Goal: Task Accomplishment & Management: Manage account settings

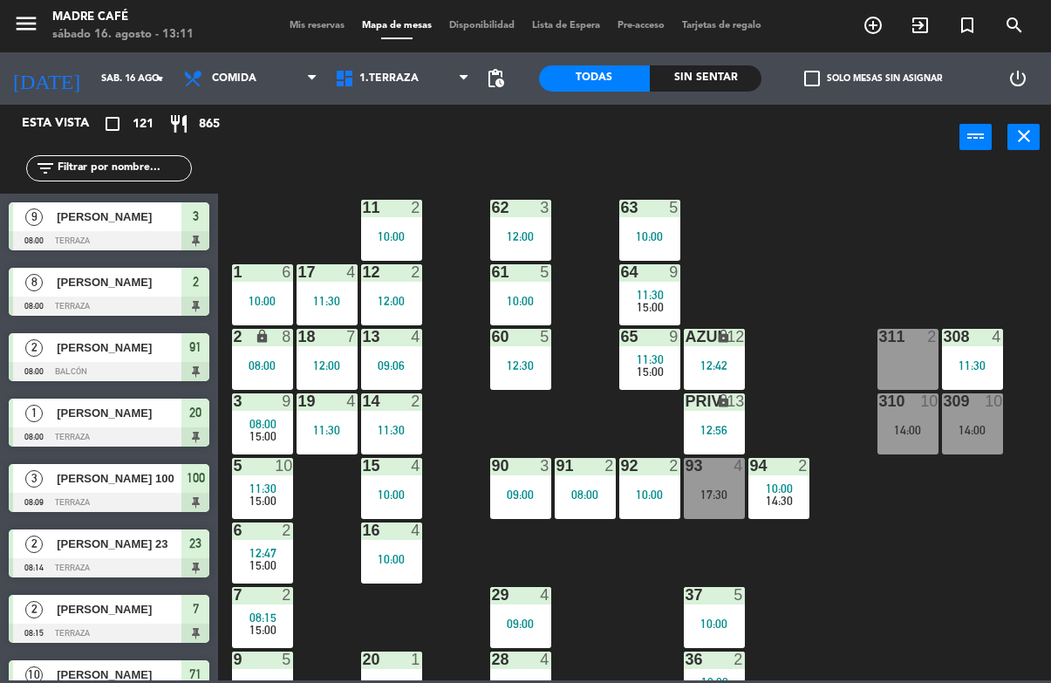
click at [393, 242] on div "10:00" at bounding box center [391, 236] width 61 height 12
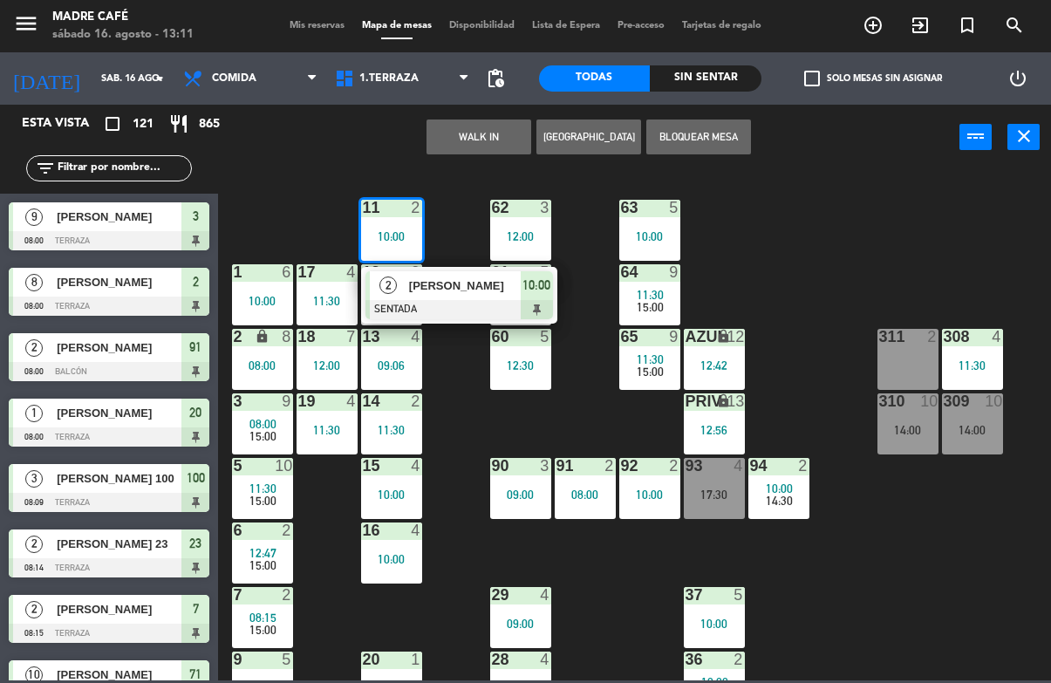
click at [547, 286] on span "10:00" at bounding box center [536, 285] width 28 height 21
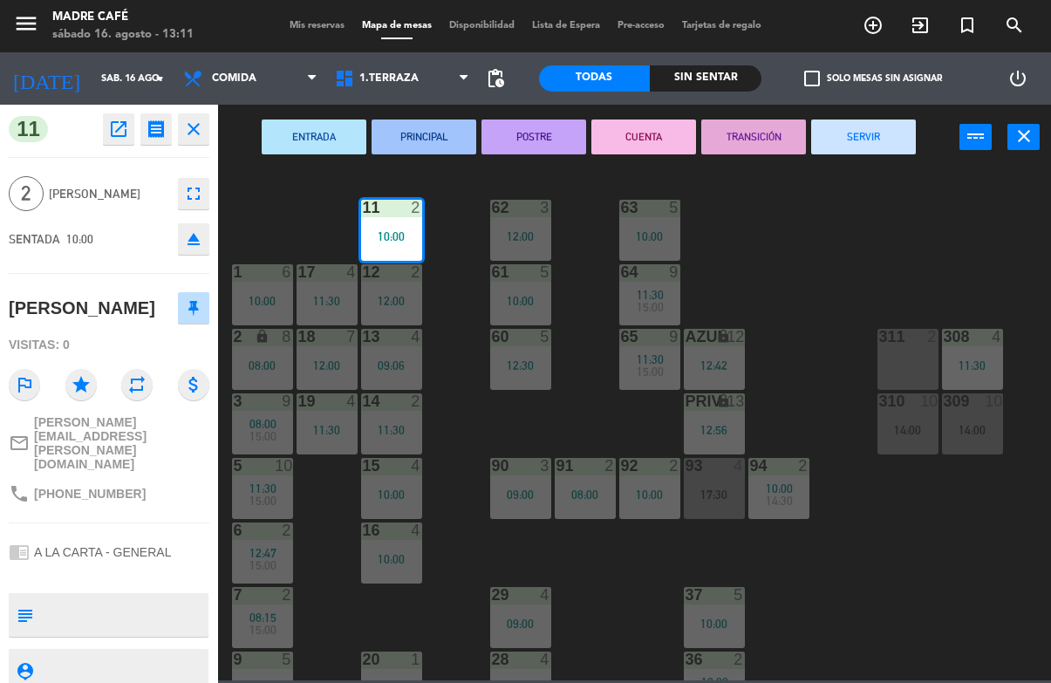
click at [882, 136] on button "SERVIR" at bounding box center [863, 136] width 105 height 35
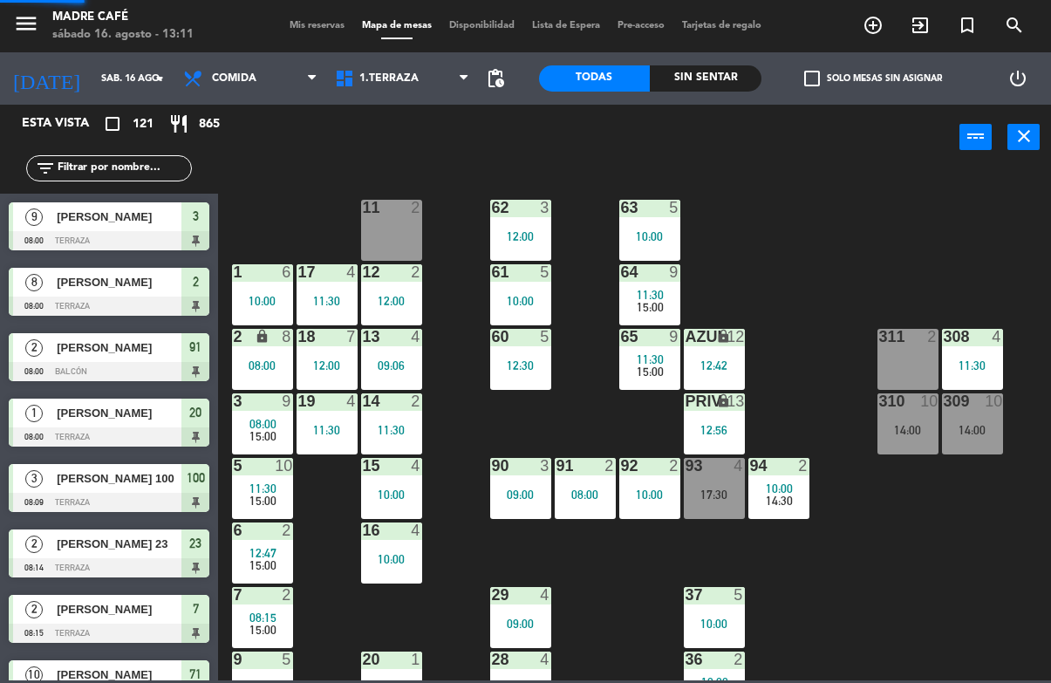
click at [920, 236] on div "11 2 63 5 10:00 62 3 12:00 12 2 12:00 1 6 10:00 61 5 10:00 64 9 11:30 15:00 17 …" at bounding box center [639, 424] width 822 height 512
click at [516, 245] on div "62 3 12:00" at bounding box center [520, 230] width 61 height 61
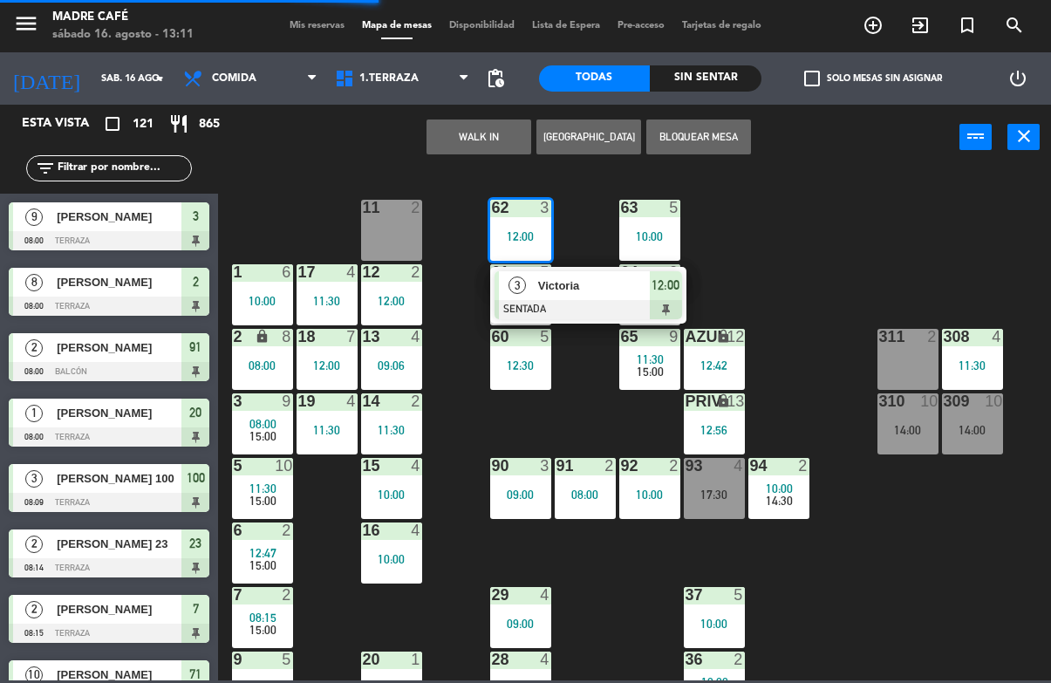
click at [651, 275] on span "12:00" at bounding box center [665, 285] width 28 height 21
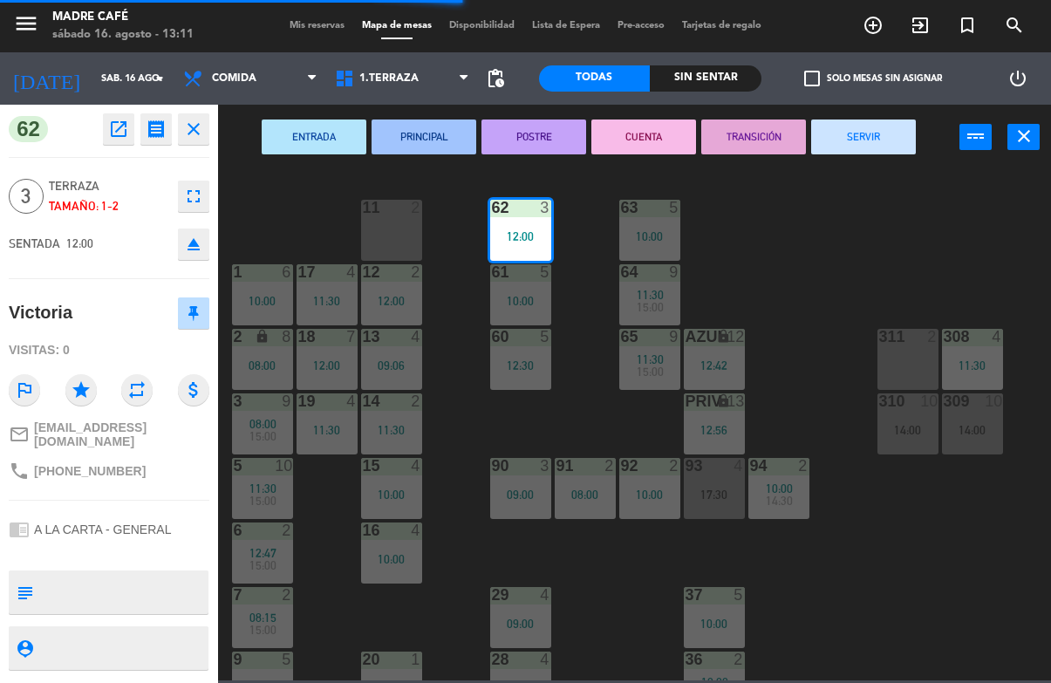
click at [882, 136] on button "SERVIR" at bounding box center [863, 136] width 105 height 35
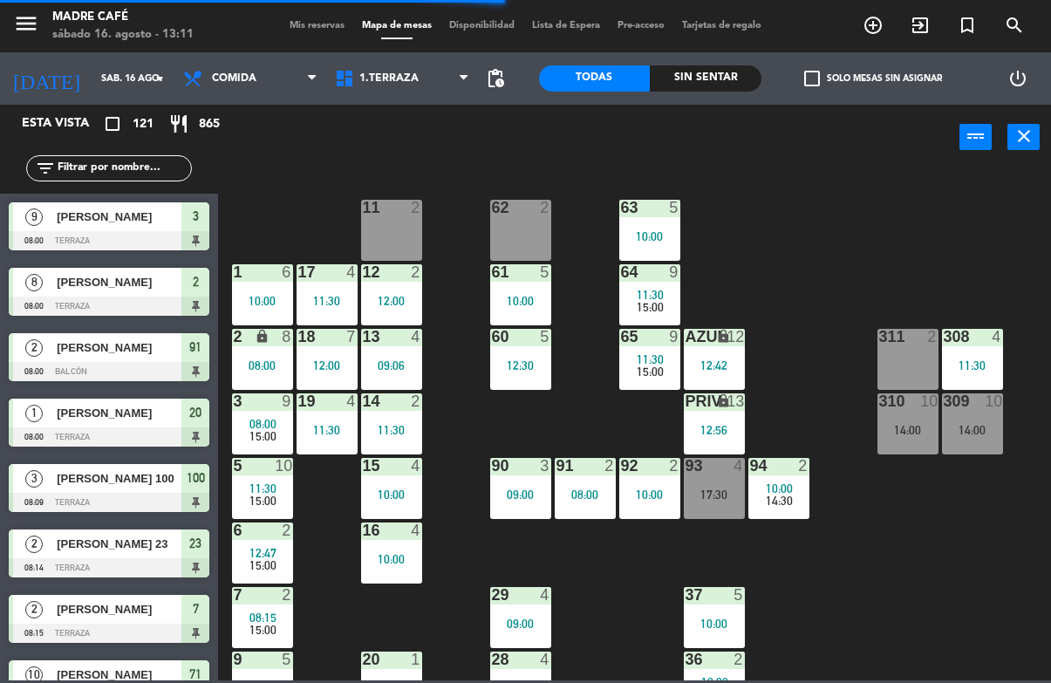
click at [914, 216] on div "11 2 63 5 10:00 62 2 12 2 12:00 1 6 10:00 61 5 10:00 64 9 11:30 15:00 17 4 11:3…" at bounding box center [639, 424] width 822 height 512
click at [522, 310] on div "61 5 10:00" at bounding box center [520, 294] width 61 height 61
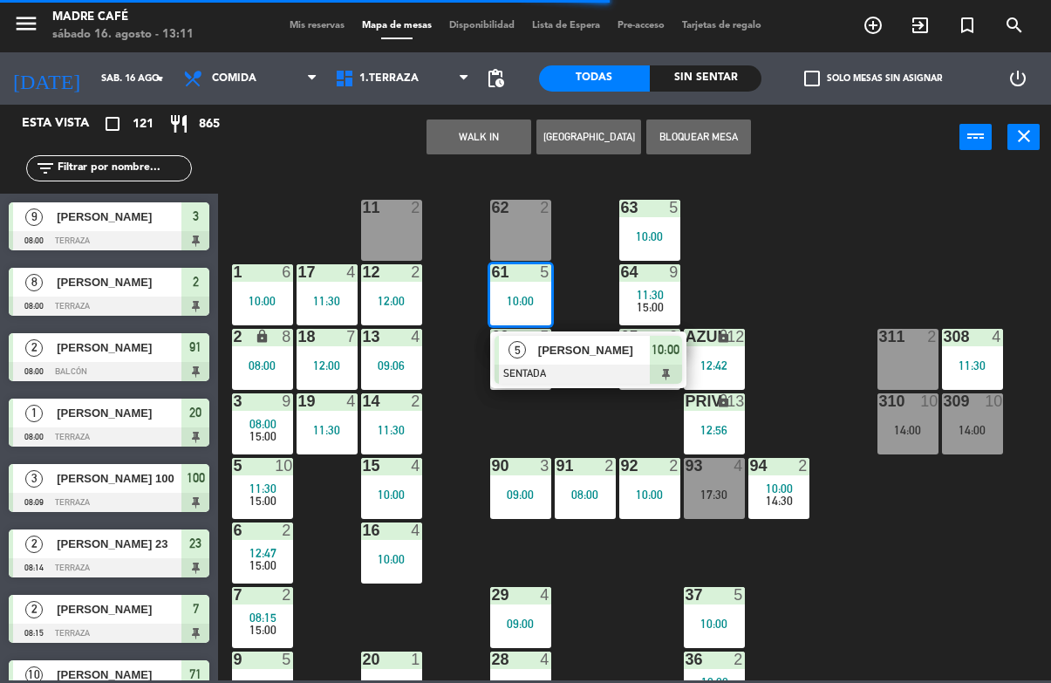
click at [650, 342] on div "10:00" at bounding box center [666, 350] width 32 height 29
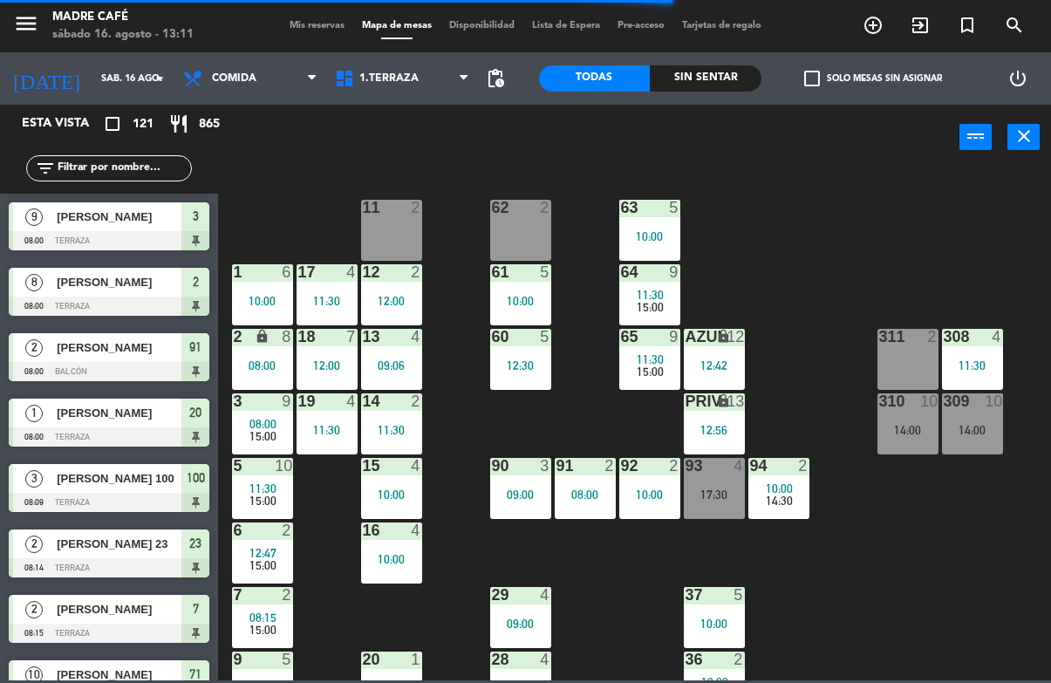
click at [659, 235] on div "10:00" at bounding box center [649, 236] width 61 height 12
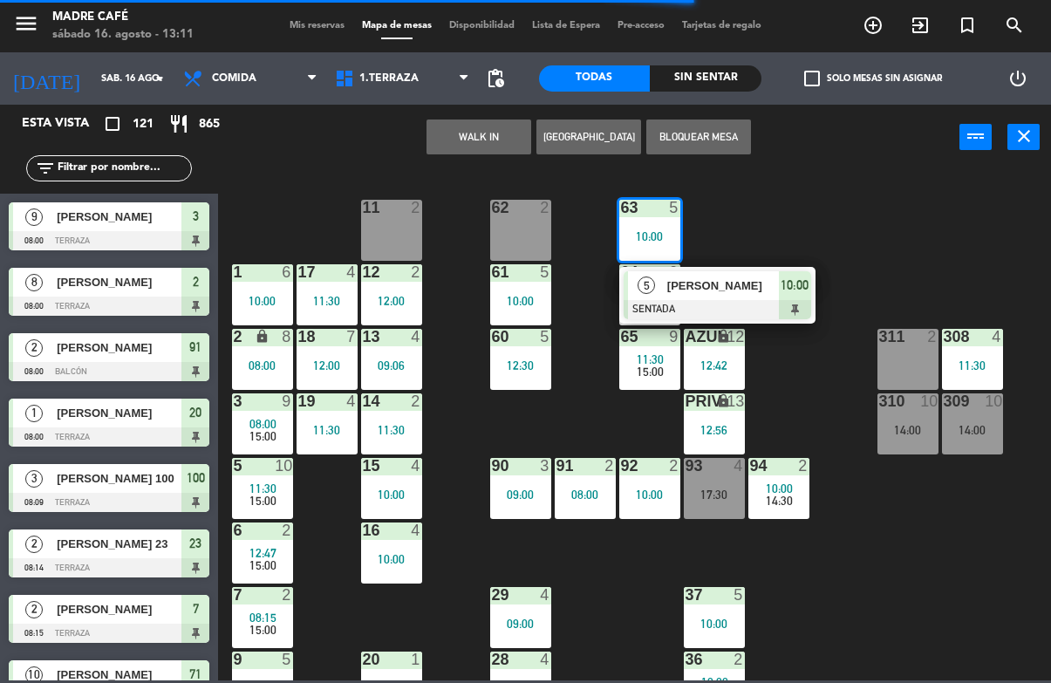
click at [810, 287] on div "10:00" at bounding box center [795, 285] width 32 height 29
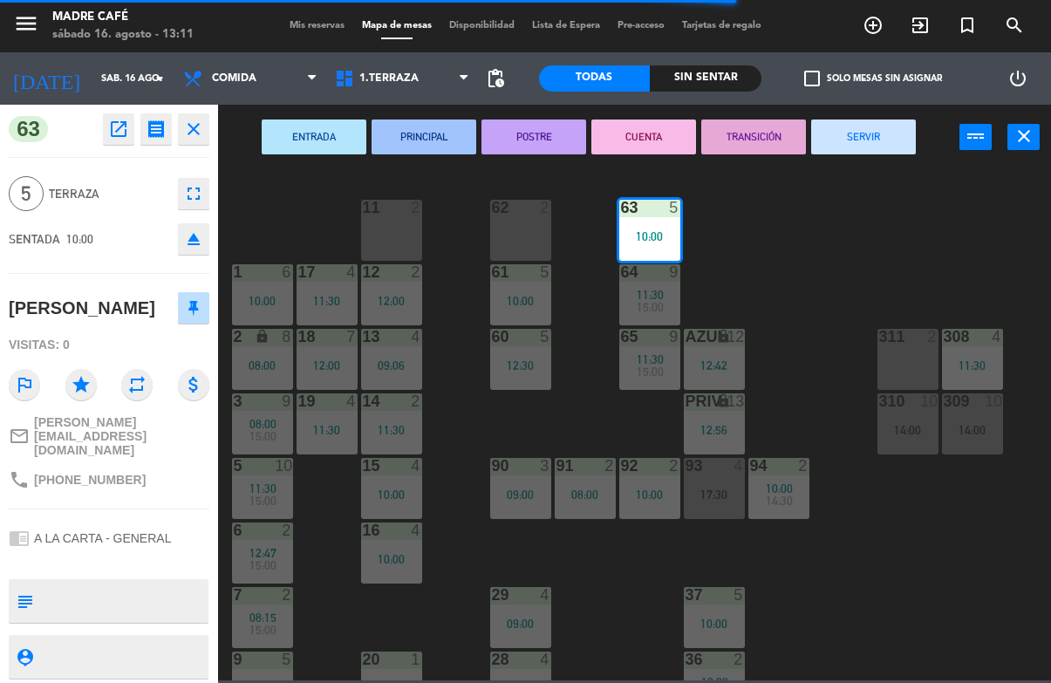
click at [870, 149] on button "SERVIR" at bounding box center [863, 136] width 105 height 35
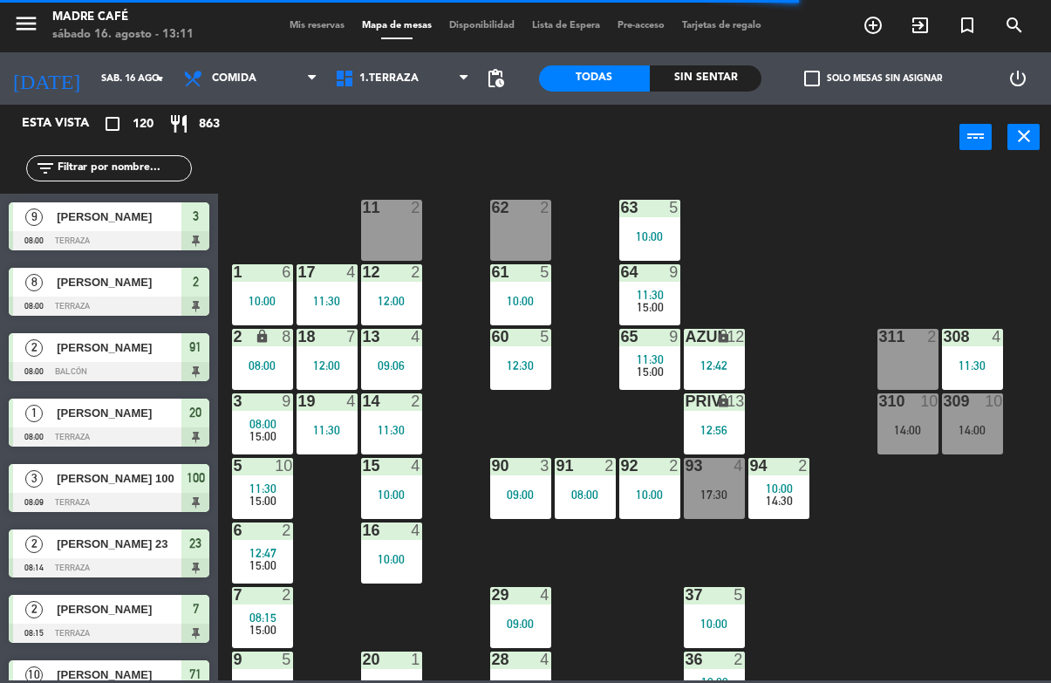
click at [657, 304] on span "15:00" at bounding box center [650, 307] width 27 height 14
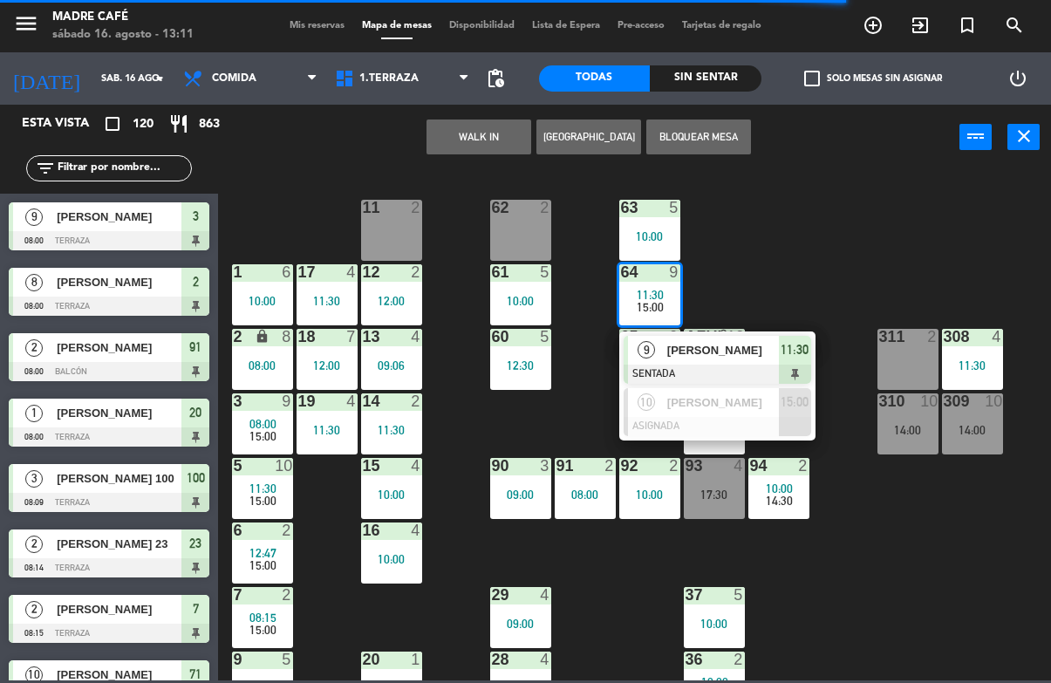
click at [796, 360] on span "11:30" at bounding box center [794, 349] width 28 height 21
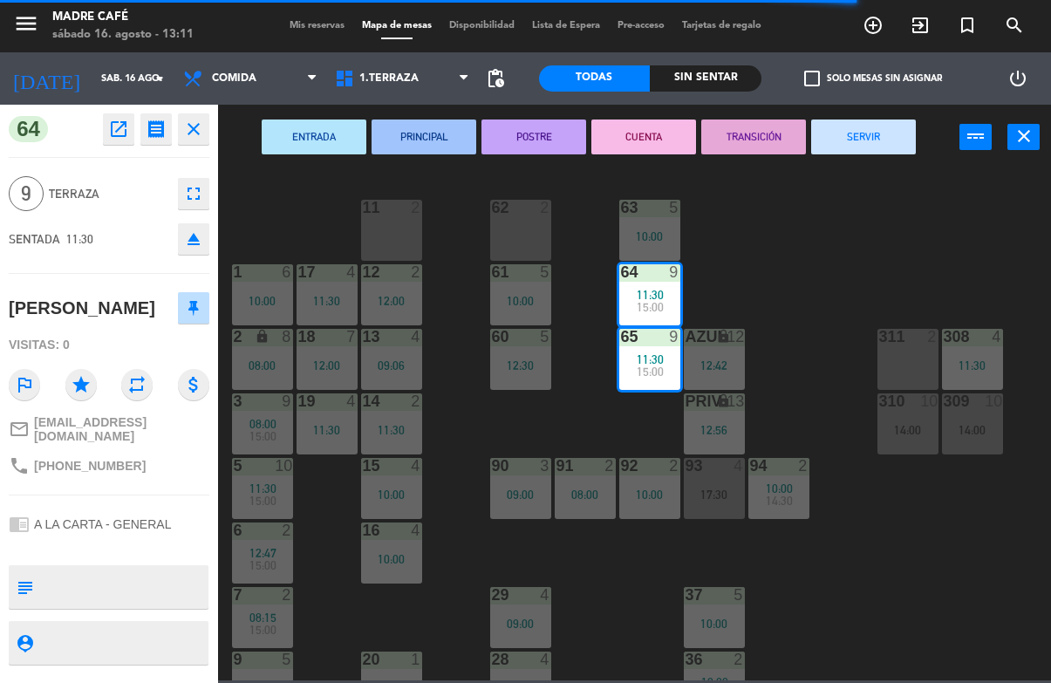
click at [871, 137] on button "SERVIR" at bounding box center [863, 136] width 105 height 35
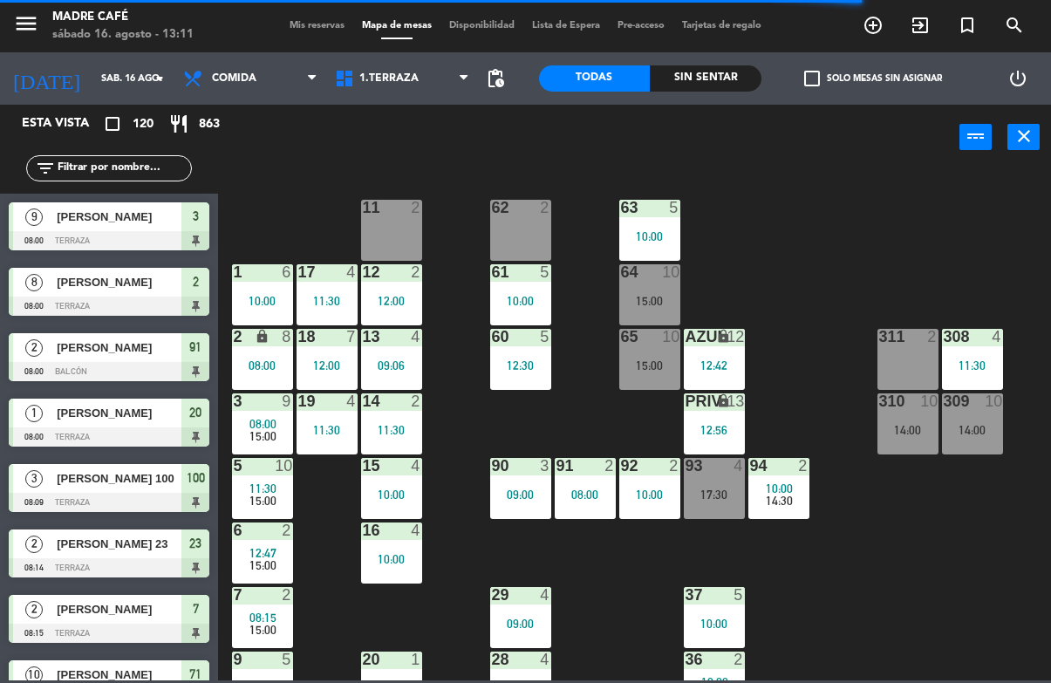
click at [918, 256] on div "11 2 63 5 10:00 62 2 12 2 12:00 1 6 10:00 61 5 10:00 64 10 15:00 17 4 11:30 13 …" at bounding box center [639, 424] width 822 height 512
click at [742, 377] on div "AZUL lock 12 12:42" at bounding box center [714, 359] width 61 height 61
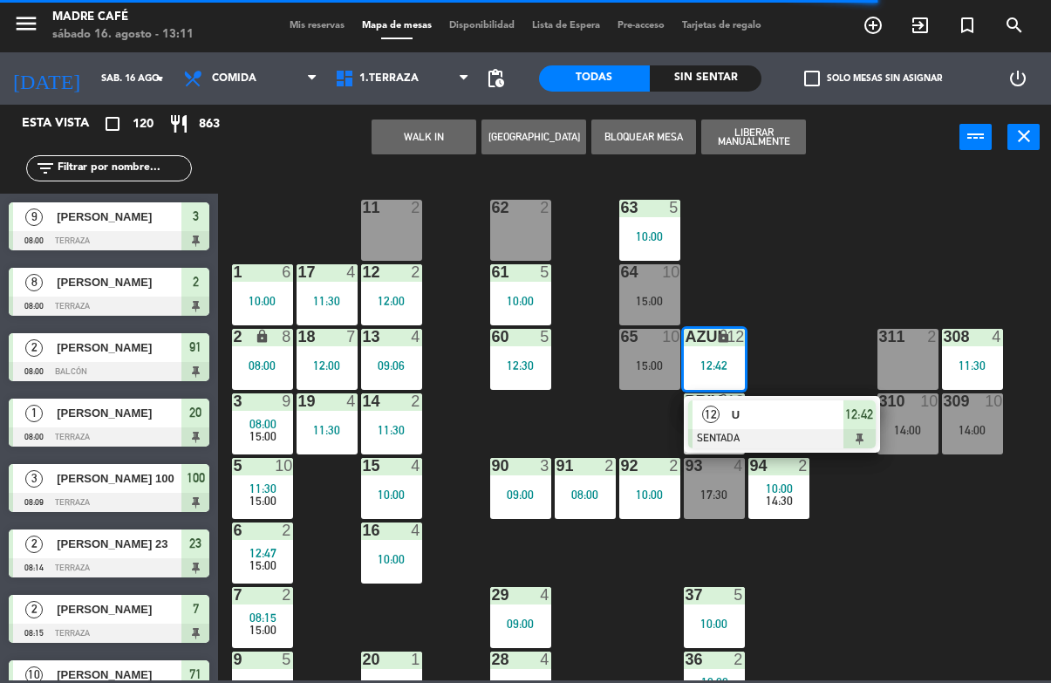
click at [846, 424] on span "12:42" at bounding box center [859, 414] width 28 height 21
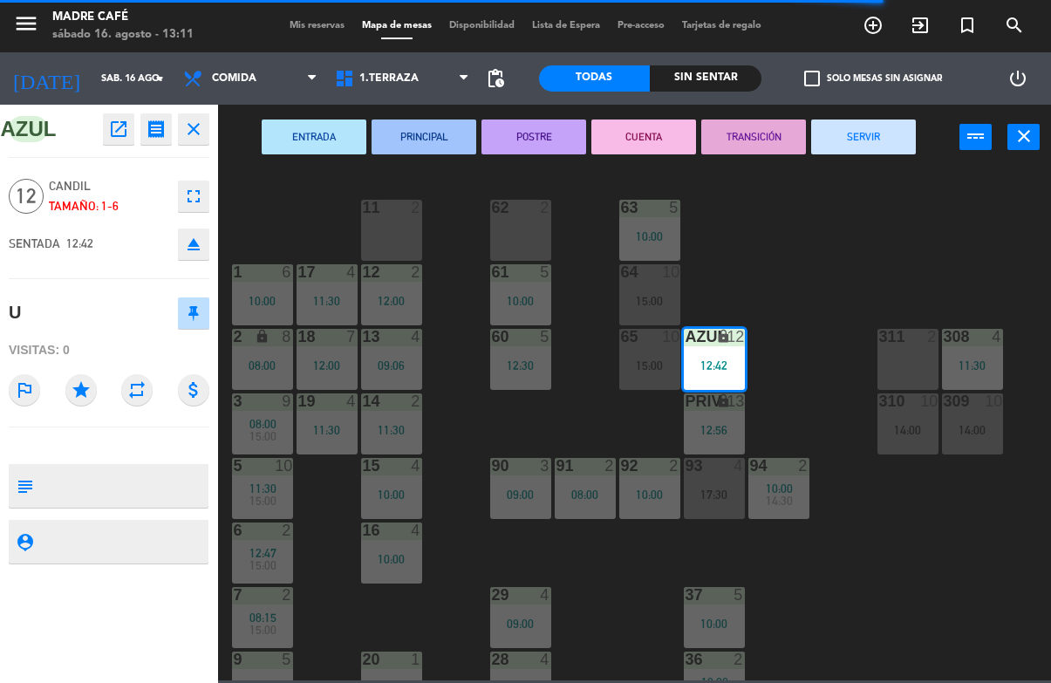
click at [902, 127] on button "SERVIR" at bounding box center [863, 136] width 105 height 35
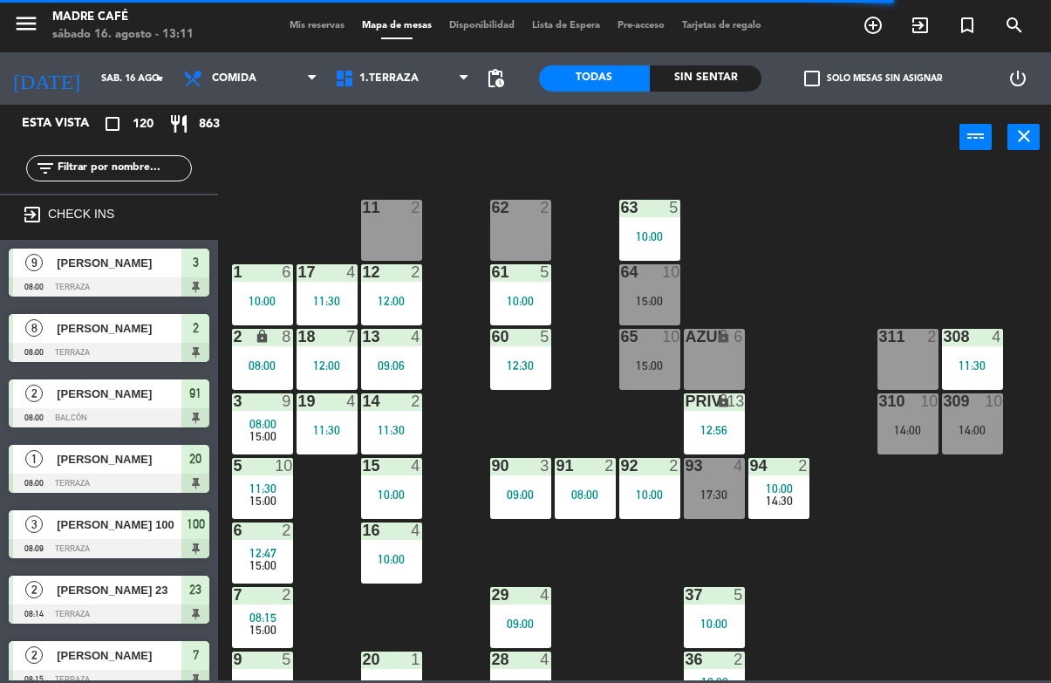
click at [952, 246] on div "11 2 63 5 10:00 62 2 12 2 12:00 1 6 10:00 61 5 10:00 64 10 15:00 17 4 11:30 13 …" at bounding box center [639, 424] width 822 height 512
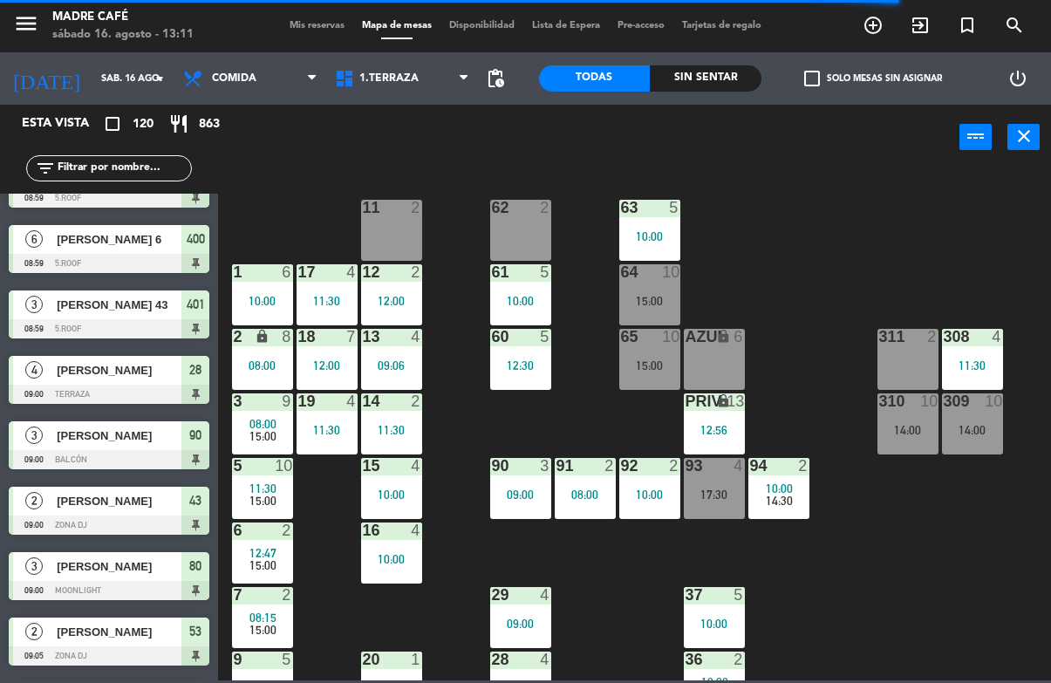
click at [718, 446] on div "PRIV lock 13 12:56" at bounding box center [714, 423] width 61 height 61
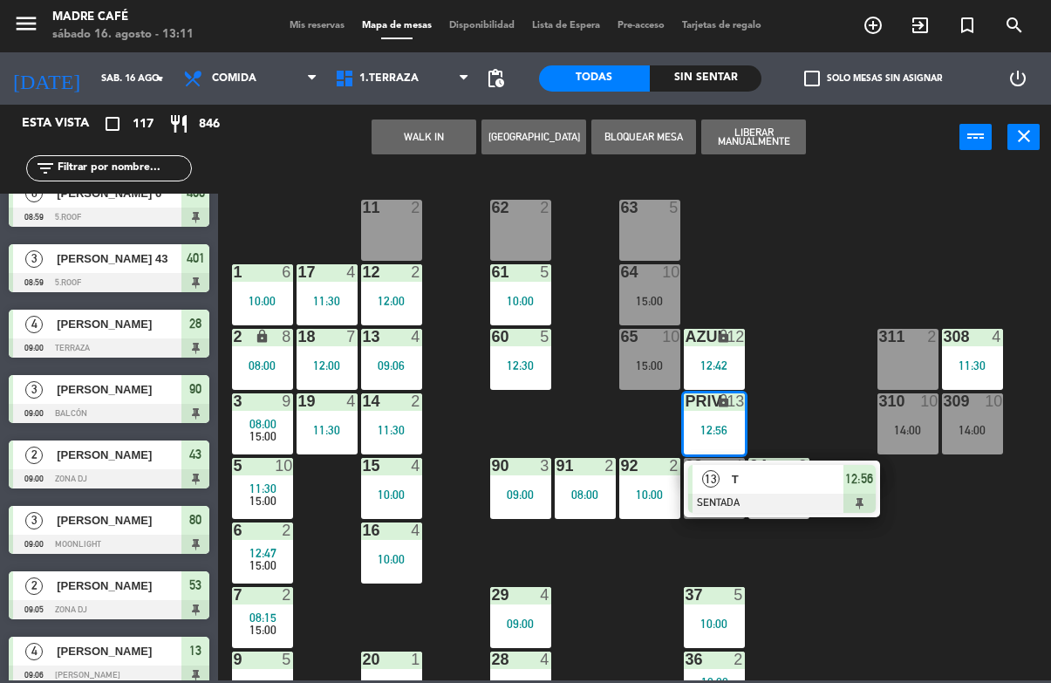
click at [856, 499] on div at bounding box center [781, 503] width 187 height 19
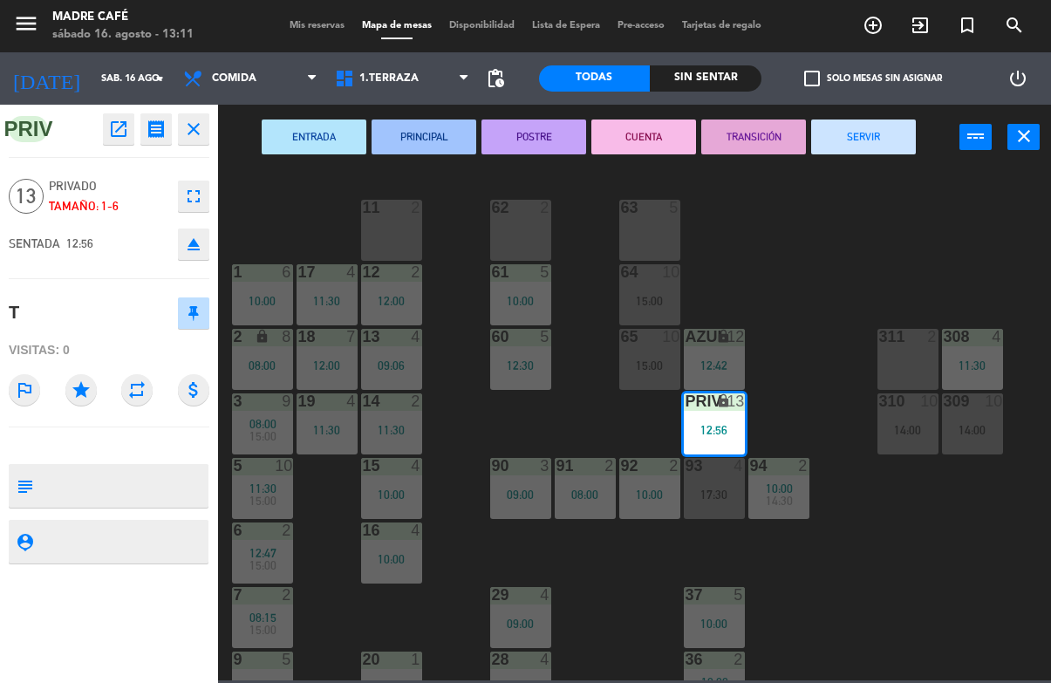
click at [875, 147] on button "SERVIR" at bounding box center [863, 136] width 105 height 35
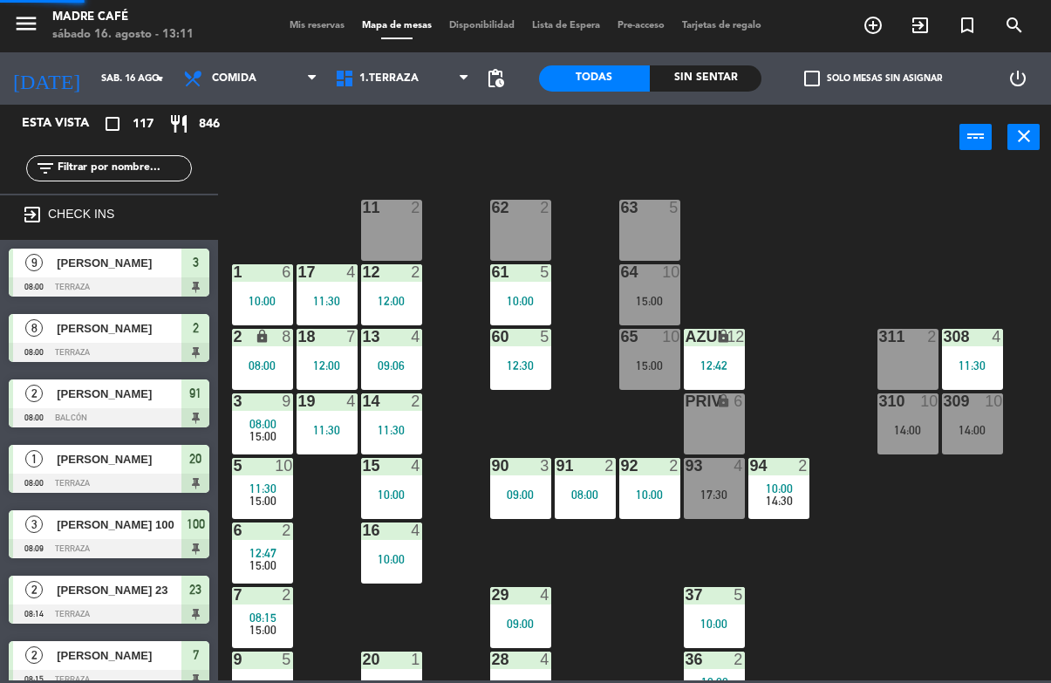
click at [900, 239] on div "11 2 63 5 62 2 12 2 12:00 1 6 10:00 61 5 10:00 64 10 15:00 17 4 11:30 13 4 09:0…" at bounding box center [639, 424] width 822 height 512
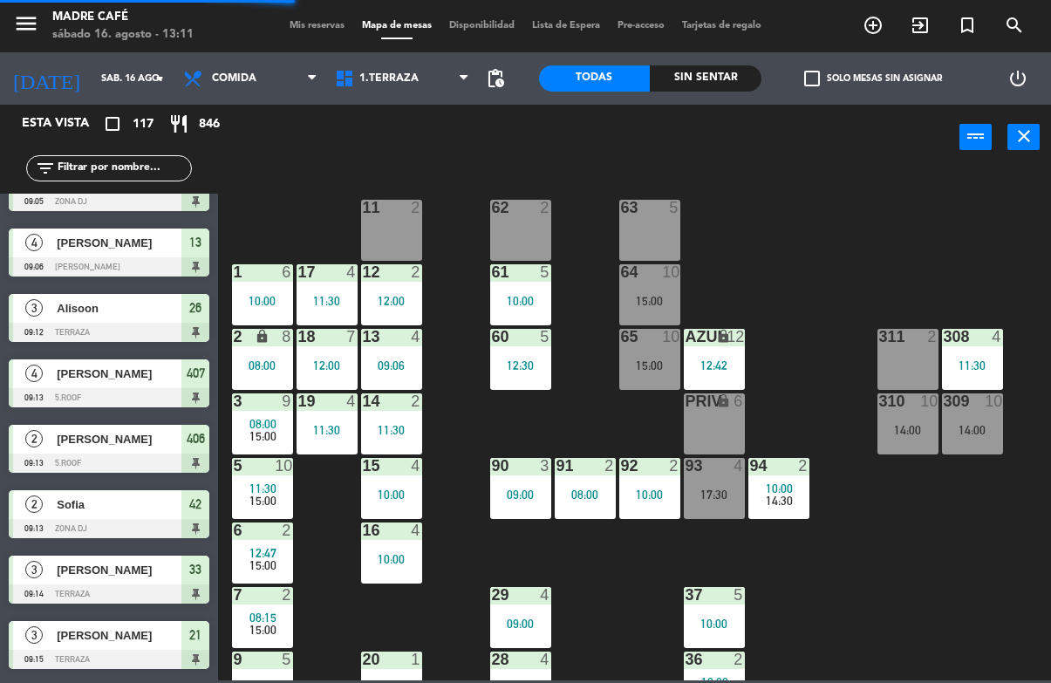
click at [731, 350] on div "AZUL lock 12 12:42" at bounding box center [714, 359] width 61 height 61
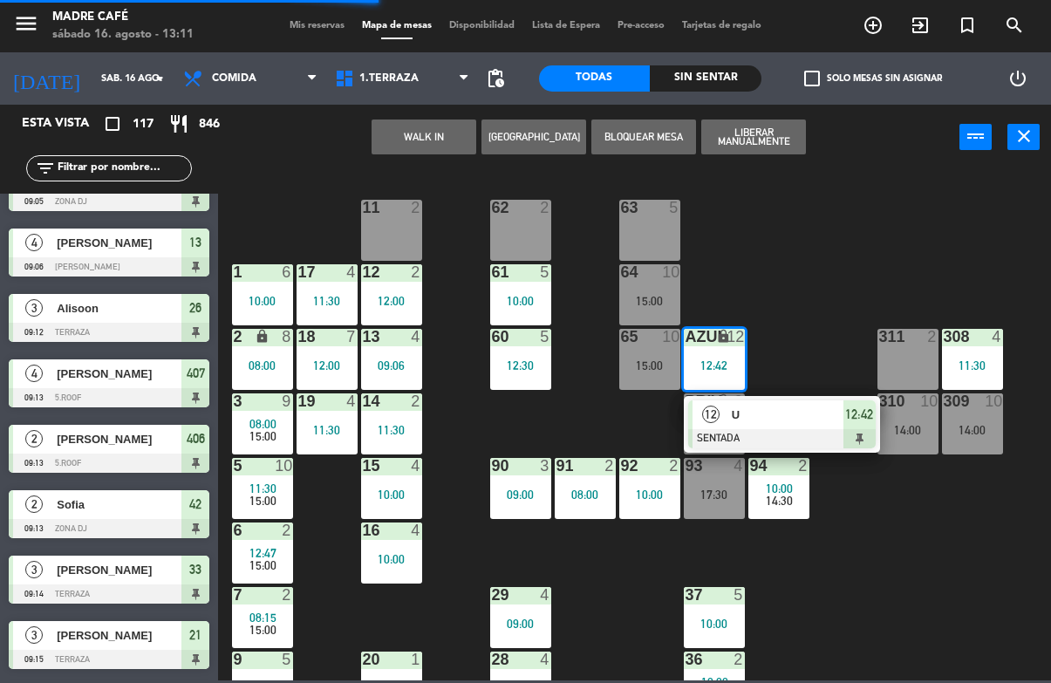
click at [861, 424] on span "12:42" at bounding box center [859, 414] width 28 height 21
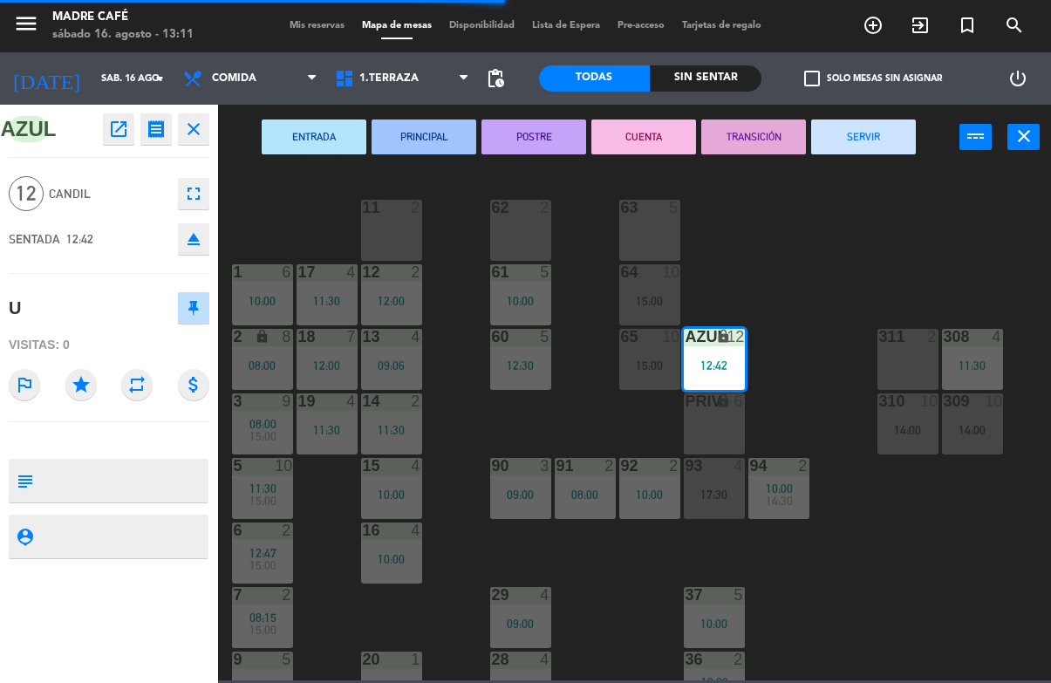
click at [882, 153] on button "SERVIR" at bounding box center [863, 136] width 105 height 35
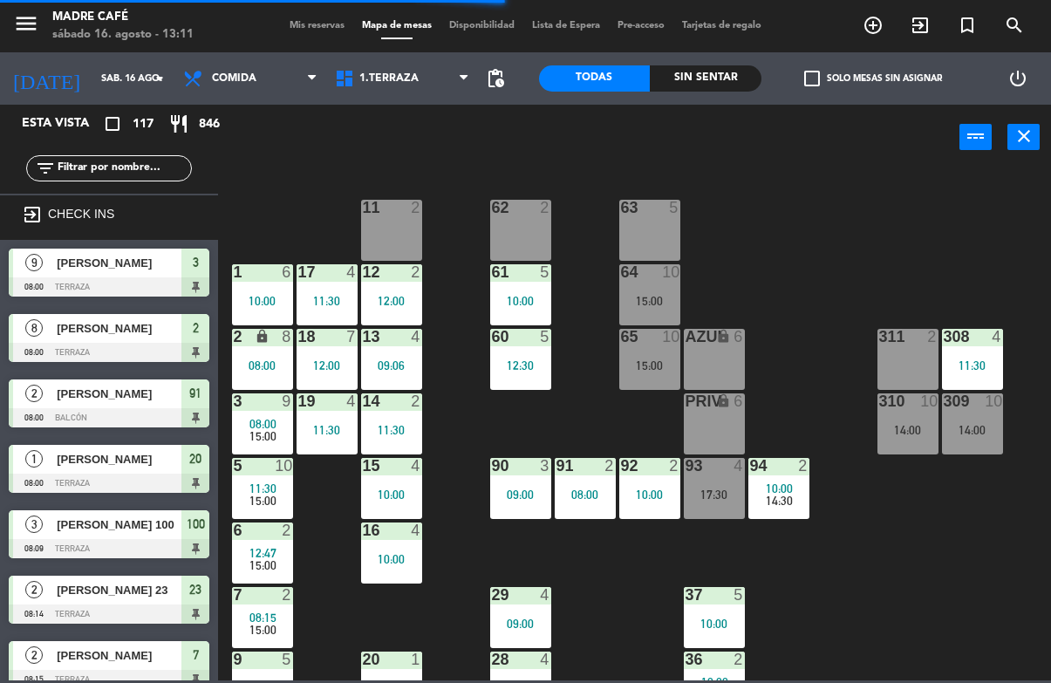
click at [920, 214] on div "11 2 63 5 62 2 12 2 12:00 1 6 10:00 61 5 10:00 64 10 15:00 17 4 11:30 13 4 09:0…" at bounding box center [639, 424] width 822 height 512
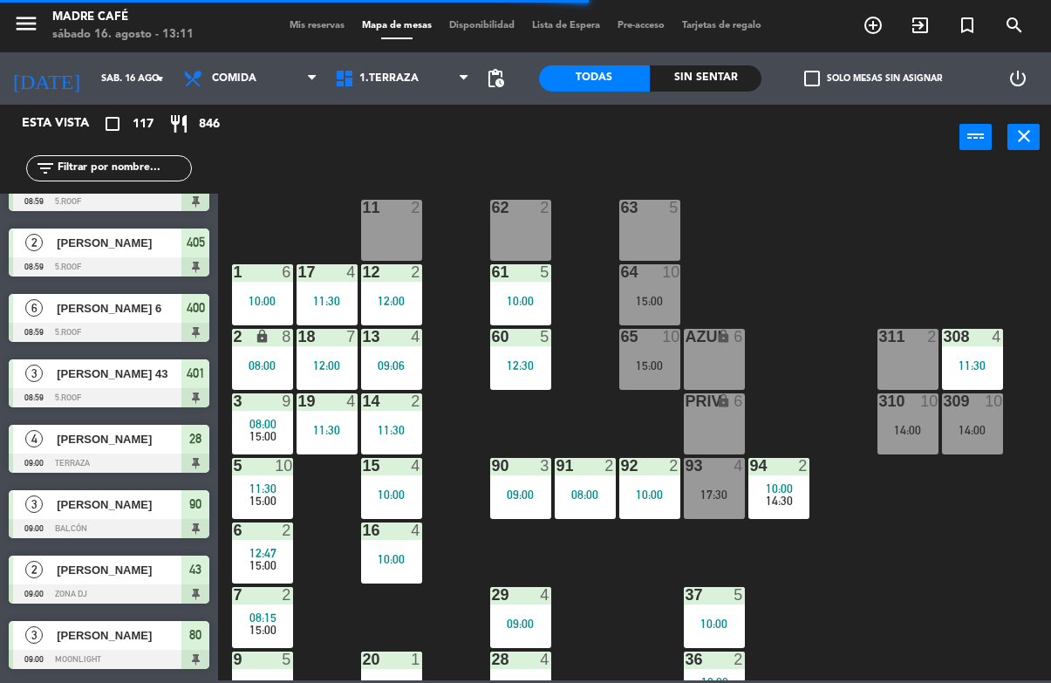
click at [653, 498] on div "10:00" at bounding box center [649, 494] width 61 height 12
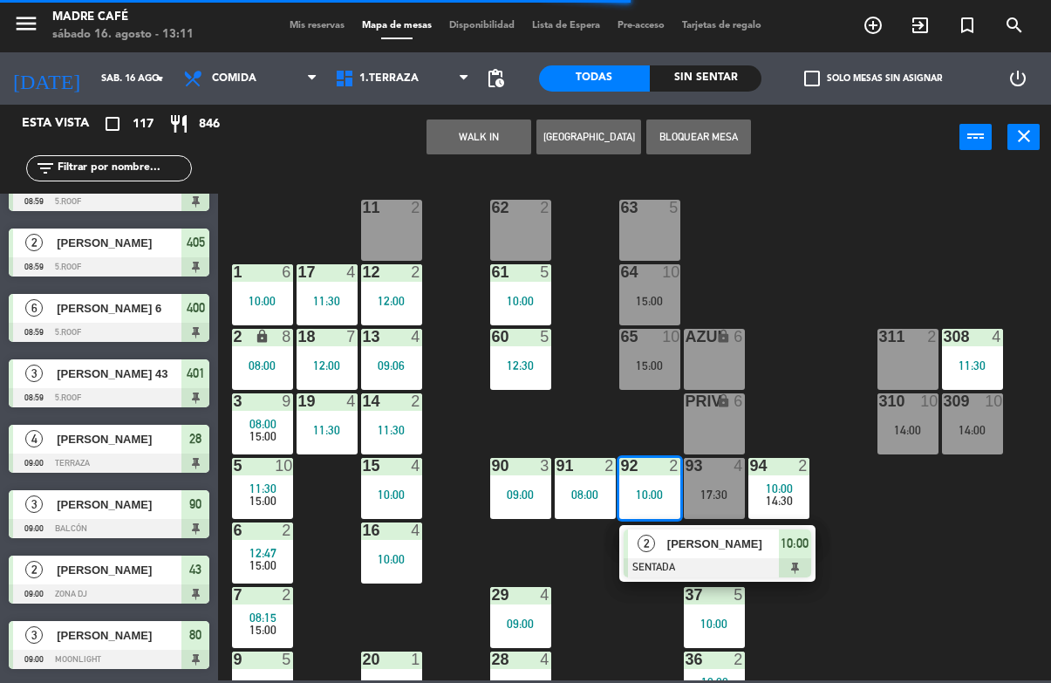
click at [782, 537] on span "10:00" at bounding box center [794, 543] width 28 height 21
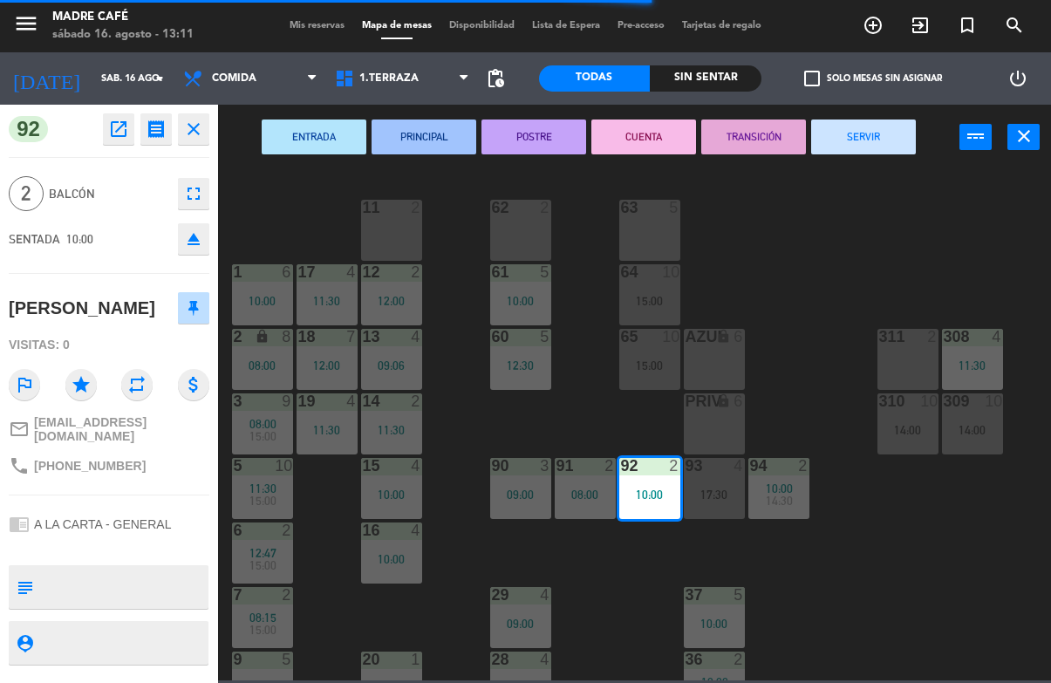
click at [888, 150] on button "SERVIR" at bounding box center [863, 136] width 105 height 35
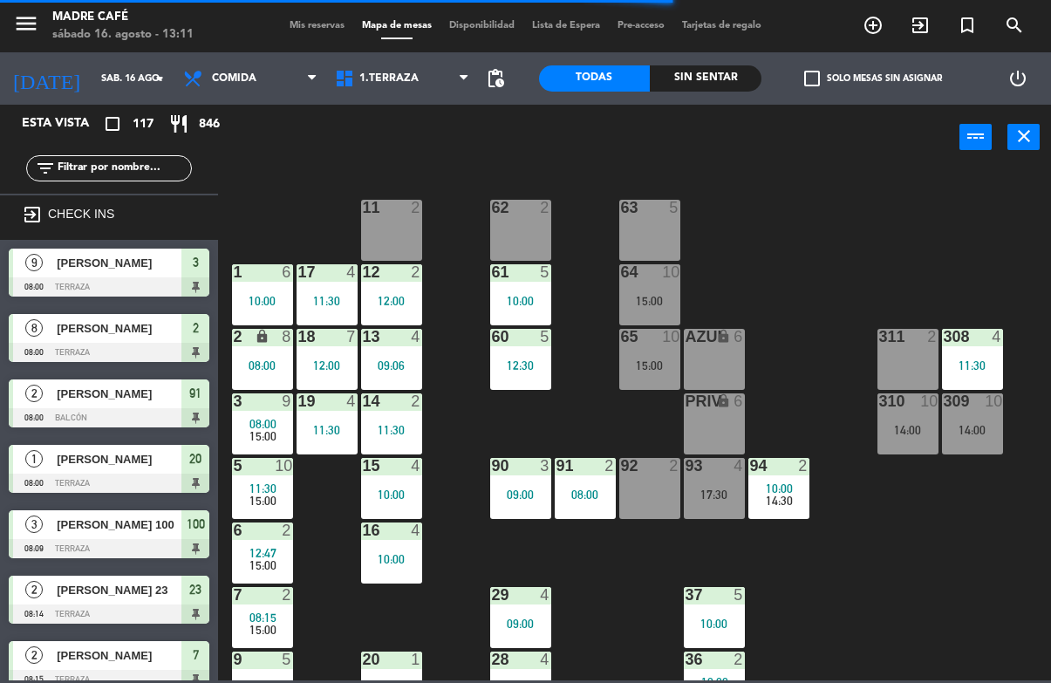
click at [925, 174] on div "11 2 63 5 62 2 12 2 12:00 1 6 10:00 61 5 10:00 64 10 15:00 17 4 11:30 13 4 09:0…" at bounding box center [639, 424] width 822 height 512
click at [718, 86] on div "Sin sentar" at bounding box center [706, 78] width 112 height 26
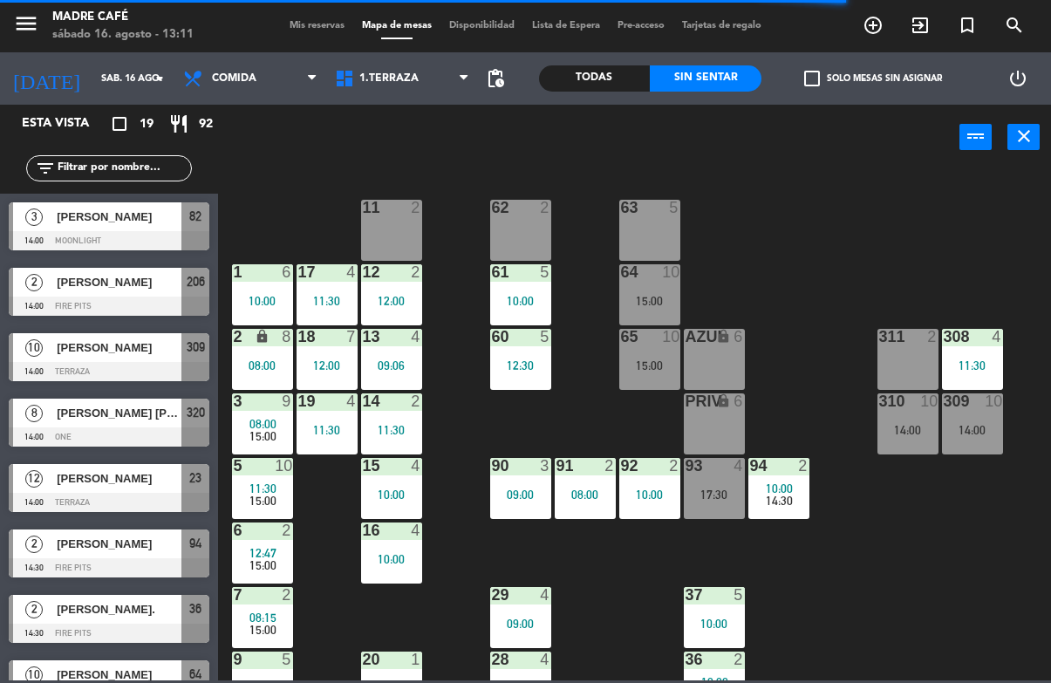
click at [605, 71] on div "Todas" at bounding box center [595, 78] width 112 height 26
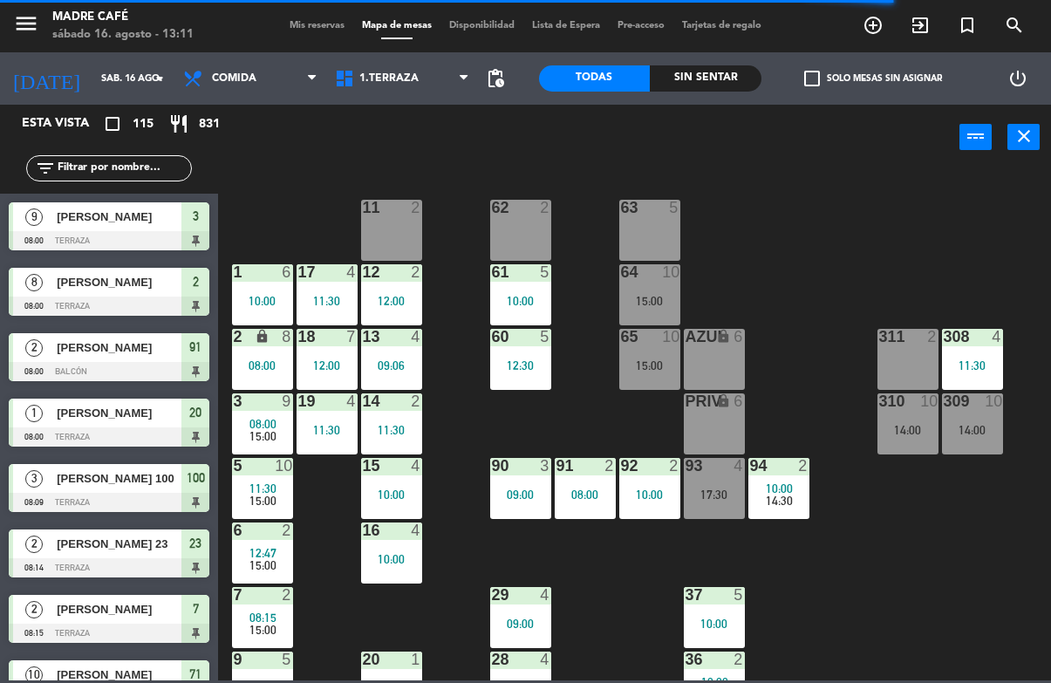
click at [541, 295] on div "10:00" at bounding box center [520, 301] width 61 height 12
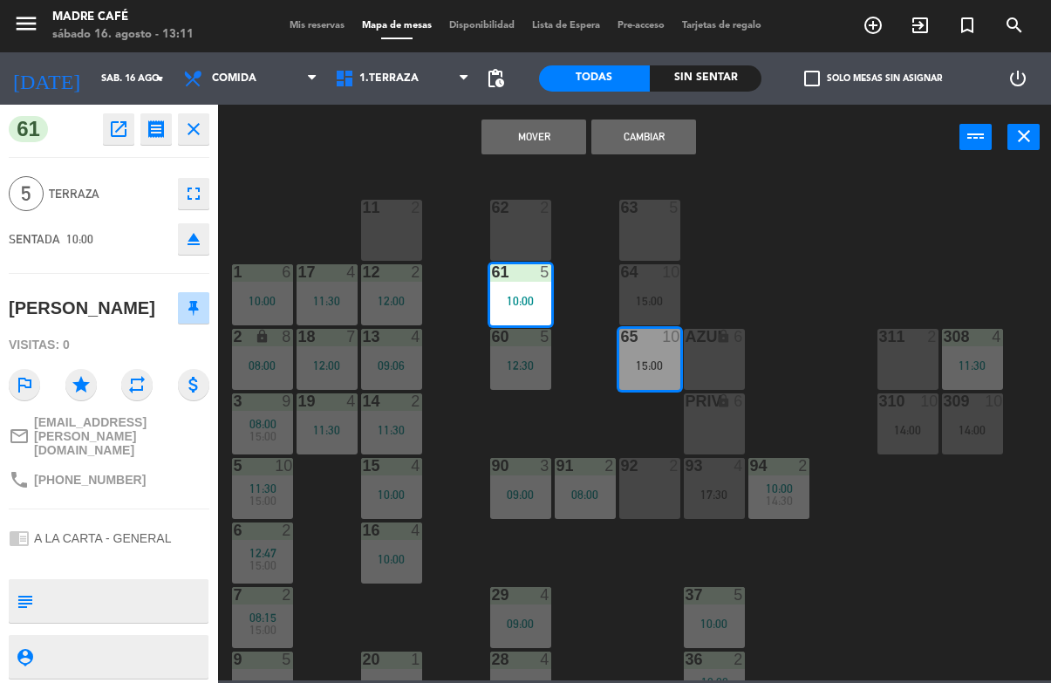
click at [647, 150] on button "Cambiar" at bounding box center [643, 136] width 105 height 35
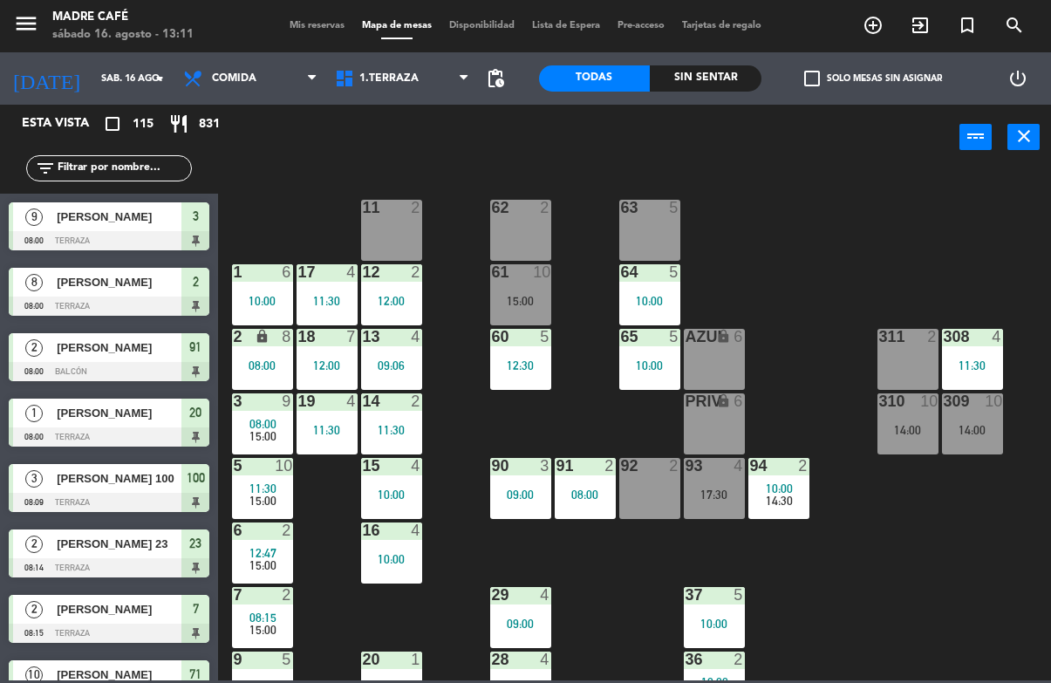
click at [847, 256] on div "11 2 63 5 62 2 12 2 12:00 1 6 10:00 61 10 15:00 64 5 10:00 17 4 11:30 13 4 09:0…" at bounding box center [639, 424] width 822 height 512
click at [658, 303] on div "10:00" at bounding box center [649, 301] width 61 height 12
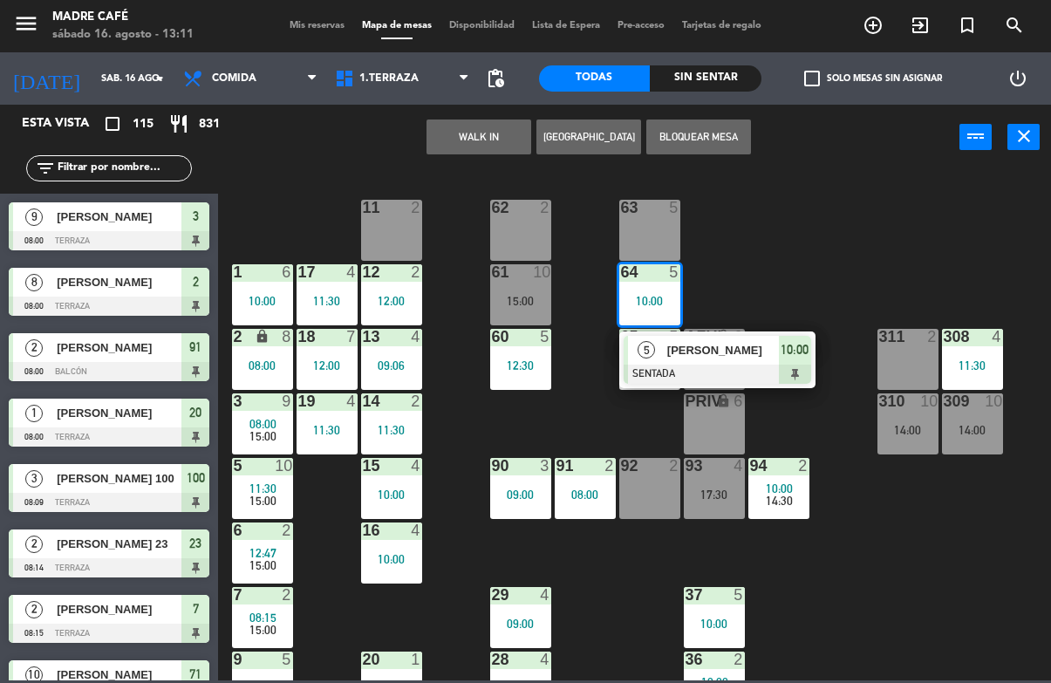
click at [799, 350] on span "10:00" at bounding box center [794, 349] width 28 height 21
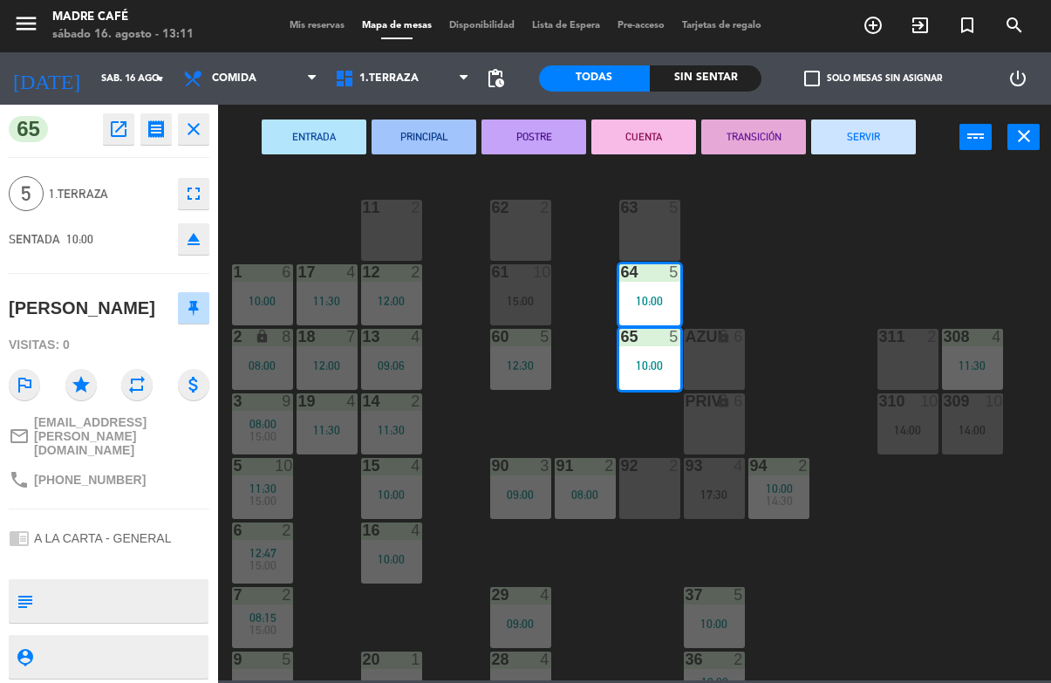
click at [884, 130] on button "SERVIR" at bounding box center [863, 136] width 105 height 35
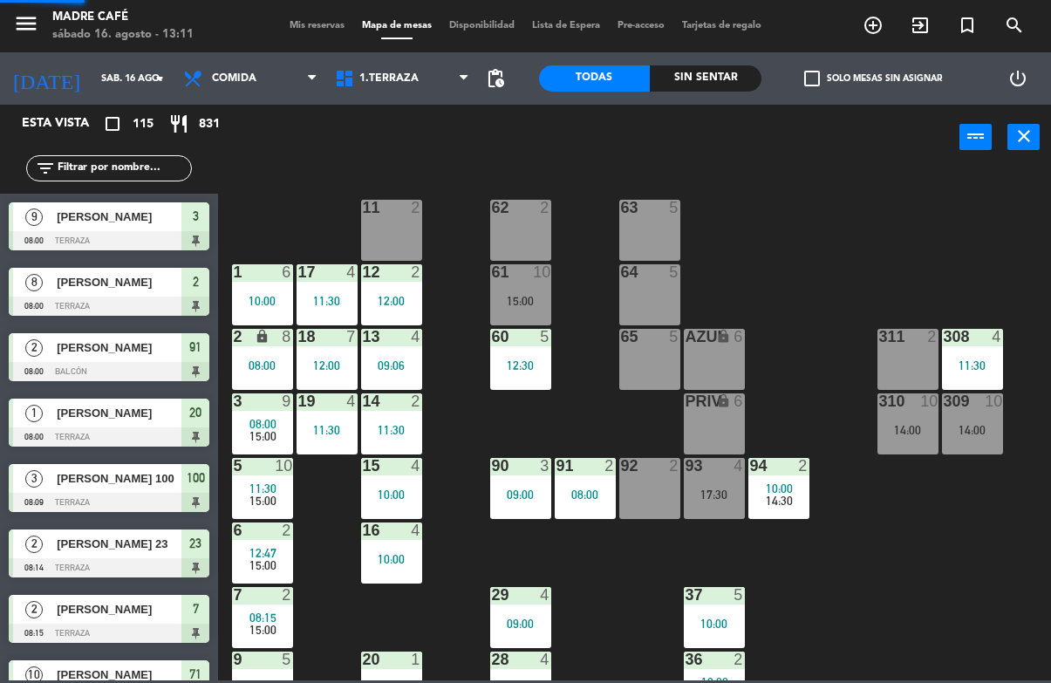
click at [912, 231] on div "11 2 63 5 62 2 12 2 12:00 1 6 10:00 61 10 15:00 64 5 17 4 11:30 13 4 09:06 2 lo…" at bounding box center [639, 424] width 822 height 512
click at [513, 371] on div "12:30" at bounding box center [520, 365] width 61 height 12
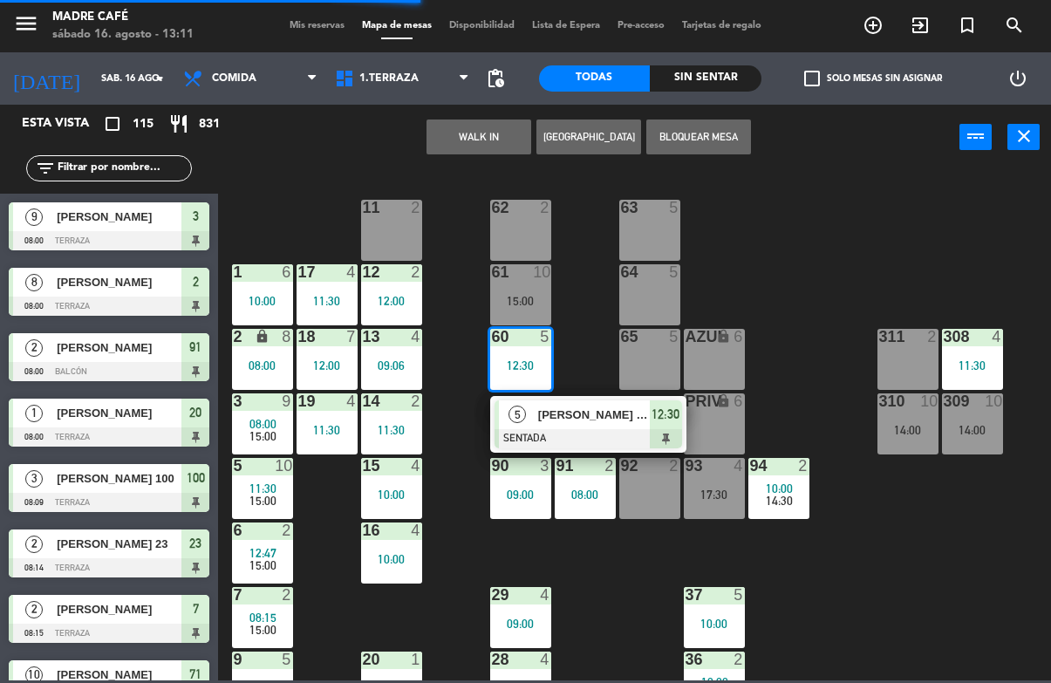
click at [665, 431] on div at bounding box center [587, 438] width 187 height 19
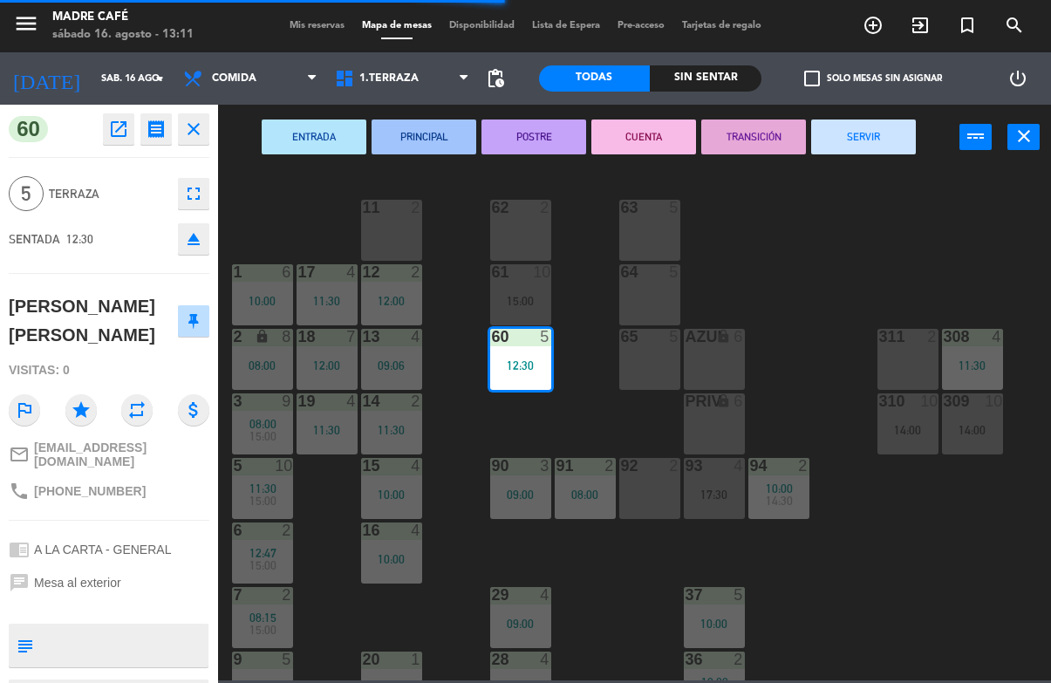
click at [880, 144] on button "SERVIR" at bounding box center [863, 136] width 105 height 35
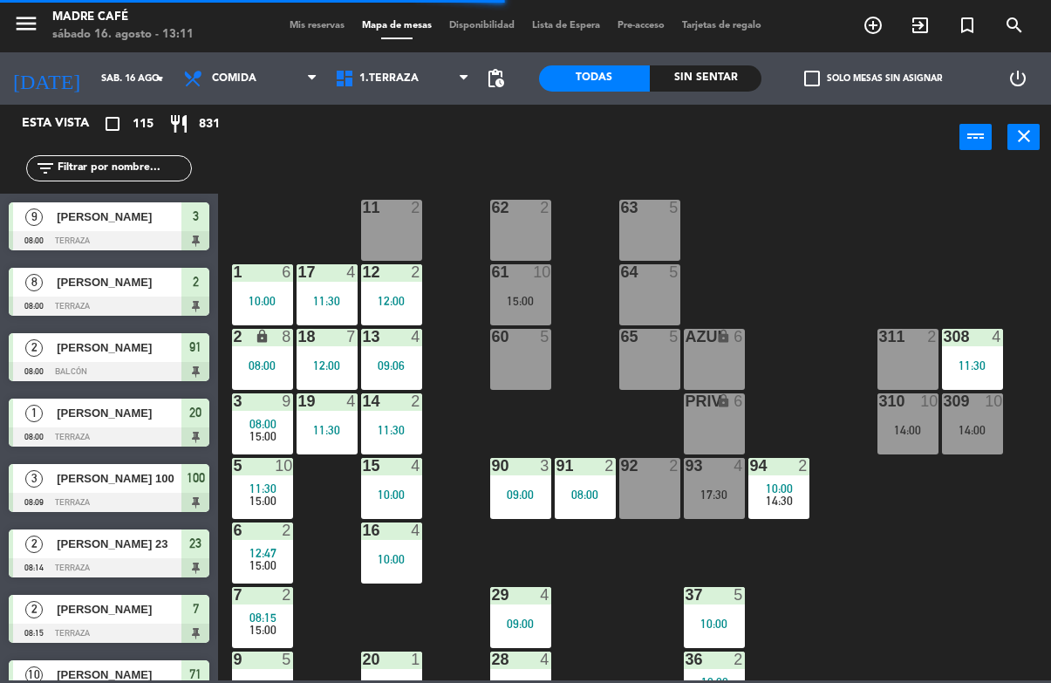
click at [947, 222] on div "11 2 63 5 62 2 12 2 12:00 1 6 10:00 61 10 15:00 64 5 17 4 11:30 13 4 09:06 2 lo…" at bounding box center [639, 424] width 822 height 512
click at [963, 265] on div "11 2 63 5 62 2 12 2 12:00 1 6 10:00 61 10 15:00 64 5 17 4 11:30 13 4 09:06 2 lo…" at bounding box center [639, 424] width 822 height 512
click at [385, 316] on div "12 2 12:00" at bounding box center [391, 294] width 61 height 61
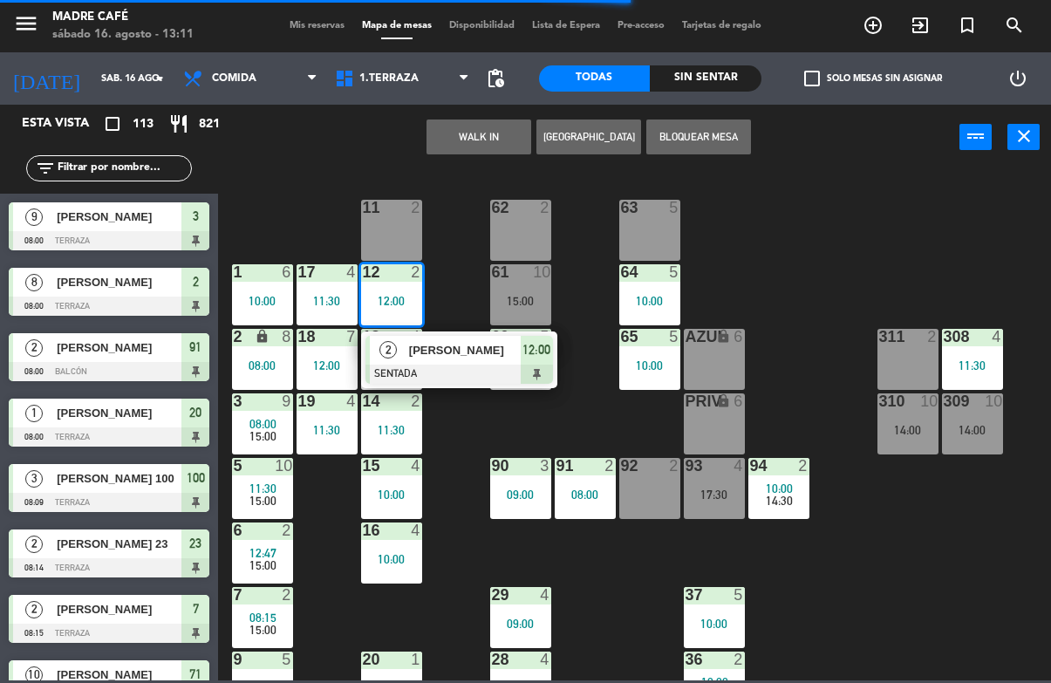
click at [501, 378] on div at bounding box center [458, 373] width 187 height 19
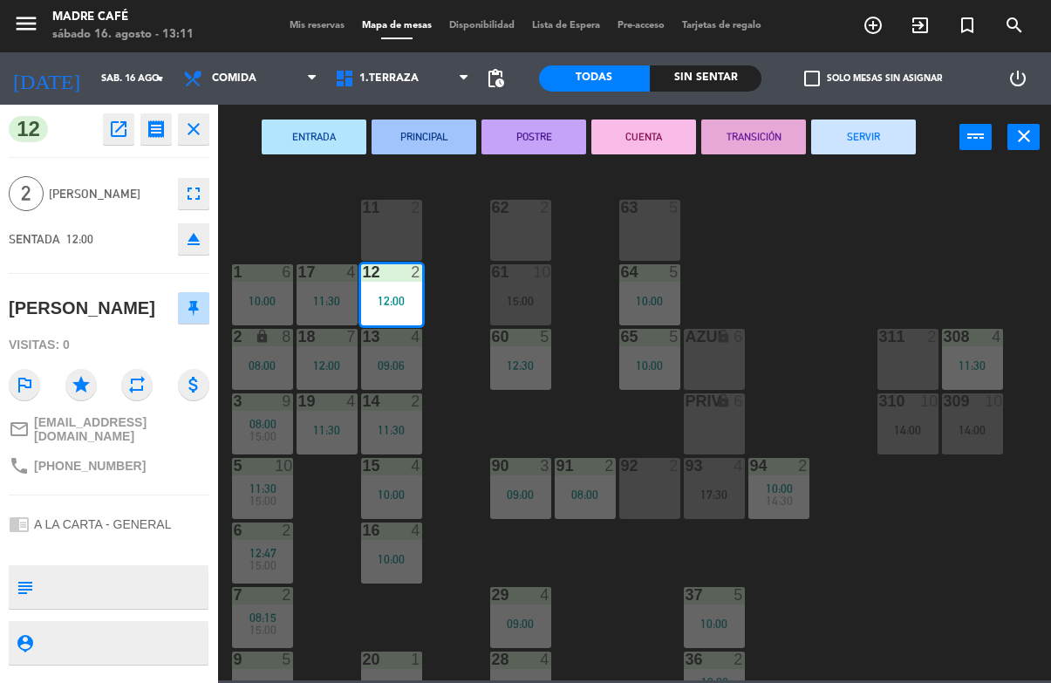
click at [860, 145] on button "SERVIR" at bounding box center [863, 136] width 105 height 35
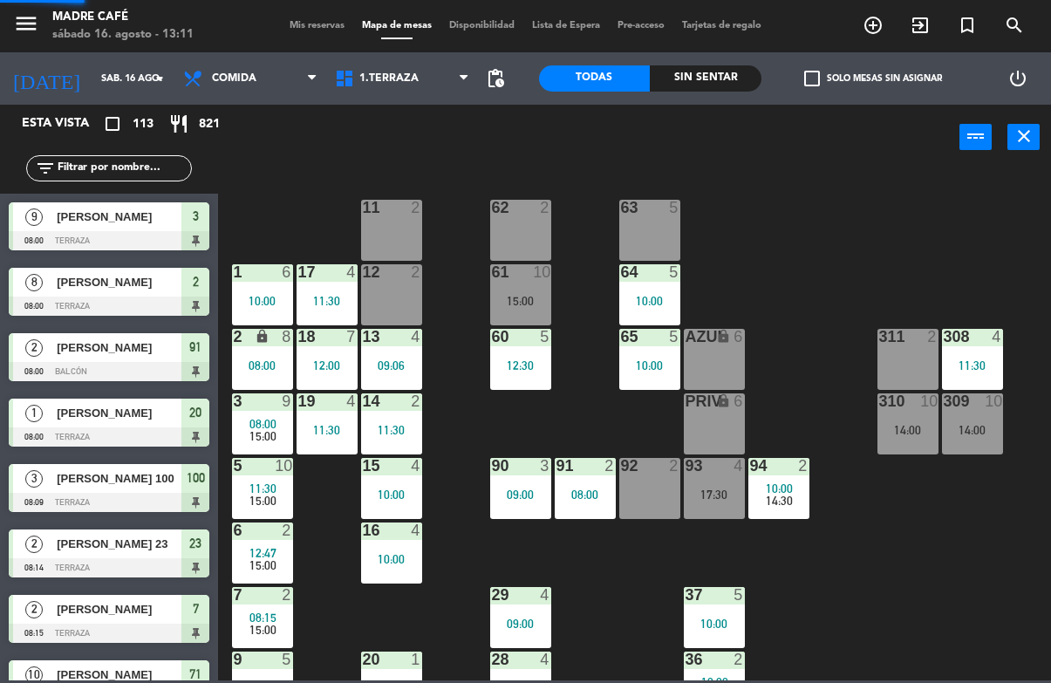
click at [880, 258] on div "11 2 63 5 62 2 12 2 1 6 10:00 61 10 15:00 64 5 10:00 17 4 11:30 13 4 09:06 2 lo…" at bounding box center [639, 424] width 822 height 512
click at [396, 376] on div "13 4 09:06" at bounding box center [391, 359] width 61 height 61
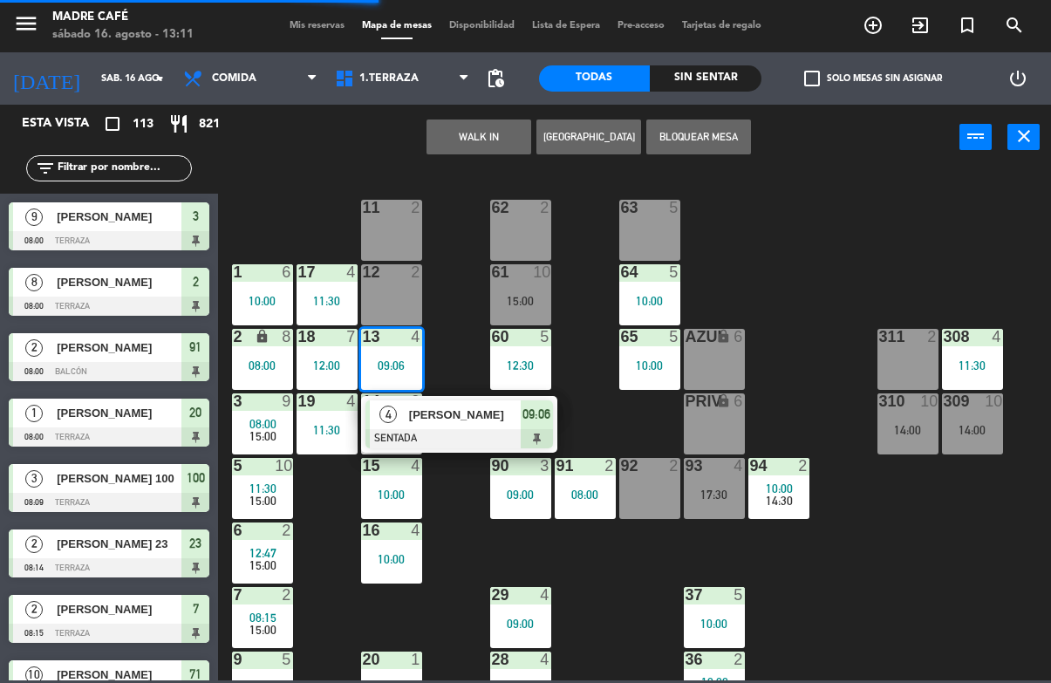
click at [404, 378] on div "13 4 09:06" at bounding box center [391, 359] width 61 height 61
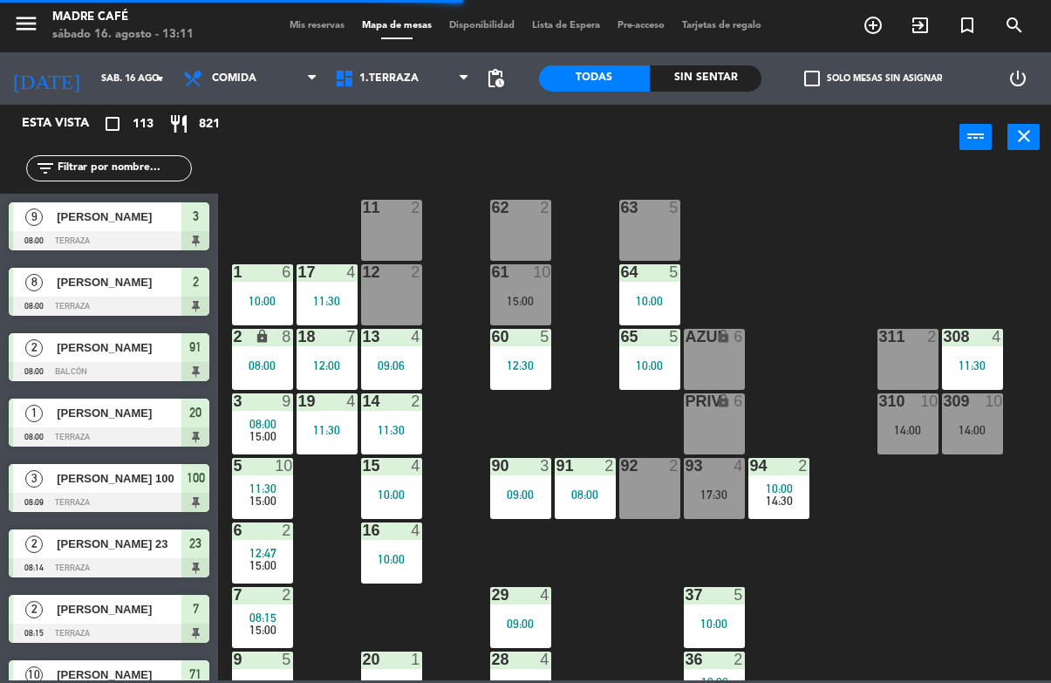
click at [478, 465] on div "90" at bounding box center [491, 466] width 29 height 16
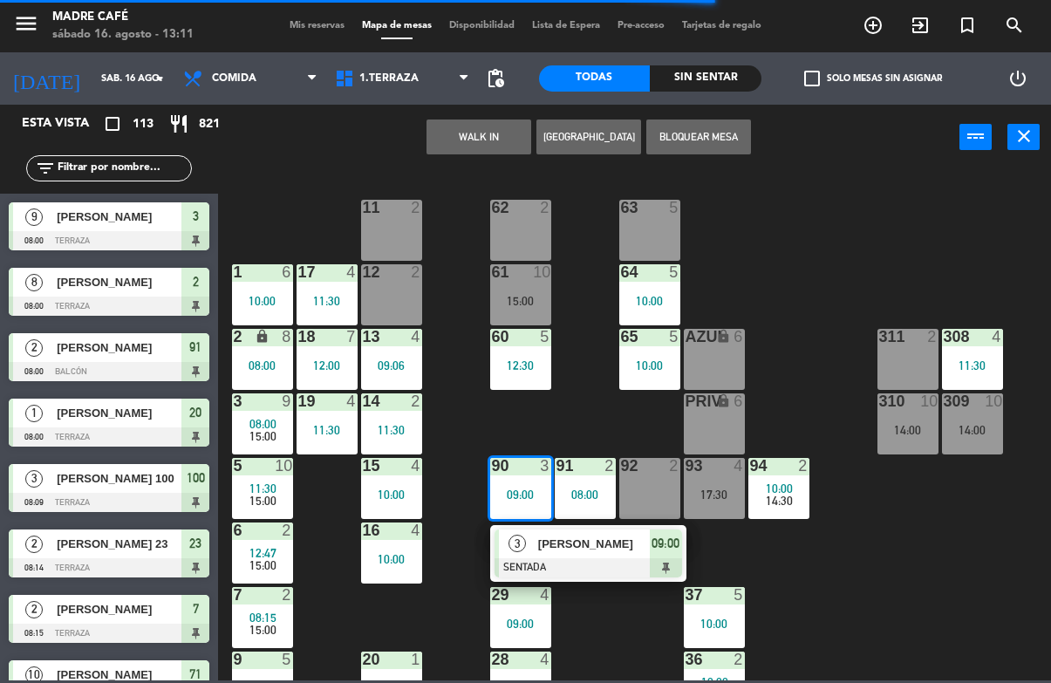
click at [611, 562] on div at bounding box center [587, 567] width 187 height 19
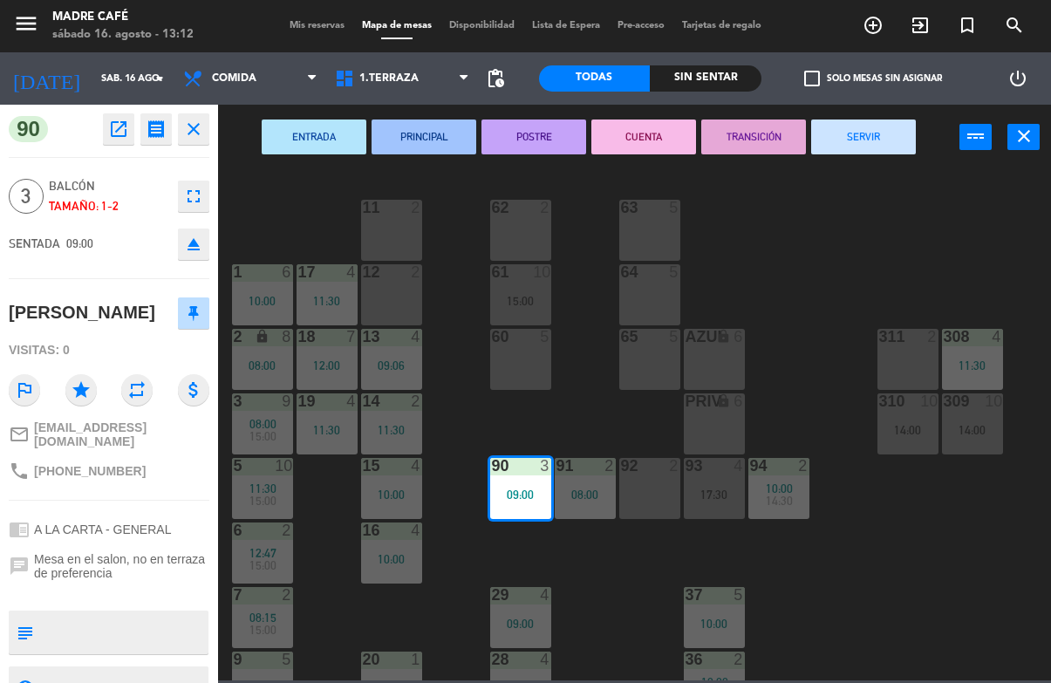
click at [873, 153] on button "SERVIR" at bounding box center [863, 136] width 105 height 35
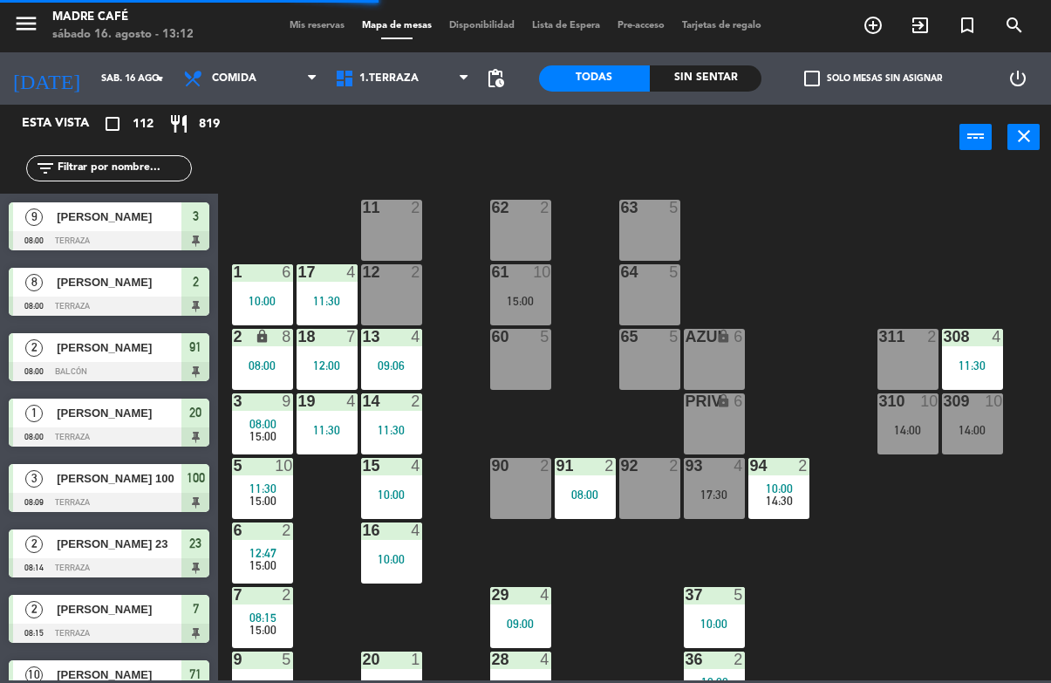
click at [587, 475] on div "91 2 08:00" at bounding box center [585, 488] width 61 height 61
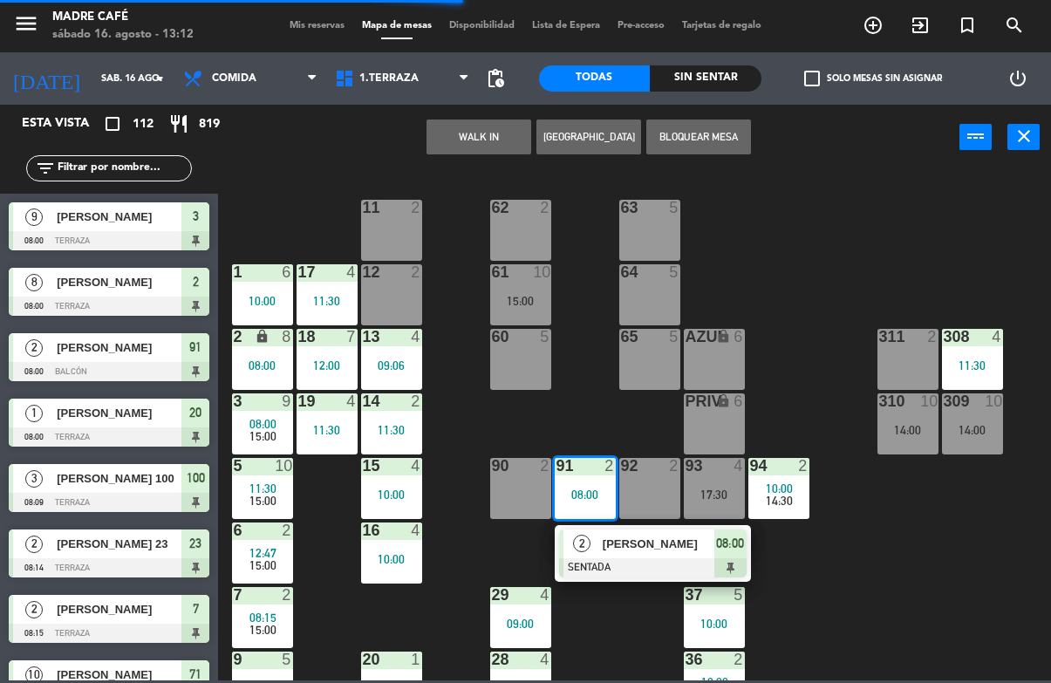
click at [725, 575] on div at bounding box center [652, 567] width 187 height 19
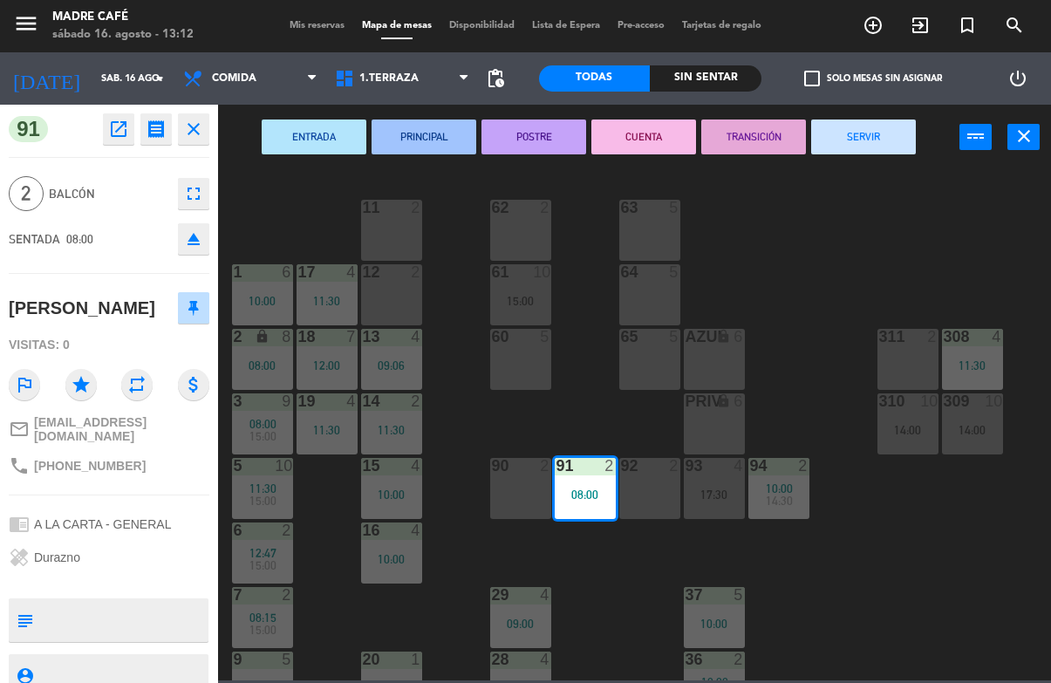
click at [859, 126] on button "SERVIR" at bounding box center [863, 136] width 105 height 35
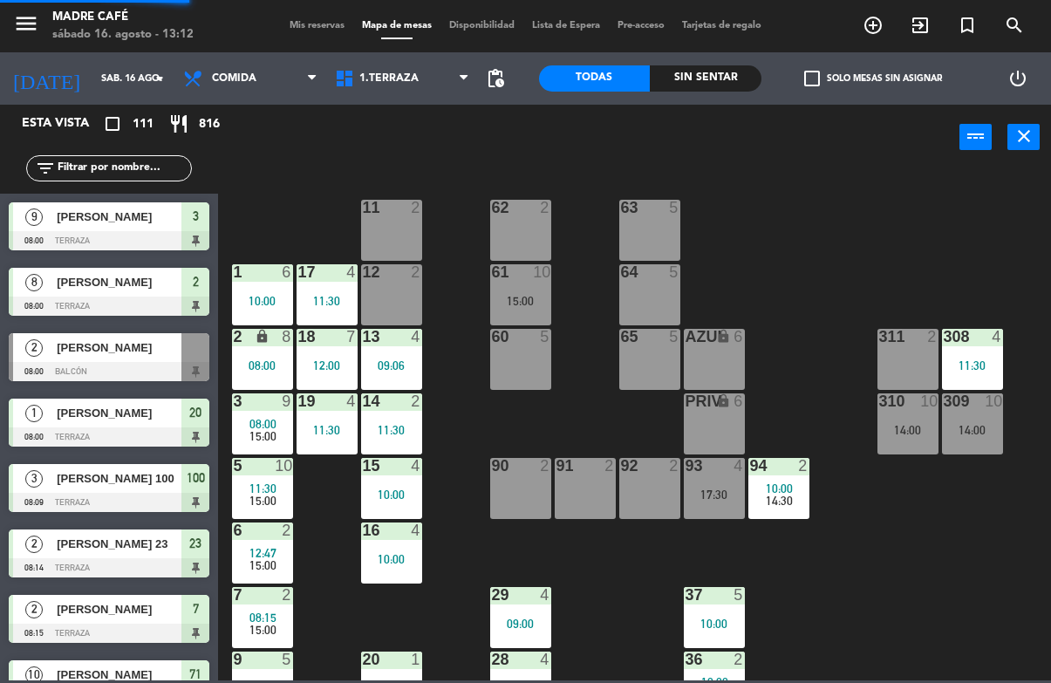
click at [907, 310] on div "11 2 63 5 62 2 12 2 1 6 10:00 61 10 15:00 64 5 17 4 11:30 13 4 09:06 2 lock 8 0…" at bounding box center [639, 424] width 822 height 512
click at [396, 371] on div "09:06" at bounding box center [391, 365] width 61 height 12
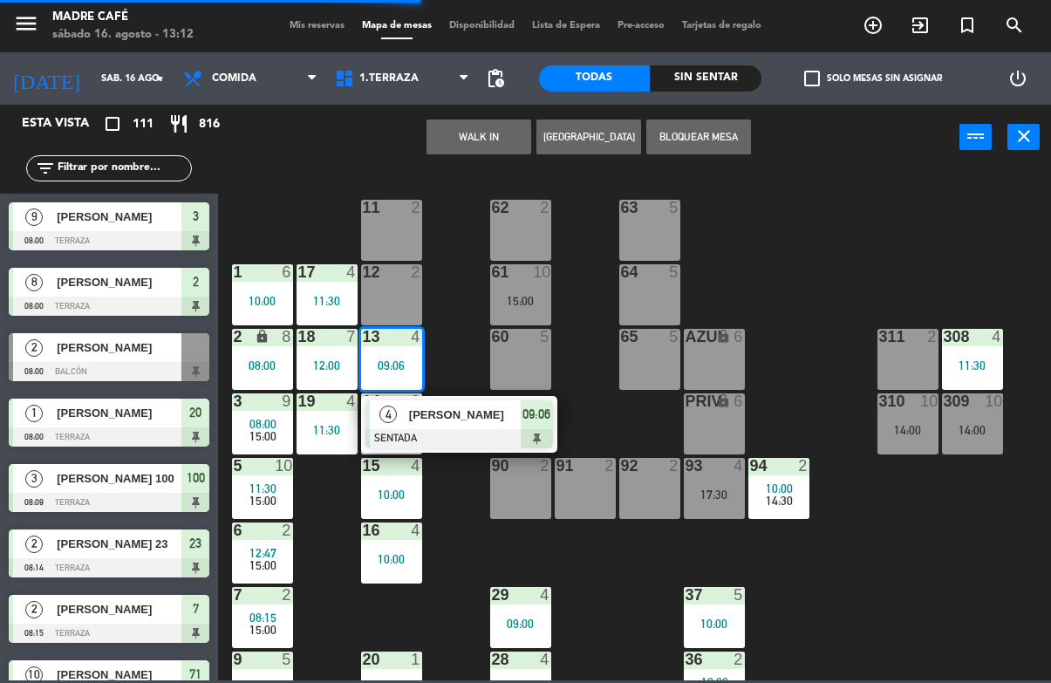
click at [532, 415] on span "09:06" at bounding box center [536, 414] width 28 height 21
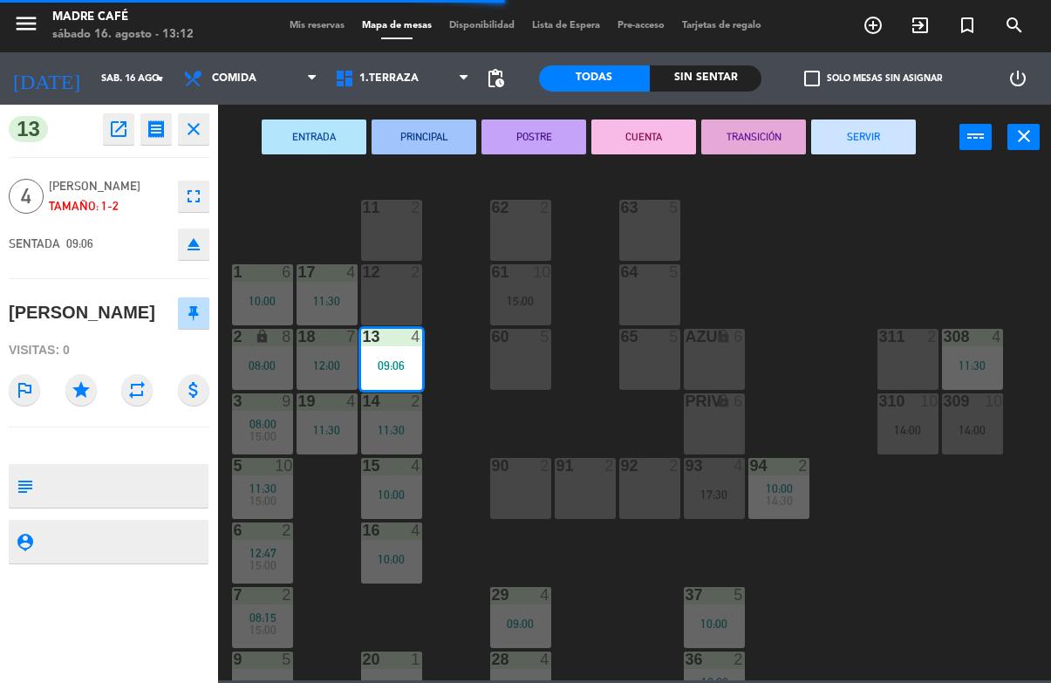
click at [855, 150] on button "SERVIR" at bounding box center [863, 136] width 105 height 35
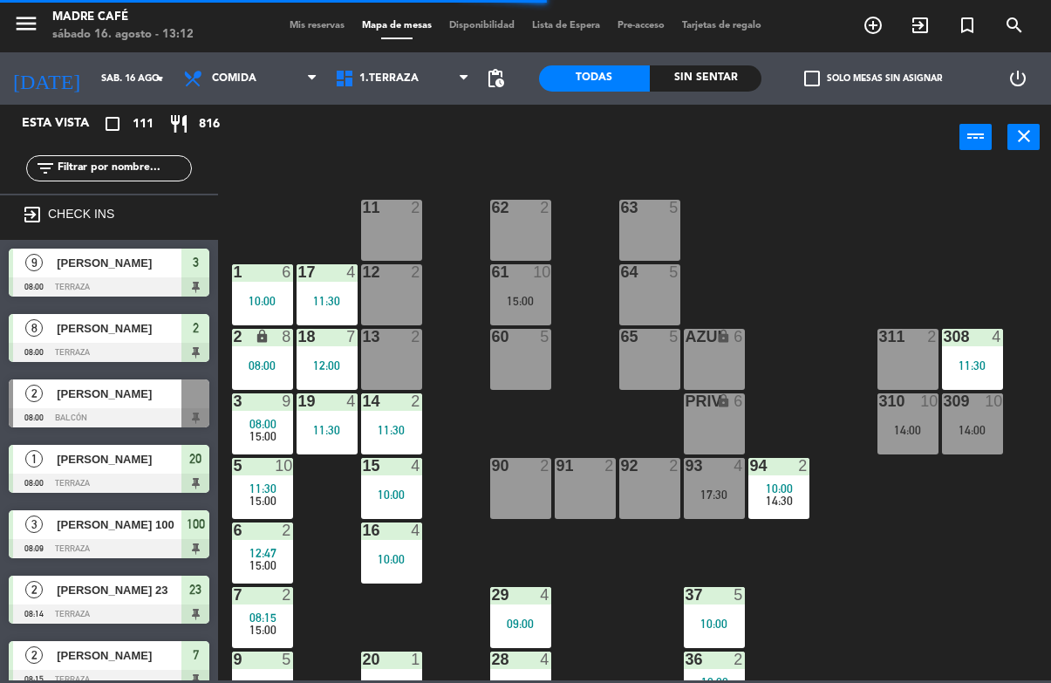
click at [853, 344] on div "11 2 63 5 62 2 12 2 1 6 10:00 61 10 15:00 64 5 17 4 11:30 13 2 2 lock 8 08:00 6…" at bounding box center [639, 424] width 822 height 512
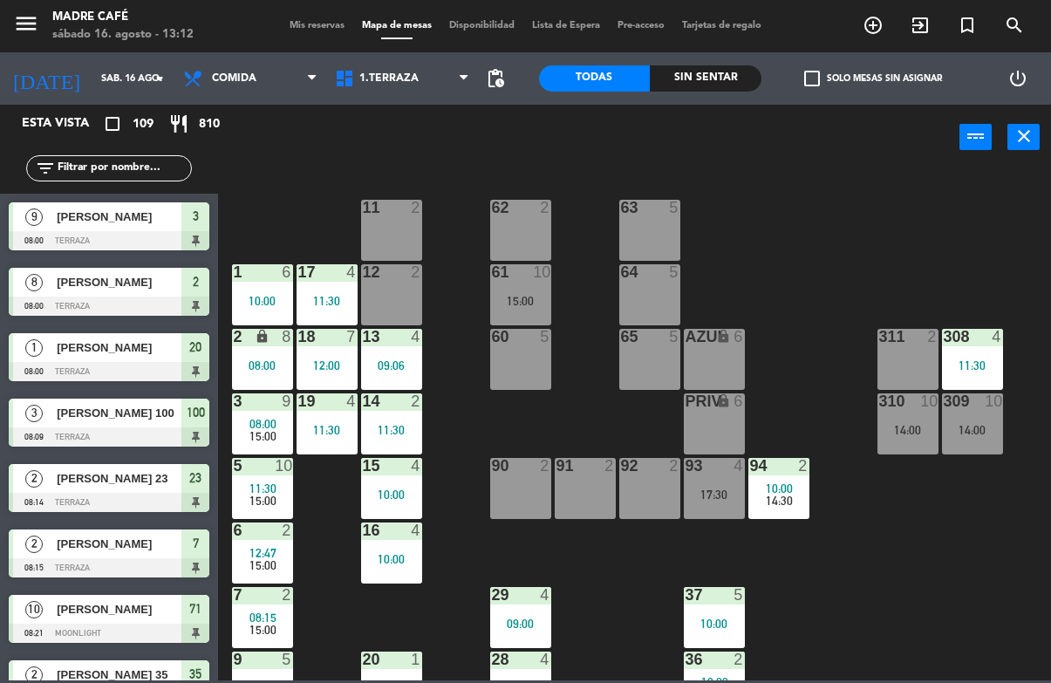
click at [394, 356] on div "13 4 09:06" at bounding box center [391, 359] width 61 height 61
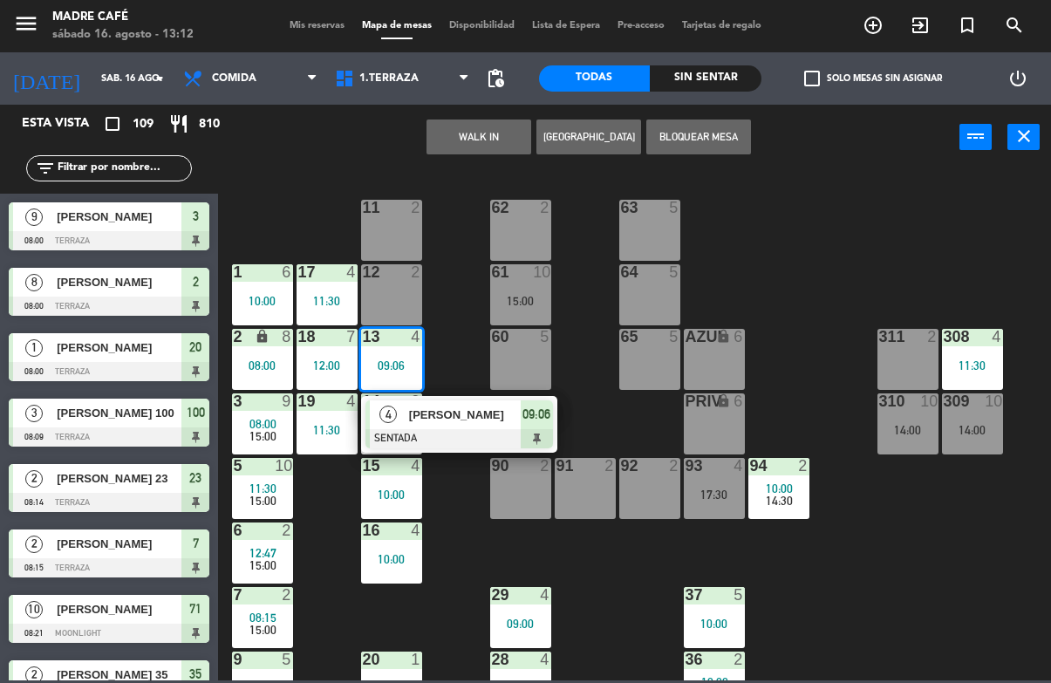
click at [527, 431] on div at bounding box center [458, 438] width 187 height 19
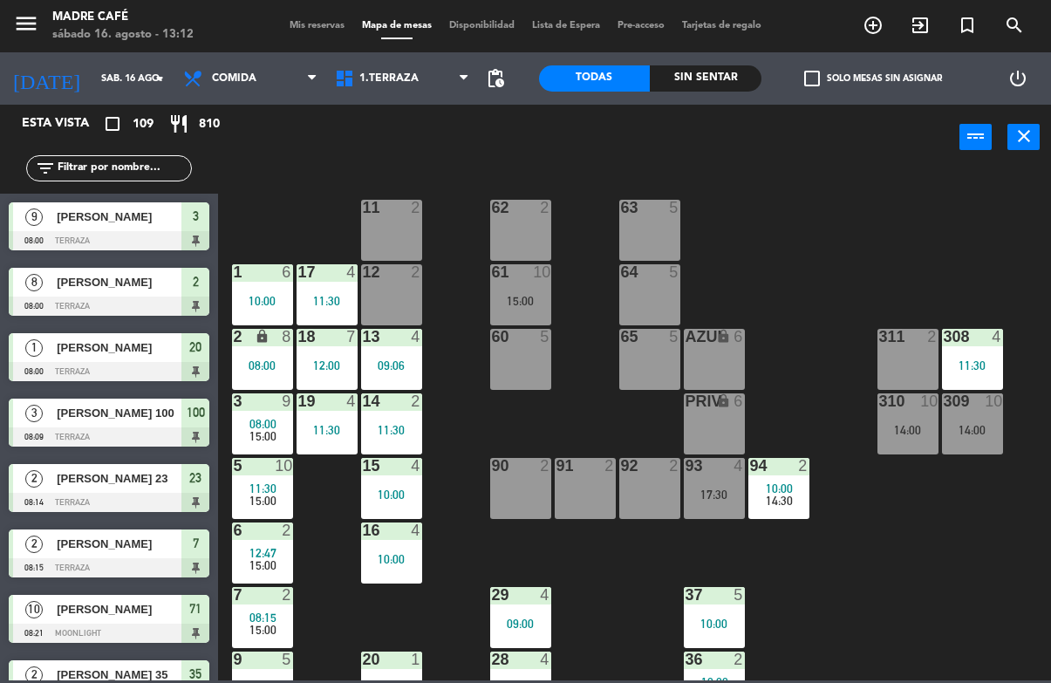
click at [811, 312] on div "11 2 63 5 62 2 12 2 1 6 10:00 61 10 15:00 64 5 17 4 11:30 13 4 09:06 2 lock 8 0…" at bounding box center [639, 424] width 822 height 512
click at [388, 353] on div "13 4 09:06" at bounding box center [391, 359] width 61 height 61
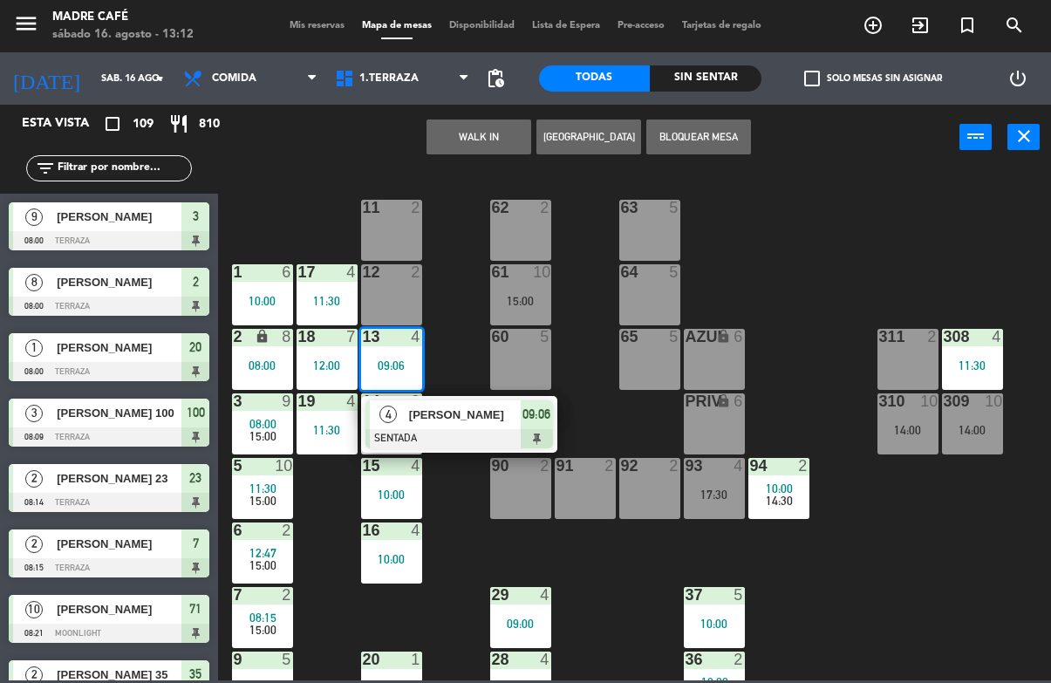
click at [538, 413] on span "09:06" at bounding box center [536, 414] width 28 height 21
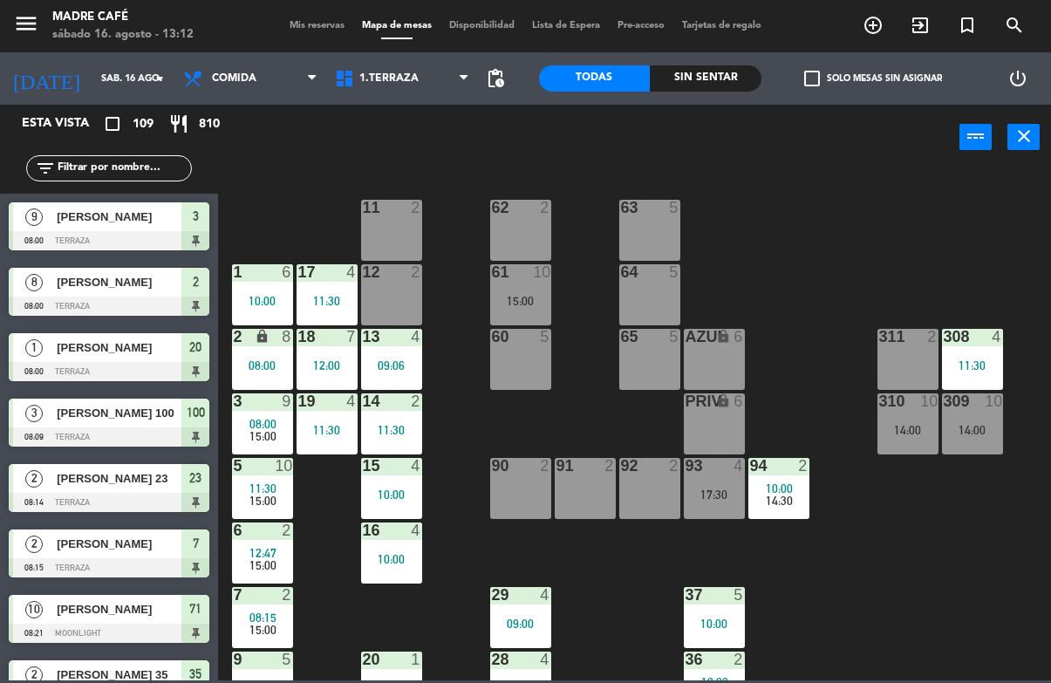
click at [834, 172] on div "11 2 63 5 62 2 12 2 1 6 10:00 61 10 15:00 64 5 17 4 11:30 13 4 09:06 2 lock 8 0…" at bounding box center [639, 424] width 822 height 512
click at [404, 449] on div "14 2 11:30" at bounding box center [391, 423] width 61 height 61
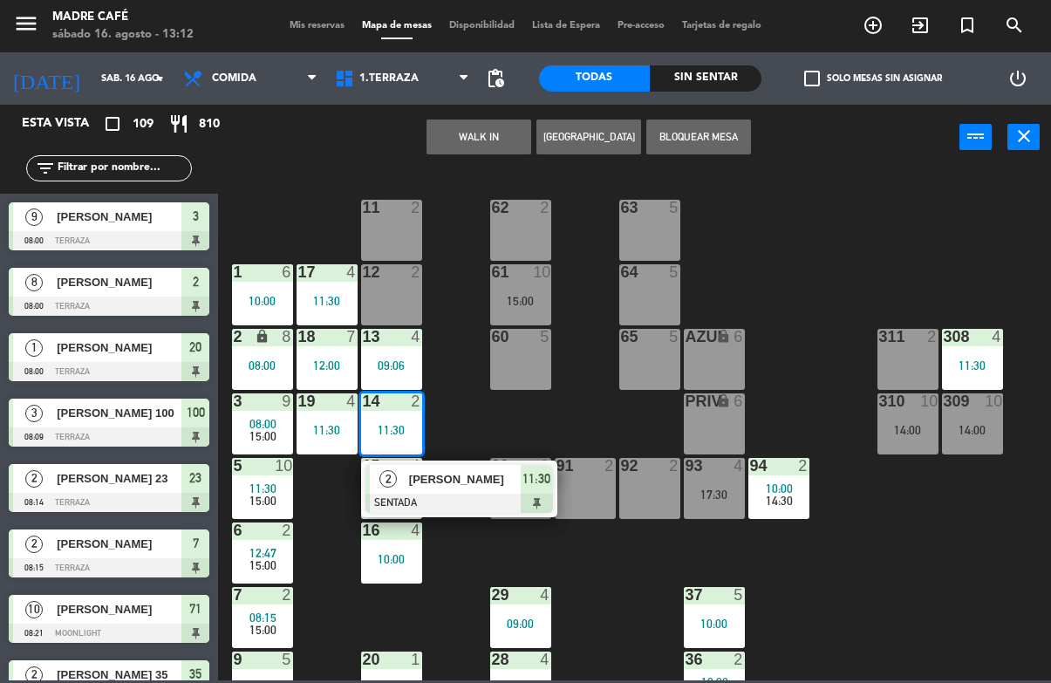
click at [534, 485] on span "11:30" at bounding box center [536, 478] width 28 height 21
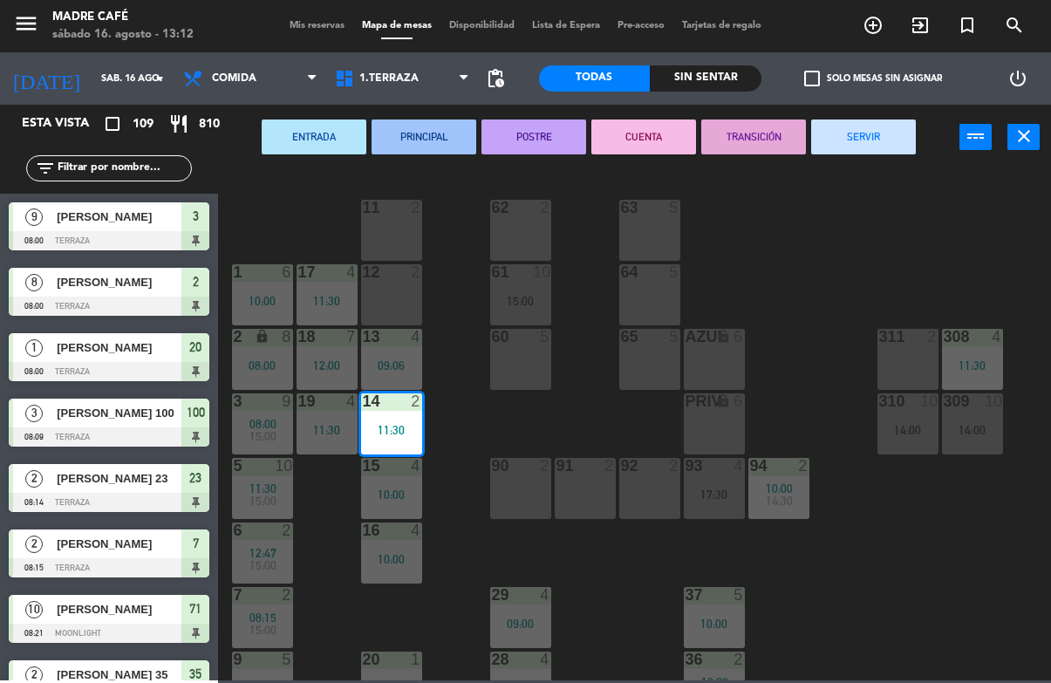
click at [889, 136] on button "SERVIR" at bounding box center [863, 136] width 105 height 35
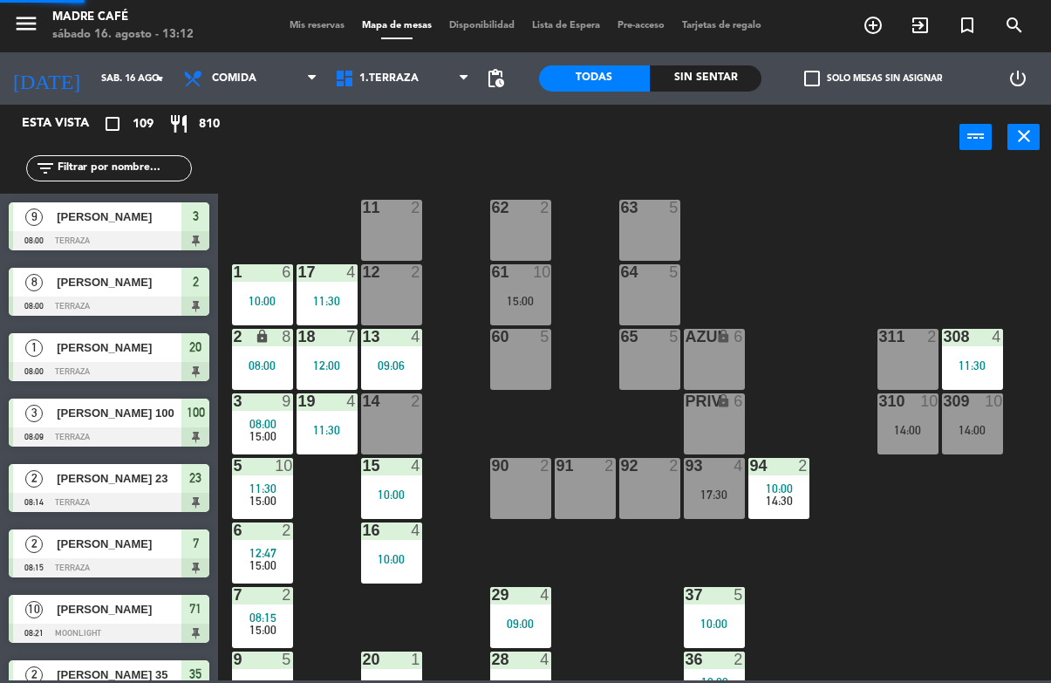
click at [902, 153] on div "power_input close" at bounding box center [588, 138] width 741 height 66
click at [327, 302] on div "11:30" at bounding box center [326, 301] width 61 height 12
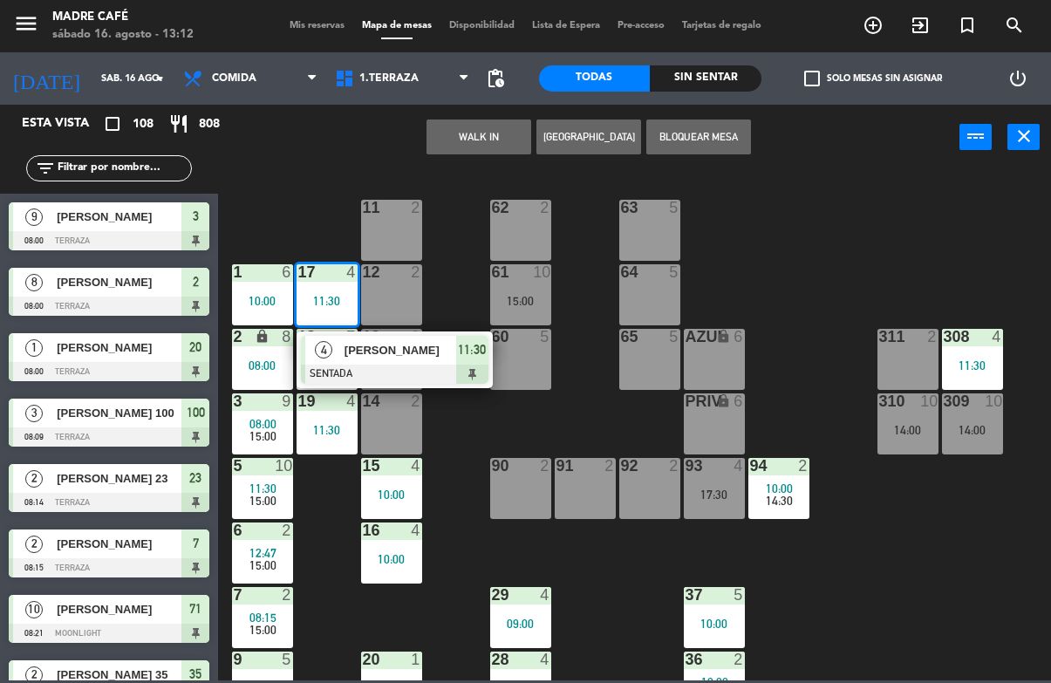
click at [453, 383] on div "4 Natalia Araya SENTADA 11:30" at bounding box center [394, 359] width 196 height 57
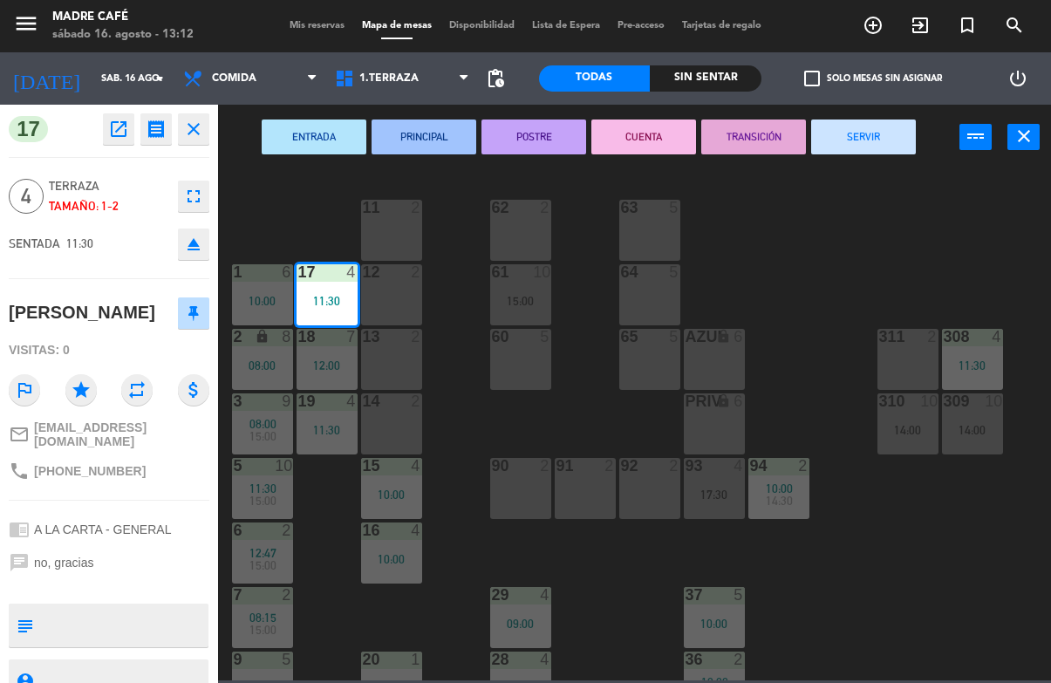
click at [870, 153] on button "SERVIR" at bounding box center [863, 136] width 105 height 35
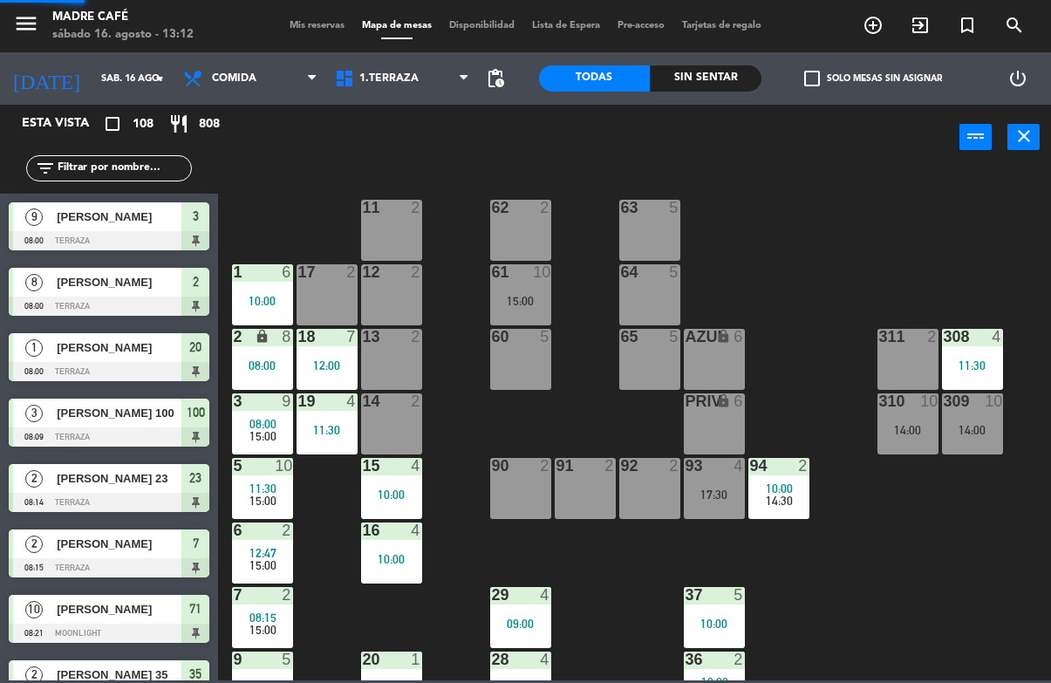
click at [883, 161] on div "power_input close" at bounding box center [588, 138] width 741 height 66
click at [315, 371] on div "12:00" at bounding box center [326, 365] width 61 height 12
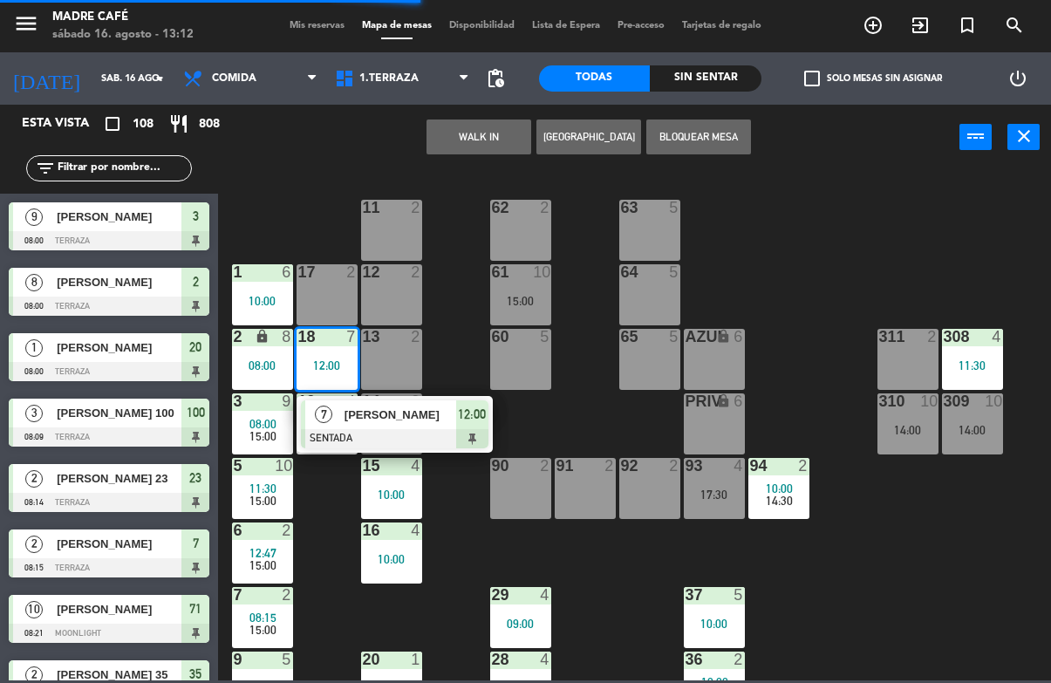
click at [466, 415] on span "12:00" at bounding box center [472, 414] width 28 height 21
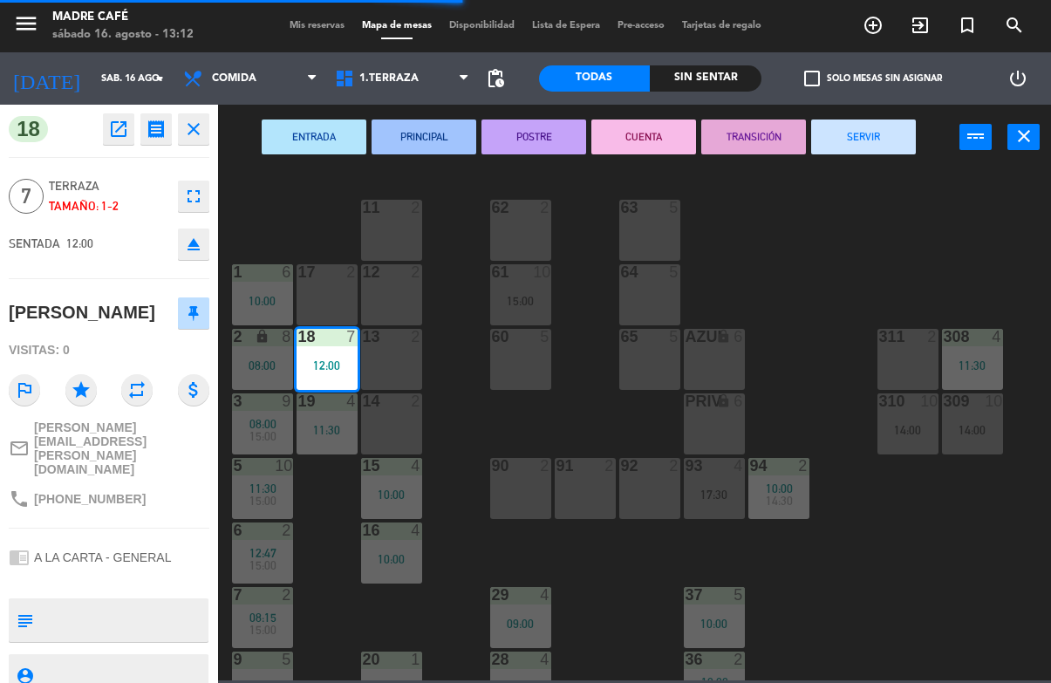
click at [875, 145] on button "SERVIR" at bounding box center [863, 136] width 105 height 35
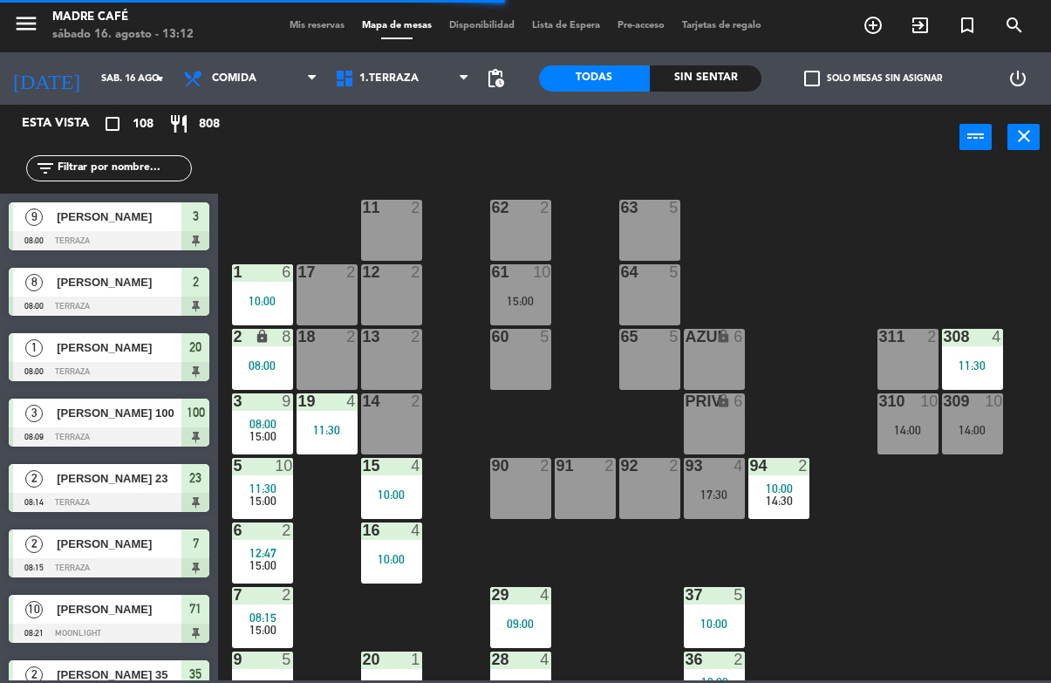
click at [890, 250] on div "11 2 63 5 62 2 12 2 1 6 10:00 61 10 15:00 64 5 17 2 13 2 2 lock 8 08:00 60 5 65…" at bounding box center [639, 424] width 822 height 512
click at [882, 276] on div "11 2 63 5 62 2 12 2 1 6 10:00 61 10 15:00 64 5 17 2 13 2 2 lock 8 08:00 60 5 65…" at bounding box center [639, 424] width 822 height 512
click at [347, 427] on div "11:30" at bounding box center [326, 430] width 61 height 12
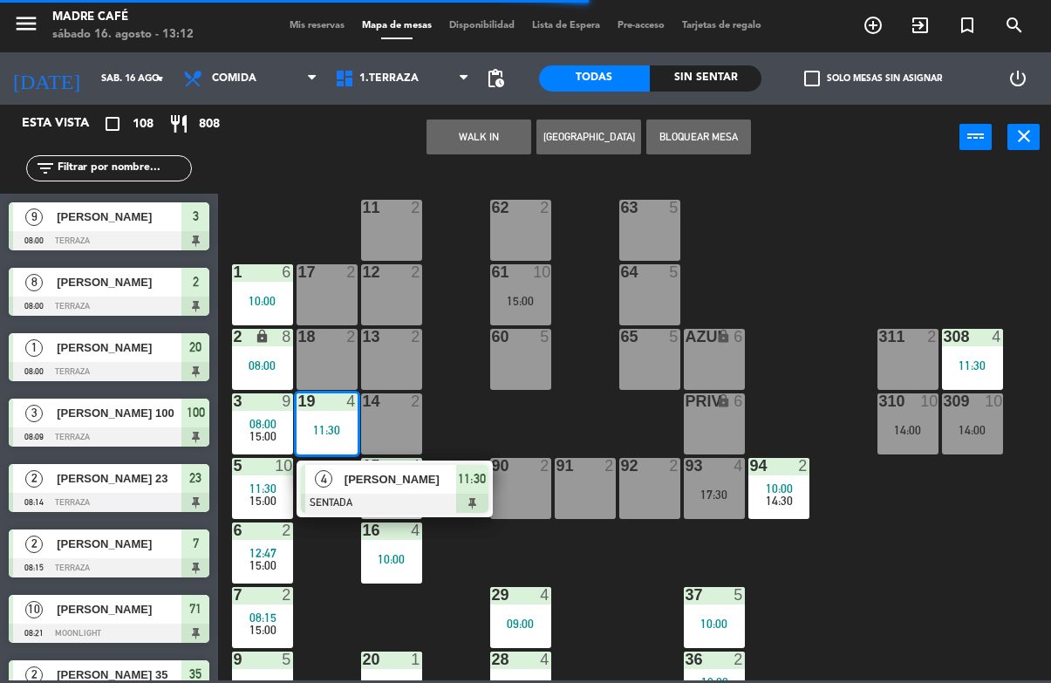
click at [463, 496] on div at bounding box center [394, 503] width 187 height 19
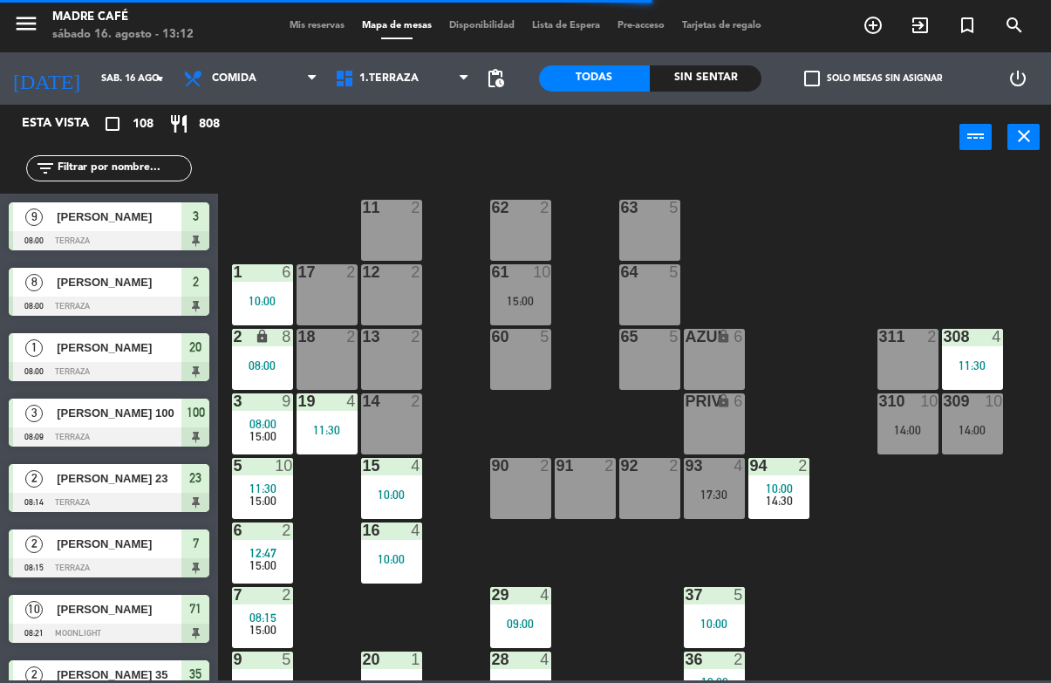
click at [901, 220] on div "11 2 63 5 62 2 12 2 1 6 10:00 61 10 15:00 64 5 17 2 13 2 2 lock 8 08:00 60 5 65…" at bounding box center [639, 424] width 822 height 512
click at [949, 39] on span "turned_in_not" at bounding box center [966, 25] width 47 height 30
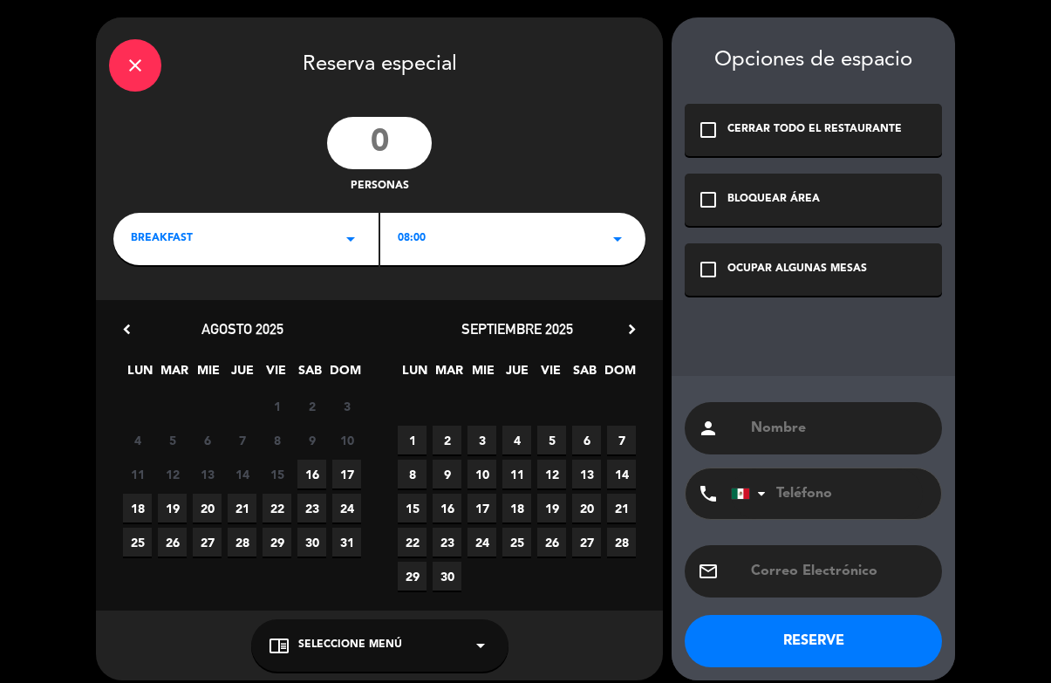
click at [147, 79] on div "close" at bounding box center [135, 65] width 52 height 52
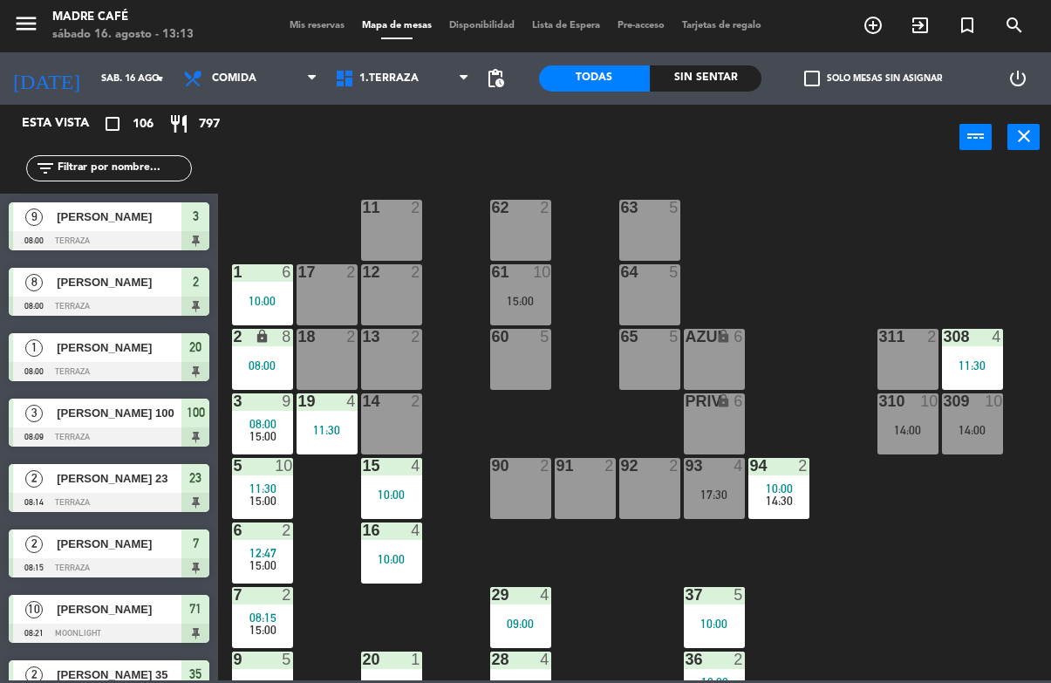
click at [976, 355] on div "308 4 11:30" at bounding box center [972, 359] width 61 height 61
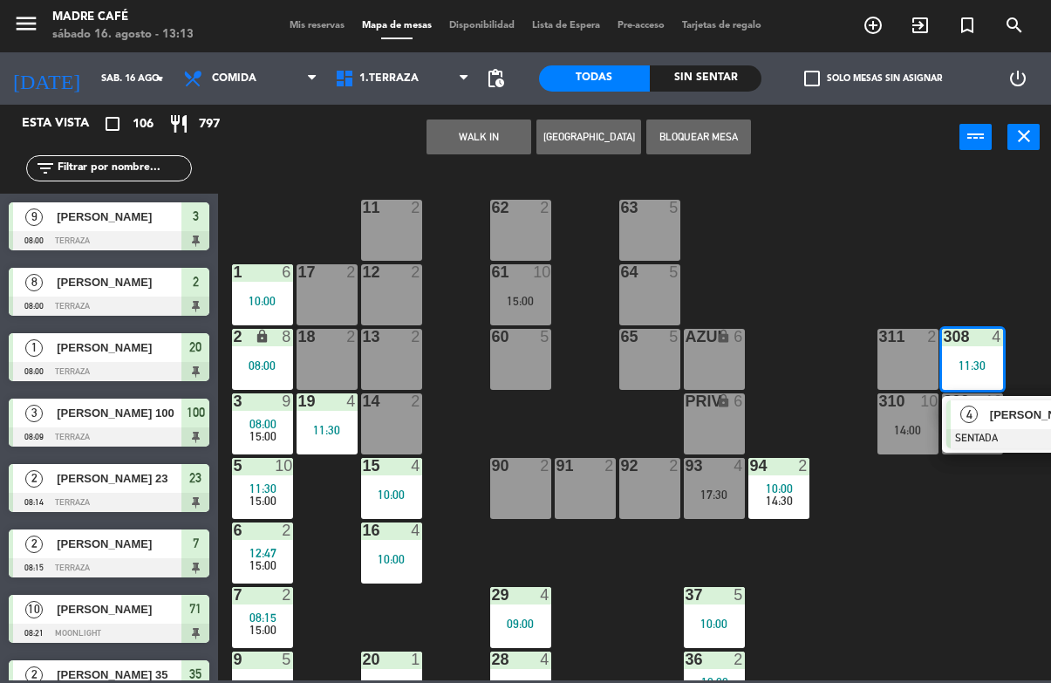
click at [993, 417] on span "Nubia Noverón" at bounding box center [1046, 414] width 112 height 18
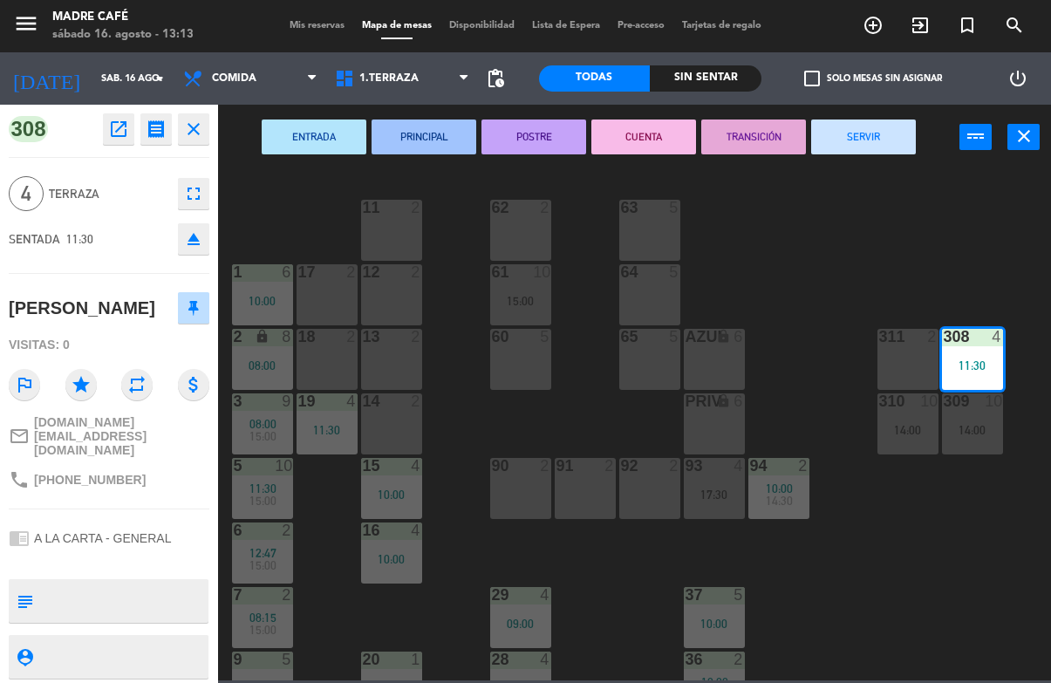
click at [882, 133] on button "SERVIR" at bounding box center [863, 136] width 105 height 35
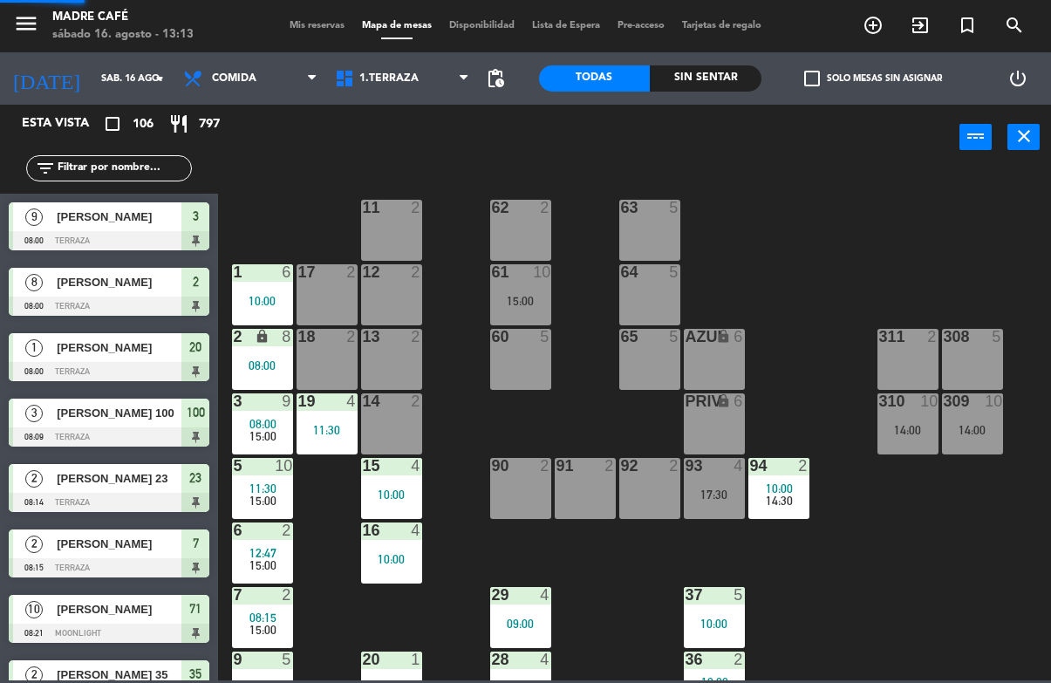
click at [947, 240] on div "11 2 63 5 62 2 12 2 1 6 10:00 61 10 15:00 64 5 17 2 13 2 2 lock 8 08:00 60 5 65…" at bounding box center [639, 424] width 822 height 512
click at [776, 490] on span "10:00" at bounding box center [779, 488] width 27 height 14
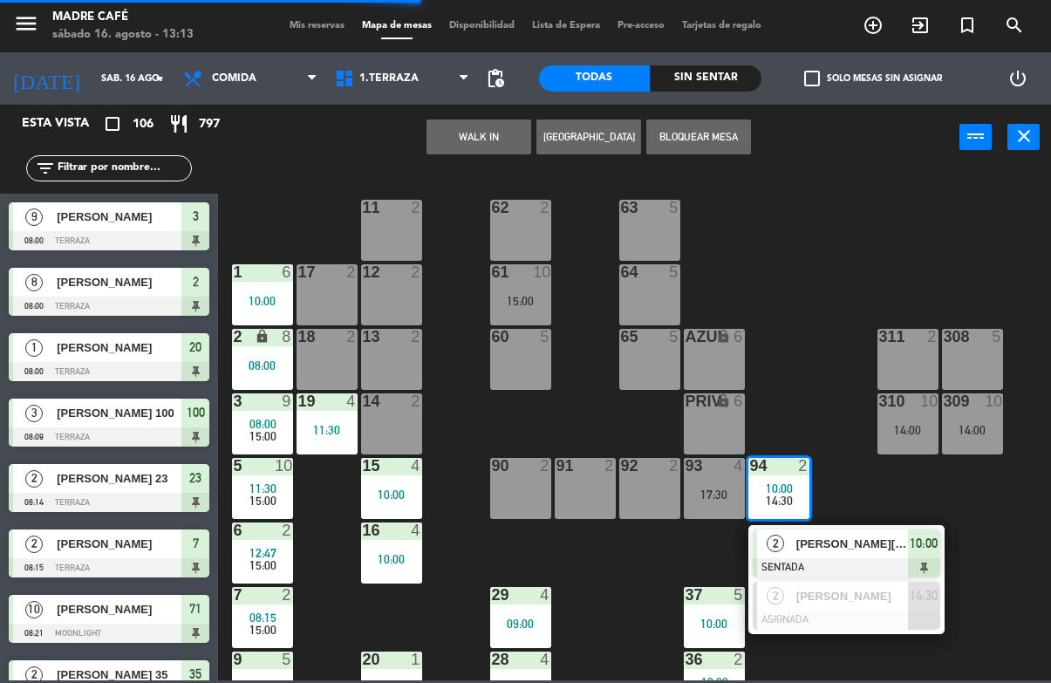
click at [867, 554] on div "Ivonne Islas Tapia" at bounding box center [850, 543] width 113 height 29
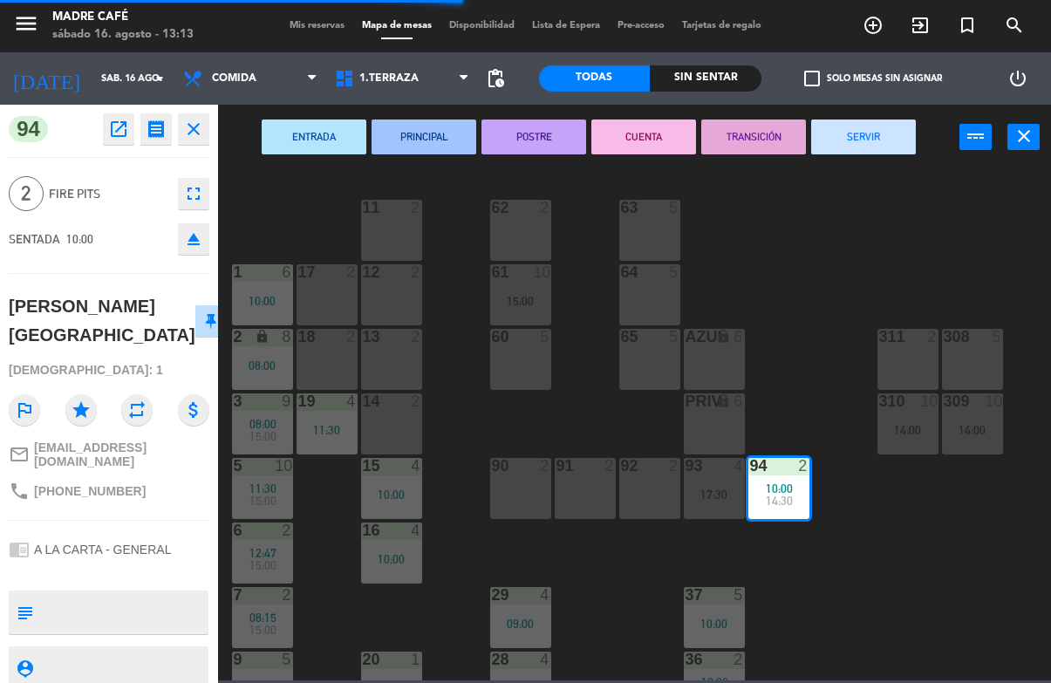
click at [867, 149] on button "SERVIR" at bounding box center [863, 136] width 105 height 35
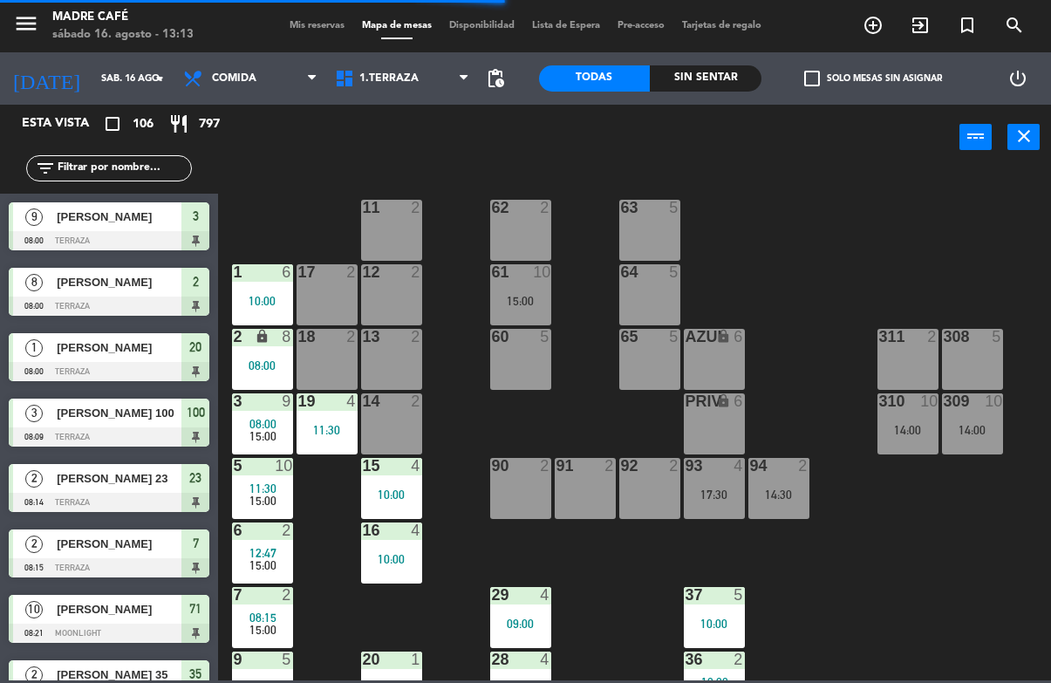
click at [941, 233] on div "11 2 63 5 62 2 12 2 1 6 10:00 61 10 15:00 64 5 17 2 13 2 2 lock 8 08:00 60 5 65…" at bounding box center [639, 424] width 822 height 512
click at [708, 622] on div "10:00" at bounding box center [714, 623] width 61 height 12
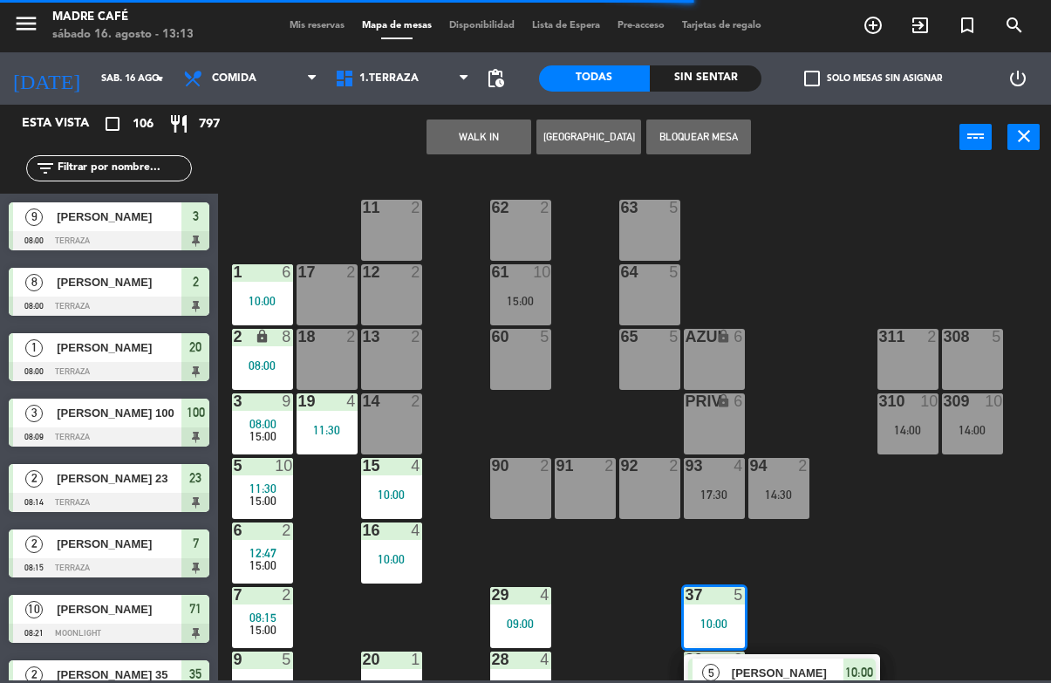
click at [833, 671] on span "[PERSON_NAME]" at bounding box center [788, 673] width 112 height 18
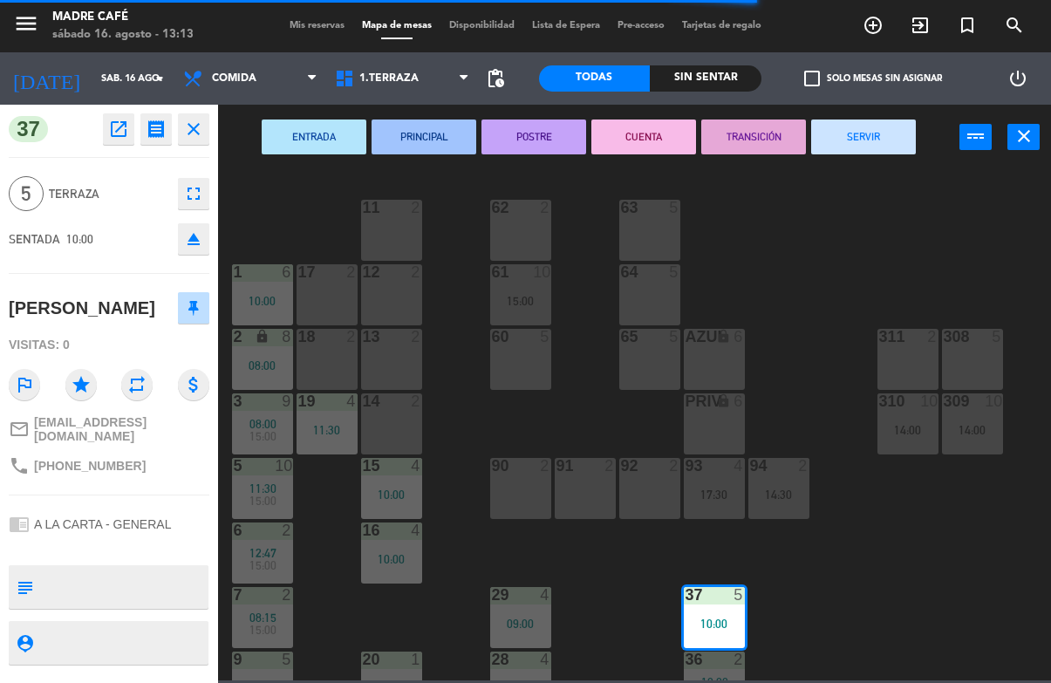
click at [889, 146] on button "SERVIR" at bounding box center [863, 136] width 105 height 35
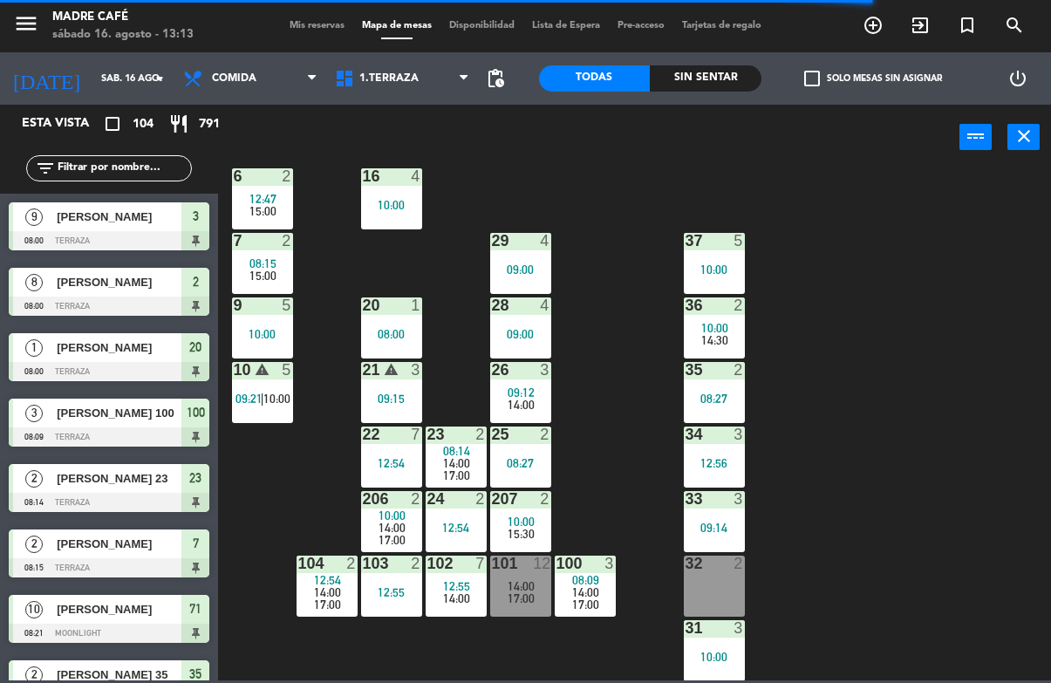
scroll to position [355, 0]
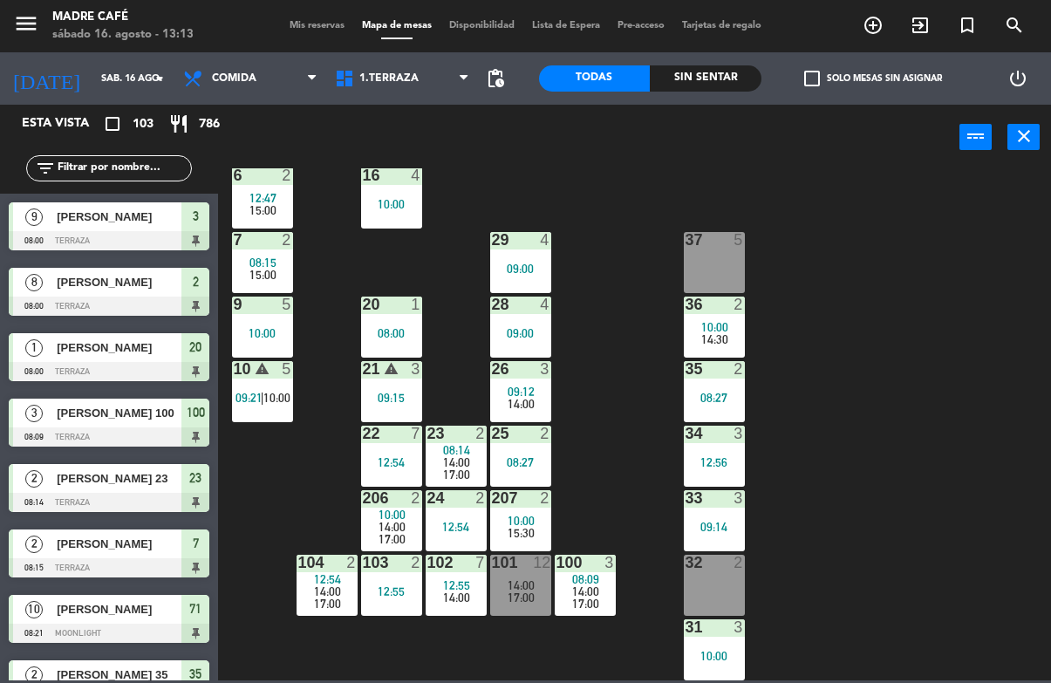
click at [698, 321] on div "10:00" at bounding box center [714, 327] width 61 height 12
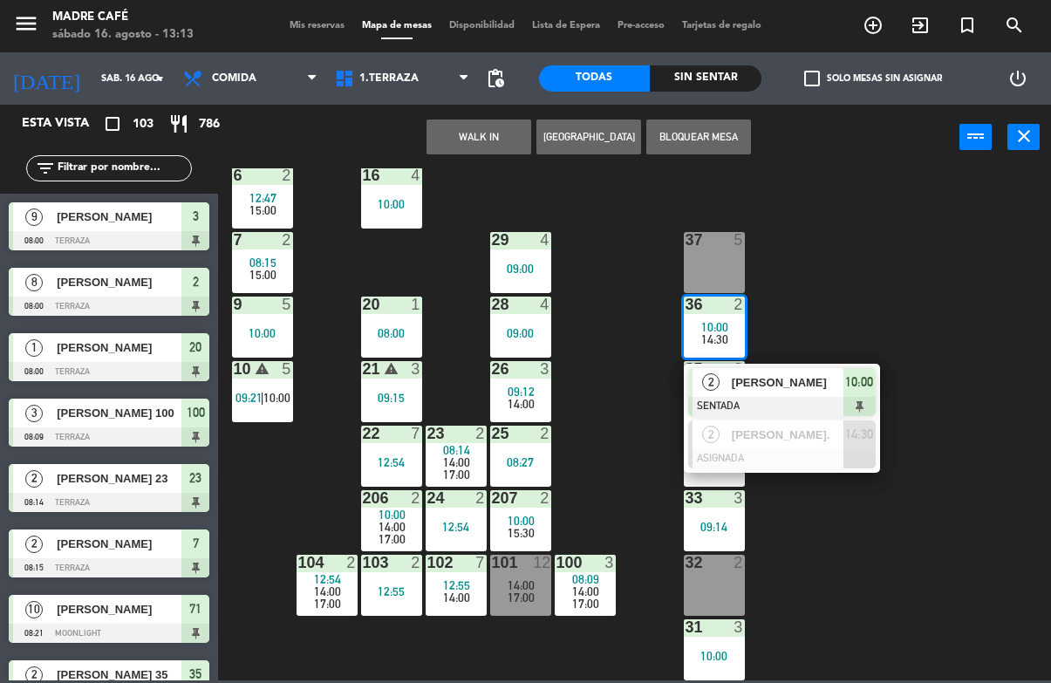
click at [848, 389] on span "10:00" at bounding box center [859, 381] width 28 height 21
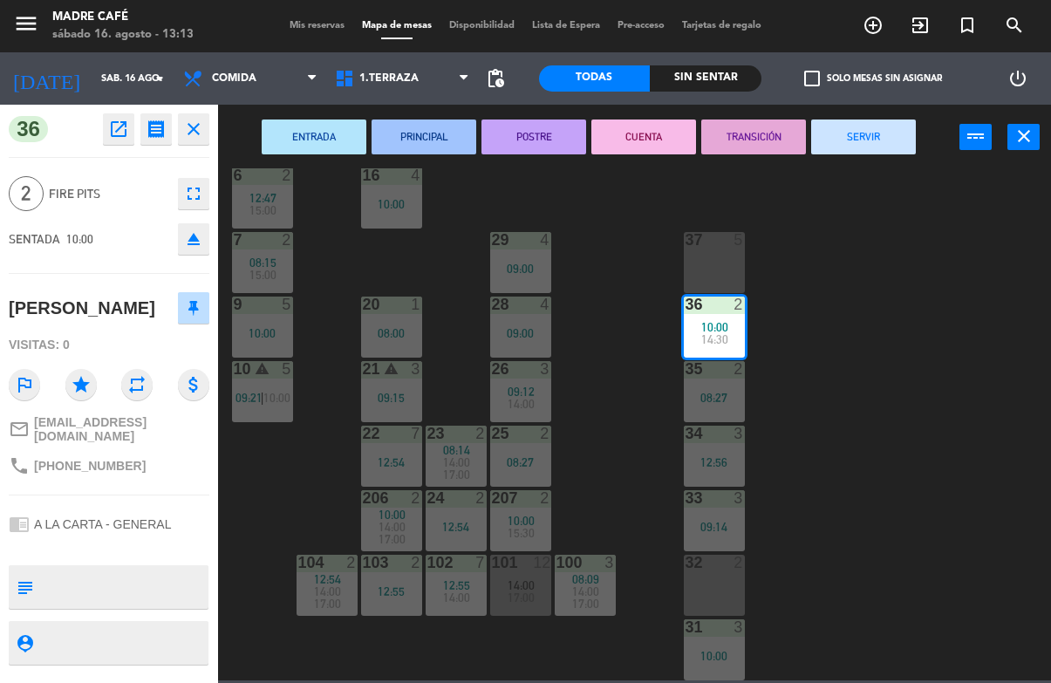
click at [888, 143] on button "SERVIR" at bounding box center [863, 136] width 105 height 35
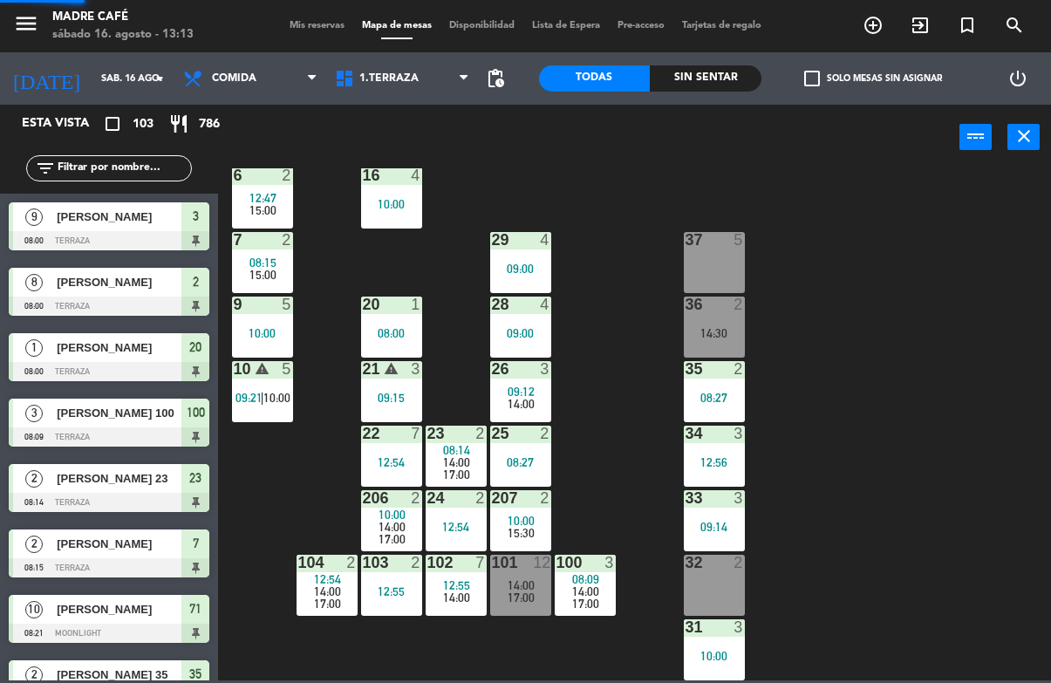
click at [909, 208] on div "11 2 63 5 62 2 12 2 1 6 10:00 61 10 15:00 64 5 17 2 13 2 2 lock 8 08:00 60 5 65…" at bounding box center [639, 424] width 822 height 512
click at [932, 28] on span "exit_to_app" at bounding box center [919, 25] width 47 height 30
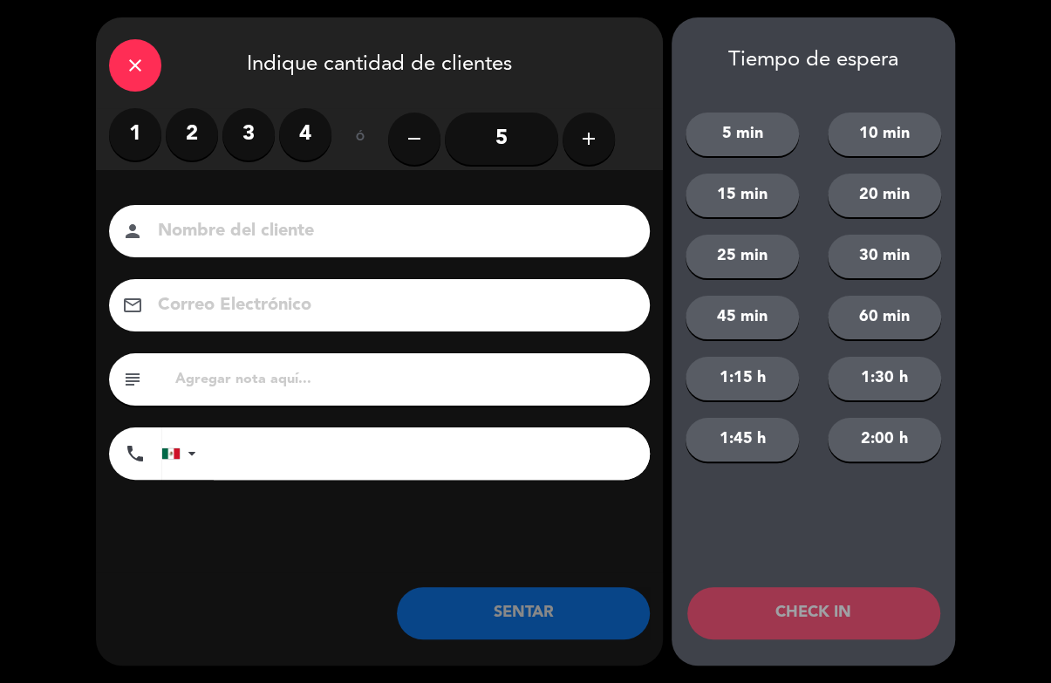
click at [246, 129] on label "3" at bounding box center [248, 134] width 52 height 52
click at [371, 247] on input at bounding box center [391, 231] width 471 height 31
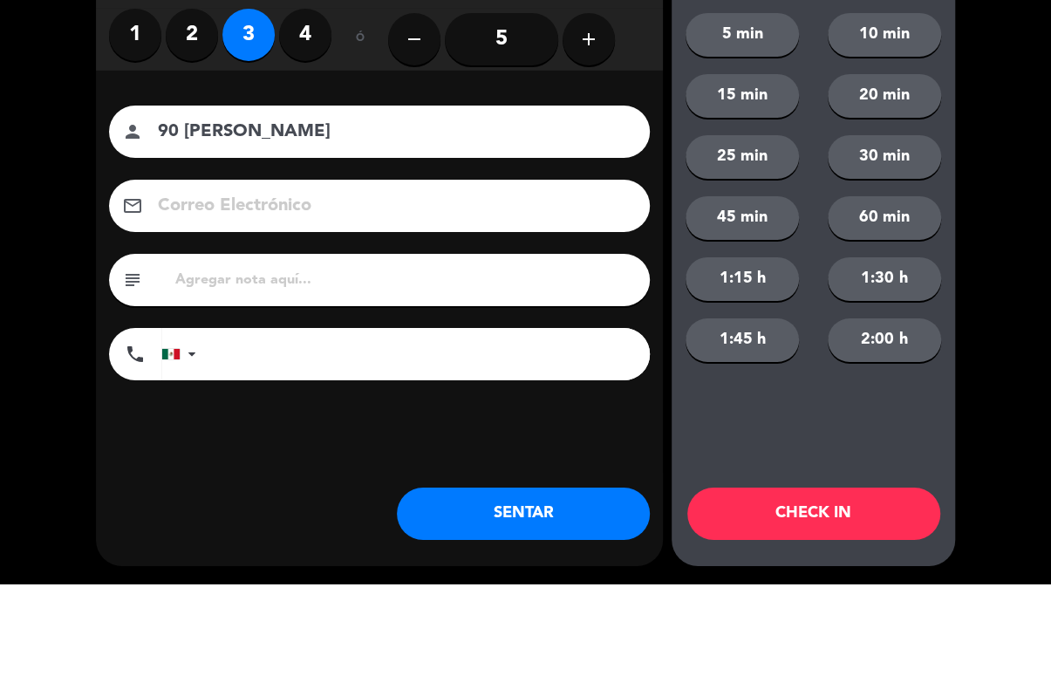
type input "90 erika"
click at [999, 124] on div "close Indique cantidad de clientes 1 2 3 4 ó remove 5 add Nombre del cliente pe…" at bounding box center [525, 341] width 1051 height 683
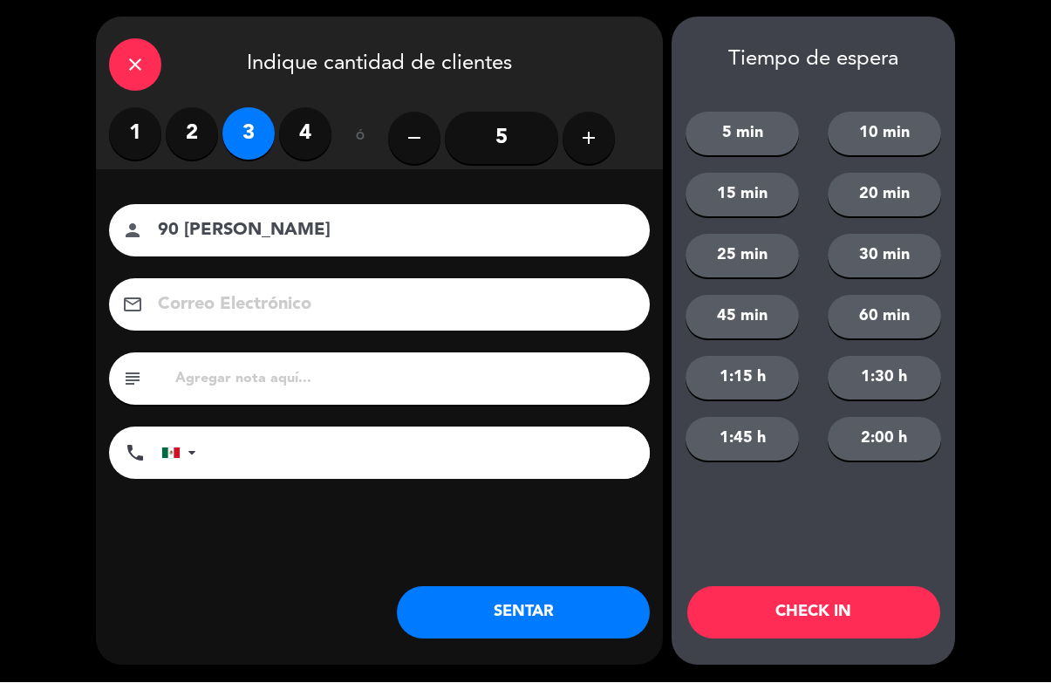
click at [813, 614] on button "CHECK IN" at bounding box center [813, 613] width 253 height 52
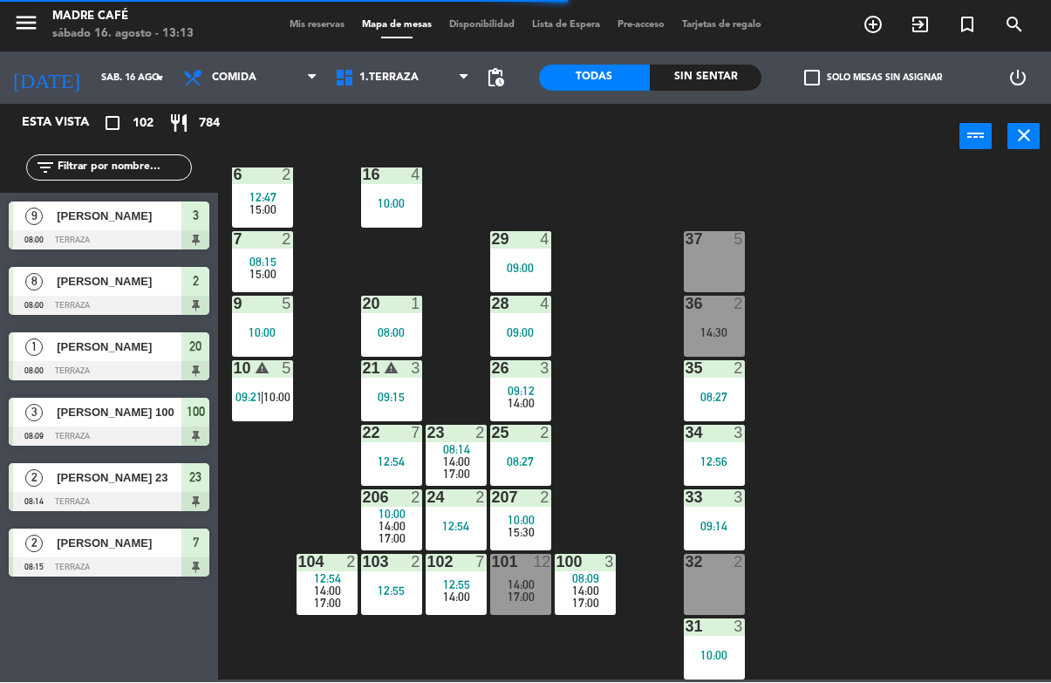
click at [727, 396] on div "08:27" at bounding box center [714, 397] width 61 height 12
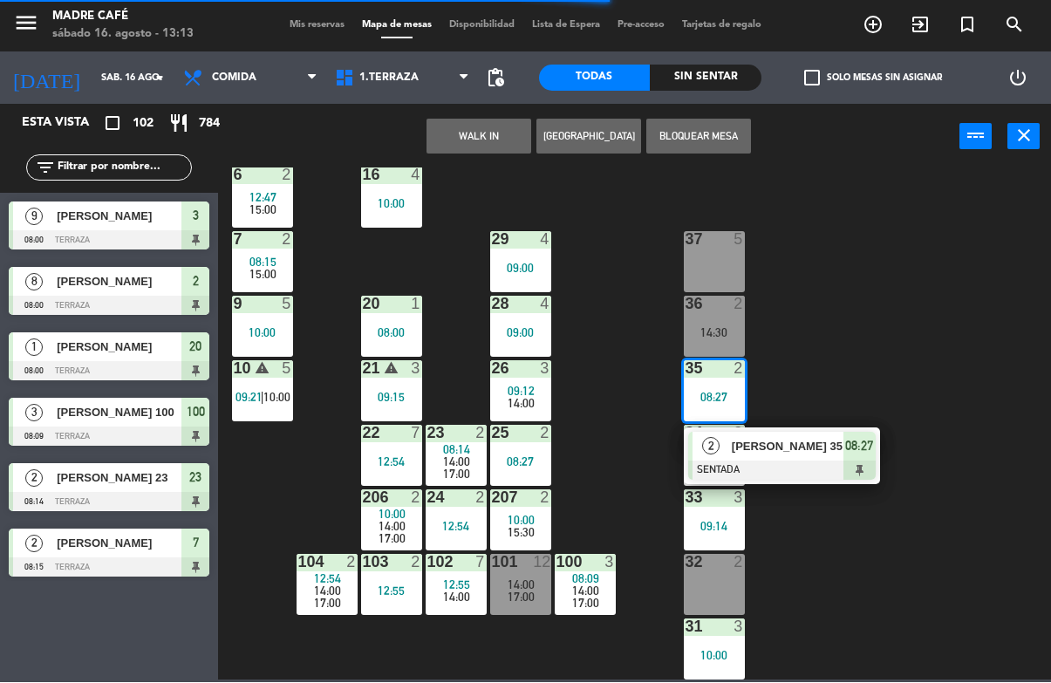
click at [834, 446] on span "Erick 35" at bounding box center [788, 447] width 112 height 18
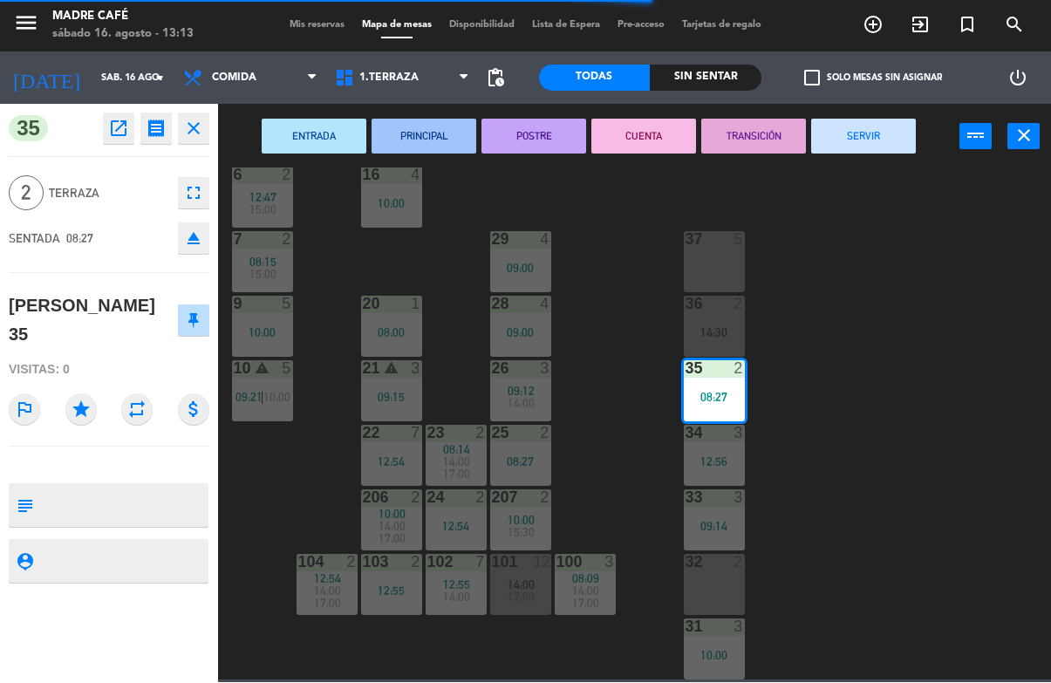
click at [874, 137] on button "SERVIR" at bounding box center [863, 136] width 105 height 35
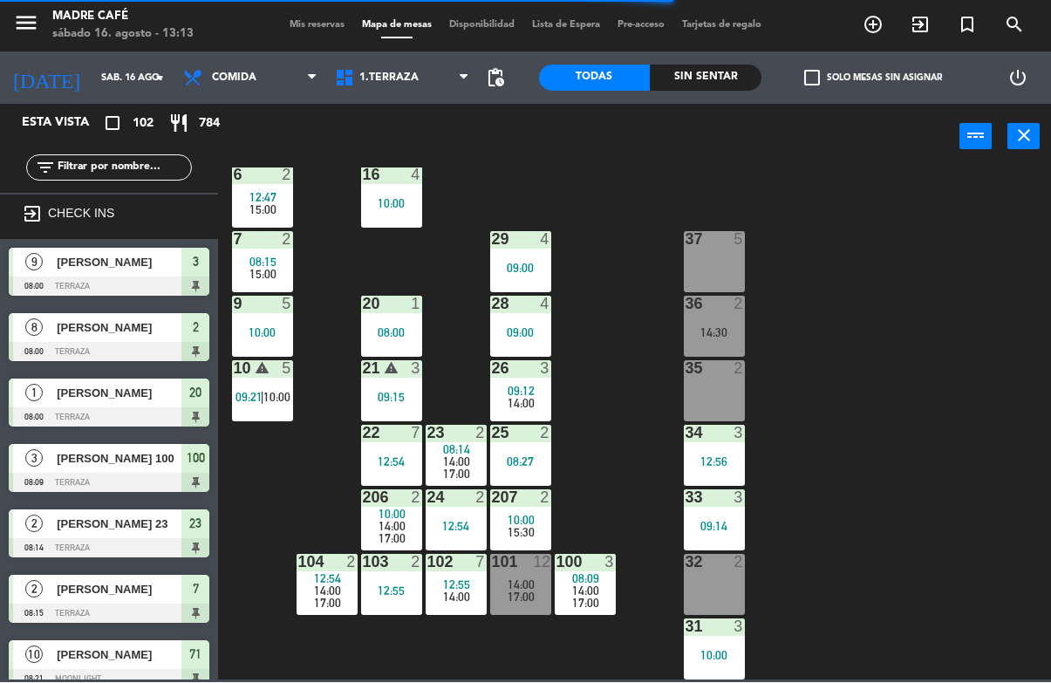
click at [868, 259] on div "11 2 63 5 62 2 12 2 1 6 10:00 61 10 15:00 64 5 17 2 13 2 2 lock 8 08:00 60 5 65…" at bounding box center [639, 424] width 822 height 512
click at [703, 473] on div "34 3 12:56" at bounding box center [714, 455] width 61 height 61
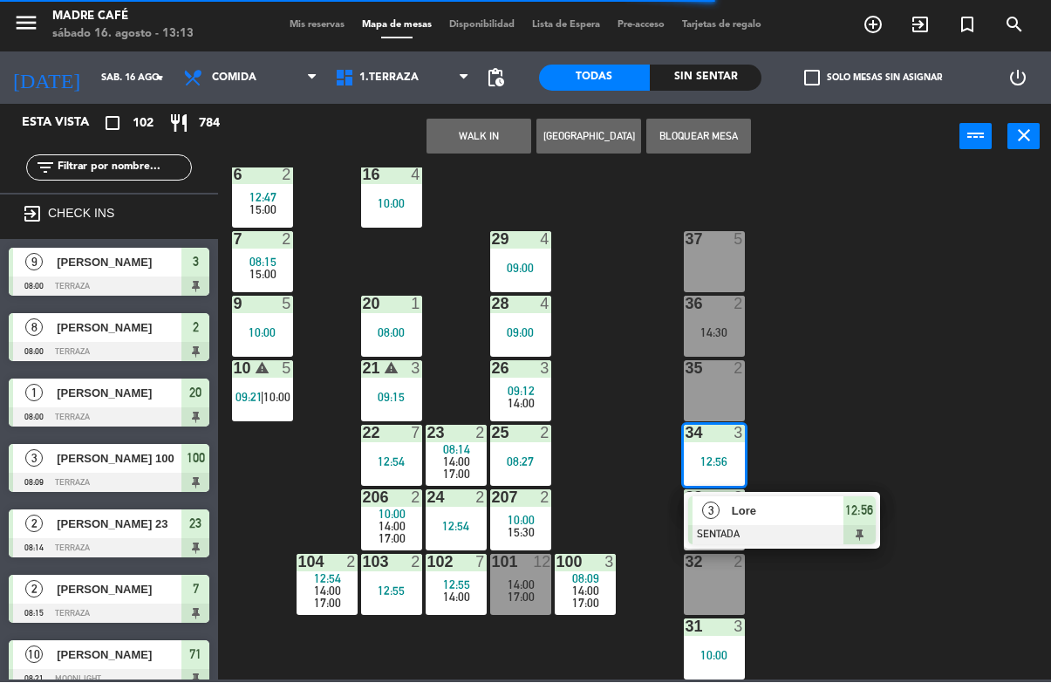
click at [838, 515] on span "Lore" at bounding box center [788, 511] width 112 height 18
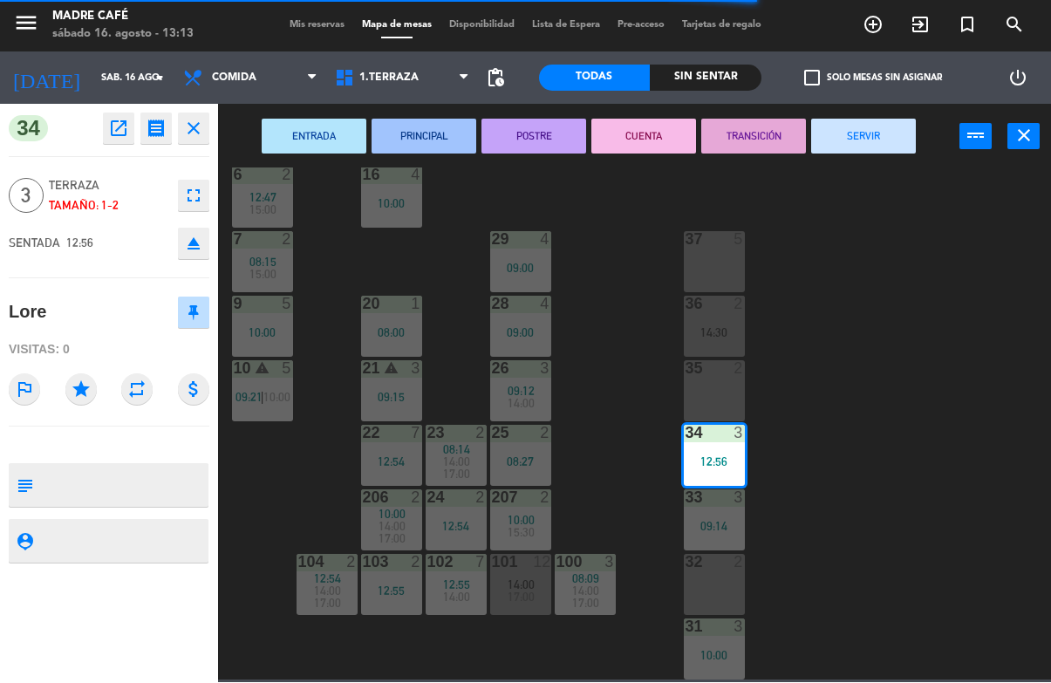
click at [871, 149] on button "SERVIR" at bounding box center [863, 136] width 105 height 35
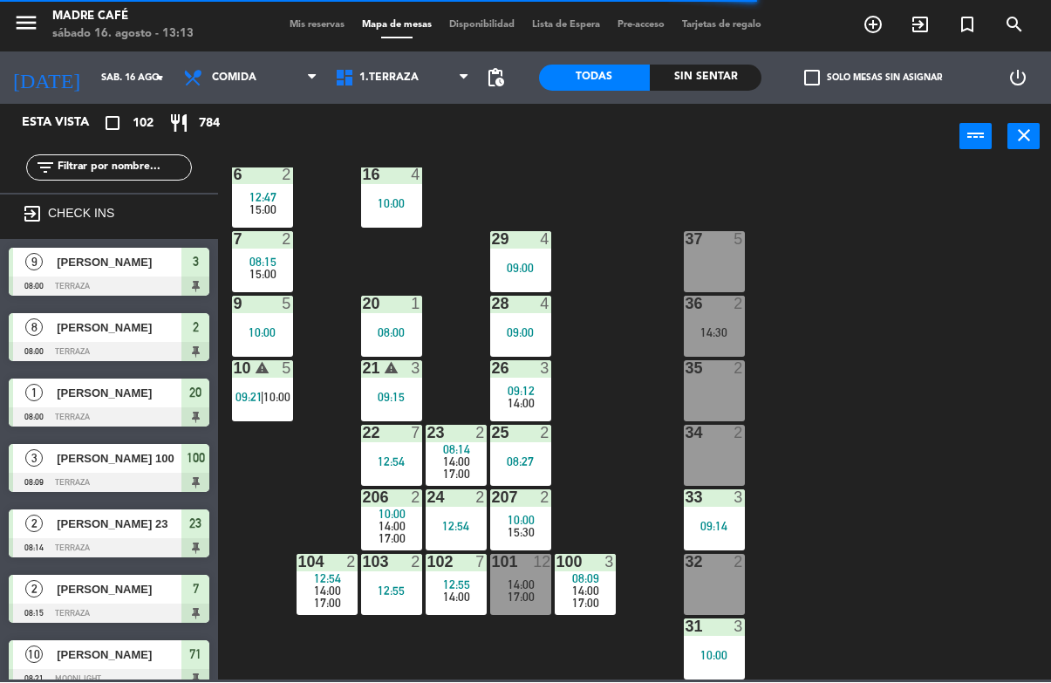
click at [906, 221] on div "11 2 63 5 62 2 12 2 1 6 10:00 61 10 15:00 64 5 17 2 13 2 2 lock 8 08:00 60 5 65…" at bounding box center [639, 424] width 822 height 512
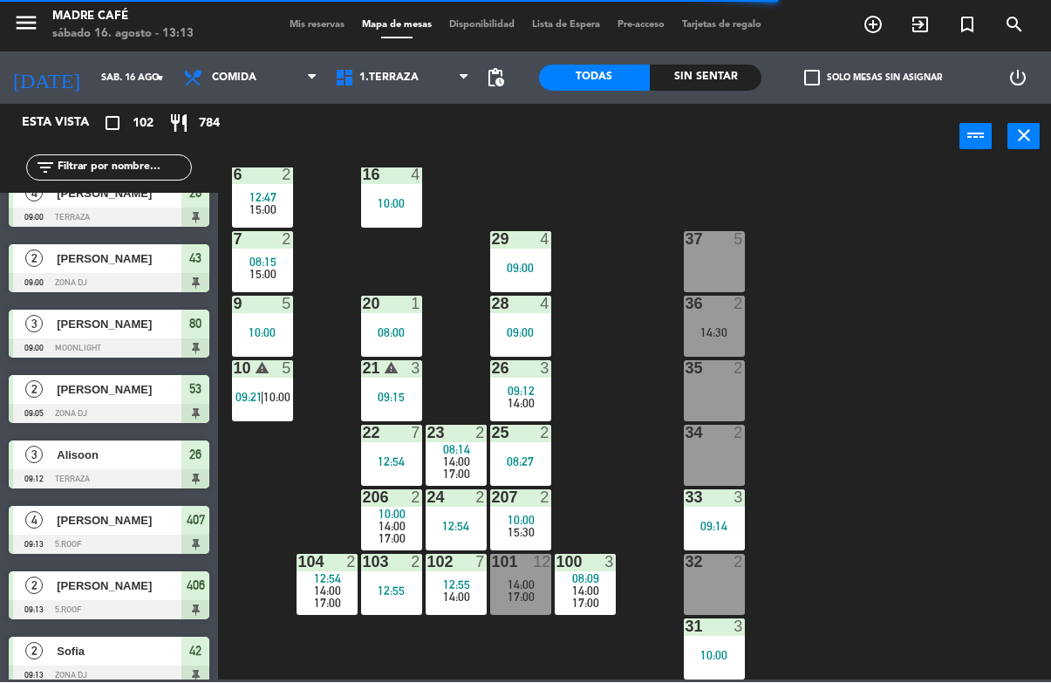
click at [723, 536] on div "33 3 09:14" at bounding box center [714, 520] width 61 height 61
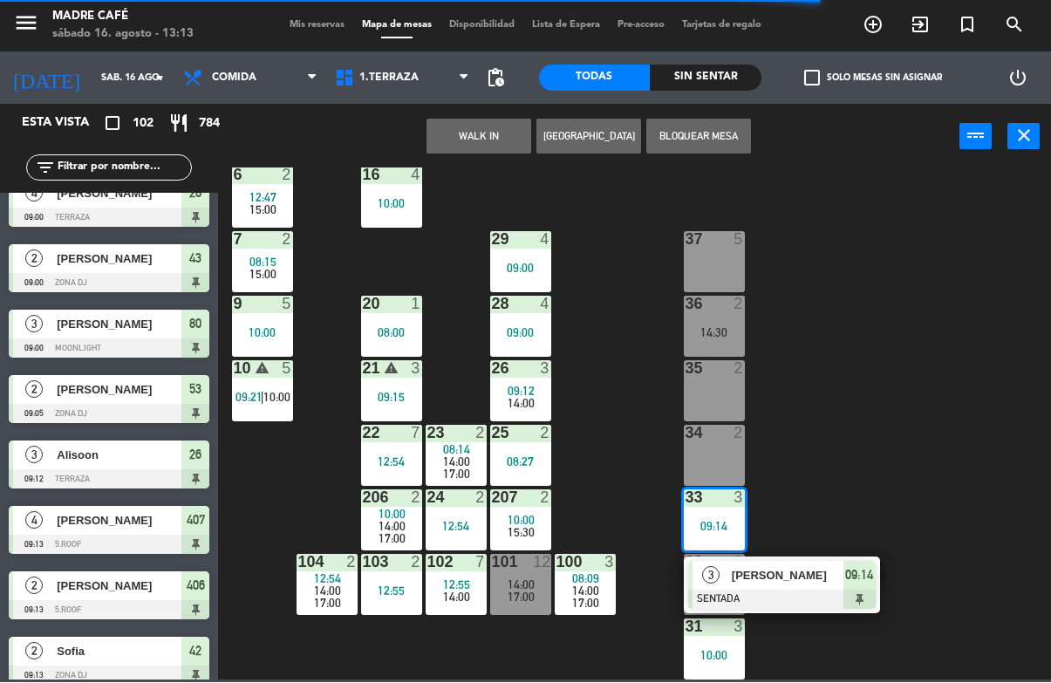
click at [720, 534] on div "33 3 09:14" at bounding box center [714, 520] width 61 height 61
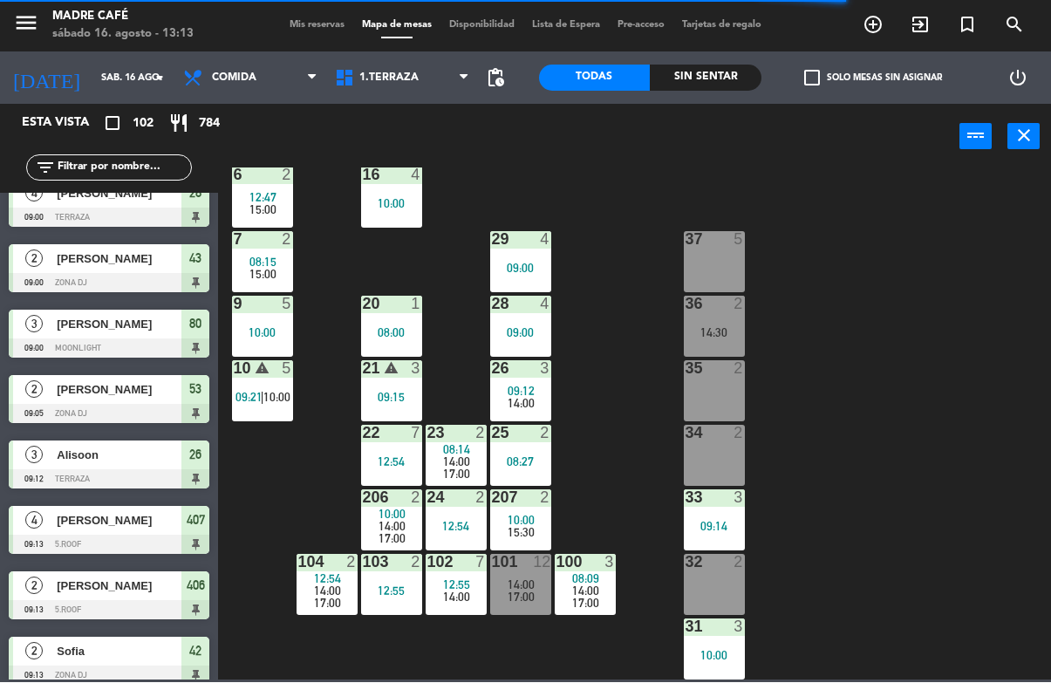
click at [718, 523] on div "09:14" at bounding box center [714, 527] width 61 height 12
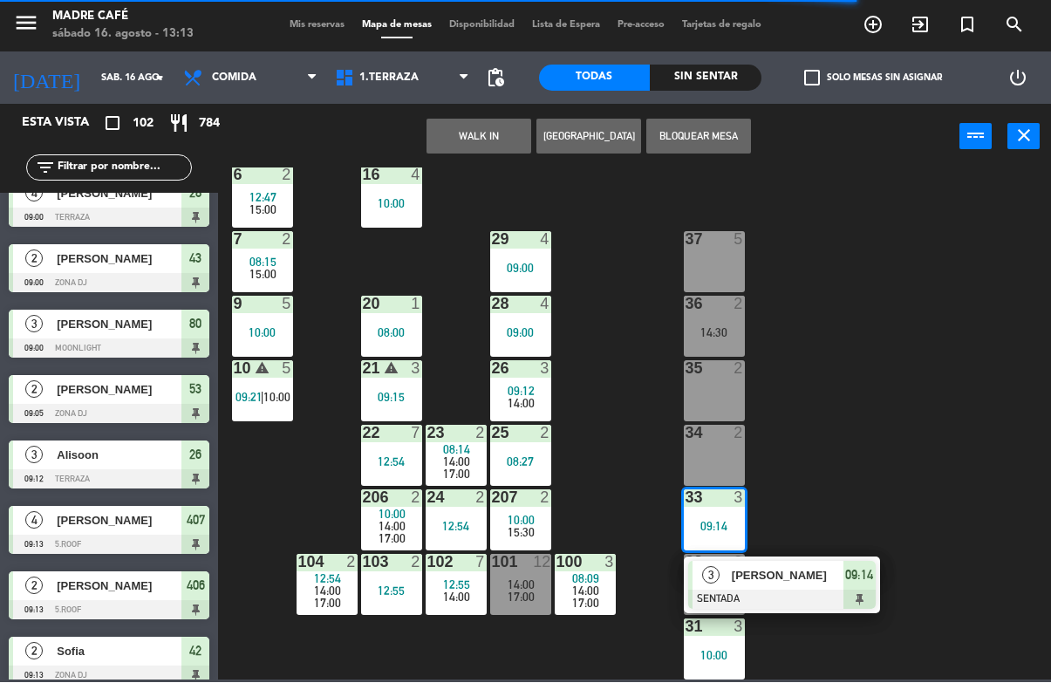
click at [852, 584] on span "09:14" at bounding box center [859, 575] width 28 height 21
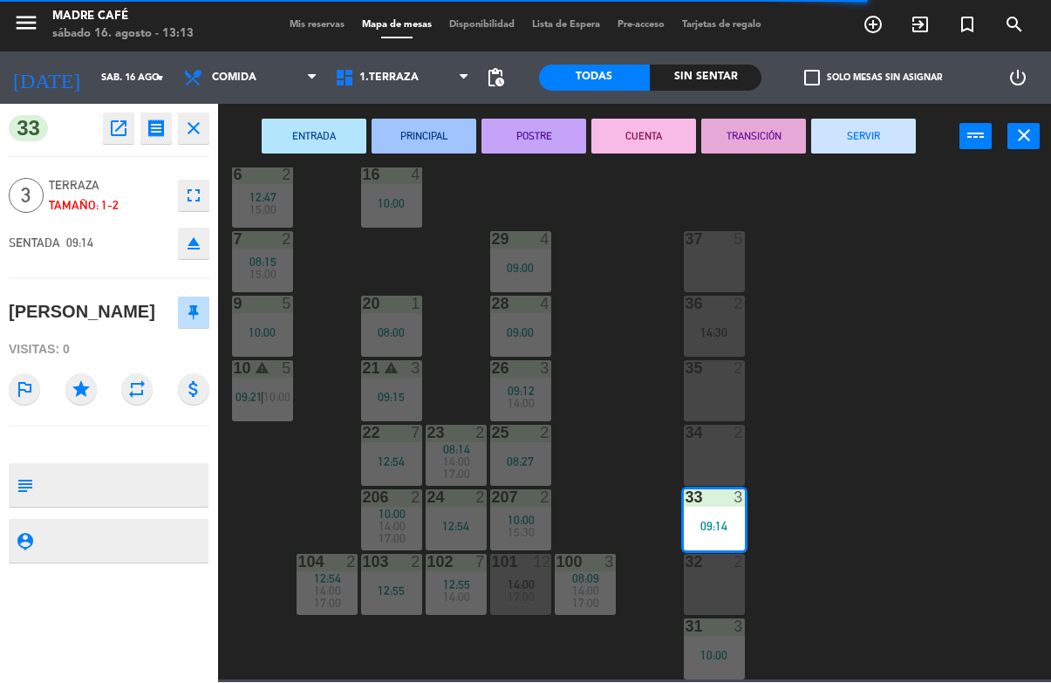
click at [873, 148] on button "SERVIR" at bounding box center [863, 136] width 105 height 35
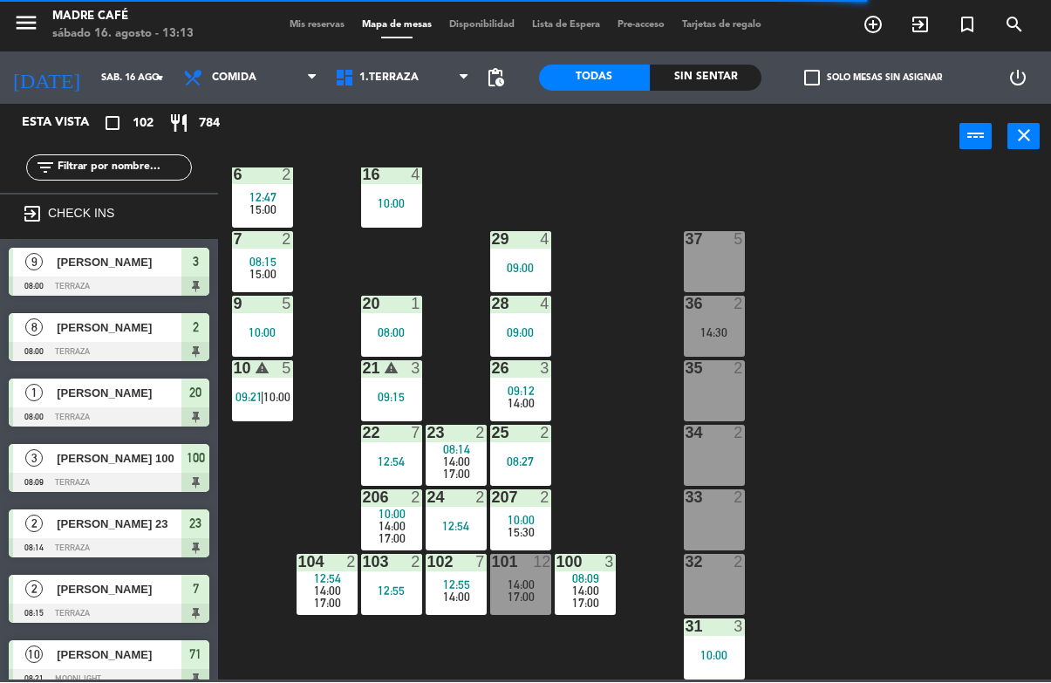
scroll to position [335, 0]
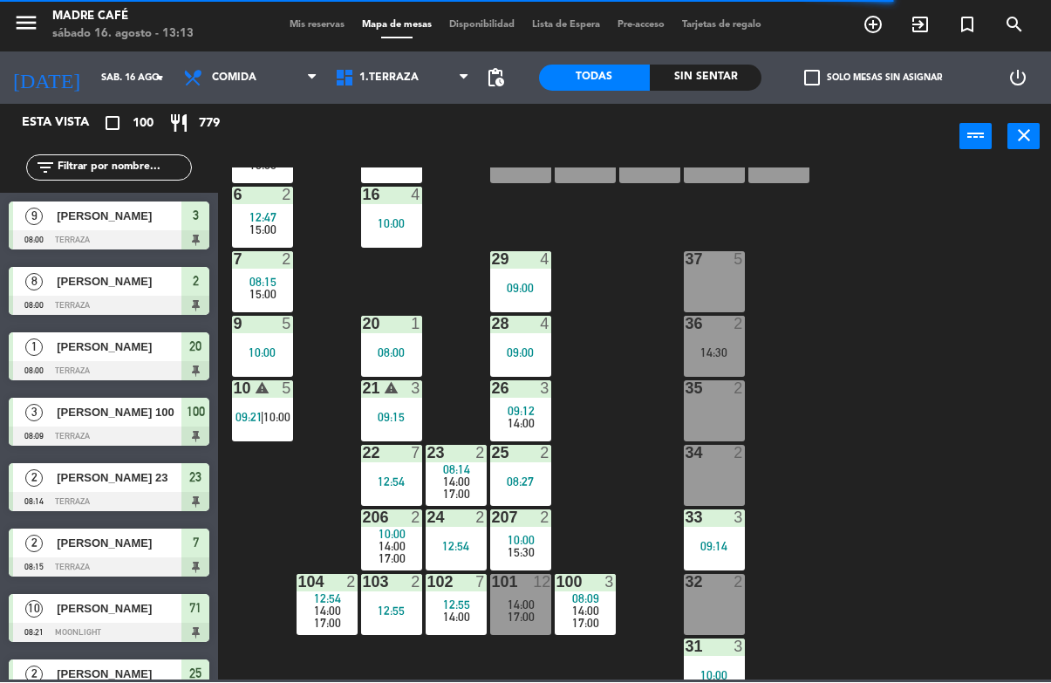
click at [524, 477] on div "08:27" at bounding box center [520, 482] width 61 height 12
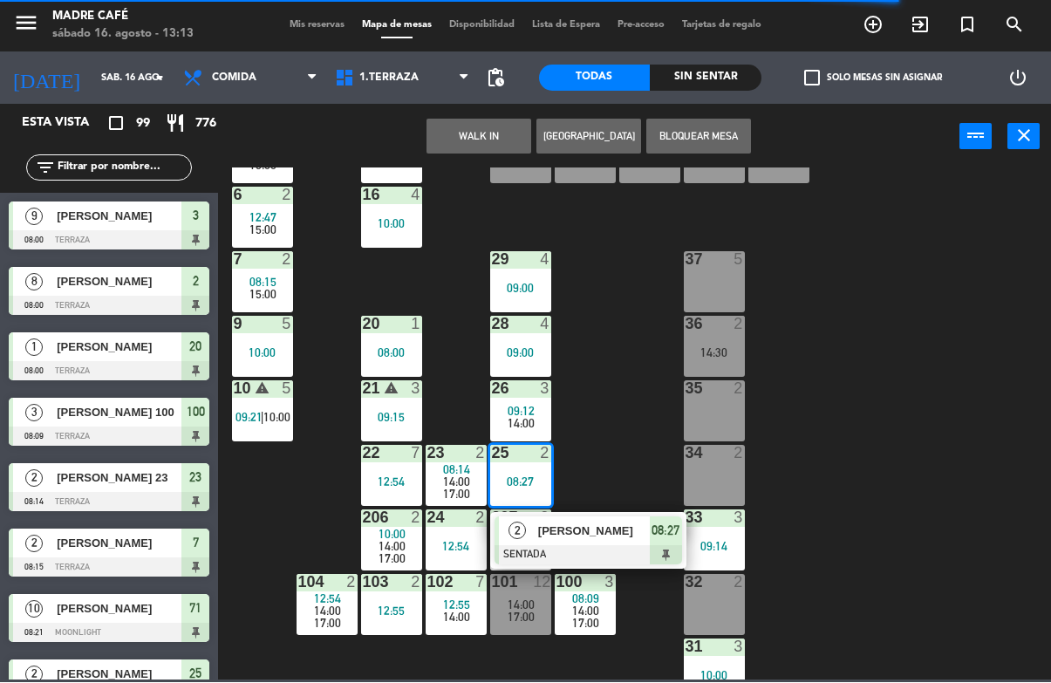
click at [643, 533] on span "Leonardo Carrasco" at bounding box center [594, 531] width 112 height 18
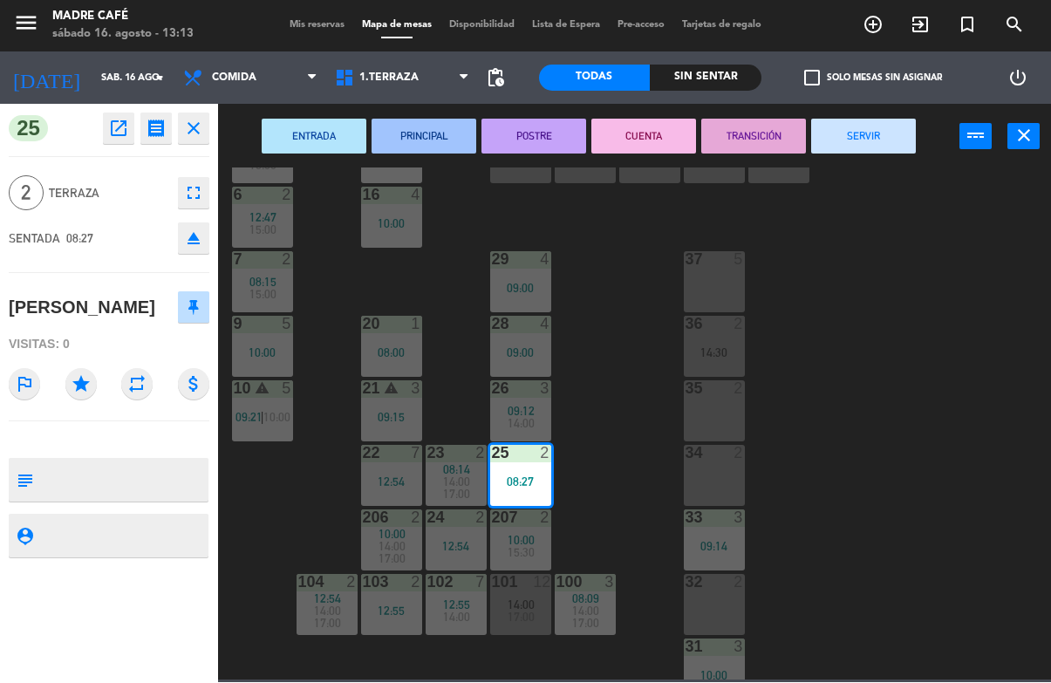
click at [868, 146] on button "SERVIR" at bounding box center [863, 136] width 105 height 35
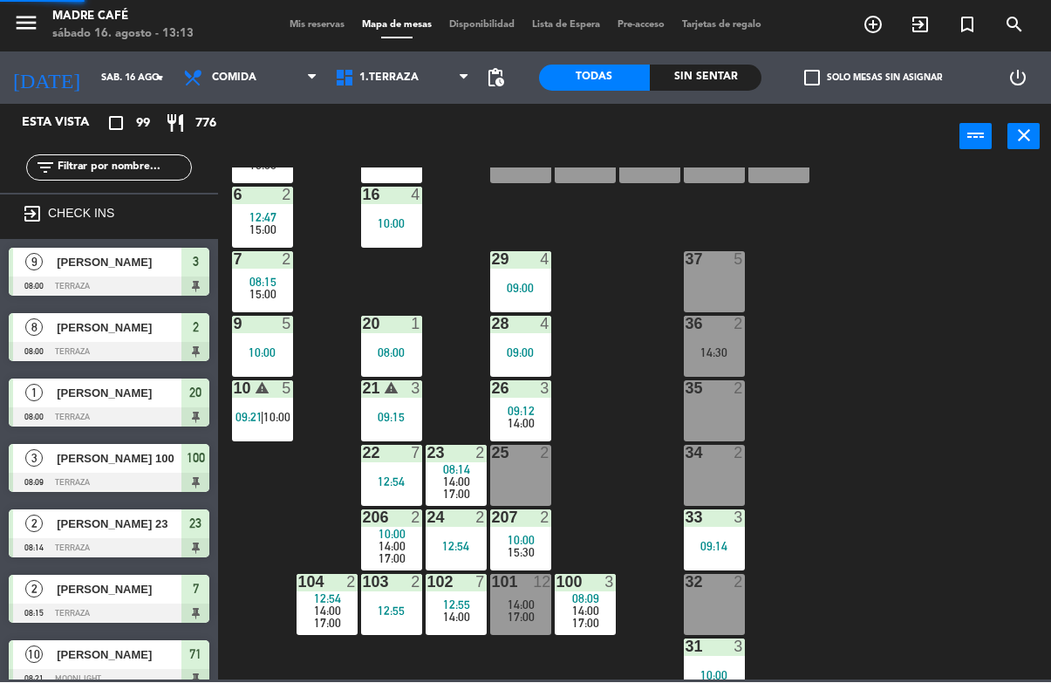
scroll to position [0, 0]
click at [913, 310] on div "11 2 63 5 62 2 12 2 1 6 10:00 61 10 15:00 64 5 17 2 13 2 2 lock 8 08:00 60 5 65…" at bounding box center [639, 424] width 822 height 512
click at [528, 393] on div at bounding box center [520, 389] width 29 height 16
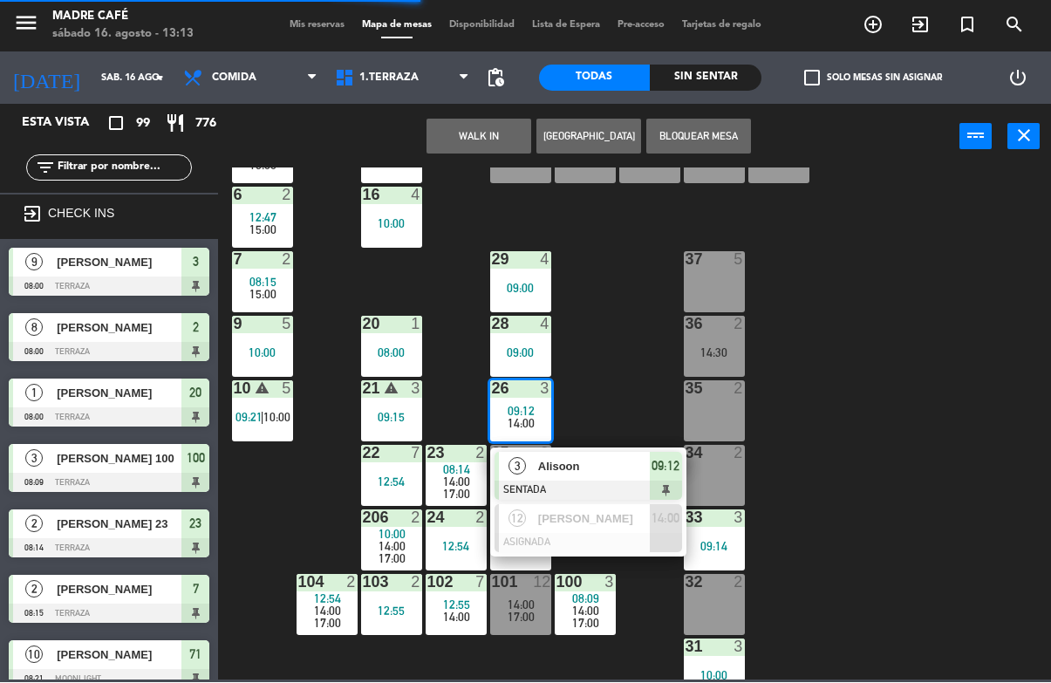
click at [641, 455] on div "Alisoon" at bounding box center [592, 467] width 113 height 29
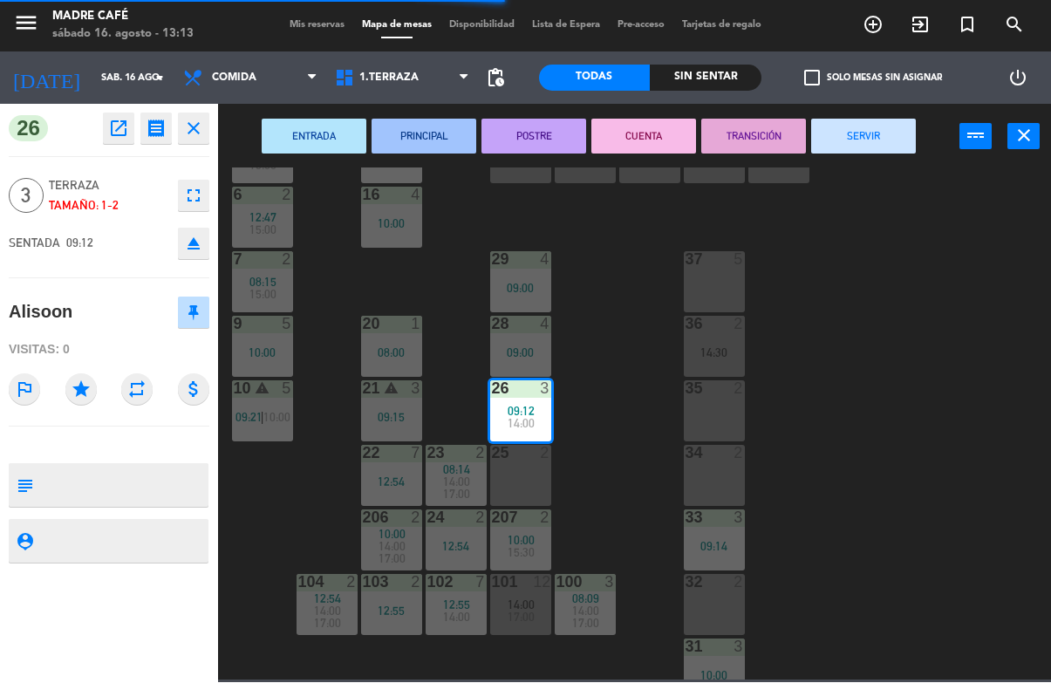
click at [885, 144] on button "SERVIR" at bounding box center [863, 136] width 105 height 35
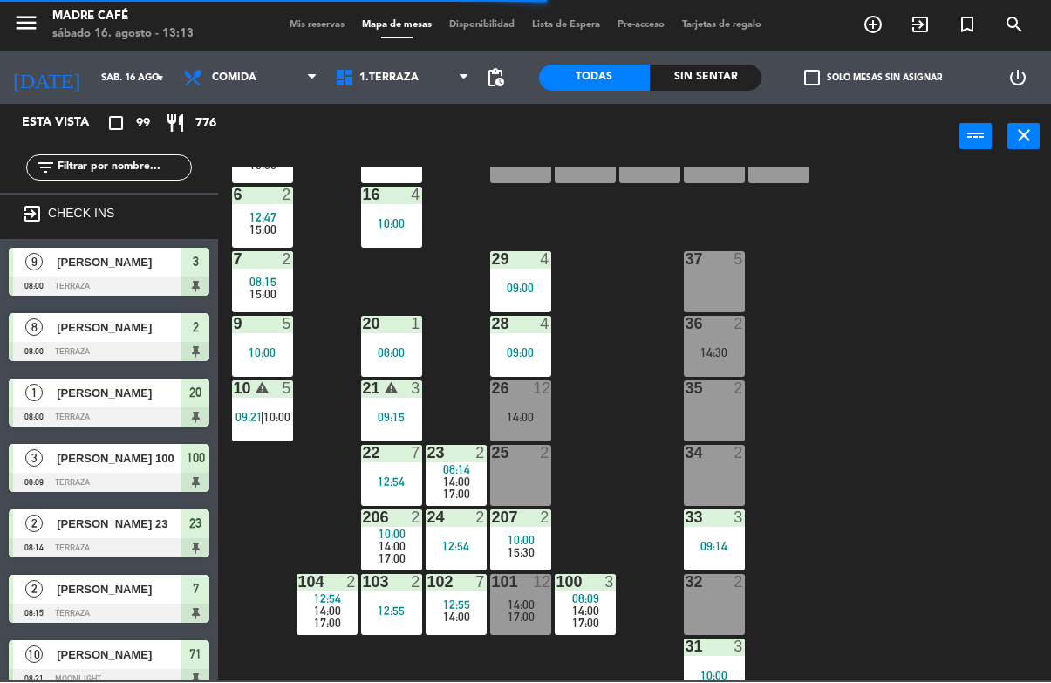
click at [918, 286] on div "11 2 63 5 62 2 12 2 1 6 10:00 61 10 15:00 64 5 17 2 13 2 2 lock 8 08:00 60 5 65…" at bounding box center [639, 424] width 822 height 512
click at [539, 527] on div "207 2 10:00 15:30" at bounding box center [520, 540] width 61 height 61
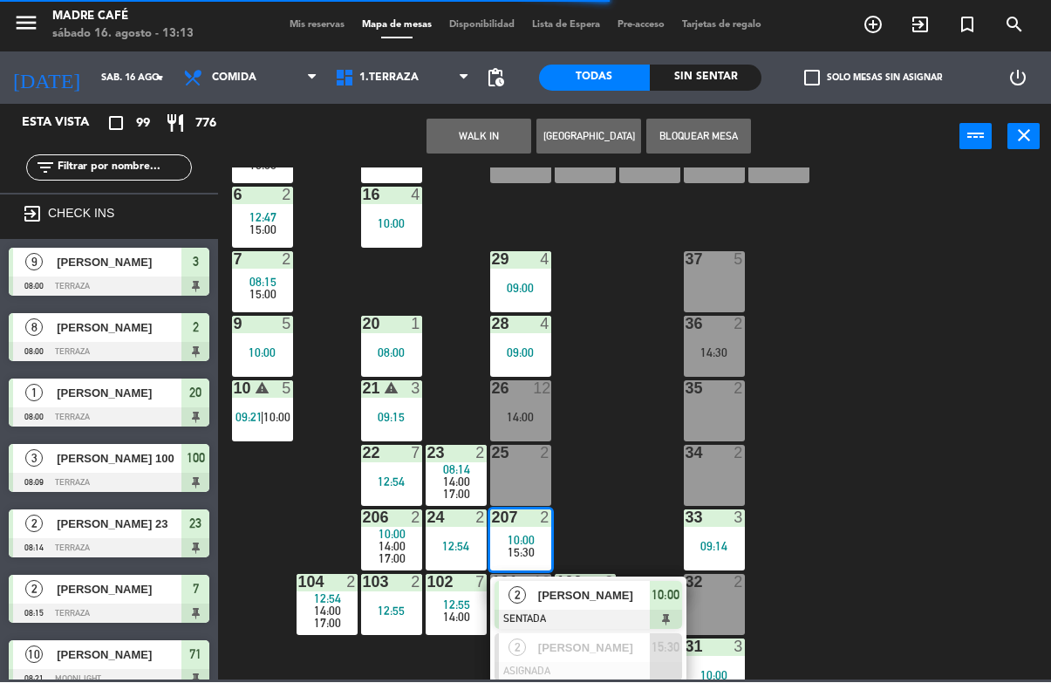
click at [638, 607] on div "Hannah Snow" at bounding box center [592, 596] width 113 height 29
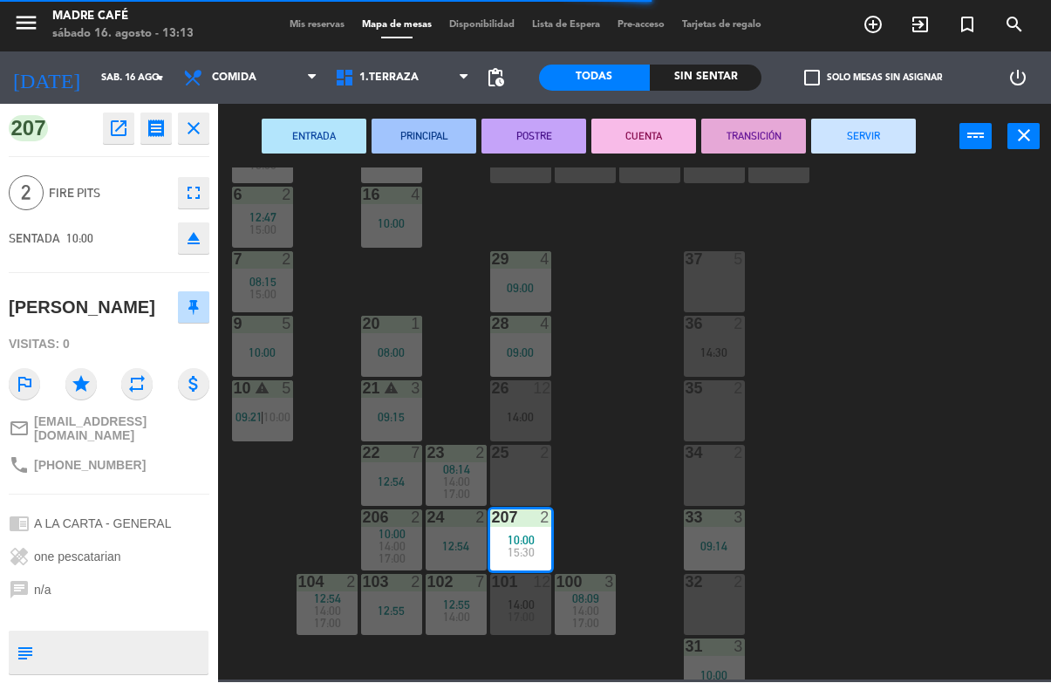
click at [890, 146] on button "SERVIR" at bounding box center [863, 136] width 105 height 35
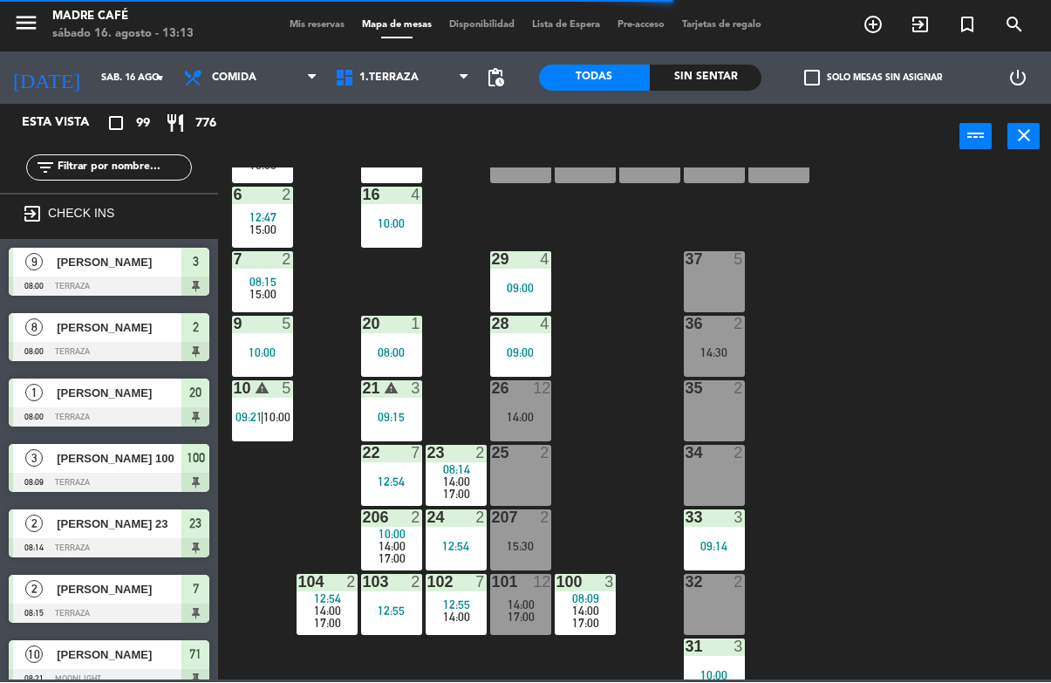
click at [919, 308] on div "11 2 63 5 62 2 12 2 1 6 10:00 61 10 15:00 64 5 17 2 13 2 2 lock 8 08:00 60 5 65…" at bounding box center [639, 424] width 822 height 512
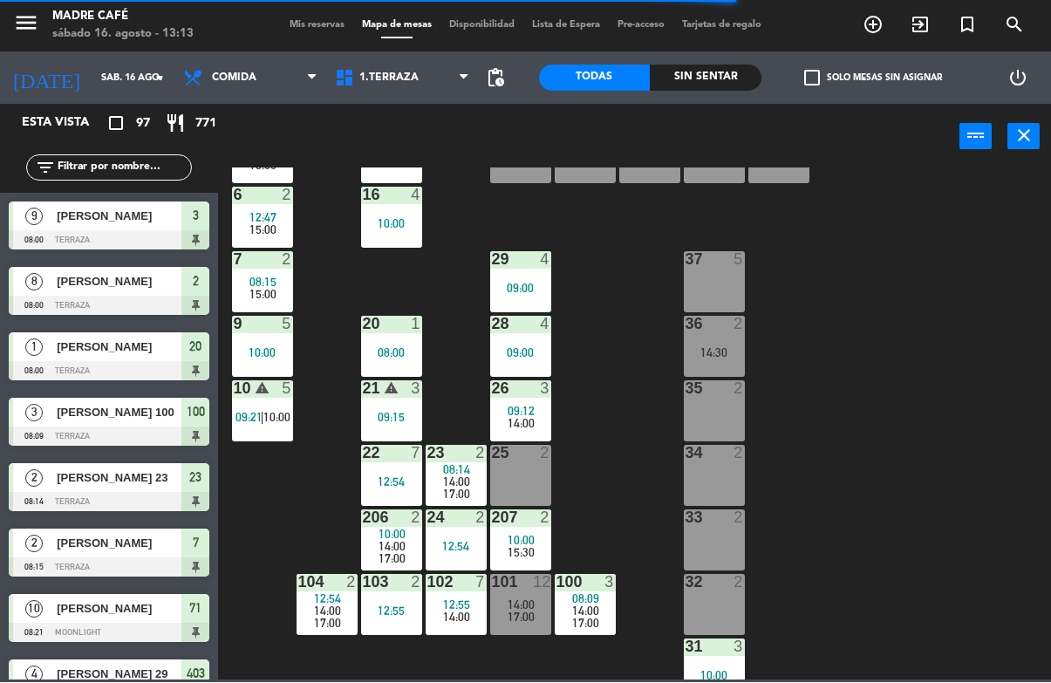
click at [588, 607] on span "14:00" at bounding box center [585, 611] width 27 height 14
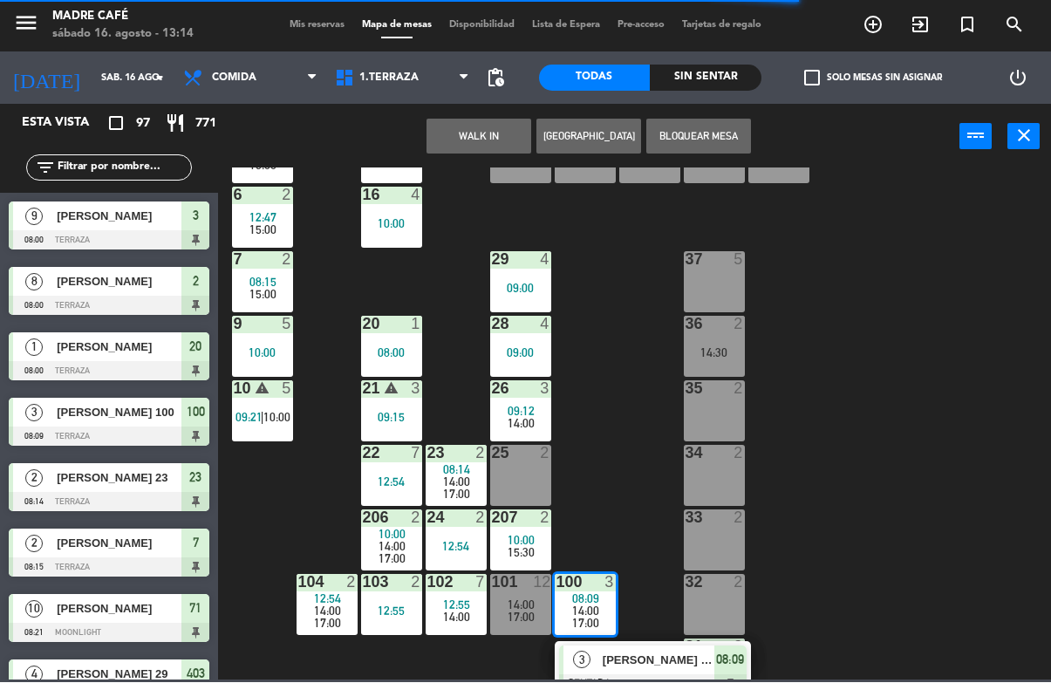
click at [693, 652] on span "Citlalli Mendez 100" at bounding box center [659, 660] width 112 height 18
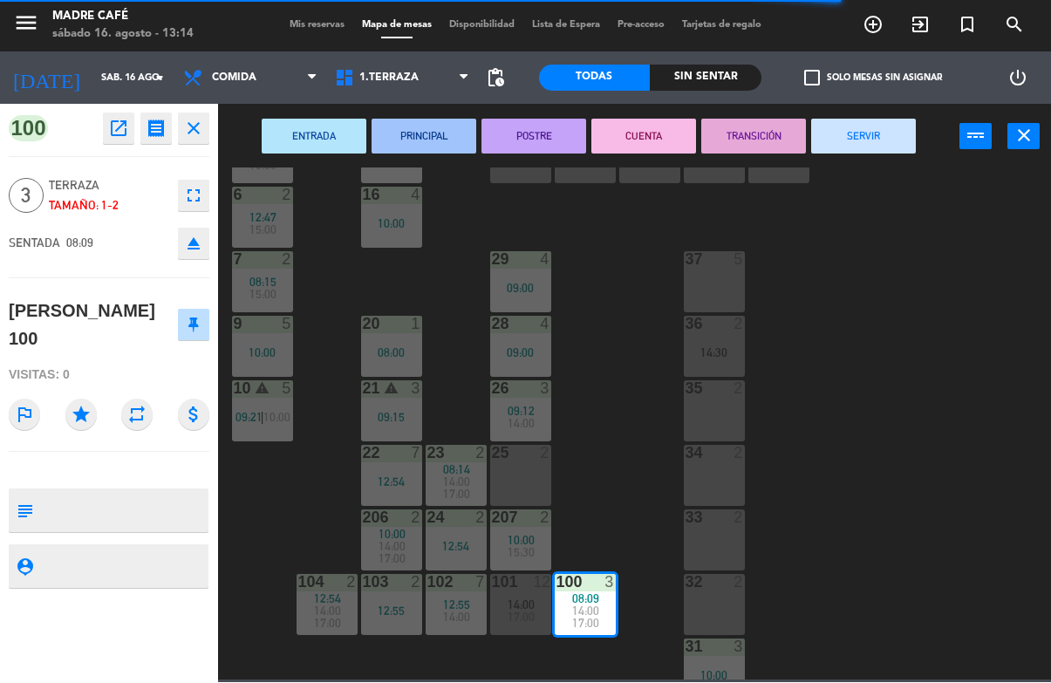
click at [876, 137] on button "SERVIR" at bounding box center [863, 136] width 105 height 35
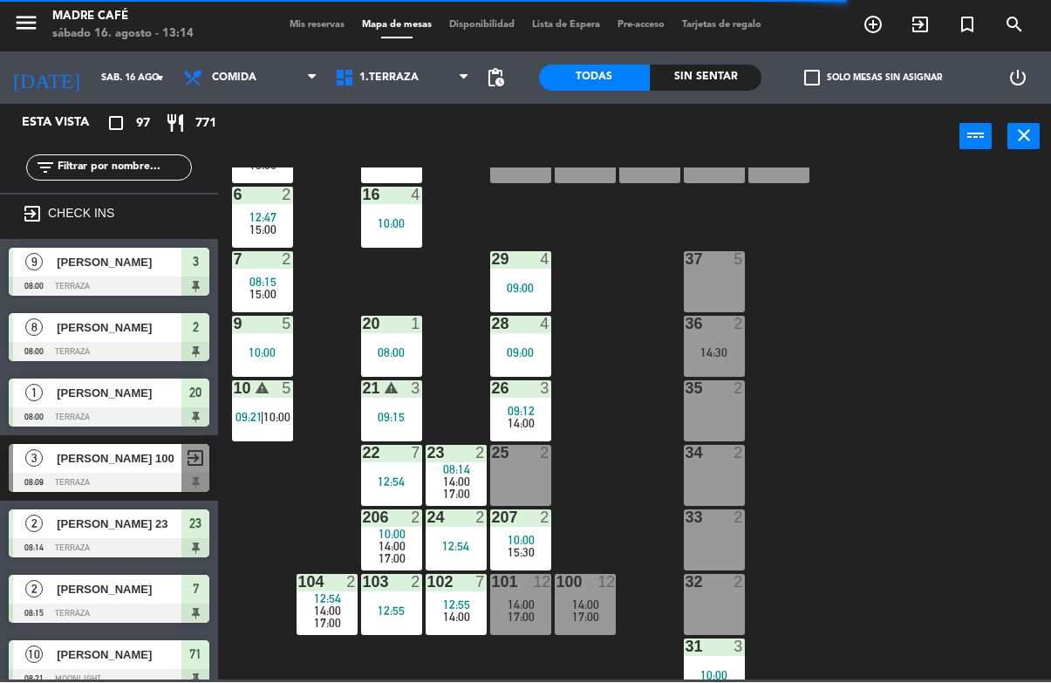
click at [920, 308] on div "11 2 63 5 62 2 12 2 1 6 10:00 61 10 15:00 64 5 17 2 13 2 2 lock 8 08:00 60 5 65…" at bounding box center [639, 424] width 822 height 512
click at [718, 675] on div "10:00" at bounding box center [714, 676] width 61 height 12
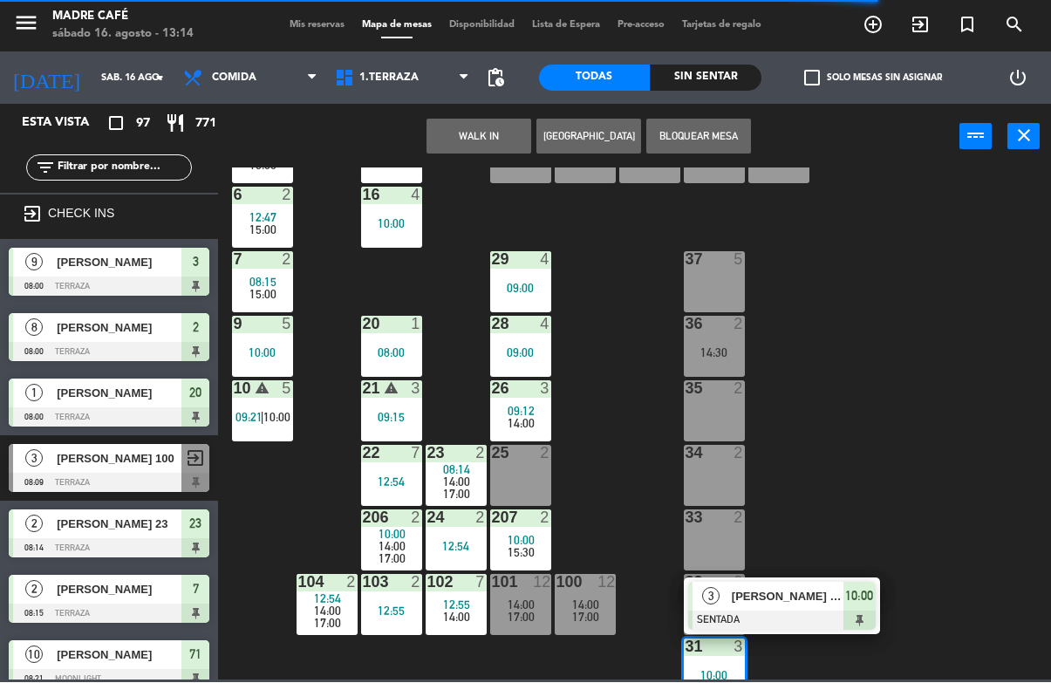
click at [853, 603] on span "10:00" at bounding box center [859, 596] width 28 height 21
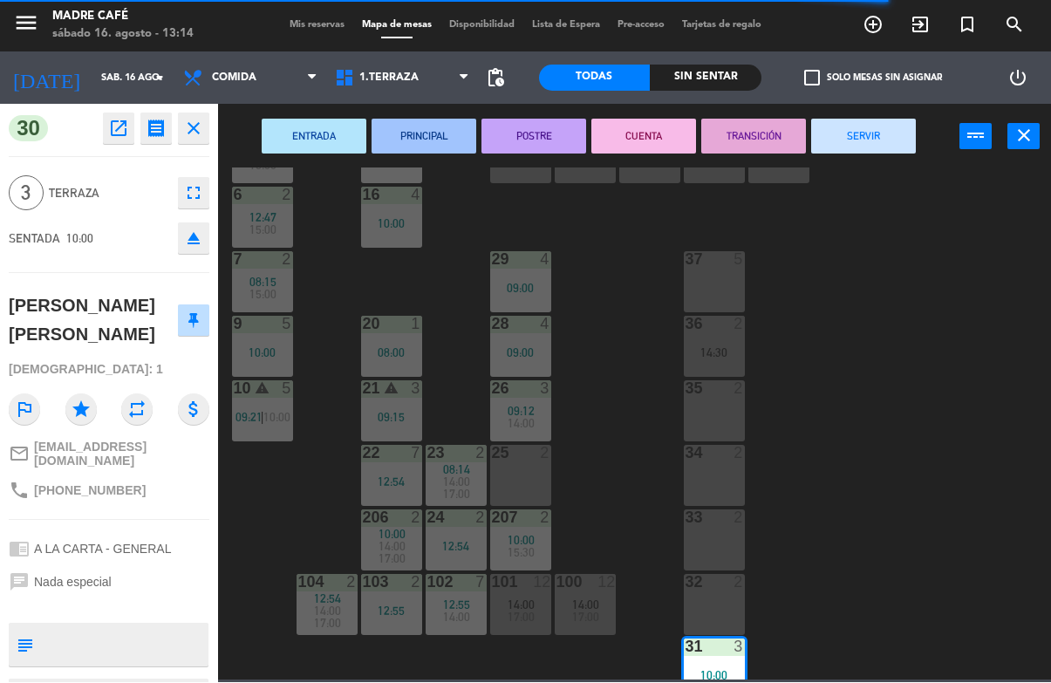
click at [882, 139] on button "SERVIR" at bounding box center [863, 136] width 105 height 35
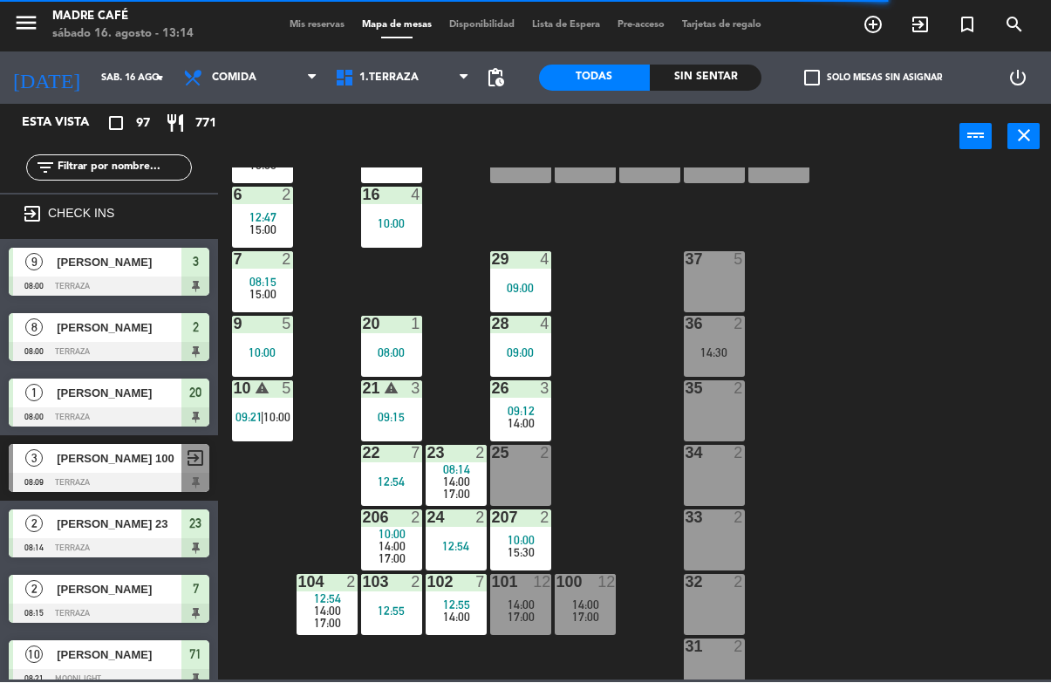
click at [920, 305] on div "11 2 63 5 62 2 12 2 1 6 10:00 61 10 15:00 64 5 17 2 13 2 2 lock 8 08:00 60 5 65…" at bounding box center [639, 424] width 822 height 512
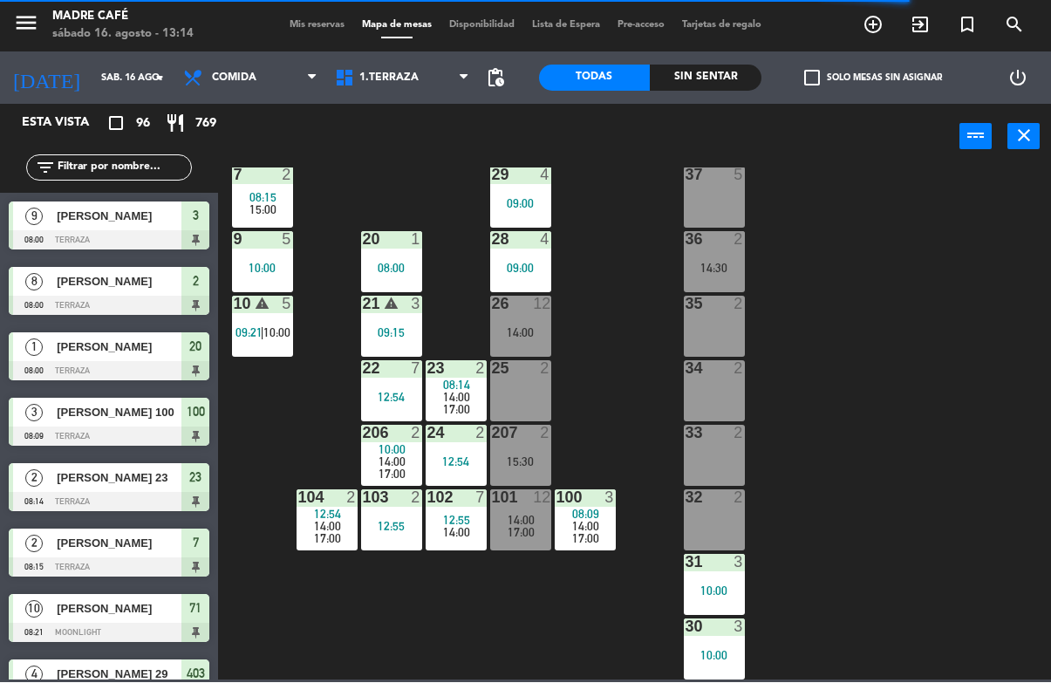
scroll to position [419, 0]
click at [463, 514] on span "12:55" at bounding box center [456, 521] width 27 height 14
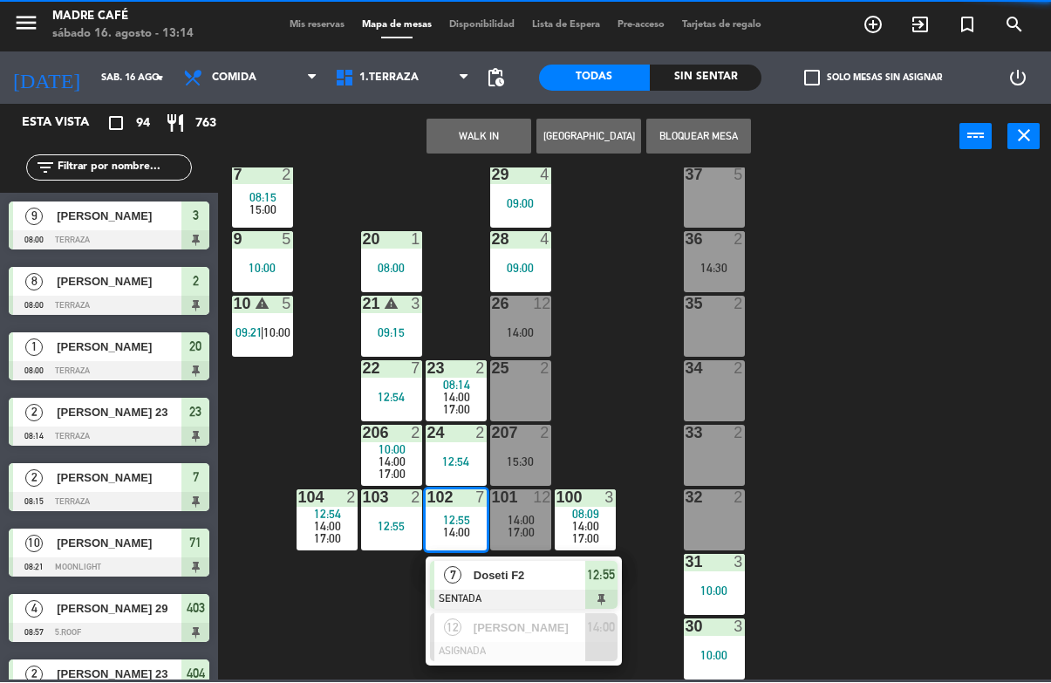
click at [585, 590] on div at bounding box center [523, 599] width 187 height 19
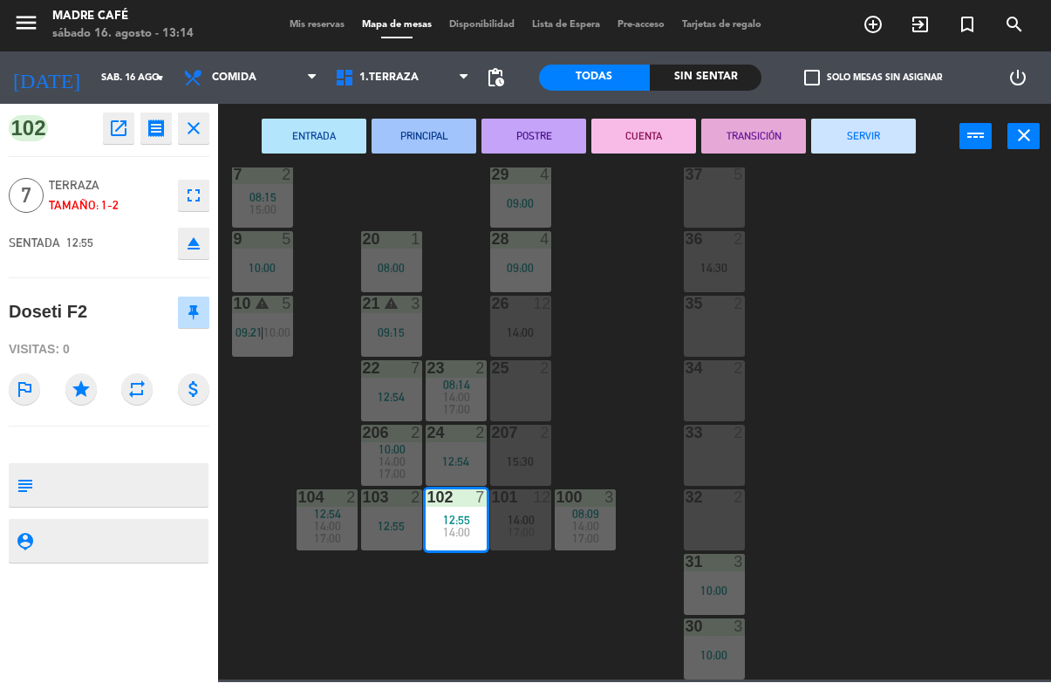
click at [894, 140] on button "SERVIR" at bounding box center [863, 136] width 105 height 35
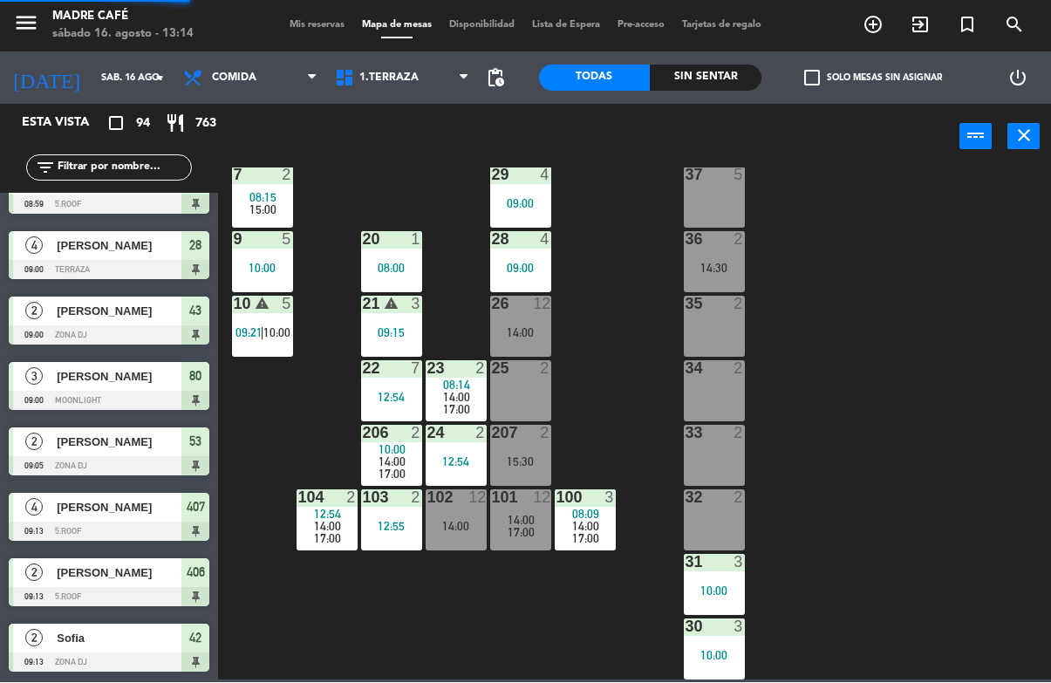
scroll to position [0, 0]
click at [949, 364] on div "11 2 63 5 62 2 12 2 1 6 10:00 61 10 15:00 64 5 17 2 13 2 2 lock 8 08:00 60 5 65…" at bounding box center [639, 424] width 822 height 512
click at [584, 537] on span "17:00" at bounding box center [585, 539] width 27 height 14
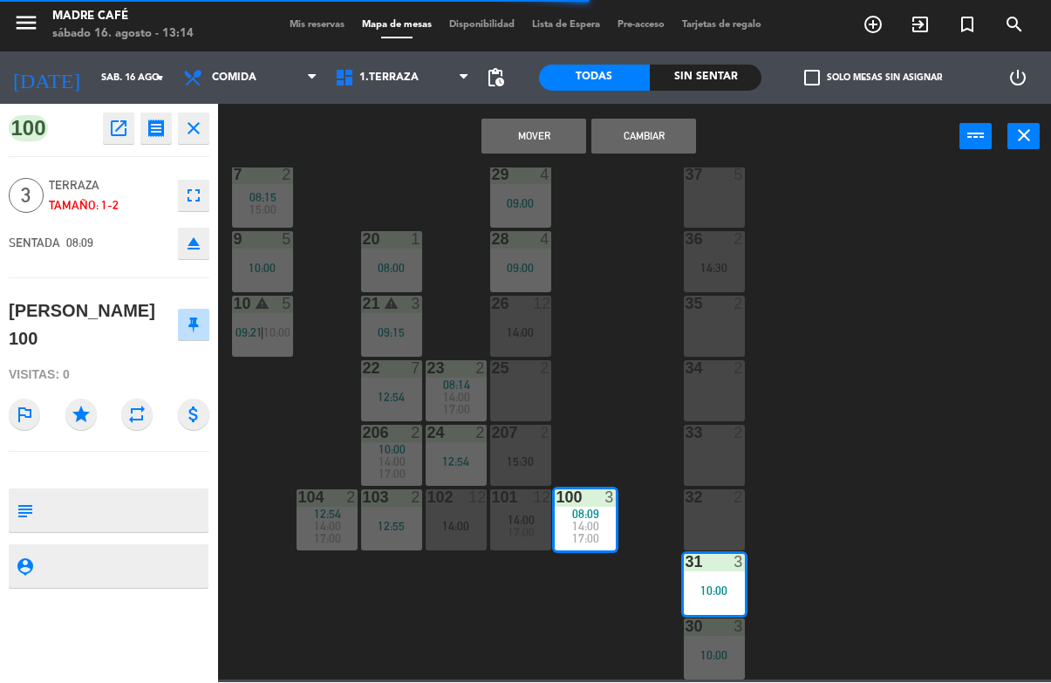
click at [729, 585] on div "10:00" at bounding box center [714, 591] width 61 height 12
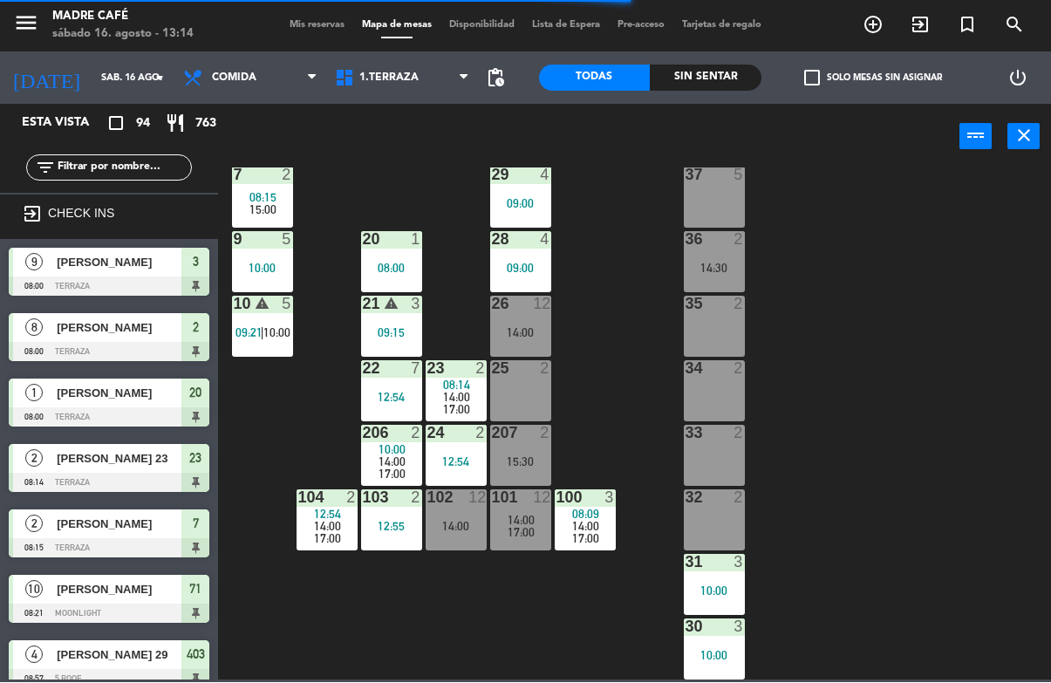
click at [715, 596] on div "10:00" at bounding box center [714, 591] width 61 height 12
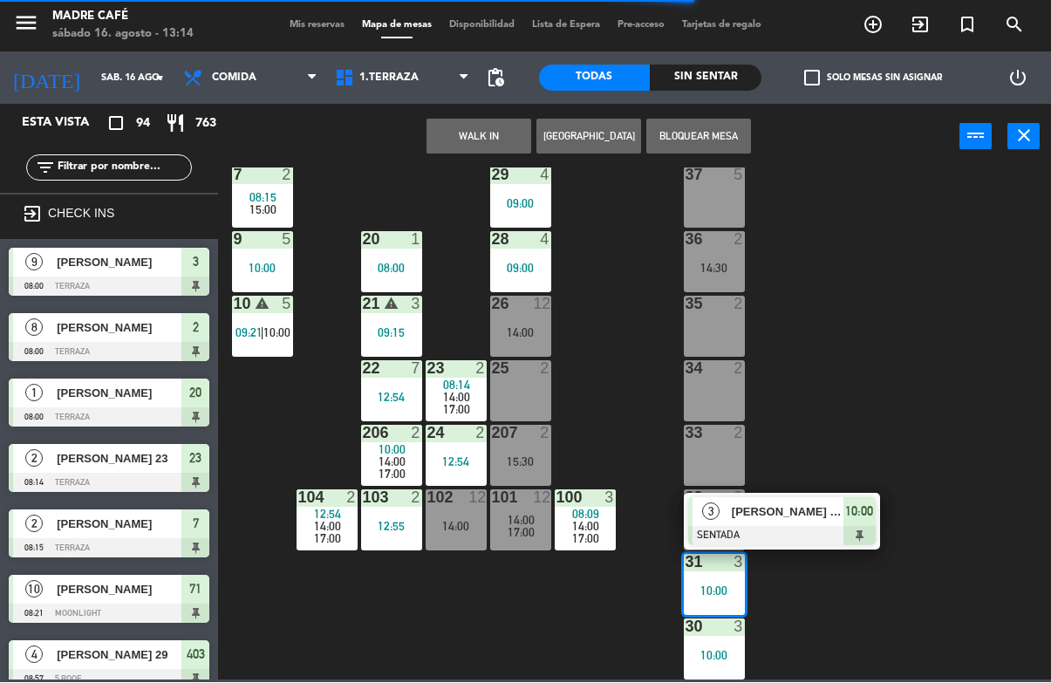
click at [848, 519] on span "10:00" at bounding box center [859, 511] width 28 height 21
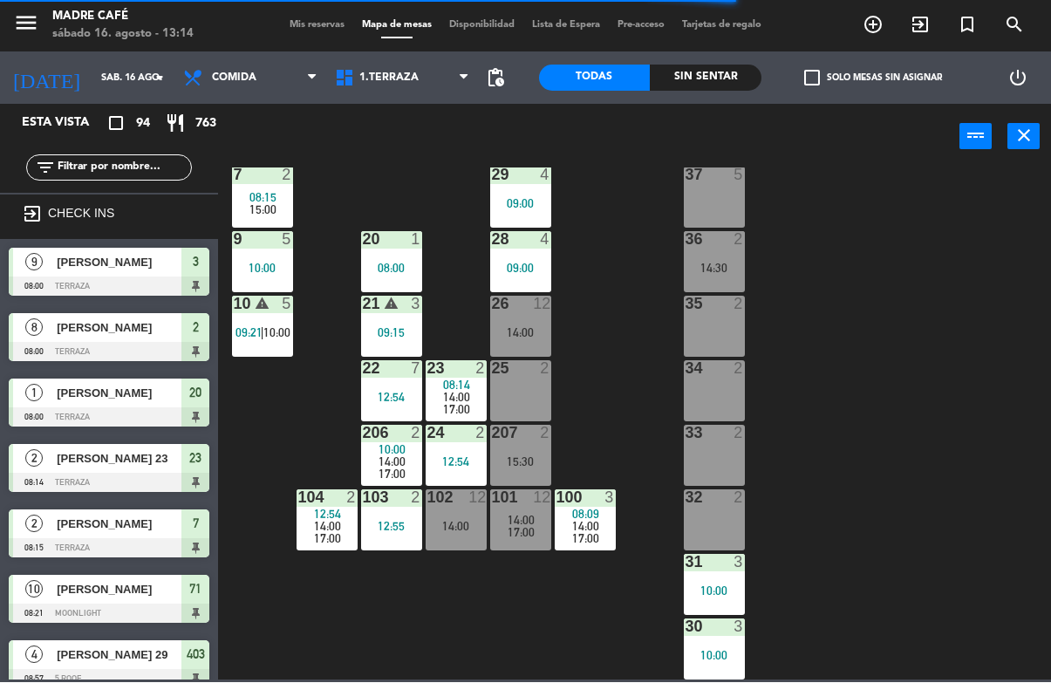
click at [932, 389] on div "11 2 63 5 62 2 12 2 1 6 10:00 61 10 15:00 64 5 17 2 13 2 2 lock 8 08:00 60 5 65…" at bounding box center [639, 424] width 822 height 512
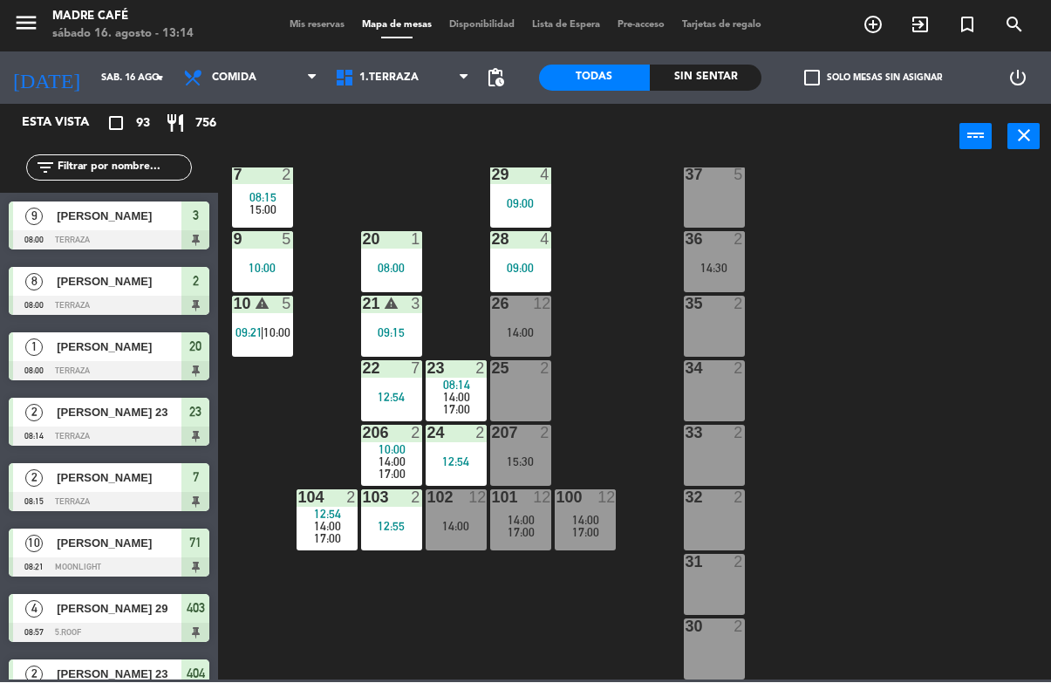
click at [466, 392] on span "14:00" at bounding box center [456, 398] width 27 height 14
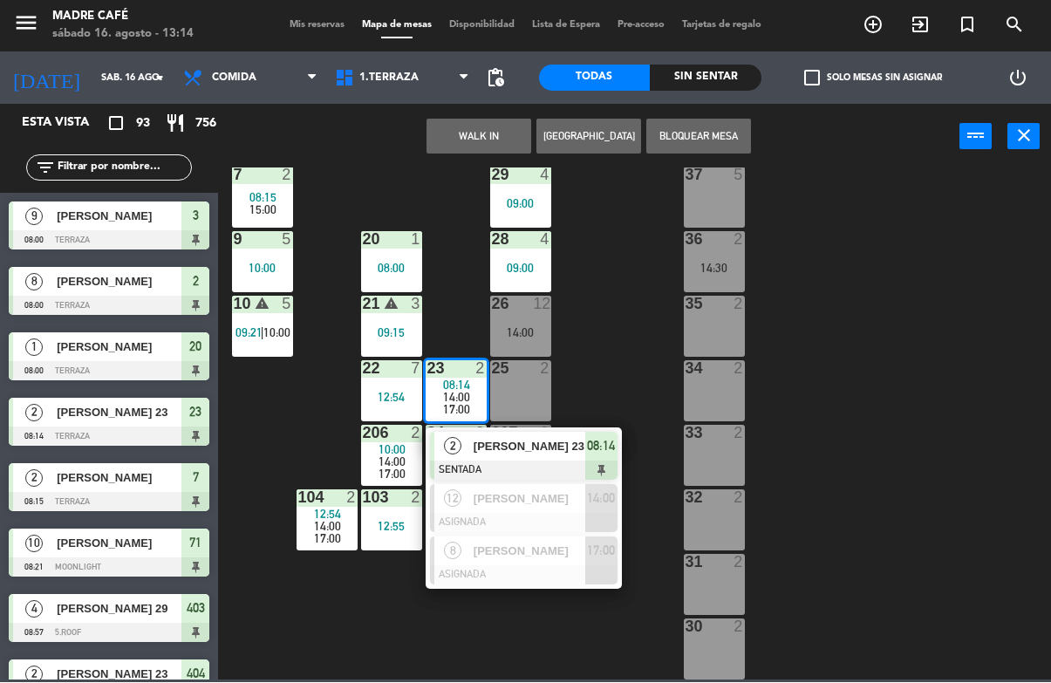
click at [595, 445] on span "08:14" at bounding box center [601, 446] width 28 height 21
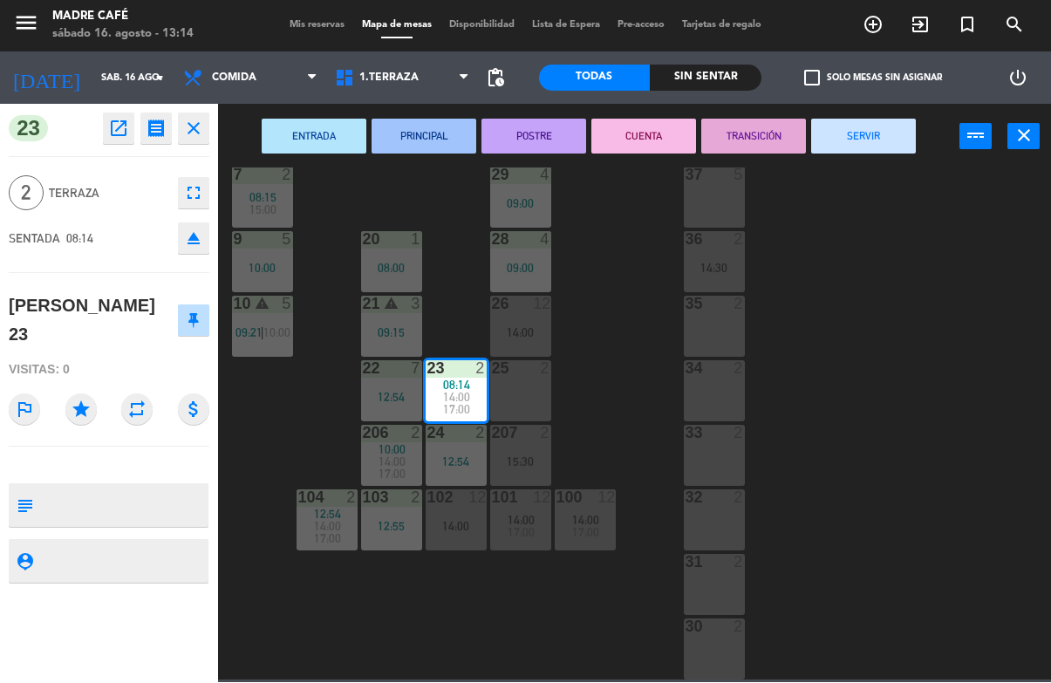
click at [872, 139] on button "SERVIR" at bounding box center [863, 136] width 105 height 35
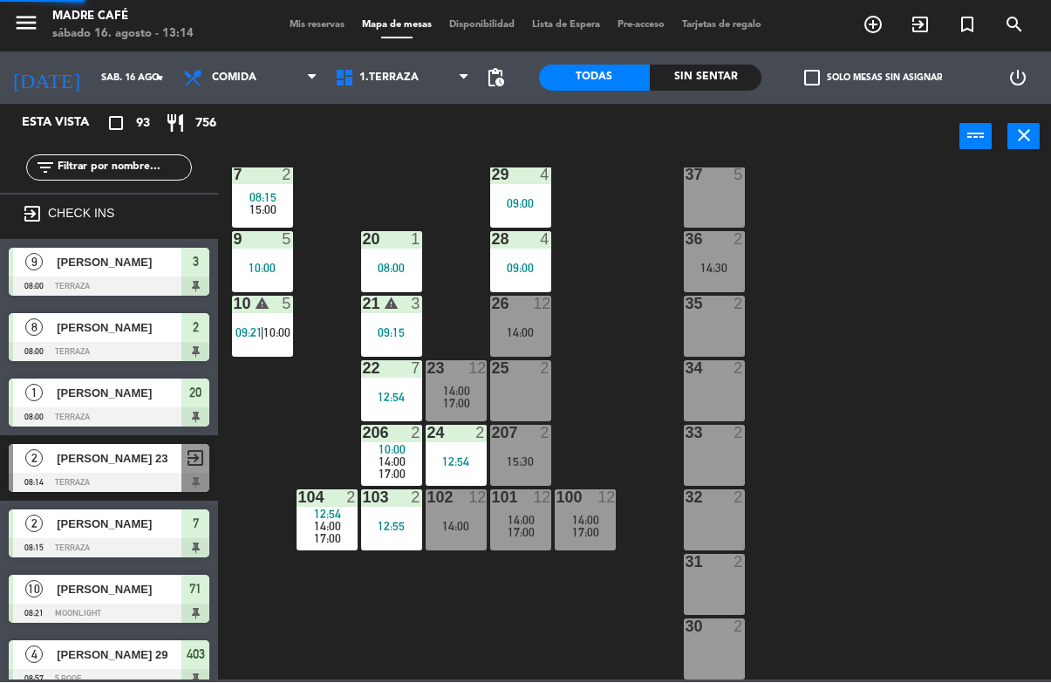
click at [901, 214] on div "11 2 63 5 62 2 12 2 1 6 10:00 61 10 15:00 64 5 17 2 13 2 2 lock 8 08:00 60 5 65…" at bounding box center [639, 424] width 822 height 512
click at [451, 472] on div "24 2 12:54" at bounding box center [455, 455] width 61 height 61
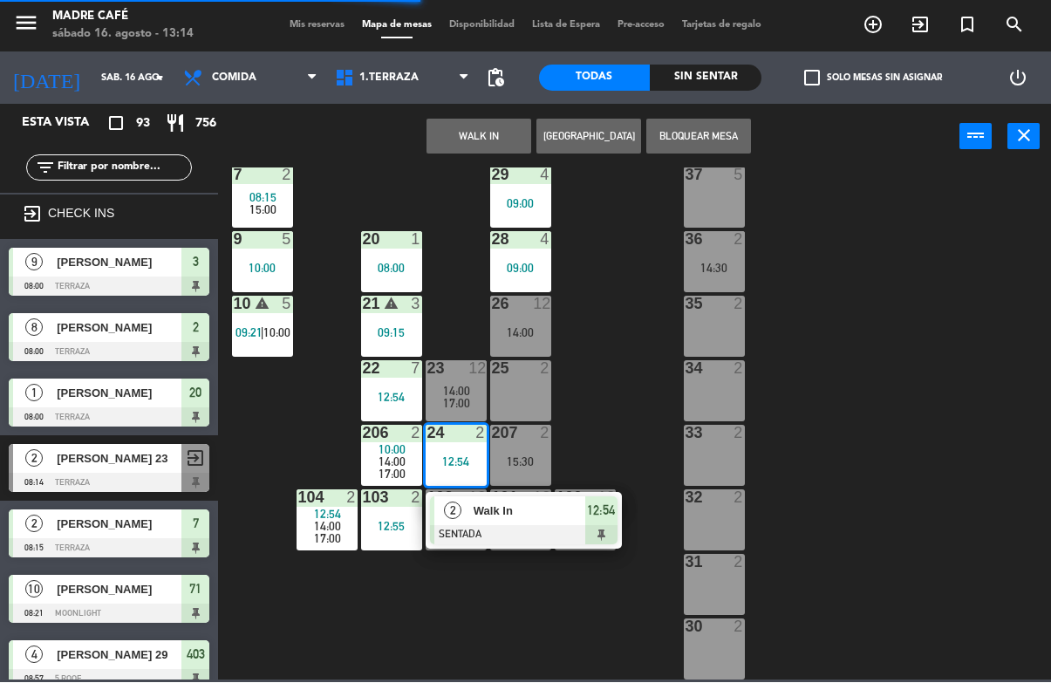
click at [601, 523] on div "12:54" at bounding box center [601, 511] width 32 height 29
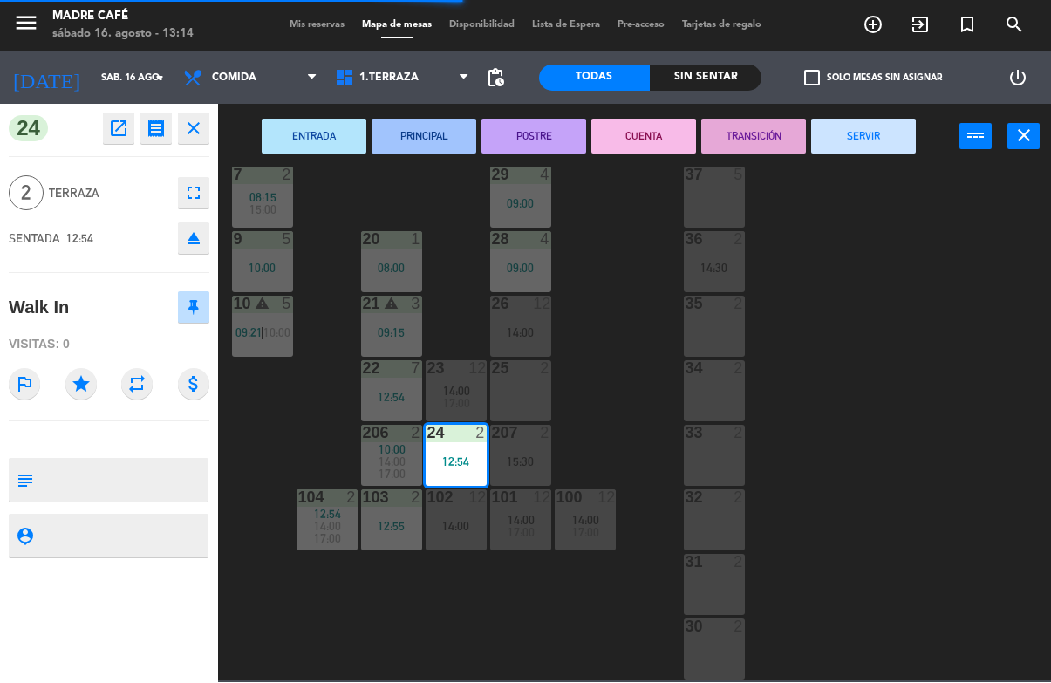
click at [882, 138] on button "SERVIR" at bounding box center [863, 136] width 105 height 35
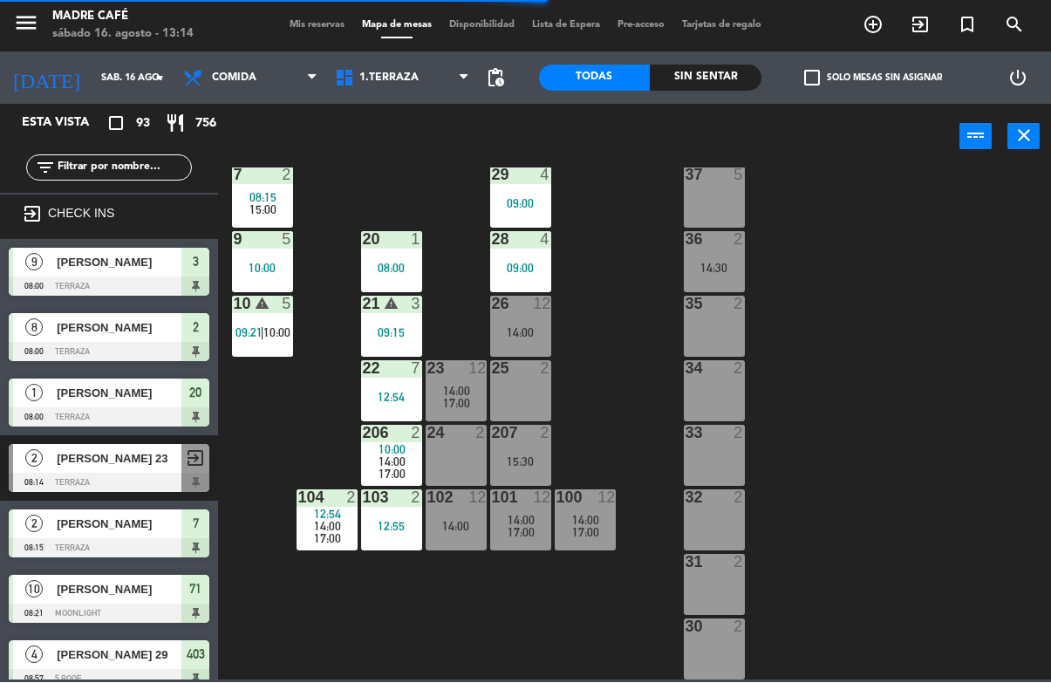
click at [922, 243] on div "11 2 63 5 62 2 12 2 1 6 10:00 61 10 15:00 64 5 17 2 13 2 2 lock 8 08:00 60 5 65…" at bounding box center [639, 424] width 822 height 512
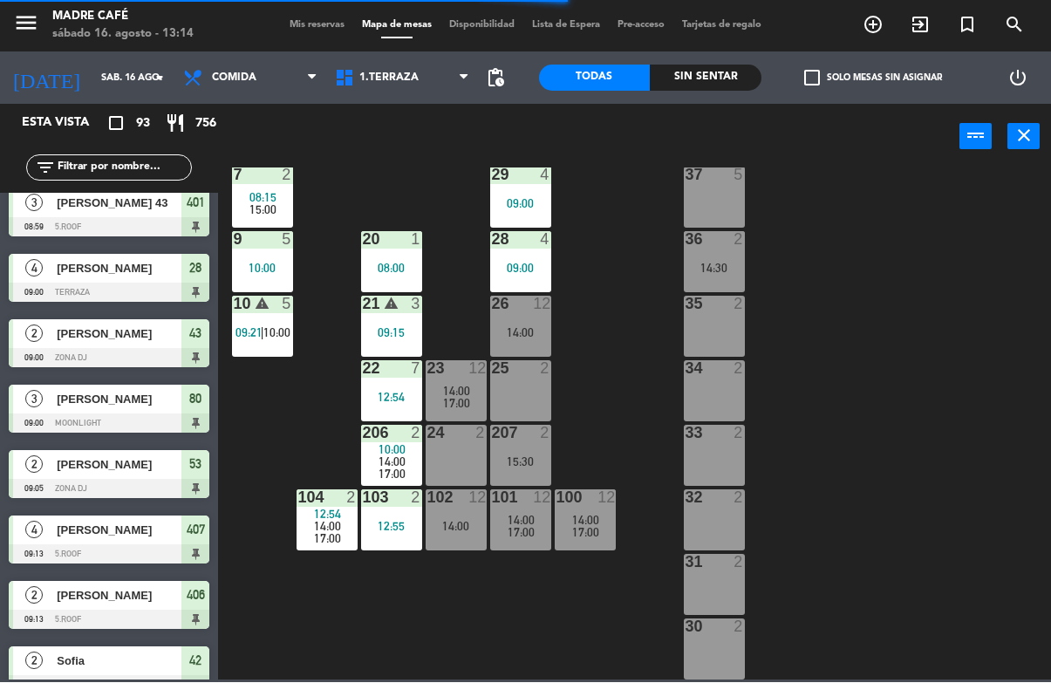
click at [402, 447] on span "10:00" at bounding box center [391, 450] width 27 height 14
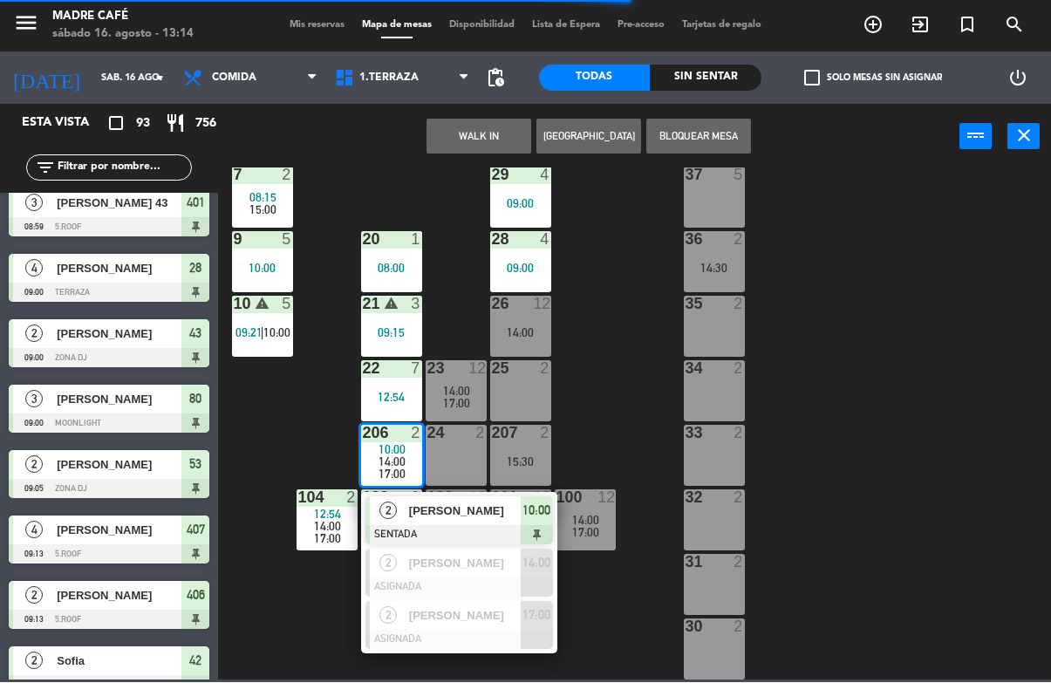
click at [535, 526] on div at bounding box center [458, 535] width 187 height 19
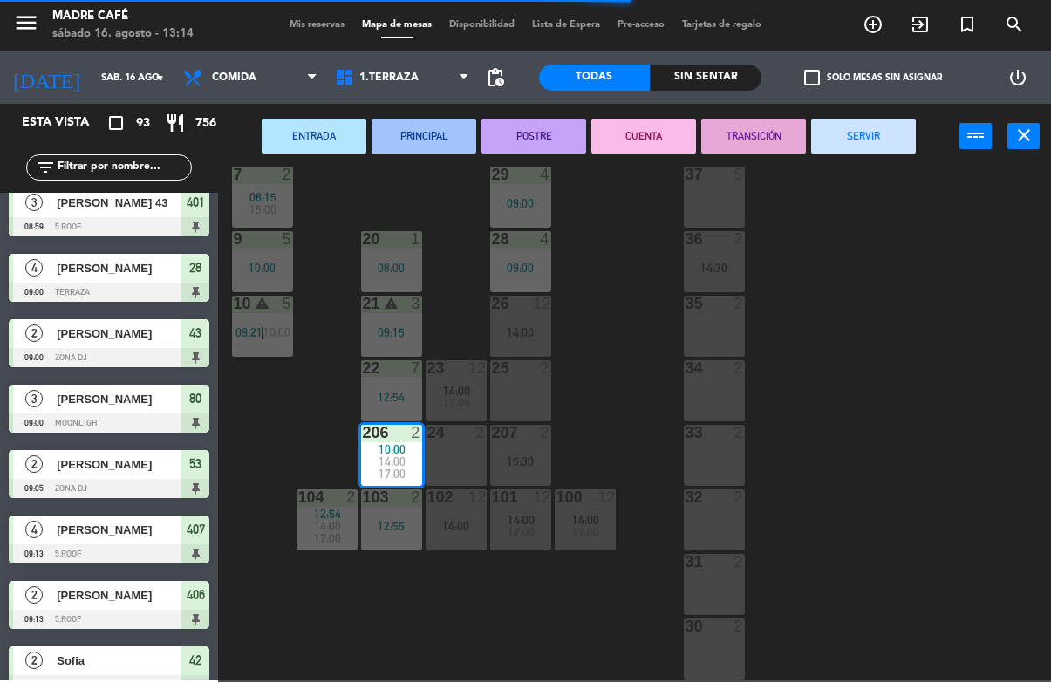
click at [899, 135] on button "SERVIR" at bounding box center [863, 136] width 105 height 35
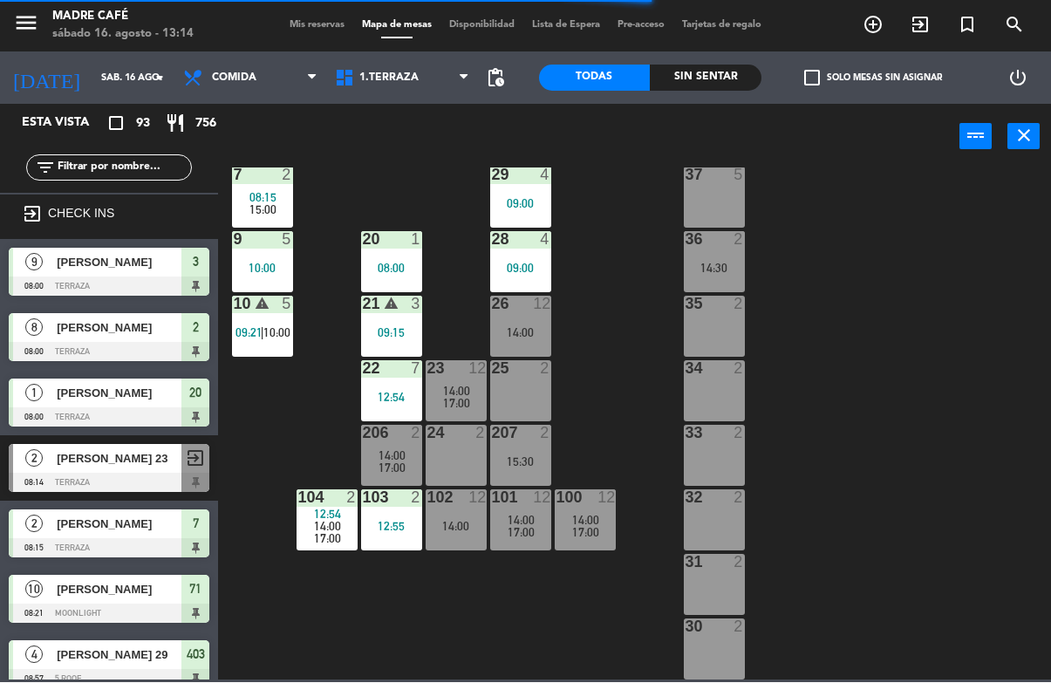
scroll to position [0, 0]
click at [910, 286] on div "11 2 63 5 62 2 12 2 1 6 10:00 61 10 15:00 64 5 17 2 13 2 2 lock 8 08:00 60 5 65…" at bounding box center [639, 424] width 822 height 512
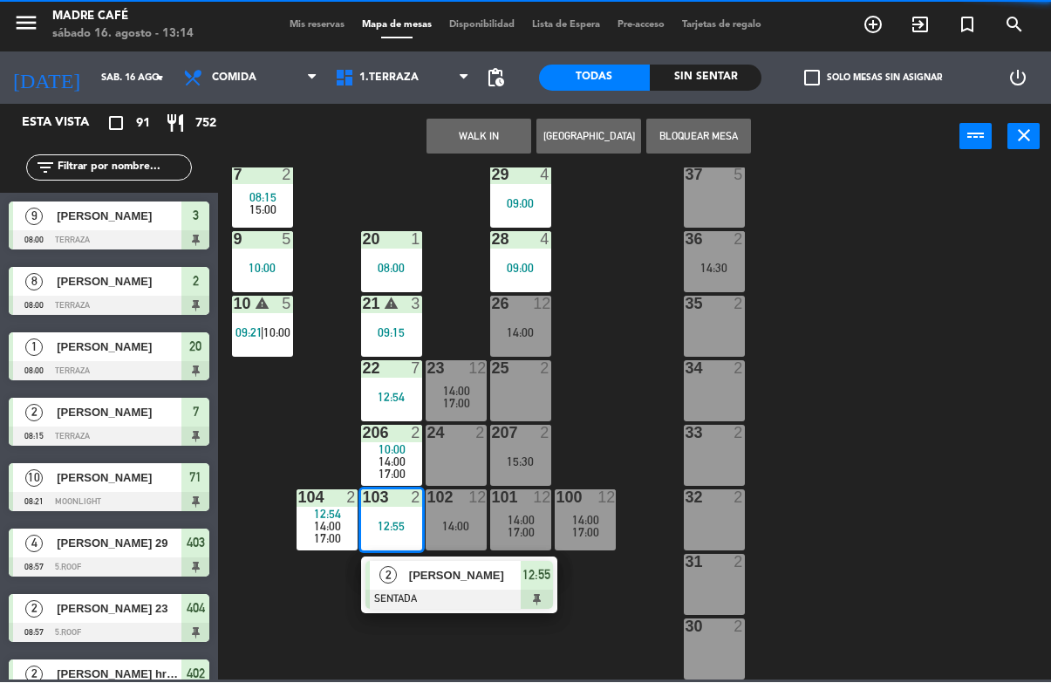
click at [387, 530] on div "12:55" at bounding box center [391, 527] width 61 height 12
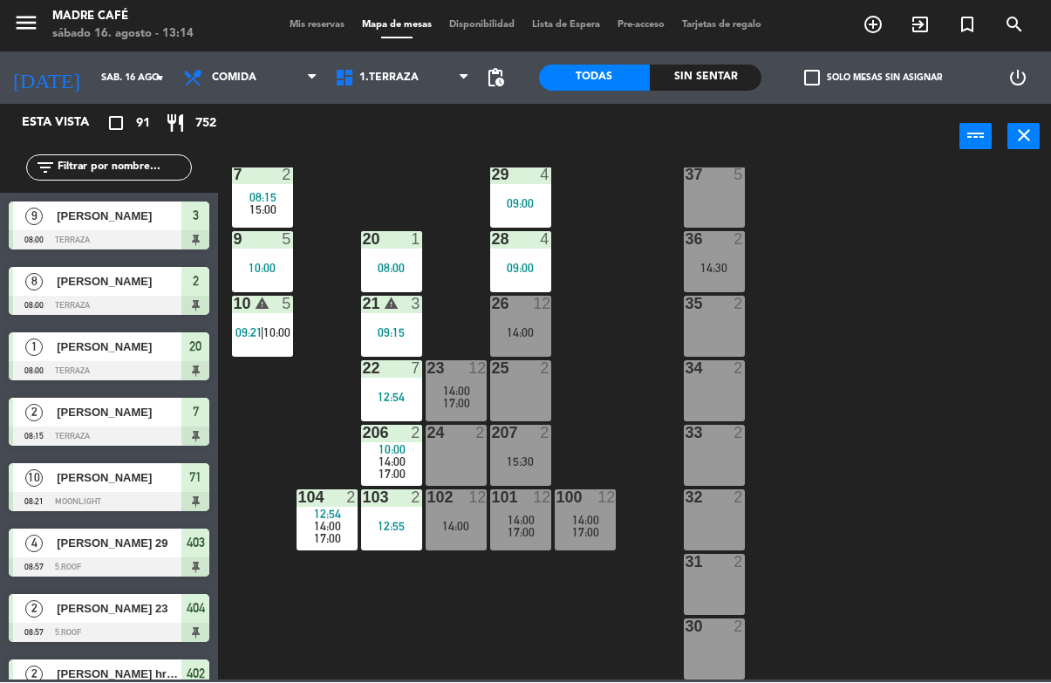
click at [528, 575] on div "11 2 63 5 62 2 12 2 1 6 10:00 61 10 15:00 64 5 17 2 13 2 2 lock 8 08:00 60 5 65…" at bounding box center [639, 424] width 822 height 512
click at [321, 545] on span "17:00" at bounding box center [327, 539] width 27 height 14
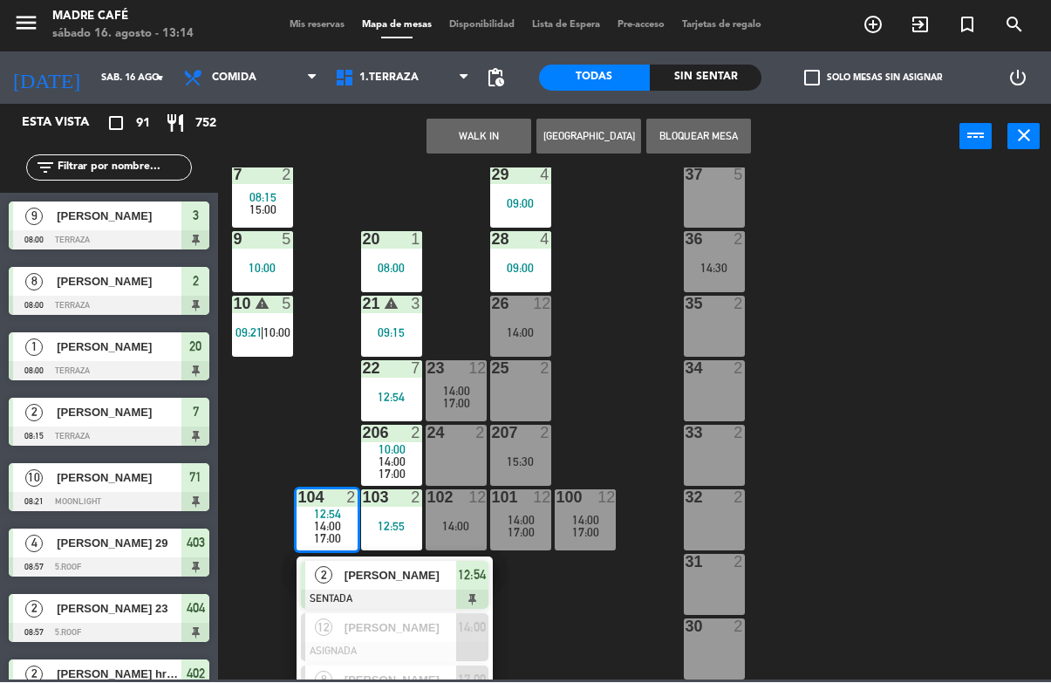
click at [452, 587] on div "Eduardo" at bounding box center [399, 576] width 113 height 29
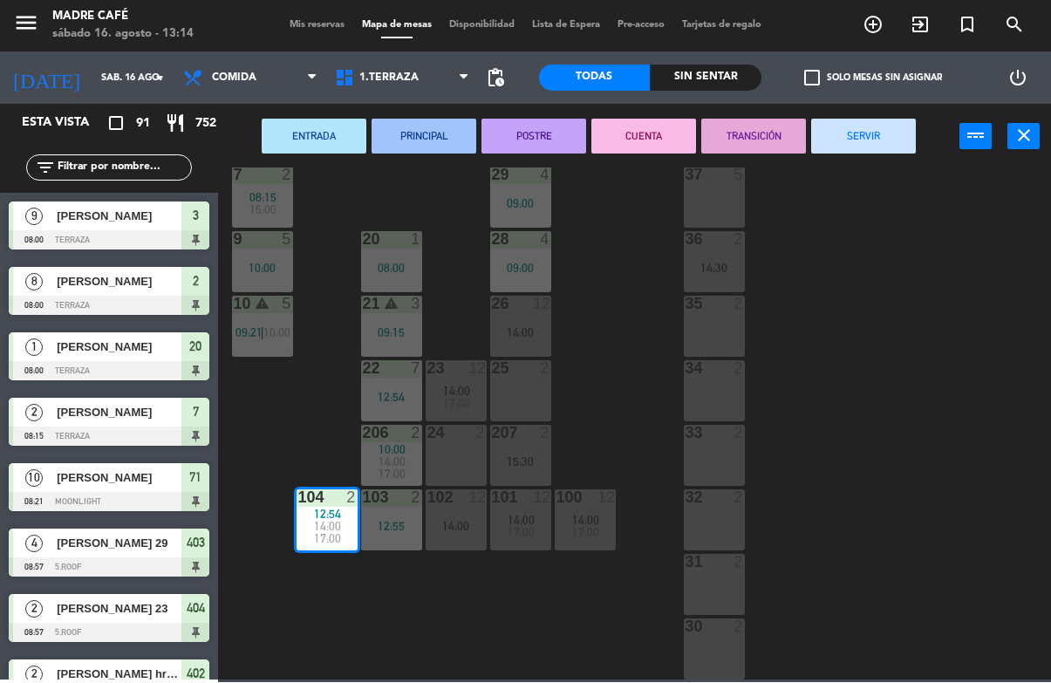
click at [892, 128] on button "SERVIR" at bounding box center [863, 136] width 105 height 35
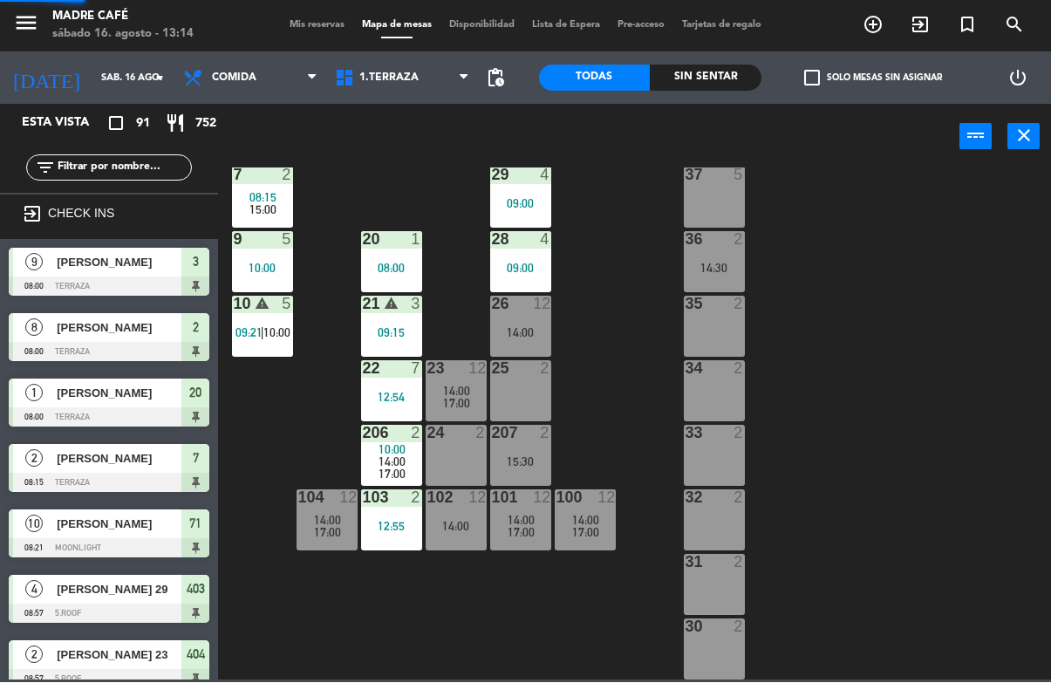
scroll to position [668, 0]
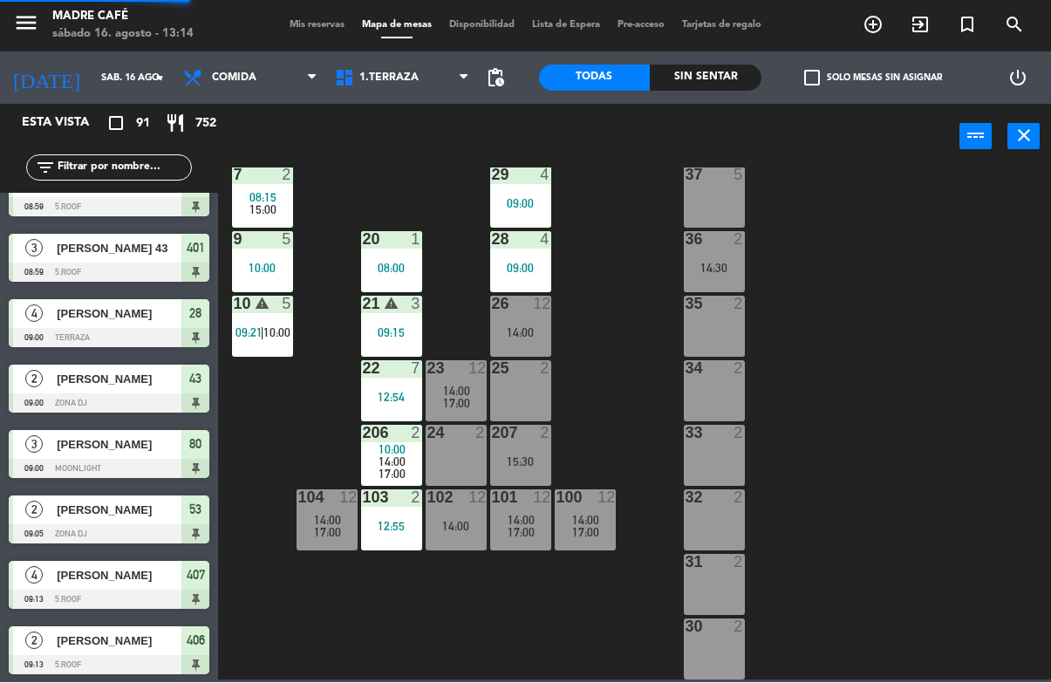
click at [902, 285] on div "11 2 63 5 62 2 12 2 1 6 10:00 61 10 15:00 64 5 17 2 13 2 2 lock 8 08:00 60 5 65…" at bounding box center [639, 424] width 822 height 512
click at [381, 523] on div "12:55" at bounding box center [391, 527] width 61 height 12
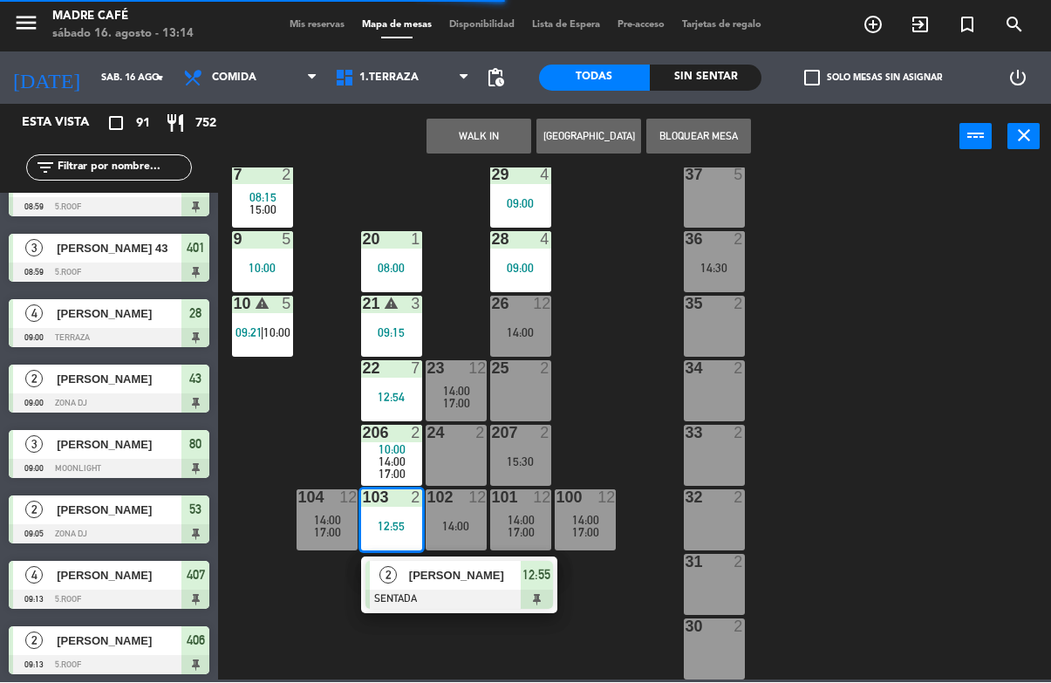
click at [533, 575] on span "12:55" at bounding box center [536, 575] width 28 height 21
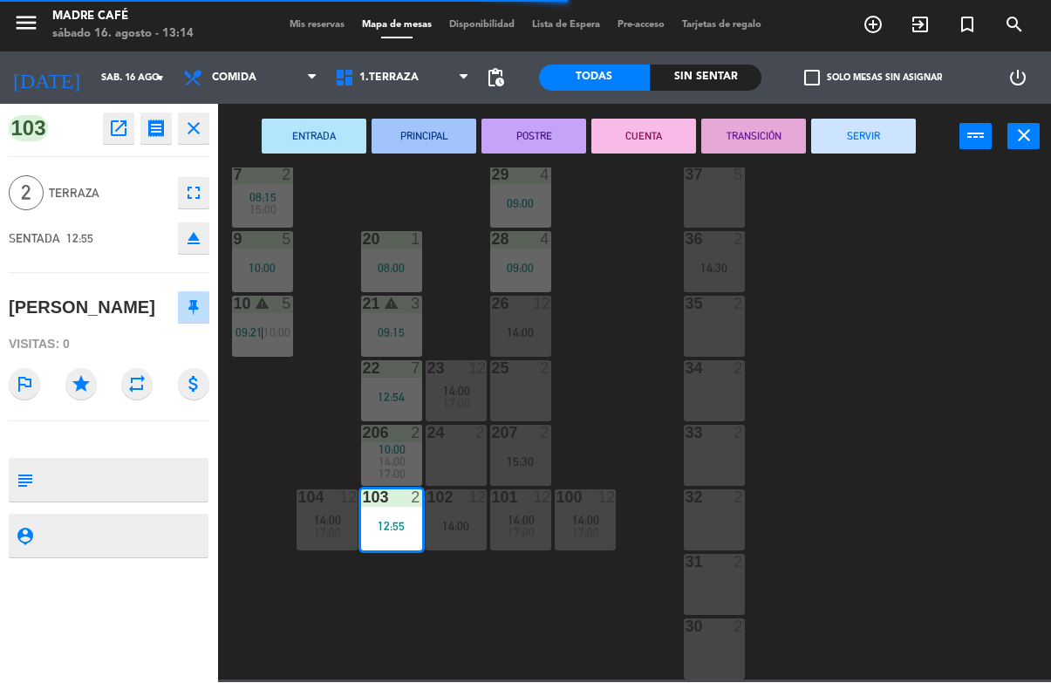
click at [882, 133] on button "SERVIR" at bounding box center [863, 136] width 105 height 35
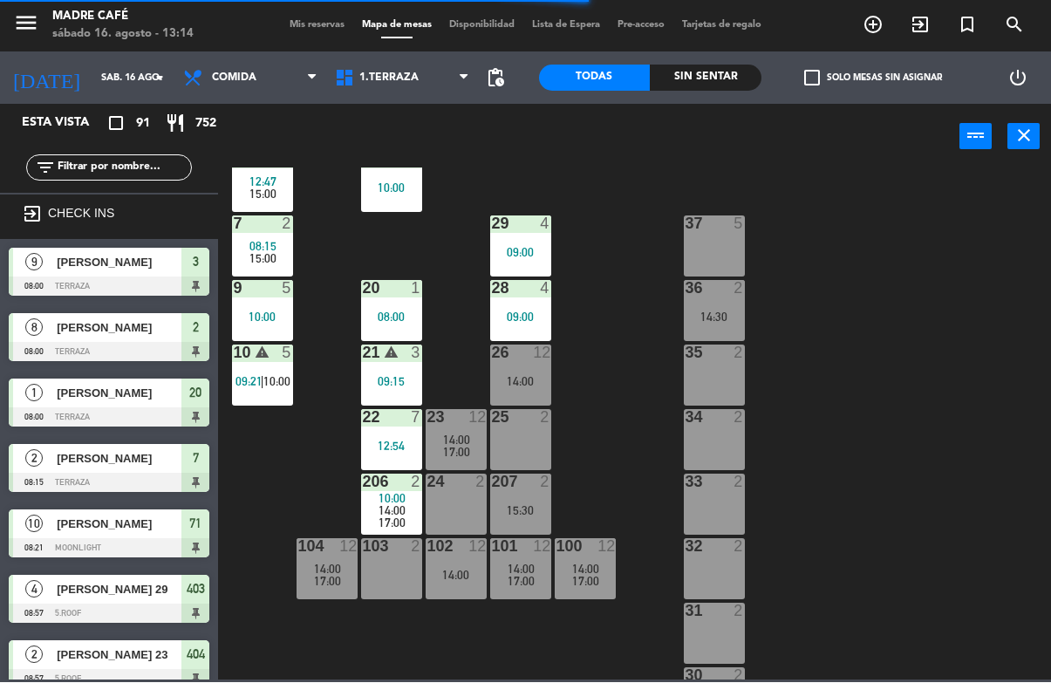
scroll to position [356, 0]
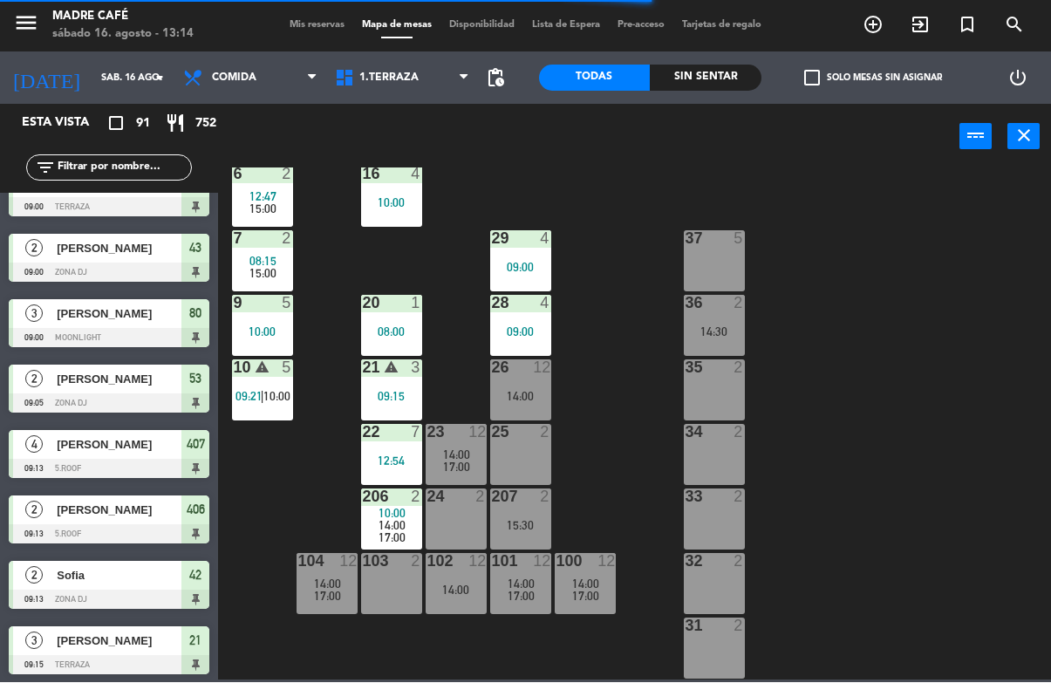
click at [399, 541] on span "17:00" at bounding box center [391, 538] width 27 height 14
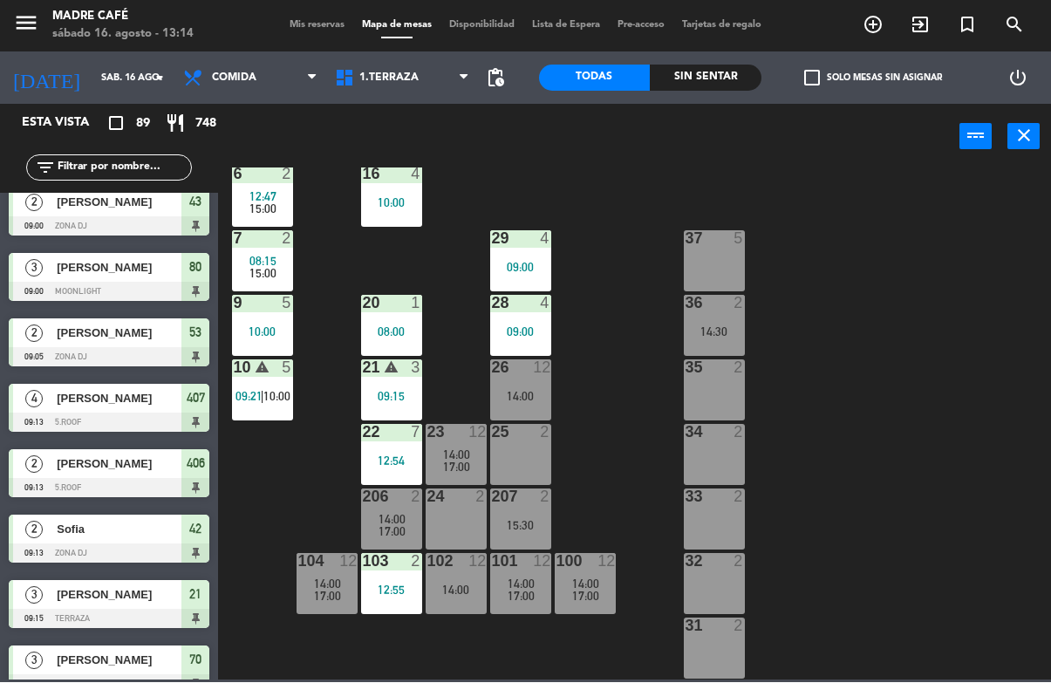
click at [648, 425] on div "11 2 63 5 62 2 12 2 1 6 10:00 61 10 15:00 64 5 17 2 13 2 2 lock 8 08:00 60 5 65…" at bounding box center [639, 424] width 822 height 512
click at [385, 411] on div "21 warning 3 09:15" at bounding box center [391, 390] width 61 height 61
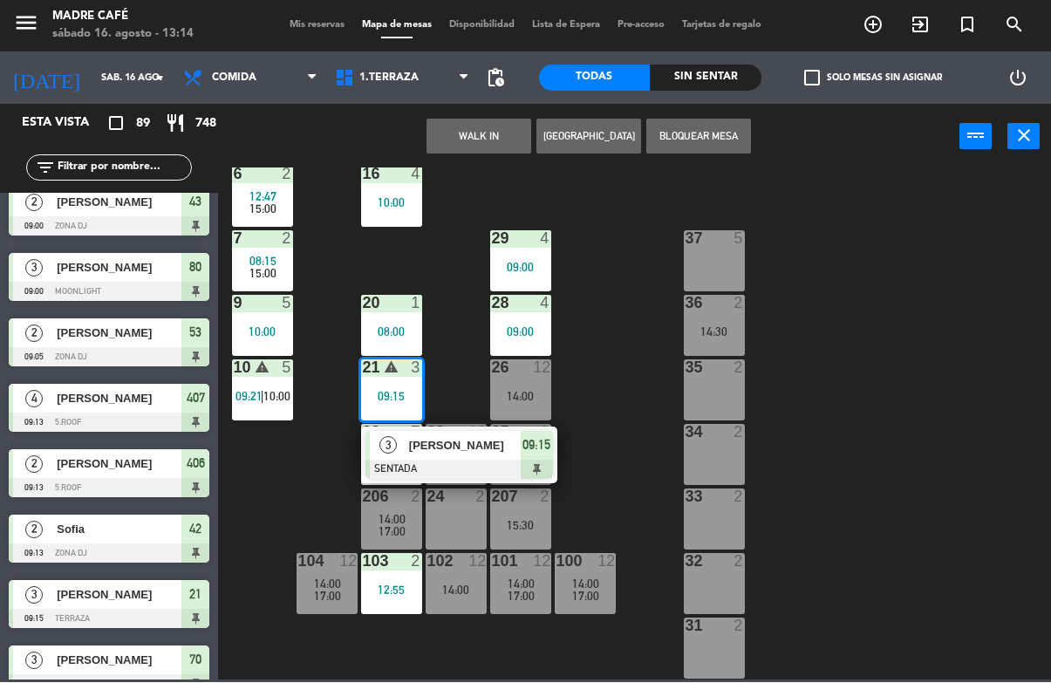
click at [513, 456] on div "Gustavo" at bounding box center [463, 446] width 113 height 29
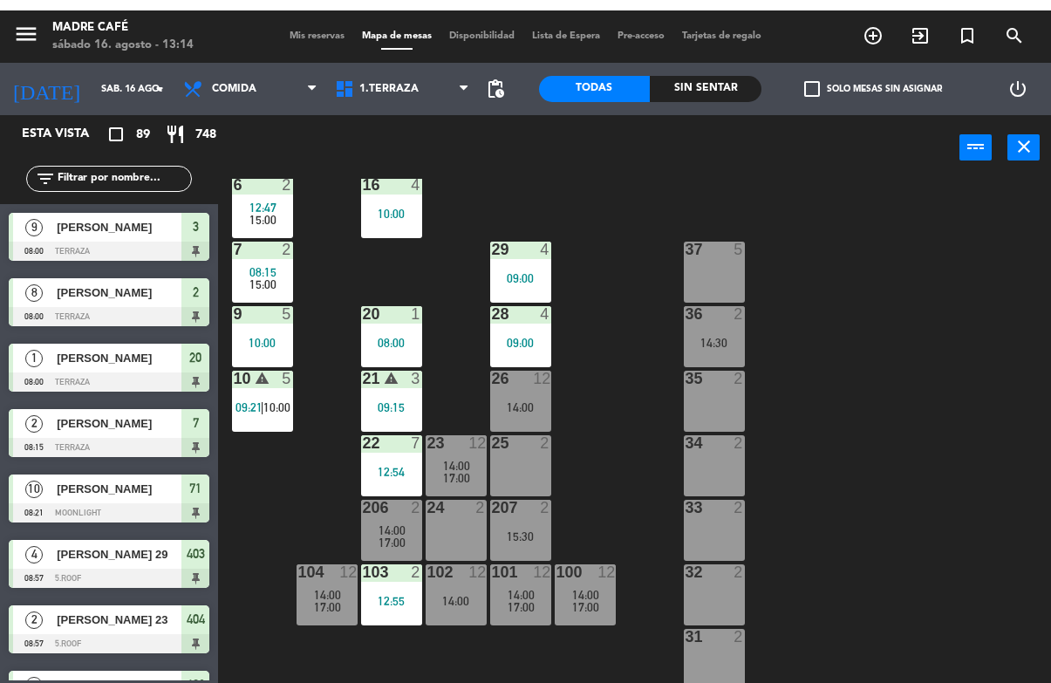
scroll to position [0, 0]
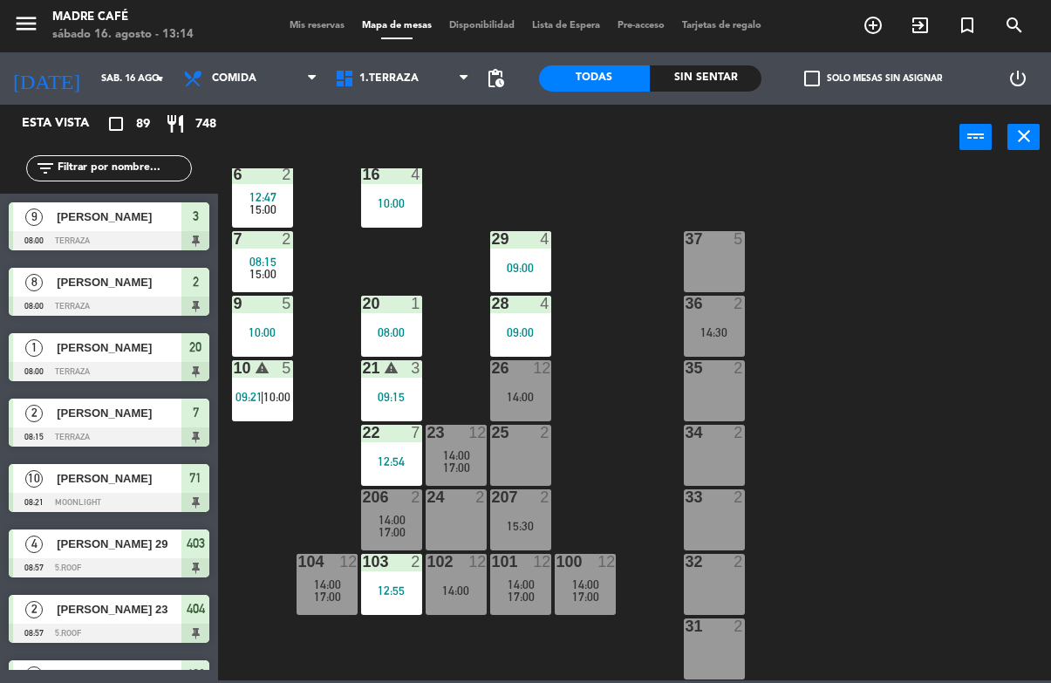
click at [391, 332] on div "08:00" at bounding box center [391, 332] width 61 height 12
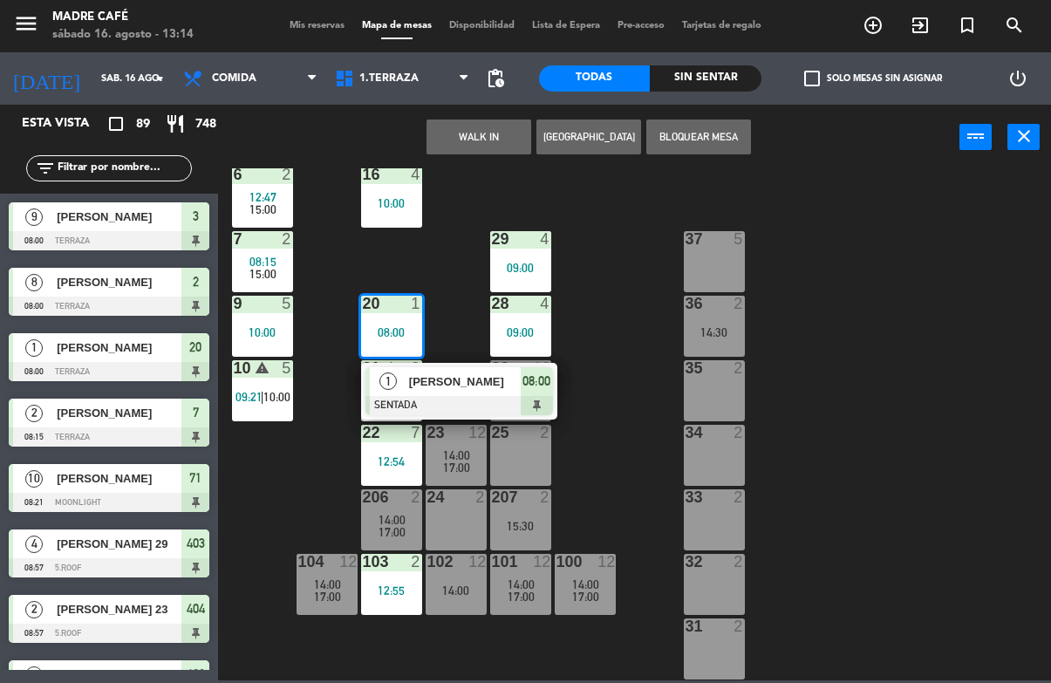
click at [398, 330] on div "08:00" at bounding box center [391, 332] width 61 height 12
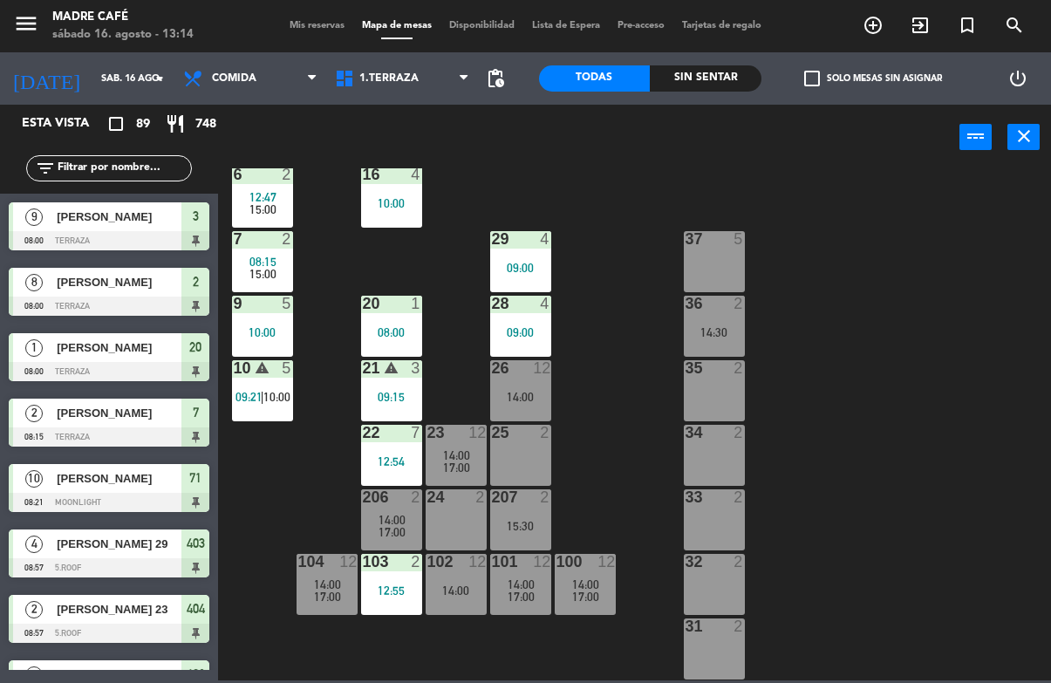
click at [419, 323] on div "20 1 08:00" at bounding box center [391, 326] width 61 height 61
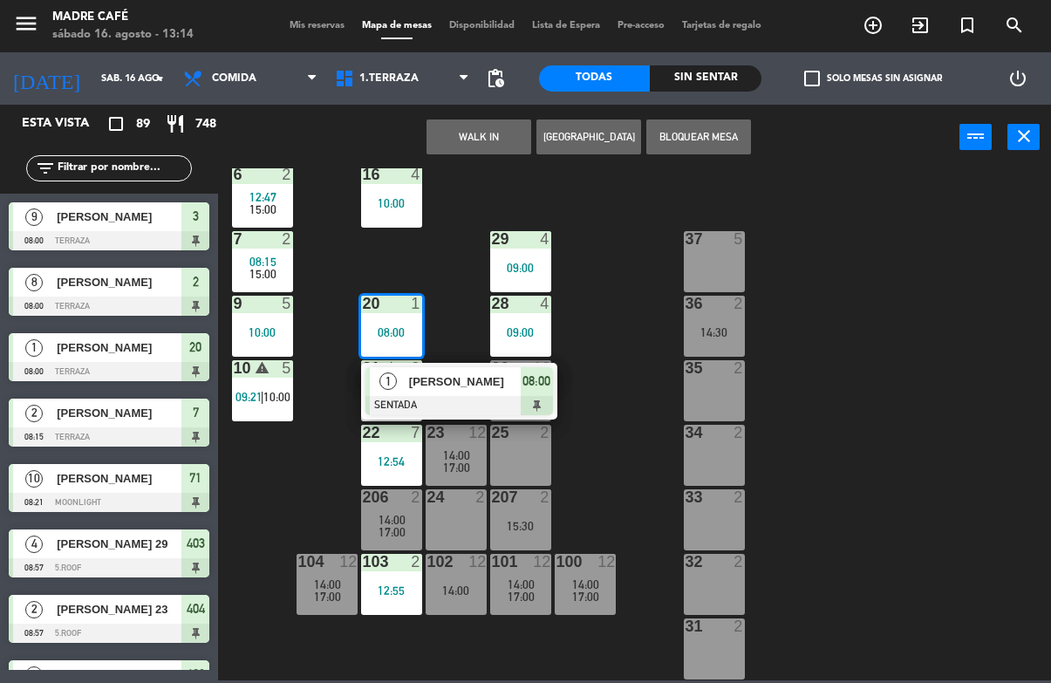
click at [551, 388] on div "08:00" at bounding box center [537, 381] width 32 height 29
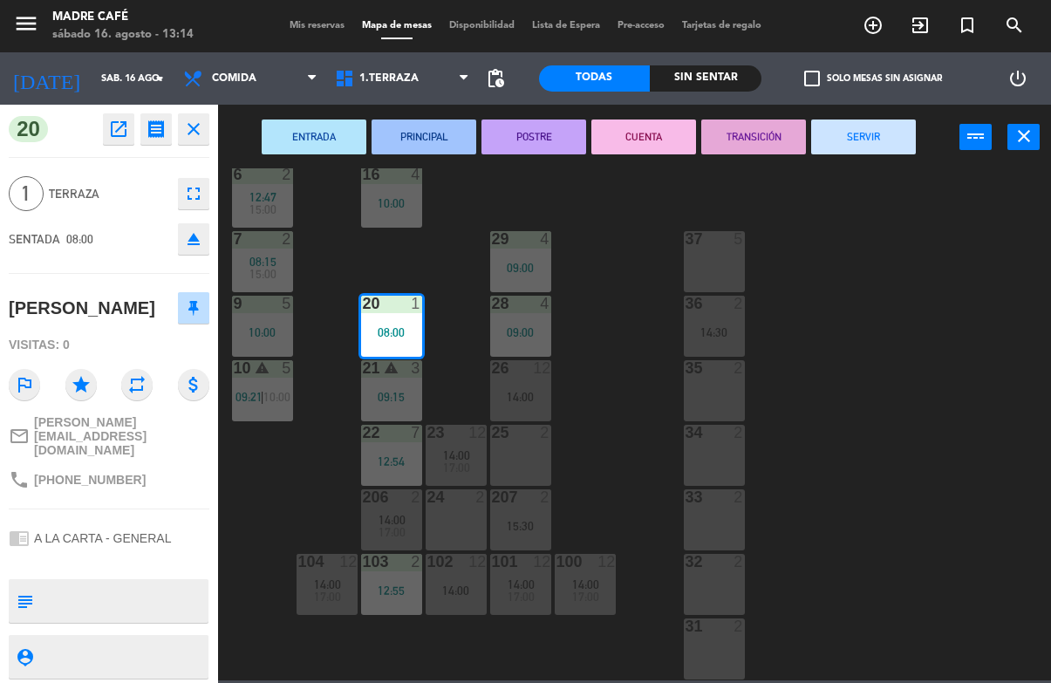
click at [882, 147] on button "SERVIR" at bounding box center [863, 136] width 105 height 35
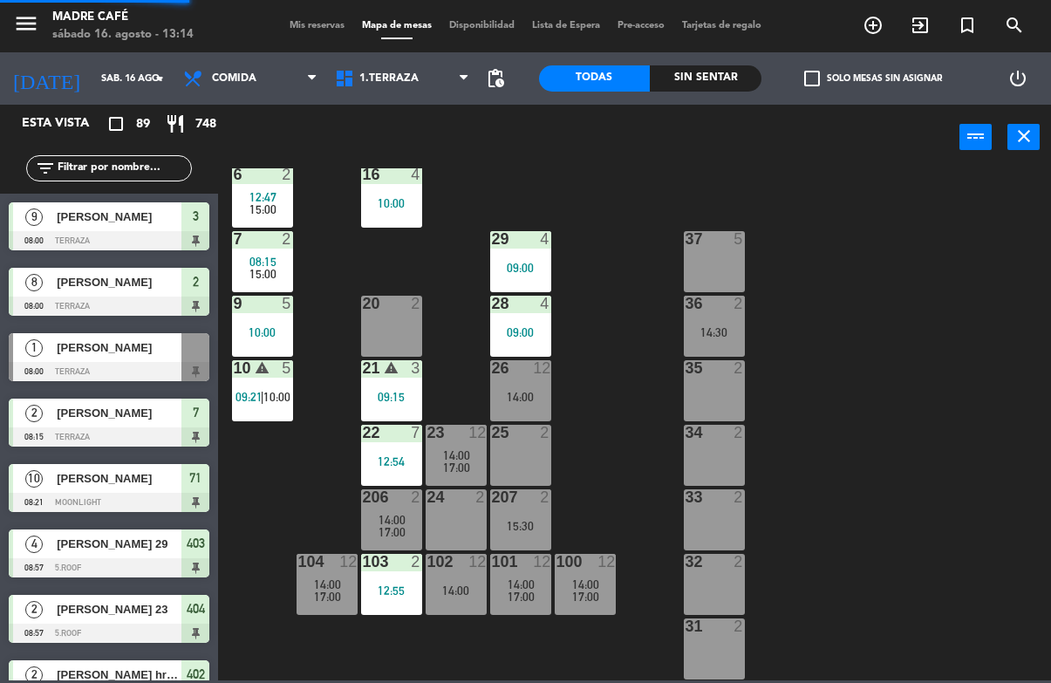
click at [895, 248] on div "11 2 63 5 62 2 12 2 1 6 10:00 61 10 15:00 64 5 17 2 13 2 2 lock 8 08:00 60 5 65…" at bounding box center [639, 424] width 822 height 512
click at [520, 330] on div "09:00" at bounding box center [520, 332] width 61 height 12
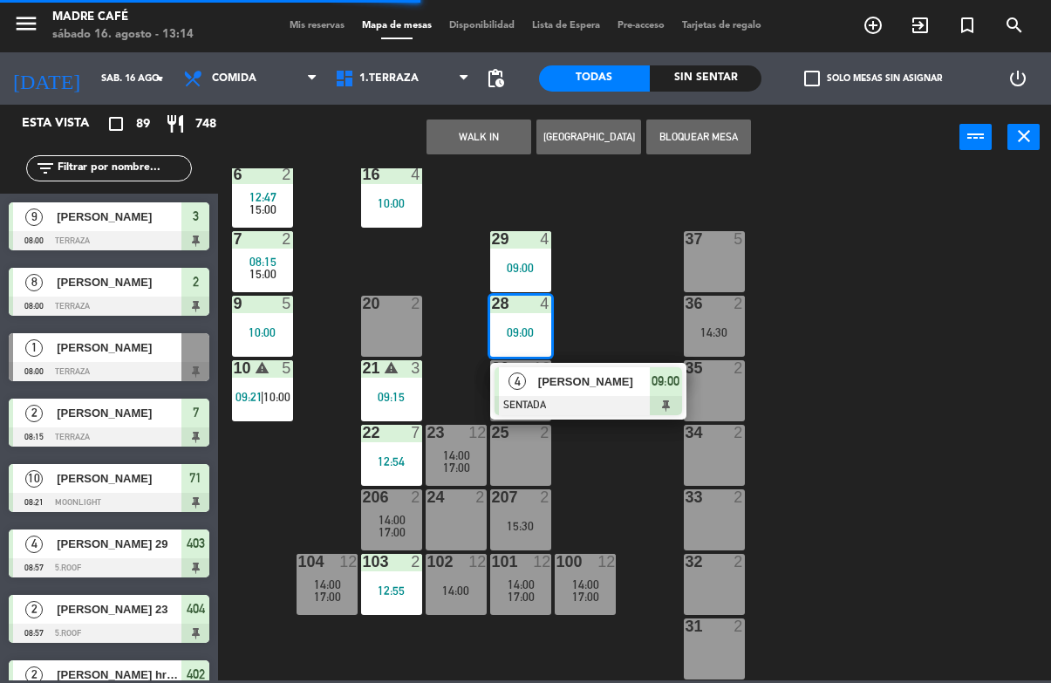
click at [657, 384] on span "09:00" at bounding box center [665, 381] width 28 height 21
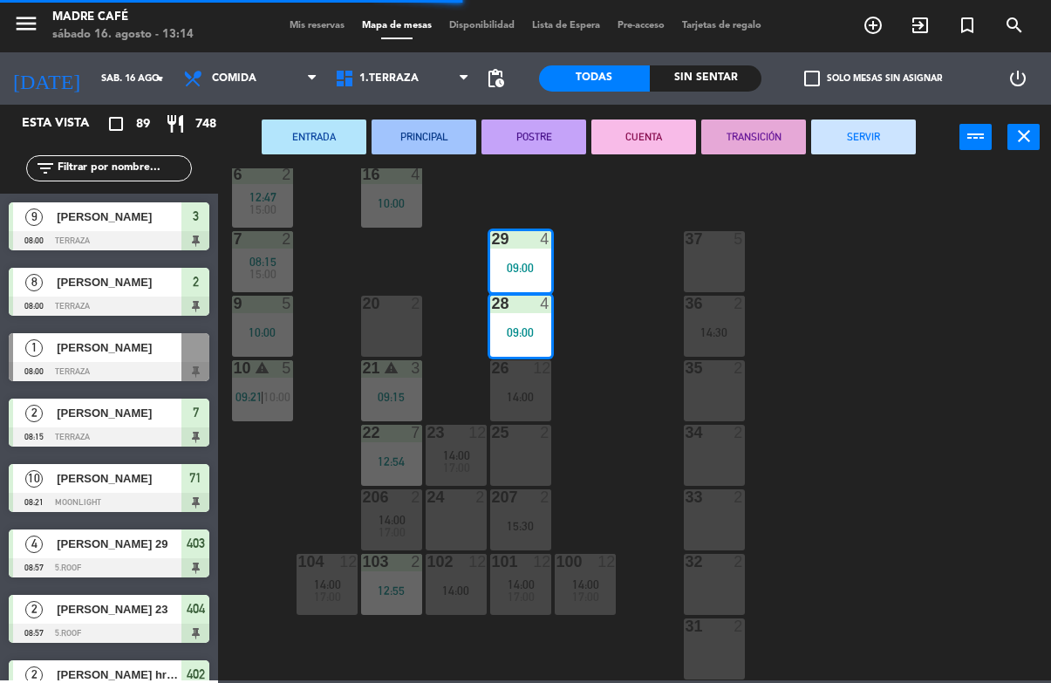
click at [880, 140] on button "SERVIR" at bounding box center [863, 136] width 105 height 35
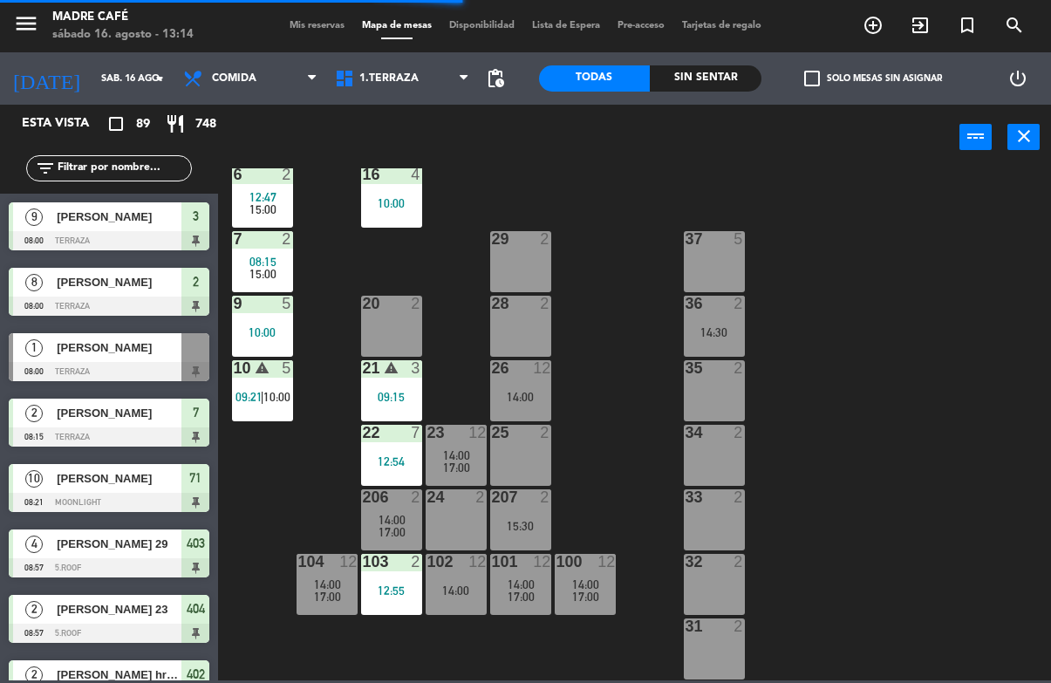
click at [907, 235] on div "11 2 63 5 62 2 12 2 1 6 10:00 61 10 15:00 64 5 17 2 13 2 2 lock 8 08:00 60 5 65…" at bounding box center [639, 424] width 822 height 512
click at [401, 446] on div "22 7 12:54" at bounding box center [391, 455] width 61 height 61
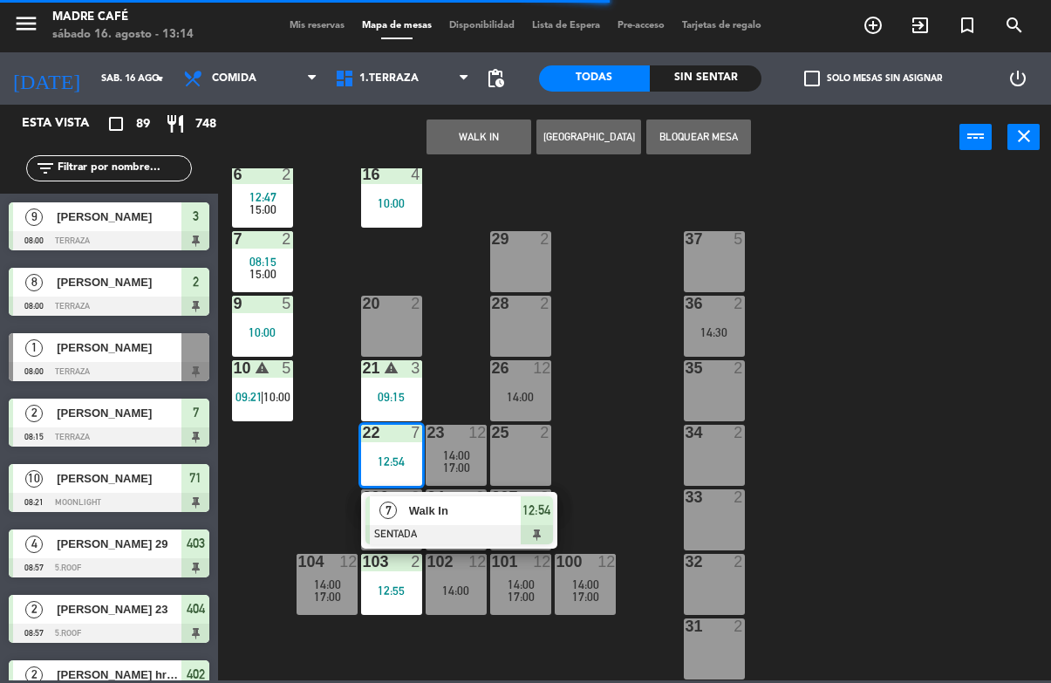
click at [507, 520] on span "Walk In" at bounding box center [465, 510] width 112 height 18
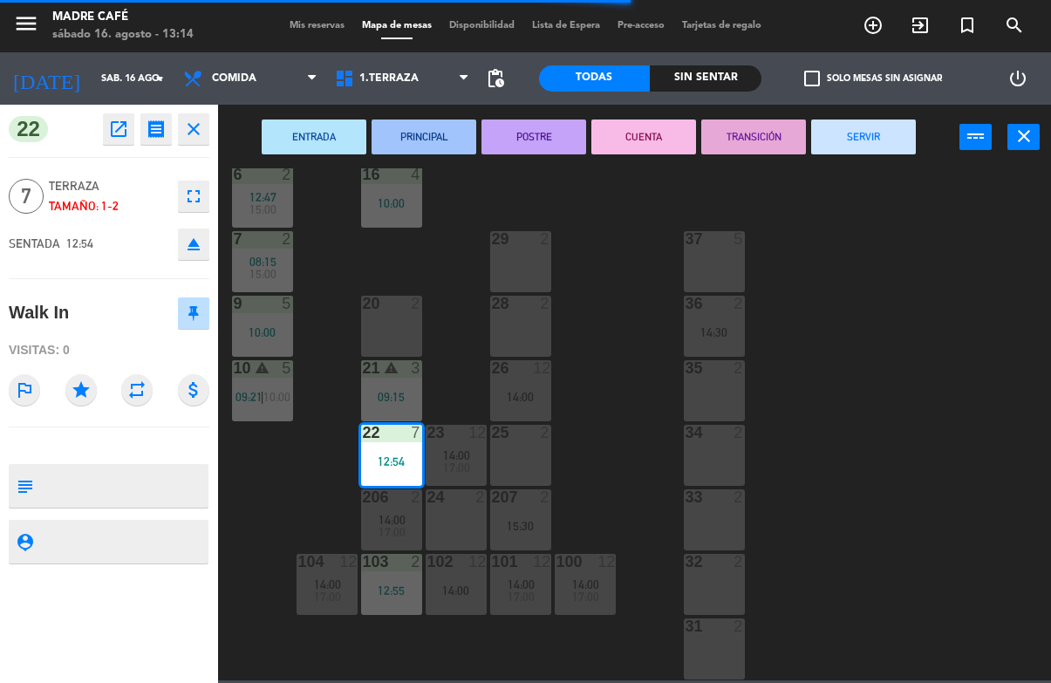
click at [874, 144] on button "SERVIR" at bounding box center [863, 136] width 105 height 35
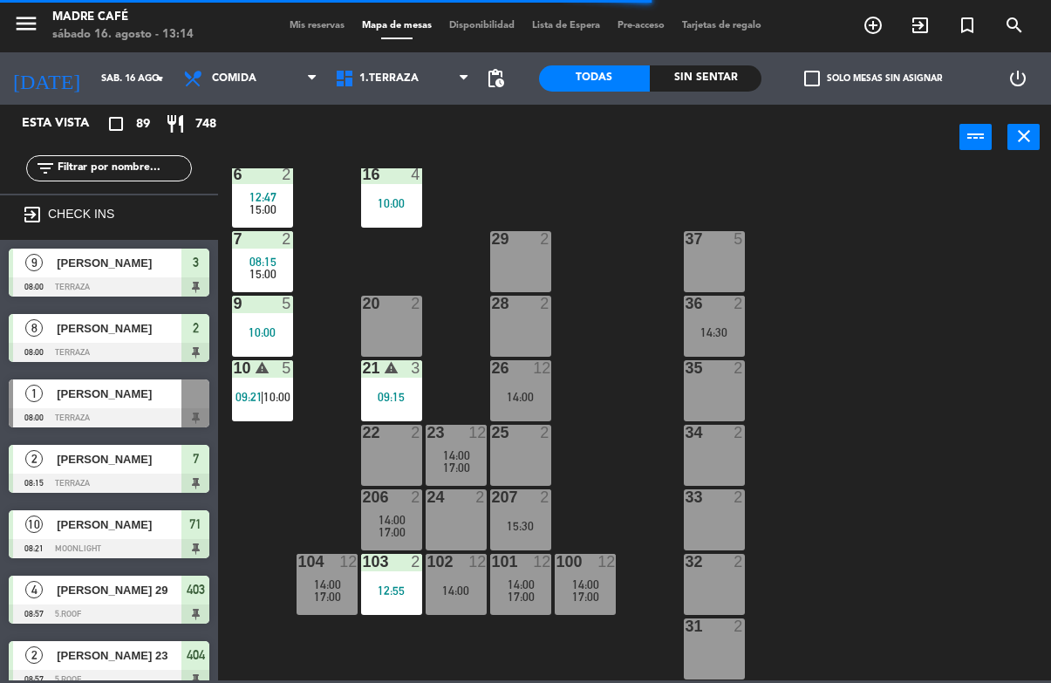
click at [923, 236] on div "11 2 63 5 62 2 12 2 1 6 10:00 61 10 15:00 64 5 17 2 13 2 2 lock 8 08:00 60 5 65…" at bounding box center [639, 424] width 822 height 512
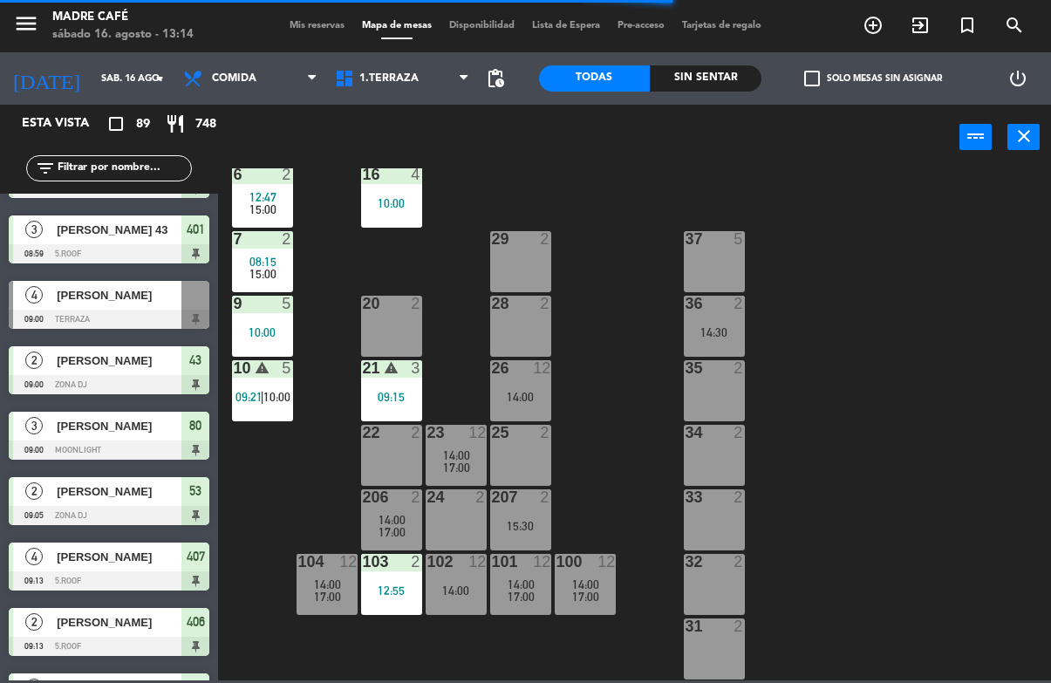
click at [923, 255] on div "11 2 63 5 62 2 12 2 1 6 10:00 61 10 15:00 64 5 17 2 13 2 2 lock 8 08:00 60 5 65…" at bounding box center [639, 424] width 822 height 512
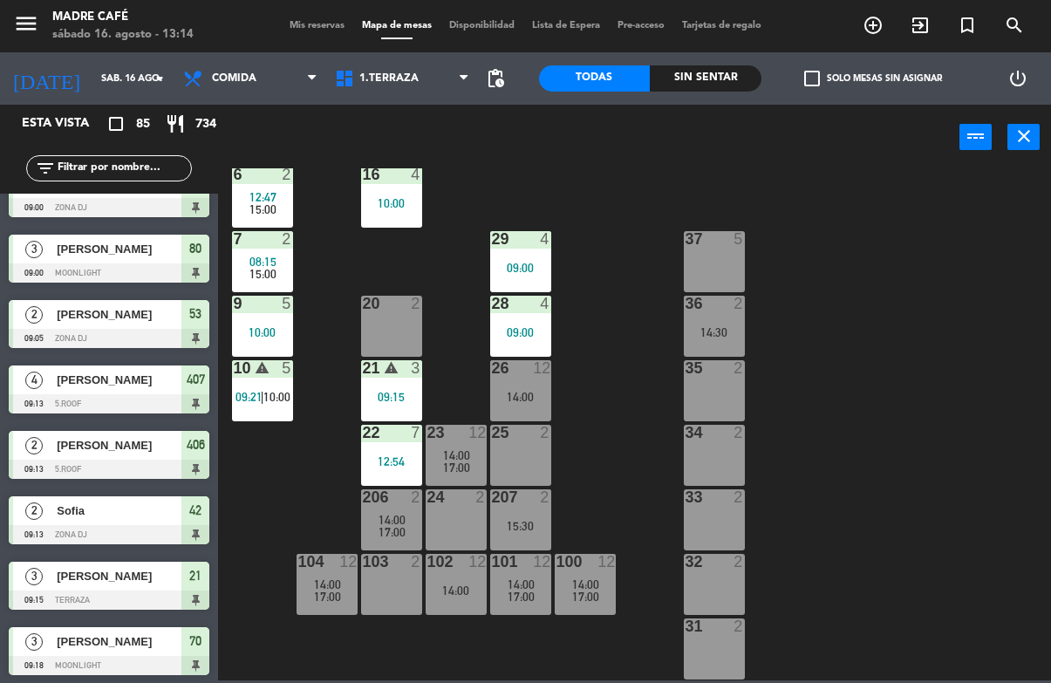
click at [402, 407] on div "21 warning 3 09:15" at bounding box center [391, 390] width 61 height 61
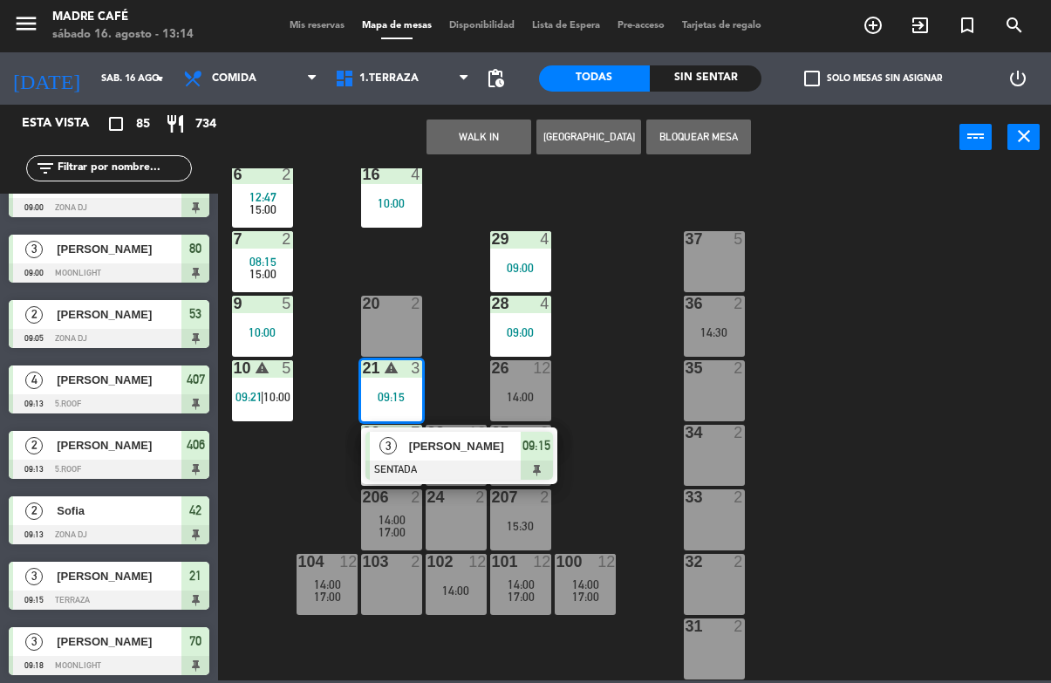
click at [533, 455] on span "09:15" at bounding box center [536, 445] width 28 height 21
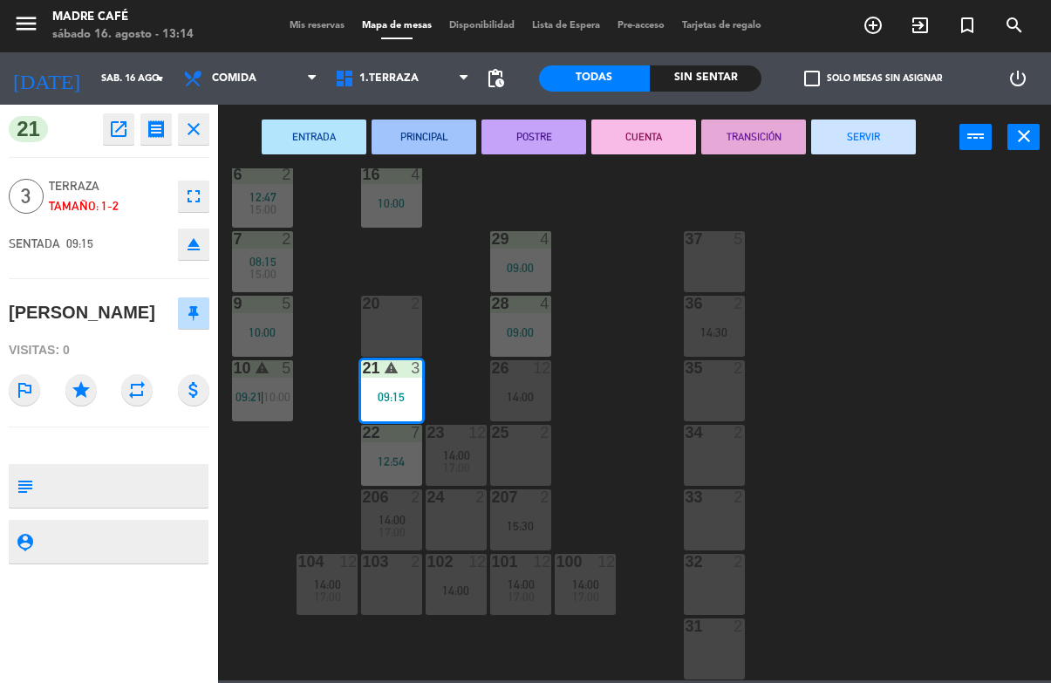
click at [865, 137] on button "SERVIR" at bounding box center [863, 136] width 105 height 35
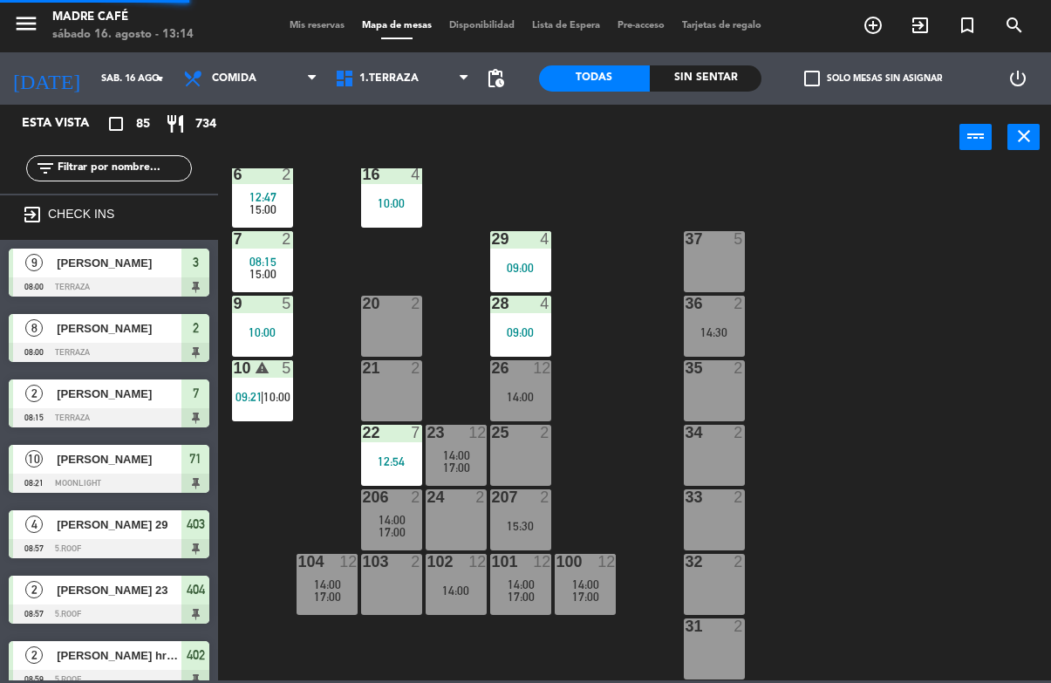
click at [927, 202] on div "11 2 63 5 62 2 12 2 1 6 10:00 61 10 15:00 64 5 17 2 13 2 2 lock 8 08:00 60 5 65…" at bounding box center [639, 424] width 822 height 512
click at [915, 274] on div "11 2 63 5 62 2 12 2 1 6 10:00 61 10 15:00 64 5 17 2 13 2 2 lock 8 08:00 60 5 65…" at bounding box center [639, 424] width 822 height 512
click at [532, 338] on div "09:00" at bounding box center [520, 332] width 61 height 12
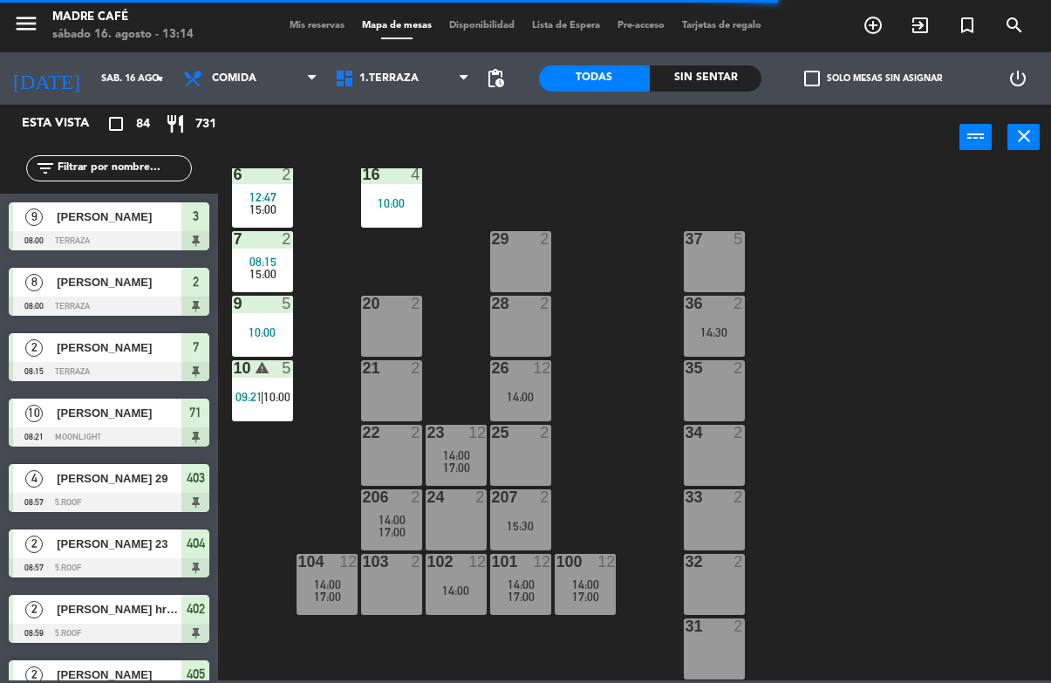
click at [645, 395] on div "11 2 63 5 62 2 12 2 1 6 10:00 61 10 15:00 64 5 17 2 13 2 2 lock 8 08:00 60 5 65…" at bounding box center [639, 424] width 822 height 512
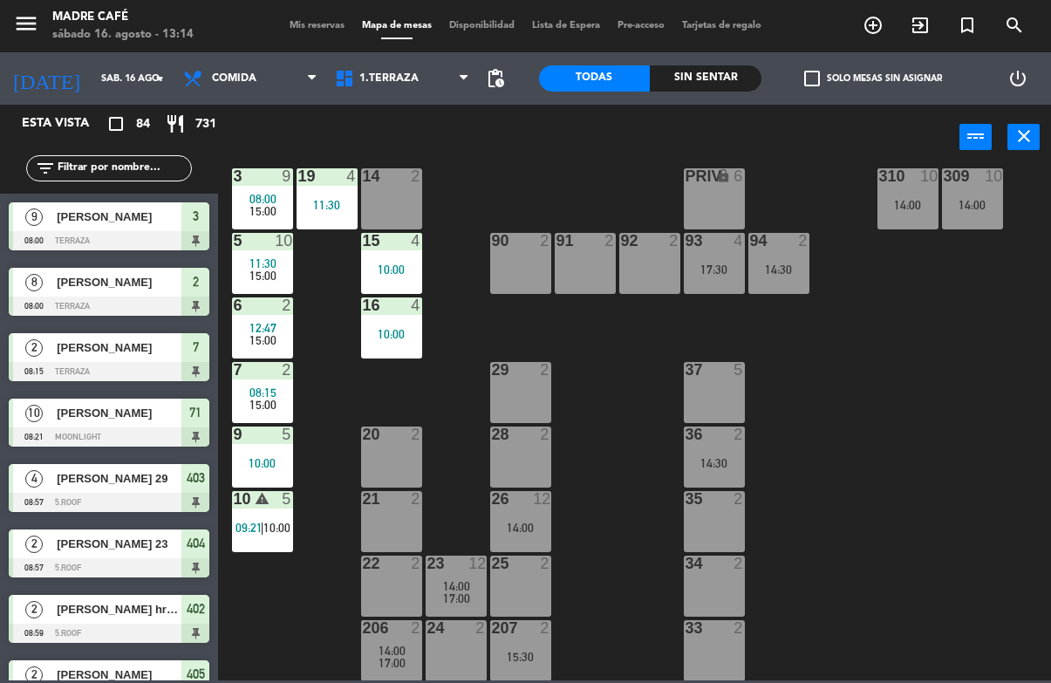
scroll to position [201, 0]
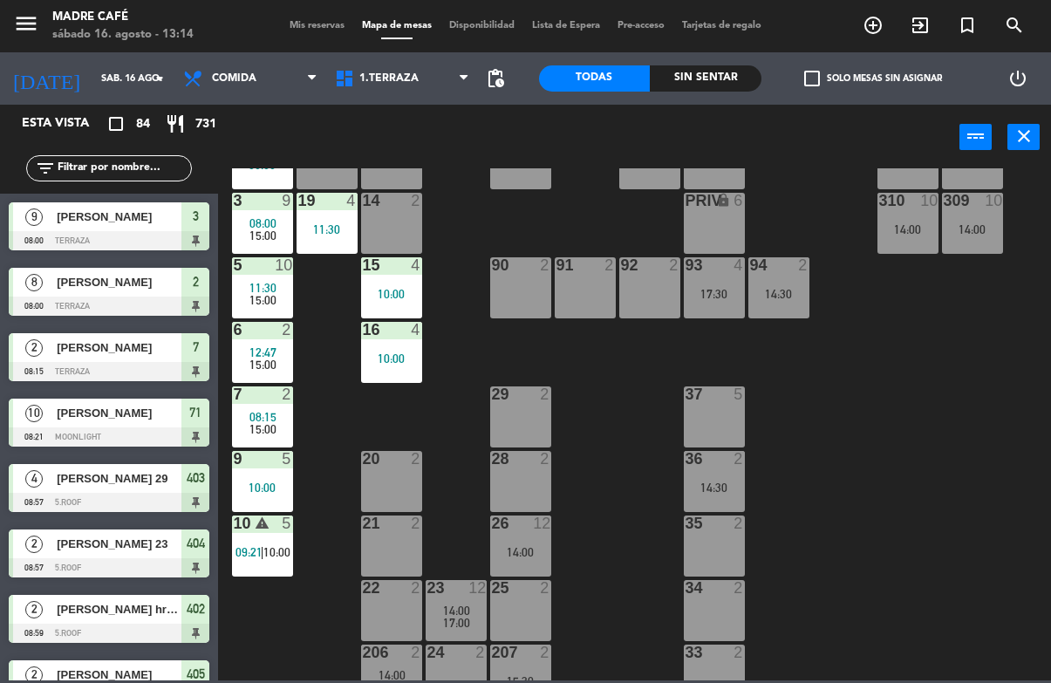
click at [406, 365] on div "16 4 10:00" at bounding box center [391, 352] width 61 height 61
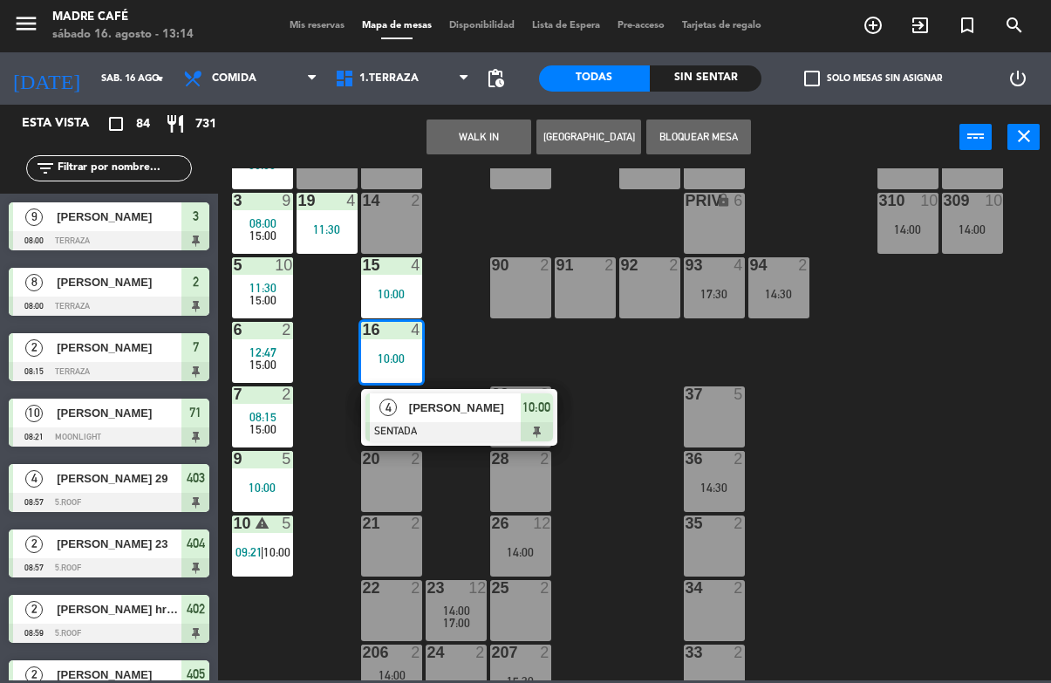
click at [514, 414] on span "Itzayana reyes" at bounding box center [465, 407] width 112 height 18
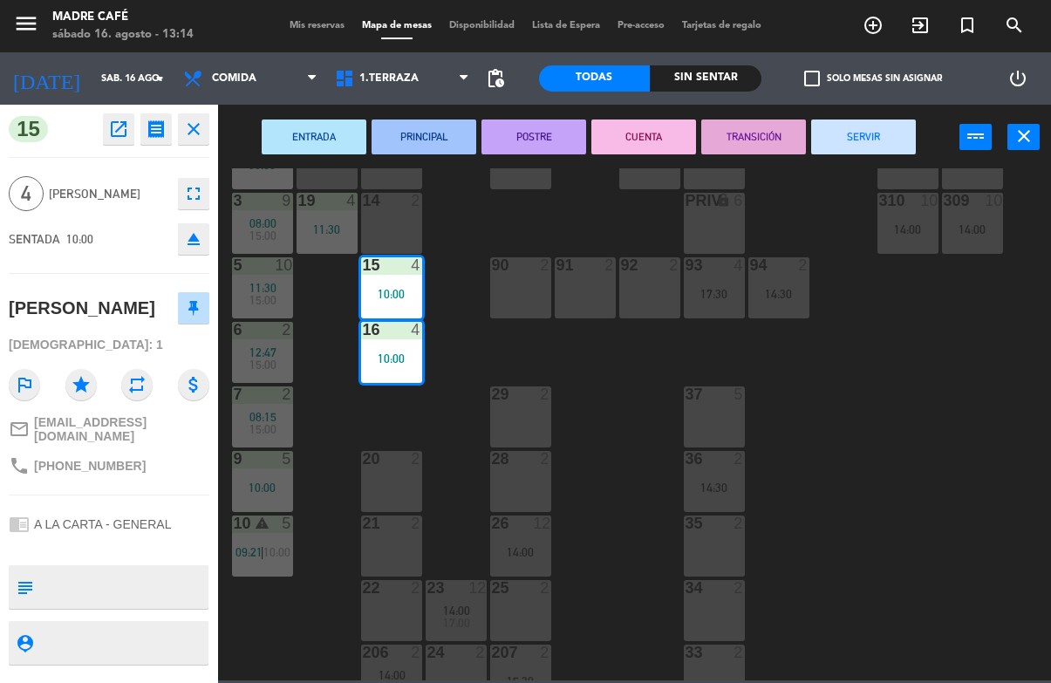
click at [839, 139] on button "SERVIR" at bounding box center [863, 136] width 105 height 35
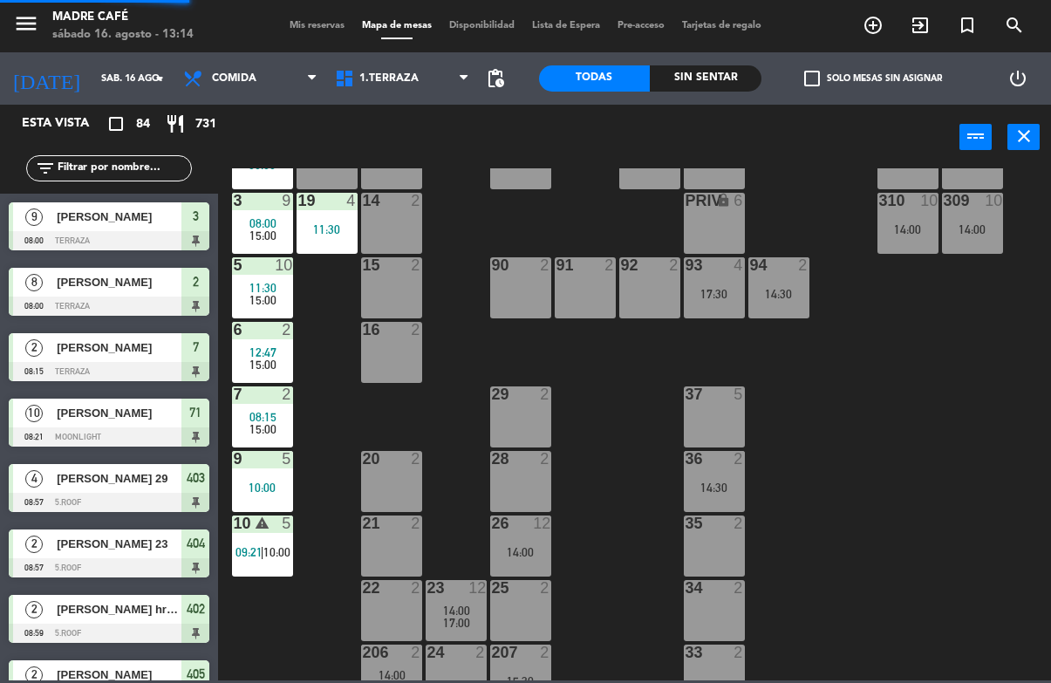
scroll to position [0, 0]
click at [861, 286] on div "11 2 63 5 62 2 12 2 1 6 10:00 61 10 15:00 64 5 17 2 13 2 2 lock 8 08:00 60 5 65…" at bounding box center [639, 424] width 822 height 512
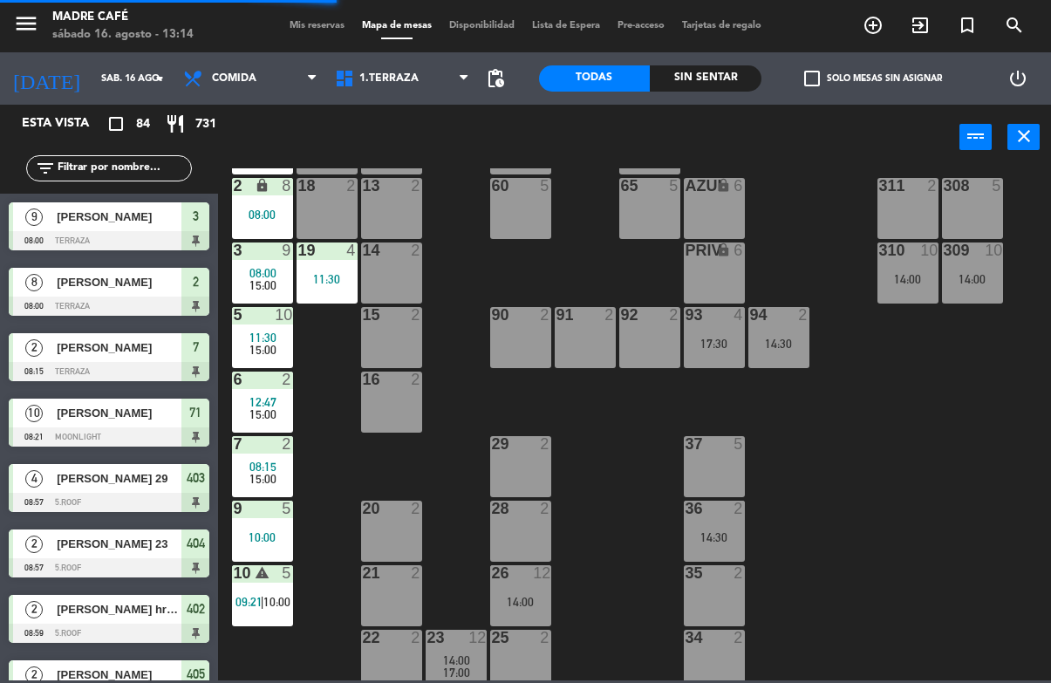
scroll to position [146, 0]
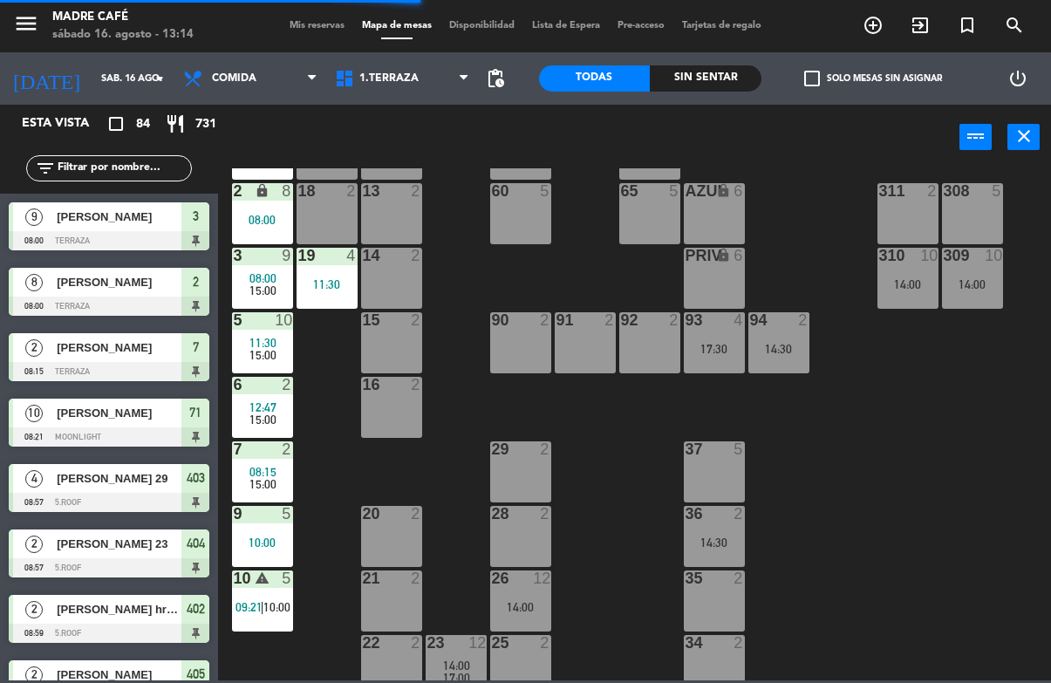
click at [323, 286] on div "11:30" at bounding box center [326, 284] width 61 height 12
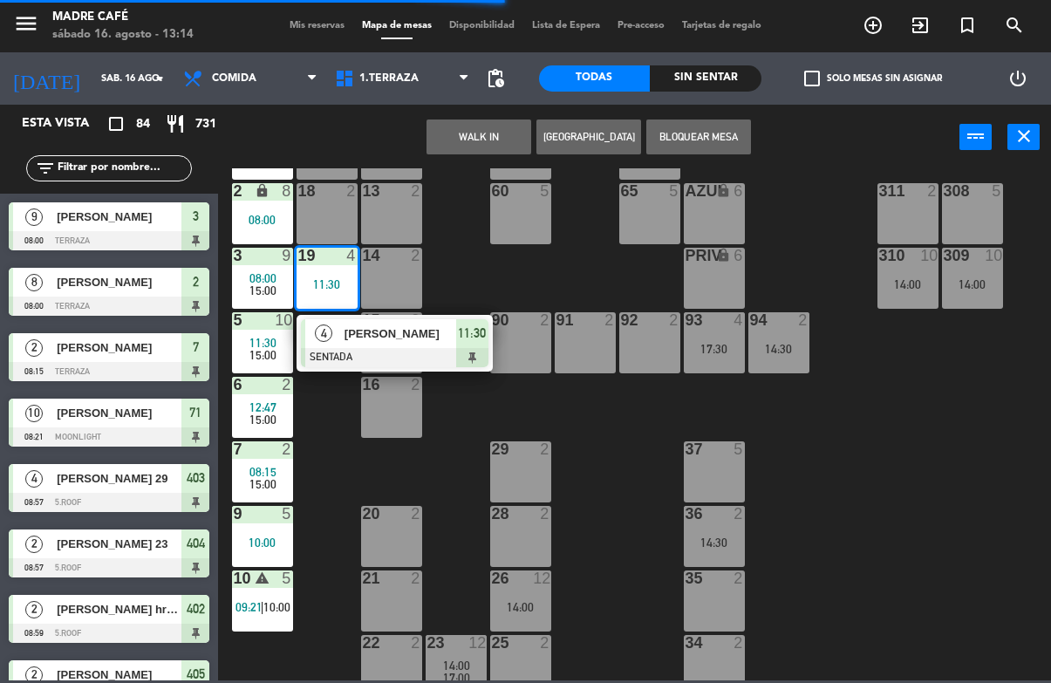
click at [454, 338] on span "Fernanda Mejia" at bounding box center [400, 333] width 112 height 18
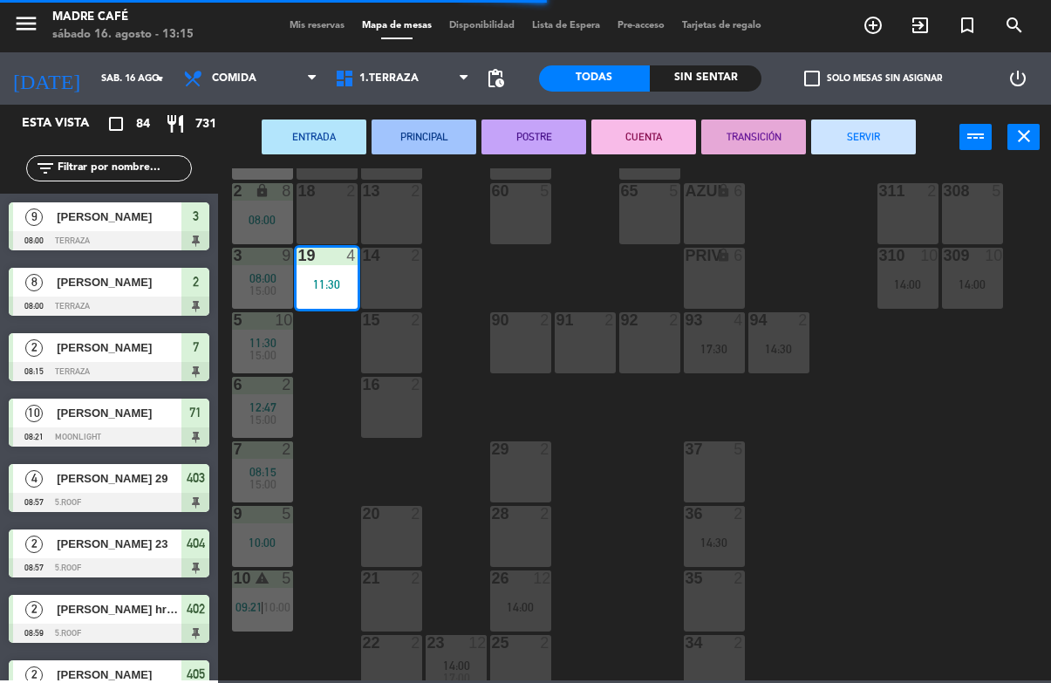
click at [853, 139] on button "SERVIR" at bounding box center [863, 136] width 105 height 35
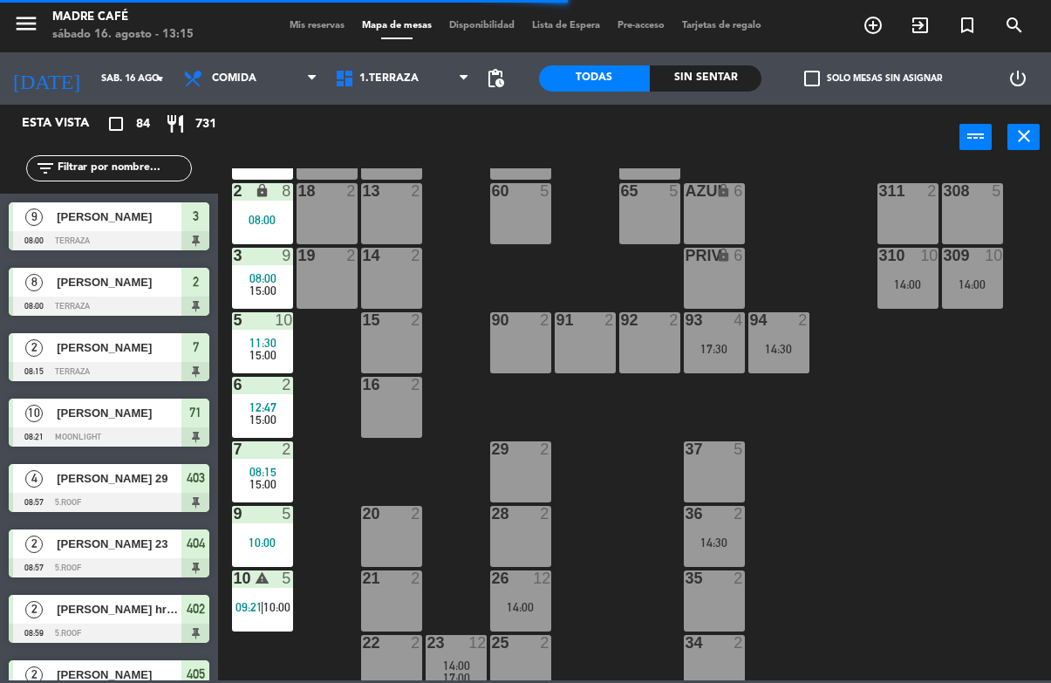
scroll to position [0, 0]
click at [851, 256] on div "11 2 63 5 62 2 12 2 1 6 10:00 61 10 15:00 64 5 17 2 13 2 2 lock 8 08:00 60 5 65…" at bounding box center [639, 424] width 822 height 512
click at [272, 289] on span "15:00" at bounding box center [262, 290] width 27 height 14
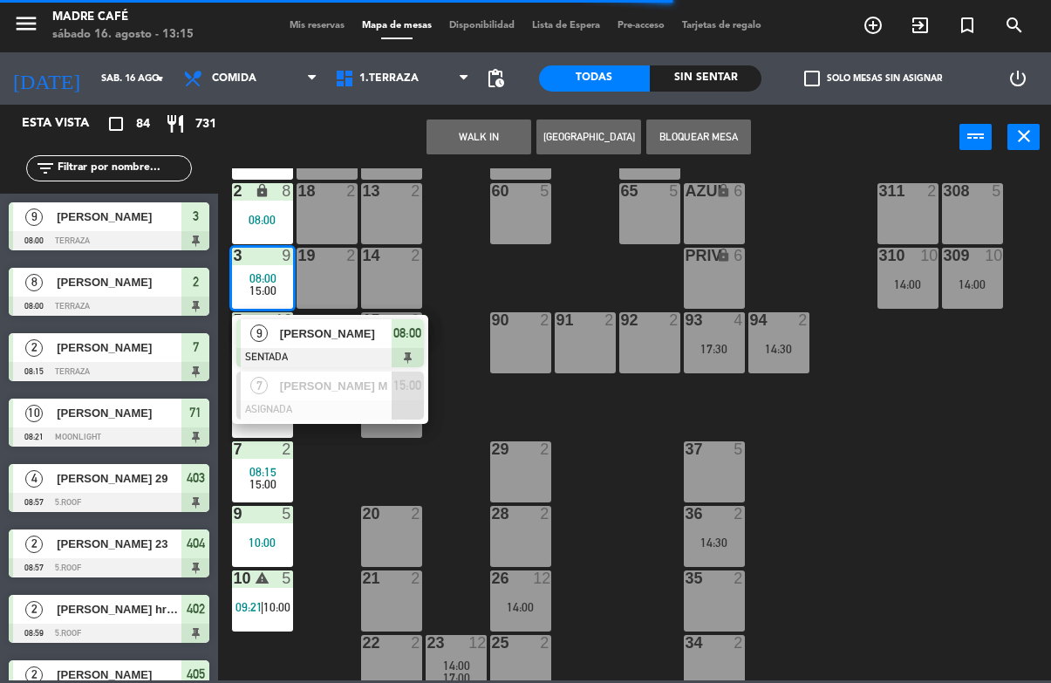
click at [373, 341] on span "Claudio Carranza" at bounding box center [336, 333] width 112 height 18
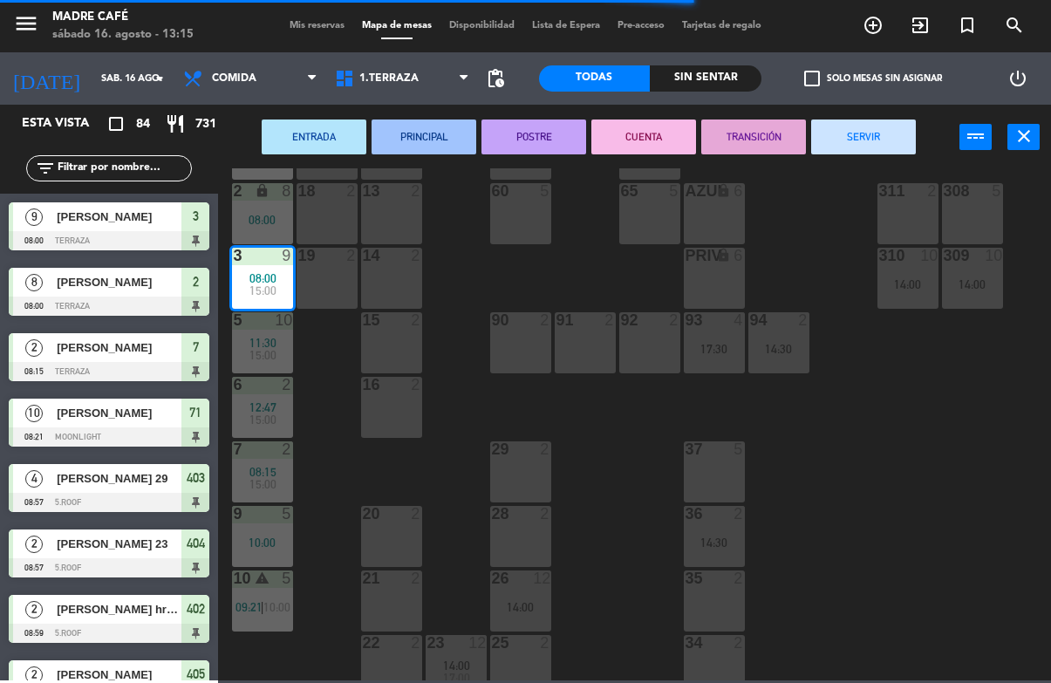
click at [859, 121] on button "SERVIR" at bounding box center [863, 136] width 105 height 35
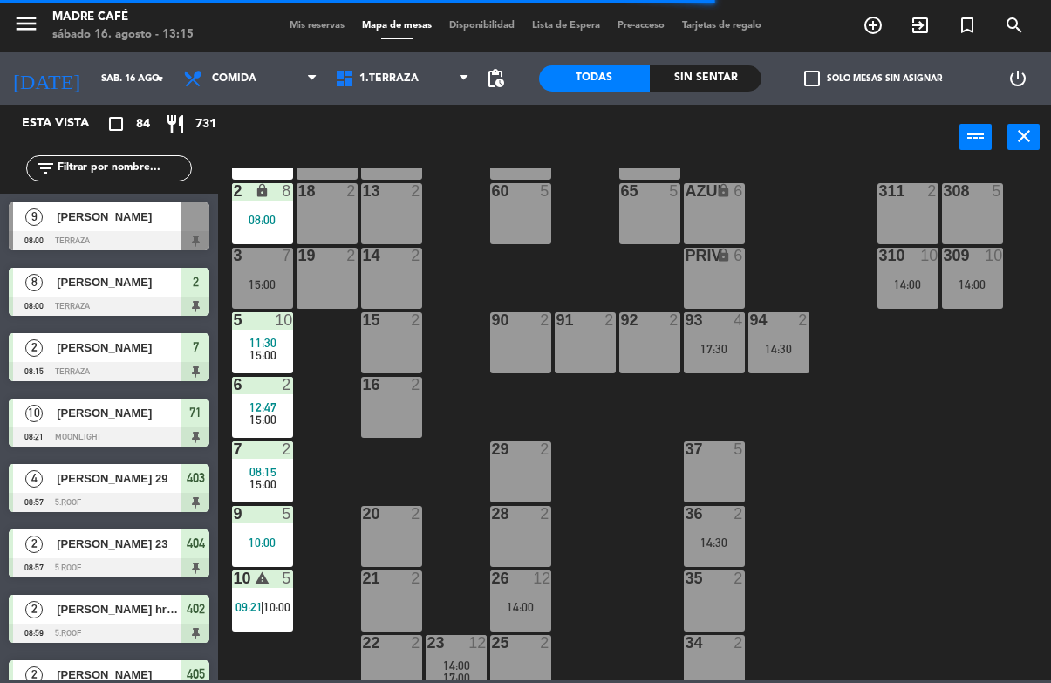
click at [842, 250] on div "11 2 63 5 62 2 12 2 1 6 10:00 61 10 15:00 64 5 17 2 13 2 2 lock 8 08:00 60 5 65…" at bounding box center [639, 424] width 822 height 512
click at [251, 349] on span "15:00" at bounding box center [262, 355] width 27 height 14
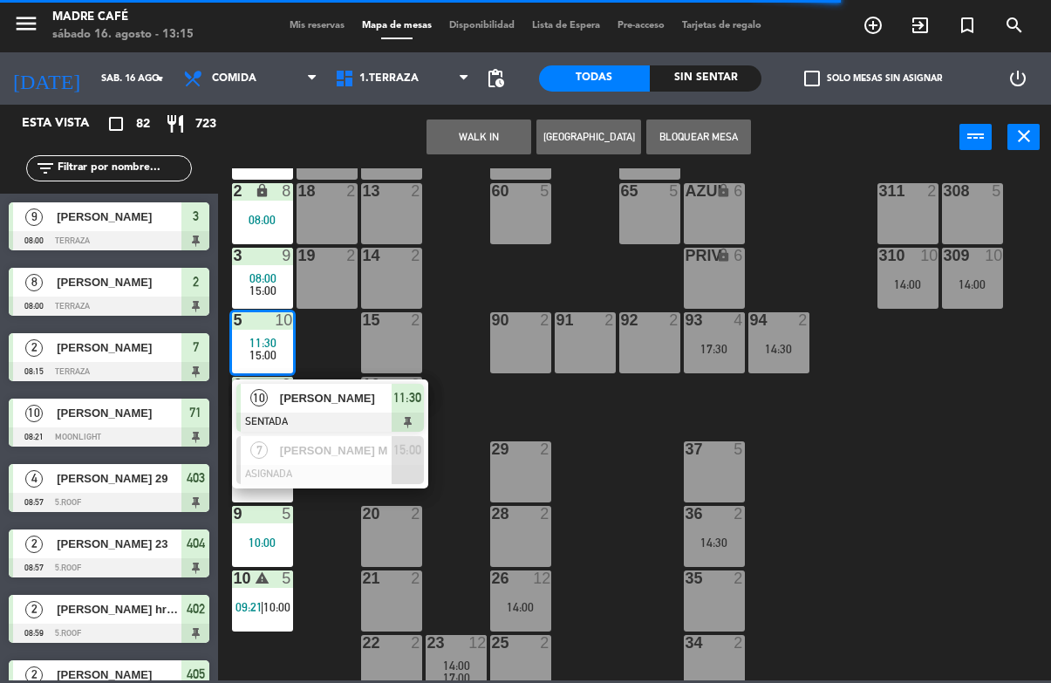
click at [401, 403] on span "11:30" at bounding box center [407, 397] width 28 height 21
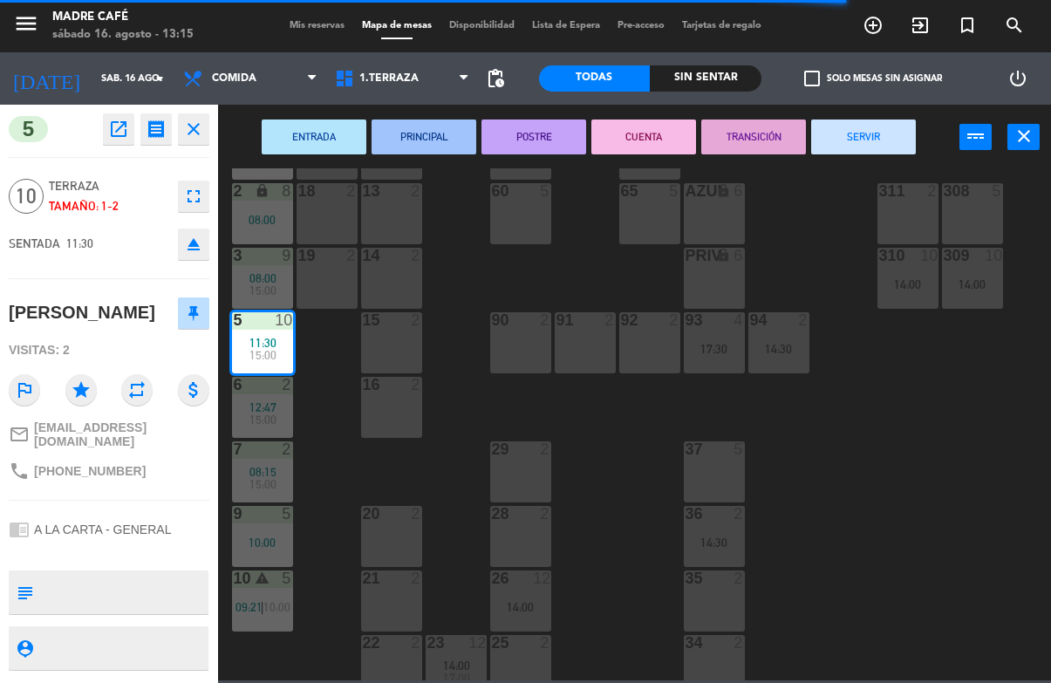
click at [857, 138] on button "SERVIR" at bounding box center [863, 136] width 105 height 35
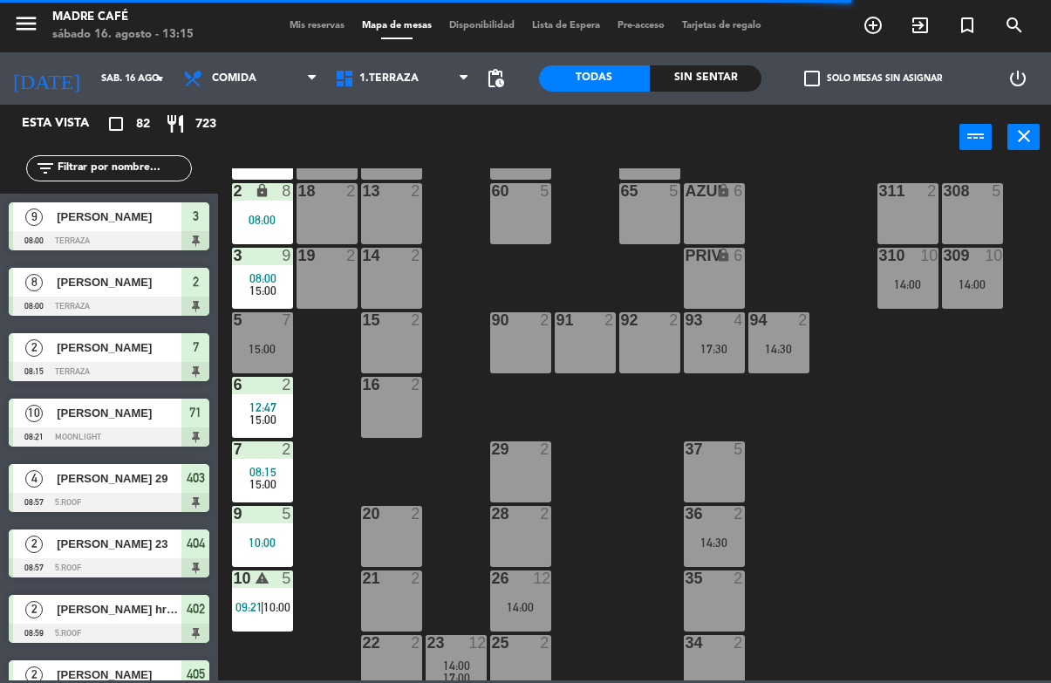
click at [832, 256] on div "11 2 63 5 62 2 12 2 1 6 10:00 61 10 15:00 64 5 17 2 13 2 2 lock 8 08:00 60 5 65…" at bounding box center [639, 424] width 822 height 512
click at [267, 414] on span "15:00" at bounding box center [262, 419] width 27 height 14
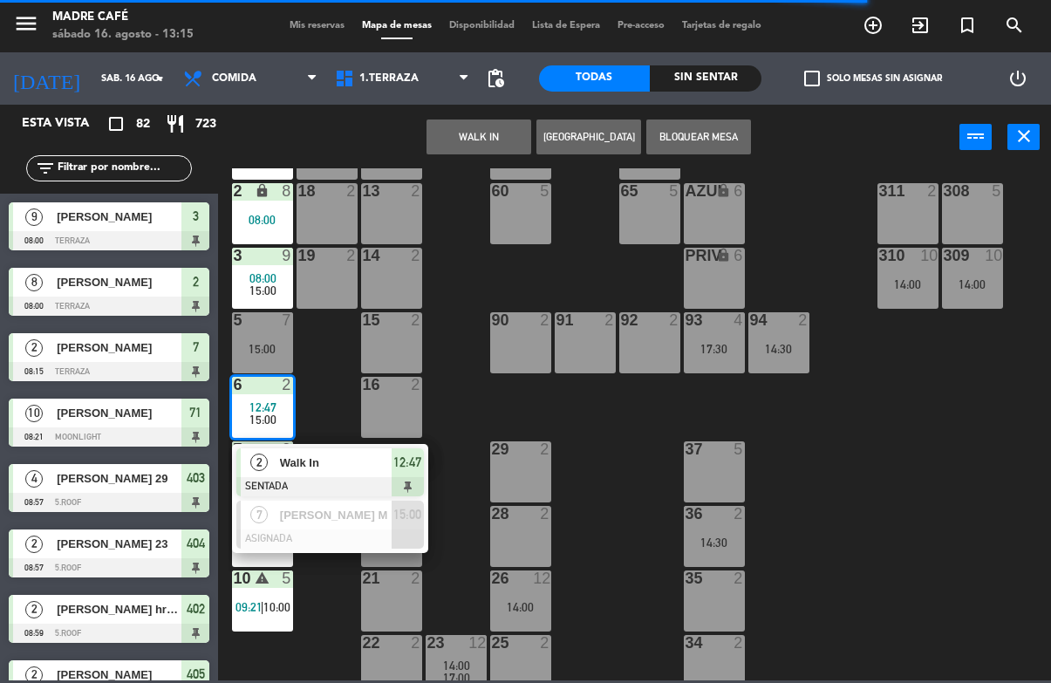
click at [389, 475] on div "Walk In" at bounding box center [334, 462] width 113 height 29
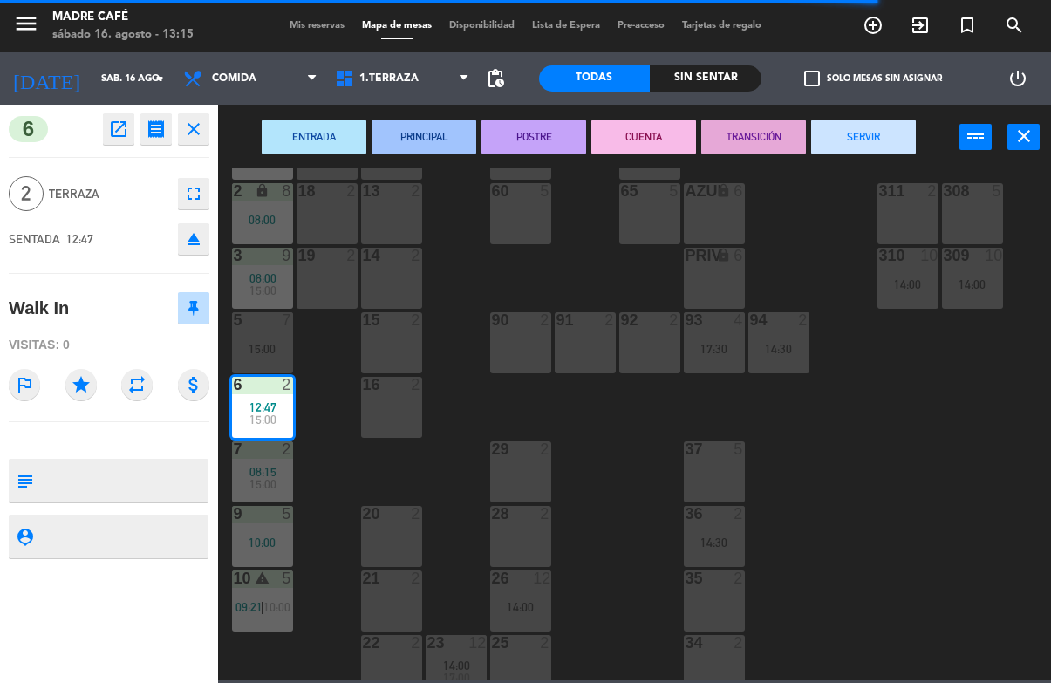
click at [874, 133] on button "SERVIR" at bounding box center [863, 136] width 105 height 35
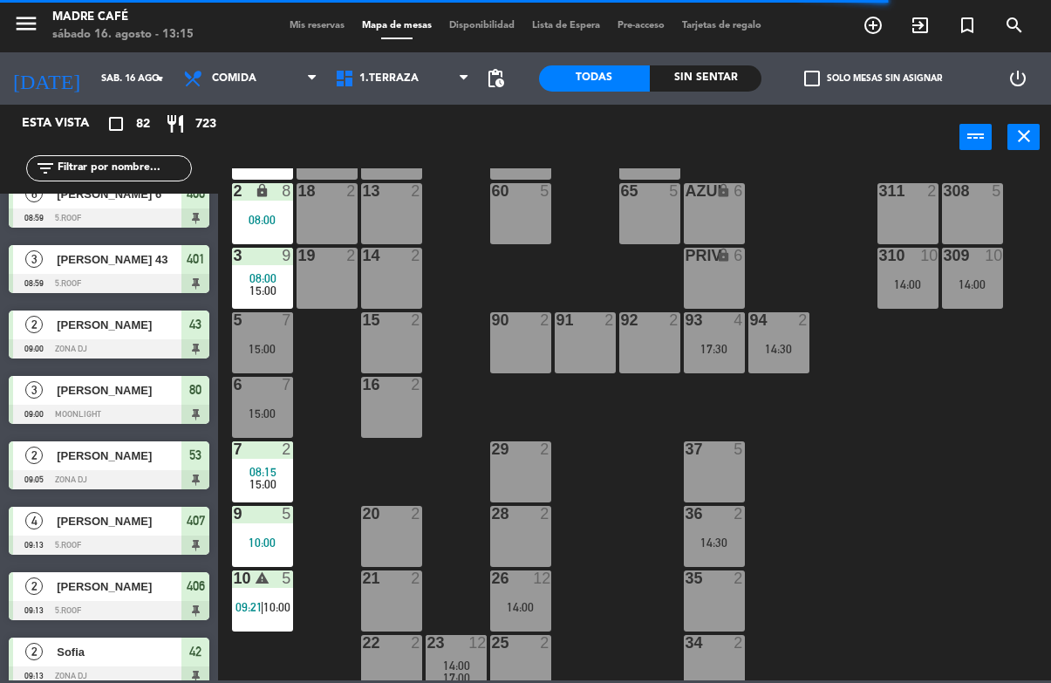
click at [846, 271] on div "11 2 63 5 62 2 12 2 1 6 10:00 61 10 15:00 64 5 17 2 13 2 2 lock 8 08:00 60 5 65…" at bounding box center [639, 424] width 822 height 512
click at [258, 481] on span "15:00" at bounding box center [262, 484] width 27 height 14
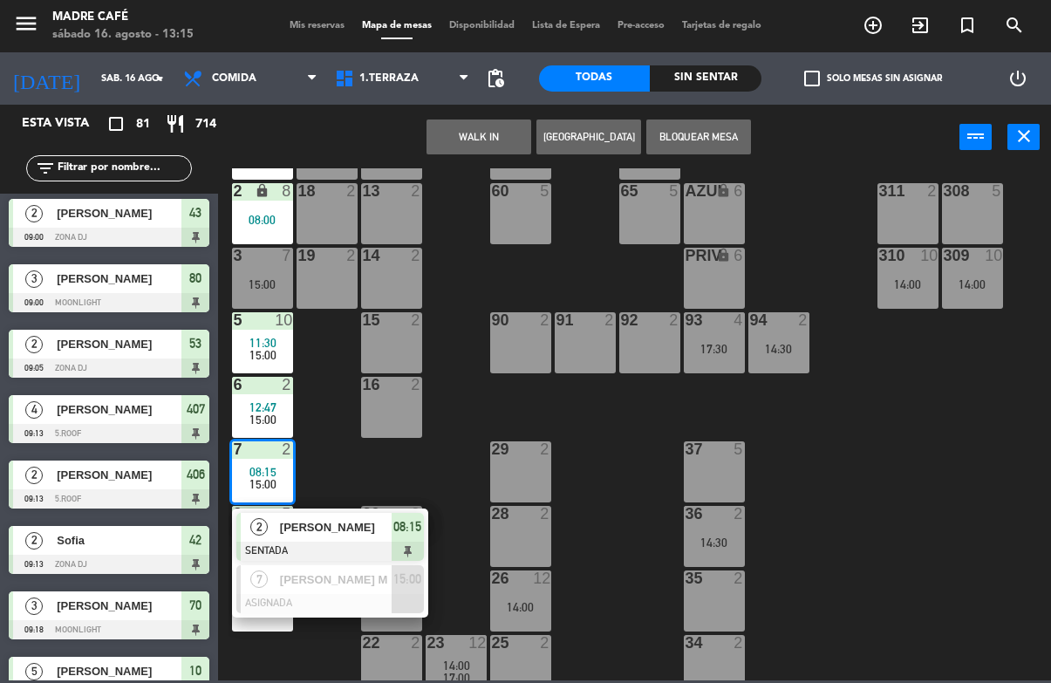
click at [412, 534] on span "08:15" at bounding box center [407, 526] width 28 height 21
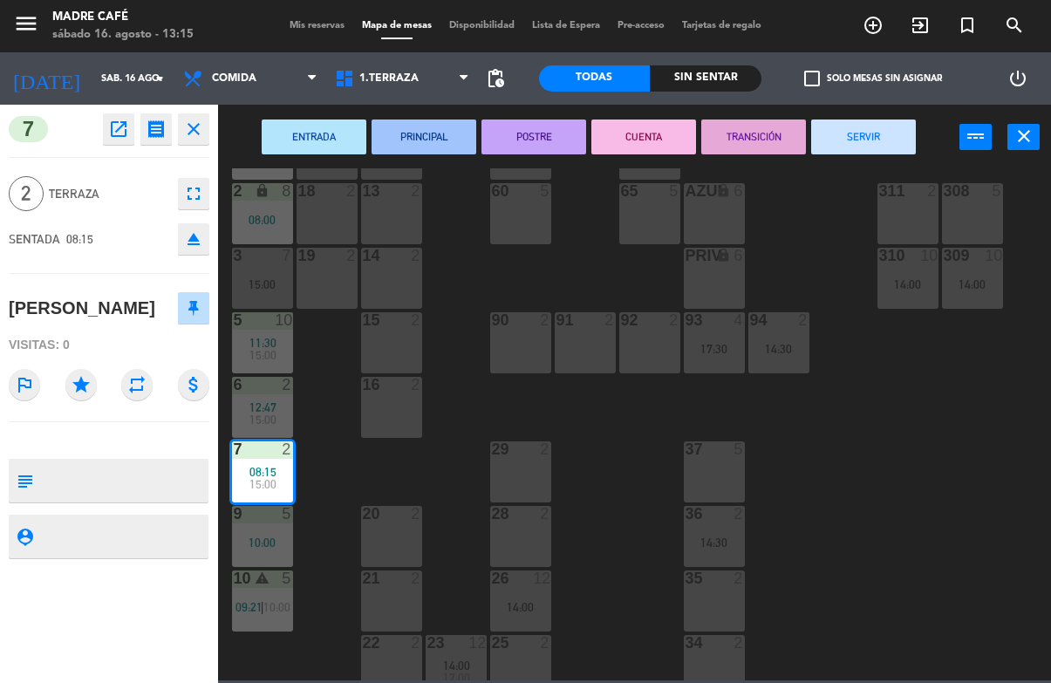
click at [865, 143] on button "SERVIR" at bounding box center [863, 136] width 105 height 35
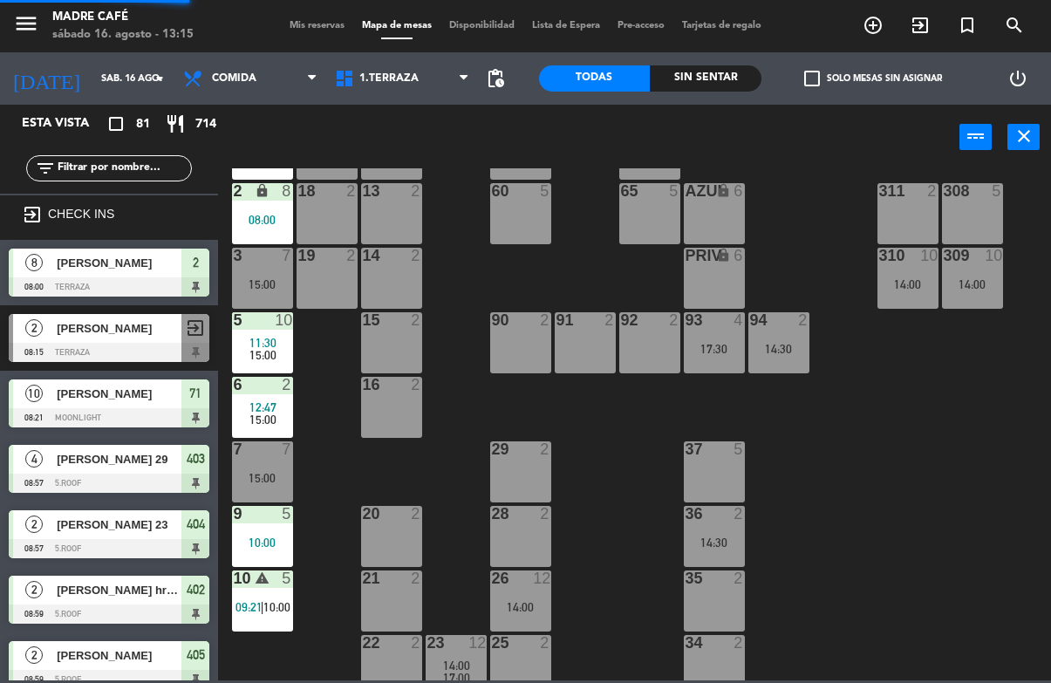
click at [858, 258] on div "11 2 63 5 62 2 12 2 1 6 10:00 61 10 15:00 64 5 17 2 13 2 2 lock 8 08:00 60 5 65…" at bounding box center [639, 424] width 822 height 512
click at [879, 276] on div "310 10 14:00" at bounding box center [907, 278] width 61 height 61
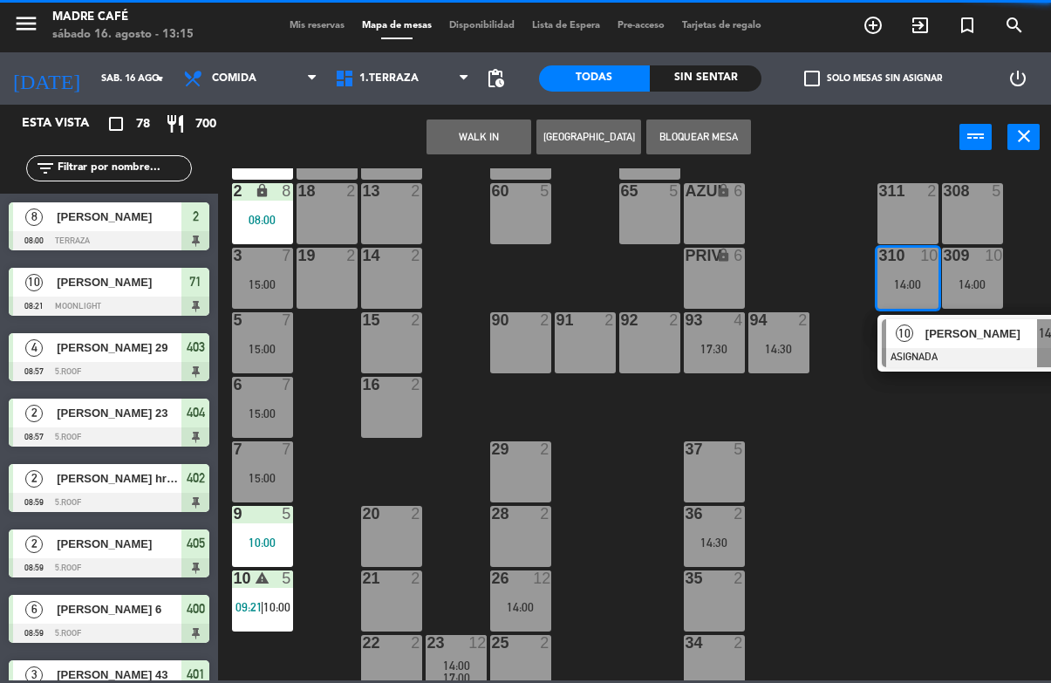
click at [262, 419] on div "15:00" at bounding box center [262, 413] width 61 height 12
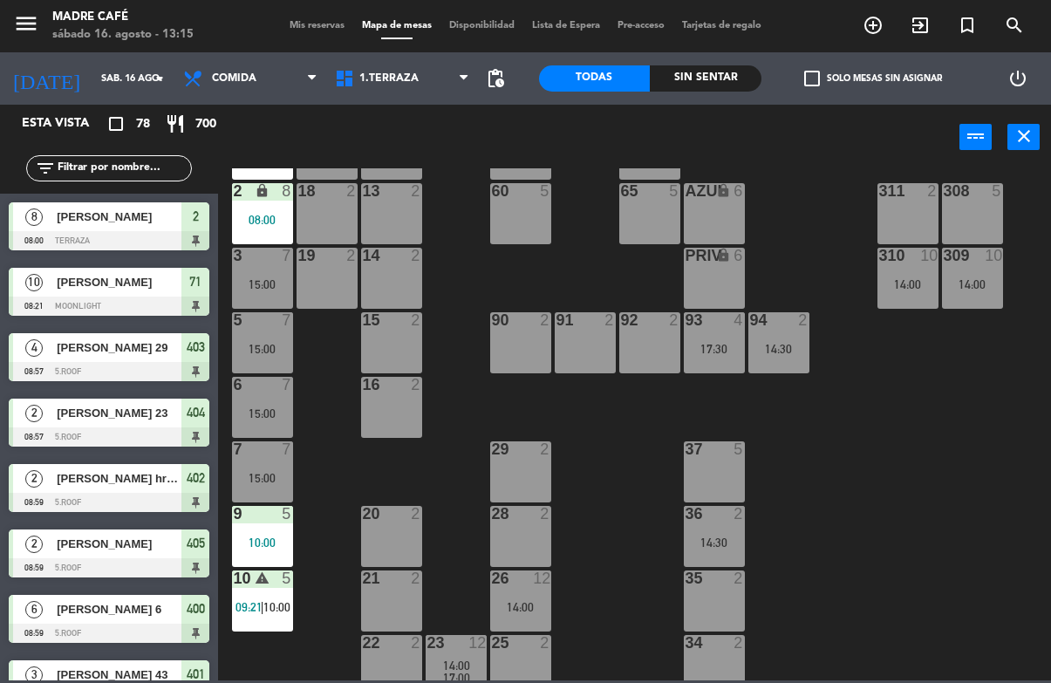
click at [439, 463] on div "11 2 63 5 62 2 12 2 1 6 10:00 61 10 15:00 64 5 17 2 13 2 2 lock 8 08:00 60 5 65…" at bounding box center [639, 424] width 822 height 512
click at [275, 536] on div "10:00" at bounding box center [262, 542] width 61 height 12
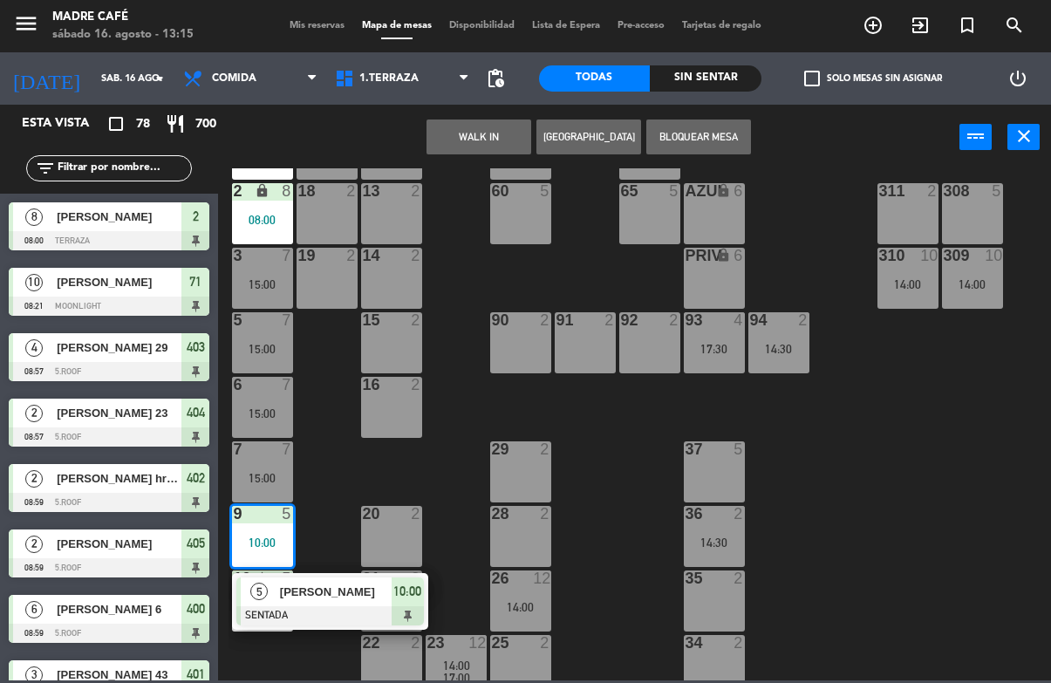
click at [405, 596] on span "10:00" at bounding box center [407, 591] width 28 height 21
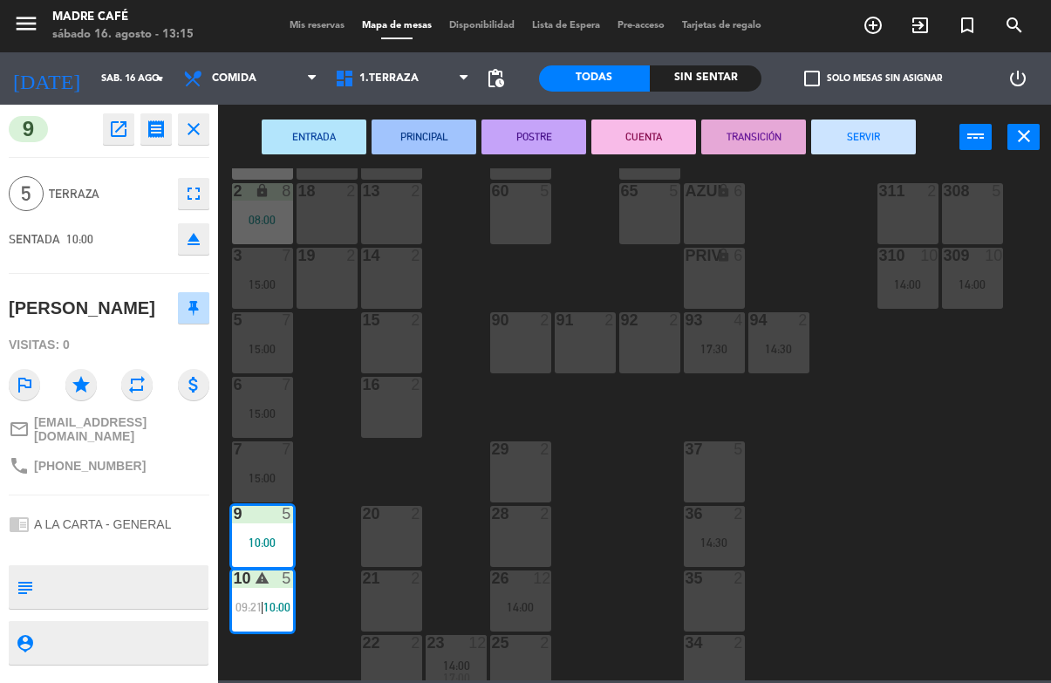
click at [844, 140] on button "SERVIR" at bounding box center [863, 136] width 105 height 35
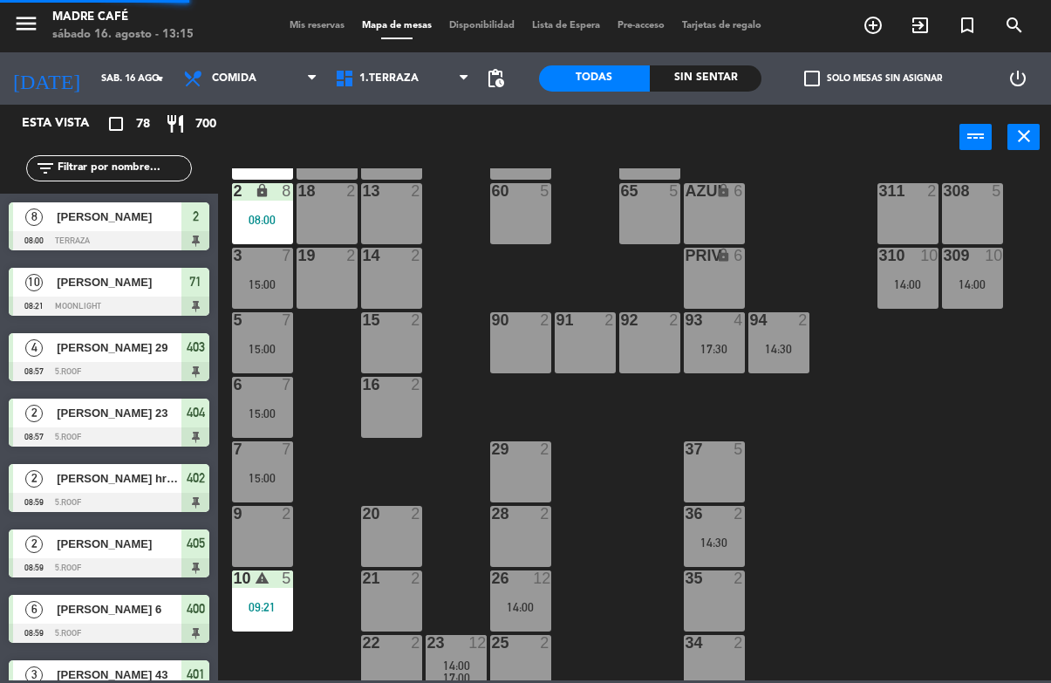
click at [853, 292] on div "11 2 63 5 62 2 12 2 1 6 10:00 61 10 15:00 64 5 17 2 13 2 2 lock 8 08:00 60 5 65…" at bounding box center [639, 424] width 822 height 512
click at [281, 606] on div "09:21" at bounding box center [262, 607] width 61 height 12
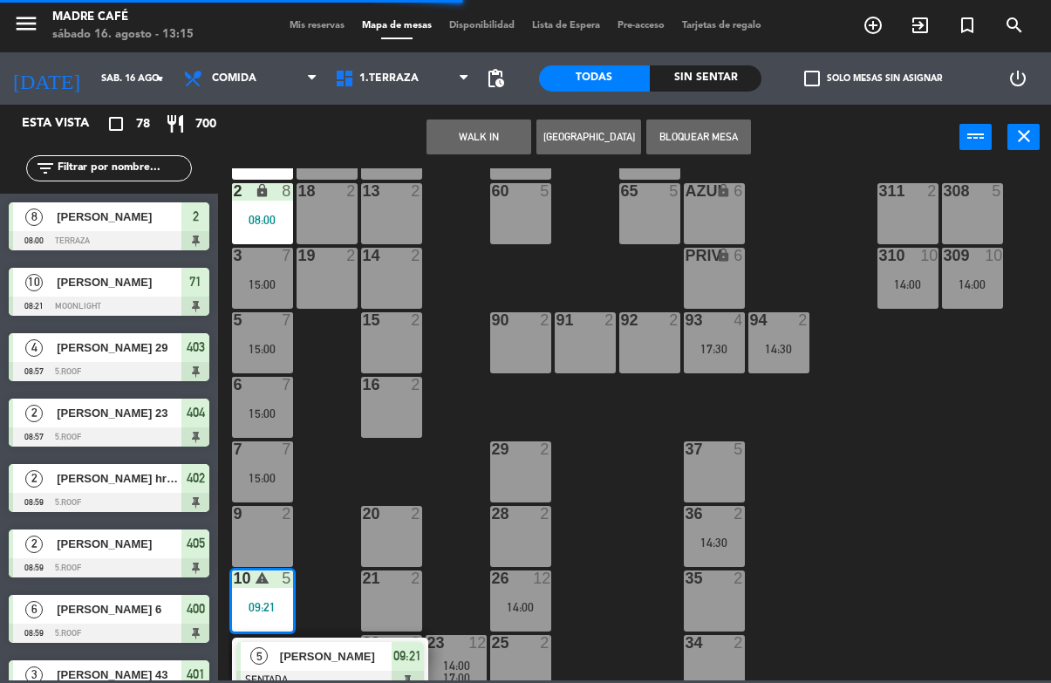
click at [388, 655] on span "Diana Franco" at bounding box center [336, 656] width 112 height 18
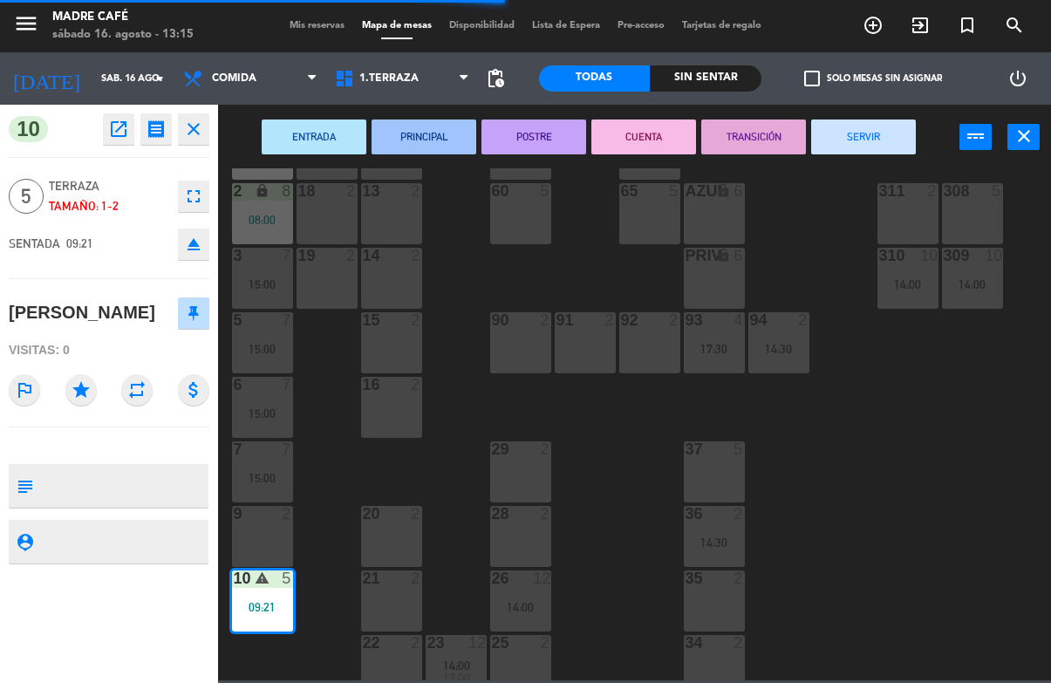
click at [856, 123] on button "SERVIR" at bounding box center [863, 136] width 105 height 35
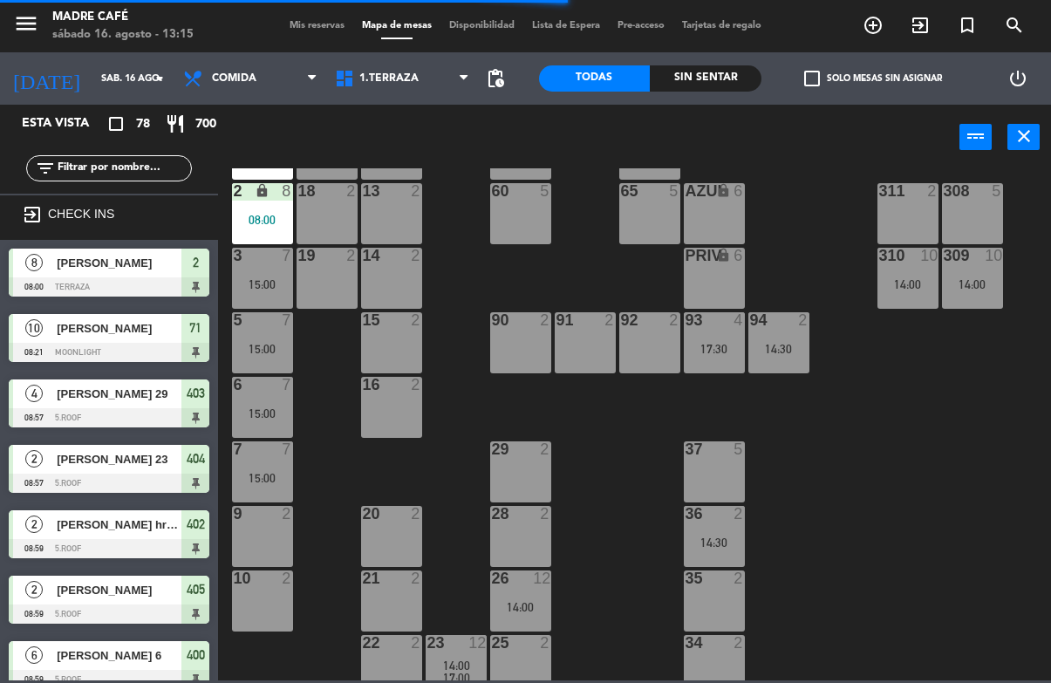
click at [832, 268] on div "11 2 63 5 62 2 12 2 1 6 10:00 61 10 15:00 64 5 17 2 13 2 2 lock 8 08:00 60 5 65…" at bounding box center [639, 424] width 822 height 512
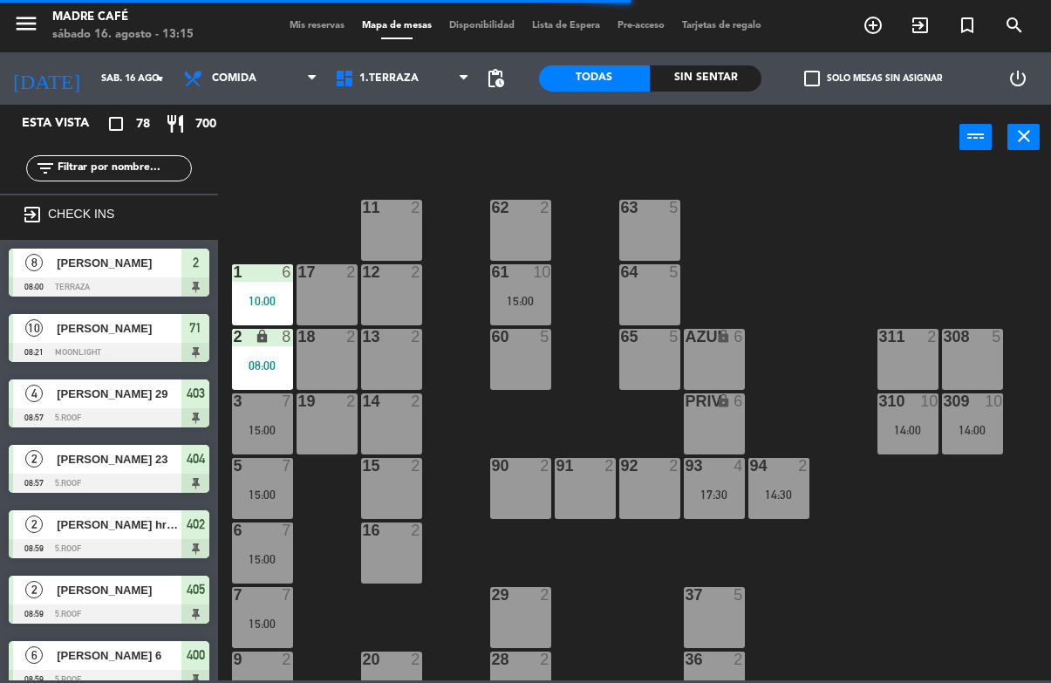
scroll to position [-6, 0]
click at [259, 295] on div "10:00" at bounding box center [262, 301] width 61 height 12
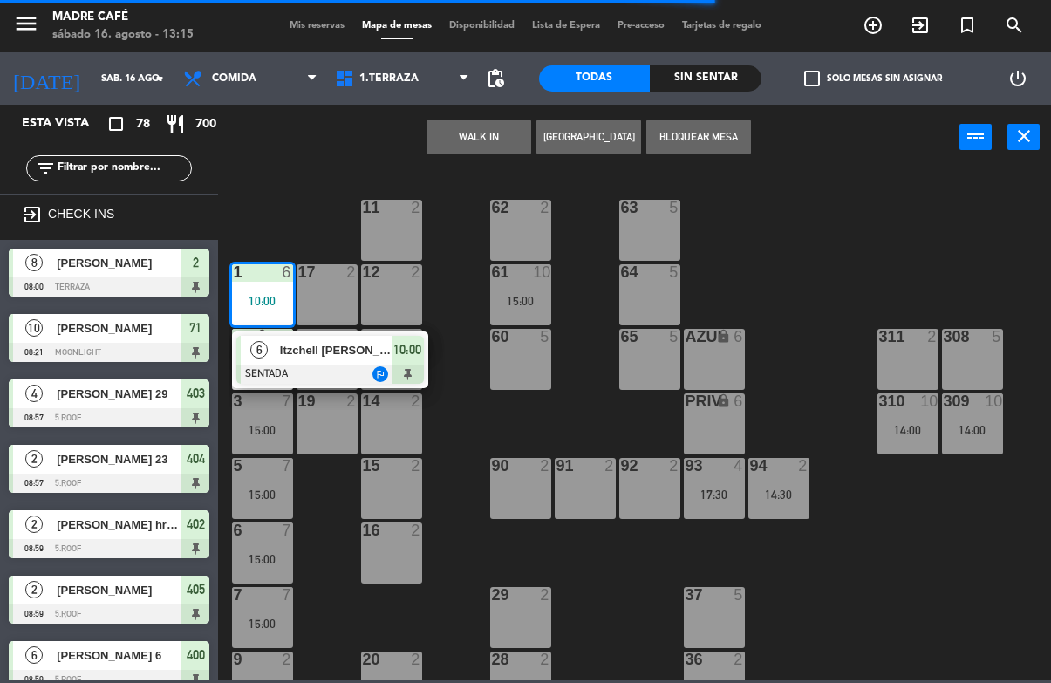
click at [415, 364] on div at bounding box center [329, 373] width 187 height 19
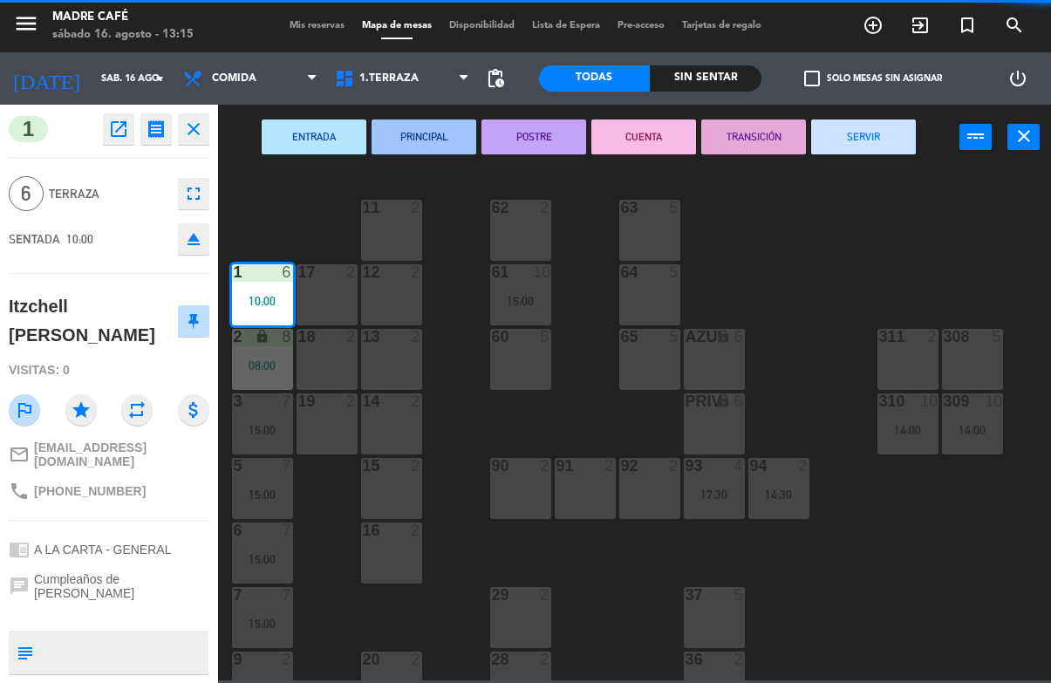
click at [882, 141] on button "SERVIR" at bounding box center [863, 136] width 105 height 35
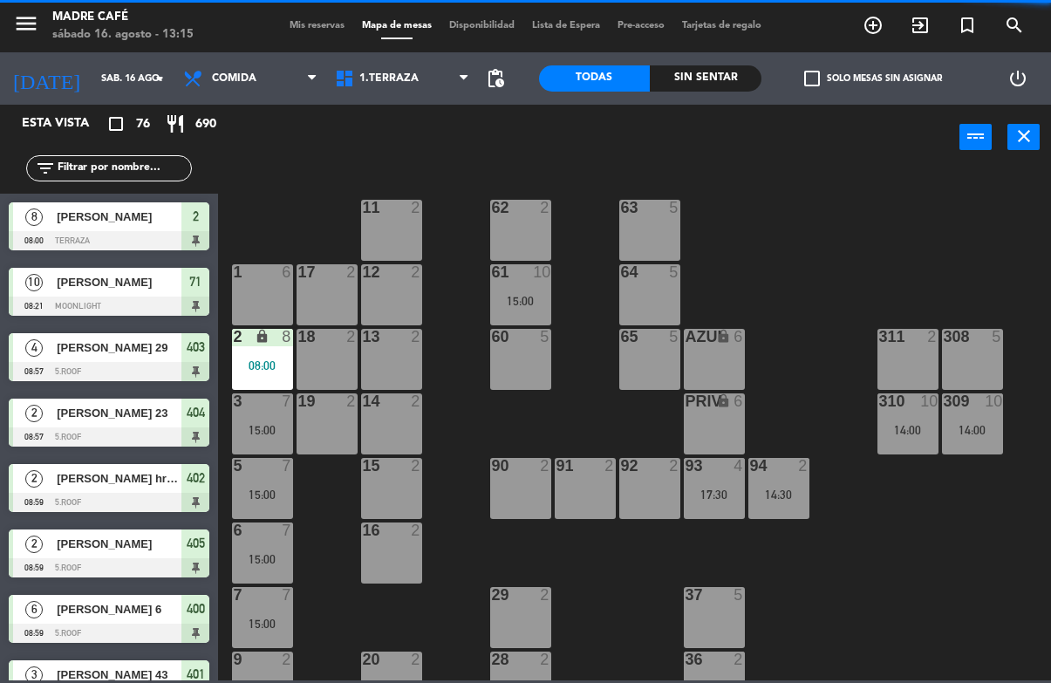
click at [925, 212] on div "11 2 63 5 62 2 12 2 1 6 61 10 15:00 64 5 17 2 13 2 2 lock 8 08:00 60 5 65 5 308…" at bounding box center [639, 424] width 822 height 512
click at [262, 363] on div "08:00" at bounding box center [262, 365] width 61 height 12
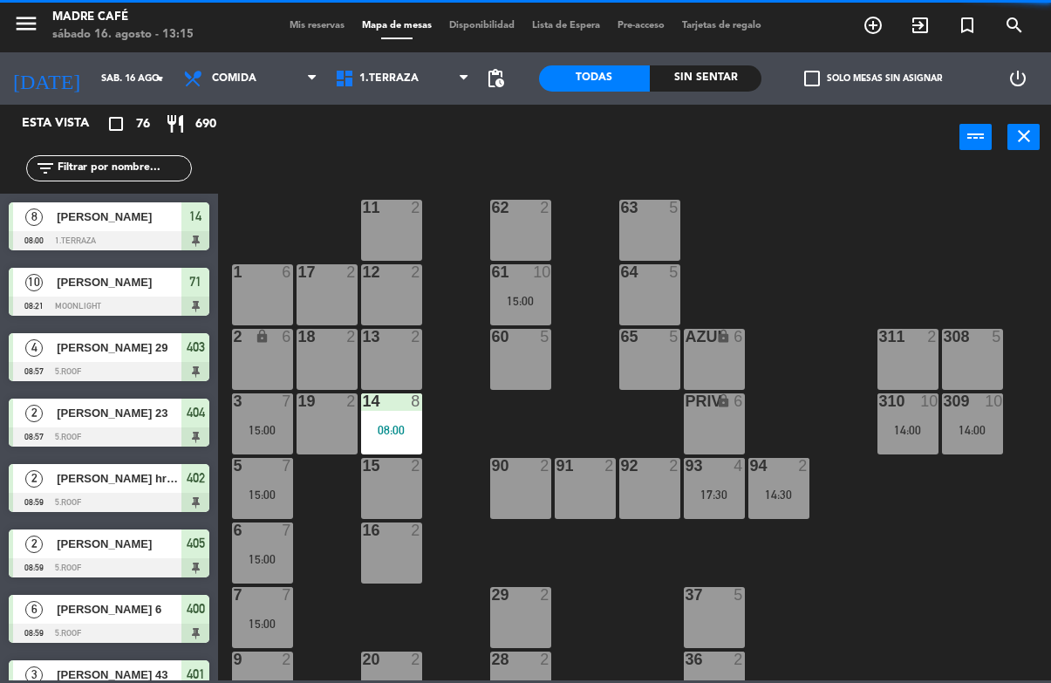
click at [825, 270] on div "11 2 63 5 62 2 12 2 1 6 61 10 15:00 64 5 17 2 13 2 2 lock 6 60 5 65 5 308 5 18 …" at bounding box center [639, 424] width 822 height 512
click at [399, 431] on div "08:00" at bounding box center [391, 430] width 61 height 12
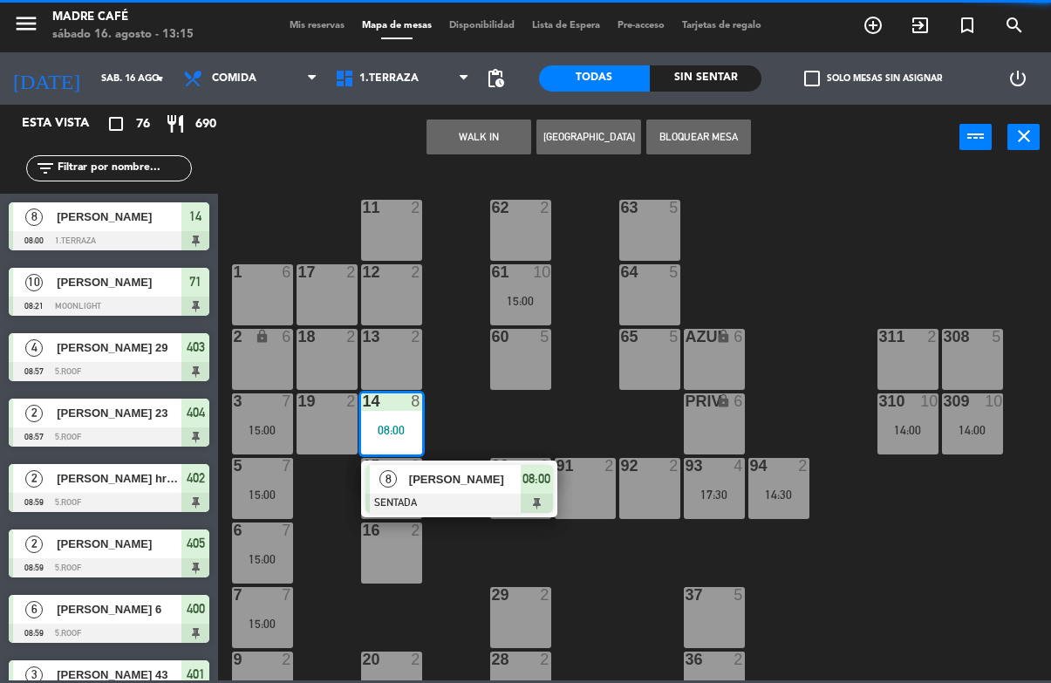
click at [540, 475] on span "08:00" at bounding box center [536, 478] width 28 height 21
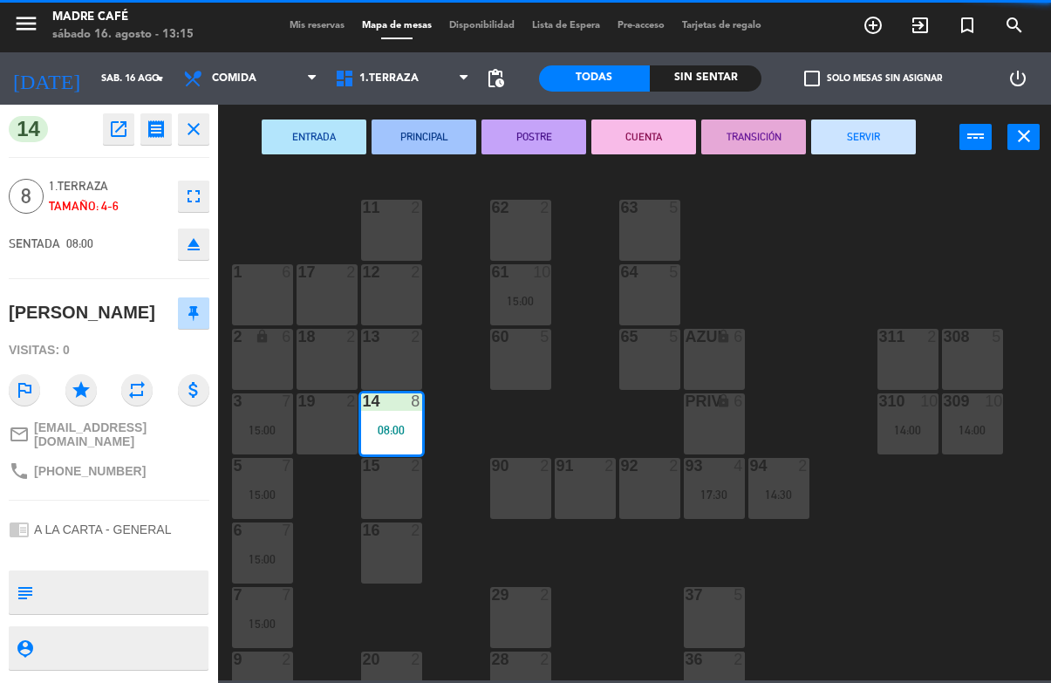
click at [868, 134] on button "SERVIR" at bounding box center [863, 136] width 105 height 35
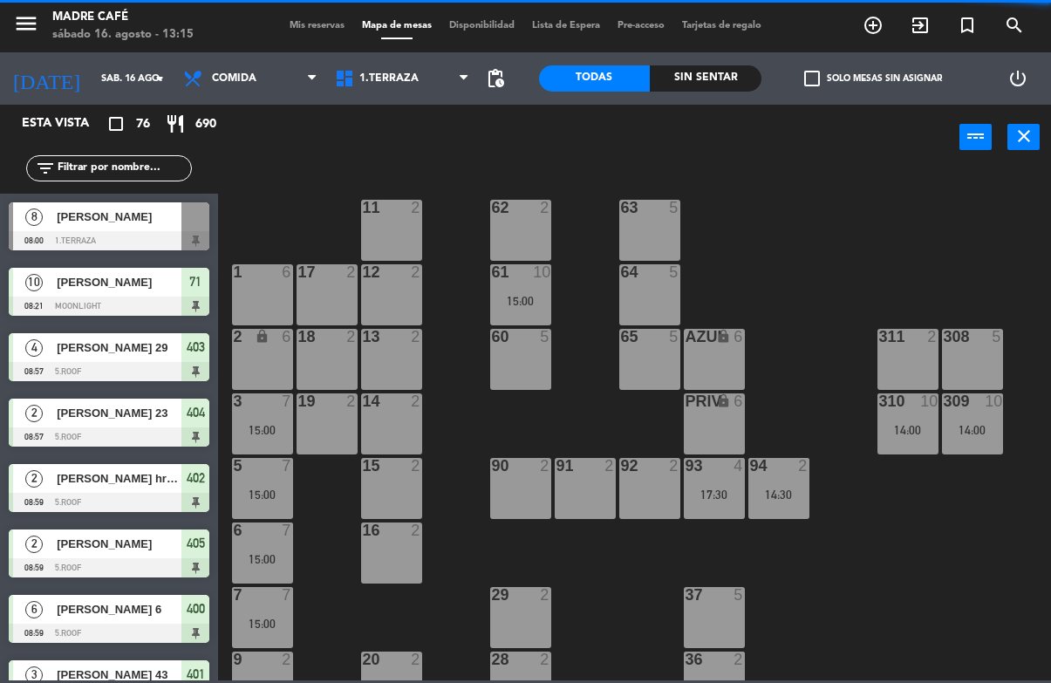
click at [889, 209] on div "11 2 63 5 62 2 12 2 1 6 61 10 15:00 64 5 17 2 13 2 2 lock 6 60 5 65 5 308 5 18 …" at bounding box center [639, 424] width 822 height 512
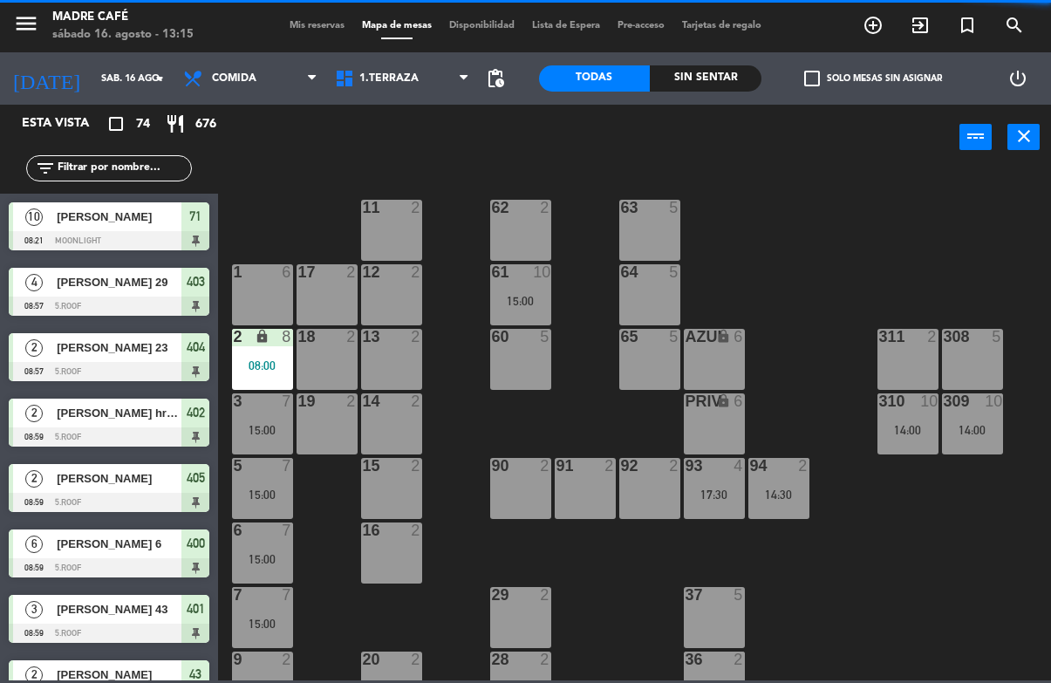
click at [437, 73] on span "1.Terraza" at bounding box center [402, 78] width 152 height 38
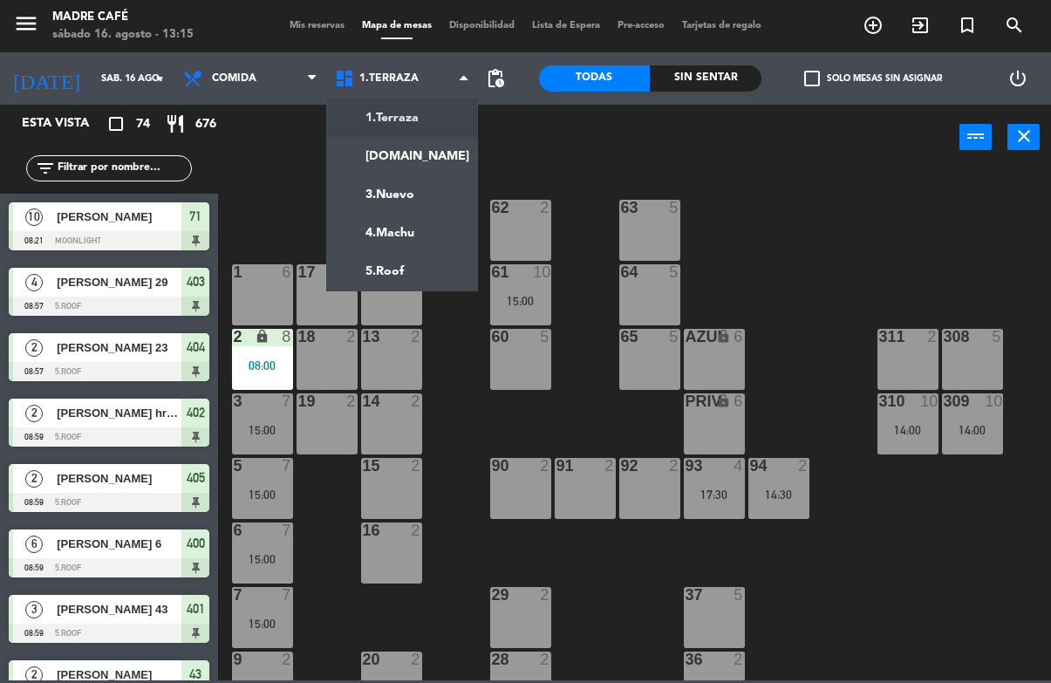
click at [438, 153] on ng-component "menu Madre Café sábado 16. agosto - 13:15 Mis reservas Mapa de mesas Disponibil…" at bounding box center [525, 340] width 1051 height 680
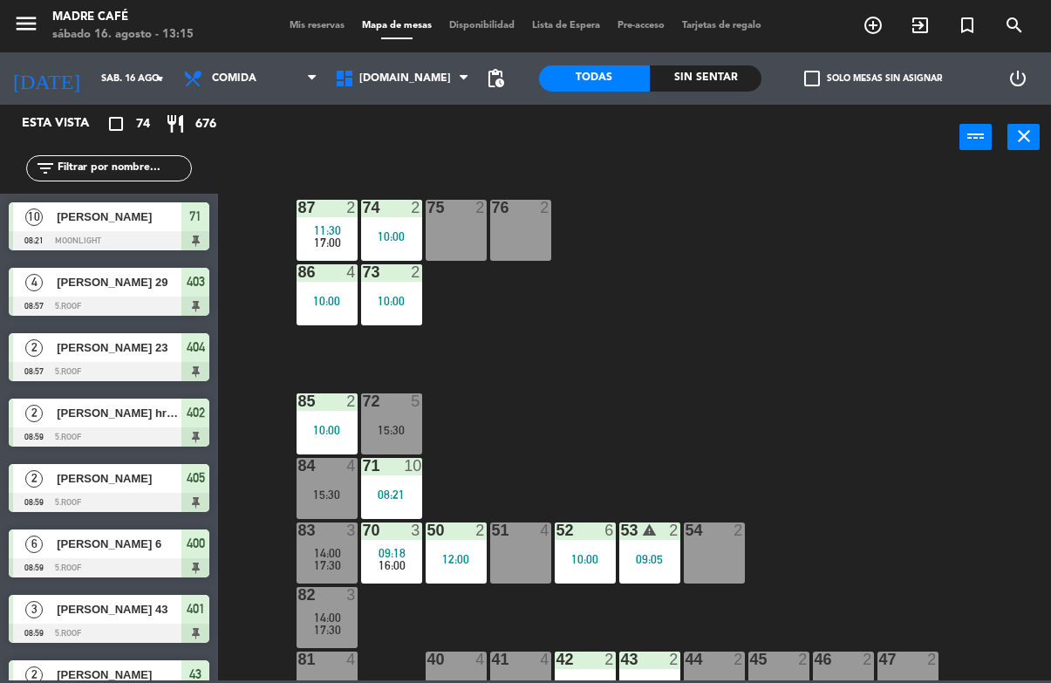
click at [326, 228] on span "11:30" at bounding box center [327, 230] width 27 height 14
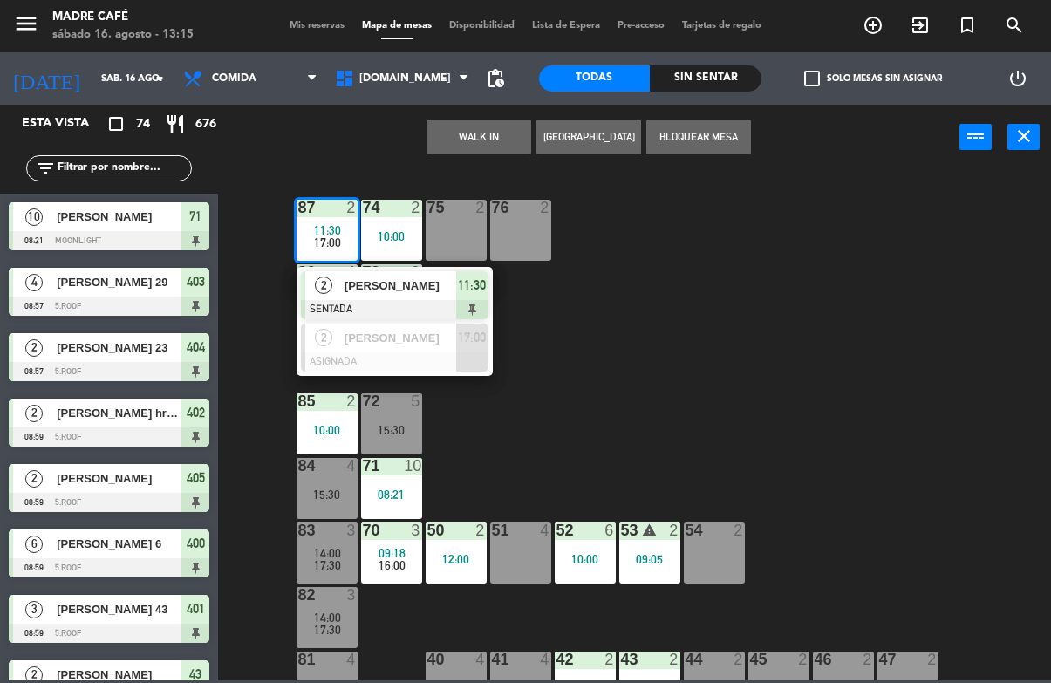
click at [468, 298] on div "11:30" at bounding box center [472, 285] width 32 height 29
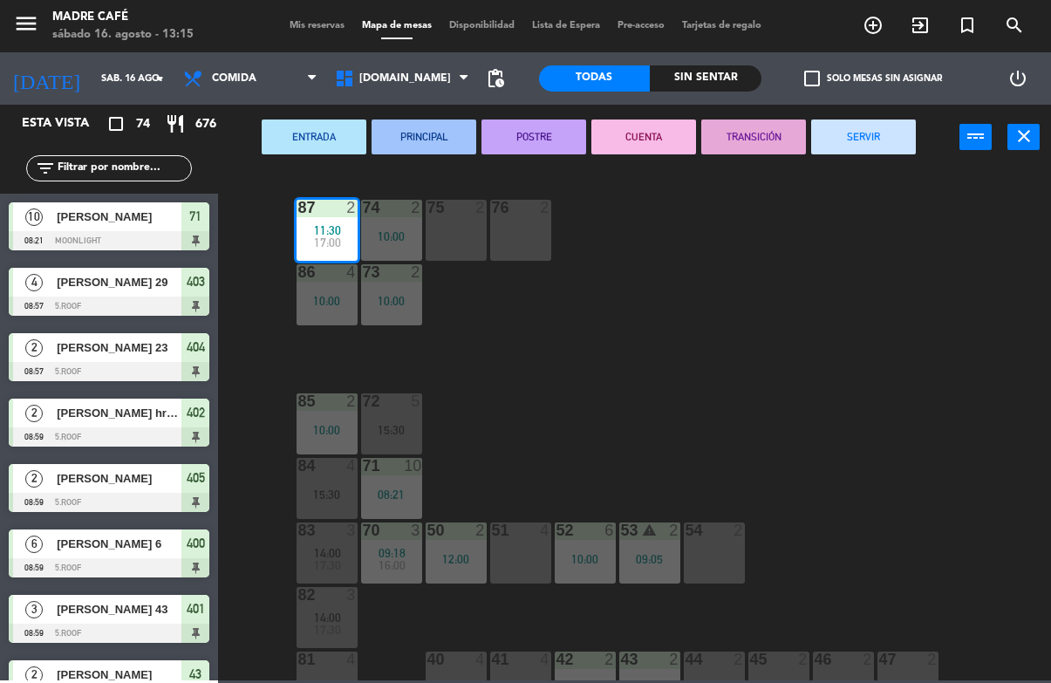
click at [878, 133] on button "SERVIR" at bounding box center [863, 136] width 105 height 35
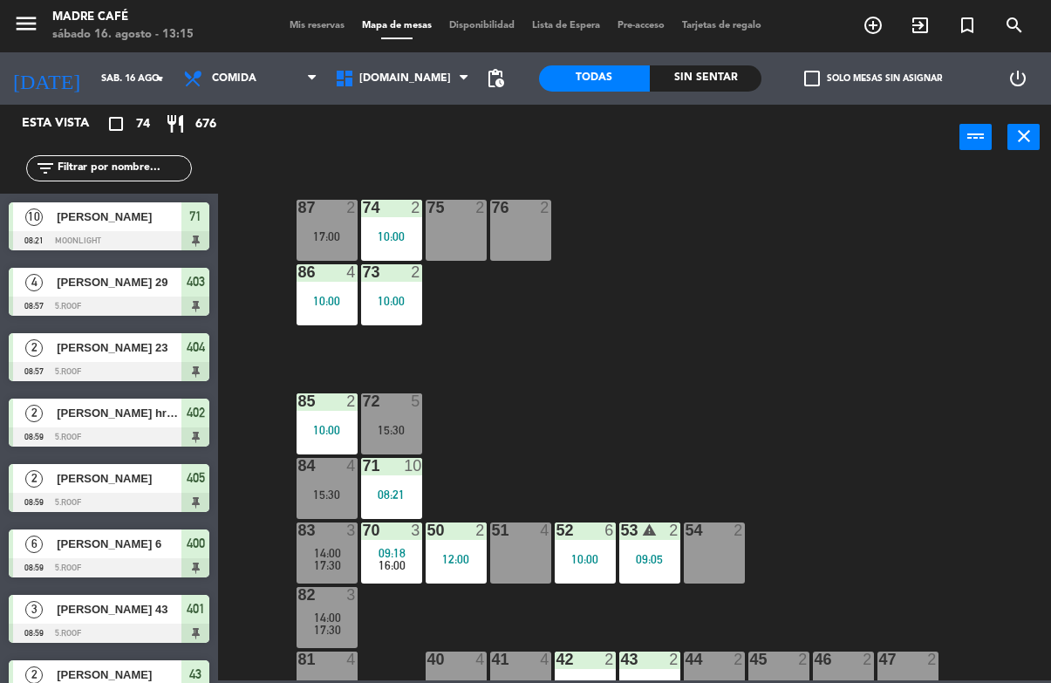
click at [908, 220] on div "87 2 17:00 74 2 10:00 75 2 76 2 86 4 10:00 73 2 10:00 72 5 15:30 85 2 10:00 71 …" at bounding box center [639, 424] width 822 height 512
click at [362, 301] on div "10:00" at bounding box center [391, 301] width 61 height 12
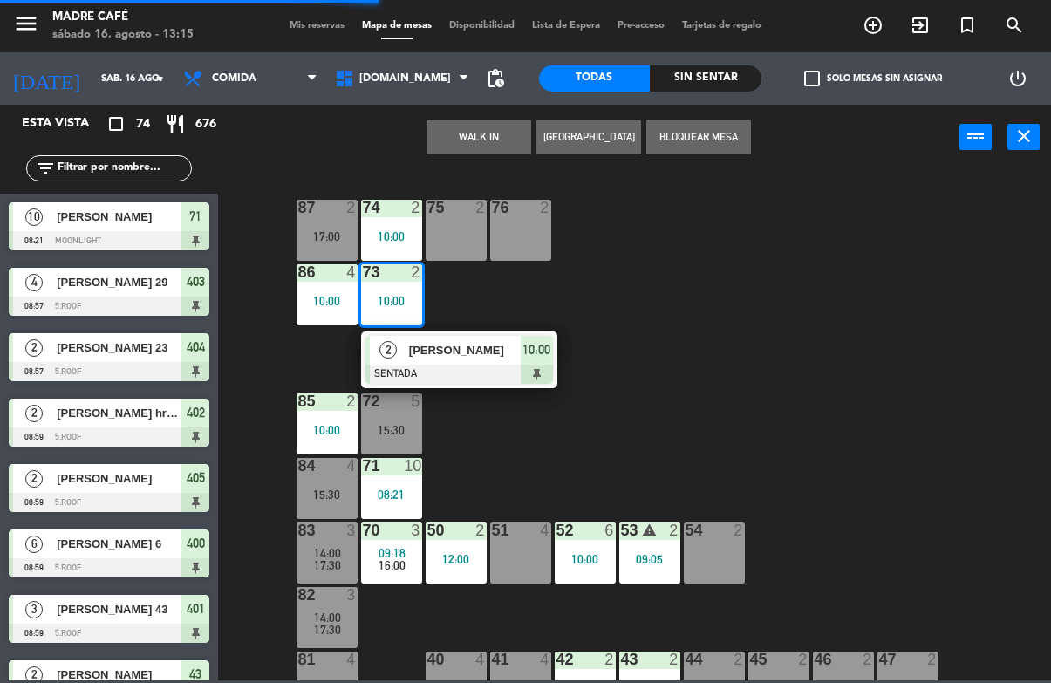
click at [508, 366] on div at bounding box center [458, 373] width 187 height 19
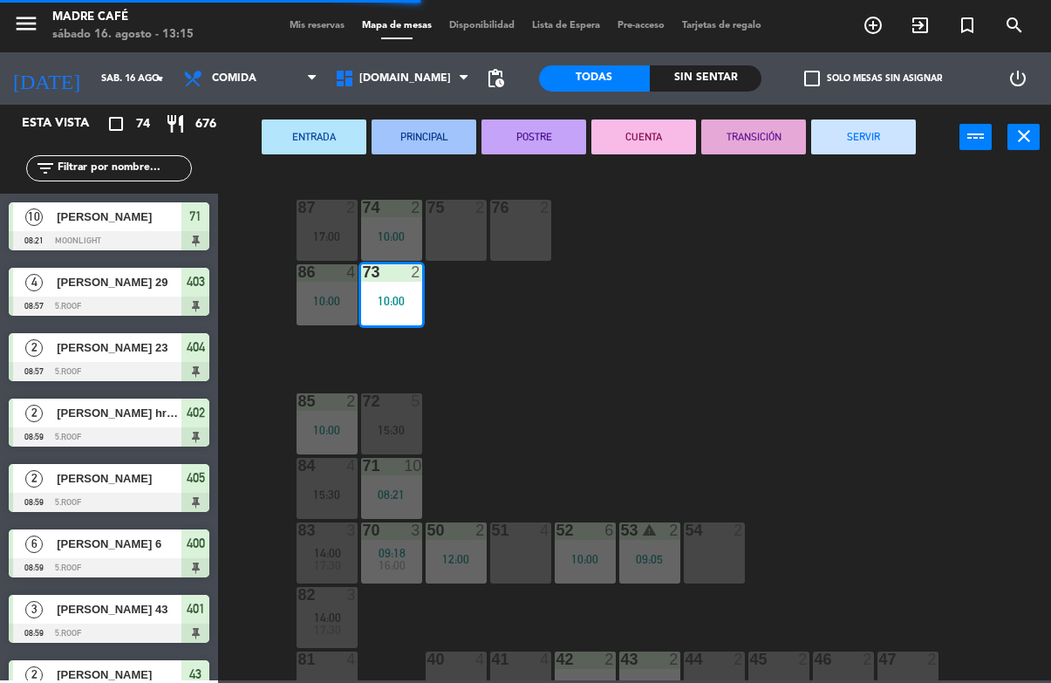
click at [890, 123] on button "SERVIR" at bounding box center [863, 136] width 105 height 35
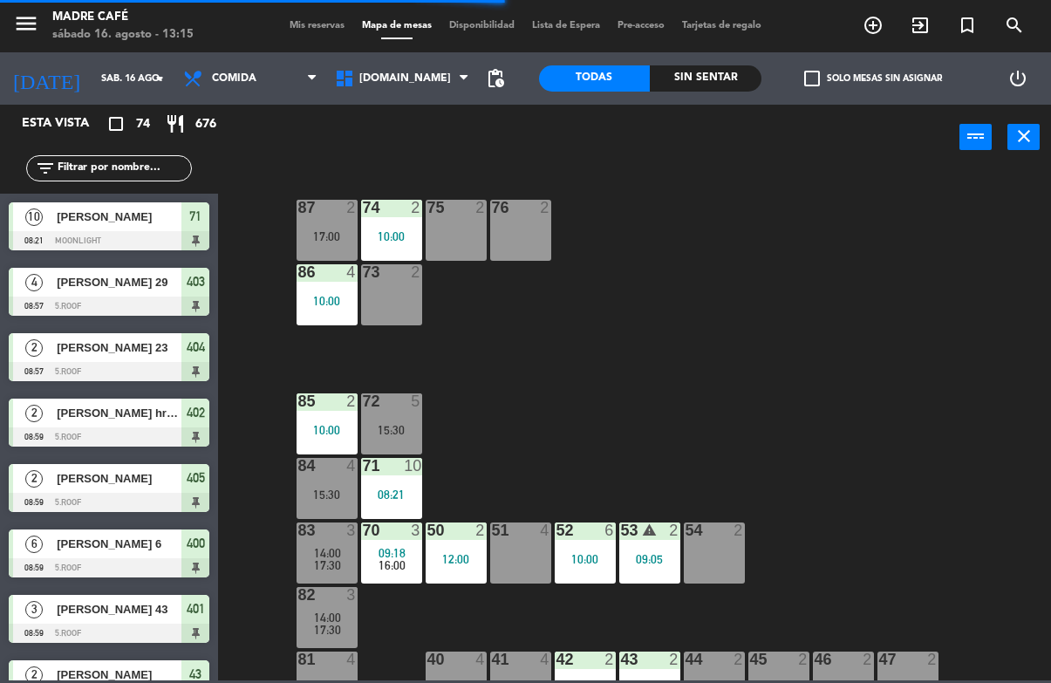
click at [925, 228] on div "87 2 17:00 74 2 10:00 75 2 76 2 86 4 10:00 73 2 72 5 15:30 85 2 10:00 71 10 08:…" at bounding box center [639, 424] width 822 height 512
click at [383, 242] on div "10:00" at bounding box center [391, 236] width 61 height 12
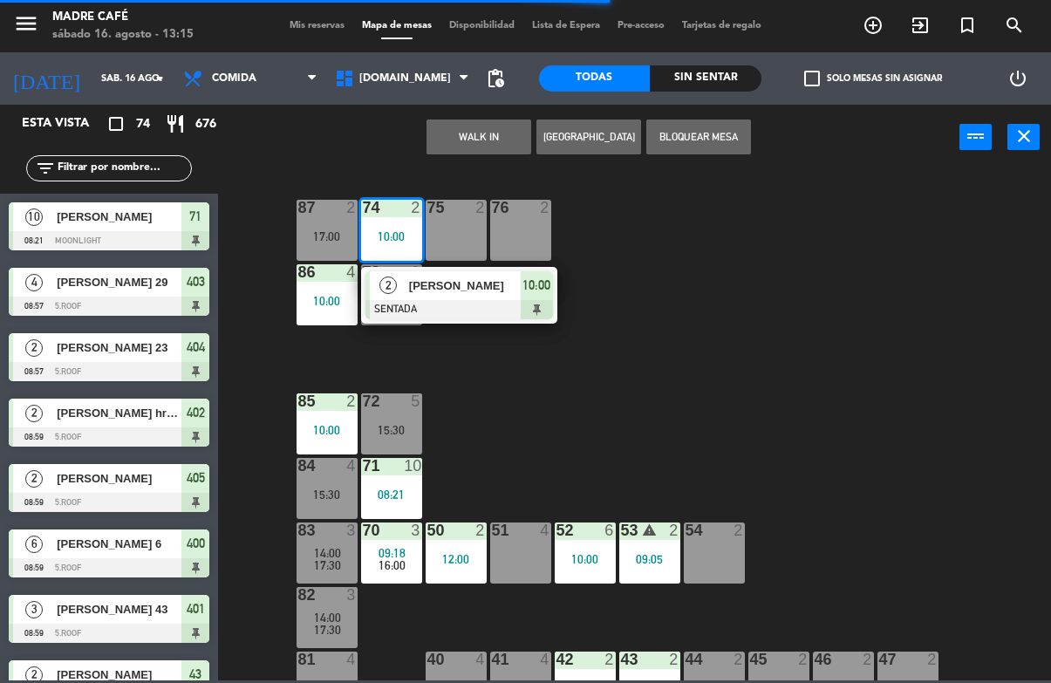
click at [540, 302] on div at bounding box center [458, 309] width 187 height 19
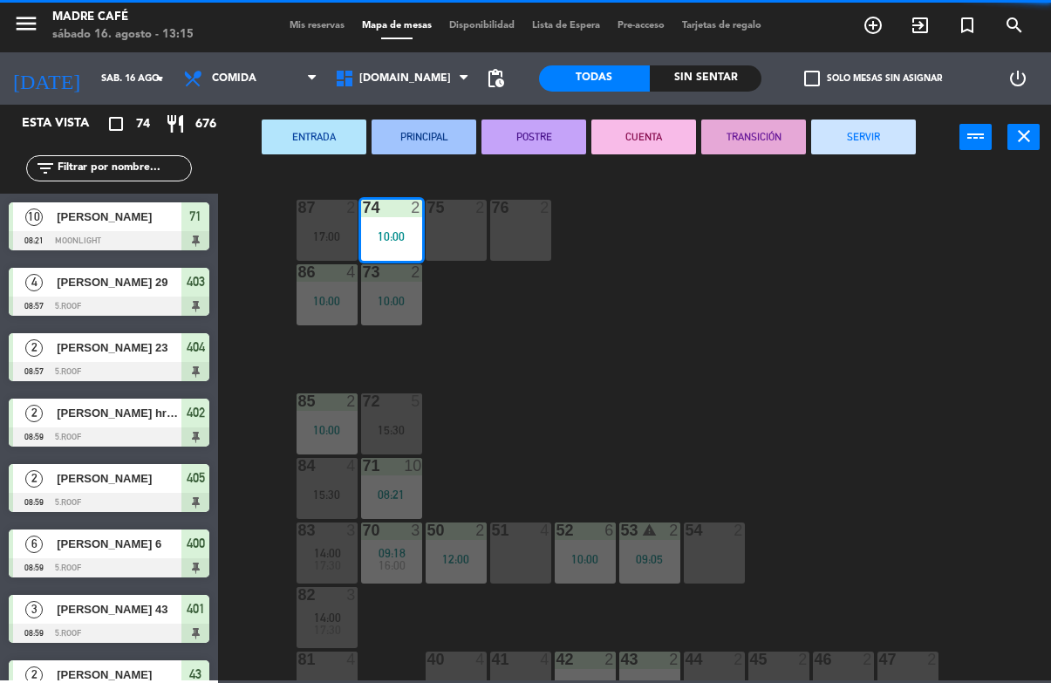
click at [888, 140] on button "SERVIR" at bounding box center [863, 136] width 105 height 35
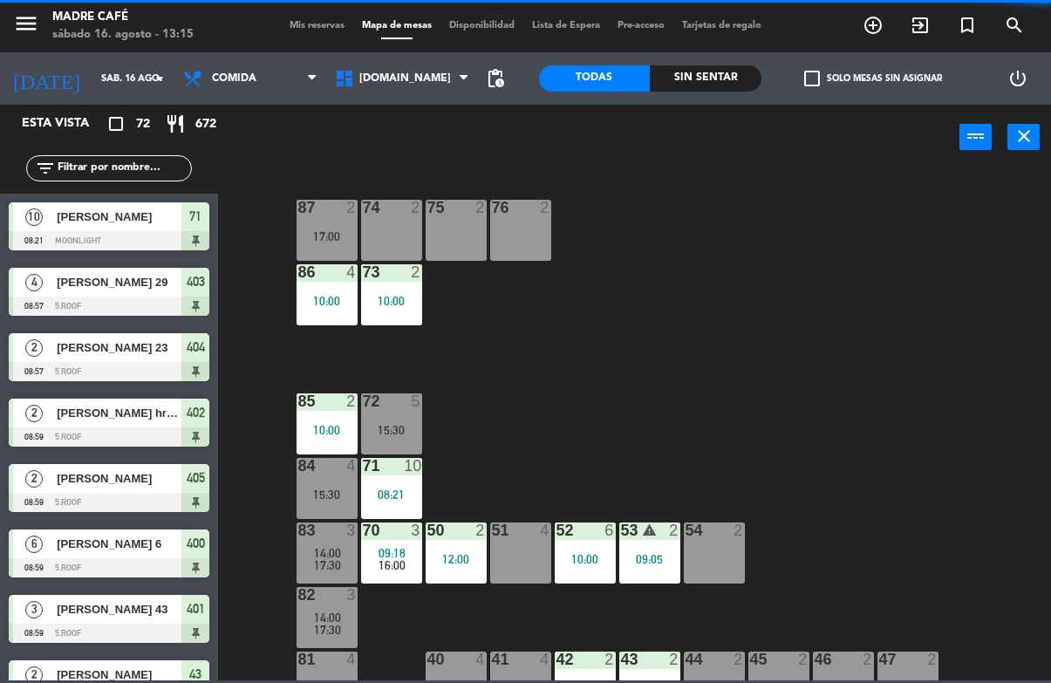
click at [909, 232] on div "87 2 17:00 74 2 75 2 76 2 86 4 10:00 73 2 10:00 72 5 15:30 85 2 10:00 71 10 08:…" at bounding box center [639, 424] width 822 height 512
click at [404, 298] on div "10:00" at bounding box center [391, 301] width 61 height 12
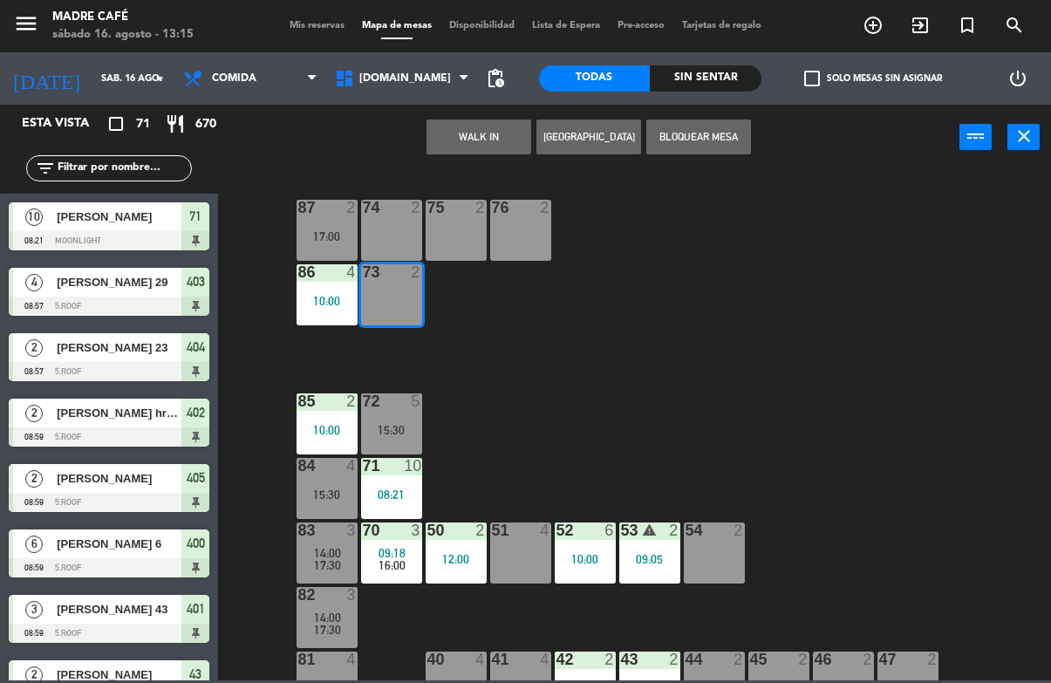
click at [322, 289] on div "86 4 10:00" at bounding box center [326, 294] width 61 height 61
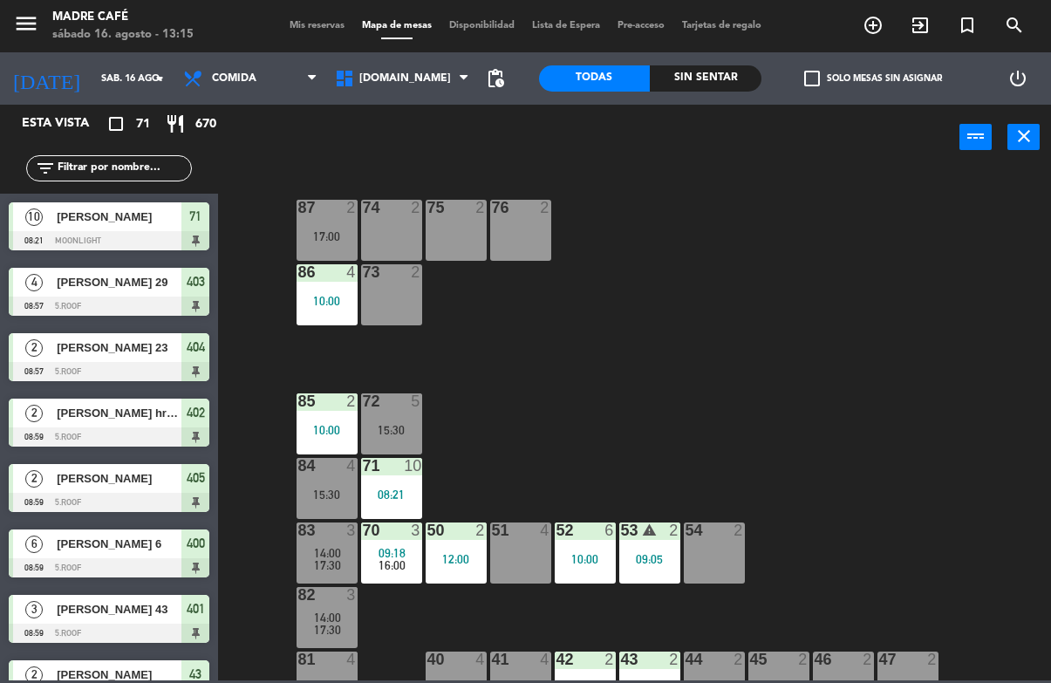
click at [503, 356] on div "87 2 17:00 74 2 75 2 76 2 86 4 10:00 73 2 72 5 15:30 85 2 10:00 71 10 08:21 84 …" at bounding box center [639, 424] width 822 height 512
click at [342, 309] on div "86 4 10:00" at bounding box center [326, 294] width 61 height 61
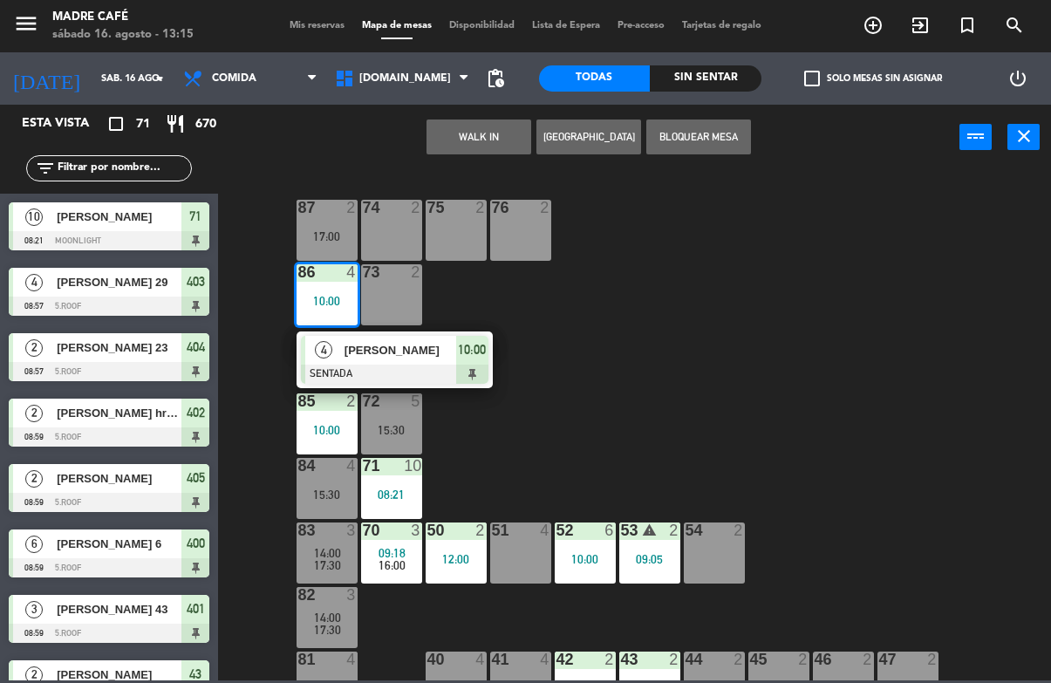
click at [479, 351] on span "10:00" at bounding box center [472, 349] width 28 height 21
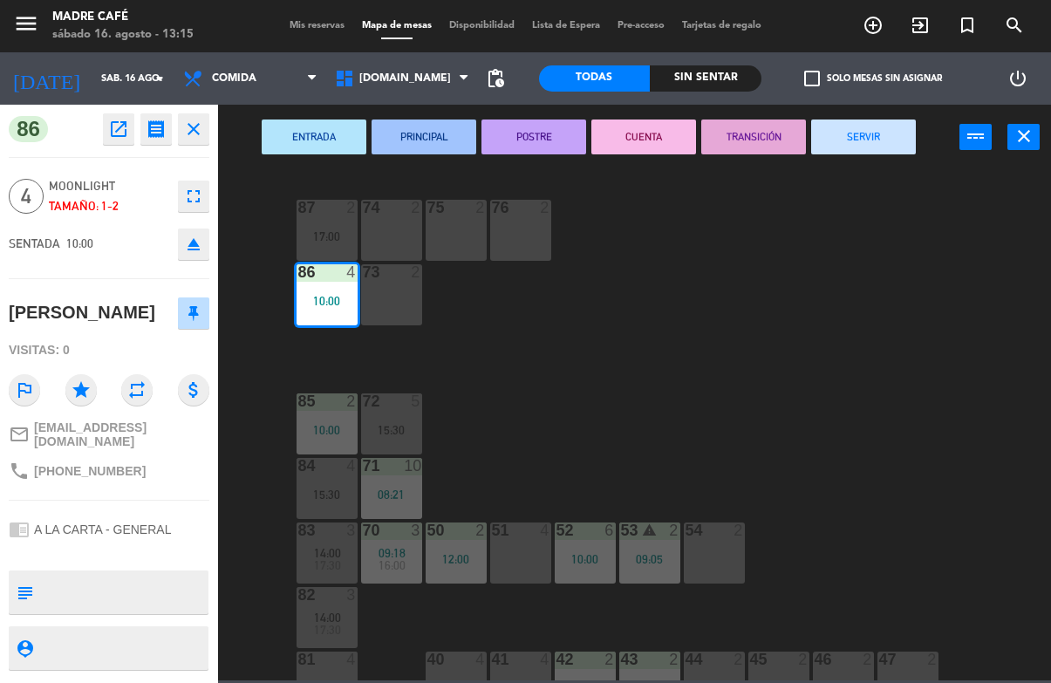
click at [870, 146] on button "SERVIR" at bounding box center [863, 136] width 105 height 35
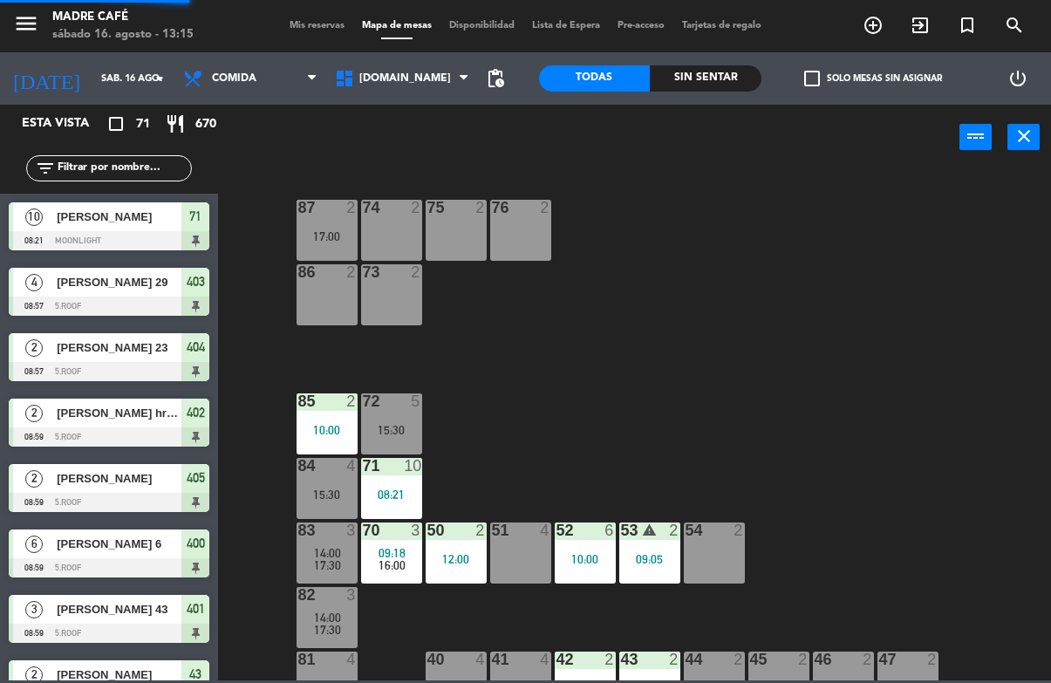
click at [934, 289] on div "87 2 17:00 74 2 75 2 76 2 86 2 73 2 72 5 15:30 85 2 10:00 71 10 08:21 84 4 15:3…" at bounding box center [639, 424] width 822 height 512
click at [326, 432] on div "10:00" at bounding box center [326, 430] width 61 height 12
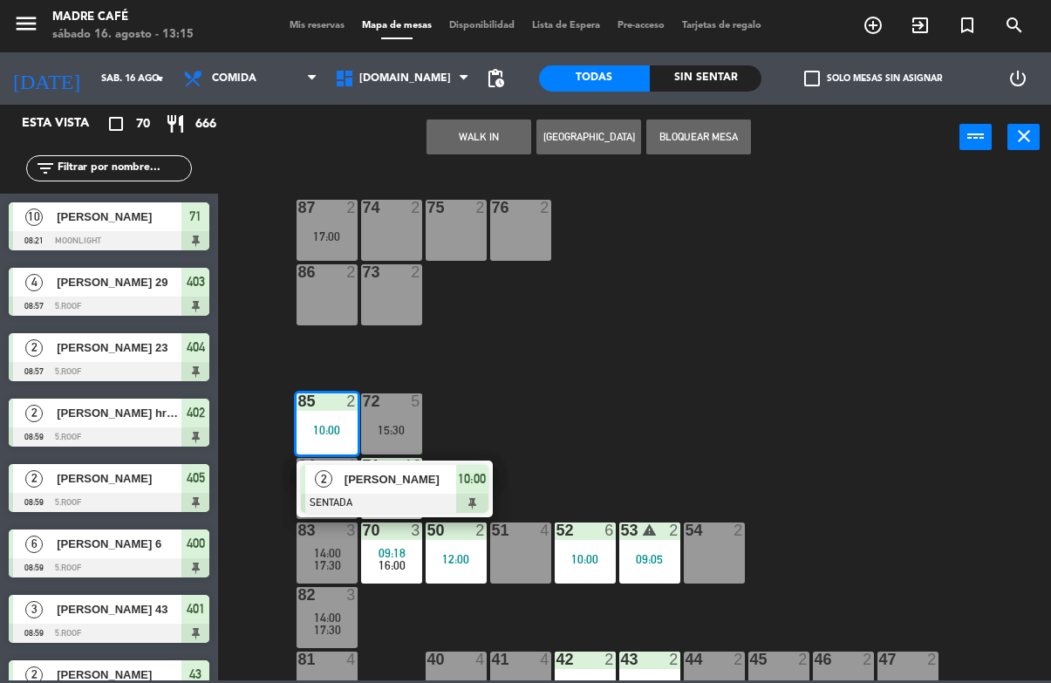
click at [464, 494] on div at bounding box center [394, 503] width 187 height 19
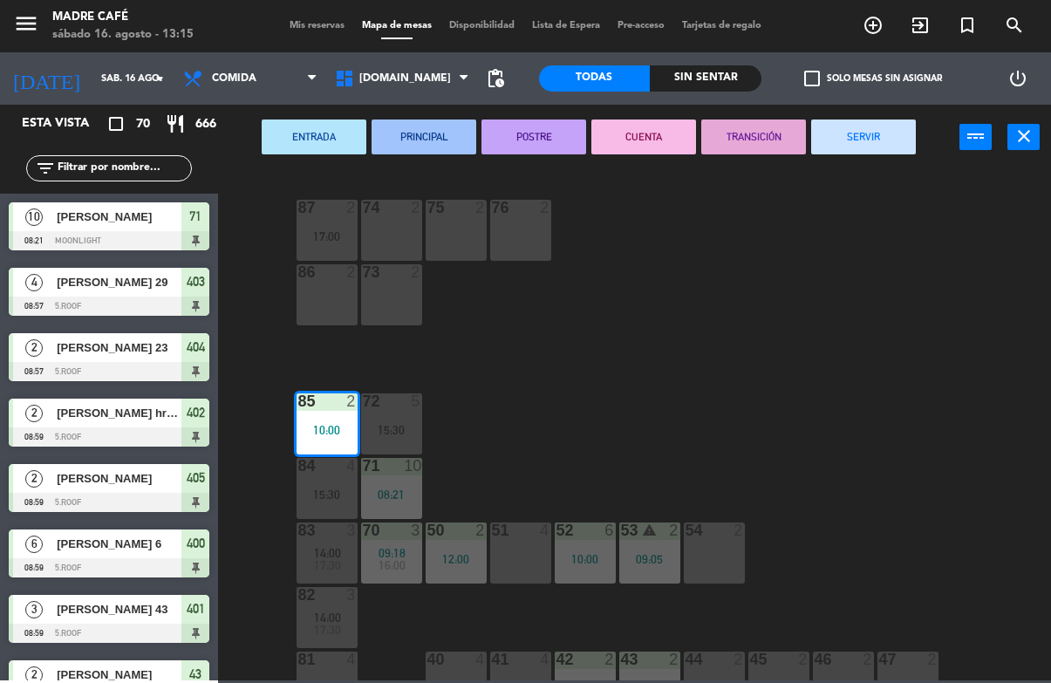
click at [861, 146] on button "SERVIR" at bounding box center [863, 136] width 105 height 35
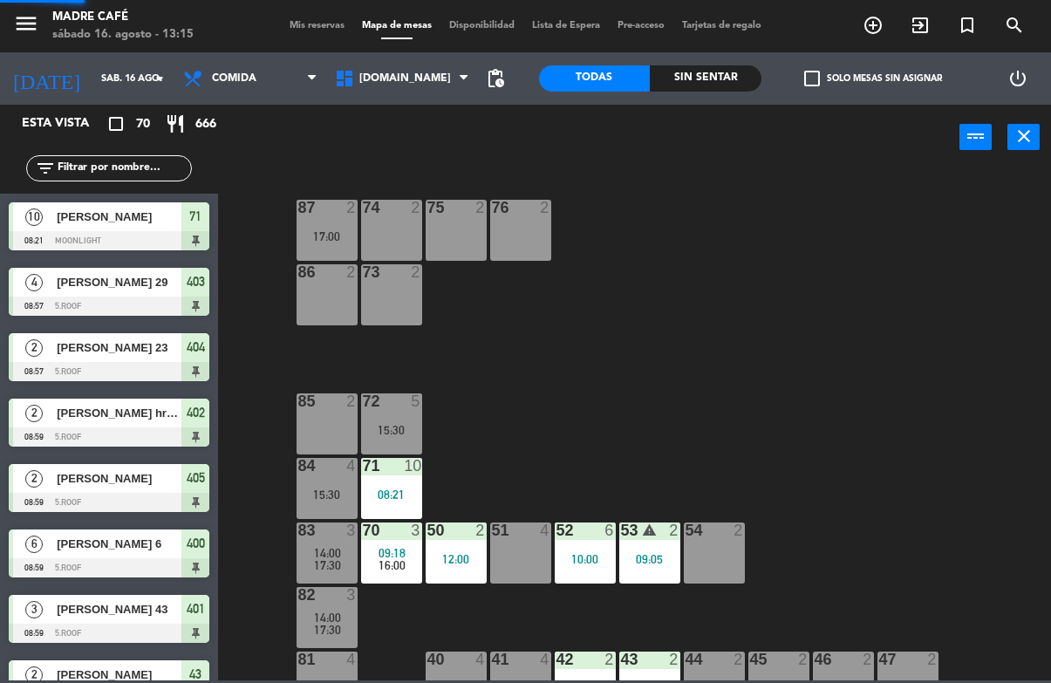
click at [897, 297] on div "87 2 17:00 74 2 75 2 76 2 86 2 73 2 72 5 15:30 85 2 71 10 08:21 84 4 15:30 70 3…" at bounding box center [639, 424] width 822 height 512
click at [876, 353] on div "87 2 17:00 74 2 75 2 76 2 86 2 73 2 72 5 15:30 85 2 71 10 08:21 84 4 15:30 70 3…" at bounding box center [639, 424] width 822 height 512
click at [406, 491] on div "08:21" at bounding box center [391, 494] width 61 height 12
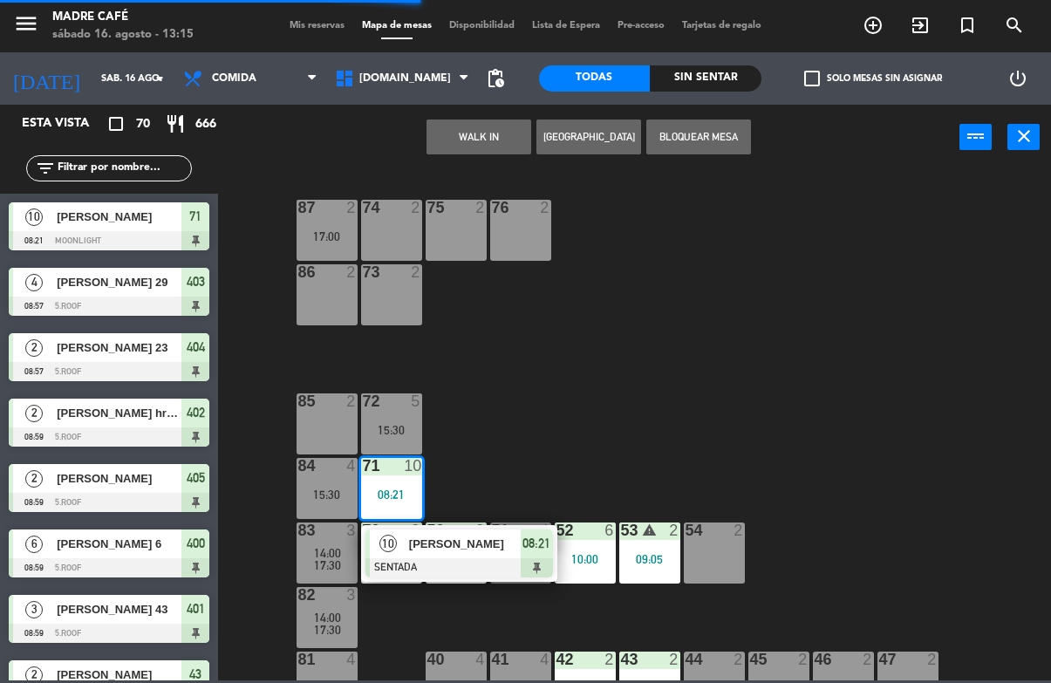
click at [551, 541] on div "08:21" at bounding box center [537, 543] width 32 height 29
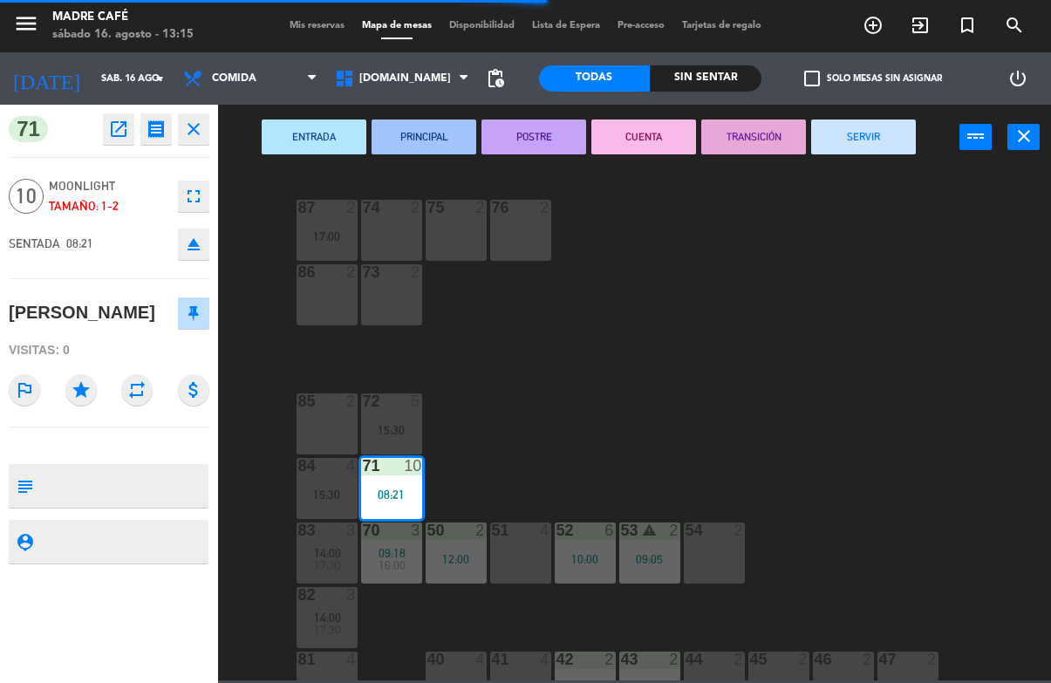
click at [843, 151] on button "SERVIR" at bounding box center [863, 136] width 105 height 35
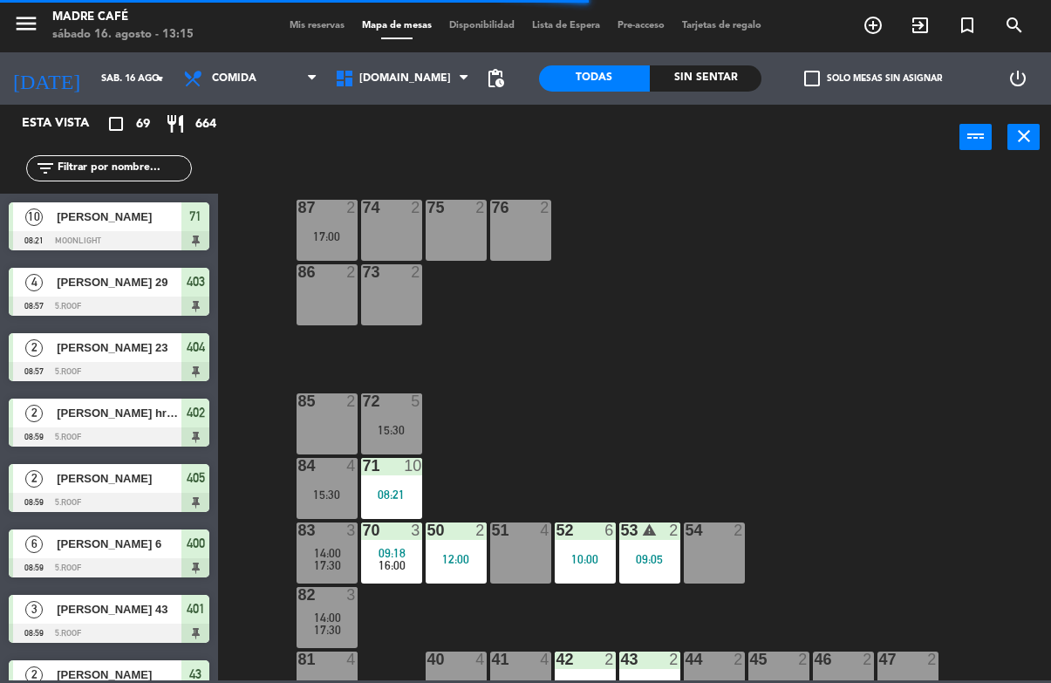
click at [449, 528] on div at bounding box center [455, 530] width 29 height 16
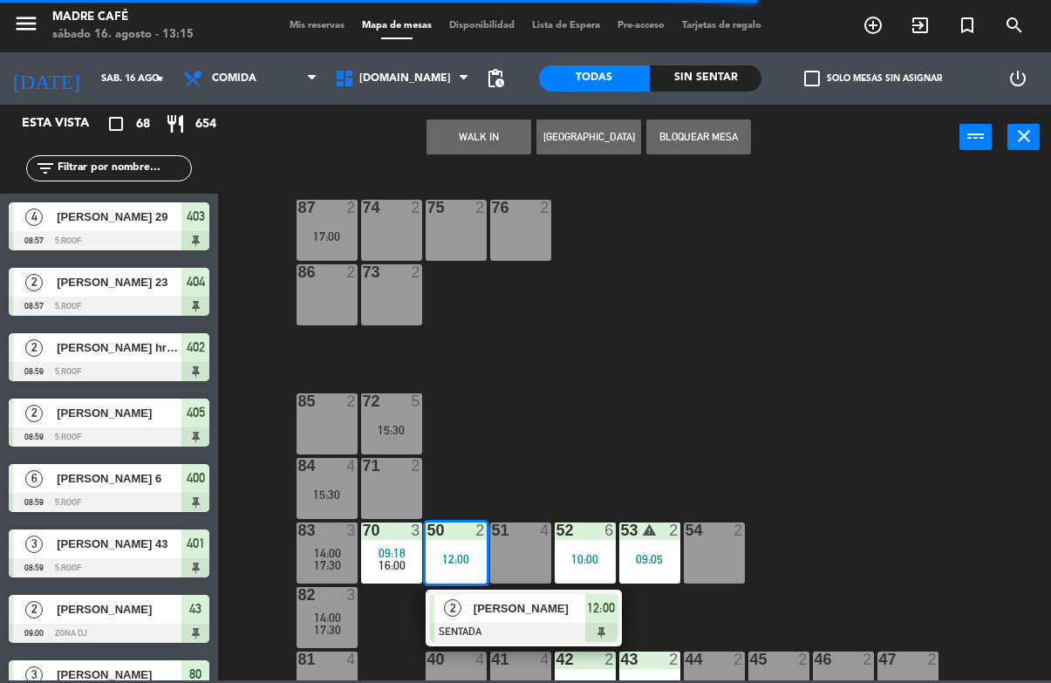
click at [585, 616] on div "12:00" at bounding box center [601, 608] width 32 height 29
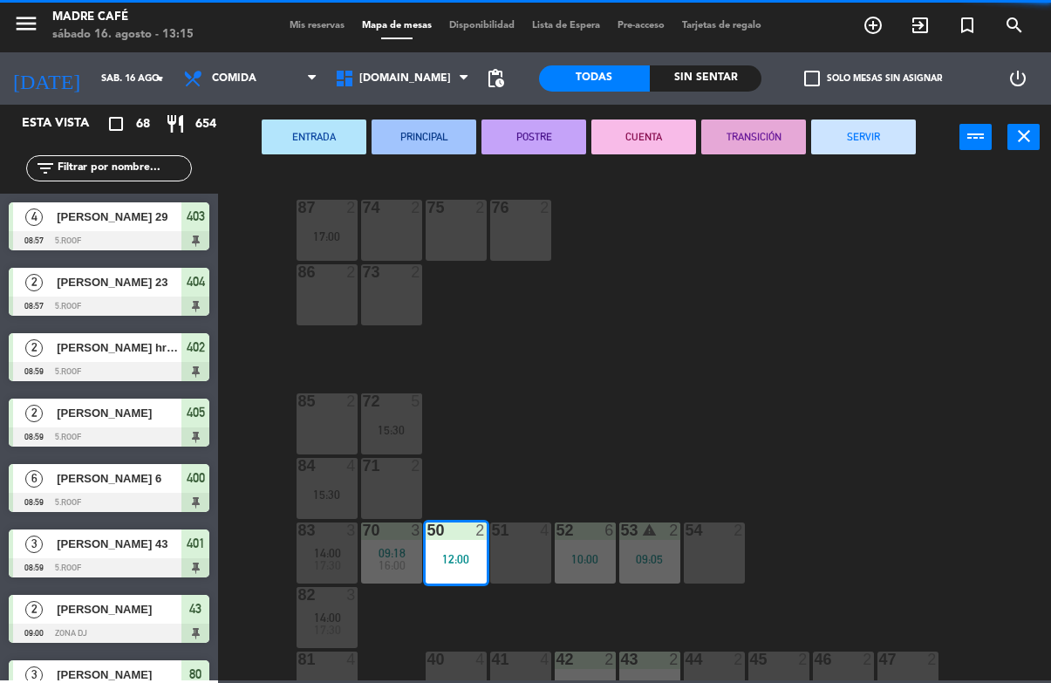
click at [865, 148] on button "SERVIR" at bounding box center [863, 136] width 105 height 35
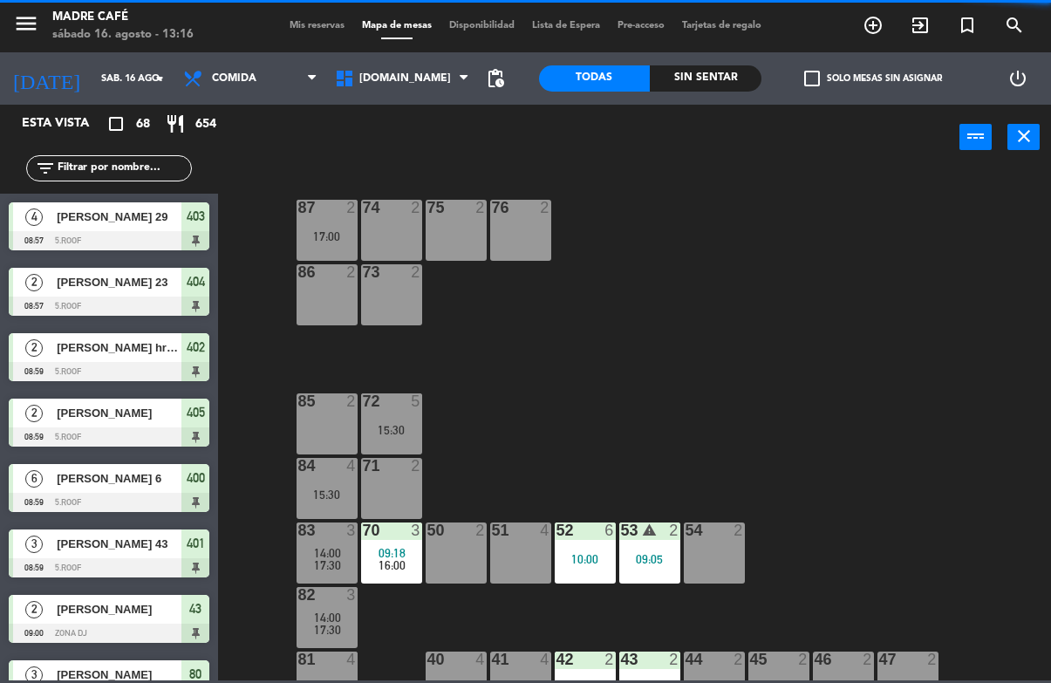
click at [870, 332] on div "87 2 17:00 74 2 75 2 76 2 86 2 73 2 72 5 15:30 85 2 71 2 84 4 15:30 70 3 09:18 …" at bounding box center [639, 424] width 822 height 512
click at [389, 562] on span "16:00" at bounding box center [391, 565] width 27 height 14
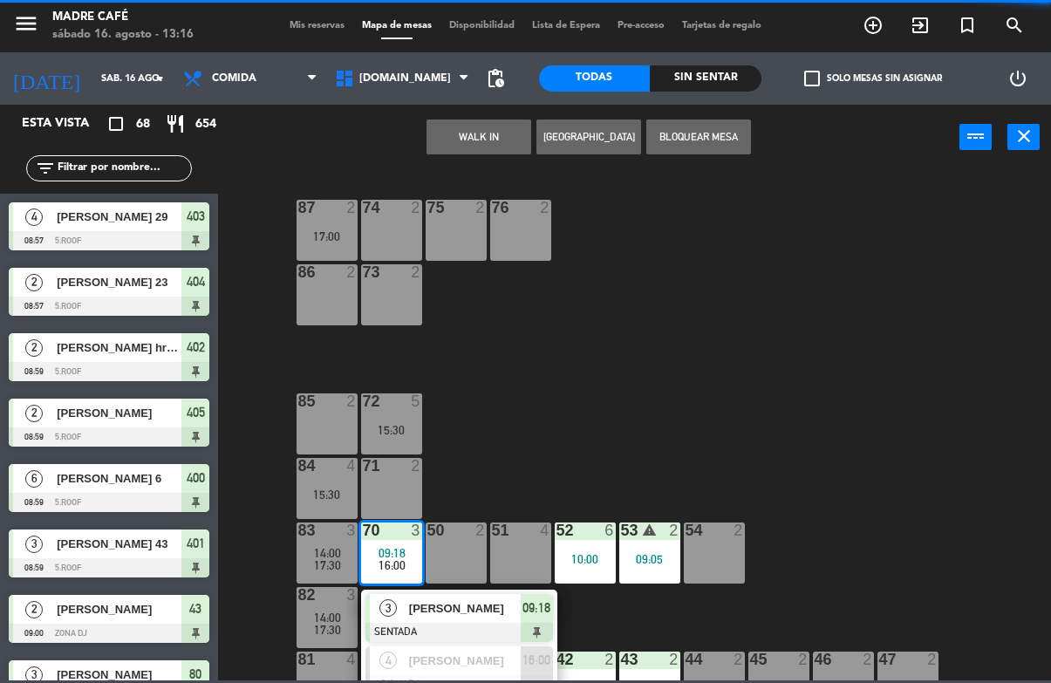
click at [527, 611] on span "09:18" at bounding box center [536, 607] width 28 height 21
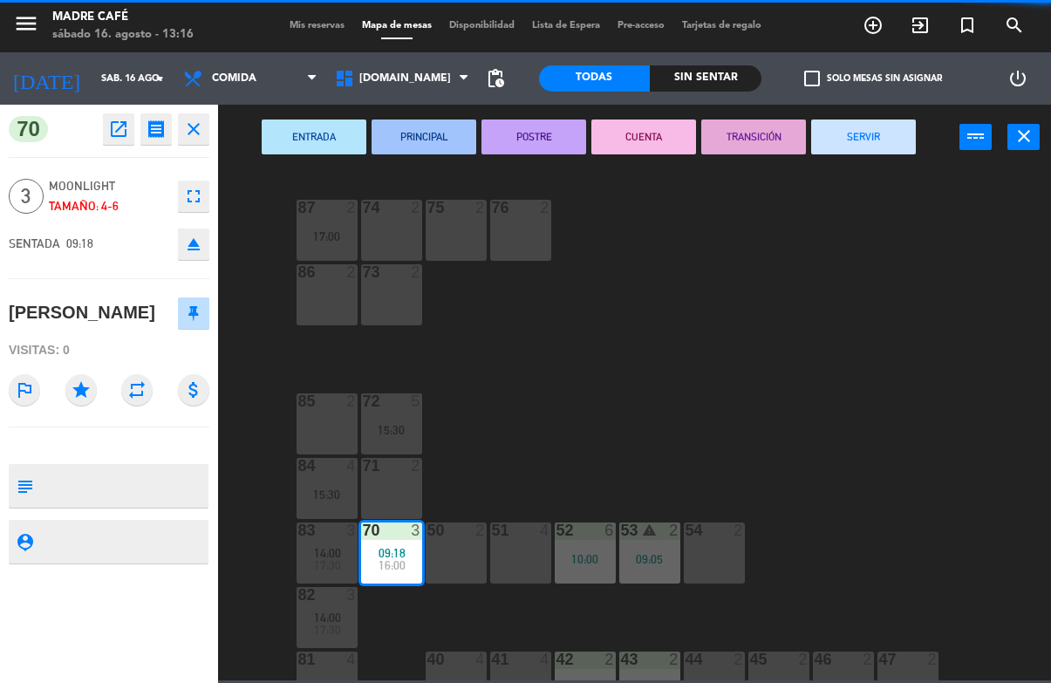
click at [858, 133] on button "SERVIR" at bounding box center [863, 136] width 105 height 35
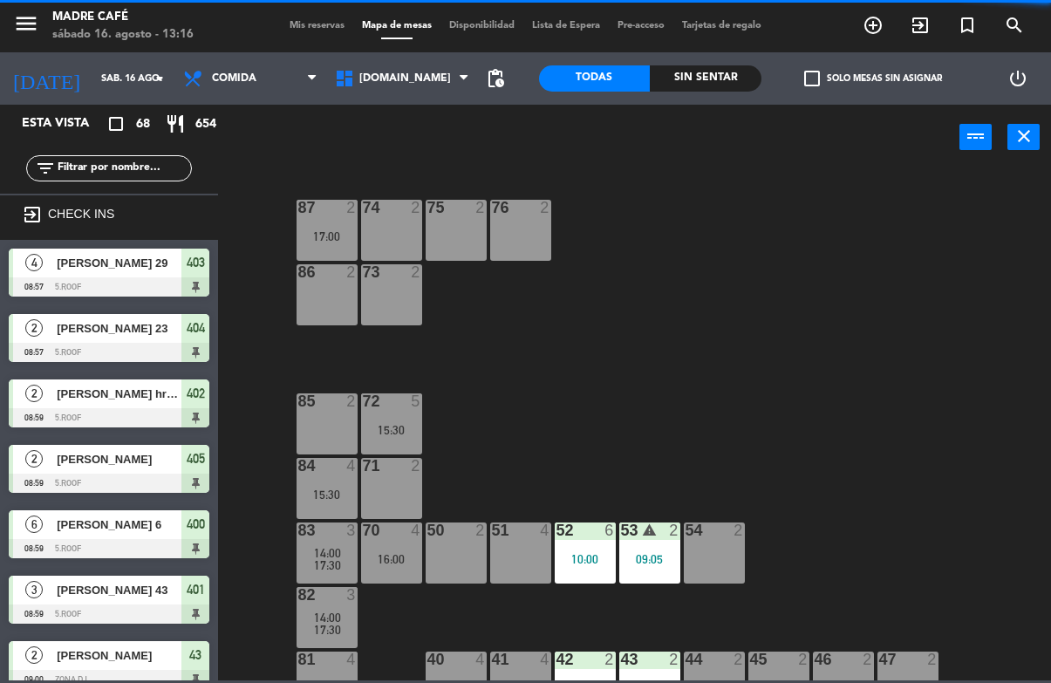
click at [892, 231] on div "87 2 17:00 74 2 75 2 76 2 86 2 73 2 72 5 15:30 85 2 71 2 84 4 15:30 70 4 16:00 …" at bounding box center [639, 424] width 822 height 512
click at [902, 278] on div "87 2 17:00 74 2 75 2 76 2 86 2 73 2 72 5 15:30 85 2 71 2 84 4 15:30 70 4 16:00 …" at bounding box center [639, 424] width 822 height 512
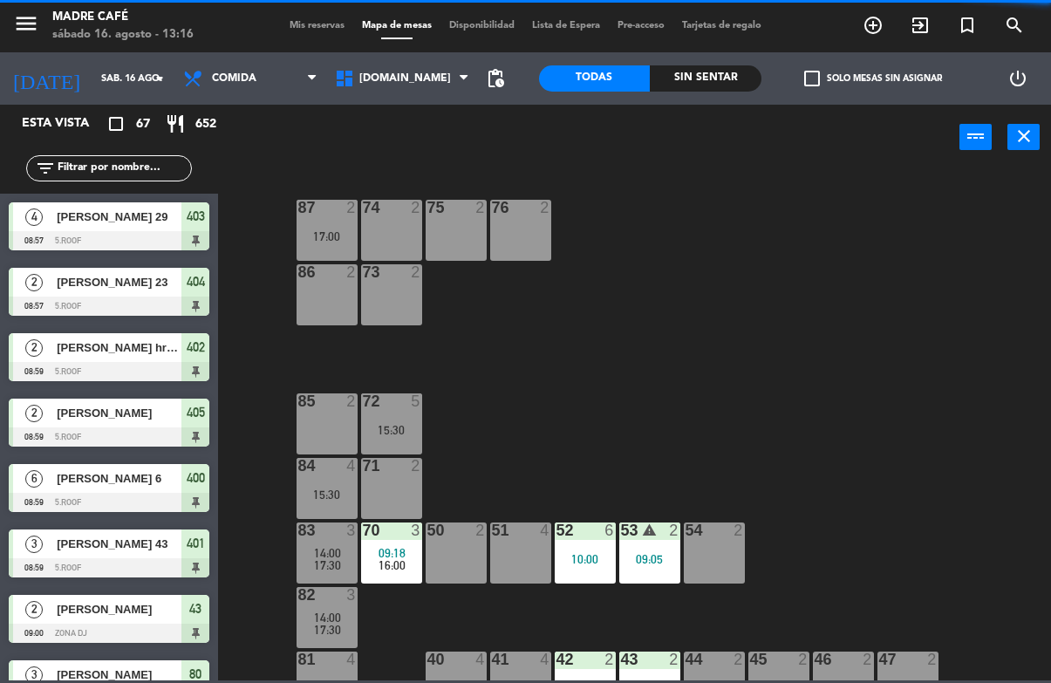
click at [589, 550] on div "52 6 10:00" at bounding box center [585, 552] width 61 height 61
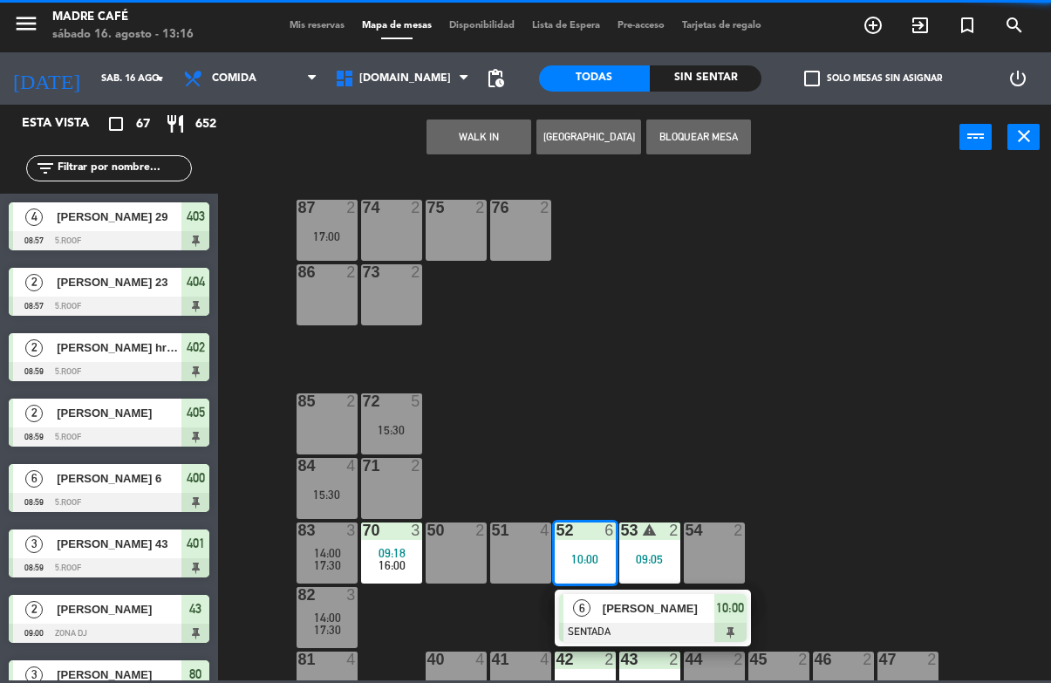
click at [708, 616] on span "Diego Mondragon" at bounding box center [659, 608] width 112 height 18
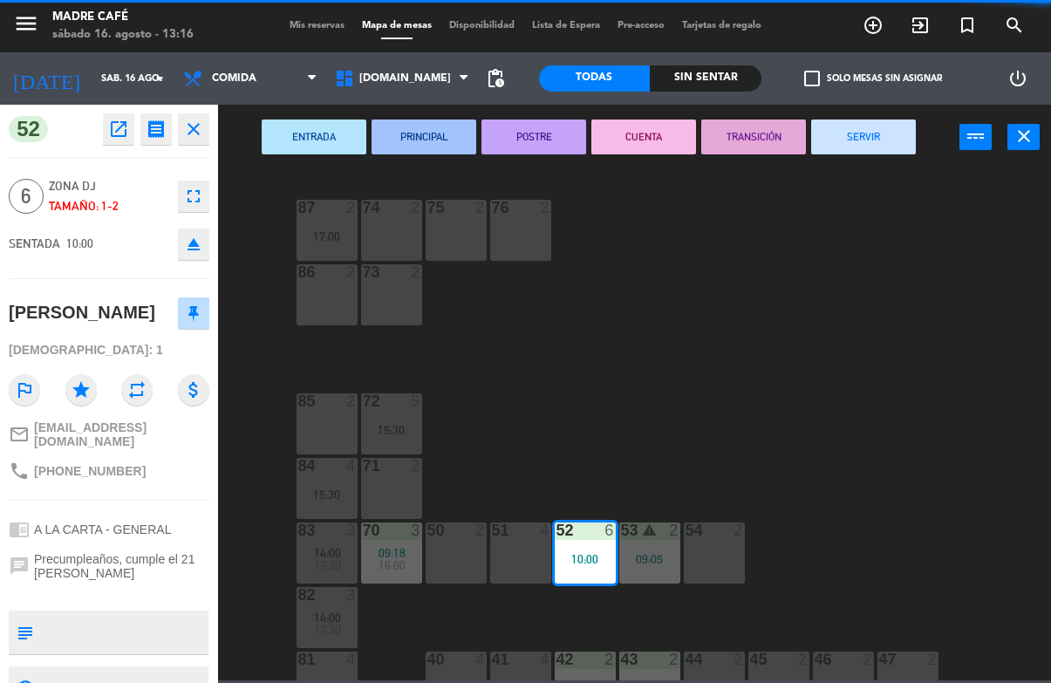
click at [886, 139] on button "SERVIR" at bounding box center [863, 136] width 105 height 35
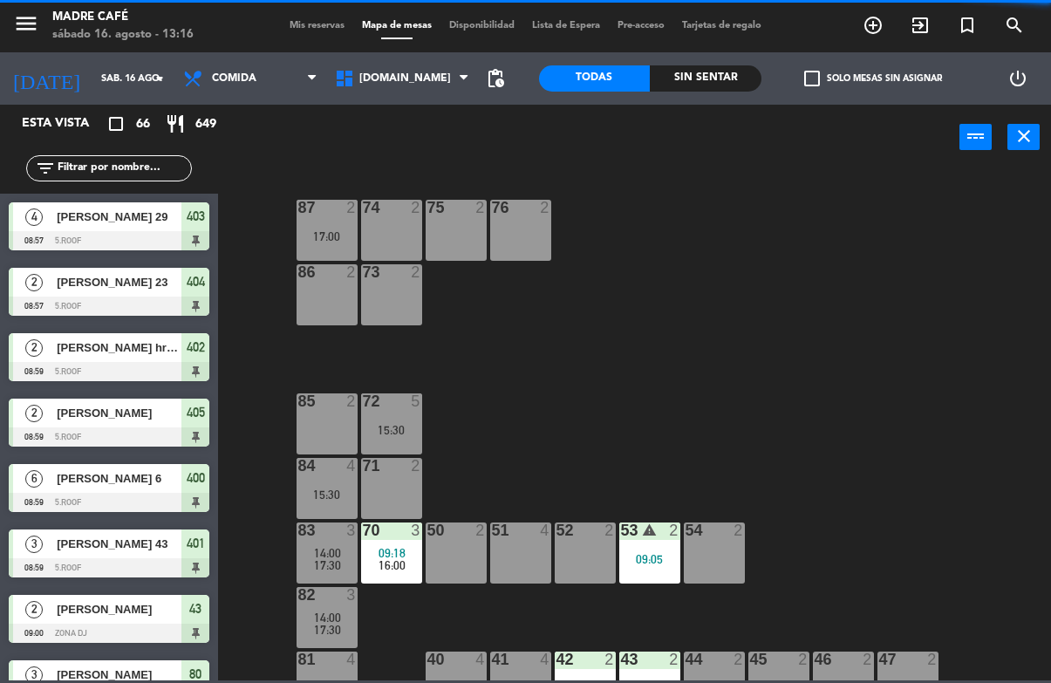
click at [940, 308] on div "87 2 17:00 74 2 75 2 76 2 86 2 73 2 72 5 15:30 85 2 71 2 84 4 15:30 70 3 09:18 …" at bounding box center [639, 424] width 822 height 512
click at [668, 547] on div "53 warning 2 09:05" at bounding box center [649, 552] width 61 height 61
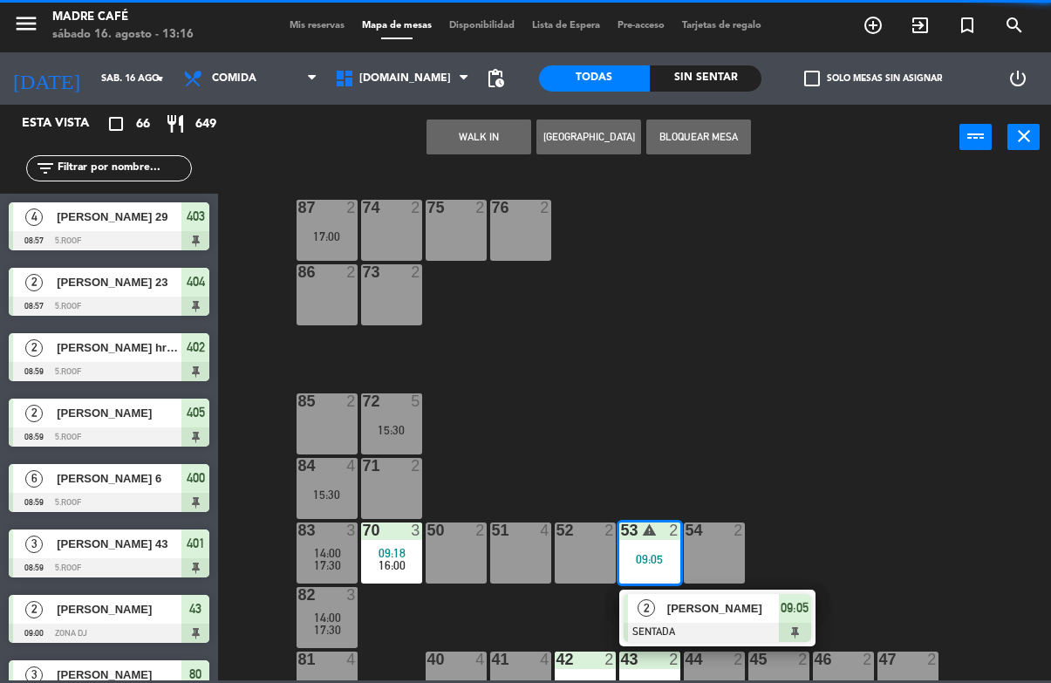
click at [774, 609] on span "Lorena" at bounding box center [723, 608] width 112 height 18
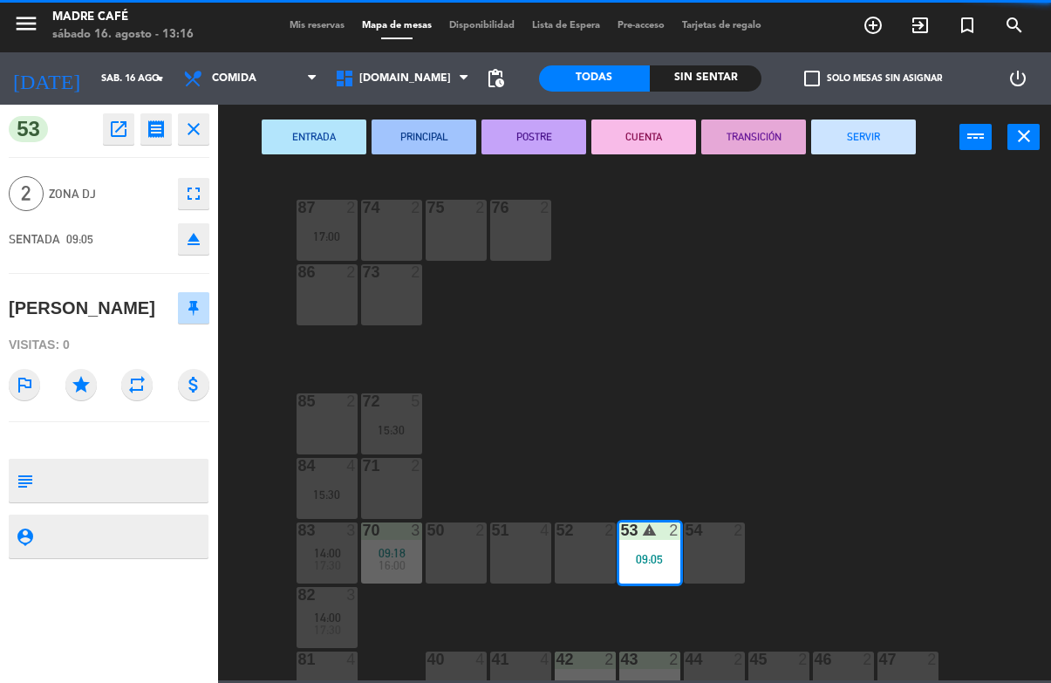
click at [869, 145] on button "SERVIR" at bounding box center [863, 136] width 105 height 35
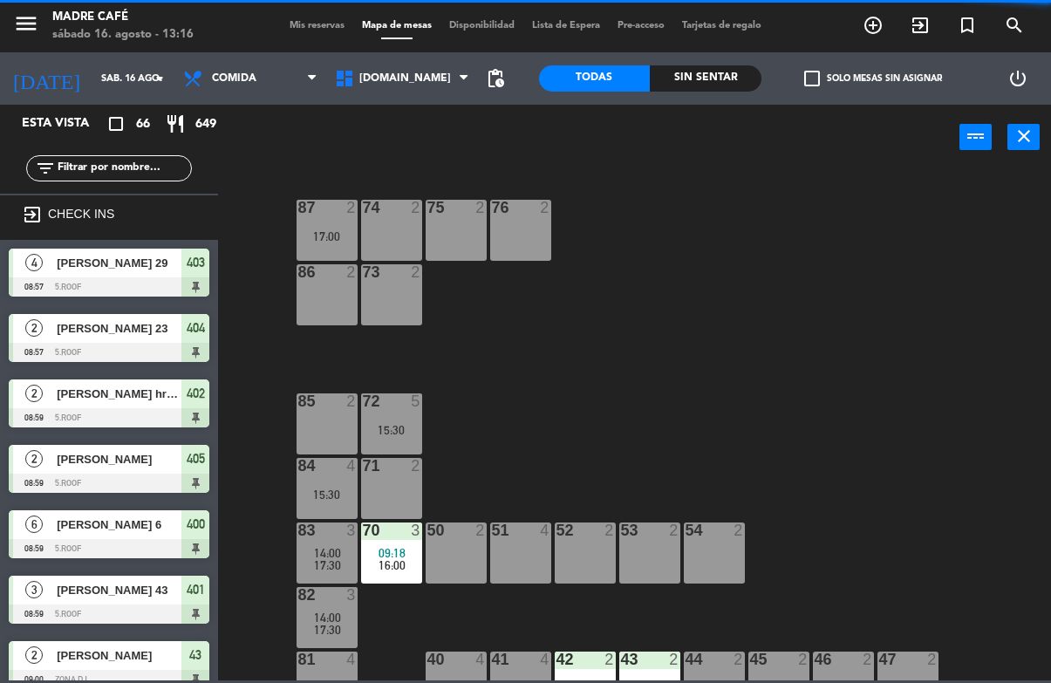
click at [900, 257] on div "87 2 17:00 74 2 75 2 76 2 86 2 73 2 72 5 15:30 85 2 71 2 84 4 15:30 70 3 09:18 …" at bounding box center [639, 424] width 822 height 512
click at [908, 303] on div "87 2 17:00 74 2 75 2 76 2 86 2 73 2 72 5 15:30 85 2 71 2 84 4 15:30 70 3 09:18 …" at bounding box center [639, 424] width 822 height 512
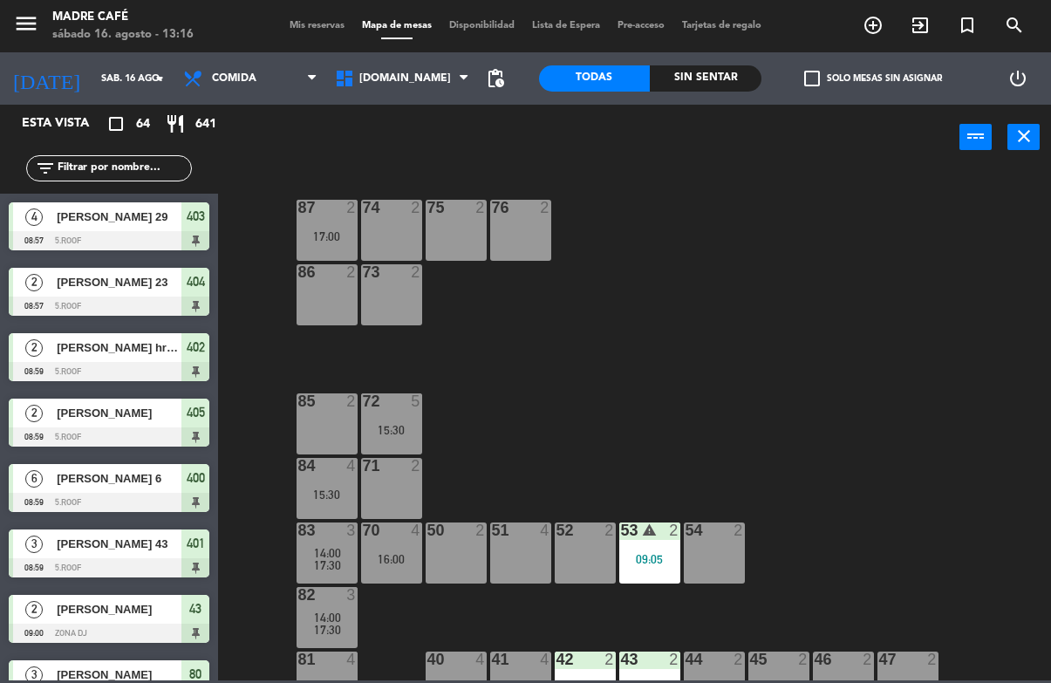
click at [633, 559] on div "09:05" at bounding box center [649, 559] width 61 height 12
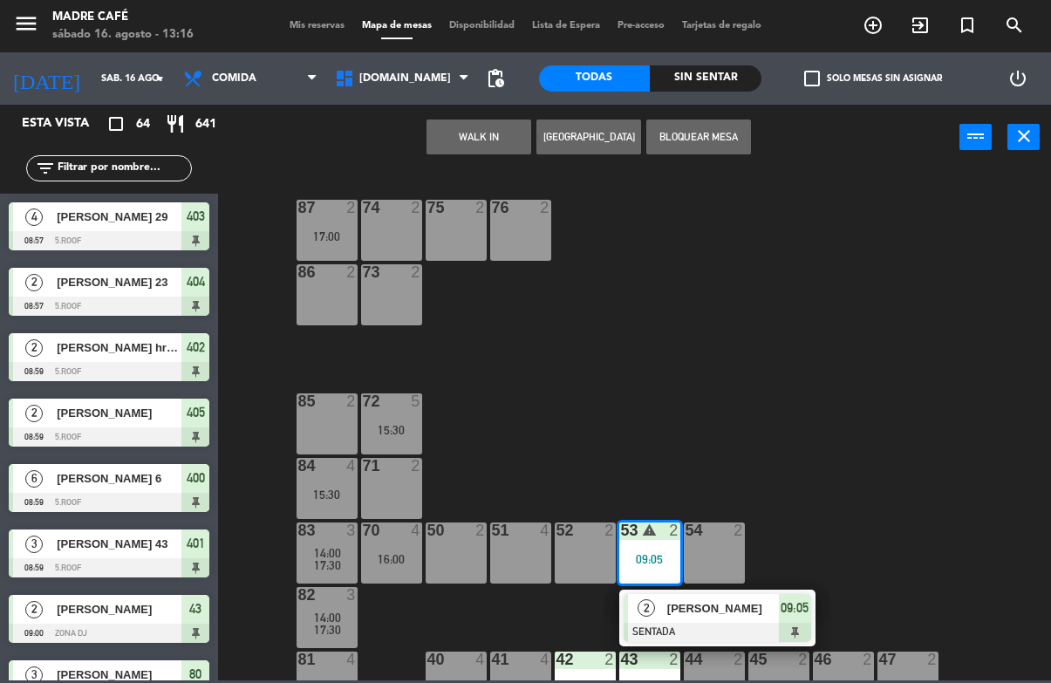
click at [794, 612] on span "09:05" at bounding box center [794, 607] width 28 height 21
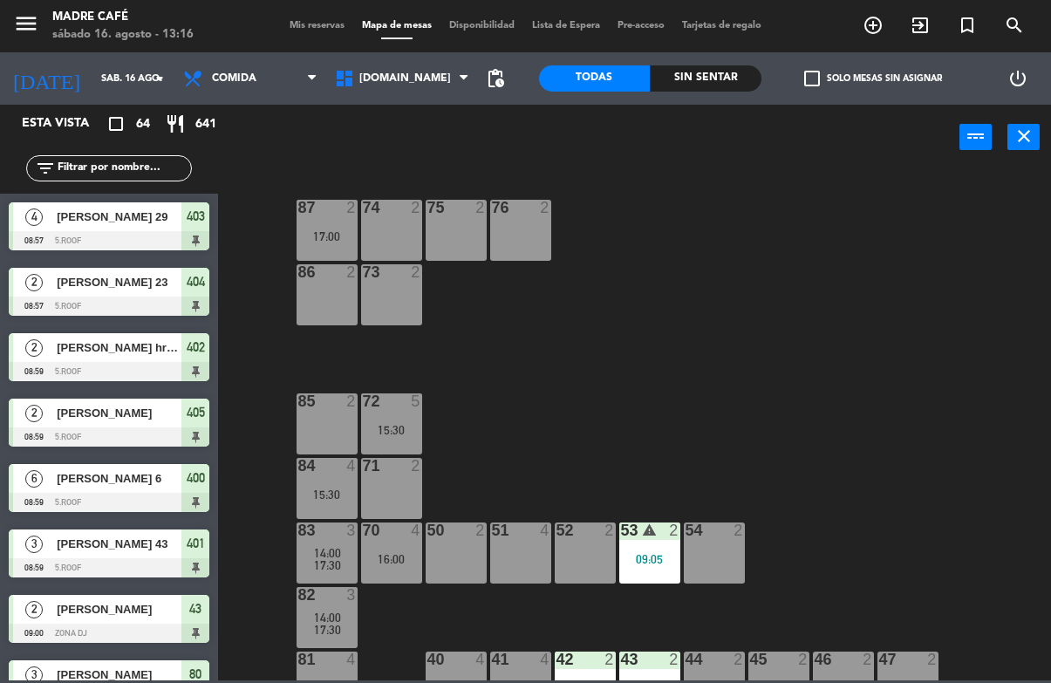
click at [848, 531] on div "87 2 17:00 74 2 75 2 76 2 86 2 73 2 72 5 15:30 85 2 71 2 84 4 15:30 70 4 16:00 …" at bounding box center [639, 424] width 822 height 512
click at [649, 560] on div "09:05" at bounding box center [649, 559] width 61 height 12
click at [922, 487] on div "87 2 17:00 74 2 75 2 76 2 86 2 73 2 72 5 15:30 85 2 71 2 84 4 15:30 70 4 16:00 …" at bounding box center [639, 424] width 822 height 512
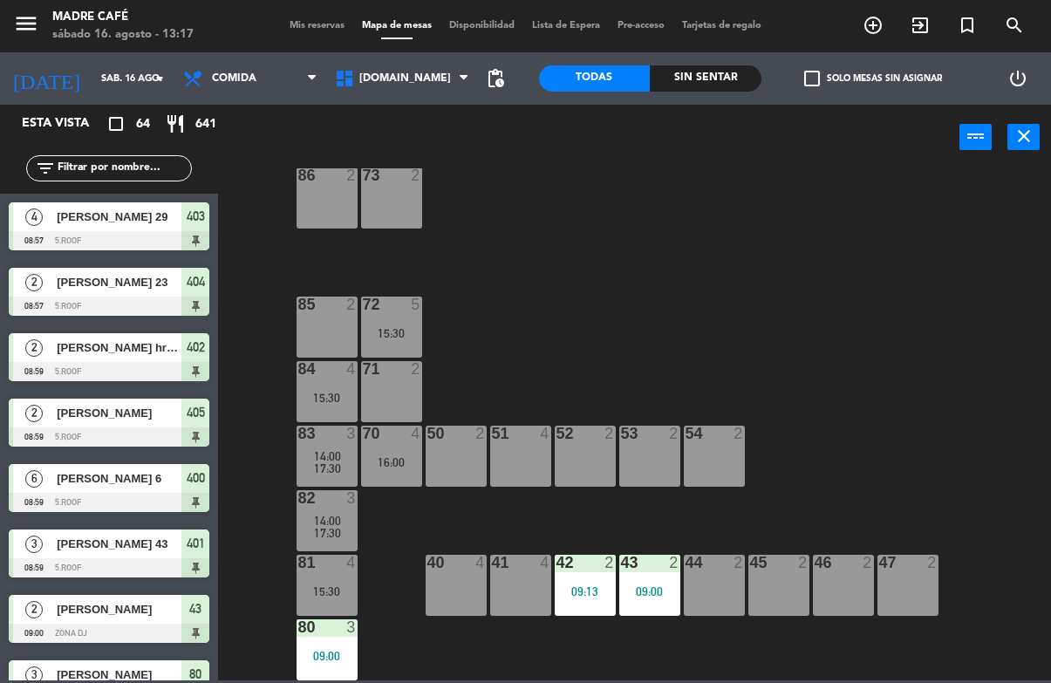
scroll to position [97, 0]
click at [625, 586] on div "09:00" at bounding box center [649, 591] width 61 height 12
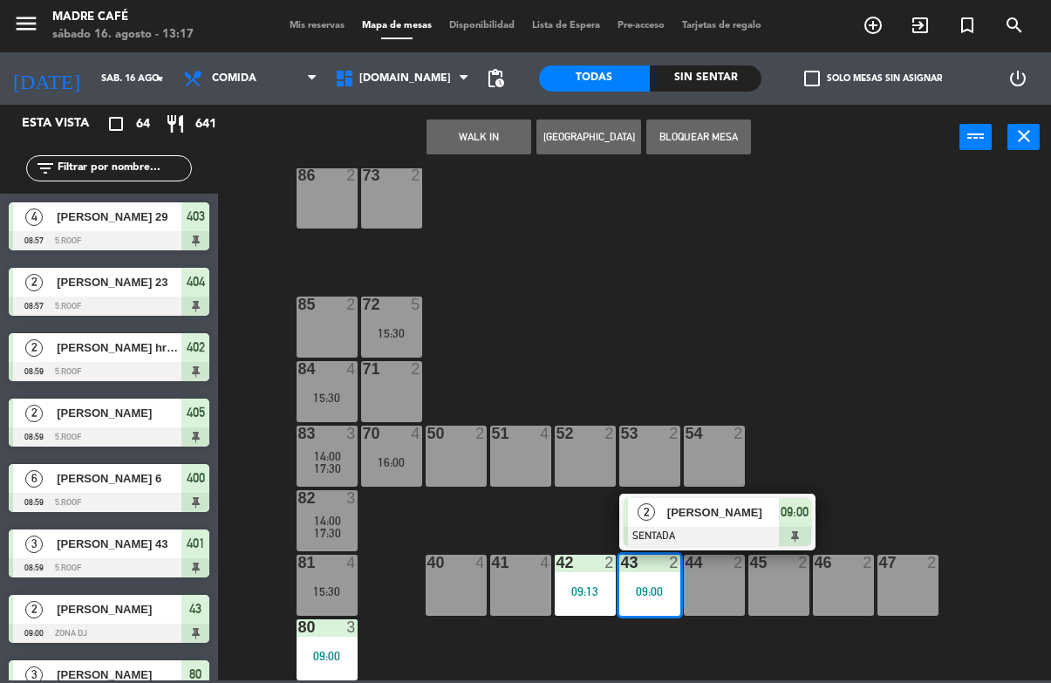
click at [780, 514] on span "09:00" at bounding box center [794, 511] width 28 height 21
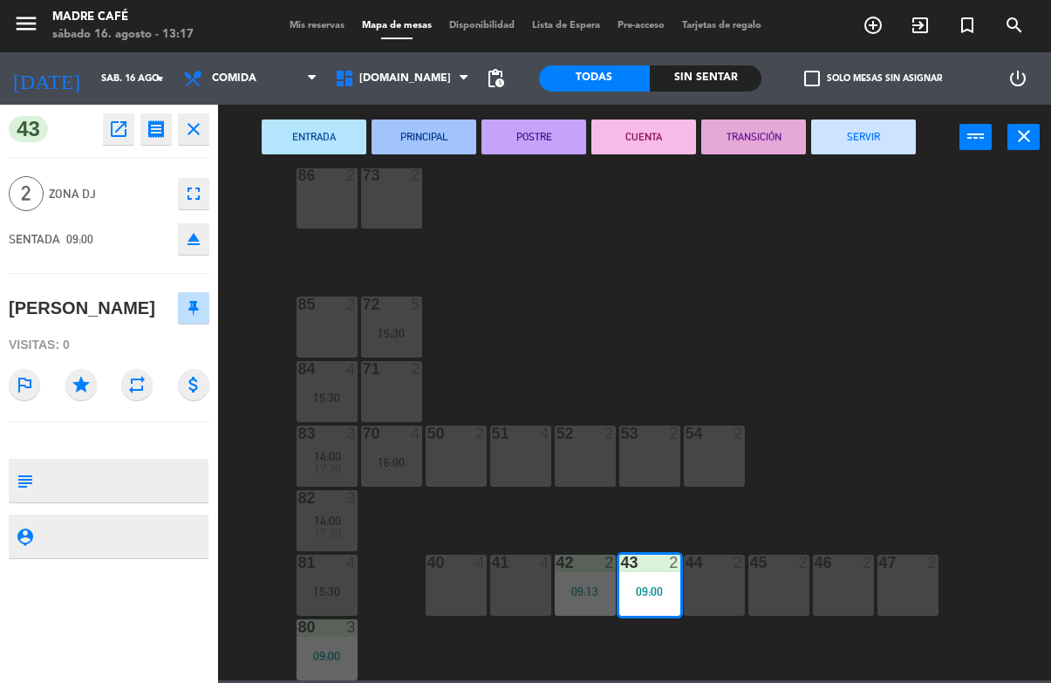
click at [876, 143] on button "SERVIR" at bounding box center [863, 136] width 105 height 35
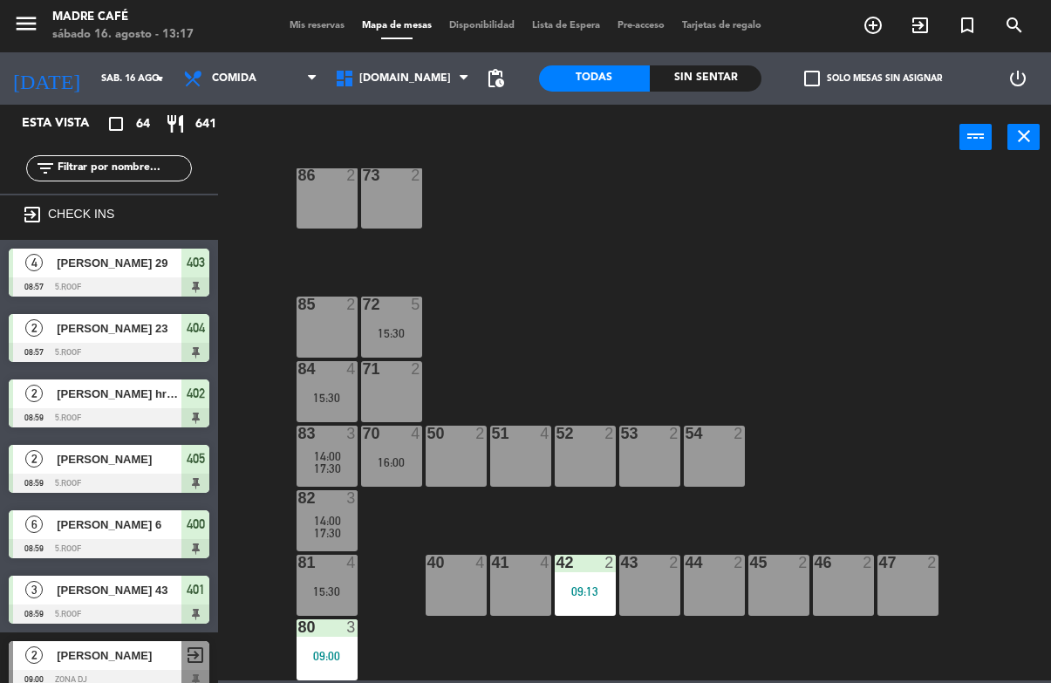
scroll to position [0, 0]
click at [931, 223] on div "87 2 17:00 74 2 75 2 76 2 86 2 73 2 72 5 15:30 85 2 71 2 84 4 15:30 70 4 16:00 …" at bounding box center [639, 424] width 822 height 512
click at [591, 607] on div "42 2 09:13" at bounding box center [585, 585] width 61 height 61
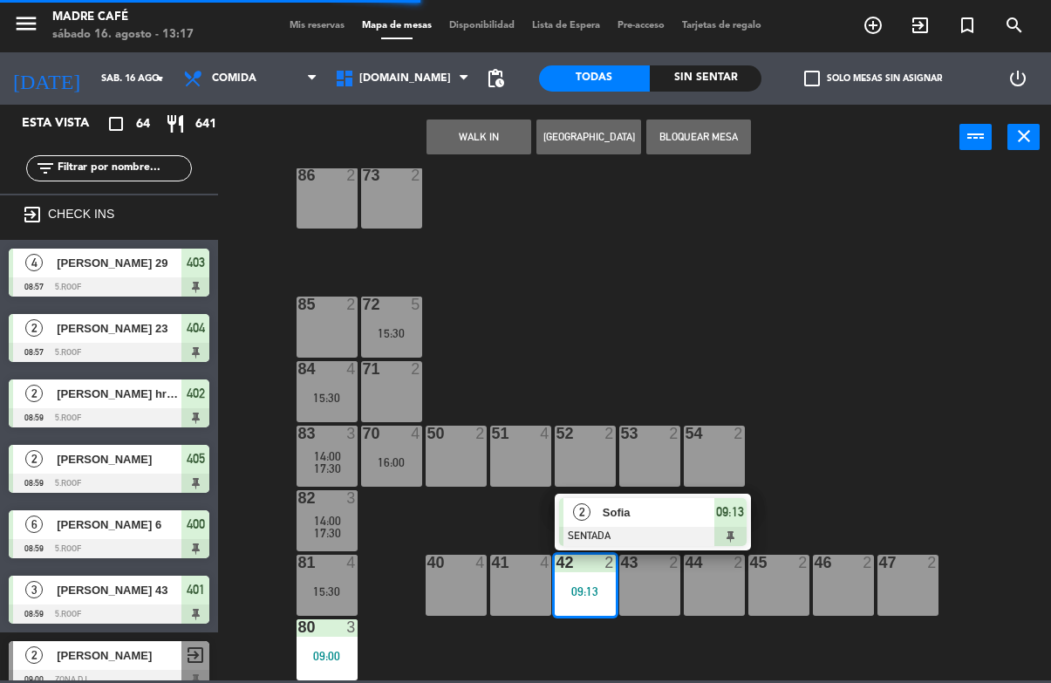
click at [717, 533] on div at bounding box center [652, 536] width 187 height 19
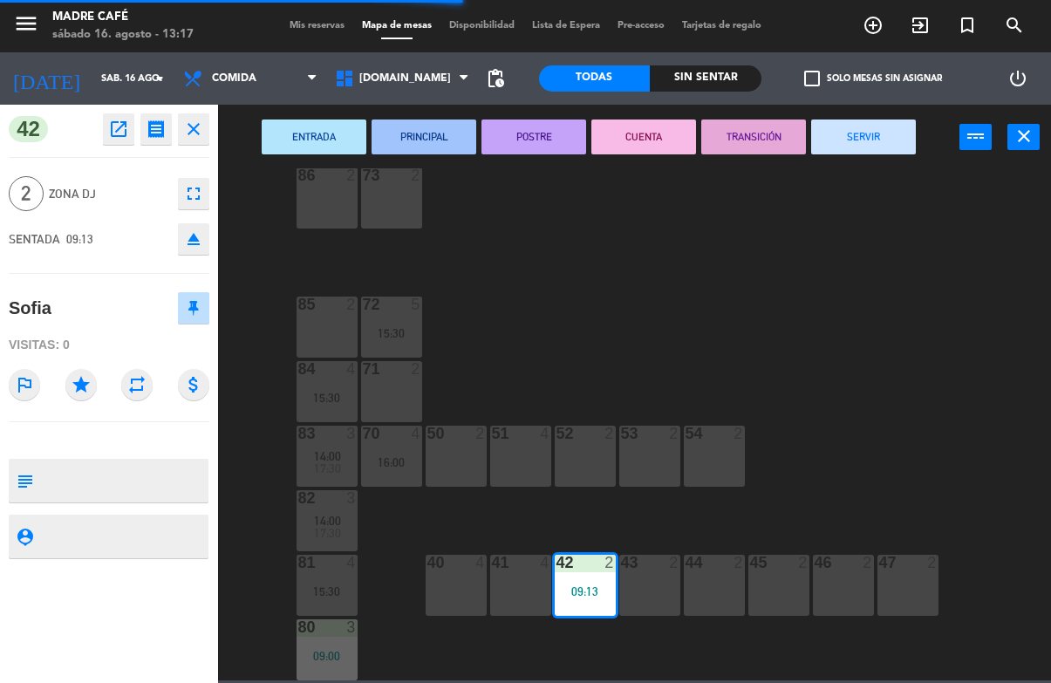
click at [882, 123] on button "SERVIR" at bounding box center [863, 136] width 105 height 35
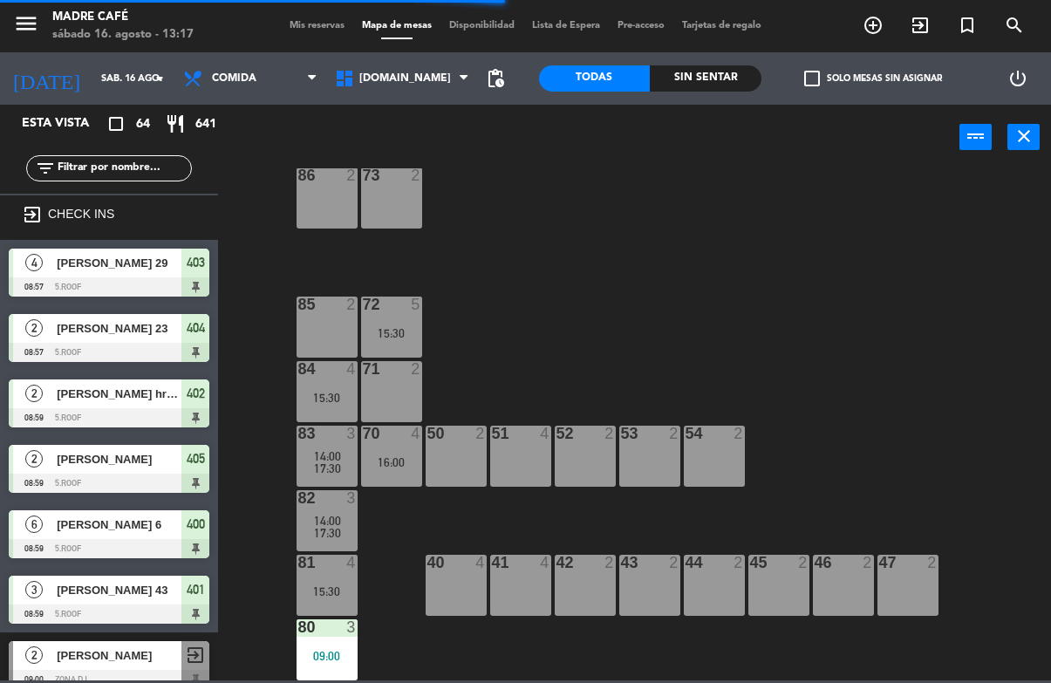
click at [891, 243] on div "87 2 17:00 74 2 75 2 76 2 86 2 73 2 72 5 15:30 85 2 71 2 84 4 15:30 70 4 16:00 …" at bounding box center [639, 424] width 822 height 512
click at [291, 631] on div "80" at bounding box center [297, 627] width 29 height 16
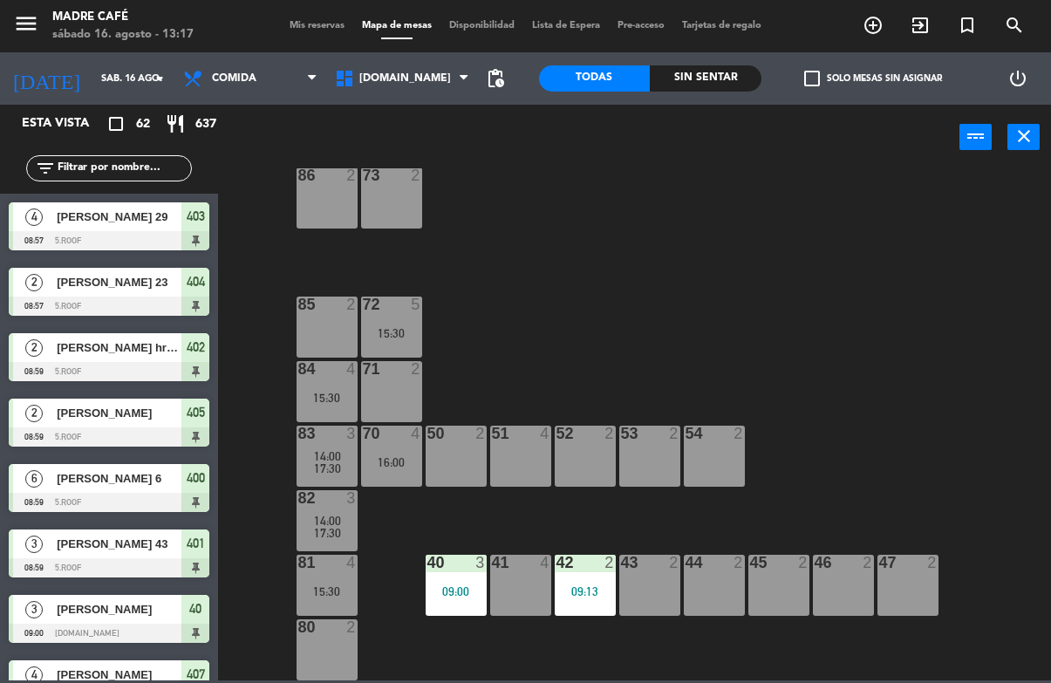
click at [468, 588] on div "09:00" at bounding box center [455, 591] width 61 height 12
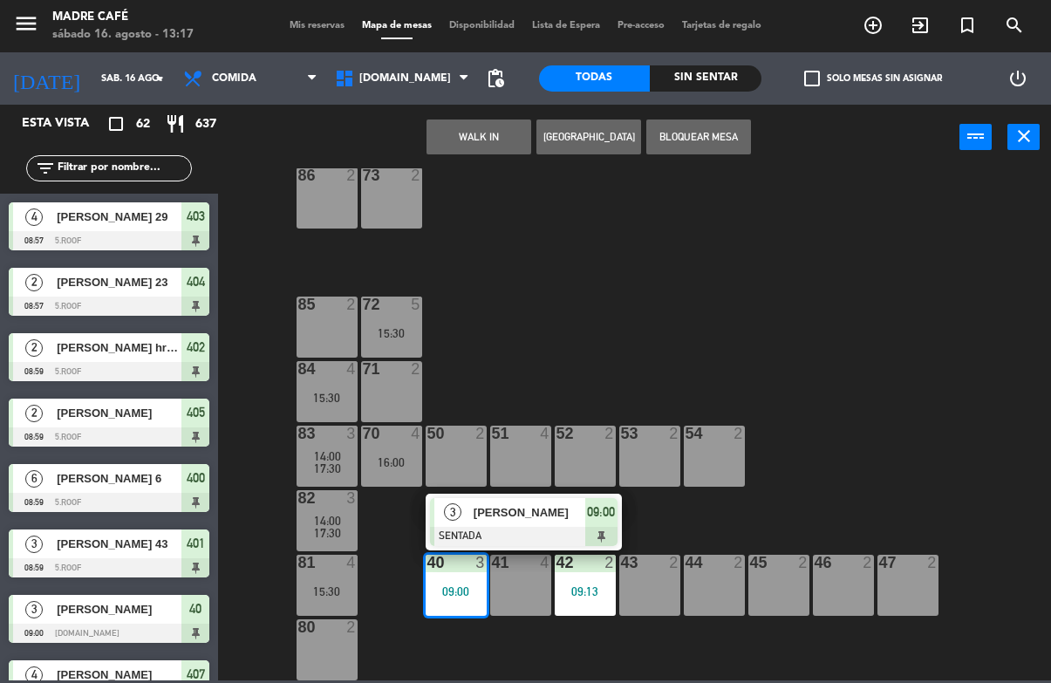
click at [591, 515] on span "09:00" at bounding box center [601, 511] width 28 height 21
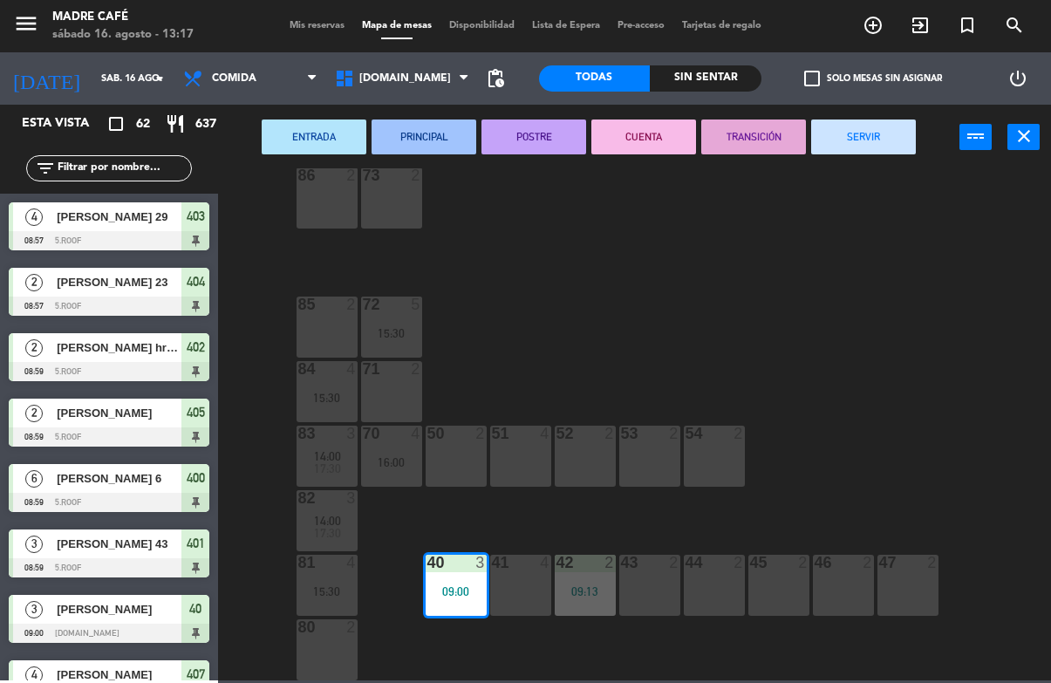
click at [875, 149] on button "SERVIR" at bounding box center [863, 136] width 105 height 35
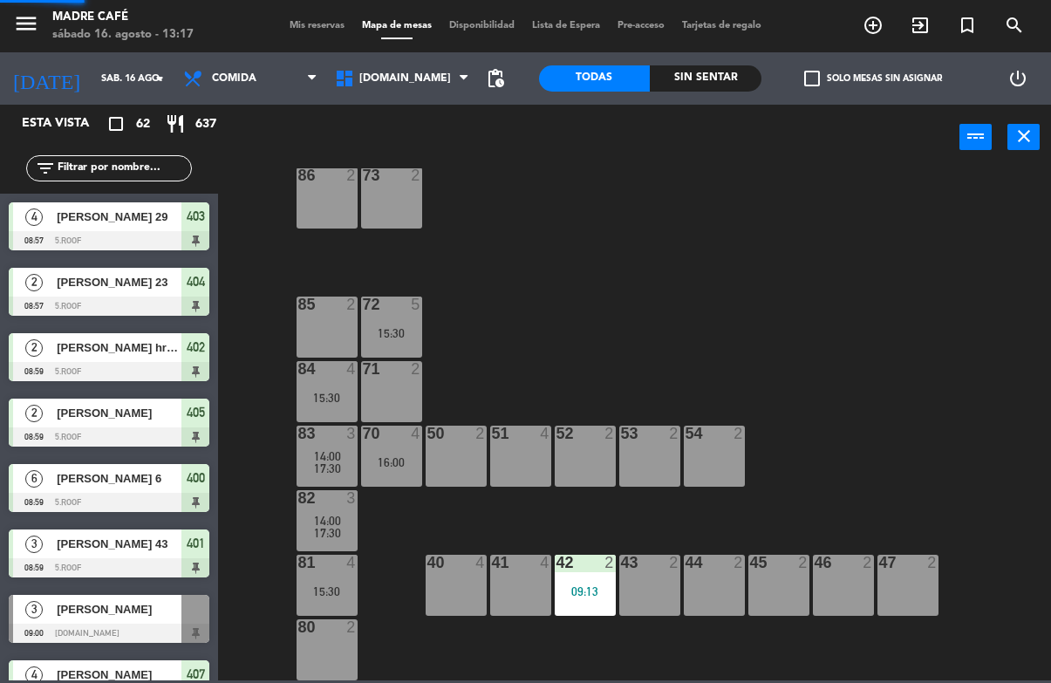
click at [932, 253] on div "87 2 17:00 74 2 75 2 76 2 86 2 73 2 72 5 15:30 85 2 71 2 84 4 15:30 70 4 16:00 …" at bounding box center [639, 424] width 822 height 512
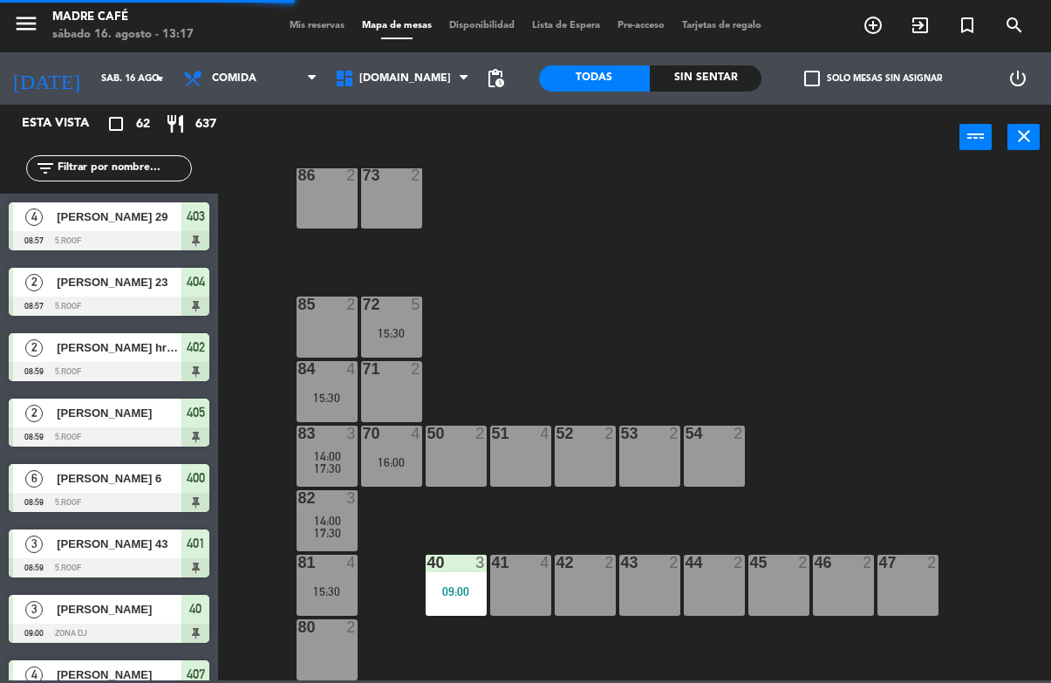
click at [596, 588] on div "42 2" at bounding box center [585, 585] width 61 height 61
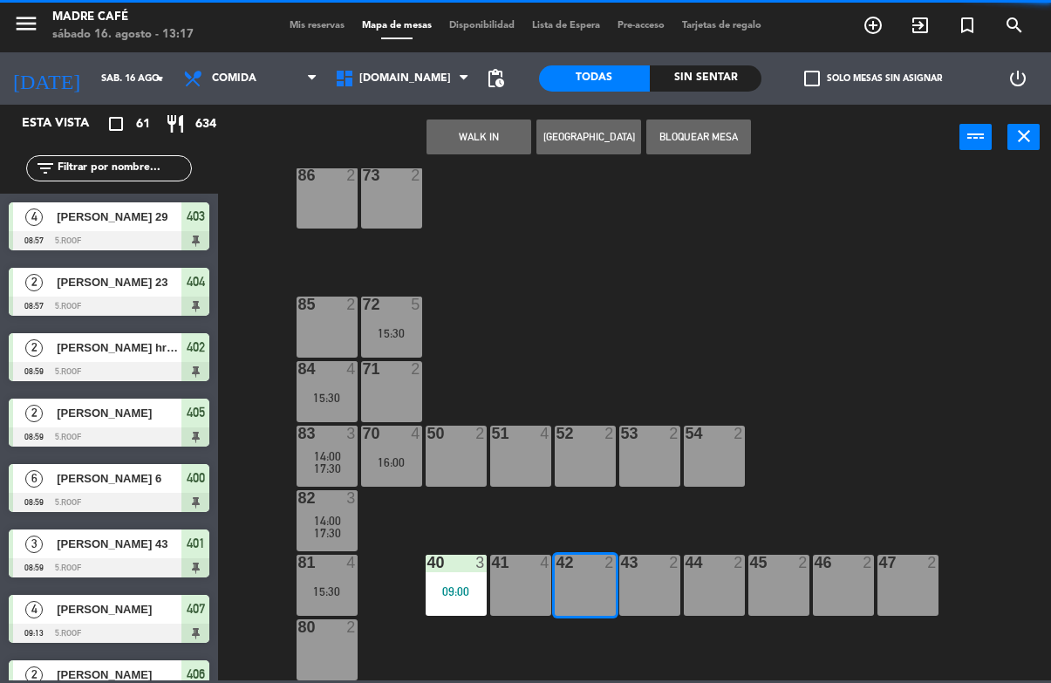
click at [963, 321] on div "87 2 17:00 74 2 75 2 76 2 86 2 73 2 72 5 15:30 85 2 71 2 84 4 15:30 70 4 16:00 …" at bounding box center [639, 424] width 822 height 512
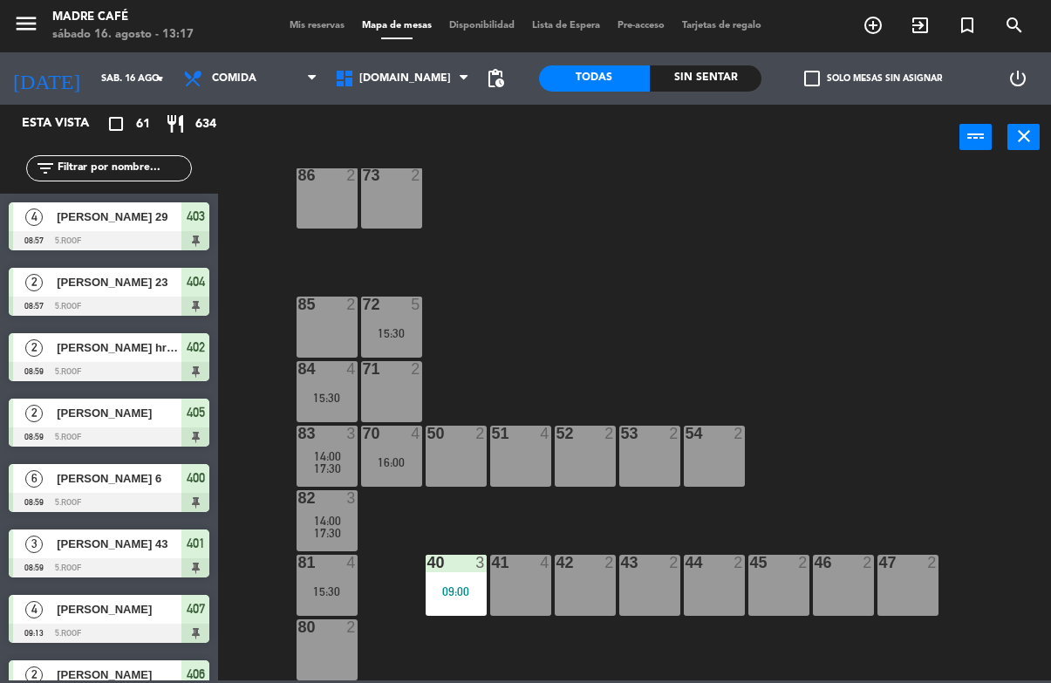
click at [448, 596] on div "09:00" at bounding box center [455, 591] width 61 height 12
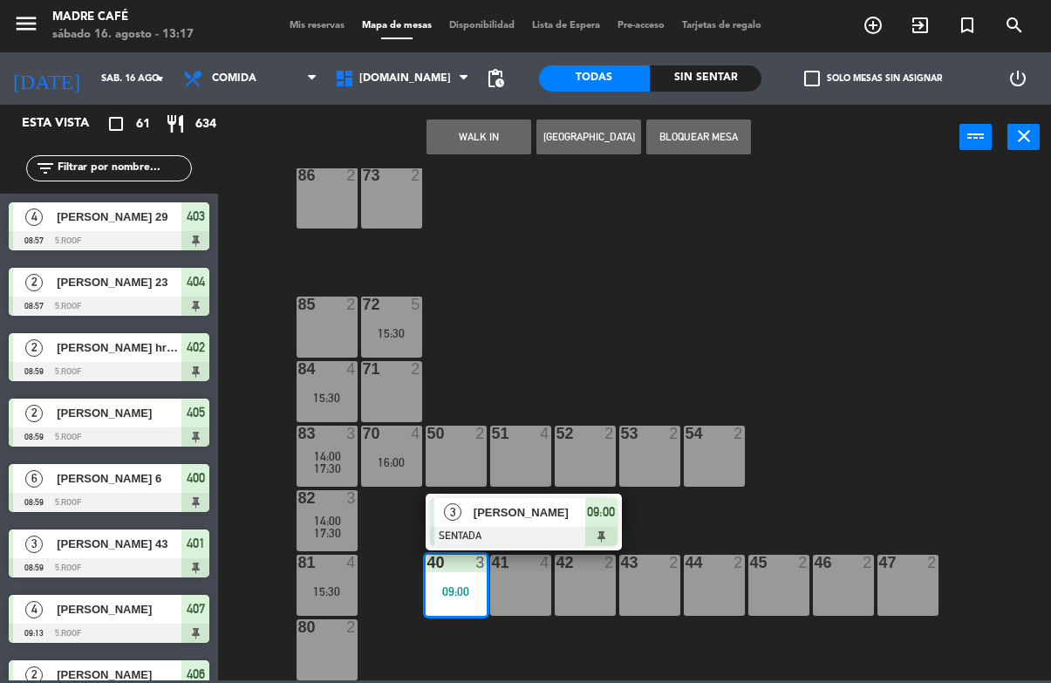
click at [589, 530] on div at bounding box center [523, 536] width 187 height 19
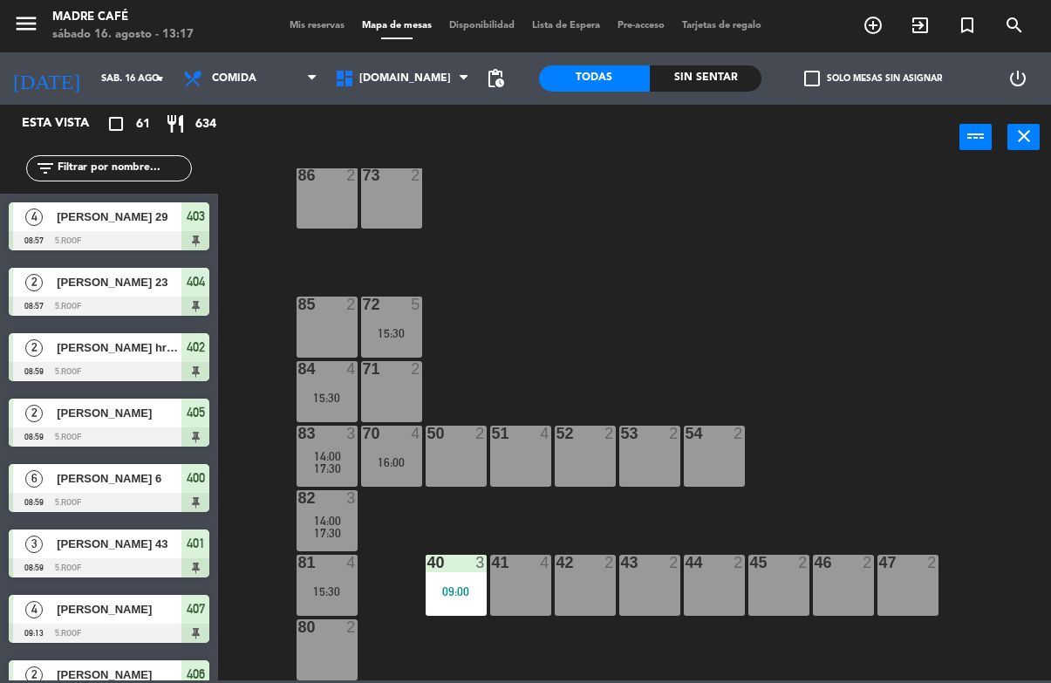
click at [577, 522] on div "87 2 17:00 74 2 75 2 76 2 86 2 73 2 72 5 15:30 85 2 71 2 84 4 15:30 70 4 16:00 …" at bounding box center [639, 424] width 822 height 512
click at [455, 585] on div "09:00" at bounding box center [455, 591] width 61 height 12
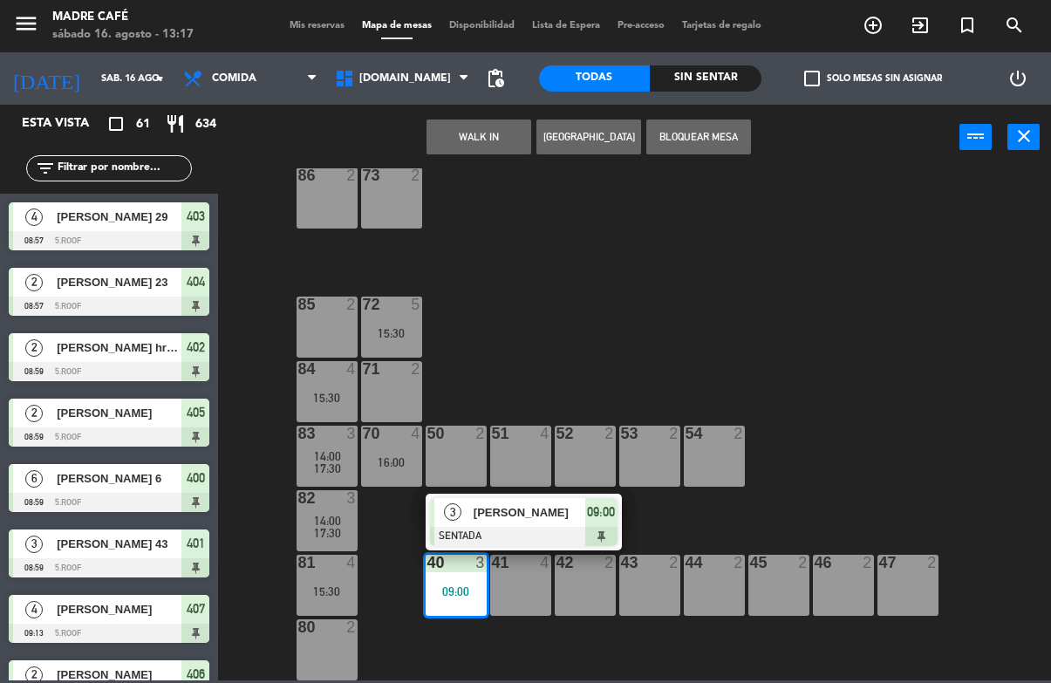
click at [595, 510] on span "09:00" at bounding box center [601, 511] width 28 height 21
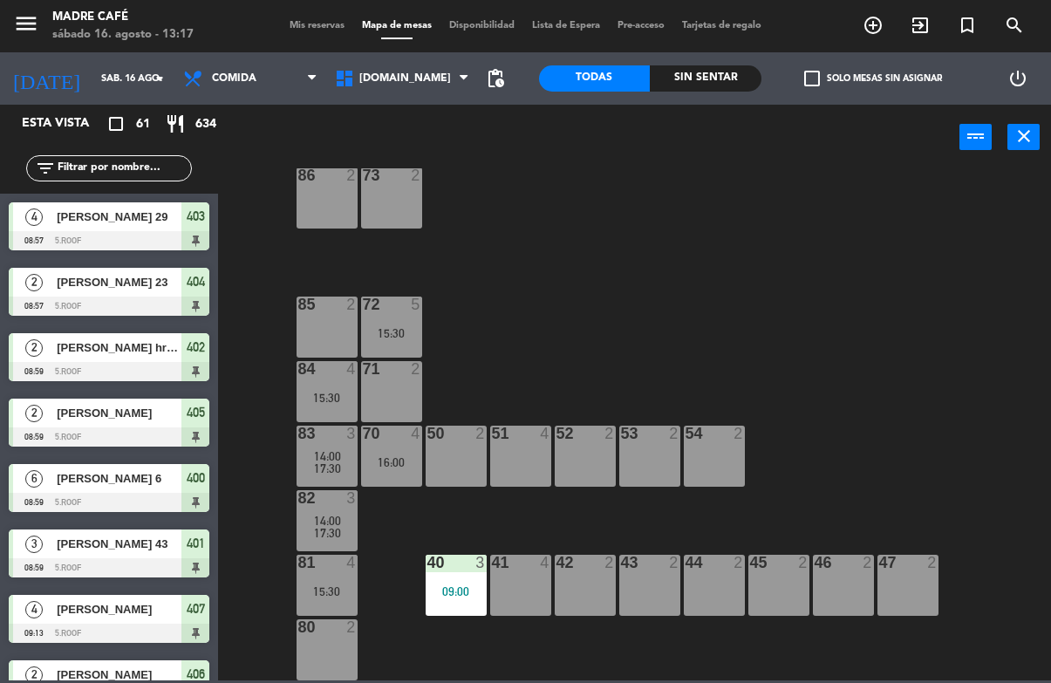
click at [877, 467] on div "87 2 17:00 74 2 75 2 76 2 86 2 73 2 72 5 15:30 85 2 71 2 84 4 15:30 70 4 16:00 …" at bounding box center [639, 424] width 822 height 512
click at [453, 592] on div "09:00" at bounding box center [455, 591] width 61 height 12
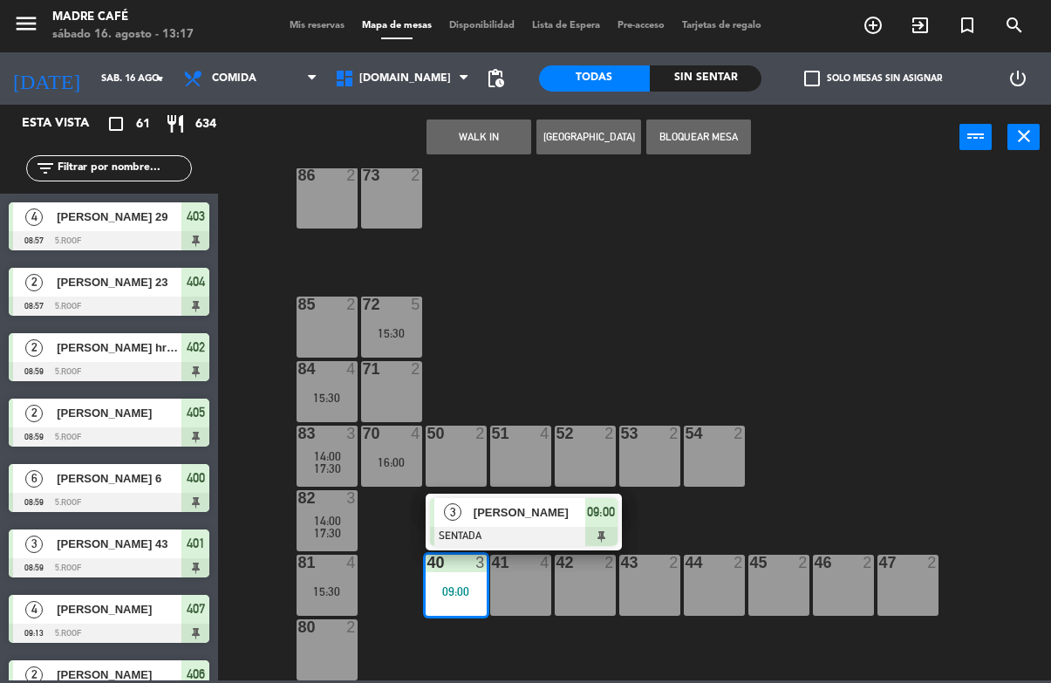
click at [588, 520] on span "09:00" at bounding box center [601, 511] width 28 height 21
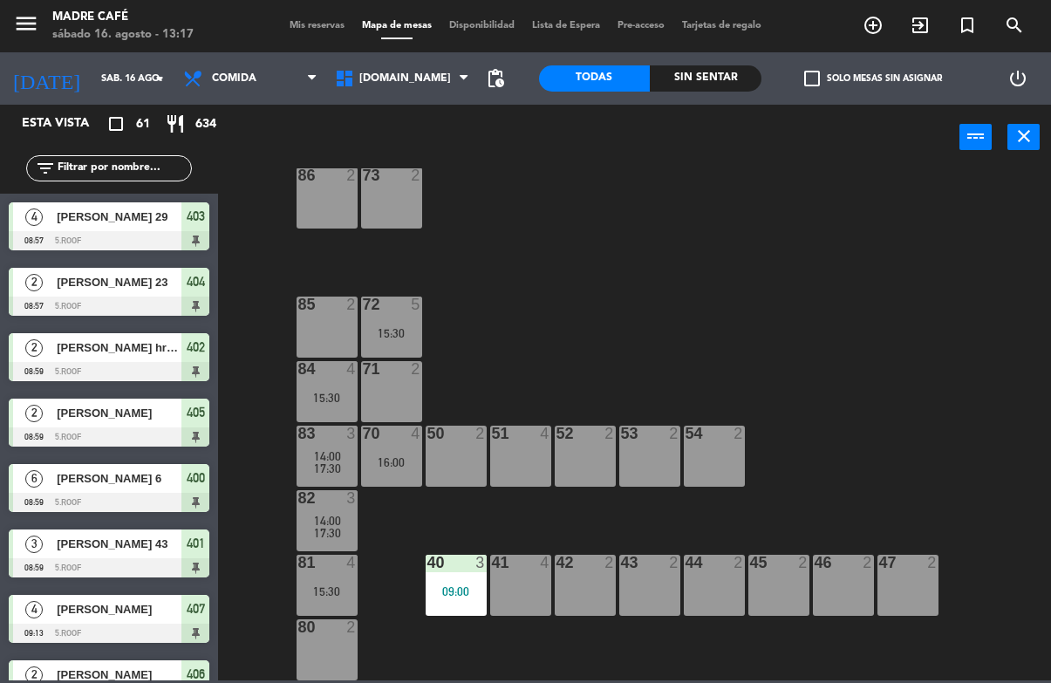
click at [753, 403] on div "87 2 17:00 74 2 75 2 76 2 86 2 73 2 72 5 15:30 85 2 71 2 84 4 15:30 70 4 16:00 …" at bounding box center [639, 424] width 822 height 512
click at [466, 588] on div "09:00" at bounding box center [455, 591] width 61 height 12
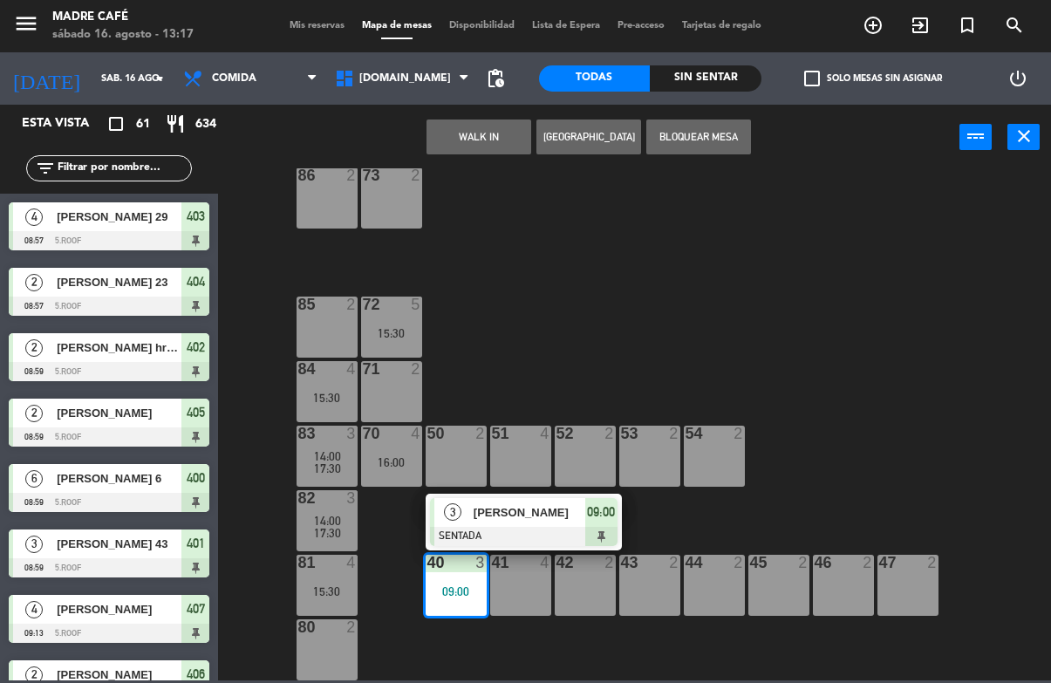
click at [585, 520] on div "09:00" at bounding box center [601, 512] width 32 height 29
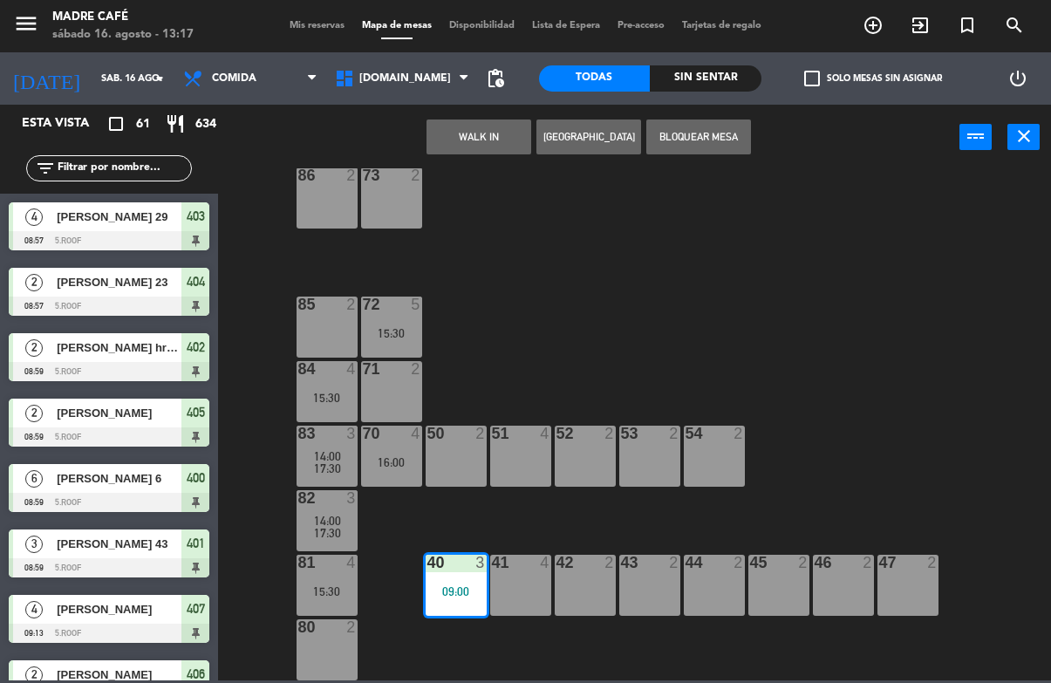
click at [904, 327] on div "87 2 17:00 74 2 75 2 76 2 86 2 73 2 72 5 15:30 85 2 71 2 84 4 15:30 70 4 16:00 …" at bounding box center [639, 424] width 822 height 512
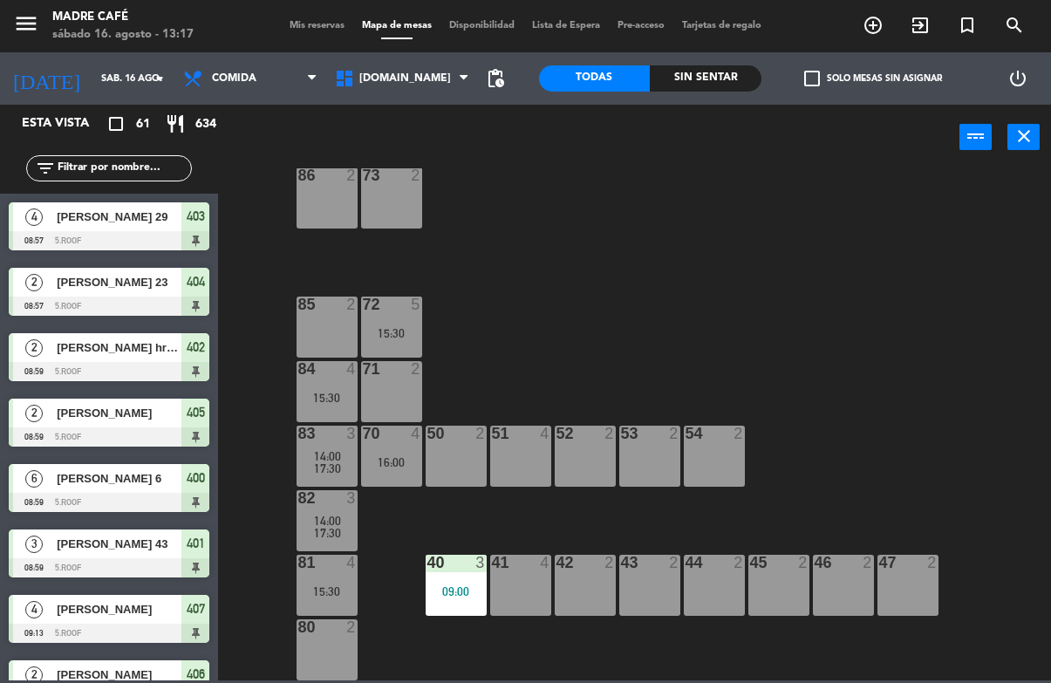
click at [471, 591] on div "09:00" at bounding box center [455, 591] width 61 height 12
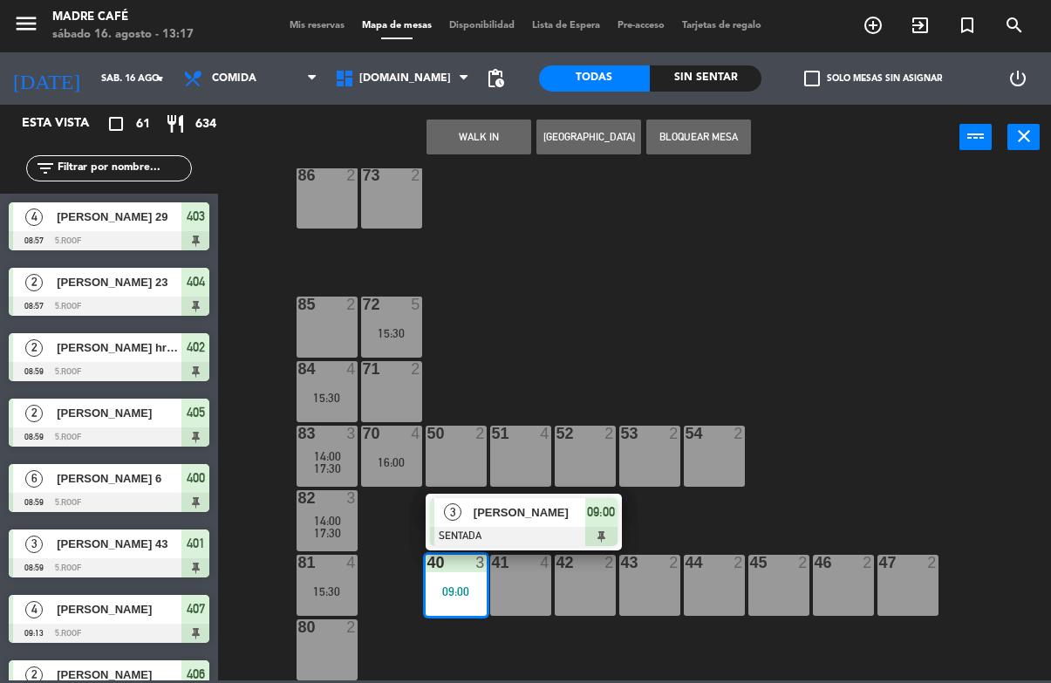
click at [595, 522] on span "09:00" at bounding box center [601, 511] width 28 height 21
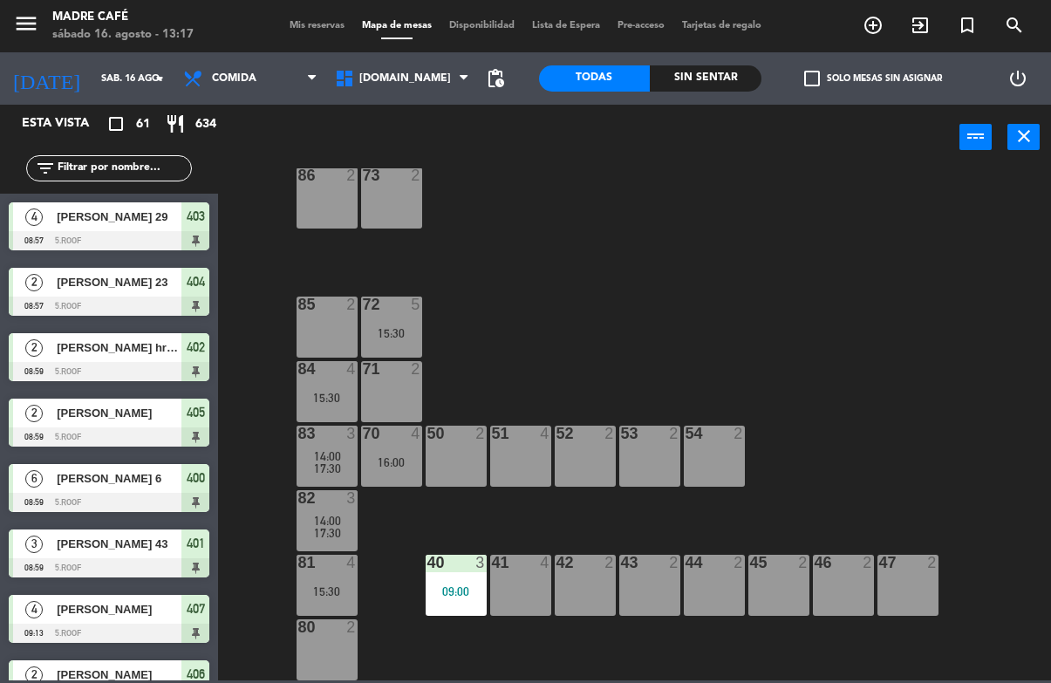
click at [814, 441] on div "87 2 17:00 74 2 75 2 76 2 86 2 73 2 72 5 15:30 85 2 71 2 84 4 15:30 70 4 16:00 …" at bounding box center [639, 424] width 822 height 512
click at [470, 583] on div "40 3 09:00" at bounding box center [455, 585] width 61 height 61
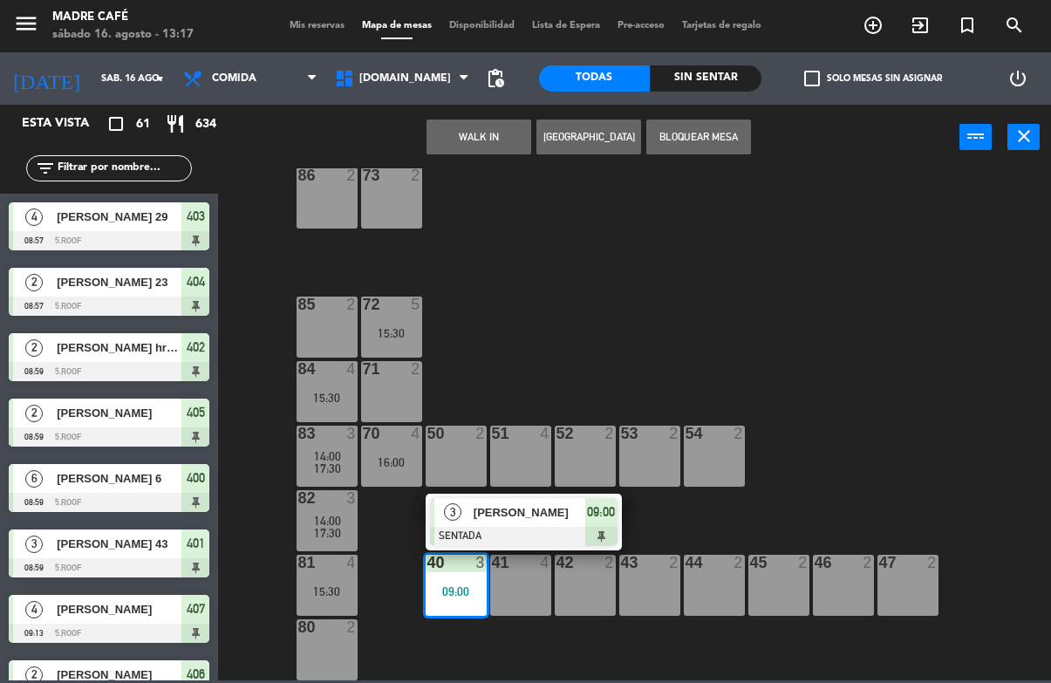
click at [618, 519] on div "3 Vicente coyac SENTADA 09:00" at bounding box center [523, 522] width 196 height 57
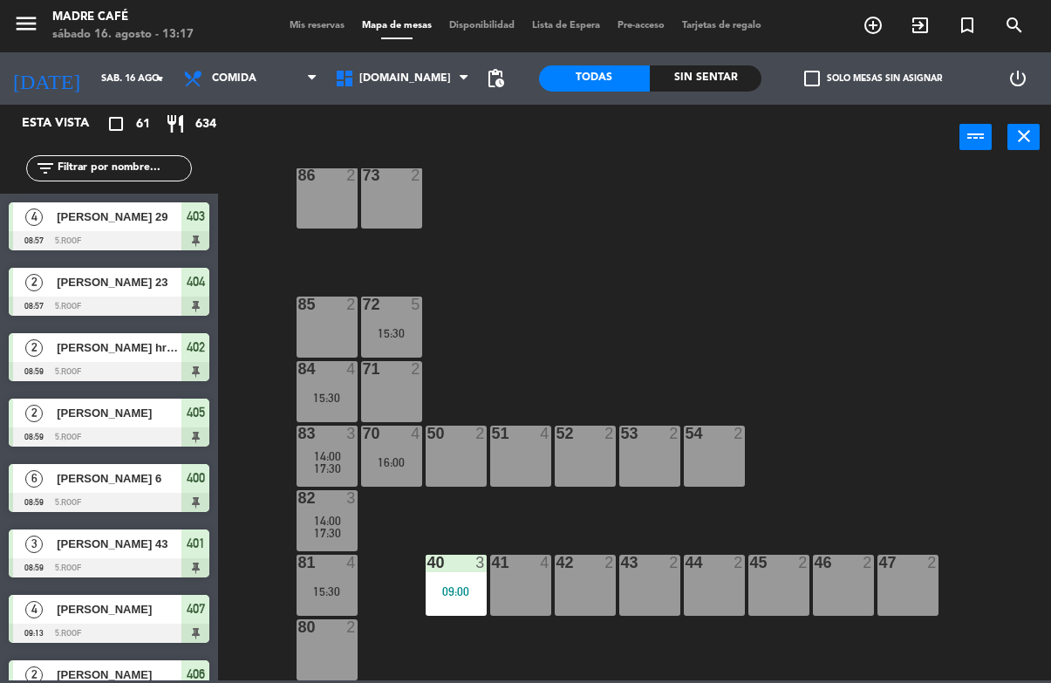
click at [615, 536] on div "87 2 17:00 74 2 75 2 76 2 86 2 73 2 72 5 15:30 85 2 71 2 84 4 15:30 70 4 16:00 …" at bounding box center [639, 424] width 822 height 512
click at [453, 585] on div "09:00" at bounding box center [455, 591] width 61 height 12
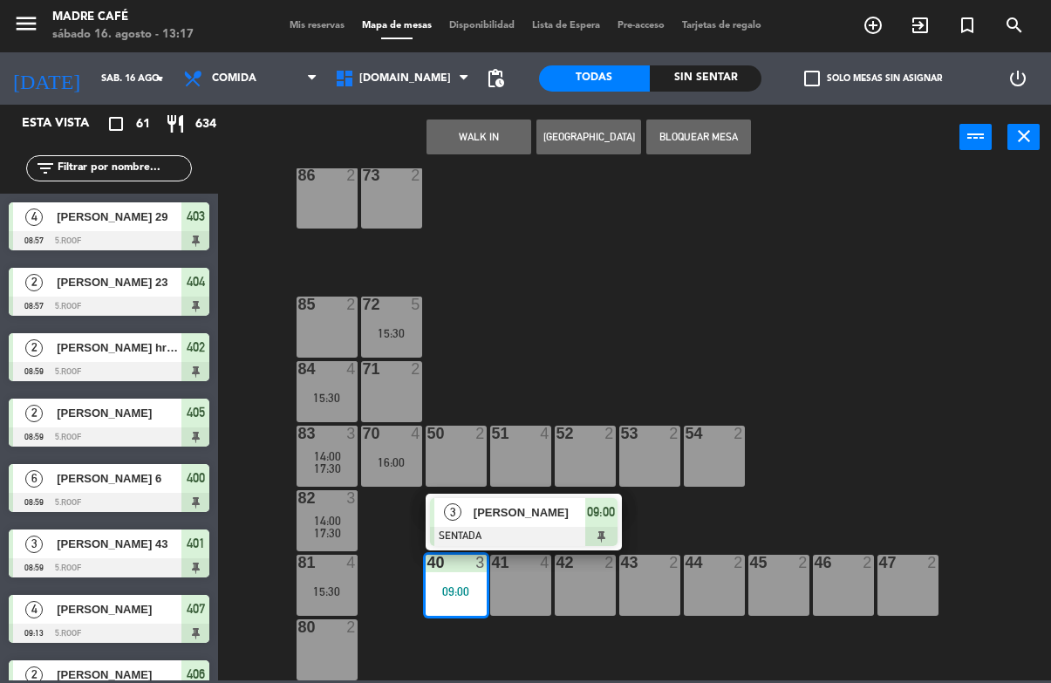
click at [607, 513] on span "09:00" at bounding box center [601, 511] width 28 height 21
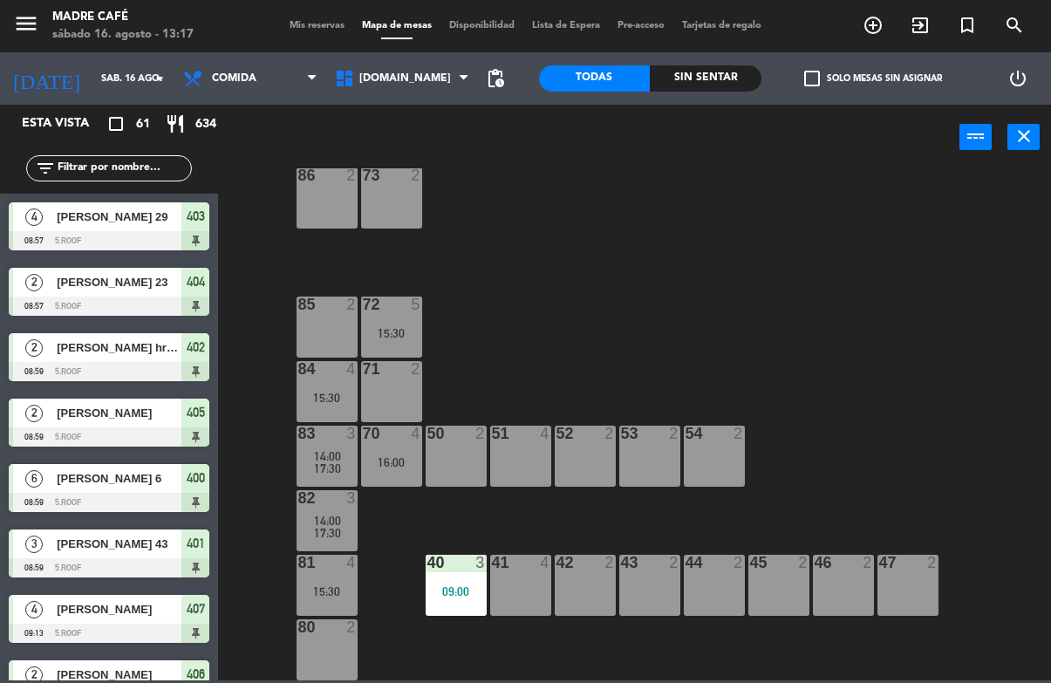
click at [865, 326] on div "87 2 17:00 74 2 75 2 76 2 86 2 73 2 72 5 15:30 85 2 71 2 84 4 15:30 70 4 16:00 …" at bounding box center [639, 424] width 822 height 512
click at [446, 596] on div "09:00" at bounding box center [455, 591] width 61 height 12
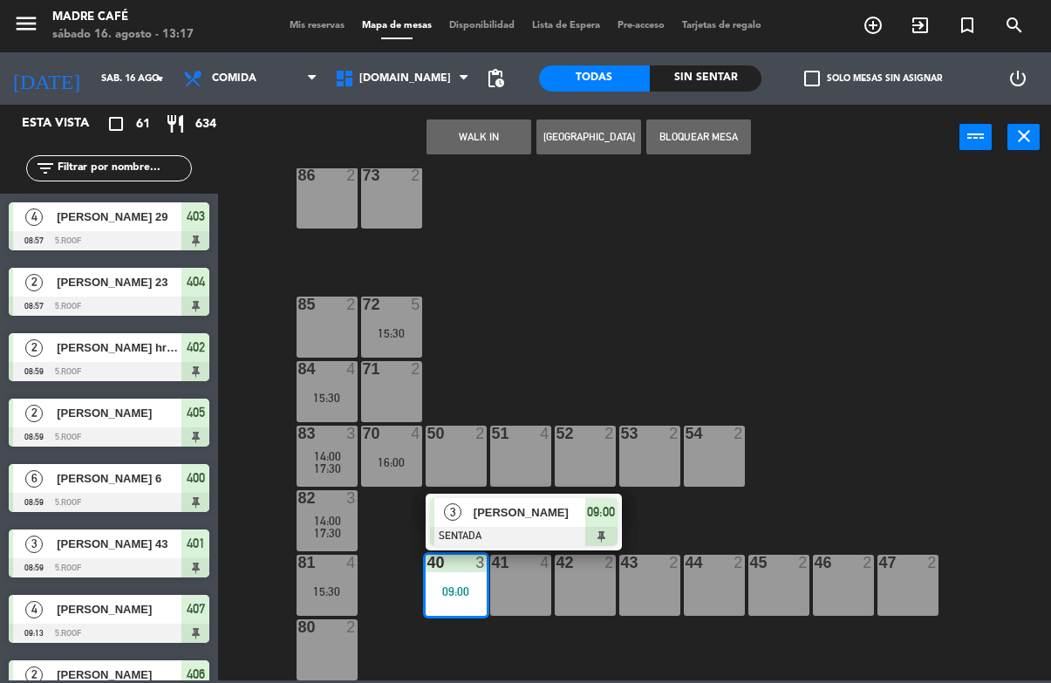
click at [618, 515] on div "3 Vicente coyac SENTADA 09:00" at bounding box center [523, 522] width 196 height 57
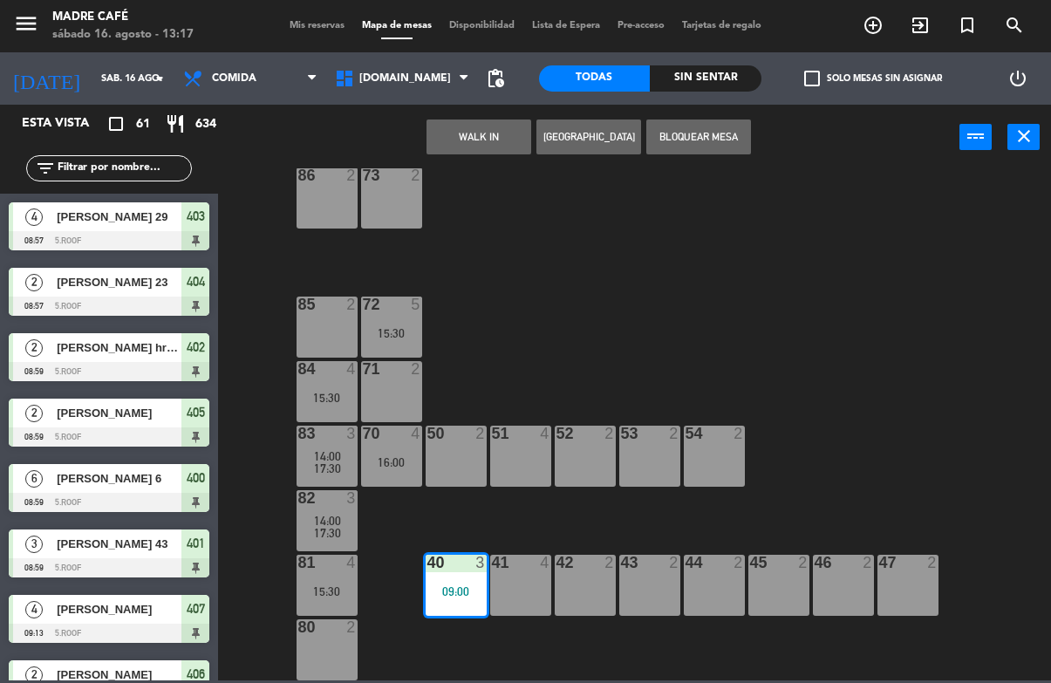
click at [898, 262] on div "87 2 17:00 74 2 75 2 76 2 86 2 73 2 72 5 15:30 85 2 71 2 84 4 15:30 70 4 16:00 …" at bounding box center [639, 424] width 822 height 512
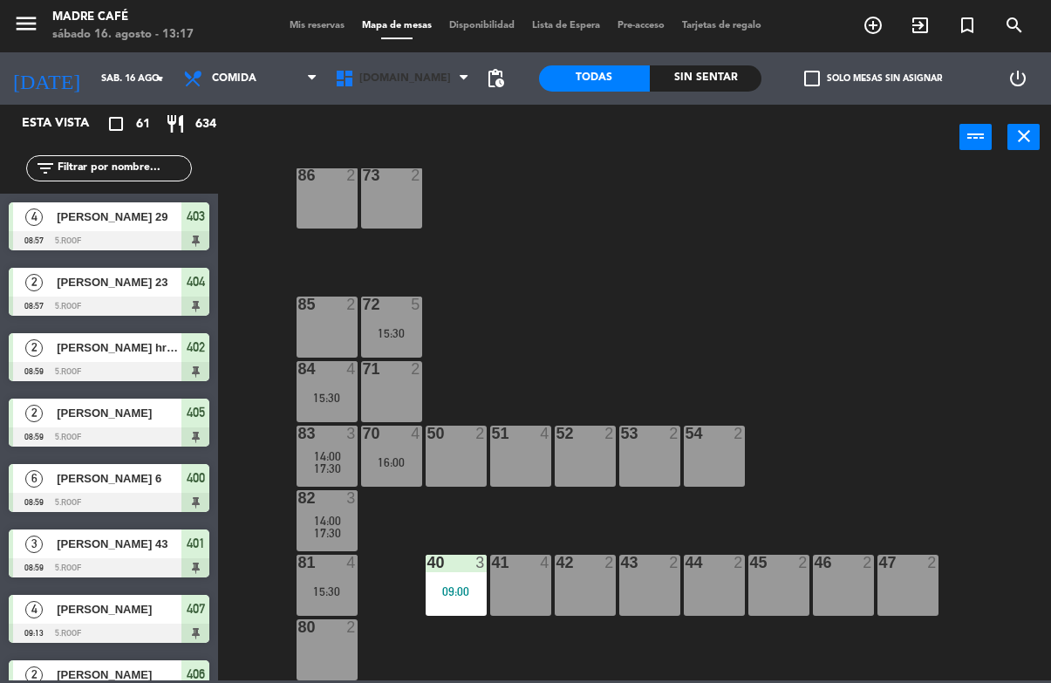
click at [391, 85] on span "[DOMAIN_NAME]" at bounding box center [402, 78] width 152 height 38
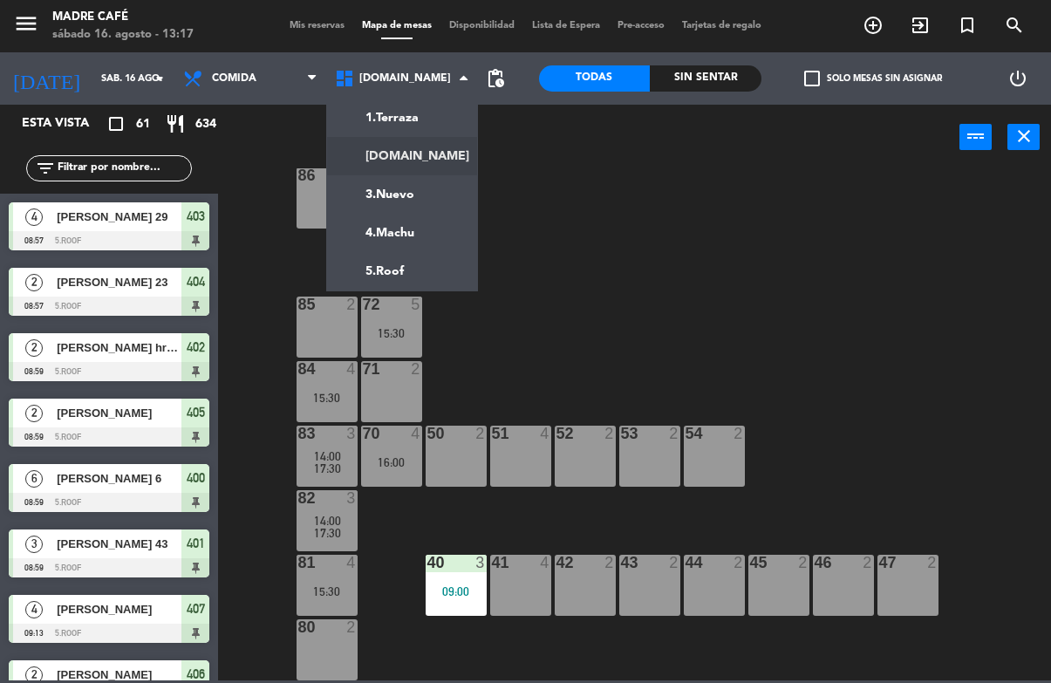
click at [439, 272] on ng-component "menu Madre Café sábado 16. agosto - 13:17 Mis reservas Mapa de mesas Disponibil…" at bounding box center [525, 340] width 1051 height 680
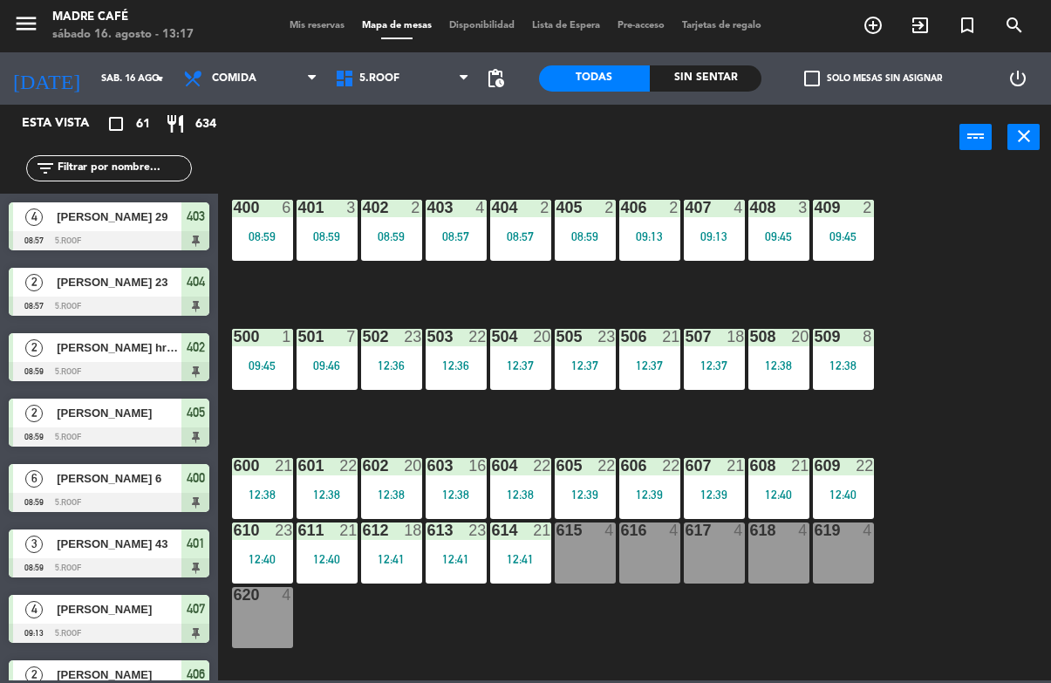
click at [251, 237] on div "08:59" at bounding box center [262, 236] width 61 height 12
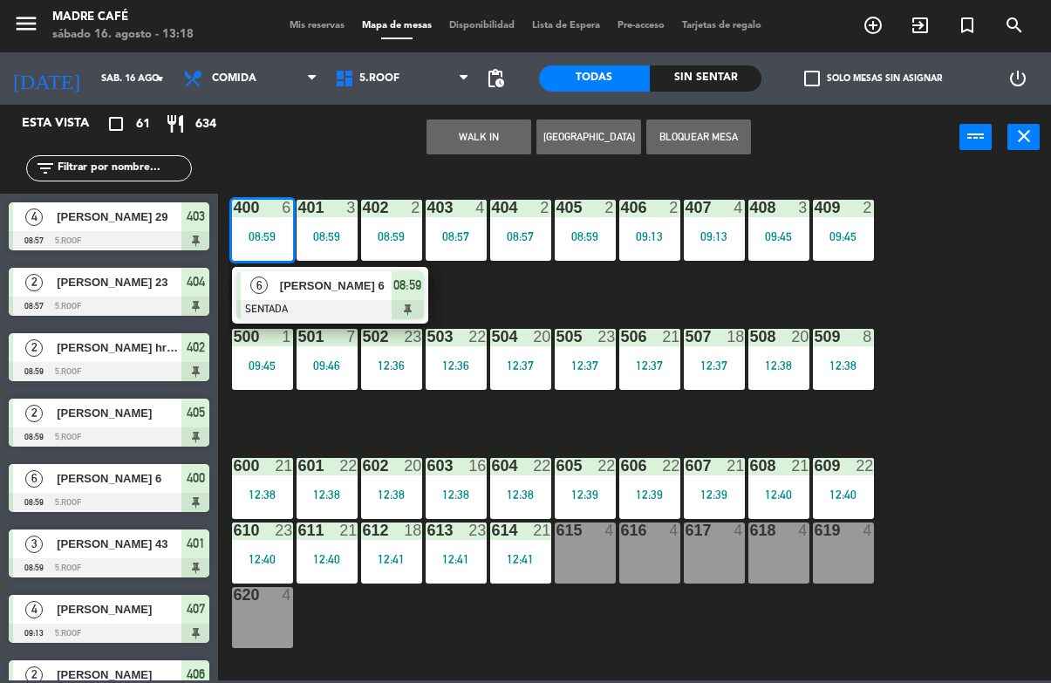
click at [408, 293] on span "08:59" at bounding box center [407, 285] width 28 height 21
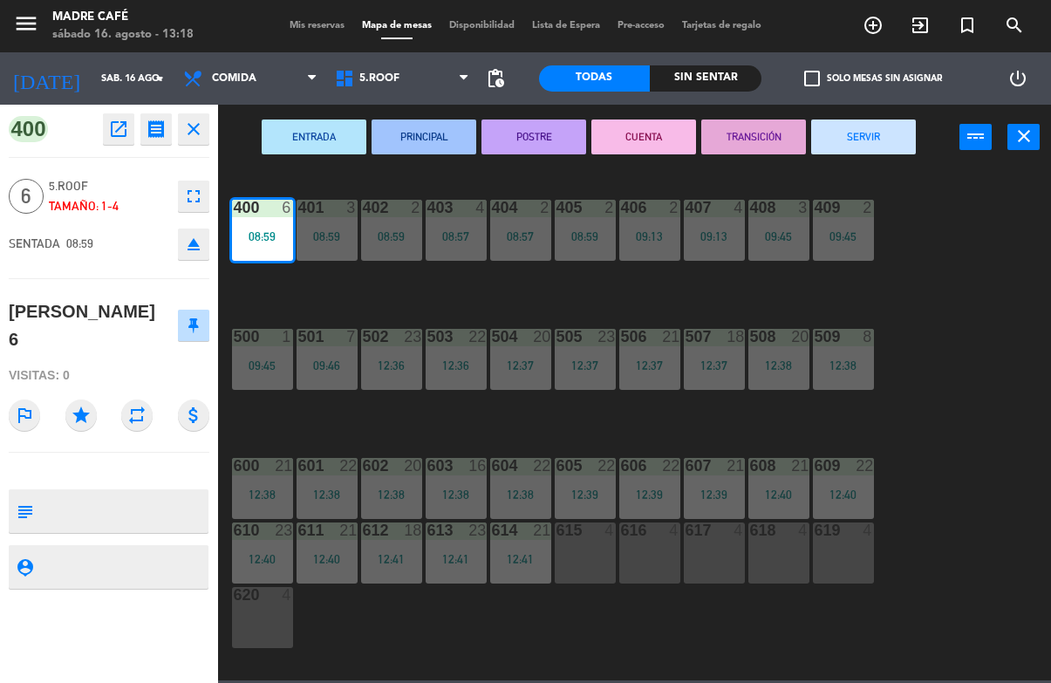
click at [882, 149] on button "SERVIR" at bounding box center [863, 136] width 105 height 35
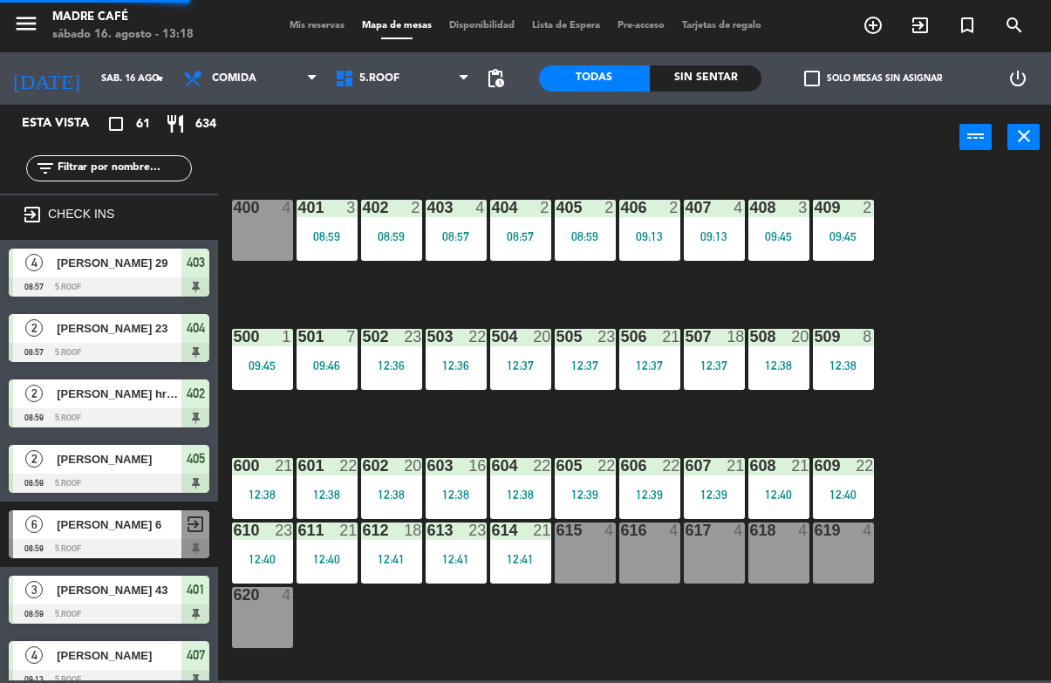
click at [950, 221] on div "400 4 401 3 08:59 402 2 08:59 403 4 08:57 404 2 08:57 405 2 08:59 406 2 09:13 4…" at bounding box center [639, 424] width 822 height 512
click at [328, 242] on div "08:59" at bounding box center [326, 236] width 61 height 12
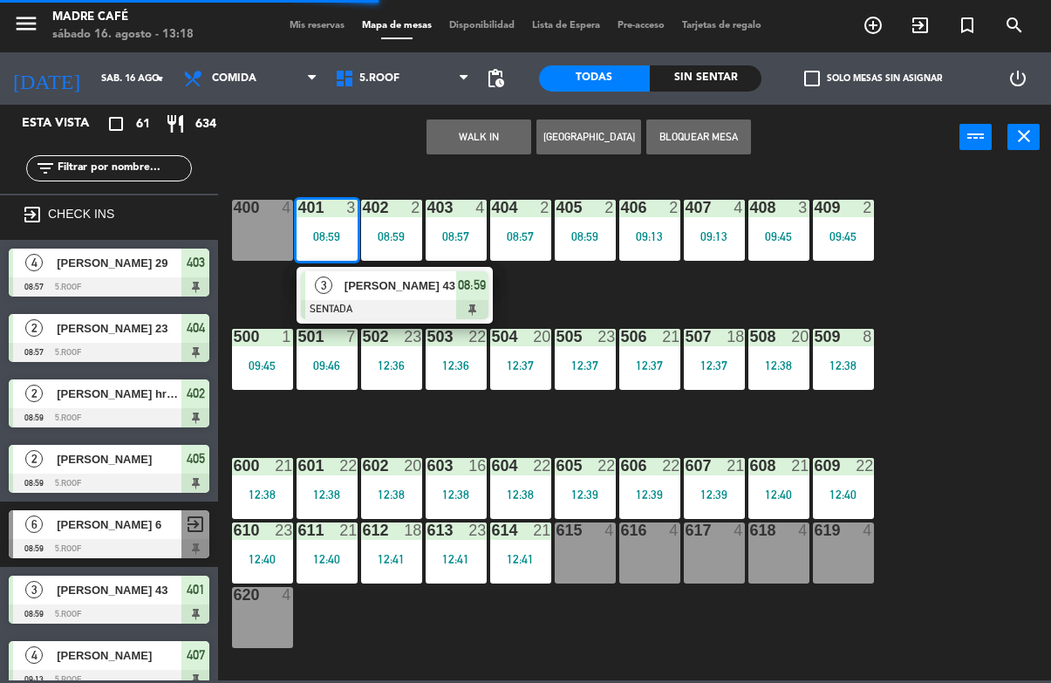
click at [472, 289] on span "08:59" at bounding box center [472, 285] width 28 height 21
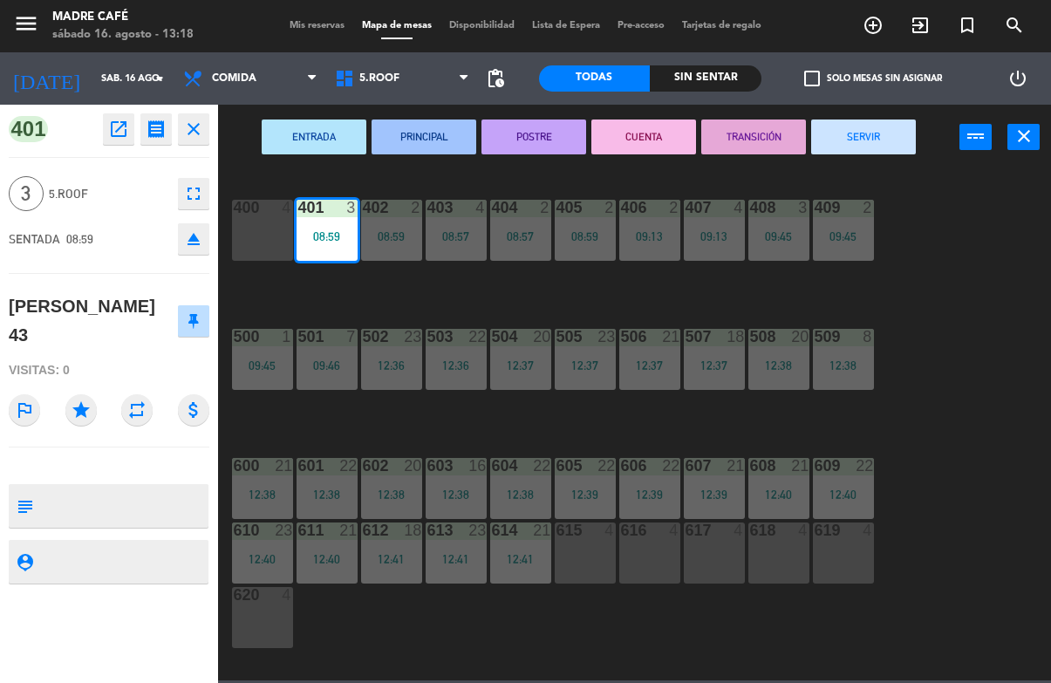
click at [883, 134] on button "SERVIR" at bounding box center [863, 136] width 105 height 35
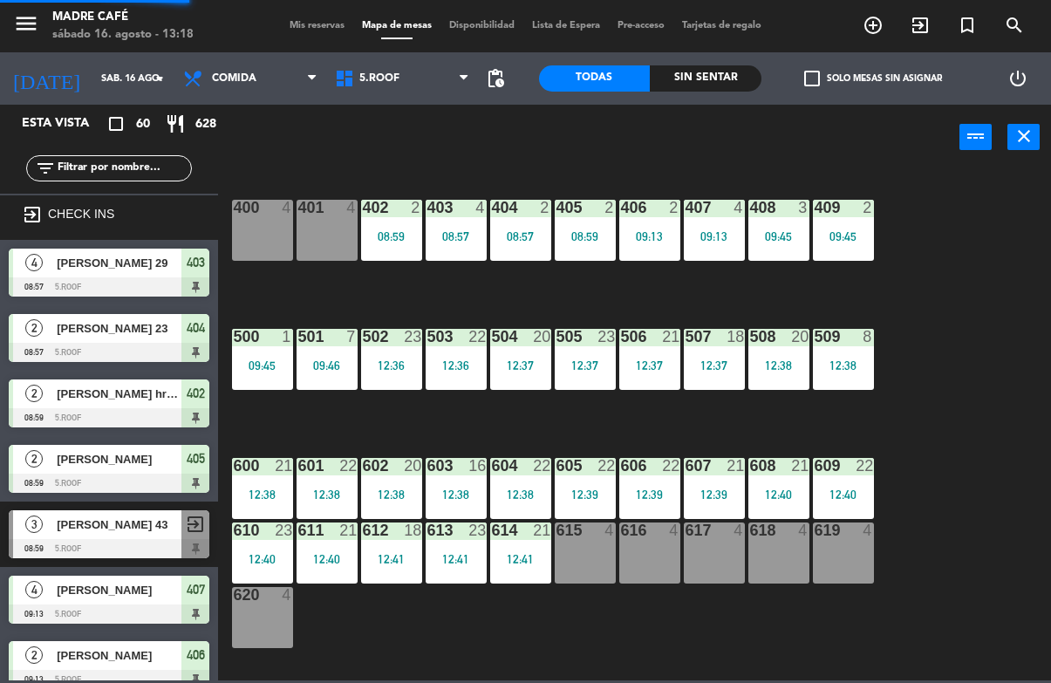
click at [958, 213] on div "400 4 401 4 402 2 08:59 403 4 08:57 404 2 08:57 405 2 08:59 406 2 09:13 407 4 0…" at bounding box center [639, 424] width 822 height 512
click at [380, 237] on div "08:59" at bounding box center [391, 236] width 61 height 12
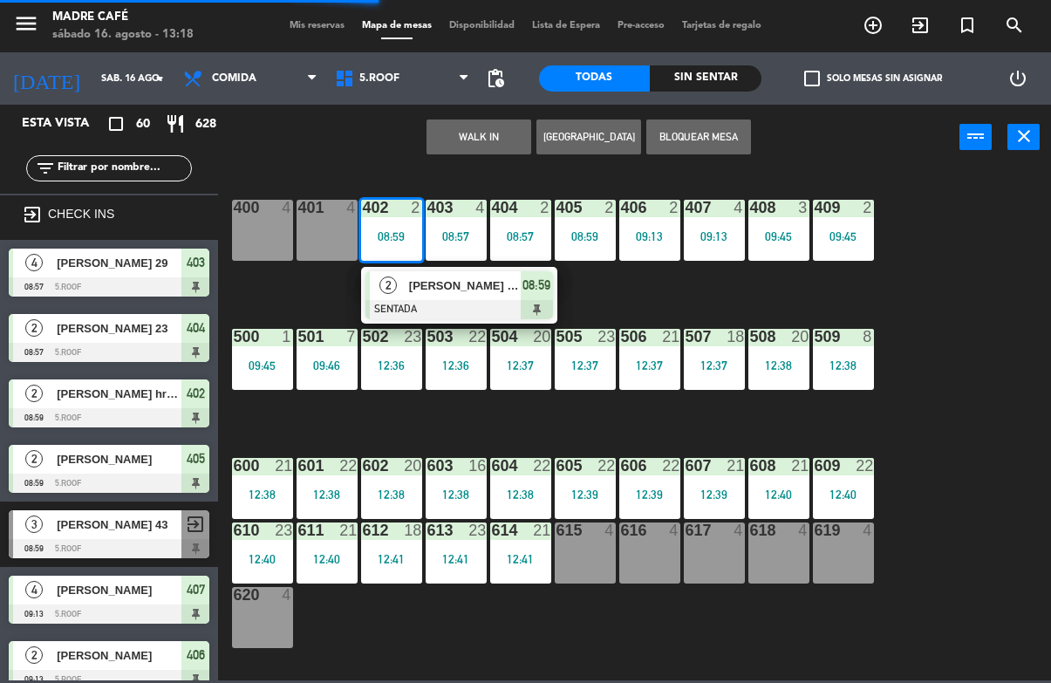
click at [521, 289] on div "08:59" at bounding box center [537, 285] width 32 height 29
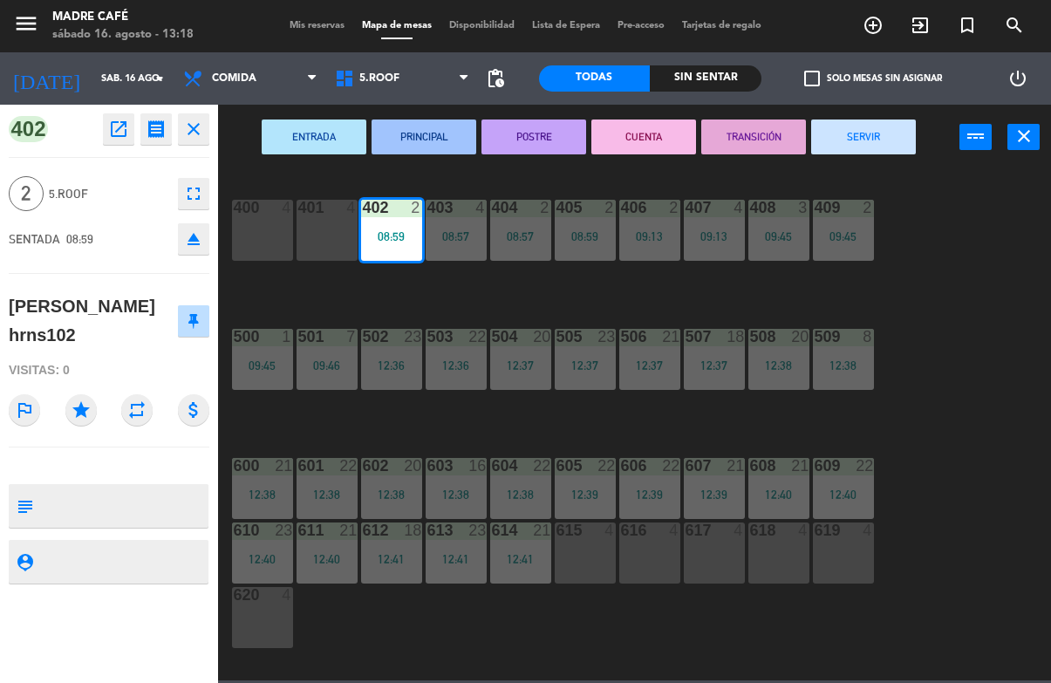
click at [888, 130] on button "SERVIR" at bounding box center [863, 136] width 105 height 35
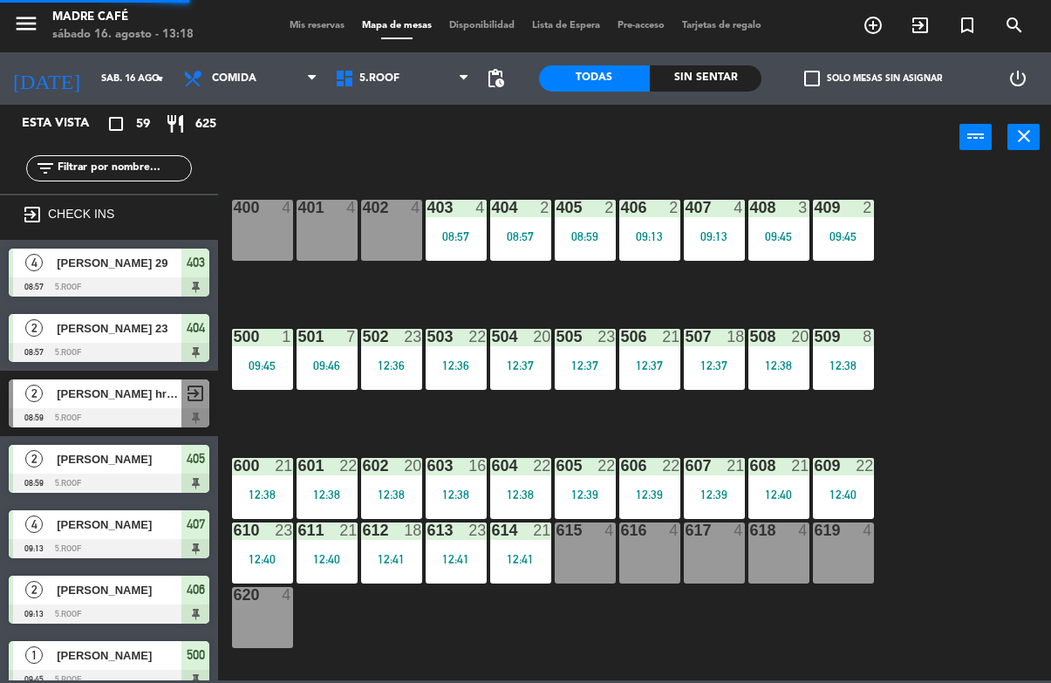
click at [947, 207] on div "400 4 401 4 402 4 403 4 08:57 404 2 08:57 405 2 08:59 406 2 09:13 407 4 09:13 4…" at bounding box center [639, 424] width 822 height 512
click at [439, 245] on div "403 4 08:57" at bounding box center [455, 230] width 61 height 61
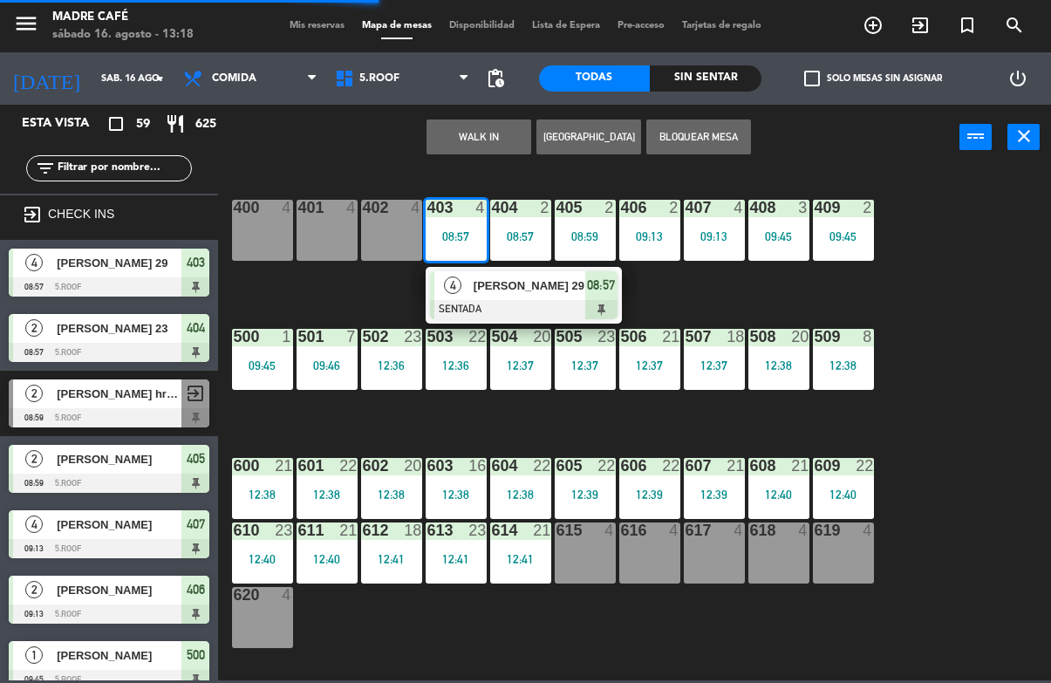
click at [595, 290] on span "08:57" at bounding box center [601, 285] width 28 height 21
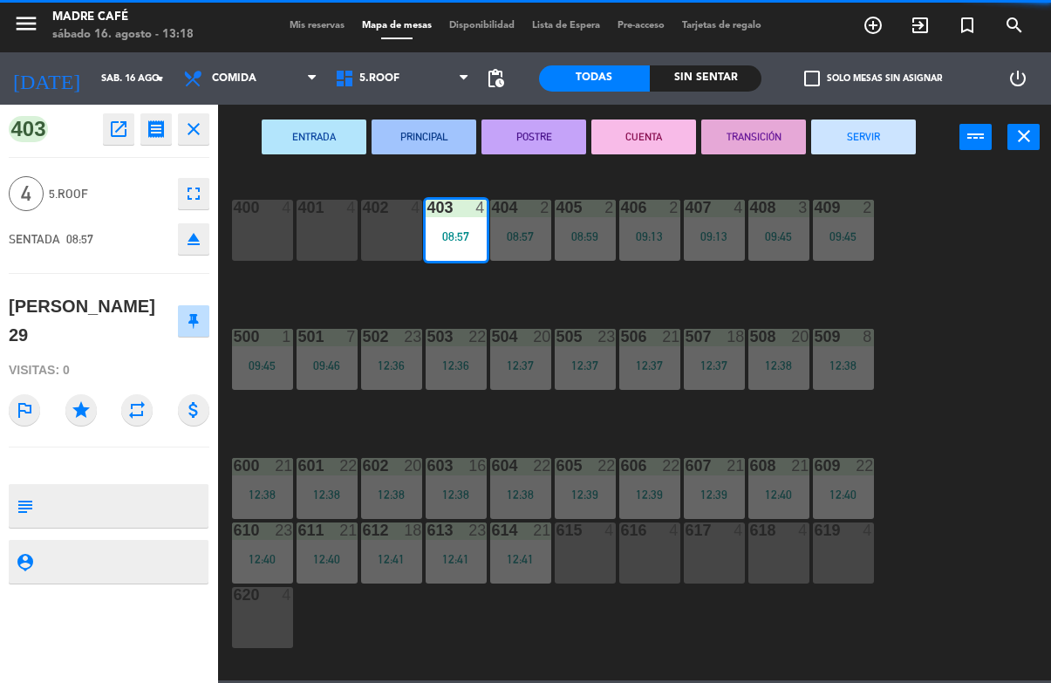
click at [882, 137] on button "SERVIR" at bounding box center [863, 136] width 105 height 35
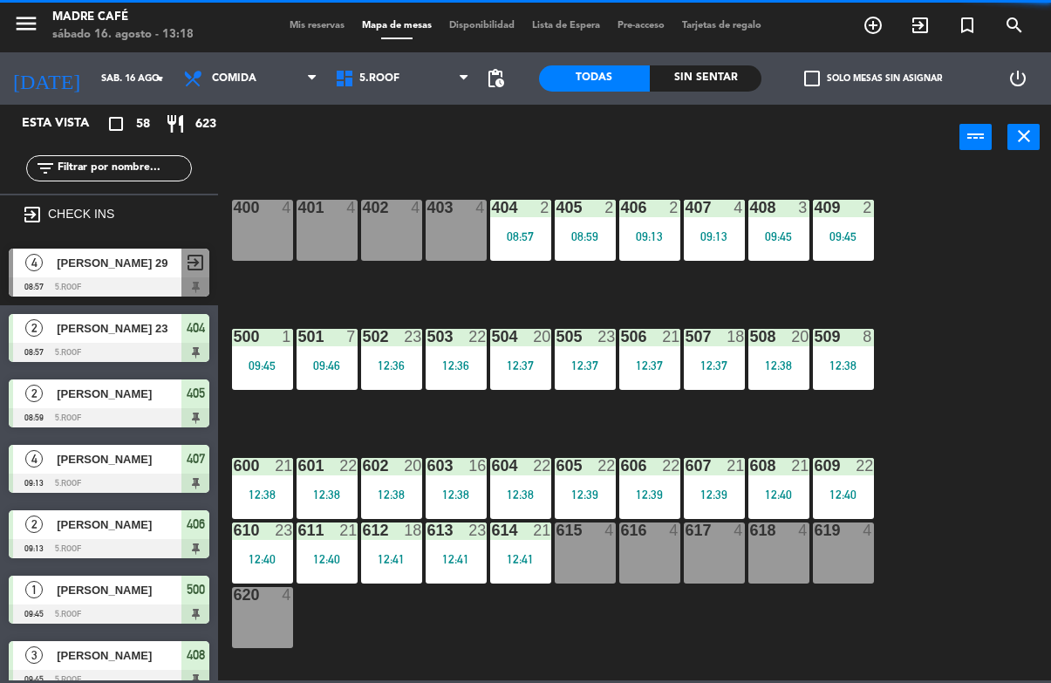
click at [961, 219] on div "400 4 401 4 402 4 403 4 404 2 08:57 405 2 08:59 406 2 09:13 407 4 09:13 408 3 0…" at bounding box center [639, 424] width 822 height 512
click at [518, 237] on div "08:57" at bounding box center [520, 236] width 61 height 12
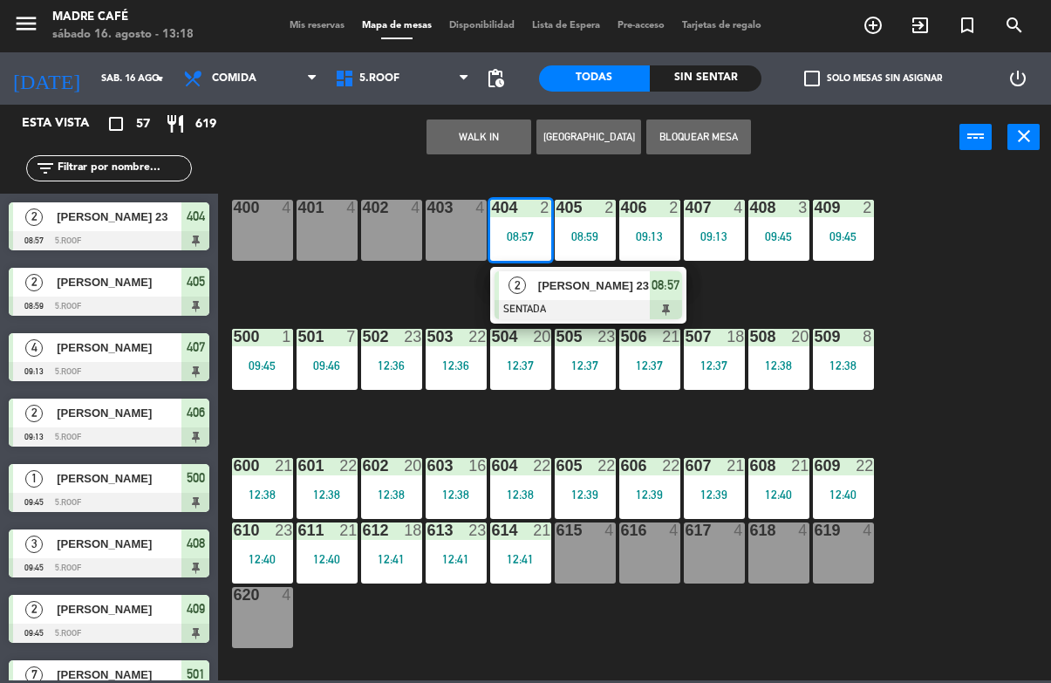
click at [653, 283] on span "08:57" at bounding box center [665, 285] width 28 height 21
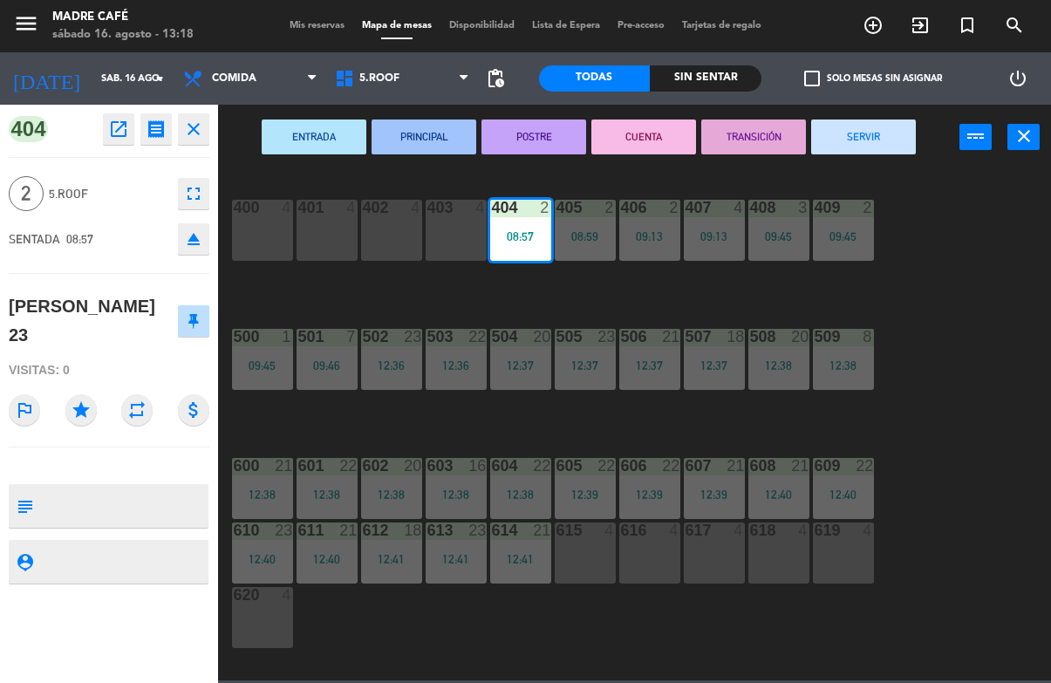
click at [885, 136] on button "SERVIR" at bounding box center [863, 136] width 105 height 35
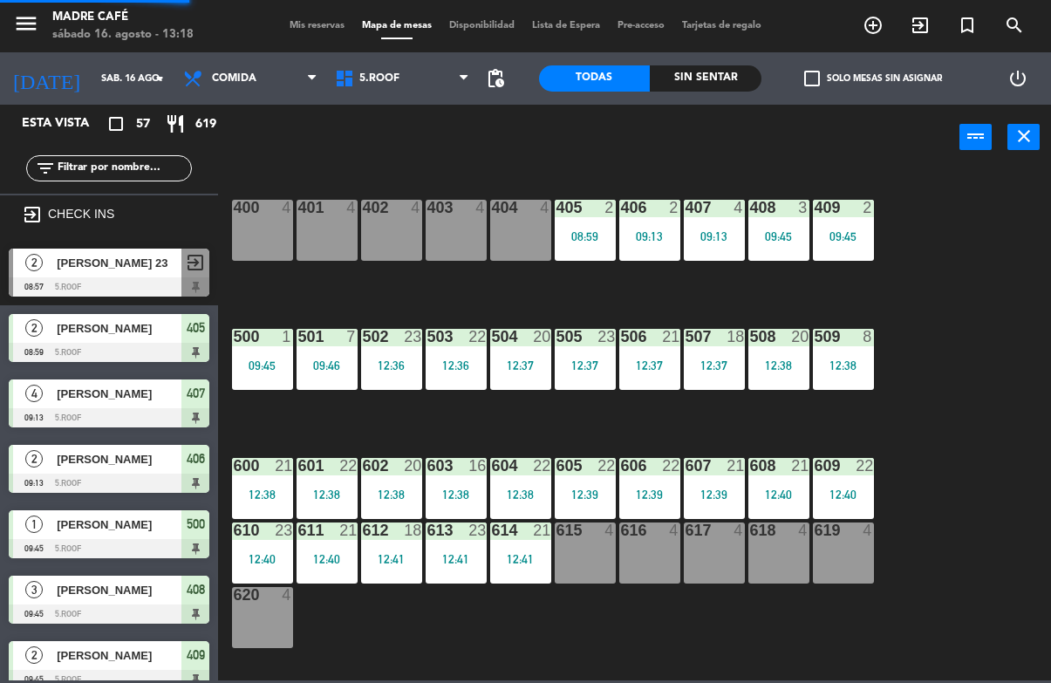
click at [966, 225] on div "400 4 401 4 402 4 403 4 404 4 405 2 08:59 406 2 09:13 407 4 09:13 408 3 09:45 4…" at bounding box center [639, 424] width 822 height 512
click at [609, 226] on div "405 2 08:59" at bounding box center [585, 230] width 61 height 61
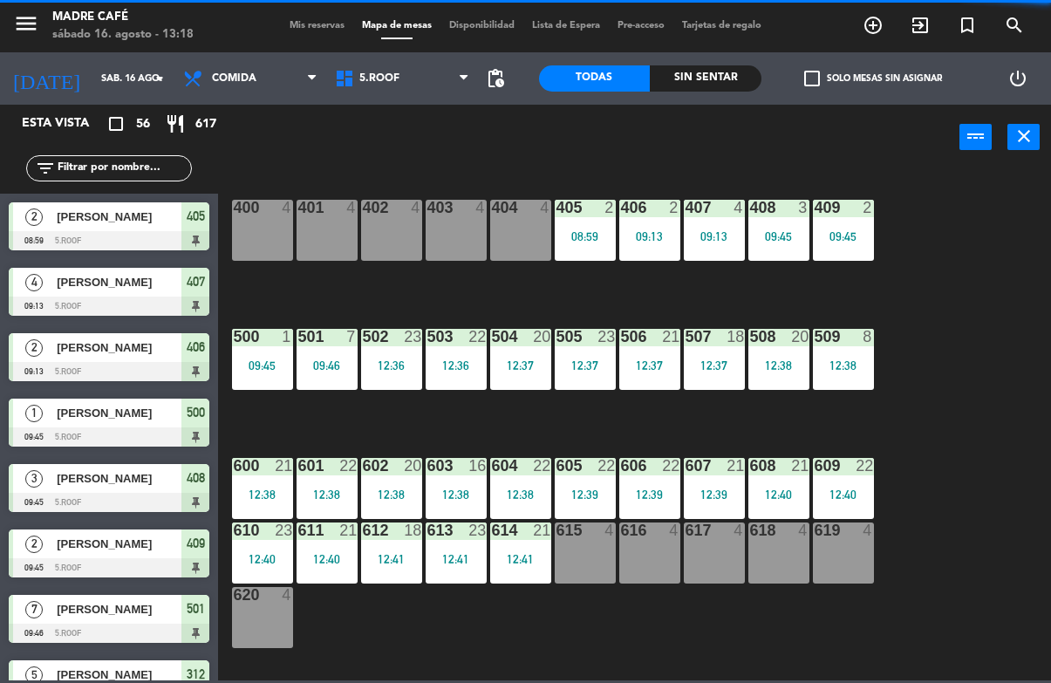
click at [916, 283] on div "400 4 401 4 402 4 403 4 404 4 405 2 08:59 406 2 09:13 407 4 09:13 408 3 09:45 4…" at bounding box center [639, 424] width 822 height 512
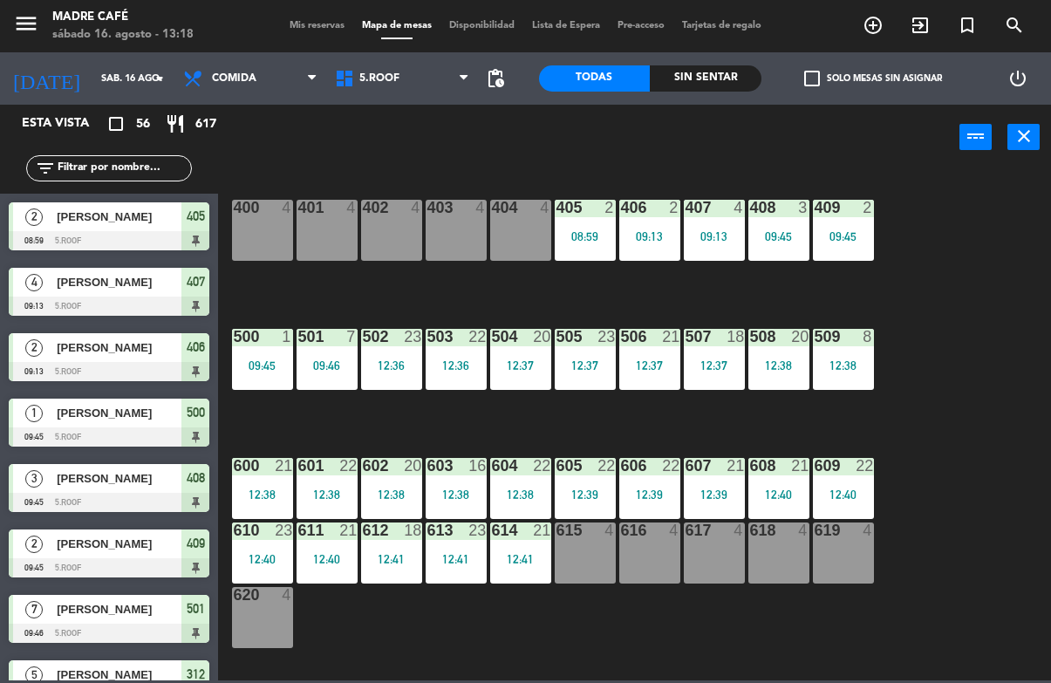
click at [614, 242] on div "08:59" at bounding box center [585, 236] width 61 height 12
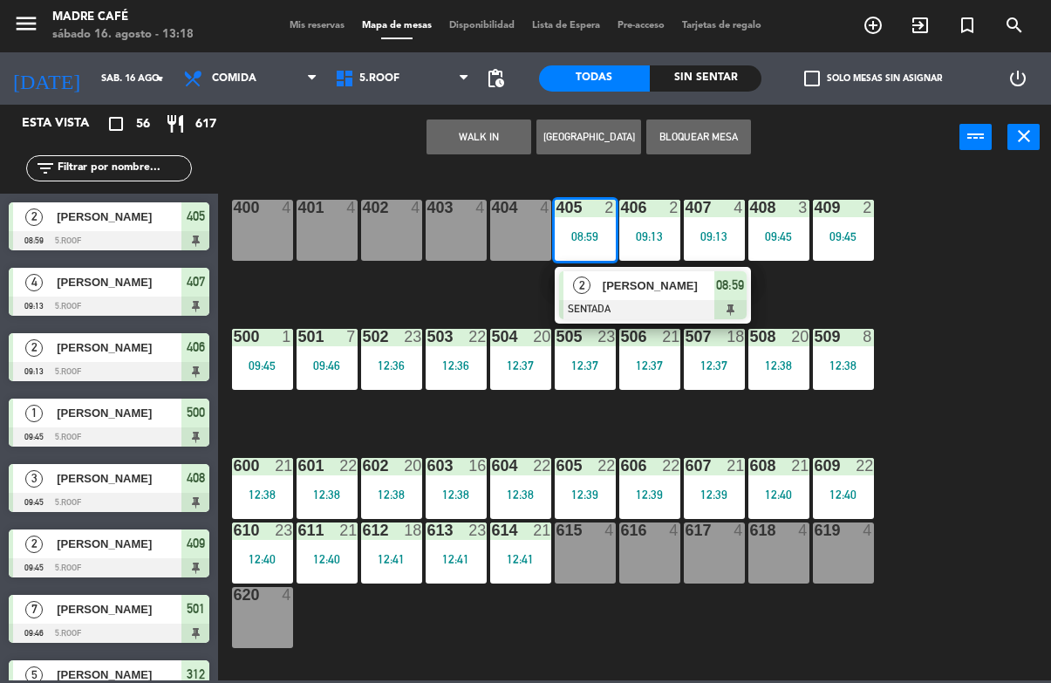
click at [733, 300] on div at bounding box center [652, 309] width 187 height 19
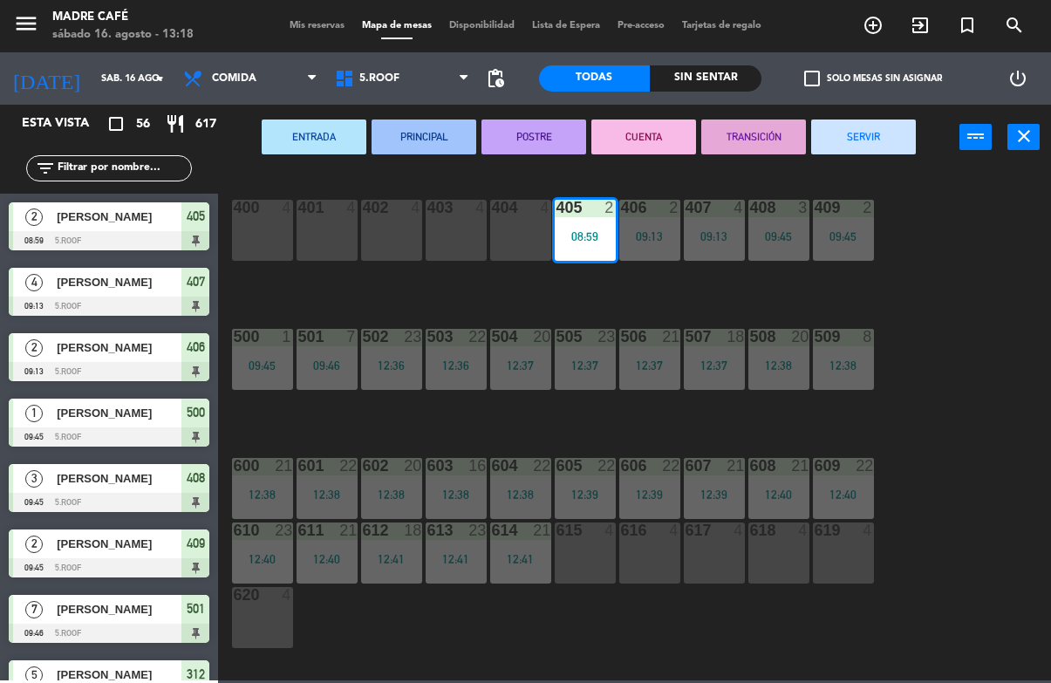
click at [883, 126] on button "SERVIR" at bounding box center [863, 136] width 105 height 35
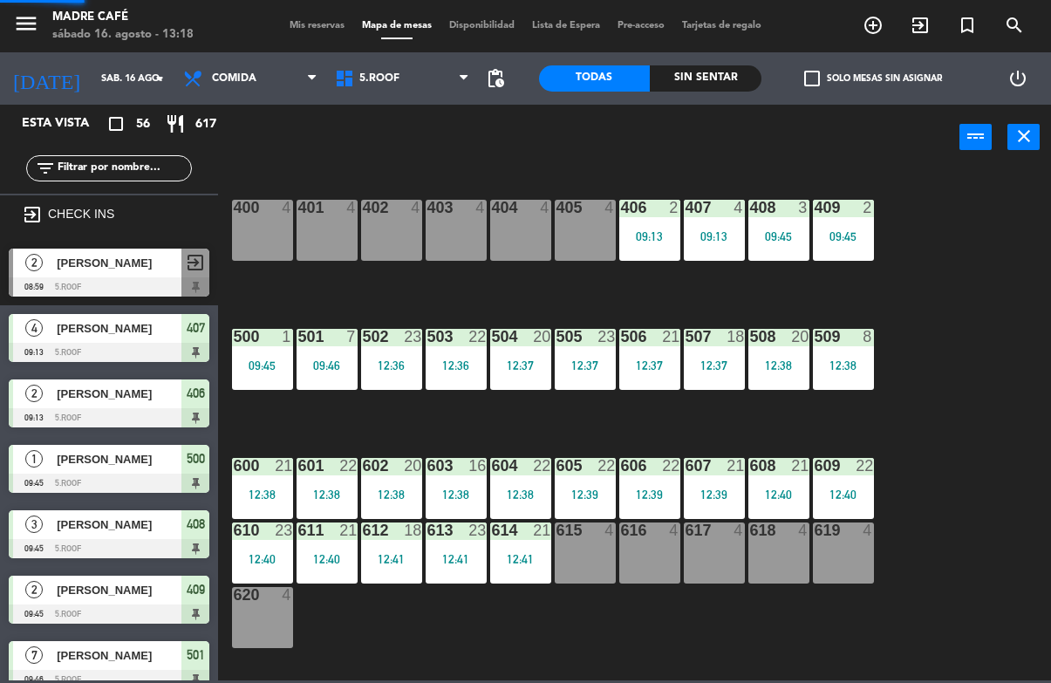
click at [950, 188] on div "400 4 401 4 402 4 403 4 404 4 405 4 406 2 09:13 407 4 09:13 408 3 09:45 409 2 0…" at bounding box center [639, 424] width 822 height 512
click at [655, 242] on div "09:13" at bounding box center [649, 236] width 61 height 12
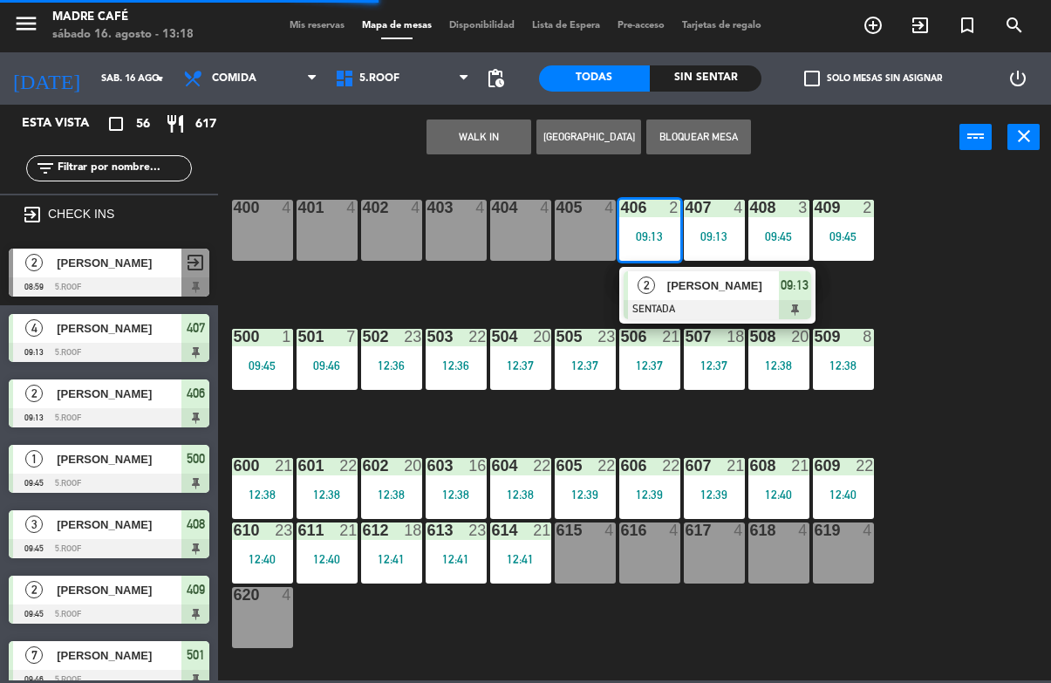
click at [792, 293] on span "09:13" at bounding box center [794, 285] width 28 height 21
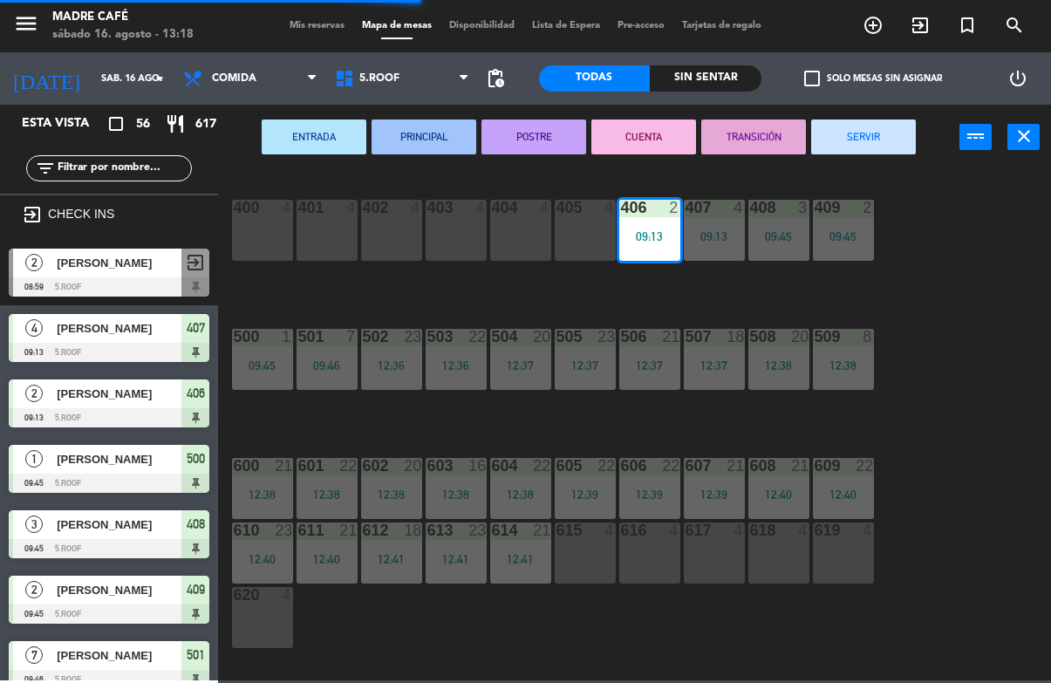
click at [901, 140] on button "SERVIR" at bounding box center [863, 136] width 105 height 35
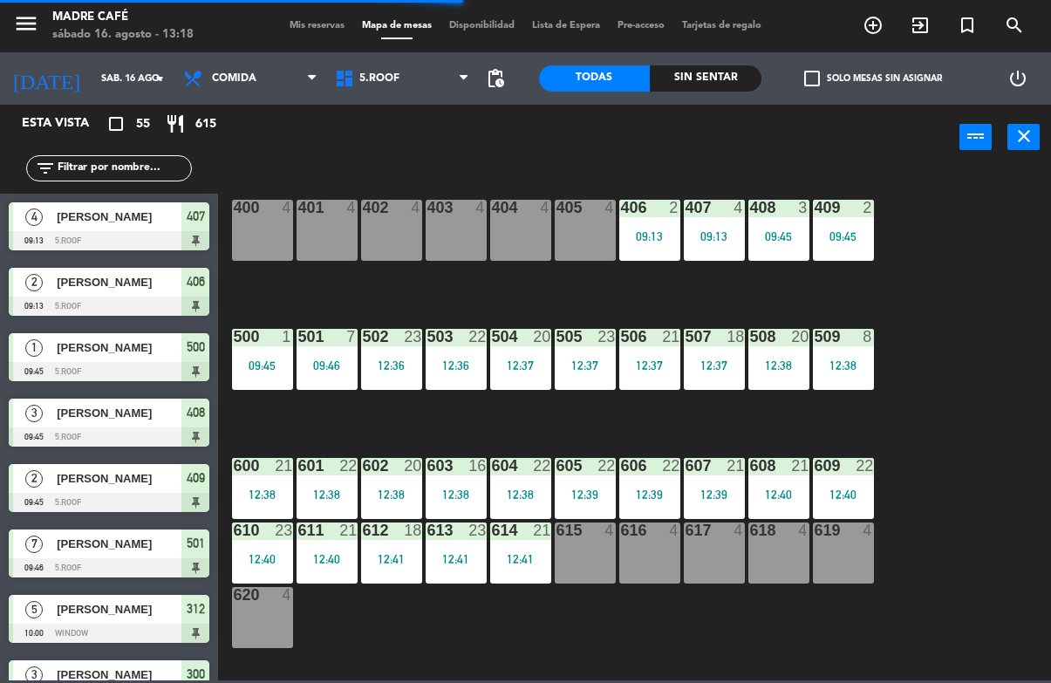
click at [723, 247] on div "407 4 09:13" at bounding box center [714, 230] width 61 height 61
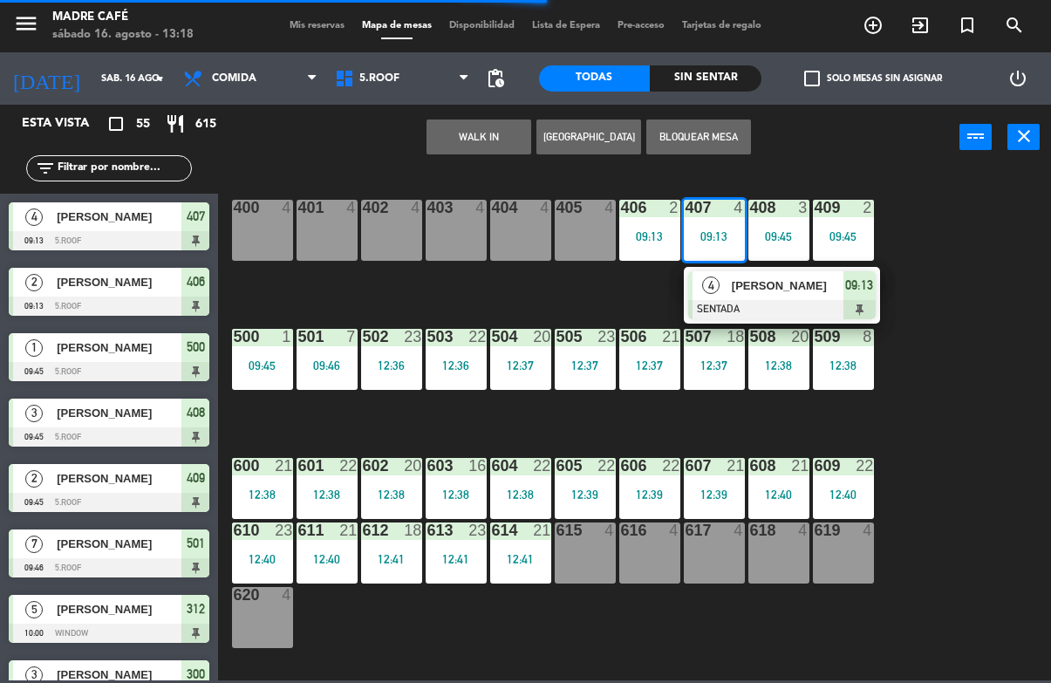
click at [848, 307] on div at bounding box center [781, 309] width 187 height 19
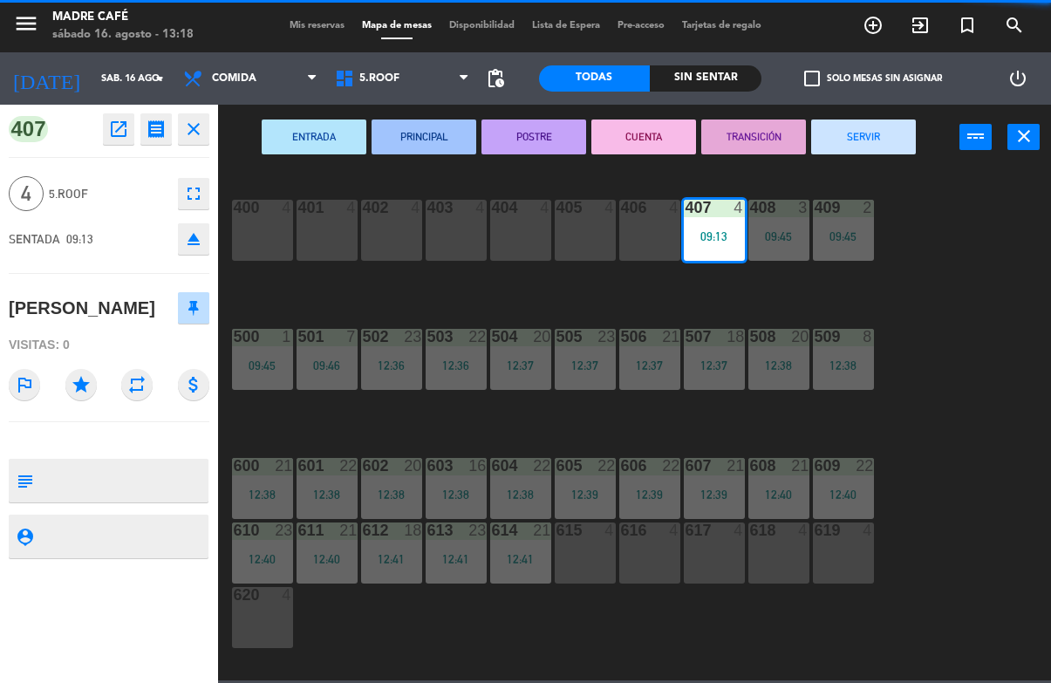
click at [895, 140] on button "SERVIR" at bounding box center [863, 136] width 105 height 35
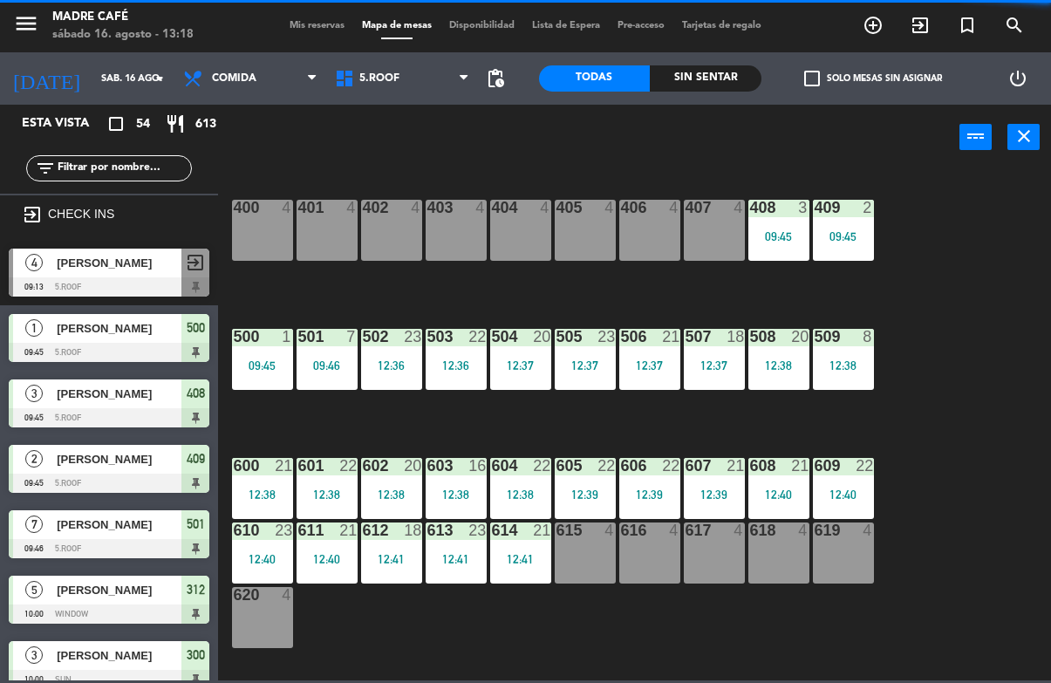
click at [775, 248] on div "408 3 09:45" at bounding box center [778, 230] width 61 height 61
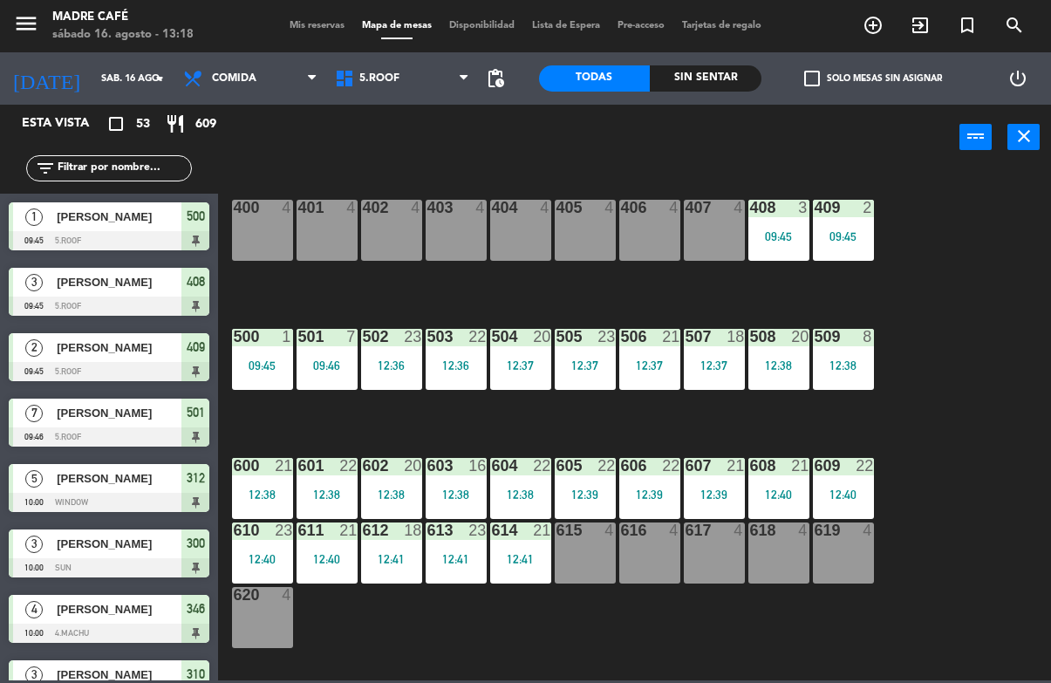
click at [915, 297] on div "400 4 401 4 402 4 403 4 404 4 405 4 406 4 407 4 408 3 09:45 409 2 09:45 500 1 0…" at bounding box center [639, 424] width 822 height 512
click at [793, 240] on div "09:45" at bounding box center [778, 236] width 61 height 12
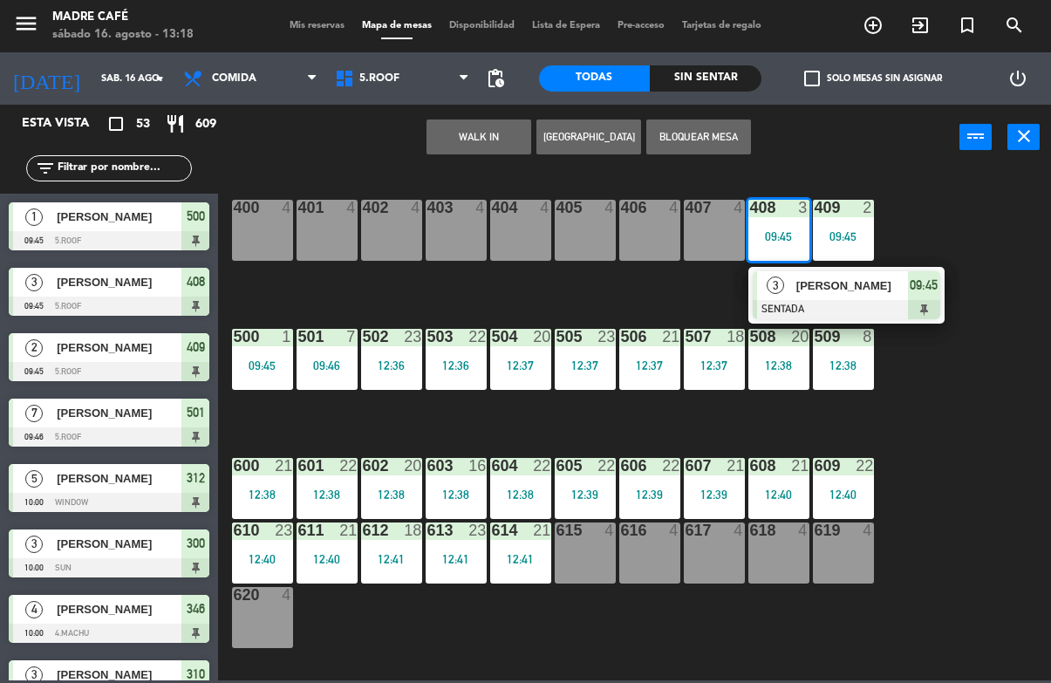
click at [910, 302] on div at bounding box center [845, 309] width 187 height 19
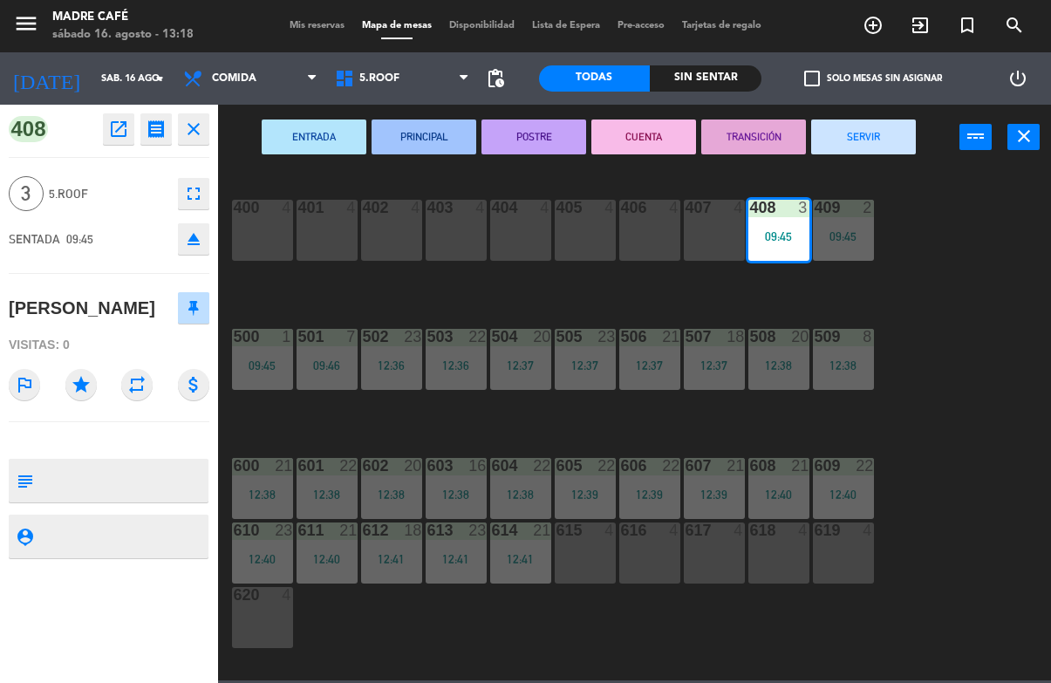
click at [875, 135] on button "SERVIR" at bounding box center [863, 136] width 105 height 35
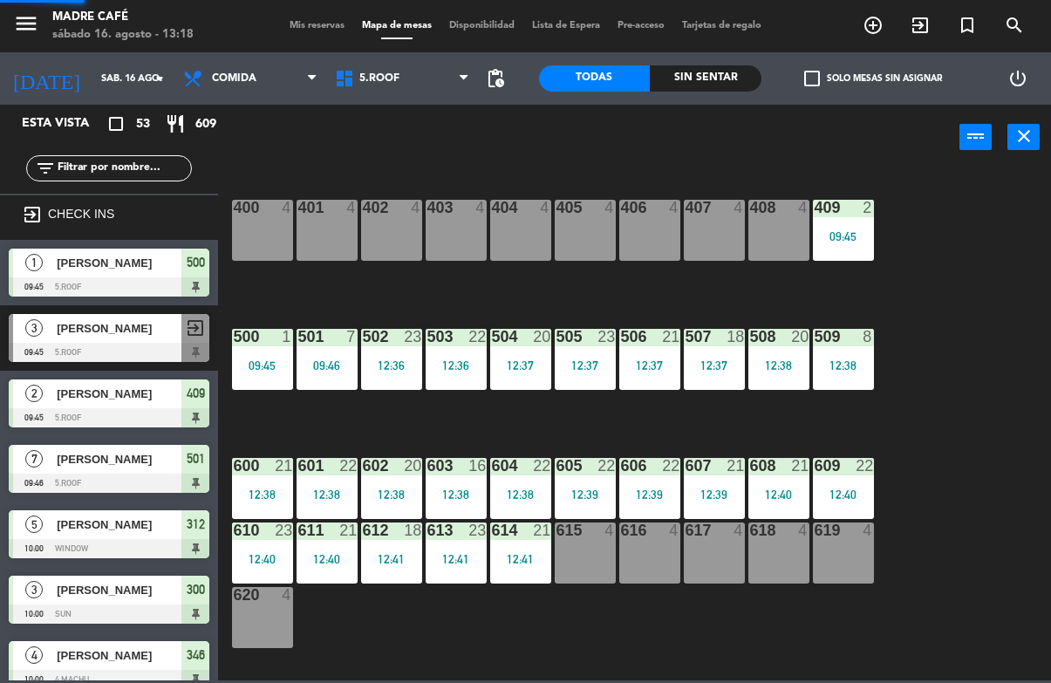
click at [950, 219] on div "400 4 401 4 402 4 403 4 404 4 405 4 406 4 407 4 408 4 409 2 09:45 500 1 09:45 5…" at bounding box center [639, 424] width 822 height 512
click at [941, 296] on div "400 4 401 4 402 4 403 4 404 4 405 4 406 4 407 4 408 4 409 2 09:45 500 1 09:45 5…" at bounding box center [639, 424] width 822 height 512
click at [855, 235] on div "09:45" at bounding box center [843, 236] width 61 height 12
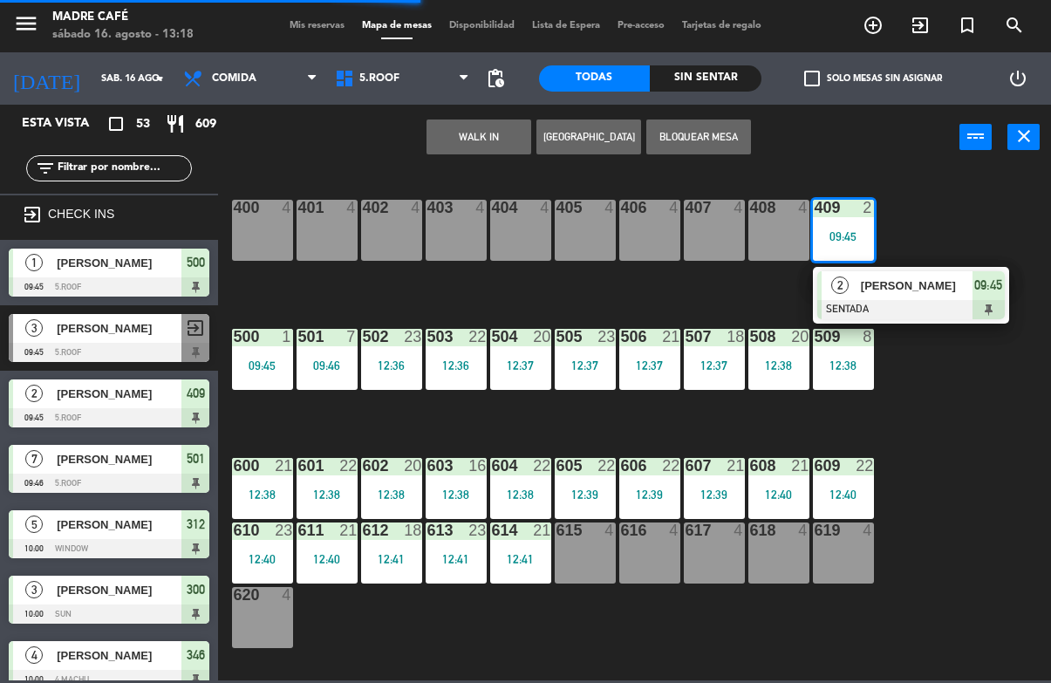
click at [923, 295] on span "Natalia" at bounding box center [917, 285] width 112 height 18
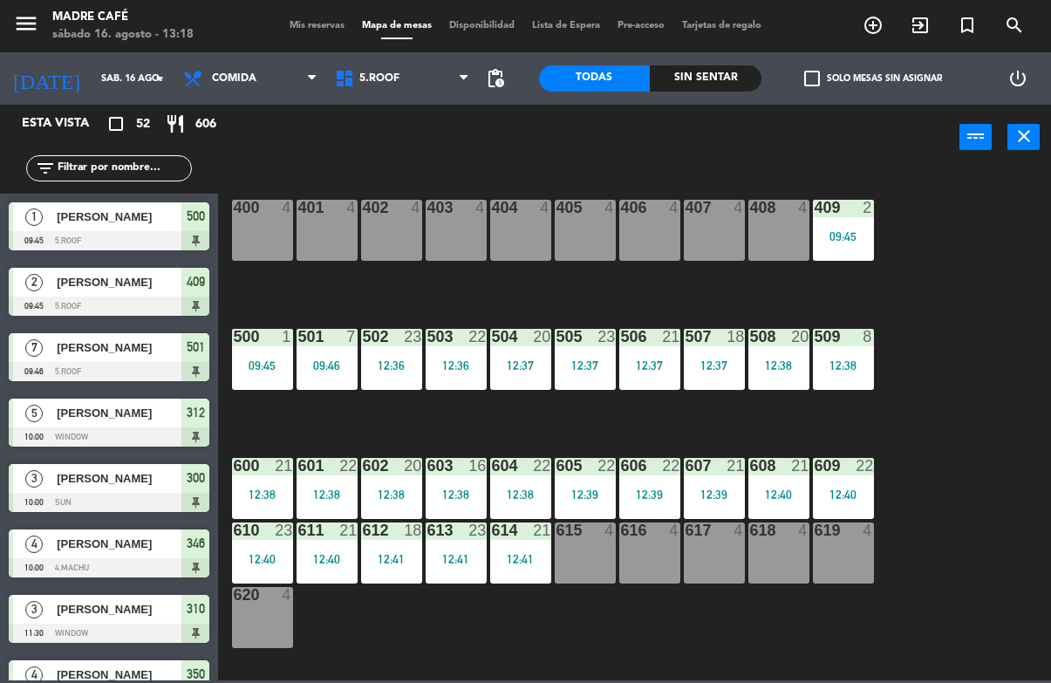
click at [269, 382] on div "500 1 09:45" at bounding box center [262, 359] width 61 height 61
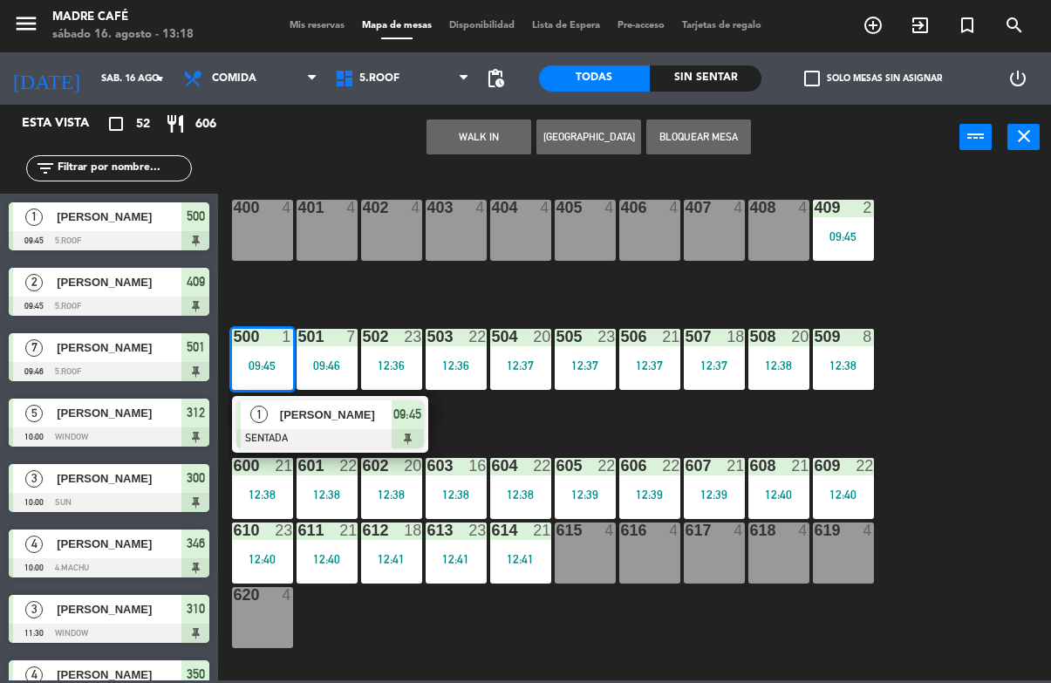
click at [376, 436] on div at bounding box center [329, 438] width 187 height 19
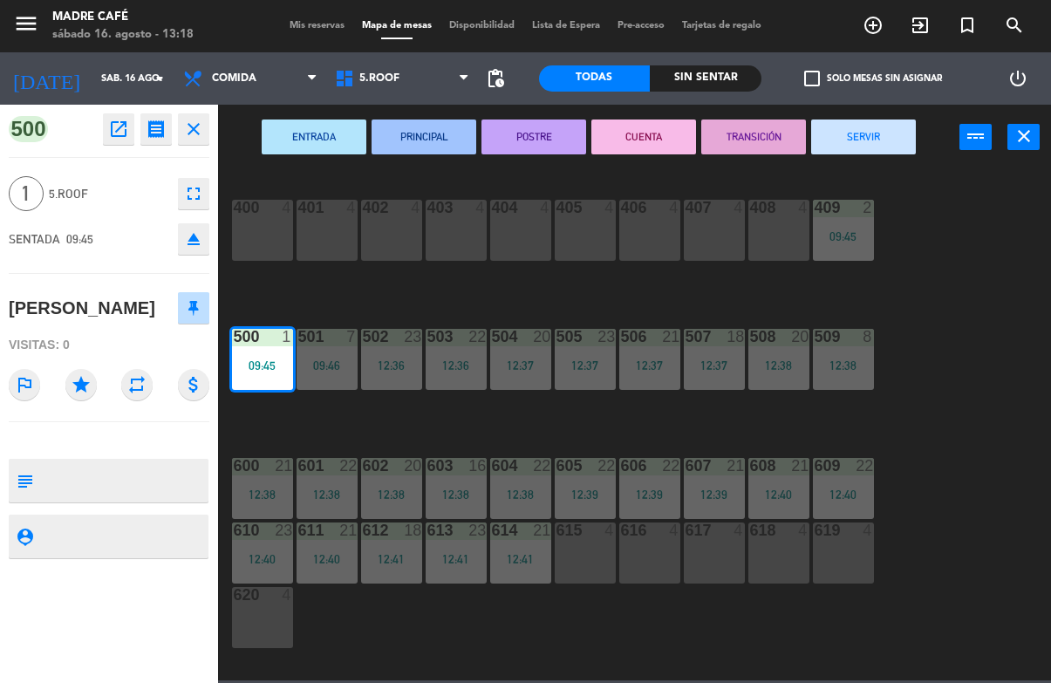
click at [884, 147] on button "SERVIR" at bounding box center [863, 136] width 105 height 35
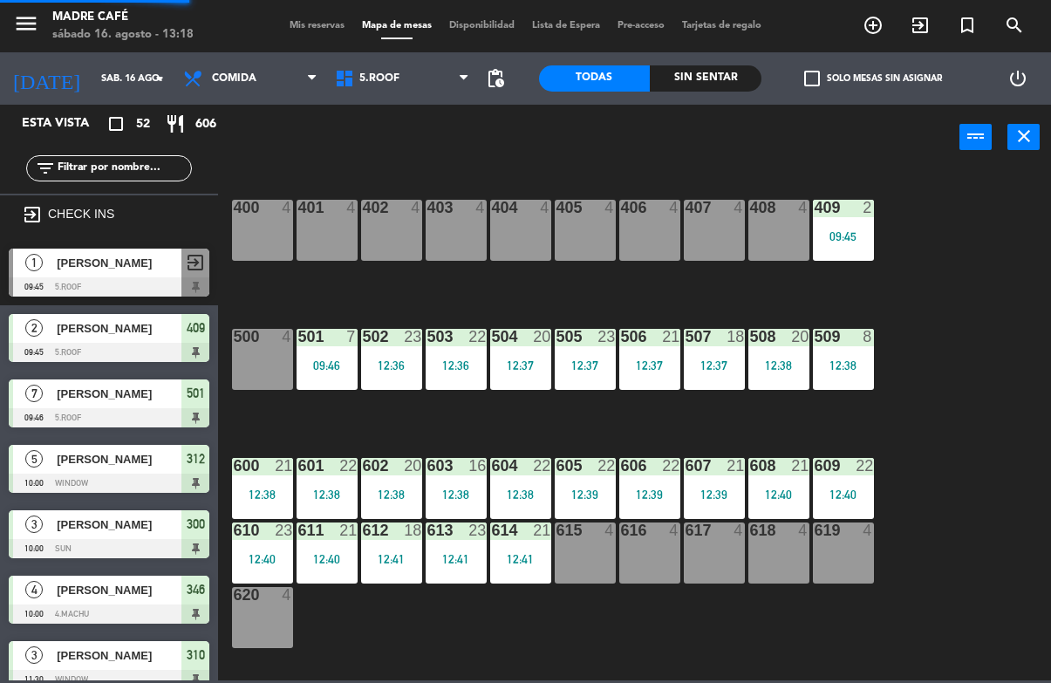
click at [916, 232] on div "400 4 401 4 402 4 403 4 404 4 405 4 406 4 407 4 408 4 409 2 09:45 500 4 501 7 0…" at bounding box center [639, 424] width 822 height 512
click at [909, 295] on div "400 4 401 4 402 4 403 4 404 4 405 4 406 4 407 4 408 4 409 2 09:45 500 4 501 7 0…" at bounding box center [639, 424] width 822 height 512
click at [317, 388] on div "501 7 09:46" at bounding box center [326, 359] width 61 height 61
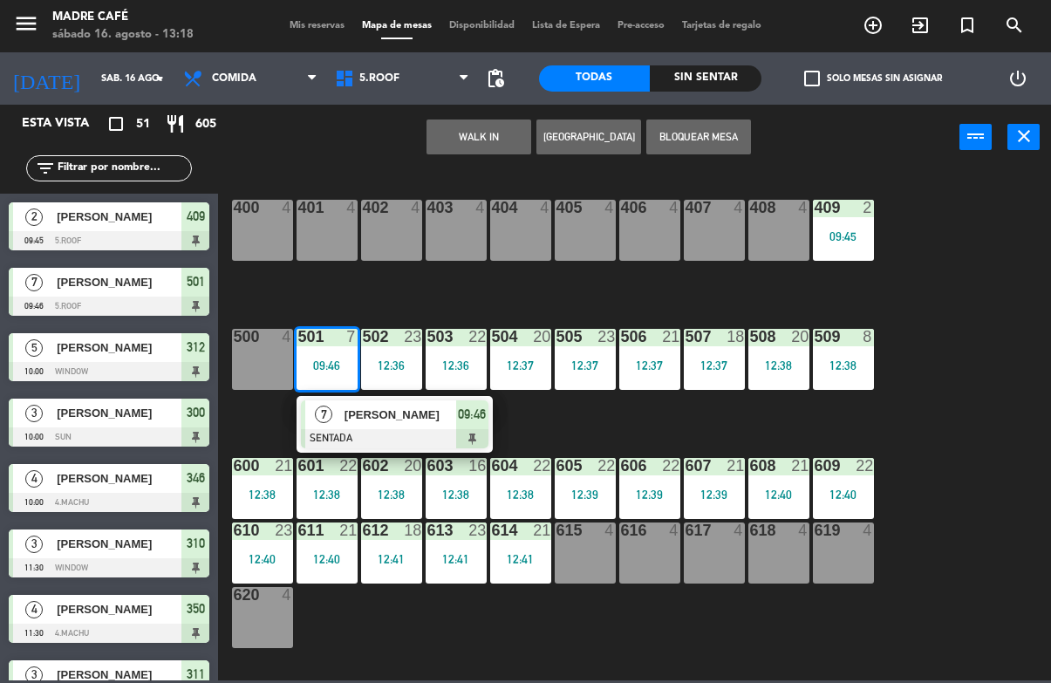
click at [463, 419] on span "09:46" at bounding box center [472, 414] width 28 height 21
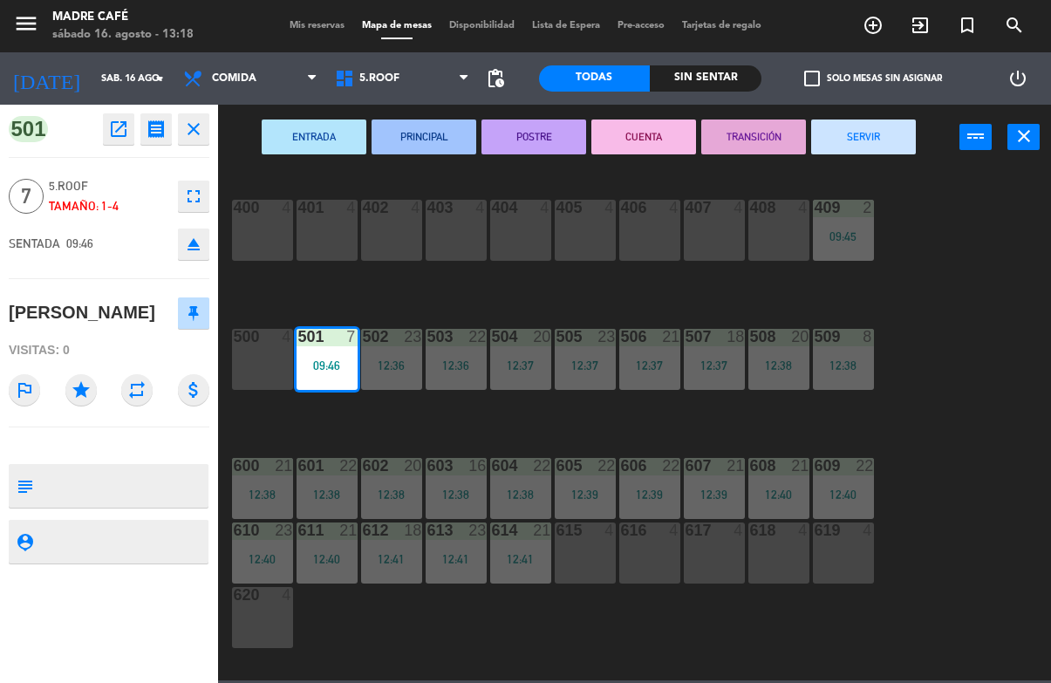
click at [871, 144] on button "SERVIR" at bounding box center [863, 136] width 105 height 35
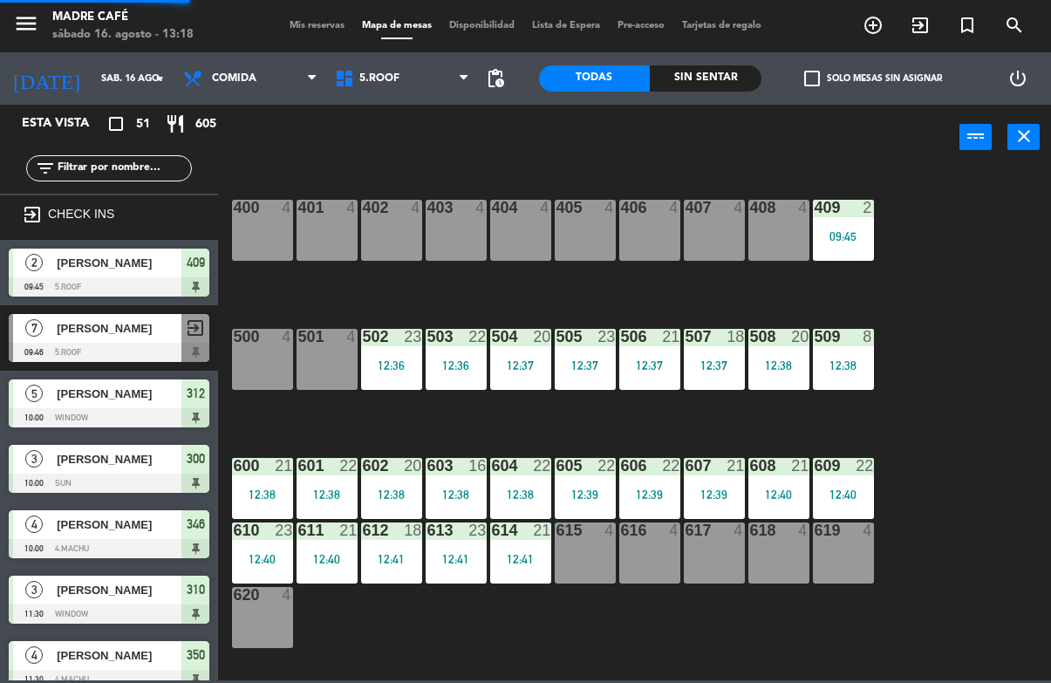
click at [947, 310] on div "400 4 401 4 402 4 403 4 404 4 405 4 406 4 407 4 408 4 409 2 09:45 500 4 501 4 5…" at bounding box center [639, 424] width 822 height 512
click at [382, 376] on div "502 23 12:36" at bounding box center [391, 359] width 61 height 61
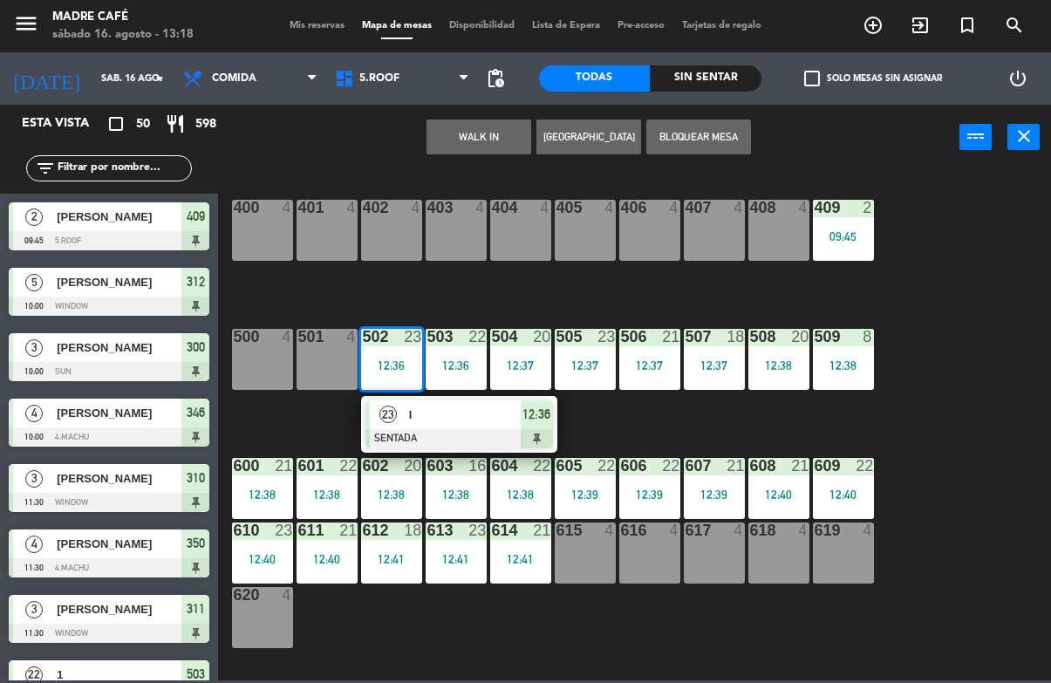
click at [533, 418] on span "12:36" at bounding box center [536, 414] width 28 height 21
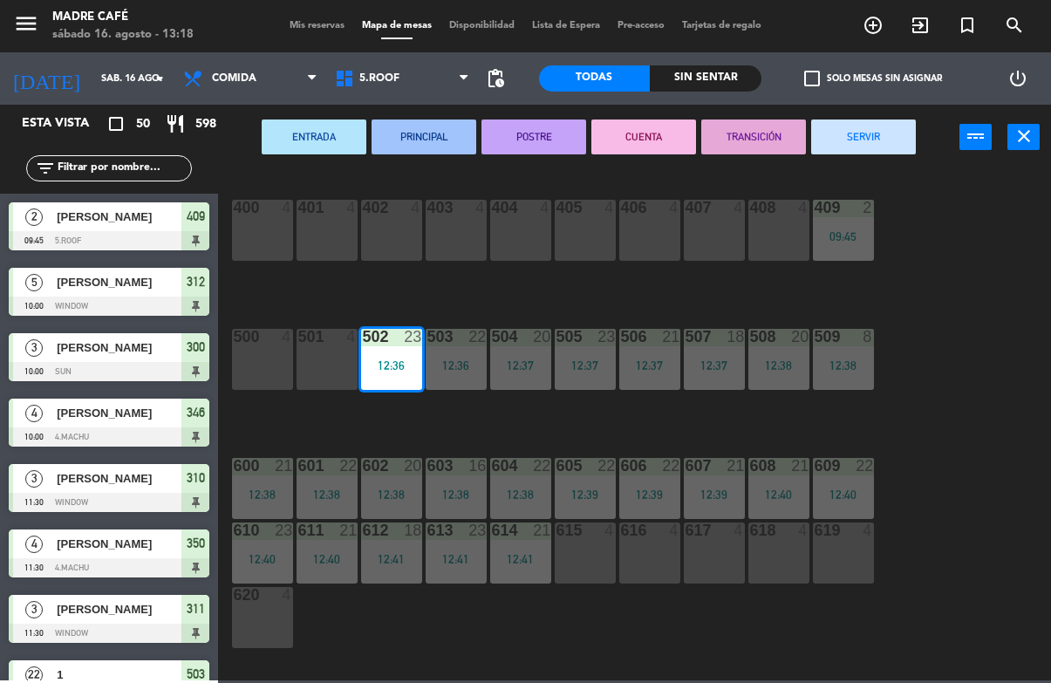
click at [875, 143] on button "SERVIR" at bounding box center [863, 136] width 105 height 35
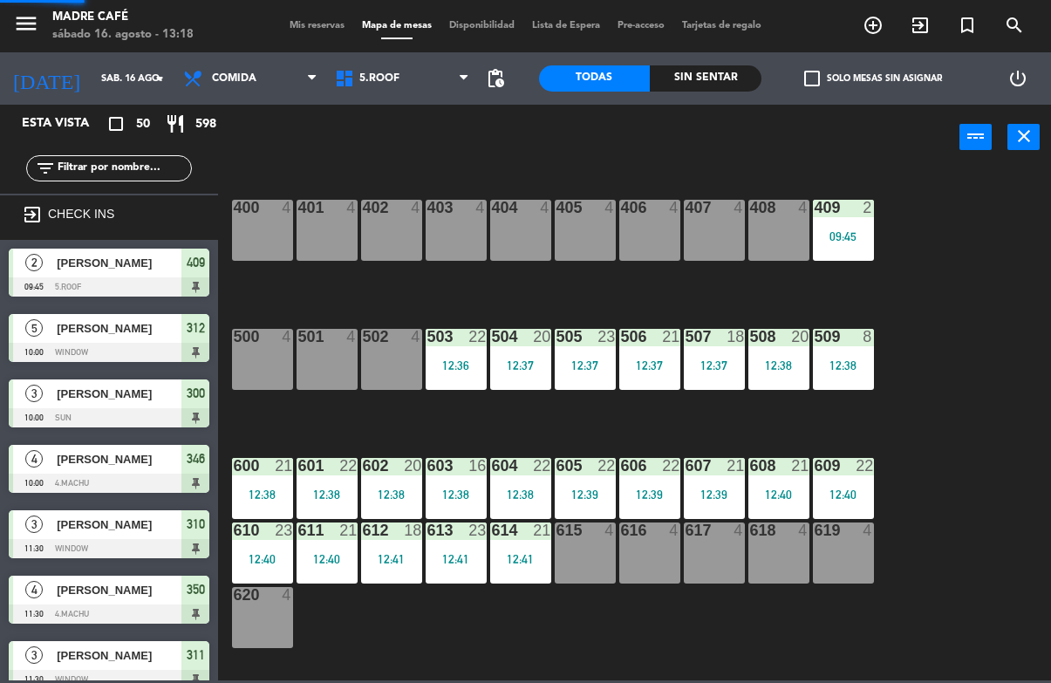
click at [911, 275] on div "400 4 401 4 402 4 403 4 404 4 405 4 406 4 407 4 408 4 409 2 09:45 500 4 501 4 5…" at bounding box center [639, 424] width 822 height 512
click at [906, 320] on div "400 4 401 4 402 4 403 4 404 4 405 4 406 4 407 4 408 4 409 2 09:45 500 4 501 4 5…" at bounding box center [639, 424] width 822 height 512
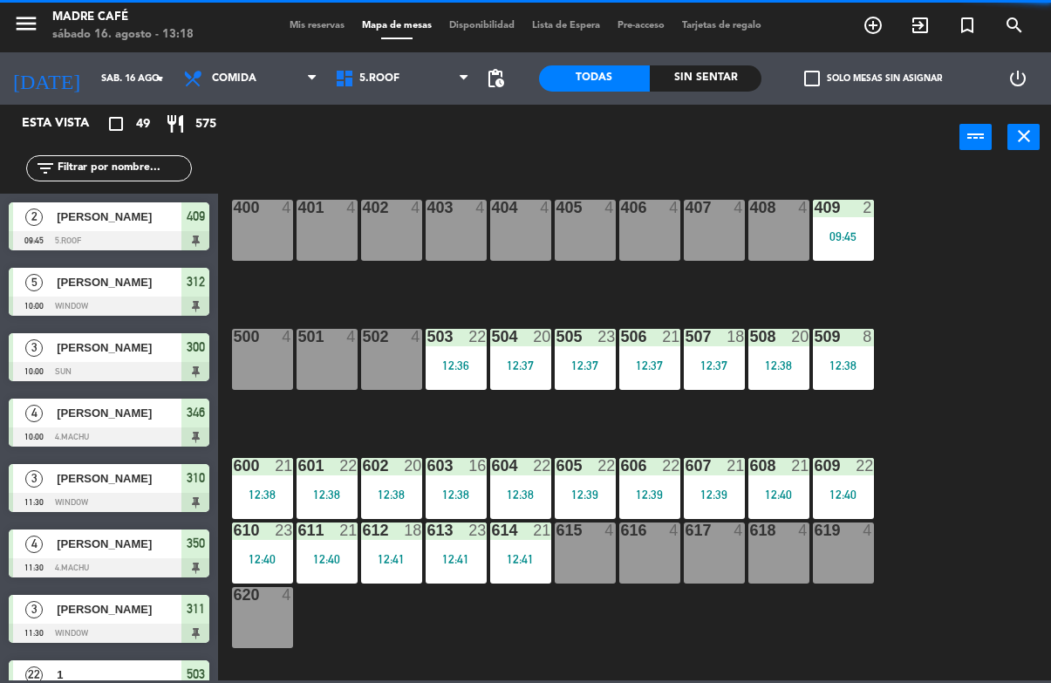
click at [445, 359] on div "12:36" at bounding box center [455, 365] width 61 height 12
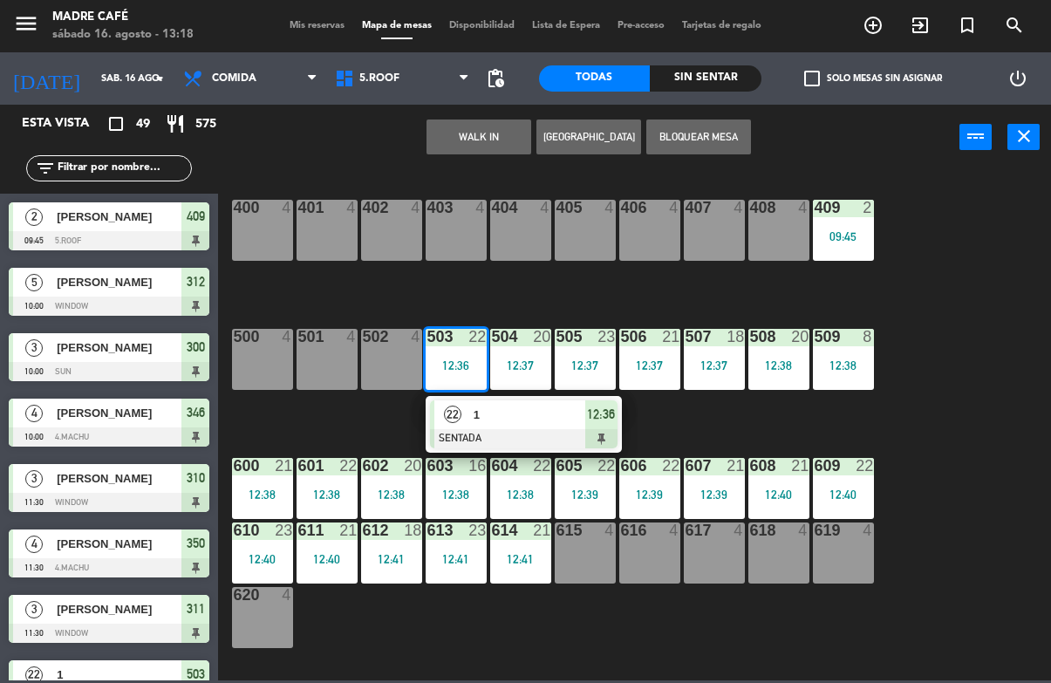
click at [600, 421] on span "12:36" at bounding box center [601, 414] width 28 height 21
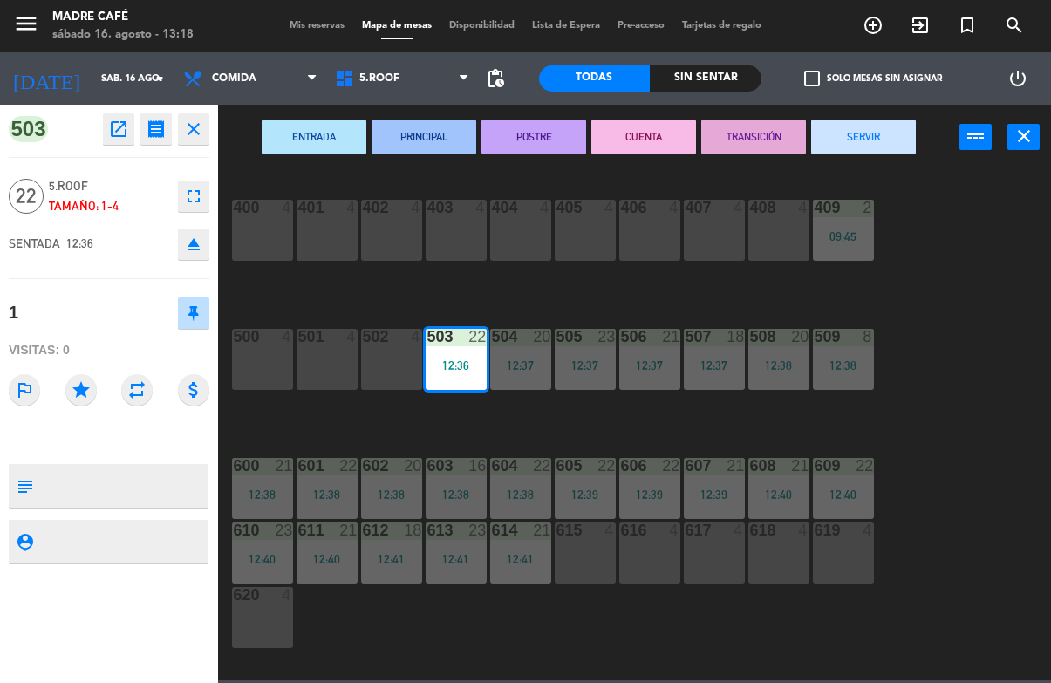
click at [870, 135] on button "SERVIR" at bounding box center [863, 136] width 105 height 35
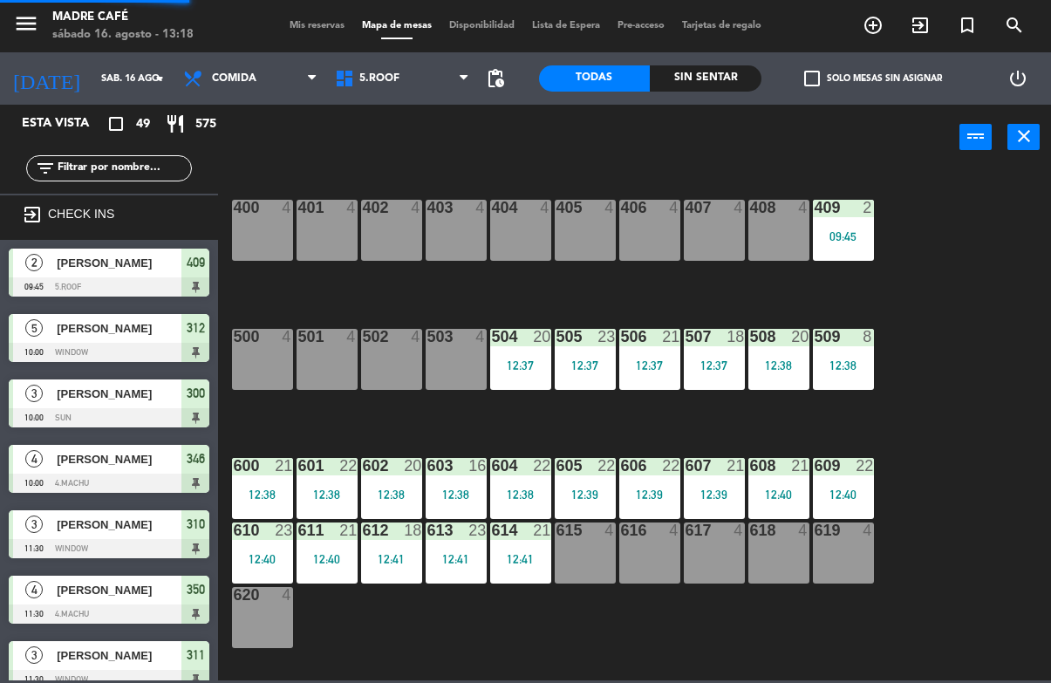
click at [931, 196] on div "400 4 401 4 402 4 403 4 404 4 405 4 406 4 407 4 408 4 409 2 09:45 500 4 501 4 5…" at bounding box center [639, 424] width 822 height 512
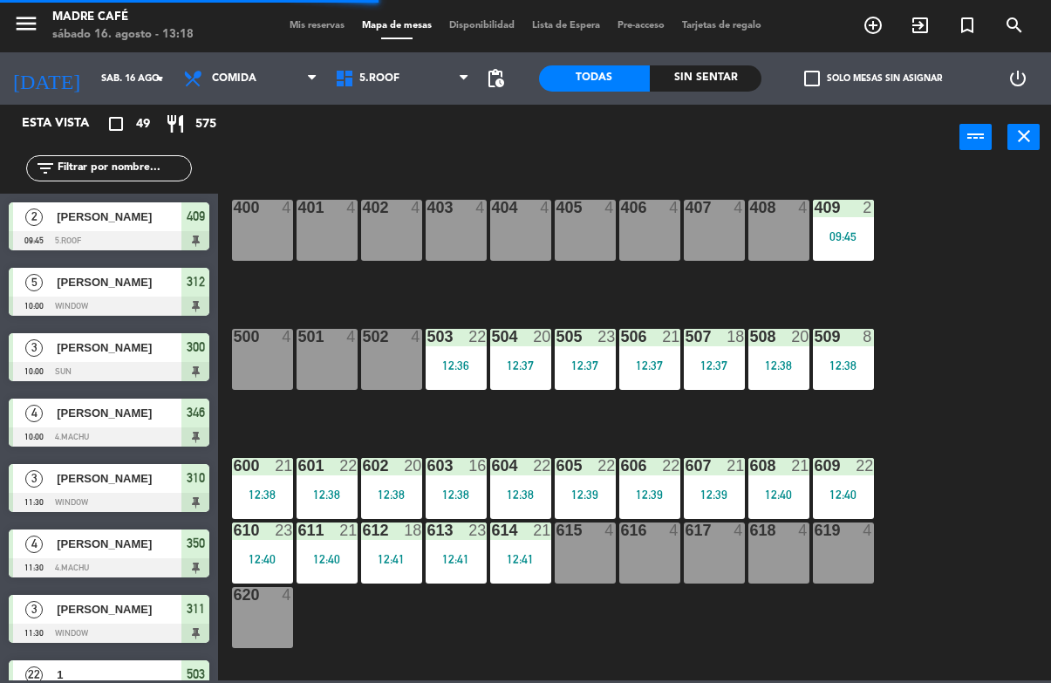
click at [506, 373] on div "504 20 12:37" at bounding box center [520, 359] width 61 height 61
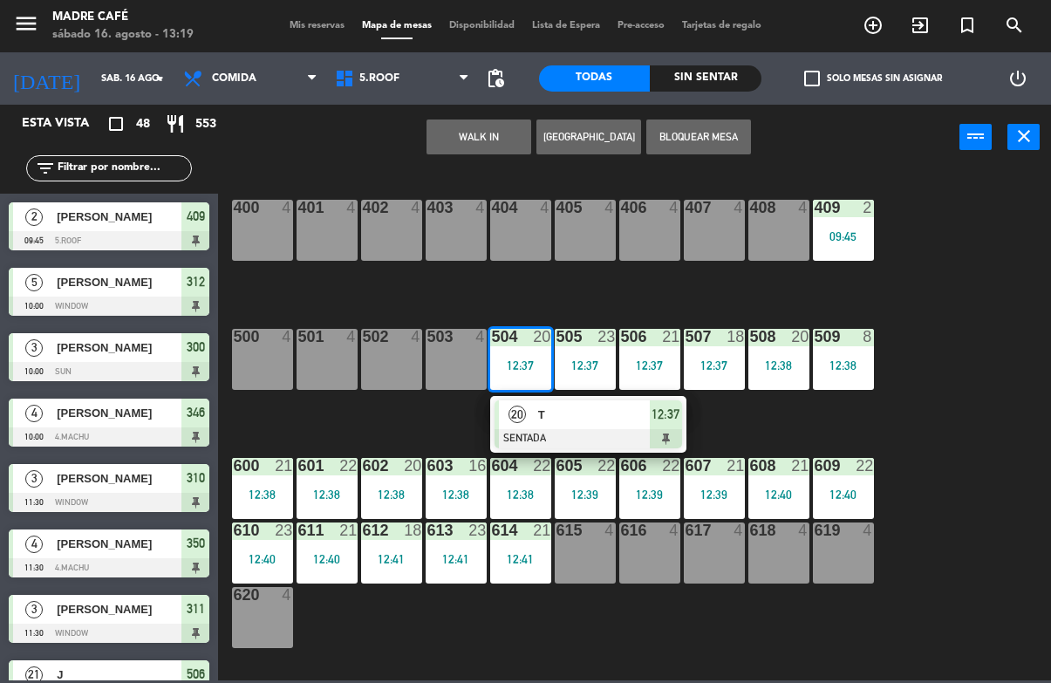
click at [657, 443] on div at bounding box center [587, 438] width 187 height 19
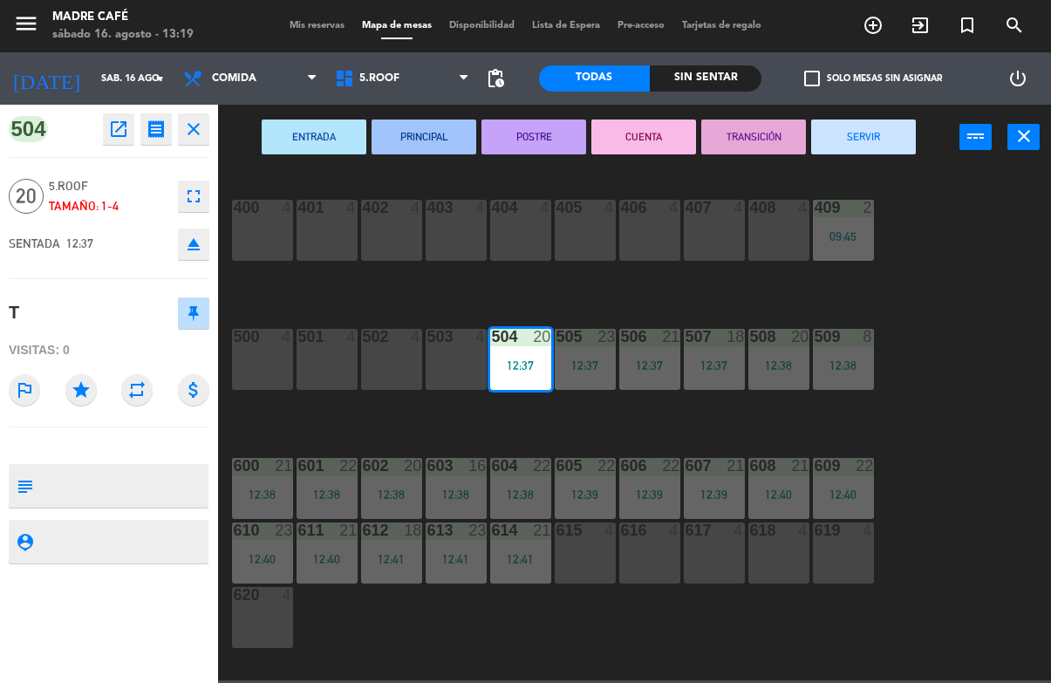
click at [892, 151] on button "SERVIR" at bounding box center [863, 136] width 105 height 35
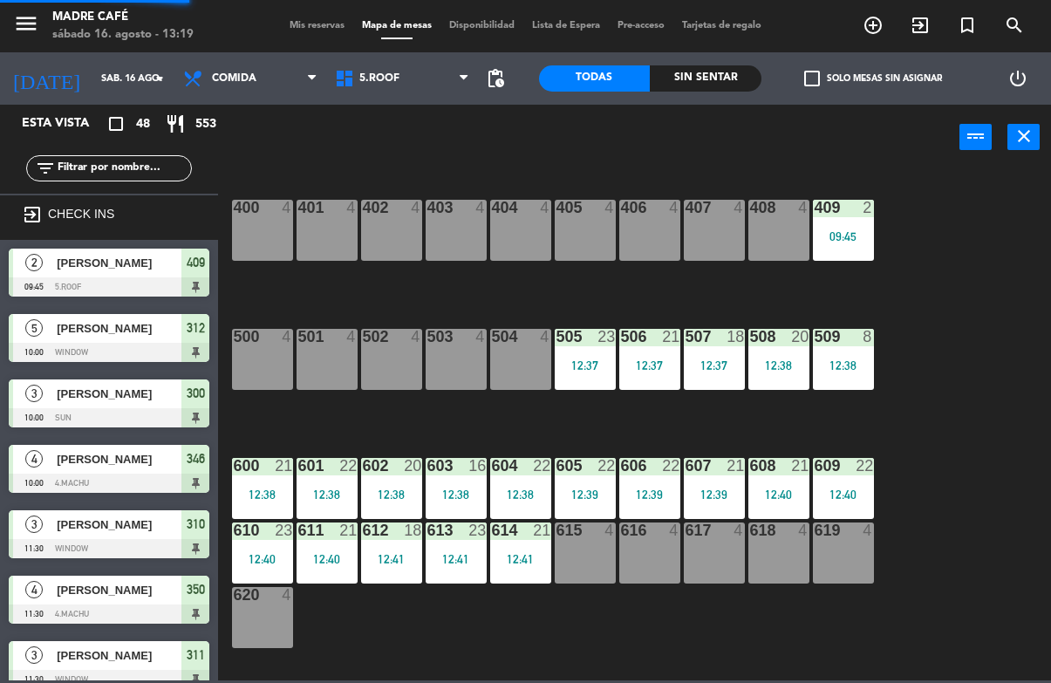
click at [960, 228] on div "400 4 401 4 402 4 403 4 404 4 405 4 406 4 407 4 408 4 409 2 09:45 500 4 501 4 5…" at bounding box center [639, 424] width 822 height 512
click at [566, 375] on div "505 23 12:37" at bounding box center [585, 359] width 61 height 61
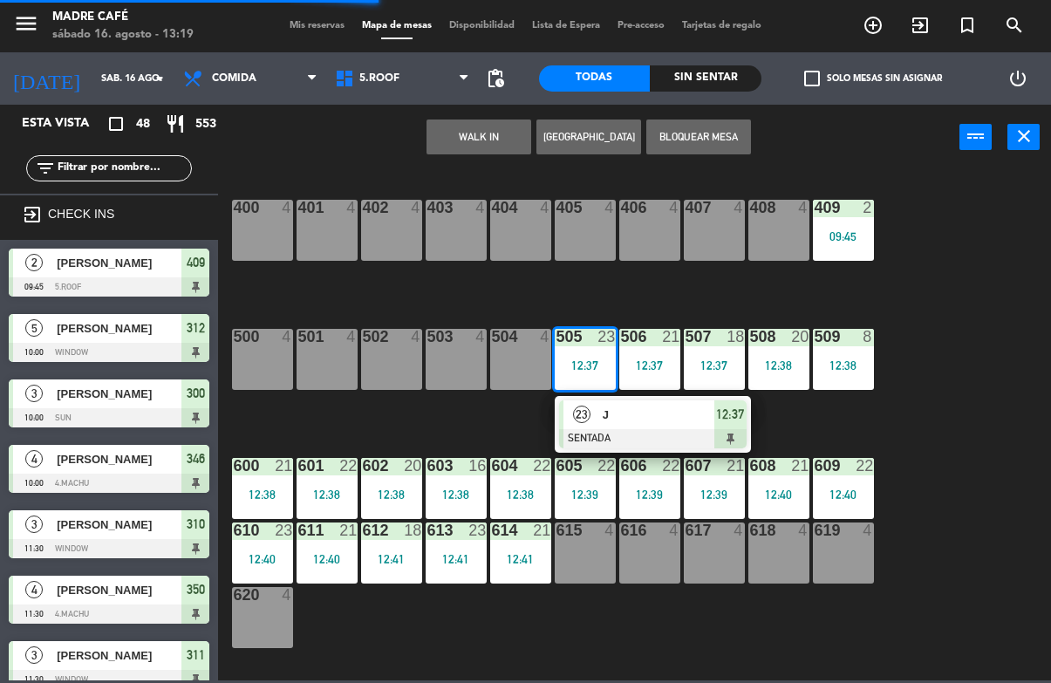
click at [730, 418] on span "12:37" at bounding box center [730, 414] width 28 height 21
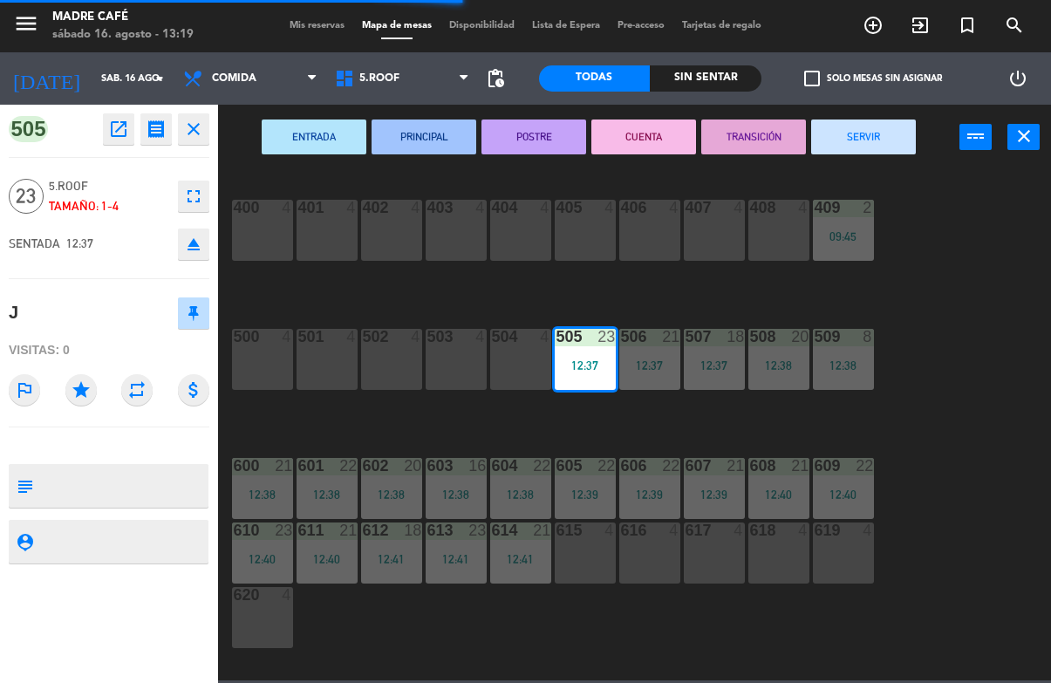
click at [891, 143] on button "SERVIR" at bounding box center [863, 136] width 105 height 35
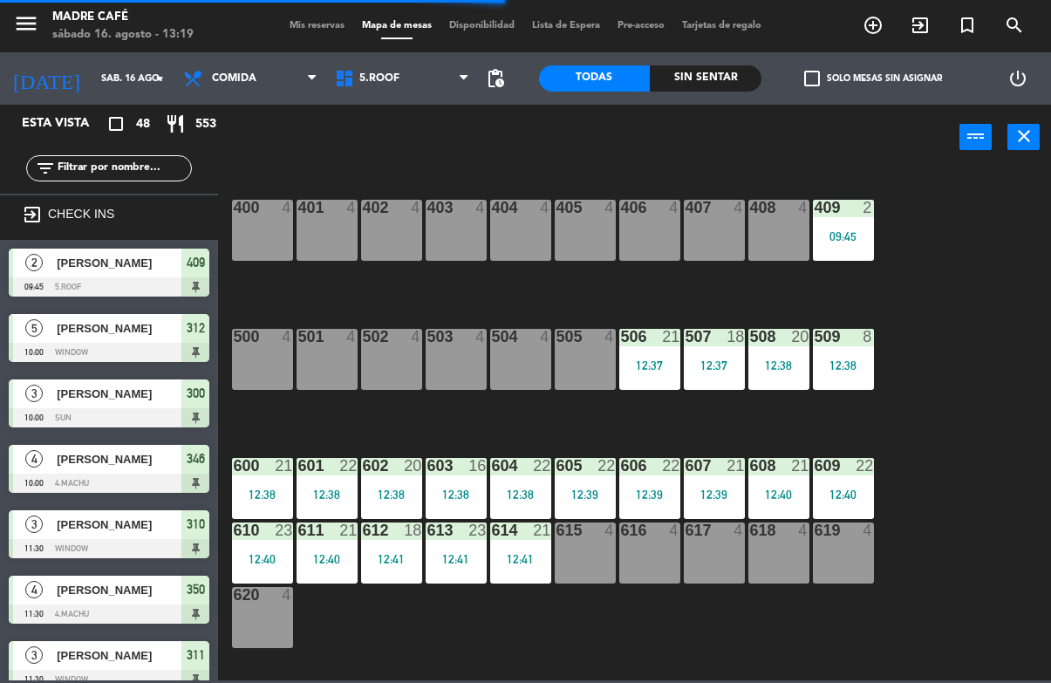
click at [955, 223] on div "400 4 401 4 402 4 403 4 404 4 405 4 406 4 407 4 408 4 409 2 09:45 500 4 501 4 5…" at bounding box center [639, 424] width 822 height 512
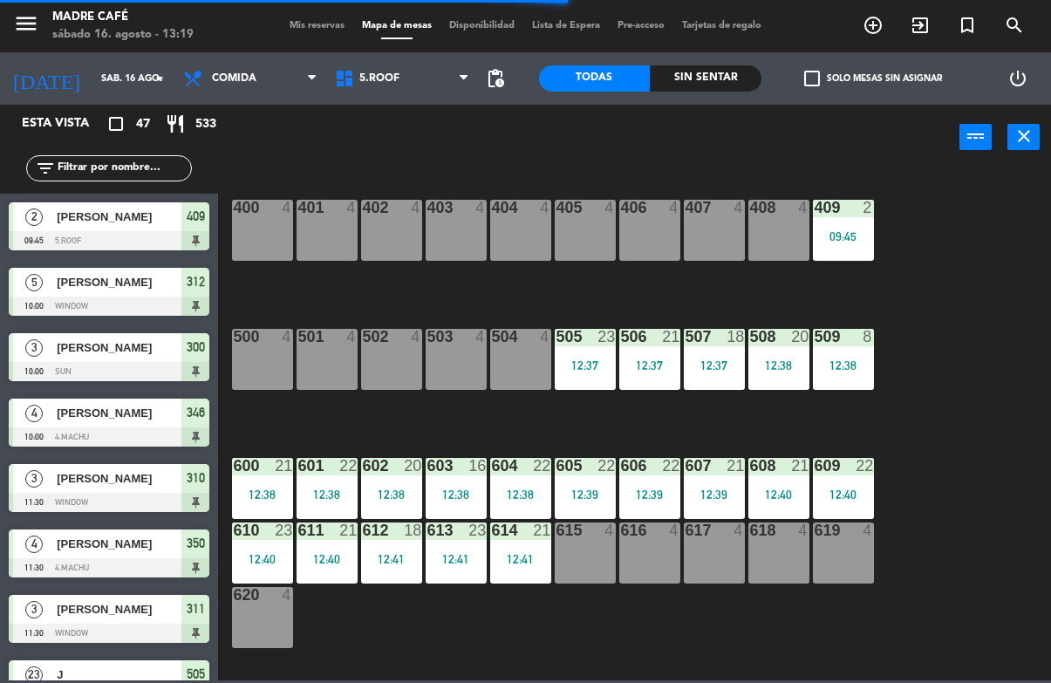
click at [623, 385] on div "506 21 12:37" at bounding box center [649, 359] width 61 height 61
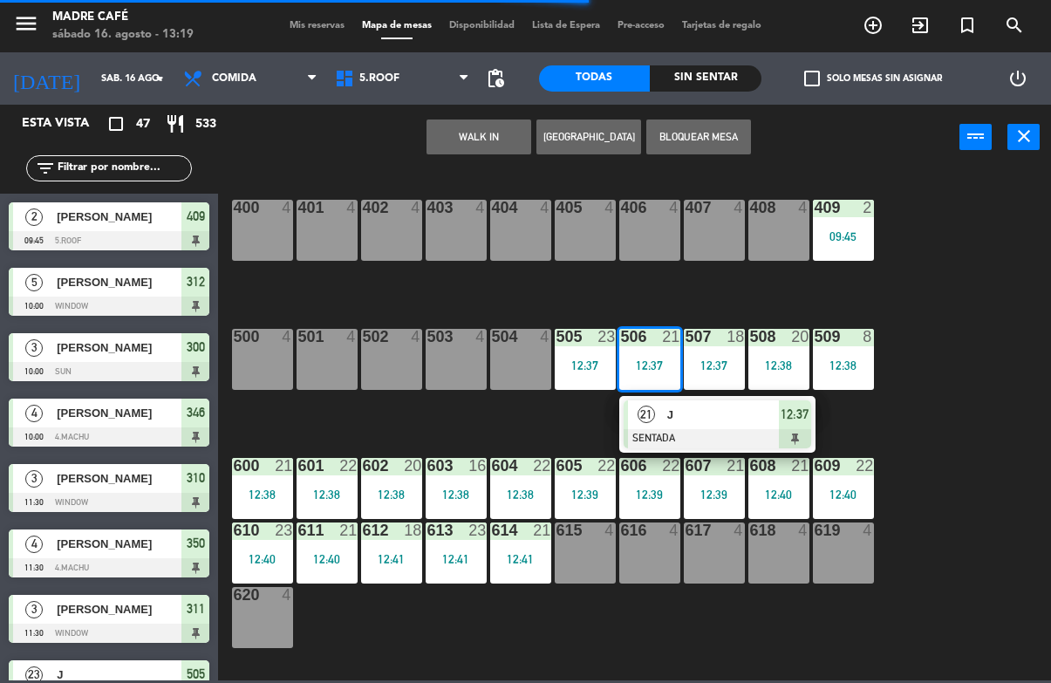
click at [778, 429] on div at bounding box center [716, 438] width 187 height 19
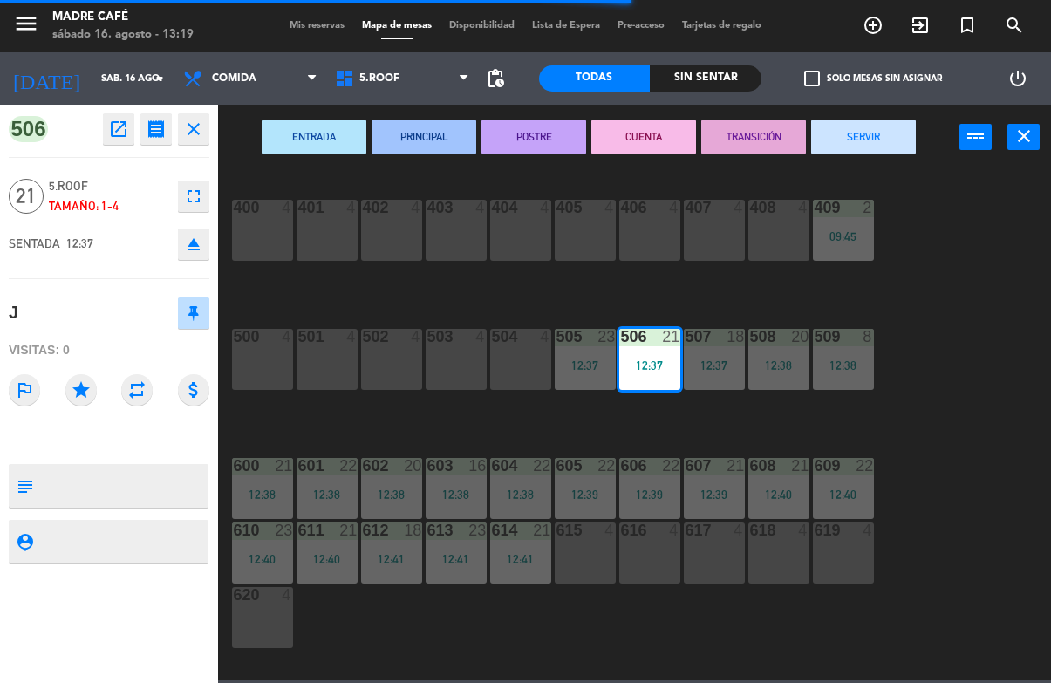
click at [880, 138] on button "SERVIR" at bounding box center [863, 136] width 105 height 35
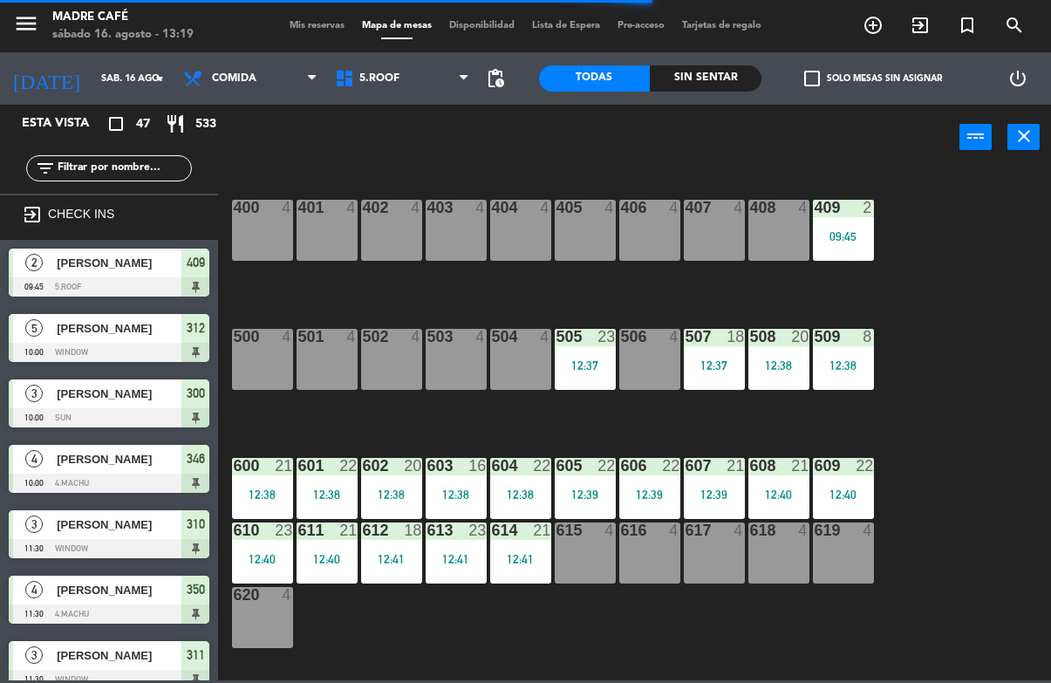
click at [936, 214] on div "400 4 401 4 402 4 403 4 404 4 405 4 406 4 407 4 408 4 409 2 09:45 500 4 501 4 5…" at bounding box center [639, 424] width 822 height 512
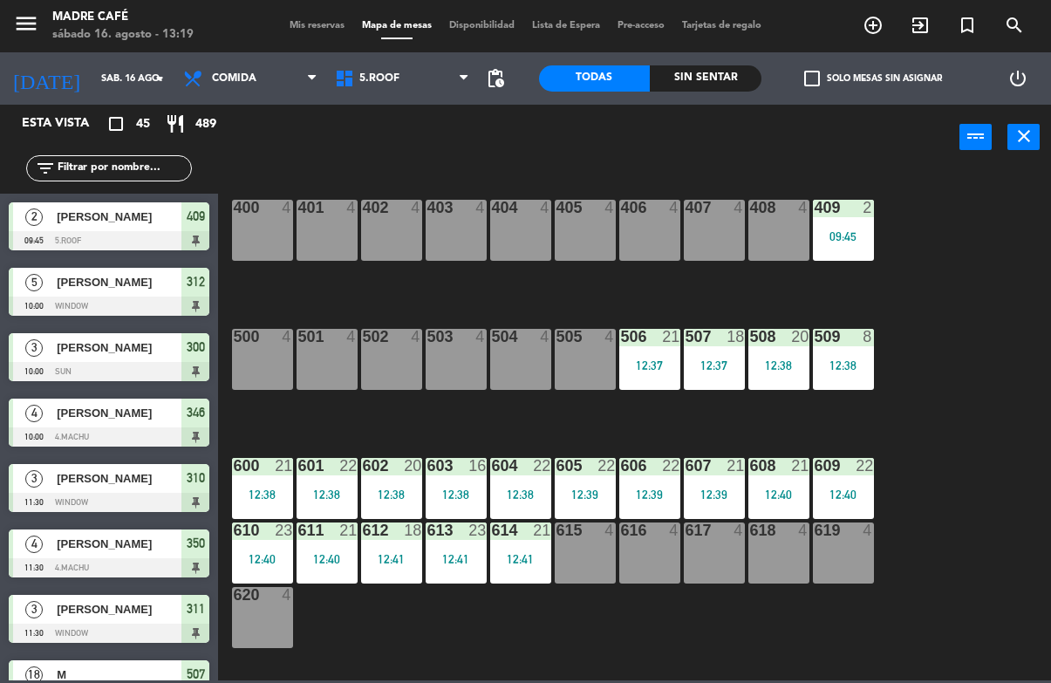
click at [727, 357] on div "507 18 12:37" at bounding box center [714, 359] width 61 height 61
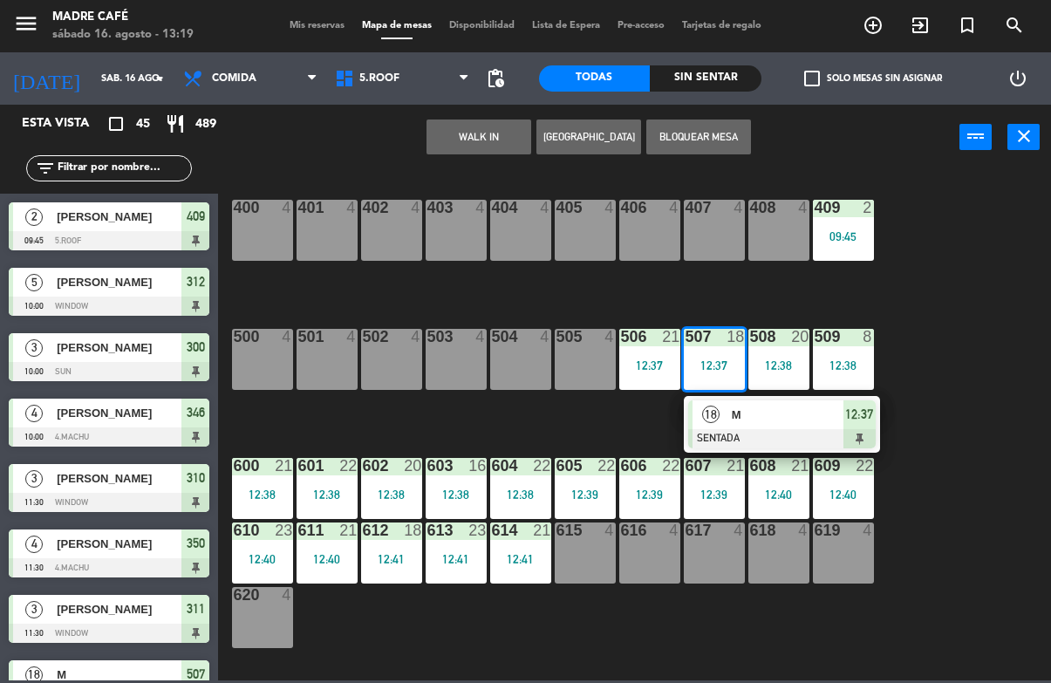
click at [834, 432] on div at bounding box center [781, 438] width 187 height 19
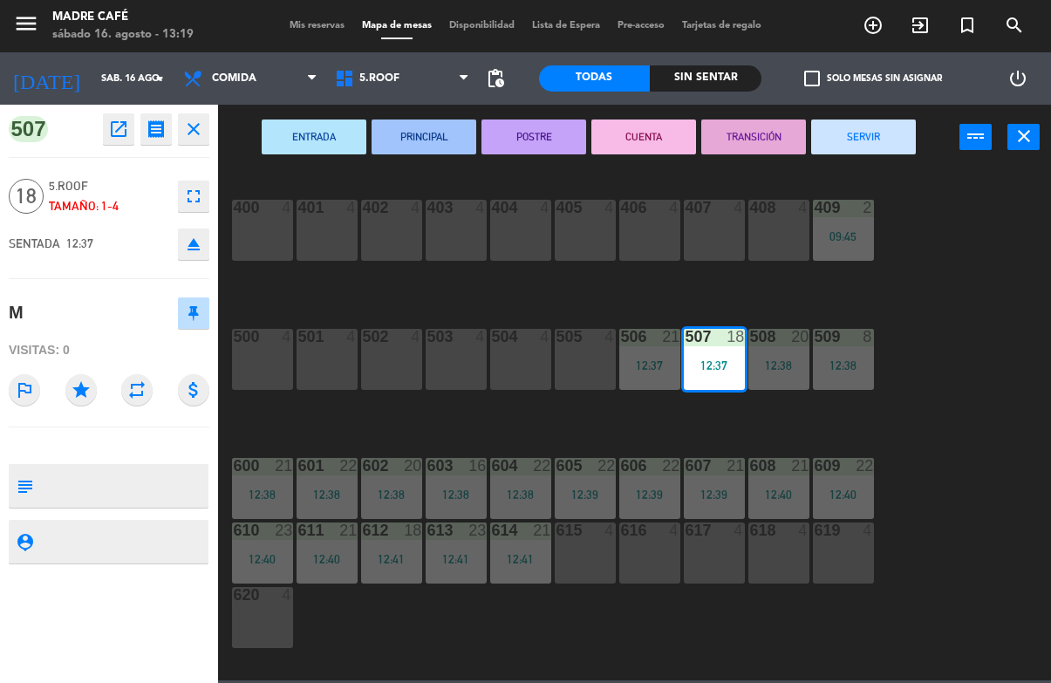
click at [865, 134] on button "SERVIR" at bounding box center [863, 136] width 105 height 35
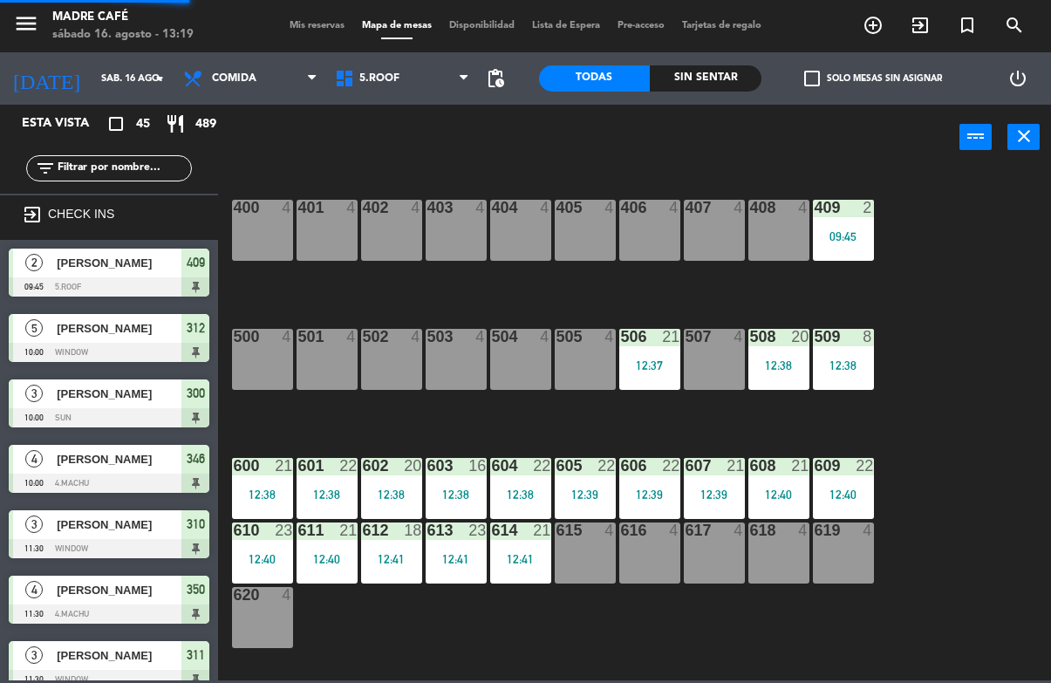
click at [952, 251] on div "400 4 401 4 402 4 403 4 404 4 405 4 406 4 407 4 408 4 409 2 09:45 500 4 501 4 5…" at bounding box center [639, 424] width 822 height 512
click at [960, 291] on div "400 4 401 4 402 4 403 4 404 4 405 4 406 4 407 4 408 4 409 2 09:45 500 4 501 4 5…" at bounding box center [639, 424] width 822 height 512
click at [780, 355] on div "508 20 12:38" at bounding box center [778, 359] width 61 height 61
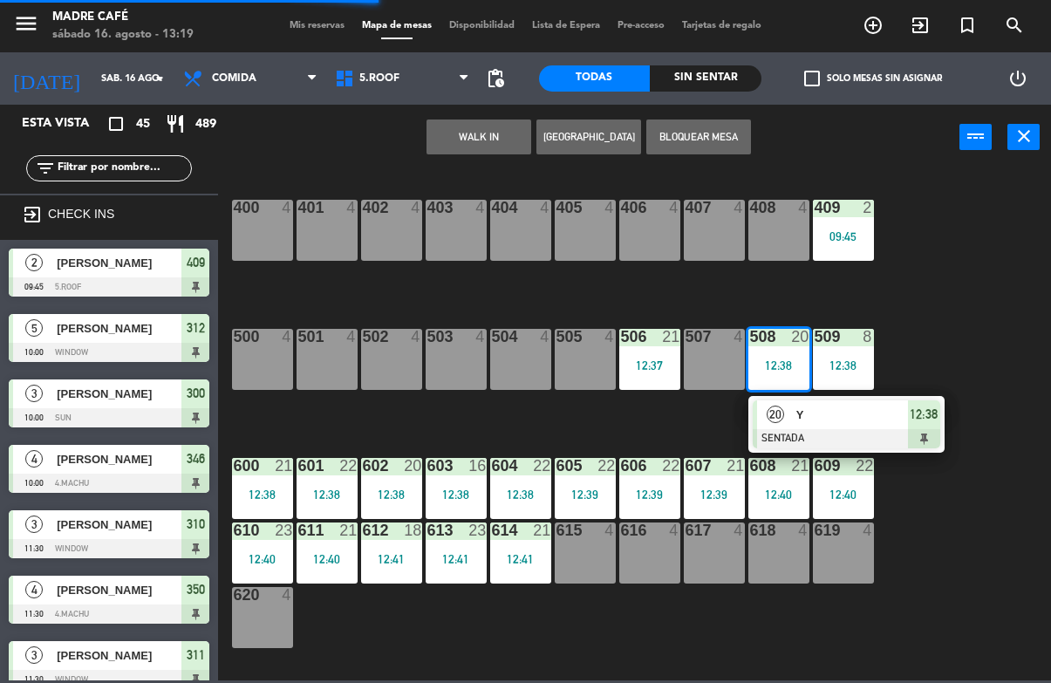
click at [912, 412] on span "12:38" at bounding box center [923, 414] width 28 height 21
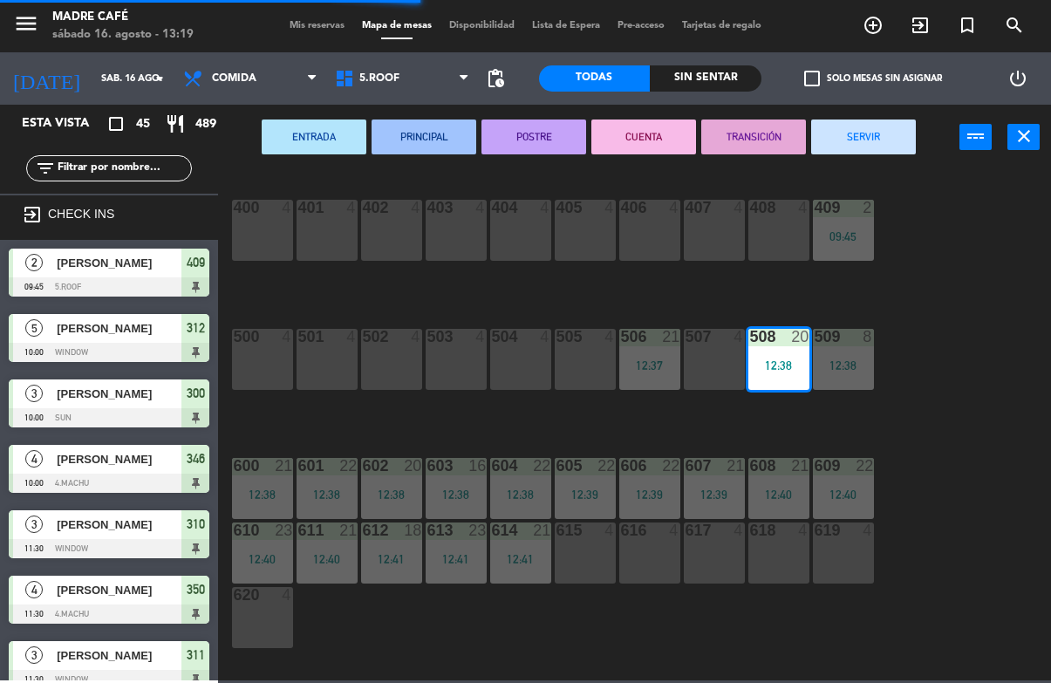
click at [886, 135] on button "SERVIR" at bounding box center [863, 136] width 105 height 35
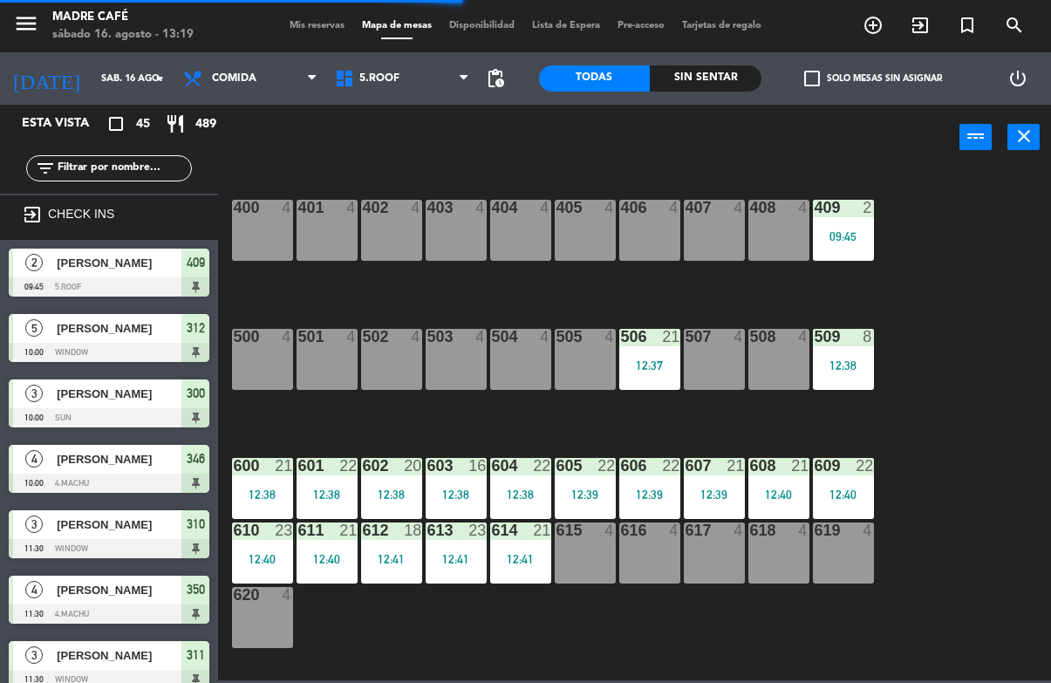
click at [945, 223] on div "400 4 401 4 402 4 403 4 404 4 405 4 406 4 407 4 408 4 409 2 09:45 500 4 501 4 5…" at bounding box center [639, 424] width 822 height 512
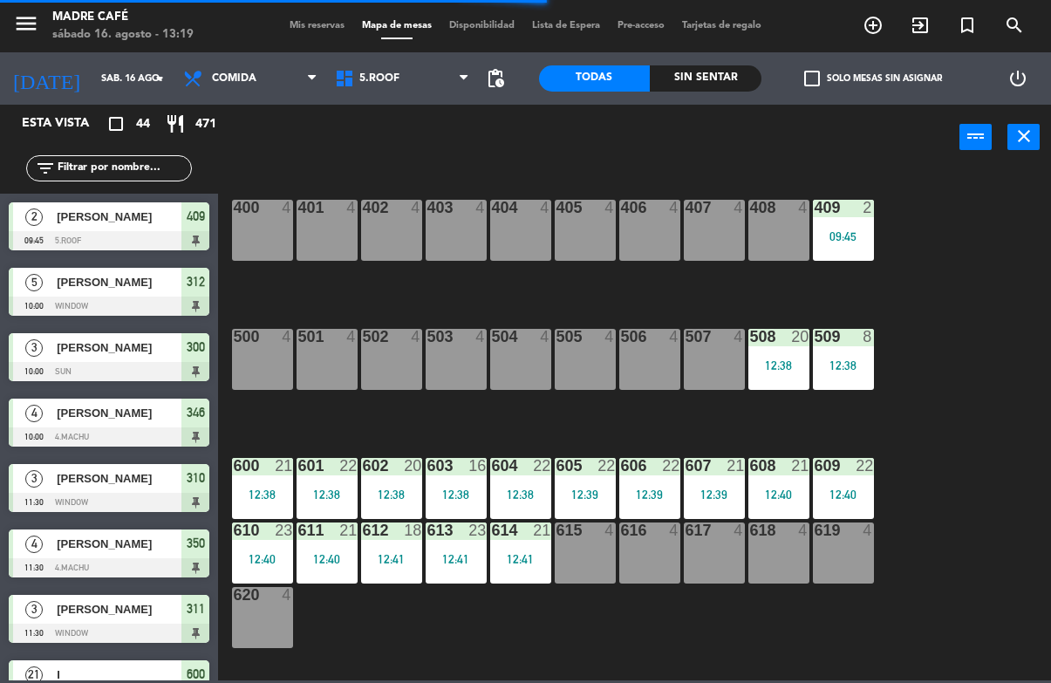
click at [821, 370] on div "12:38" at bounding box center [843, 365] width 61 height 12
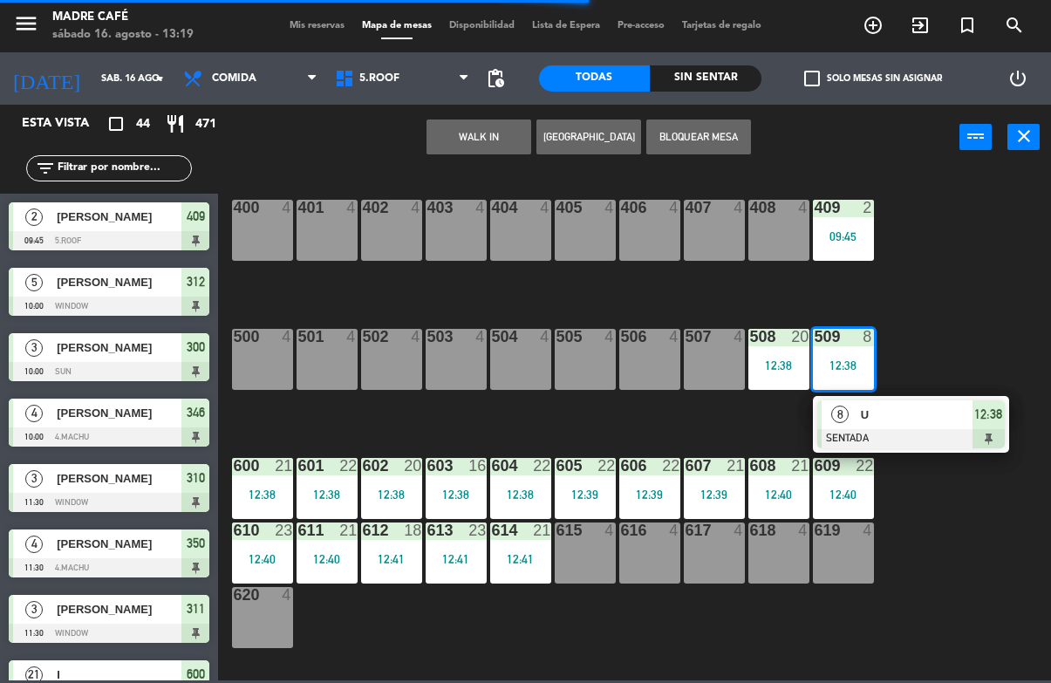
click at [942, 415] on span "U" at bounding box center [917, 414] width 112 height 18
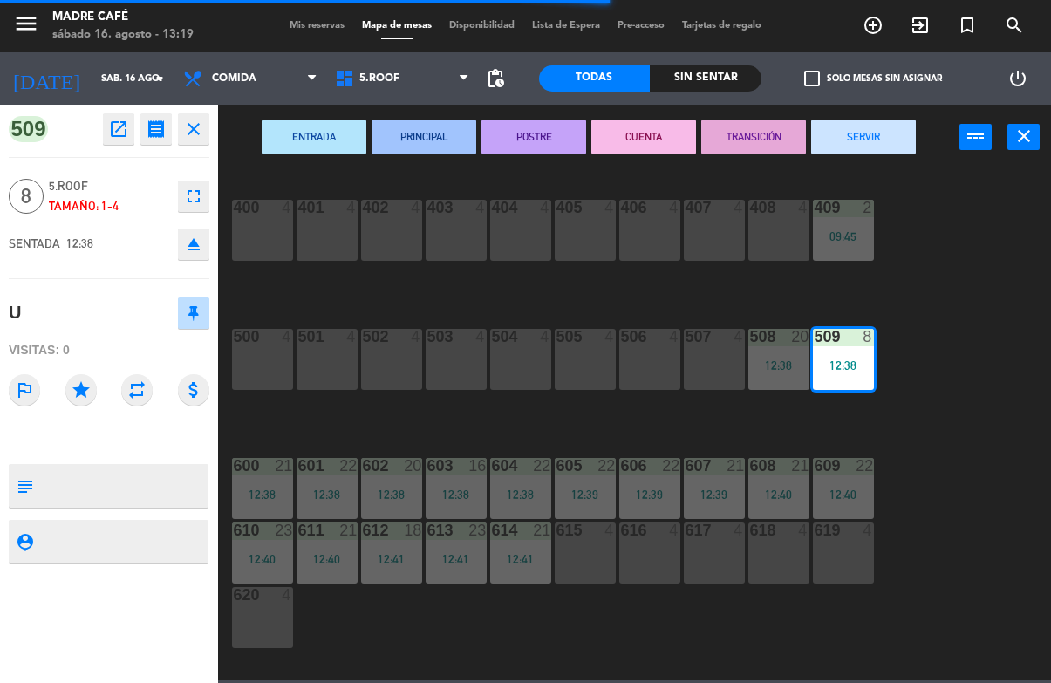
click at [888, 126] on button "SERVIR" at bounding box center [863, 136] width 105 height 35
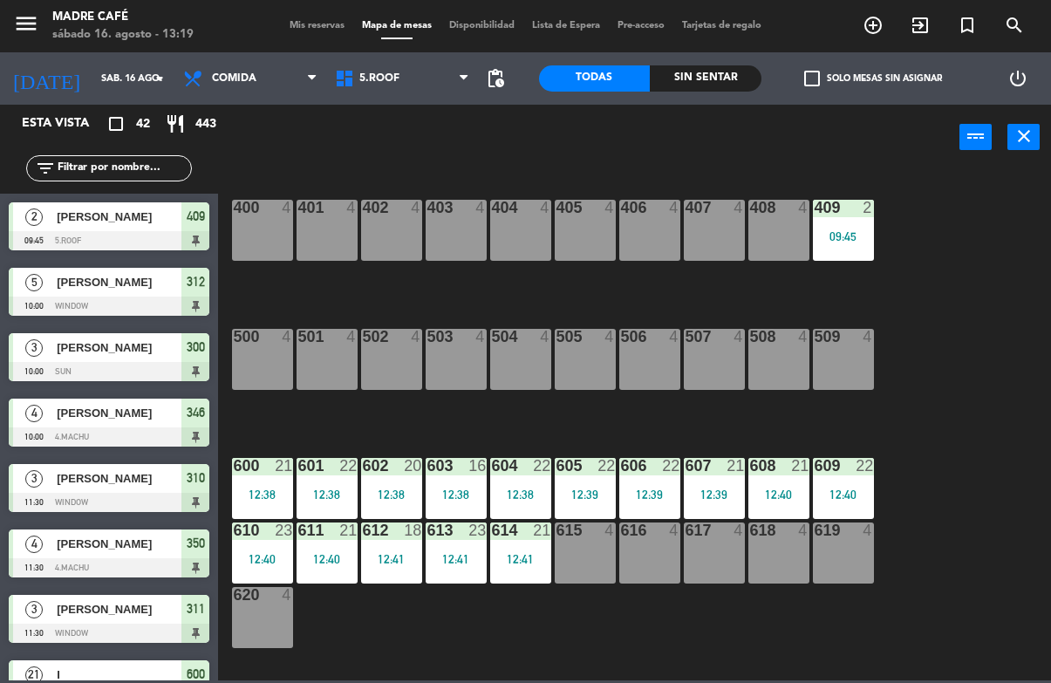
click at [827, 254] on div "409 2 09:45" at bounding box center [843, 230] width 61 height 61
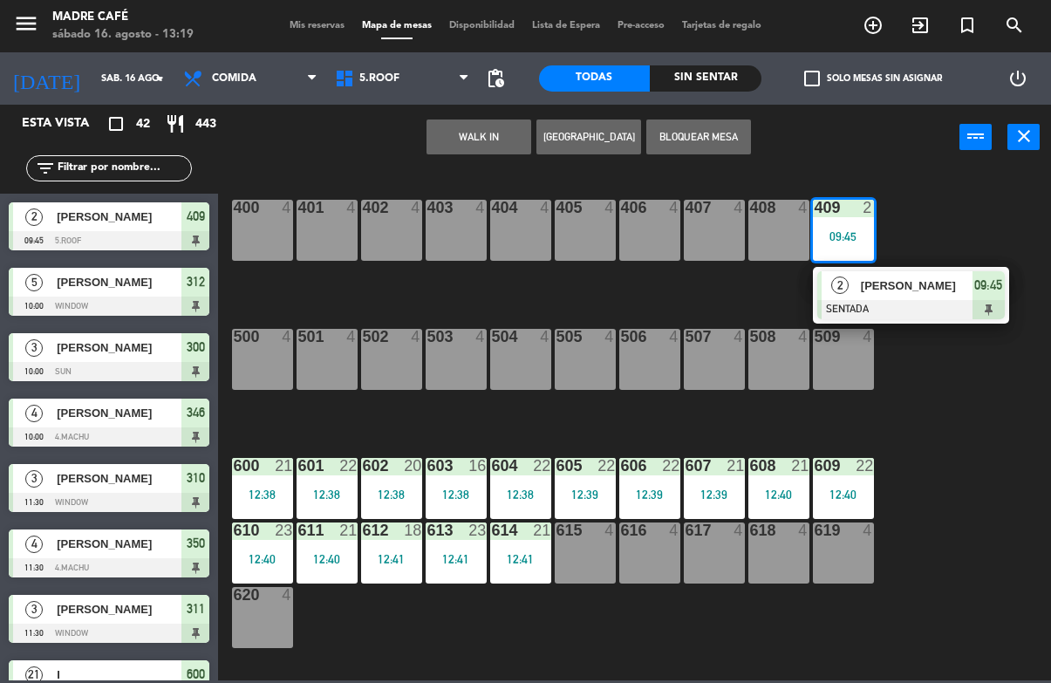
click at [934, 296] on div "Natalia" at bounding box center [915, 285] width 113 height 29
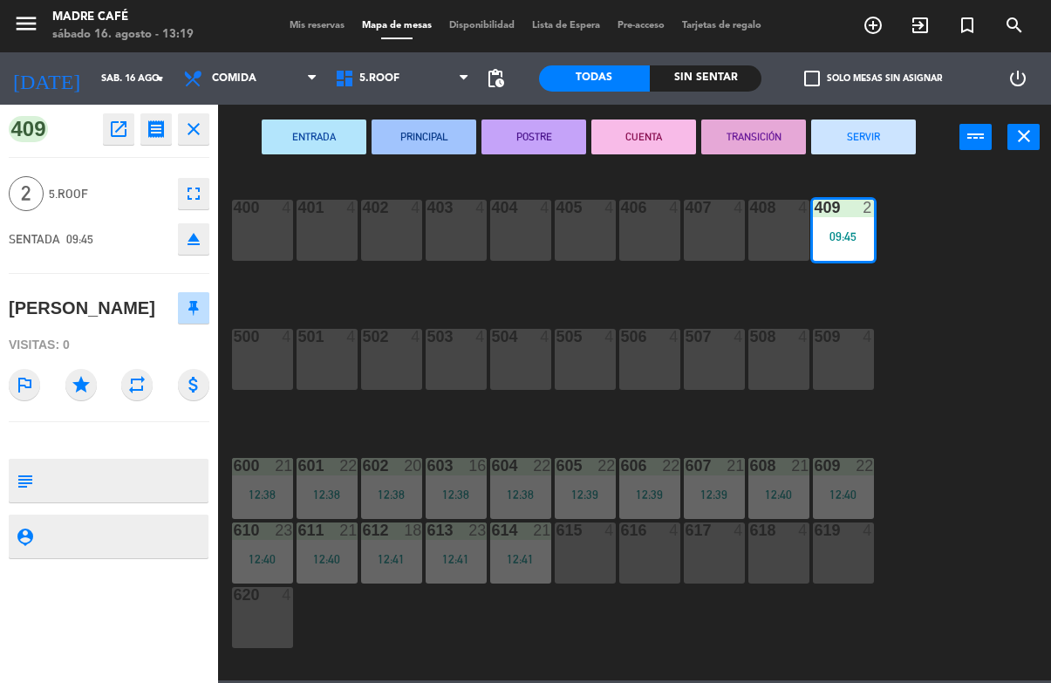
click at [882, 135] on button "SERVIR" at bounding box center [863, 136] width 105 height 35
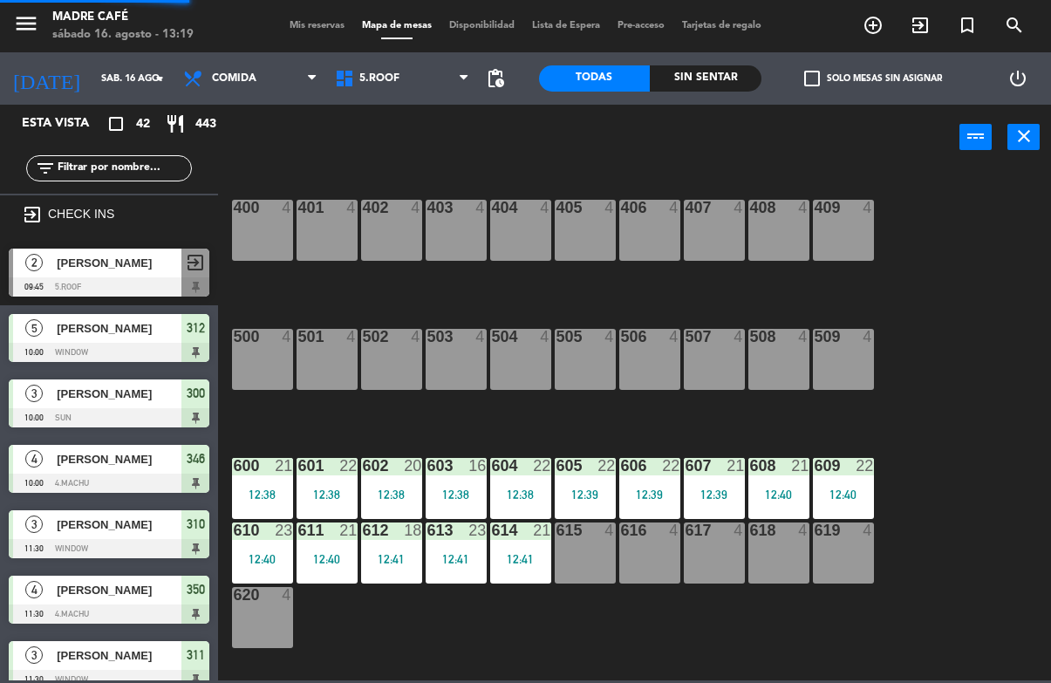
click at [933, 214] on div "400 4 401 4 402 4 403 4 404 4 405 4 406 4 407 4 408 4 409 4 500 4 501 4 502 4 5…" at bounding box center [639, 424] width 822 height 512
click at [250, 485] on div "600 21 12:38" at bounding box center [262, 488] width 61 height 61
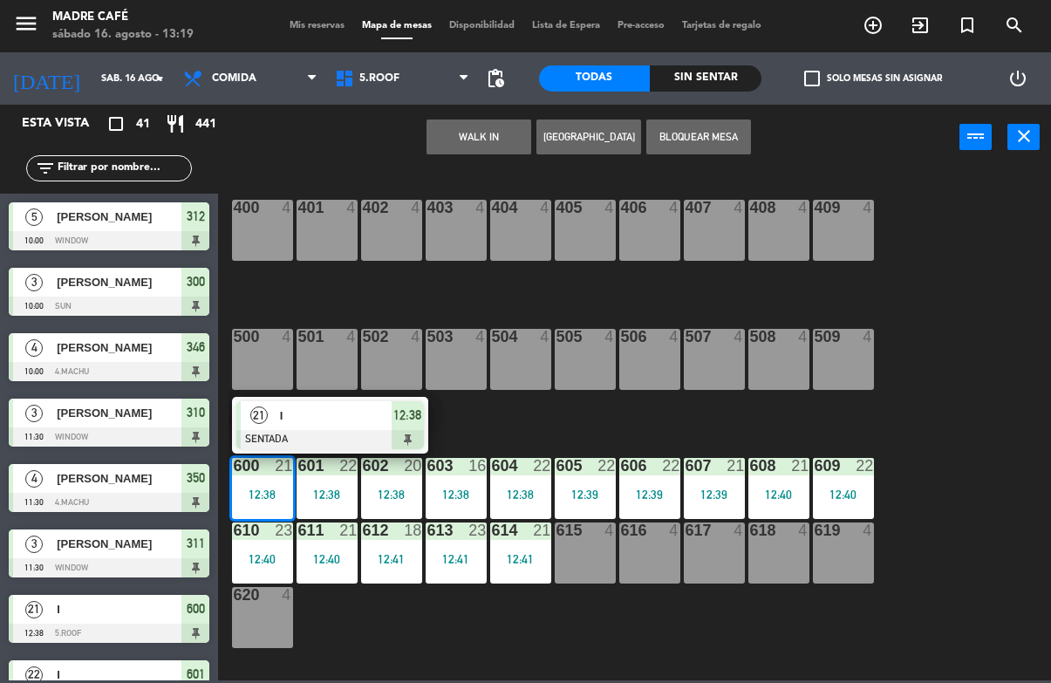
click at [399, 422] on span "12:38" at bounding box center [407, 415] width 28 height 21
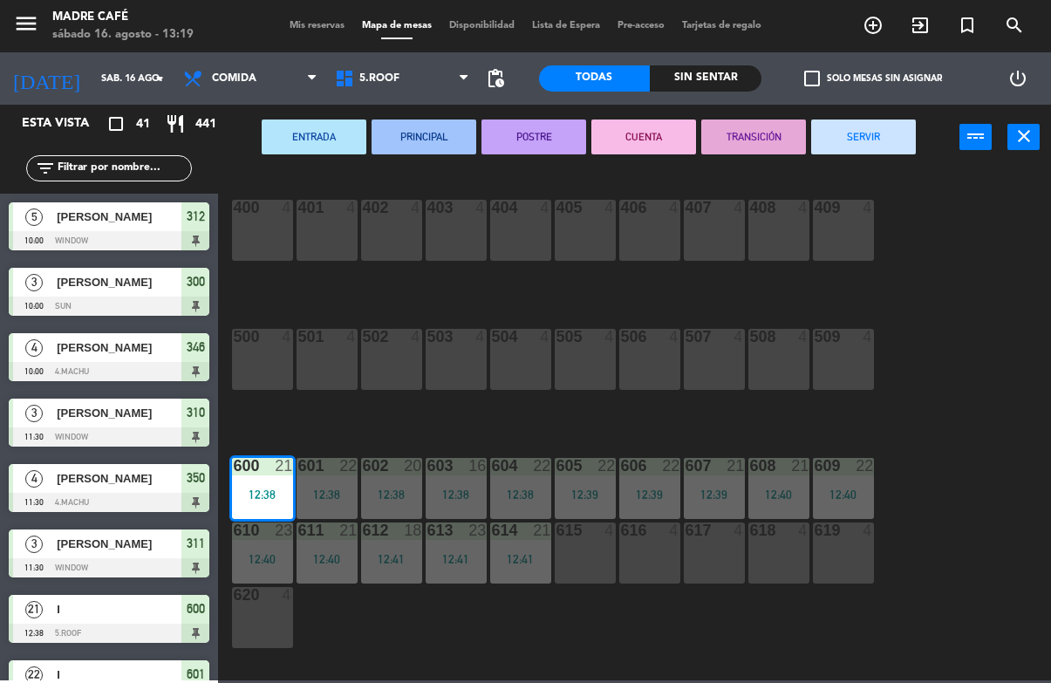
click at [880, 133] on button "SERVIR" at bounding box center [863, 136] width 105 height 35
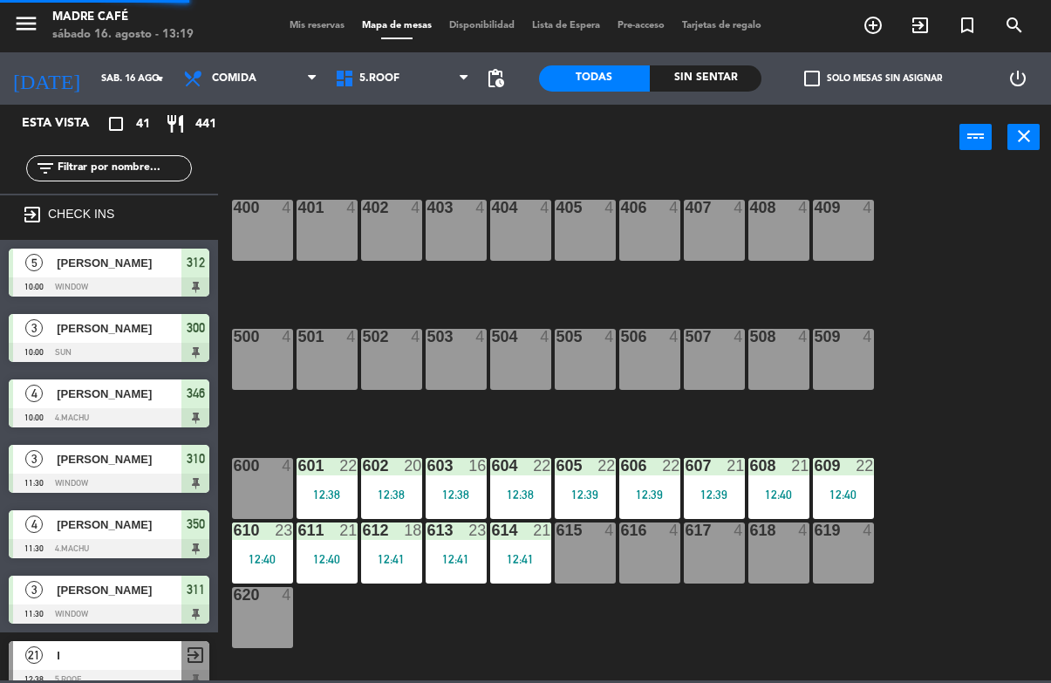
click at [954, 219] on div "400 4 401 4 402 4 403 4 404 4 405 4 406 4 407 4 408 4 409 4 500 4 501 4 502 4 5…" at bounding box center [639, 424] width 822 height 512
click at [951, 292] on div "400 4 401 4 402 4 403 4 404 4 405 4 406 4 407 4 408 4 409 4 500 4 501 4 502 4 5…" at bounding box center [639, 424] width 822 height 512
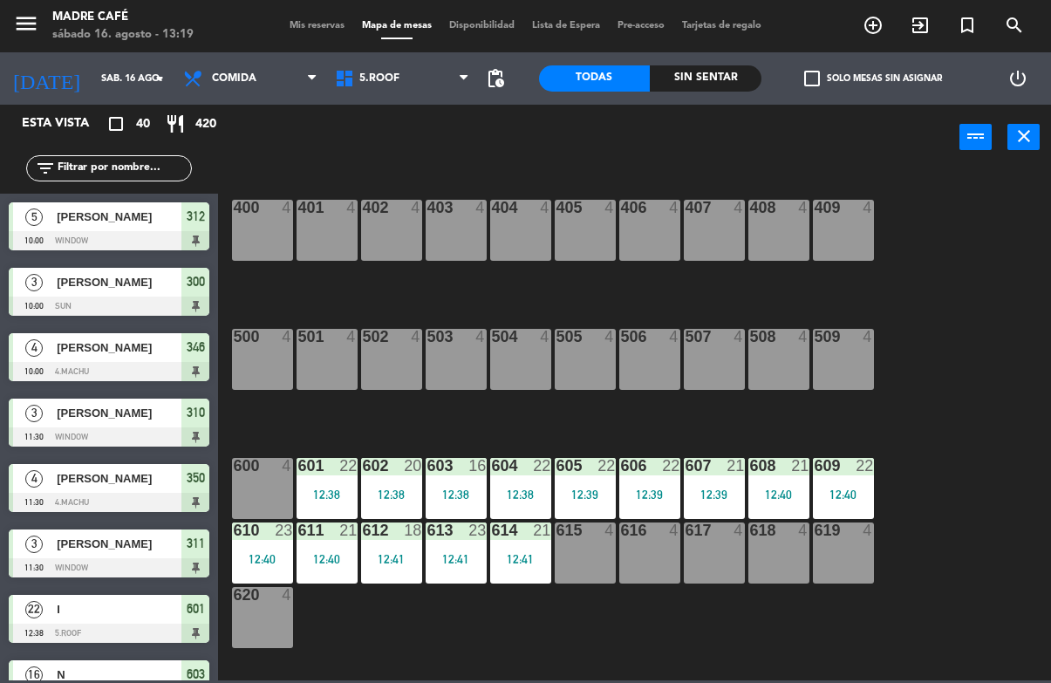
click at [331, 483] on div "601 22 12:38" at bounding box center [326, 488] width 61 height 61
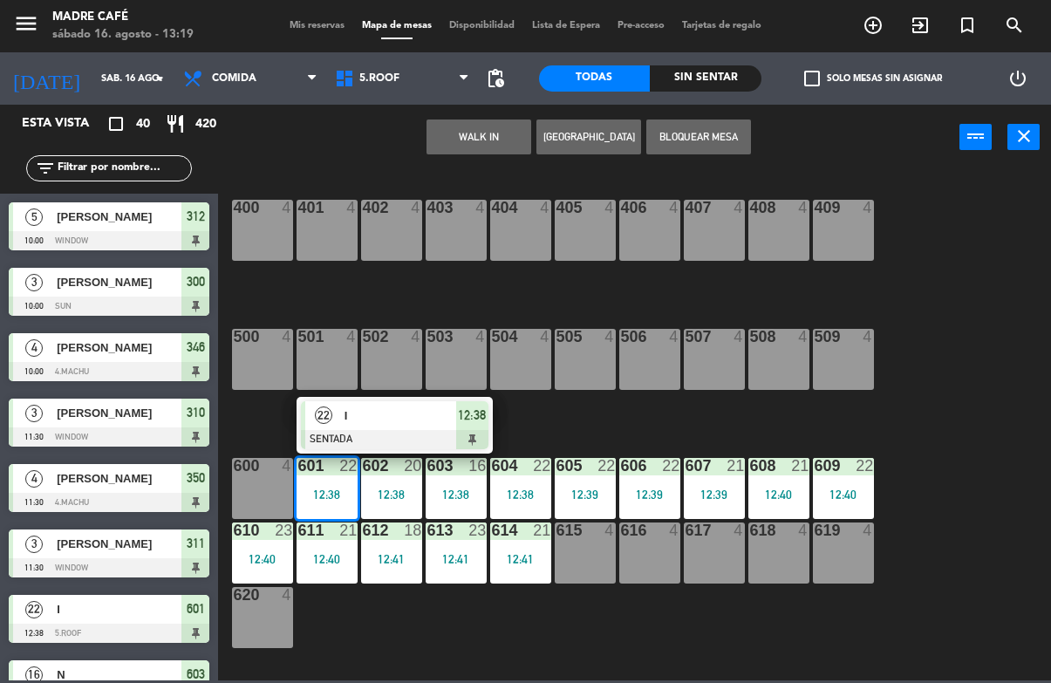
click at [479, 411] on span "12:38" at bounding box center [472, 415] width 28 height 21
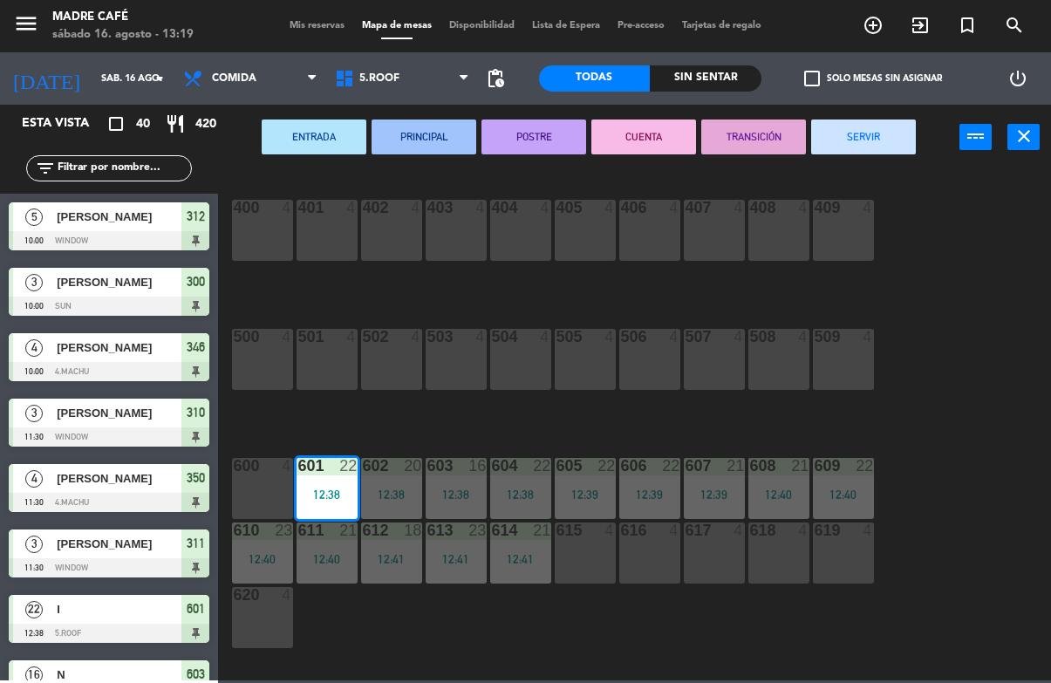
click at [877, 140] on button "SERVIR" at bounding box center [863, 136] width 105 height 35
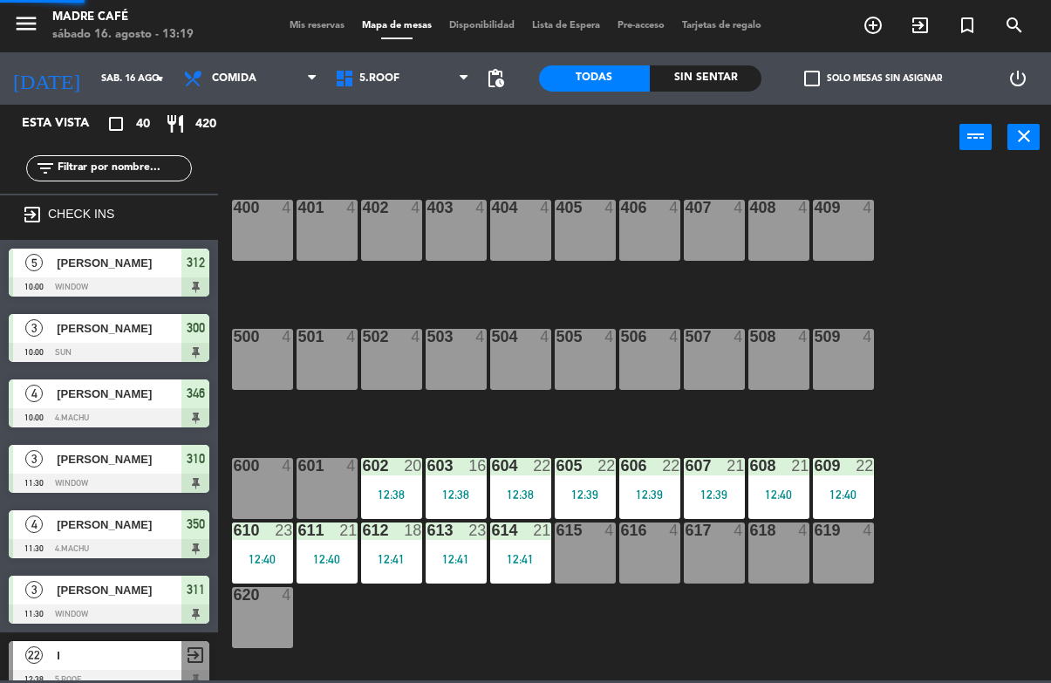
click at [952, 248] on div "400 4 401 4 402 4 403 4 404 4 405 4 406 4 407 4 408 4 409 4 500 4 501 4 502 4 5…" at bounding box center [639, 424] width 822 height 512
click at [396, 493] on div "12:38" at bounding box center [391, 494] width 61 height 12
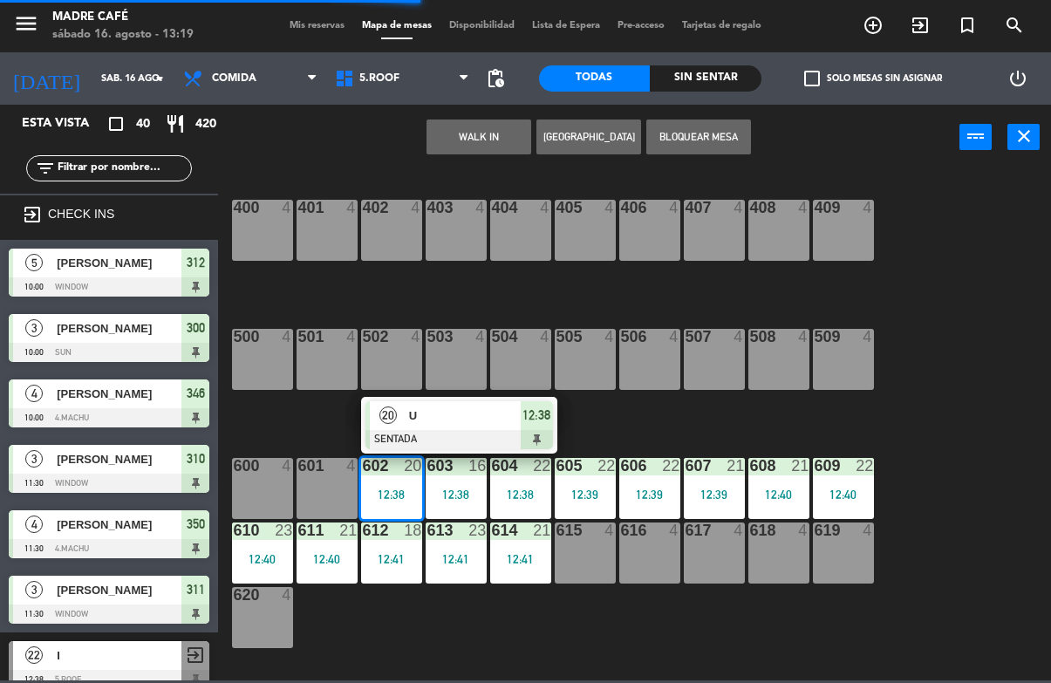
click at [534, 417] on span "12:38" at bounding box center [536, 415] width 28 height 21
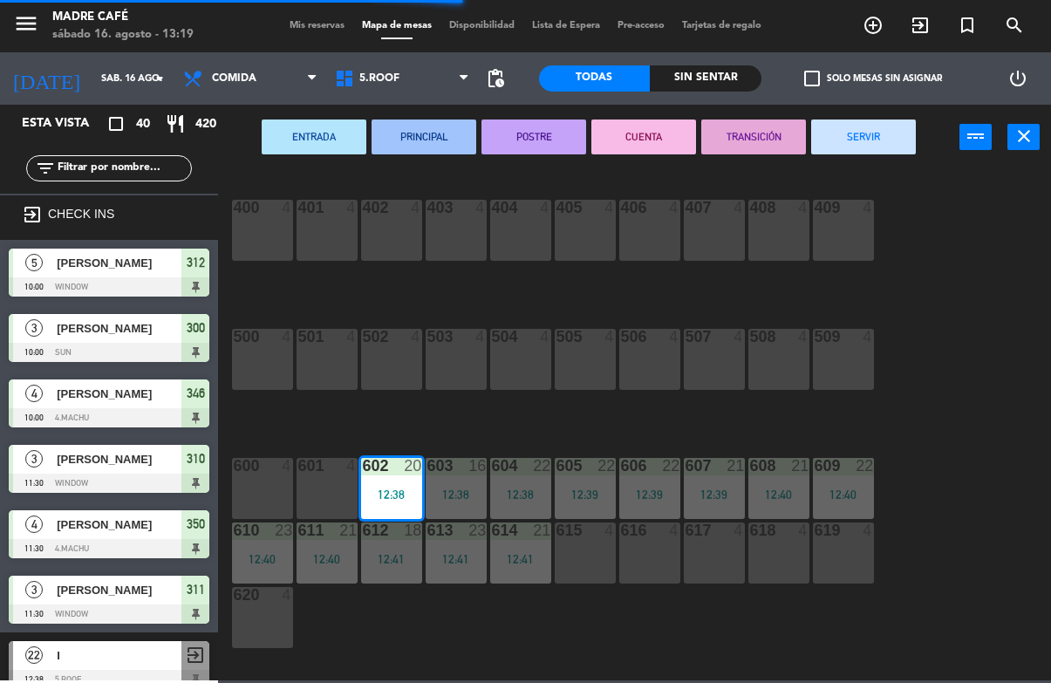
click at [871, 140] on button "SERVIR" at bounding box center [863, 136] width 105 height 35
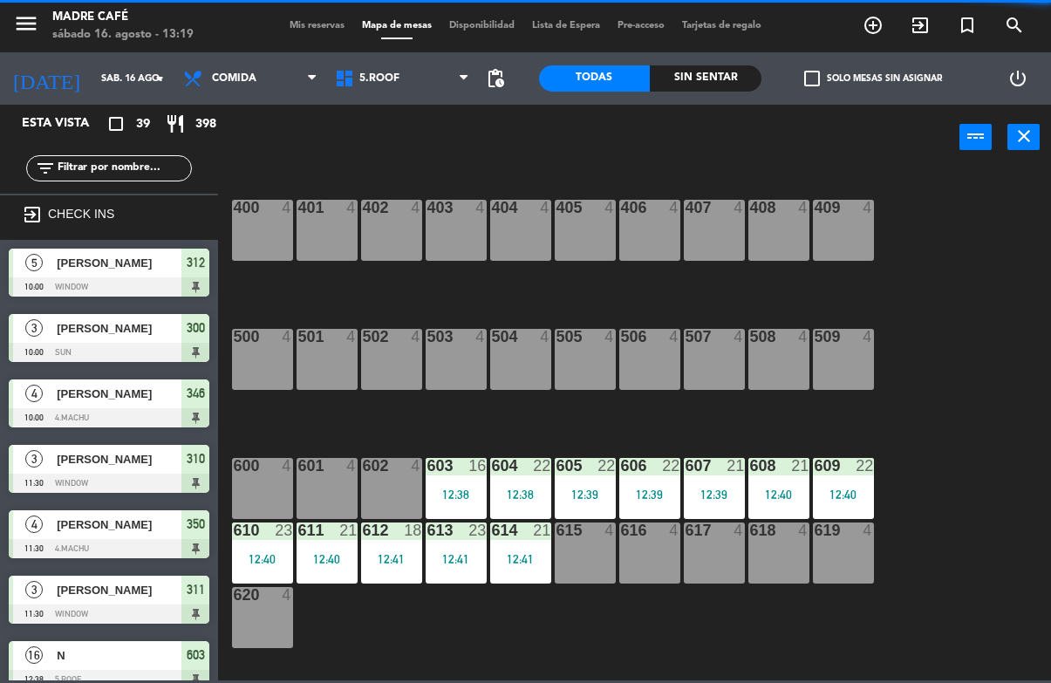
click at [963, 230] on div "400 4 401 4 402 4 403 4 404 4 405 4 406 4 407 4 408 4 409 4 500 4 501 4 502 4 5…" at bounding box center [639, 424] width 822 height 512
click at [460, 480] on div "603 16 12:38" at bounding box center [455, 488] width 61 height 61
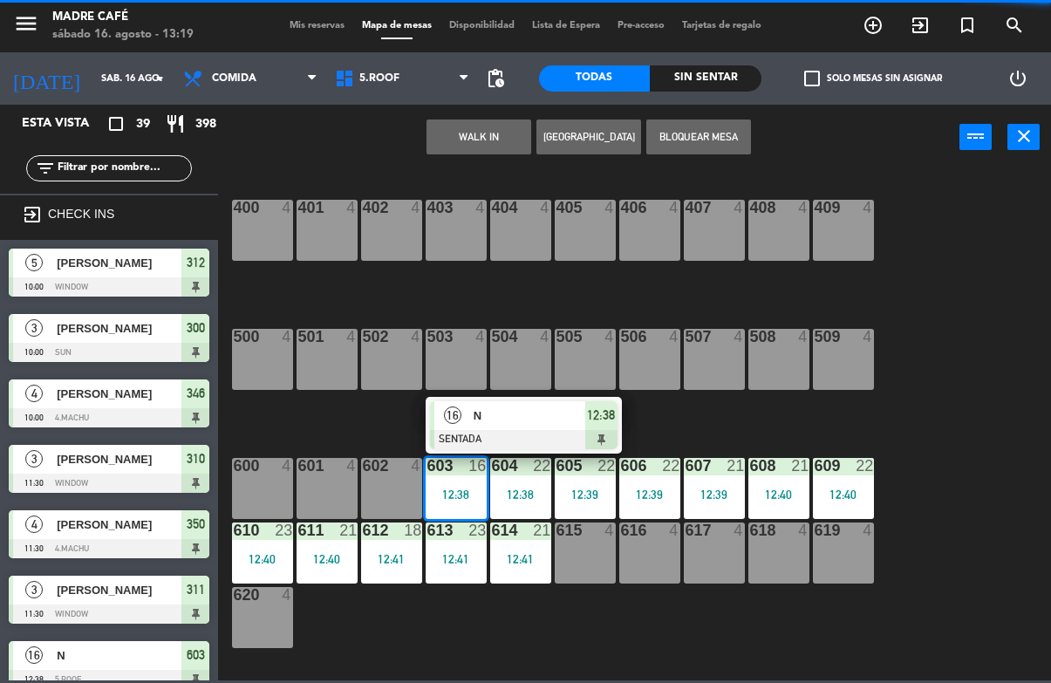
click at [616, 430] on div at bounding box center [523, 439] width 187 height 19
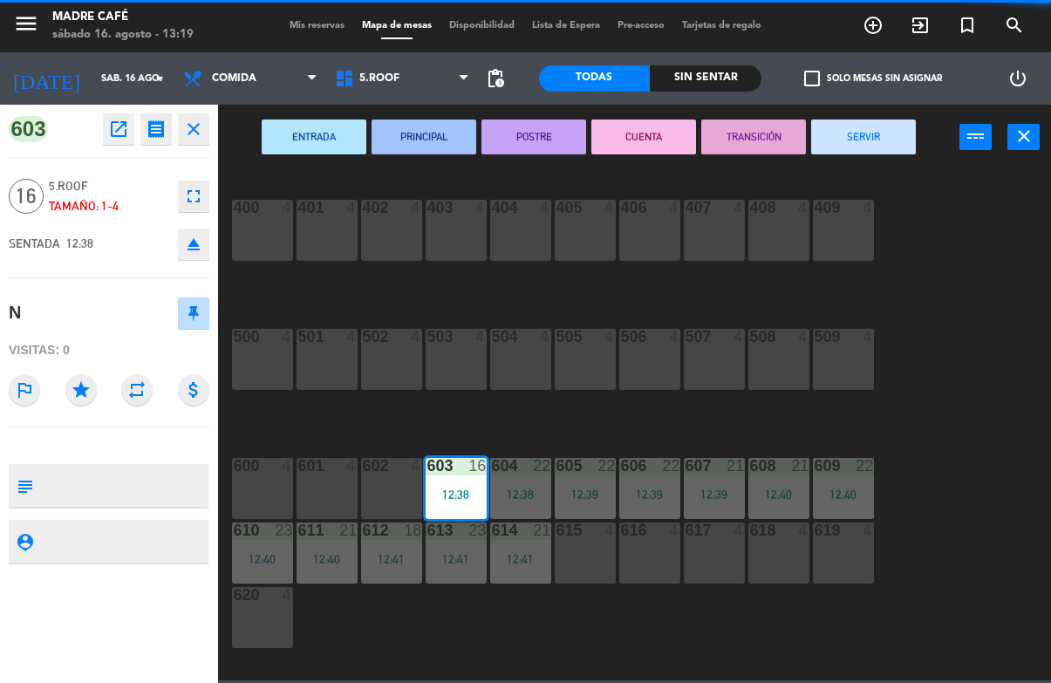
click at [861, 148] on button "SERVIR" at bounding box center [863, 136] width 105 height 35
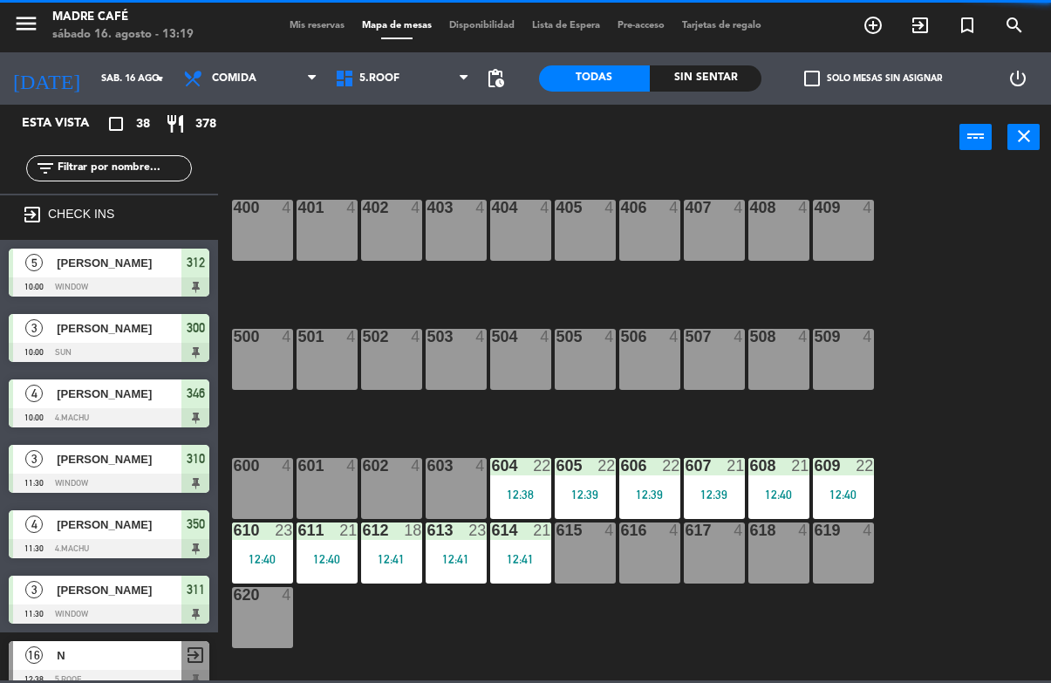
click at [960, 252] on div "400 4 401 4 402 4 403 4 404 4 405 4 406 4 407 4 408 4 409 4 500 4 501 4 502 4 5…" at bounding box center [639, 424] width 822 height 512
click at [521, 500] on div "12:38" at bounding box center [520, 494] width 61 height 12
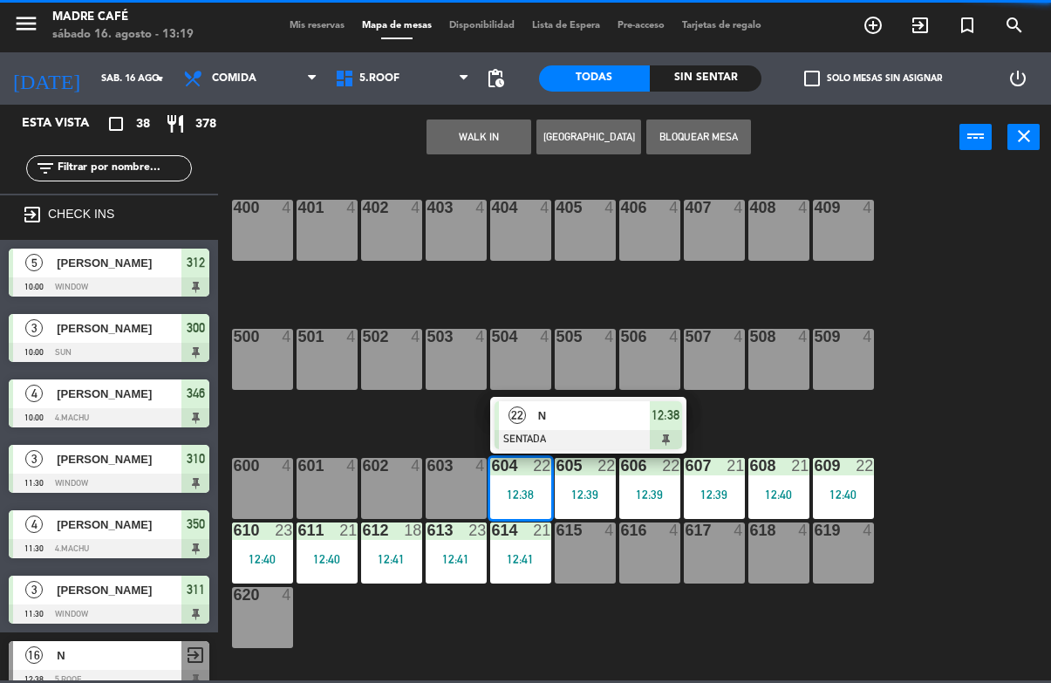
click at [672, 420] on span "12:38" at bounding box center [665, 415] width 28 height 21
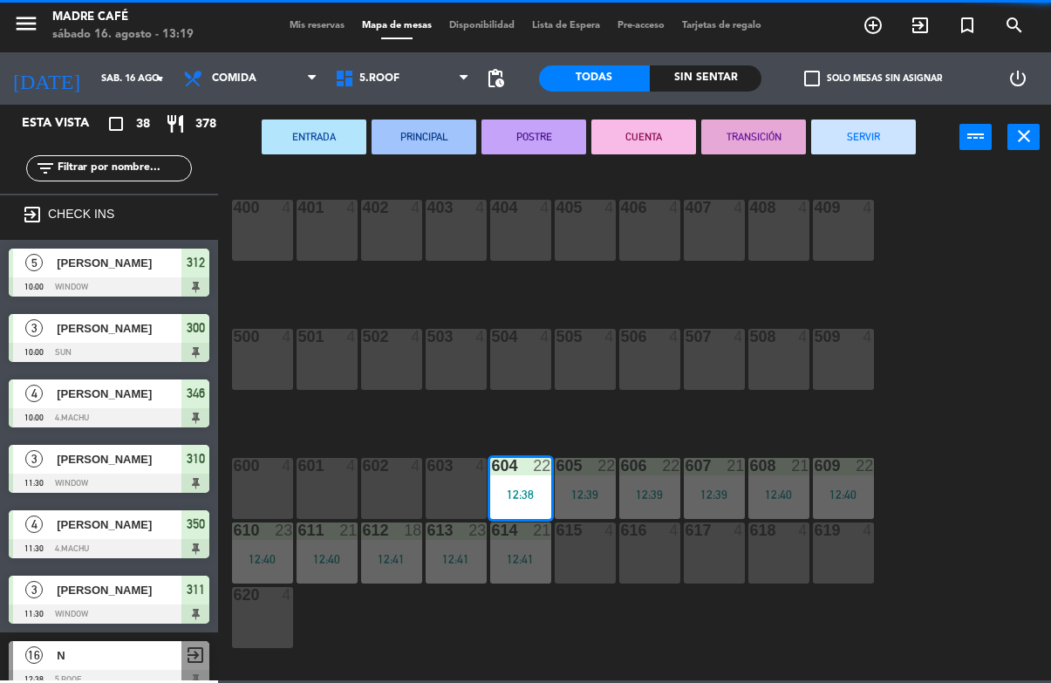
click at [893, 136] on button "SERVIR" at bounding box center [863, 136] width 105 height 35
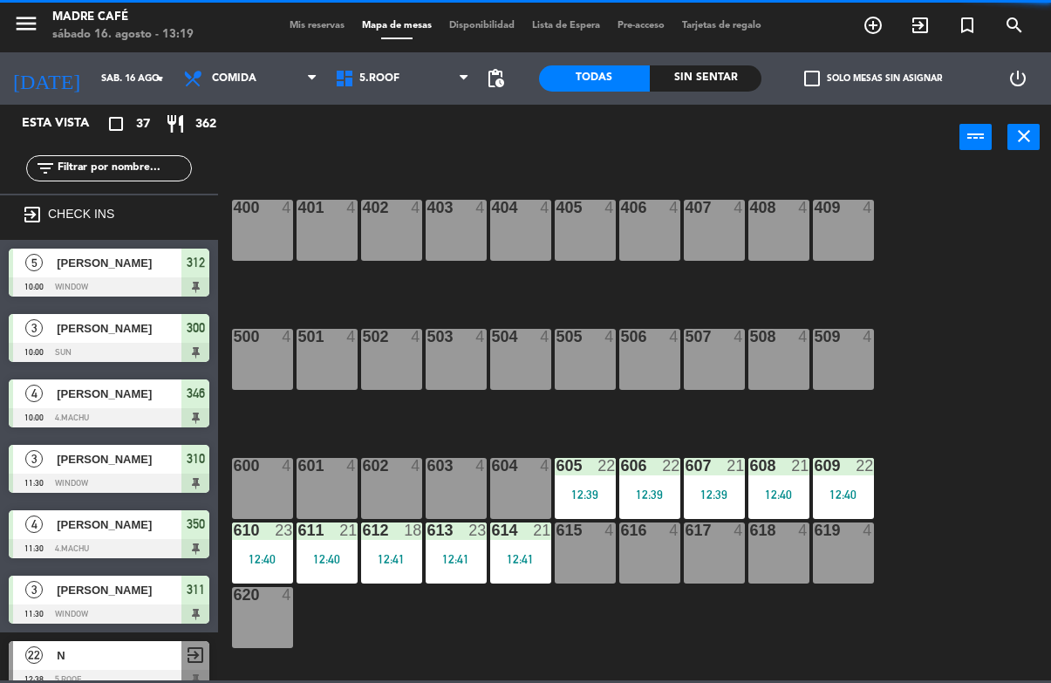
click at [597, 470] on div "22" at bounding box center [605, 466] width 17 height 16
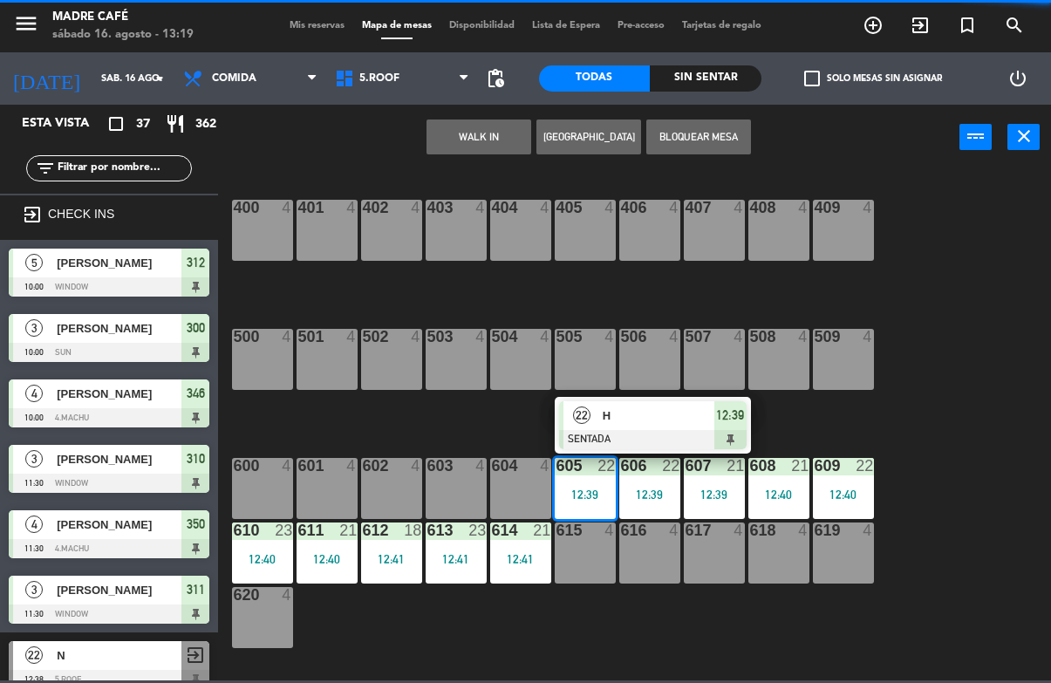
click at [725, 437] on div at bounding box center [652, 439] width 187 height 19
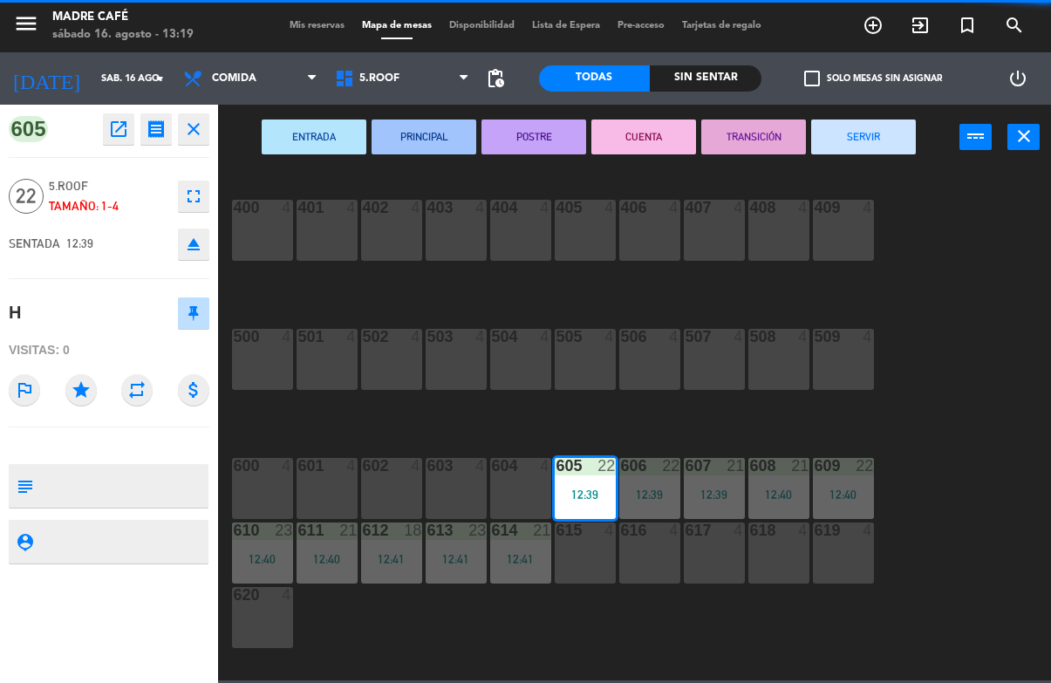
click at [882, 146] on button "SERVIR" at bounding box center [863, 136] width 105 height 35
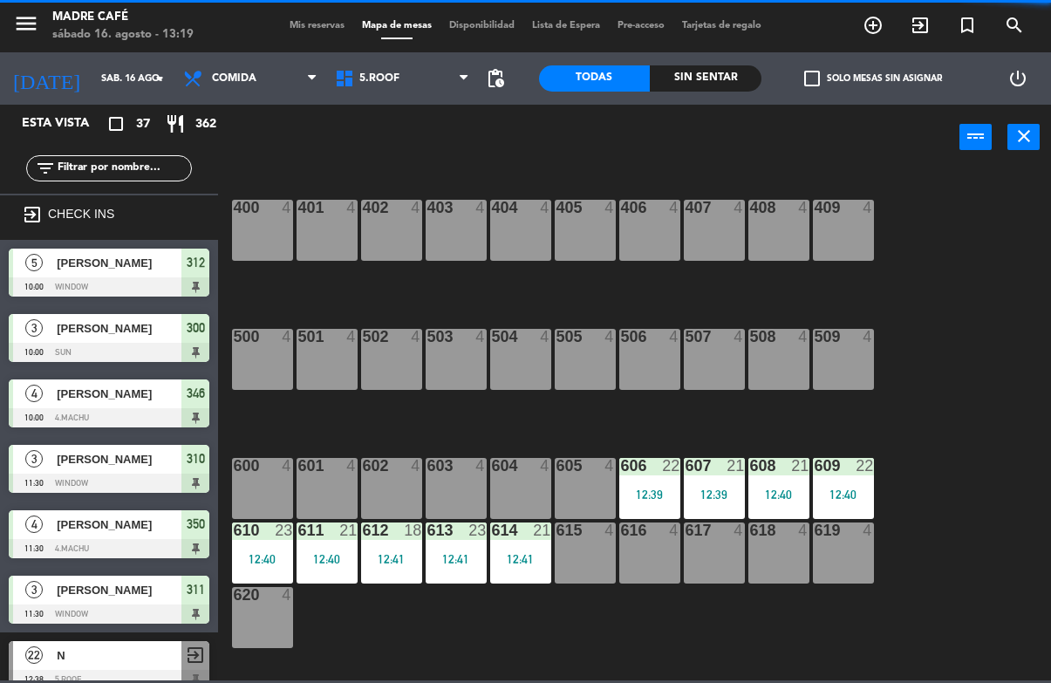
click at [942, 243] on div "400 4 401 4 402 4 403 4 404 4 405 4 406 4 407 4 408 4 409 4 500 4 501 4 502 4 5…" at bounding box center [639, 424] width 822 height 512
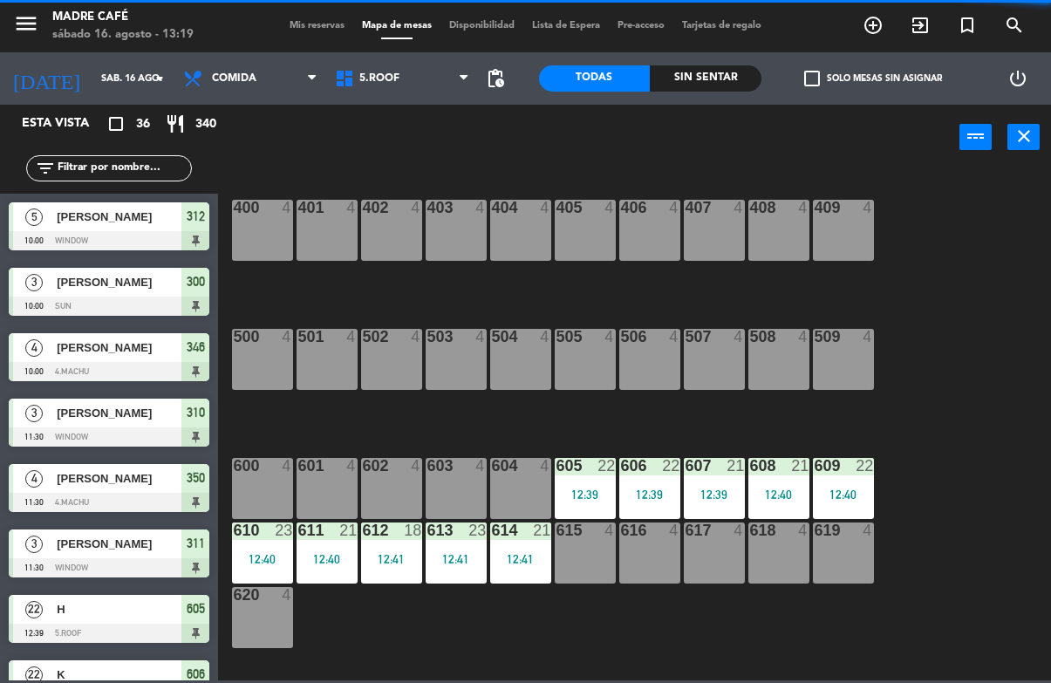
click at [644, 488] on div "12:39" at bounding box center [649, 494] width 61 height 12
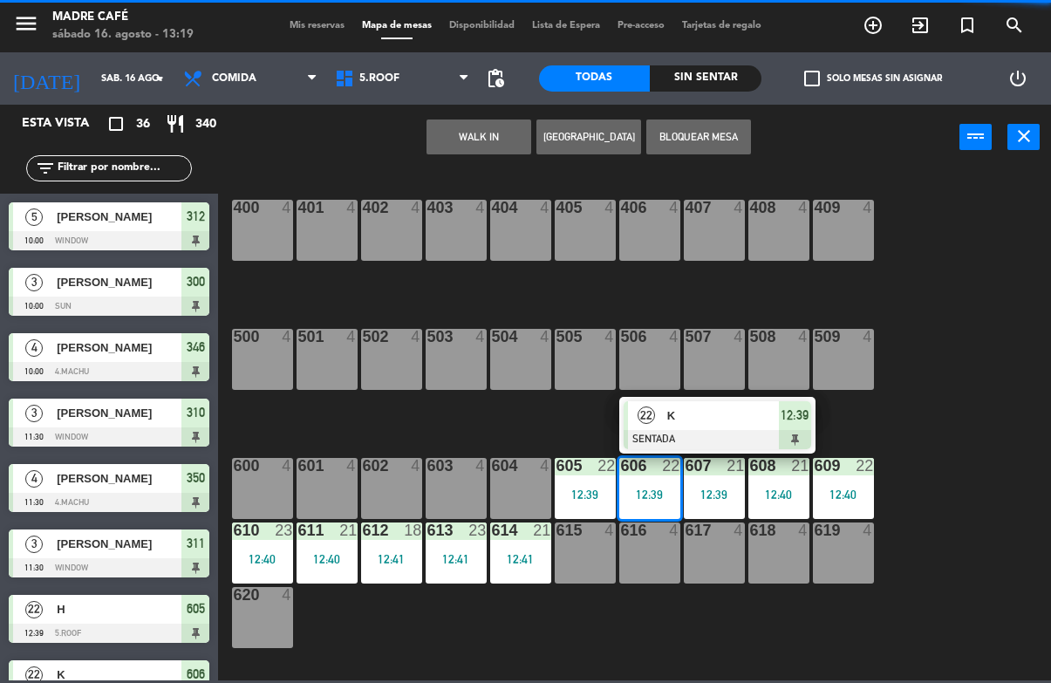
click at [787, 439] on div at bounding box center [716, 439] width 187 height 19
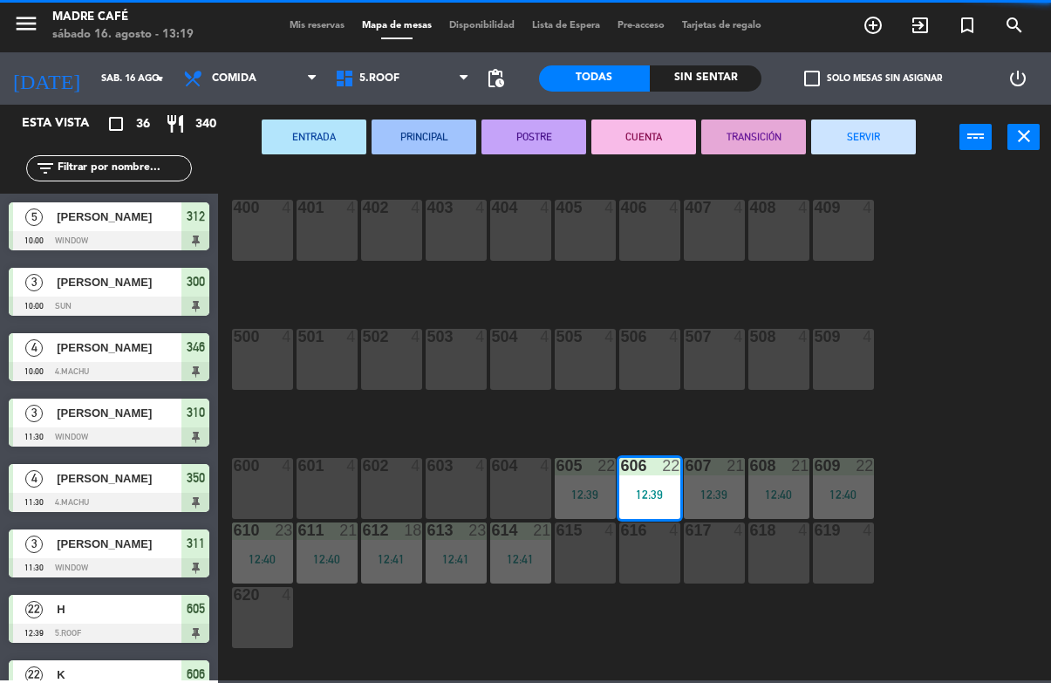
click at [882, 119] on button "SERVIR" at bounding box center [863, 136] width 105 height 35
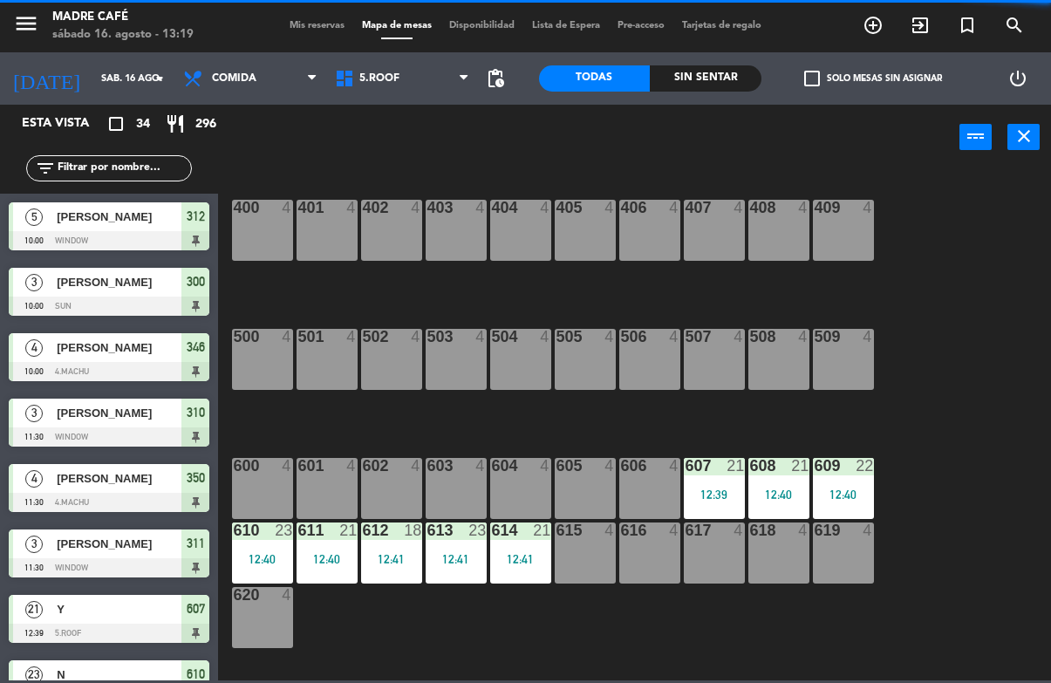
click at [725, 510] on div "607 21 12:39" at bounding box center [714, 488] width 61 height 61
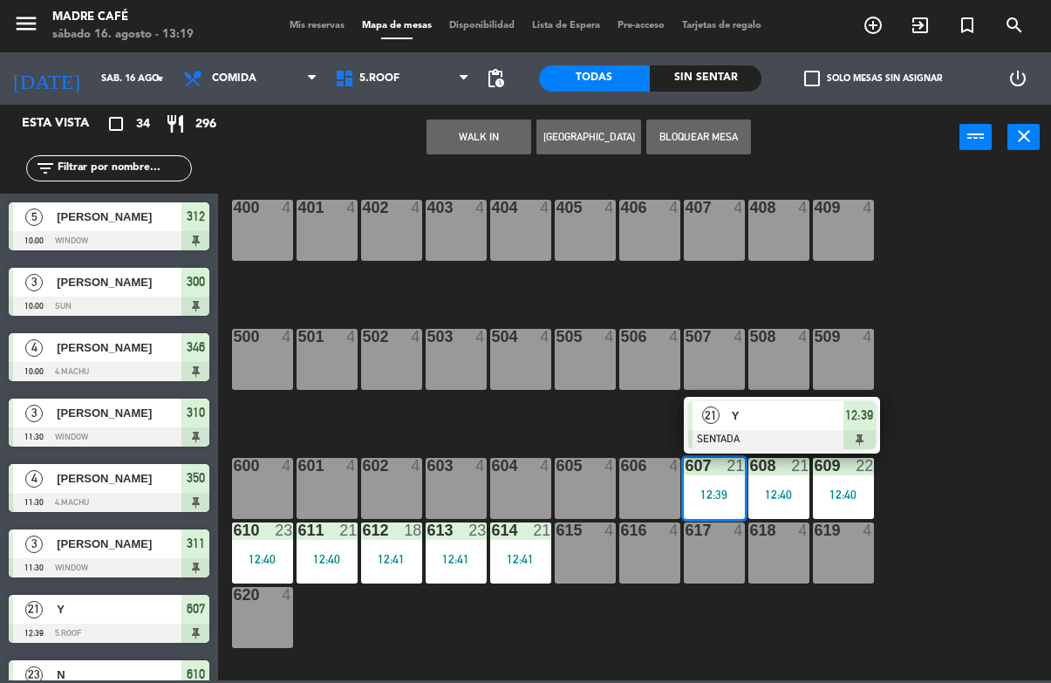
click at [848, 406] on span "12:39" at bounding box center [859, 415] width 28 height 21
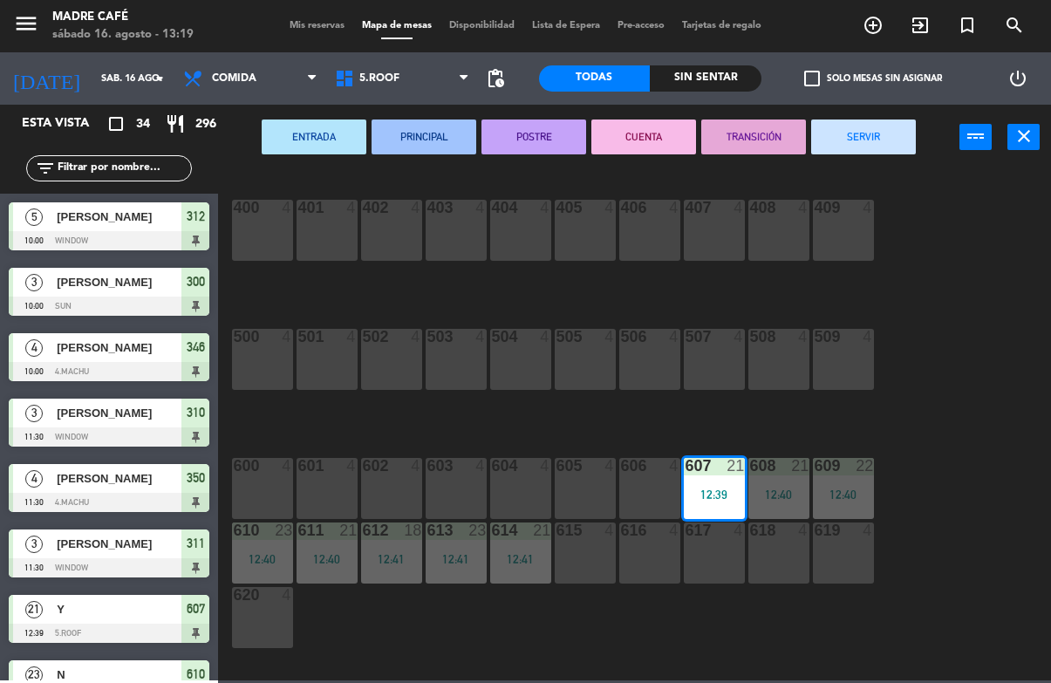
click at [870, 126] on button "SERVIR" at bounding box center [863, 136] width 105 height 35
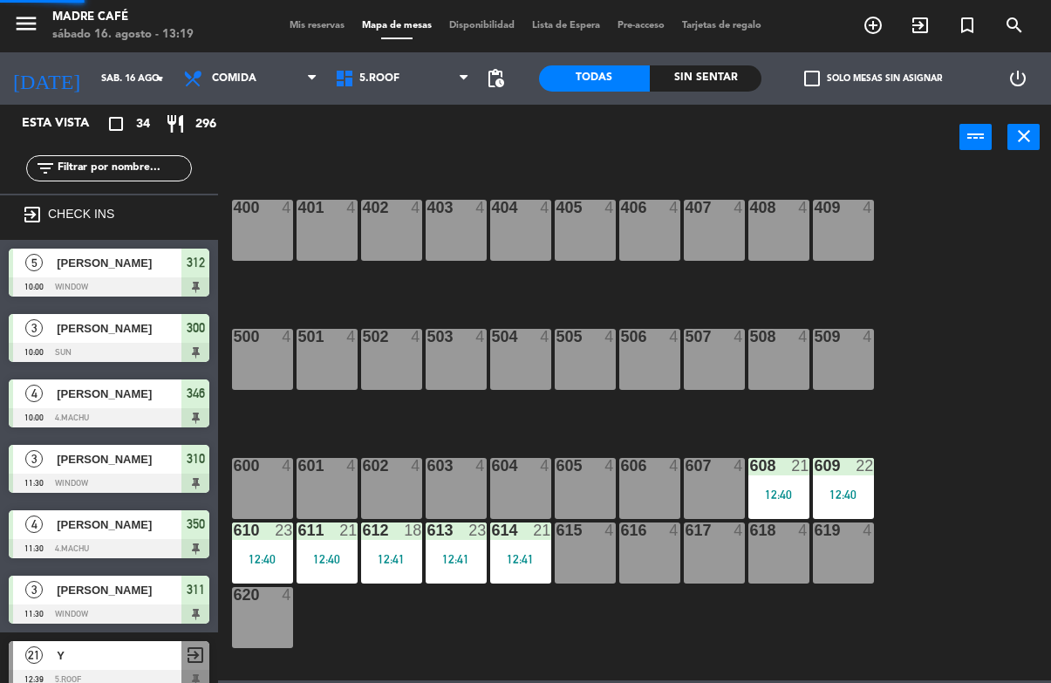
click at [915, 188] on div "400 4 401 4 402 4 403 4 404 4 405 4 406 4 407 4 408 4 409 4 500 4 501 4 502 4 5…" at bounding box center [639, 424] width 822 height 512
click at [784, 486] on div "608 21 12:40" at bounding box center [778, 488] width 61 height 61
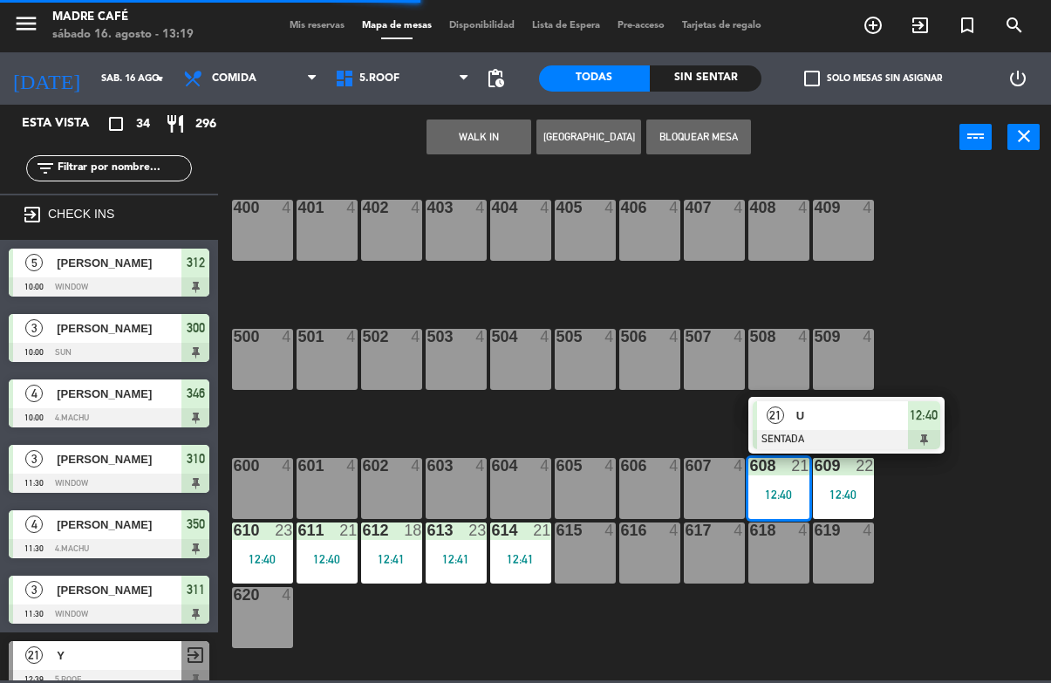
click at [904, 418] on span "U" at bounding box center [852, 415] width 112 height 18
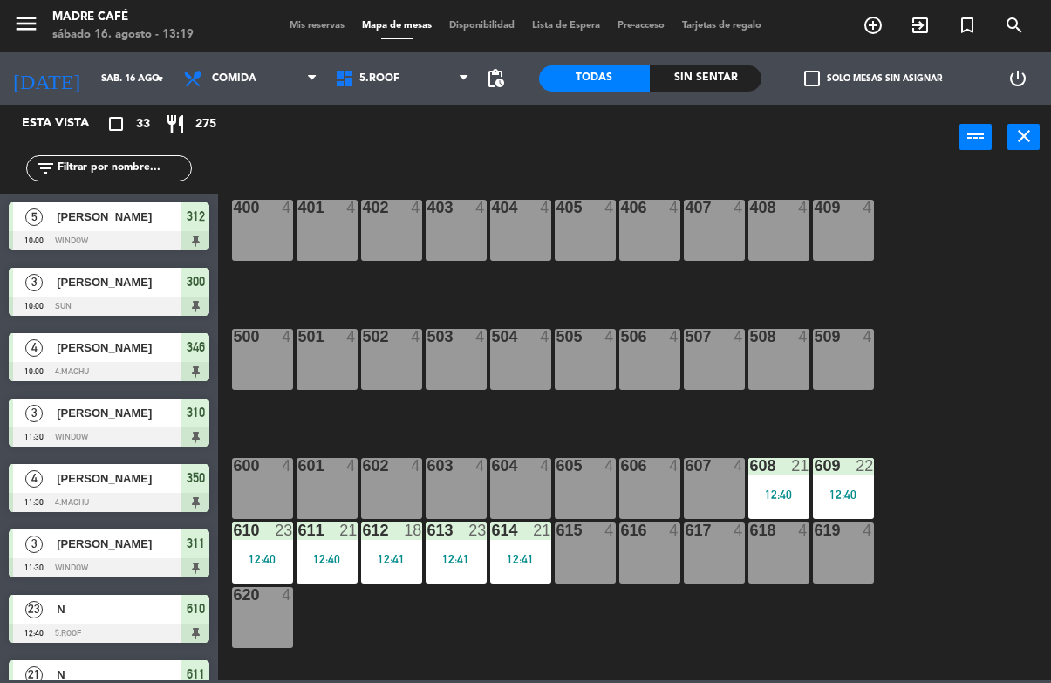
click at [858, 473] on div "22" at bounding box center [863, 466] width 17 height 16
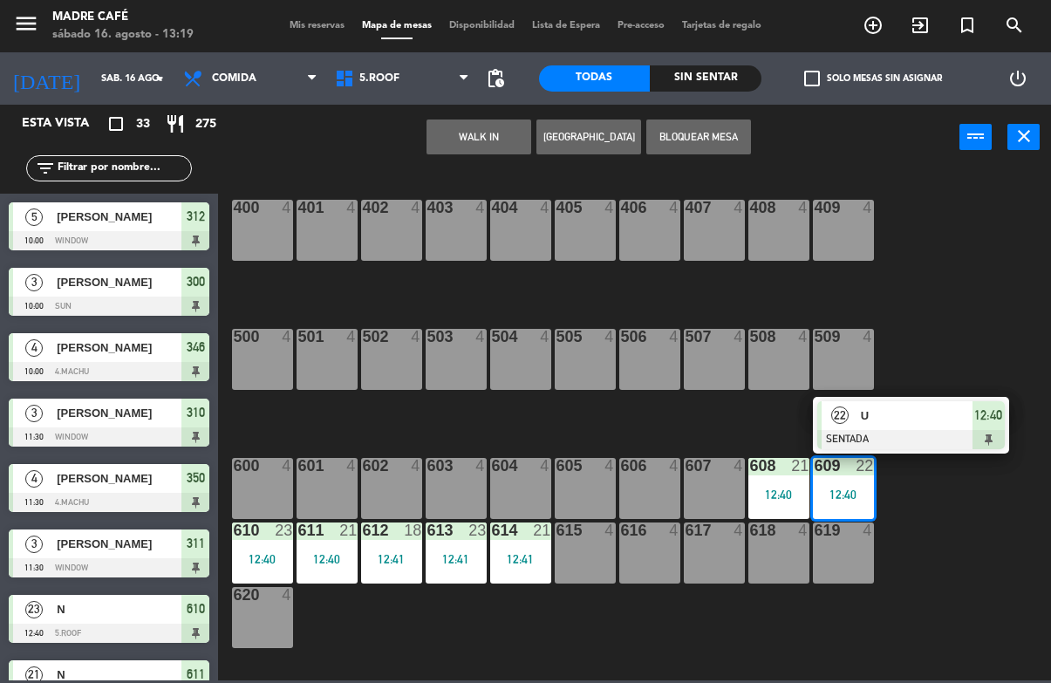
click at [971, 435] on div at bounding box center [910, 439] width 187 height 19
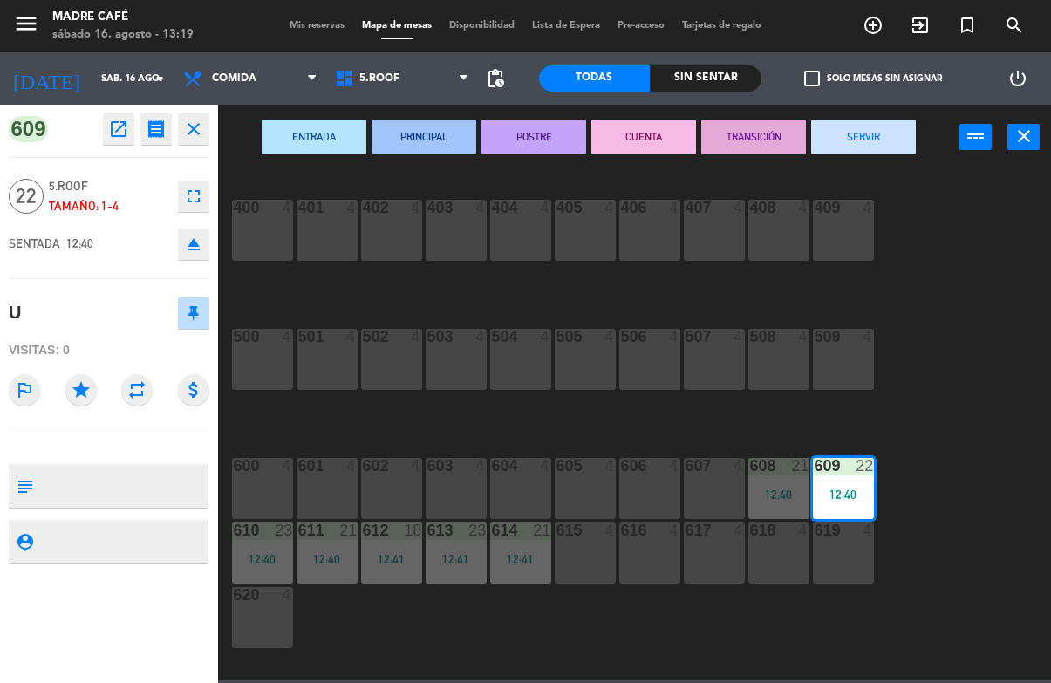
click at [889, 141] on button "SERVIR" at bounding box center [863, 136] width 105 height 35
click at [954, 250] on div "400 4 401 4 402 4 403 4 404 4 405 4 406 4 407 4 408 4 409 4 500 4 501 4 502 4 5…" at bounding box center [639, 424] width 822 height 512
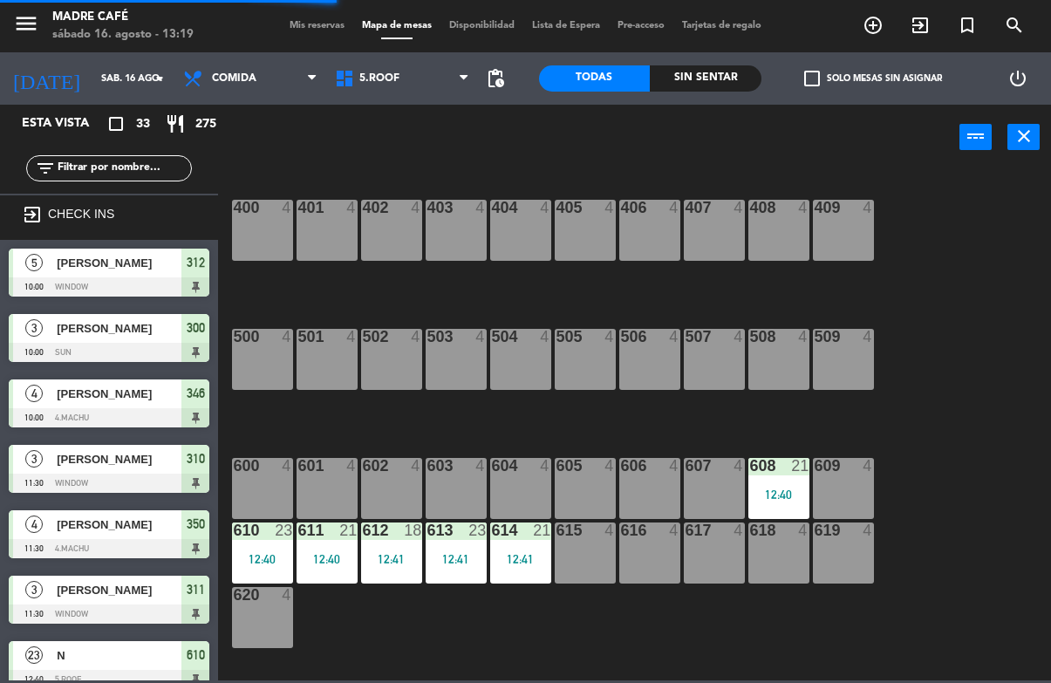
click at [252, 553] on div "12:40" at bounding box center [262, 559] width 61 height 12
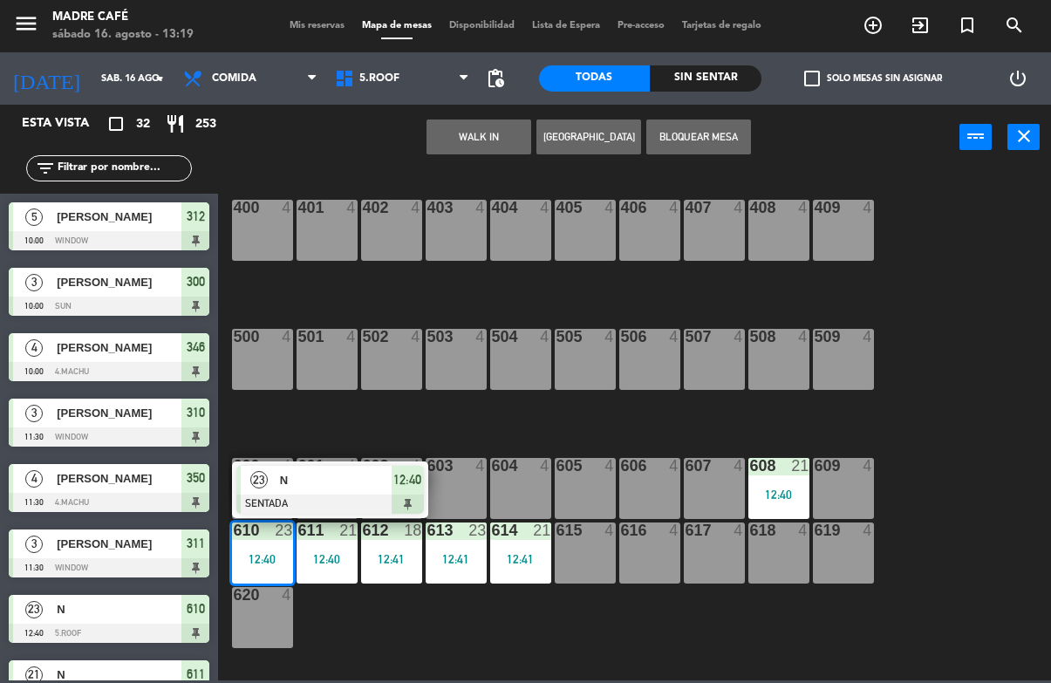
click at [423, 480] on div "12:40" at bounding box center [407, 480] width 32 height 29
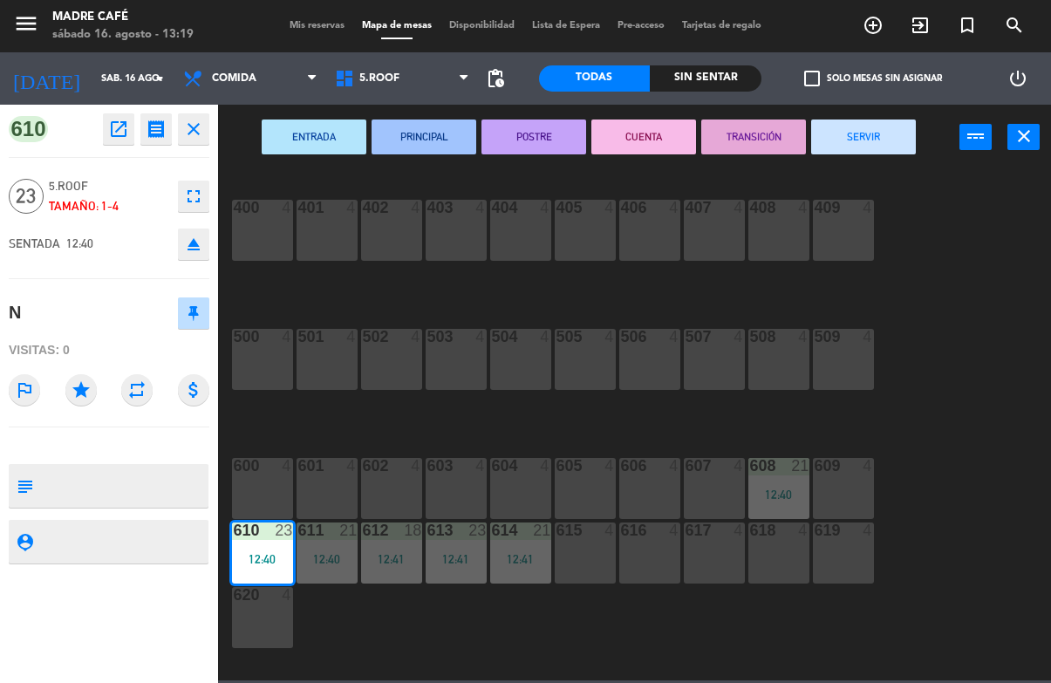
click at [891, 135] on button "SERVIR" at bounding box center [863, 136] width 105 height 35
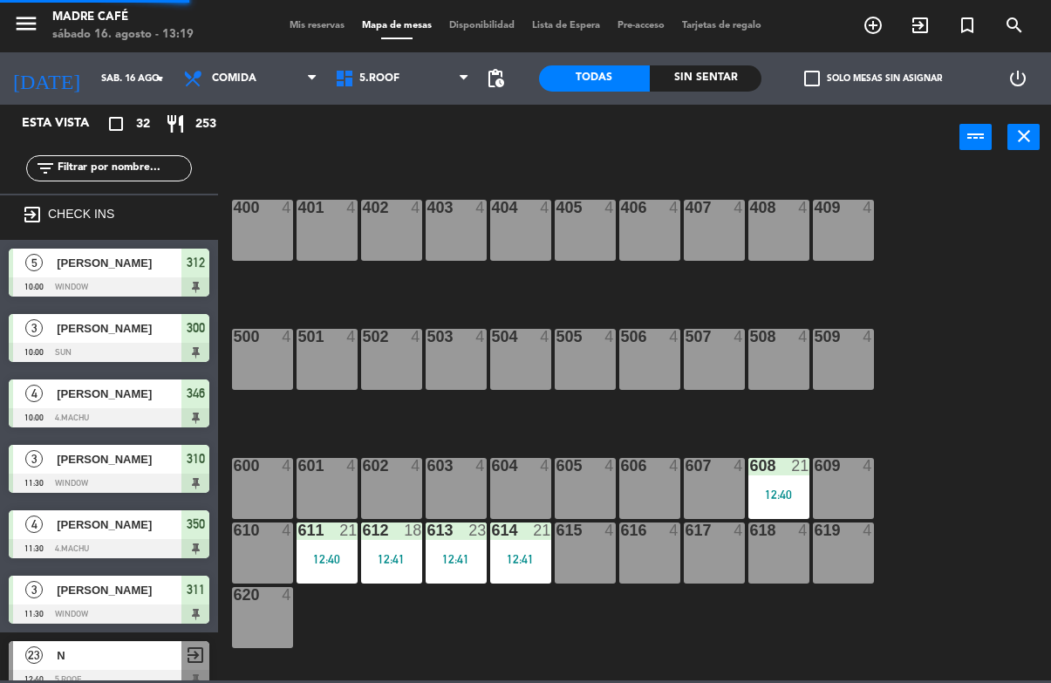
click at [940, 258] on div "400 4 401 4 402 4 403 4 404 4 405 4 406 4 407 4 408 4 409 4 500 4 501 4 502 4 5…" at bounding box center [639, 424] width 822 height 512
click at [308, 557] on div "12:40" at bounding box center [326, 559] width 61 height 12
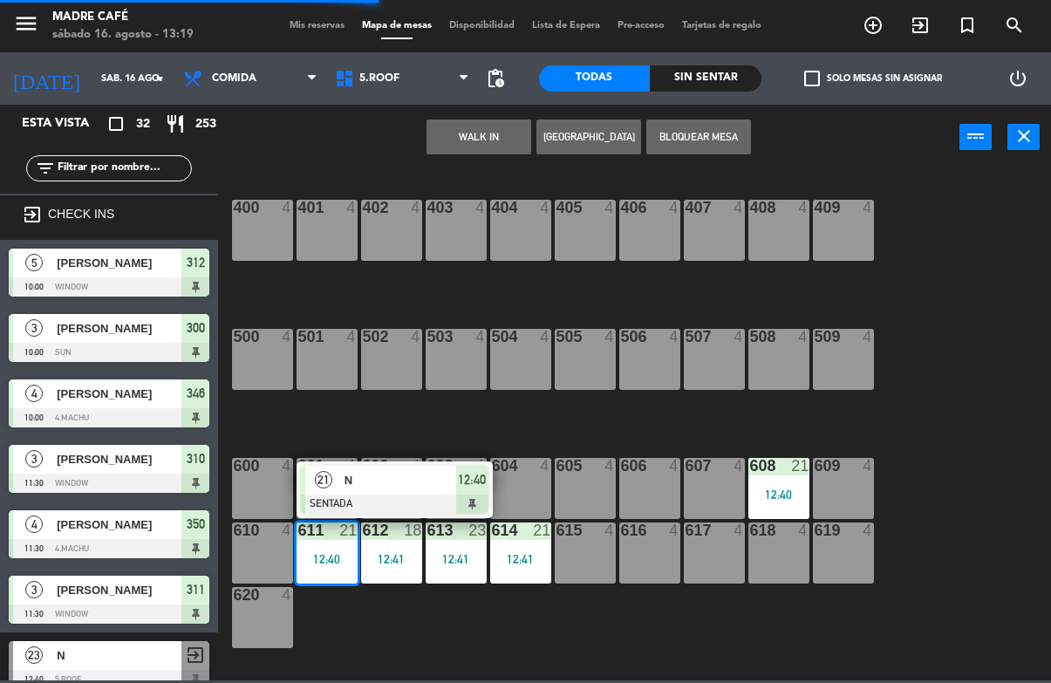
click at [462, 500] on div at bounding box center [394, 503] width 187 height 19
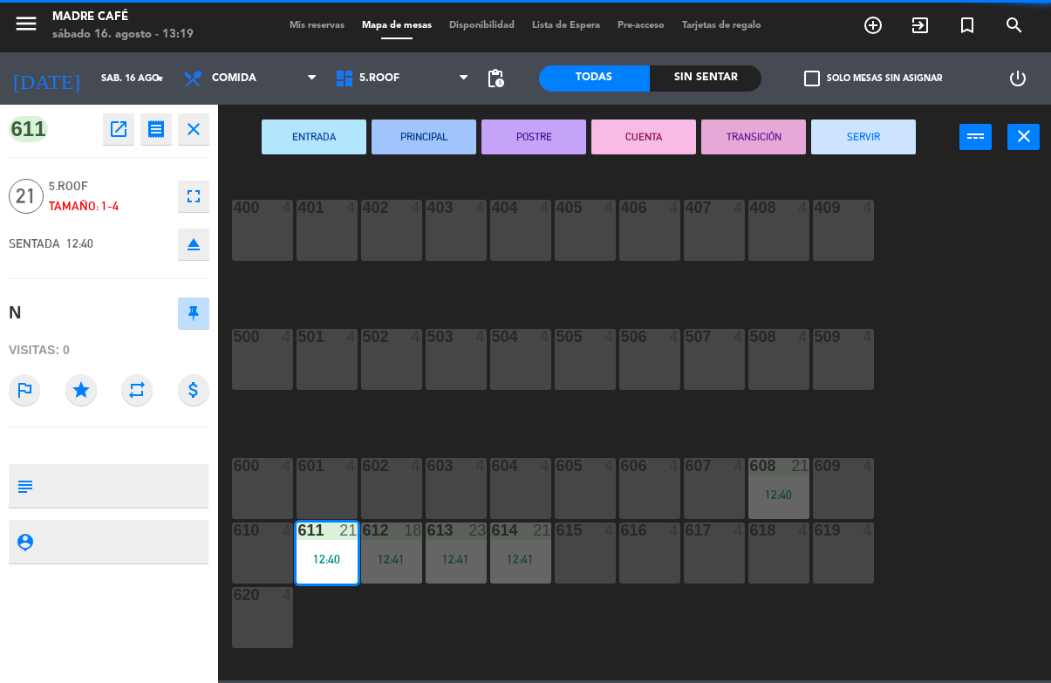
click at [877, 142] on button "SERVIR" at bounding box center [863, 136] width 105 height 35
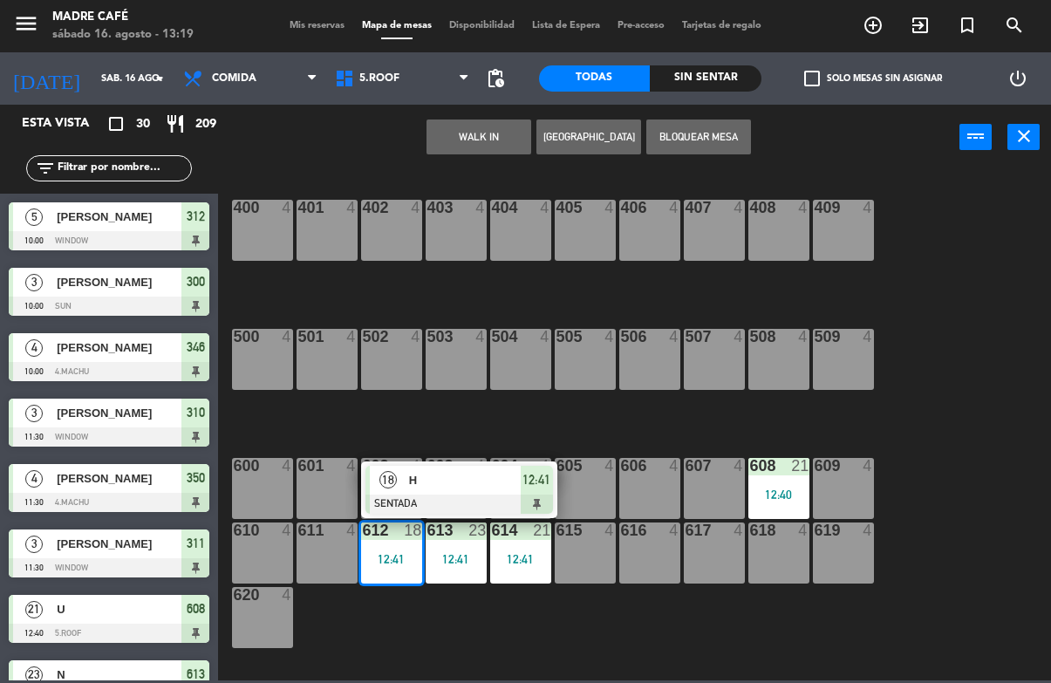
click at [528, 478] on span "12:41" at bounding box center [536, 479] width 28 height 21
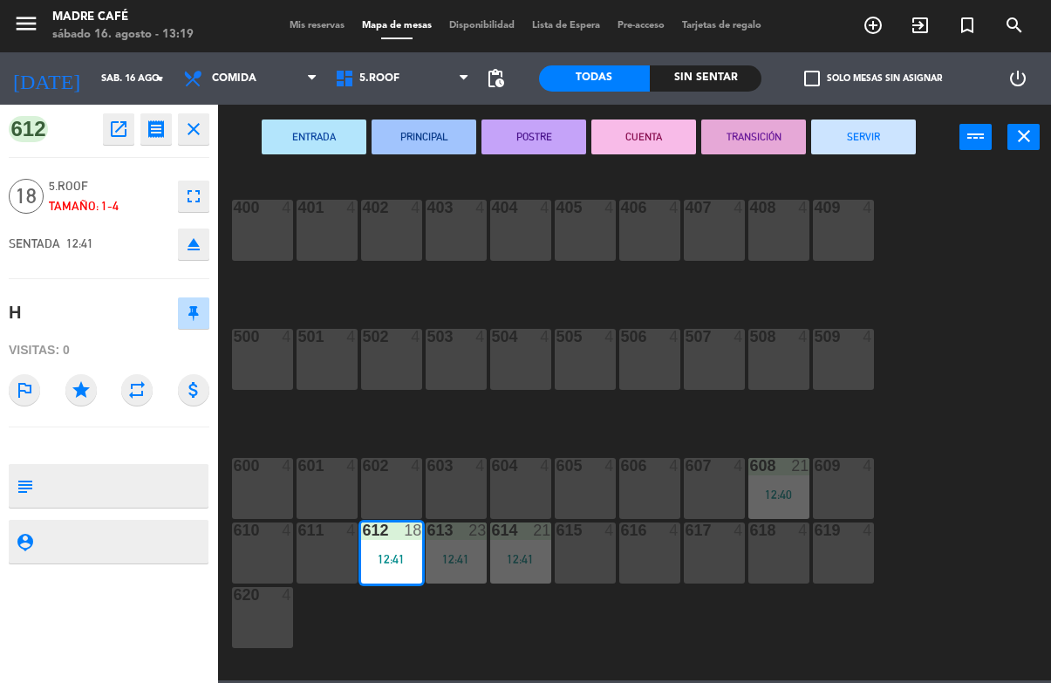
click at [875, 138] on button "SERVIR" at bounding box center [863, 136] width 105 height 35
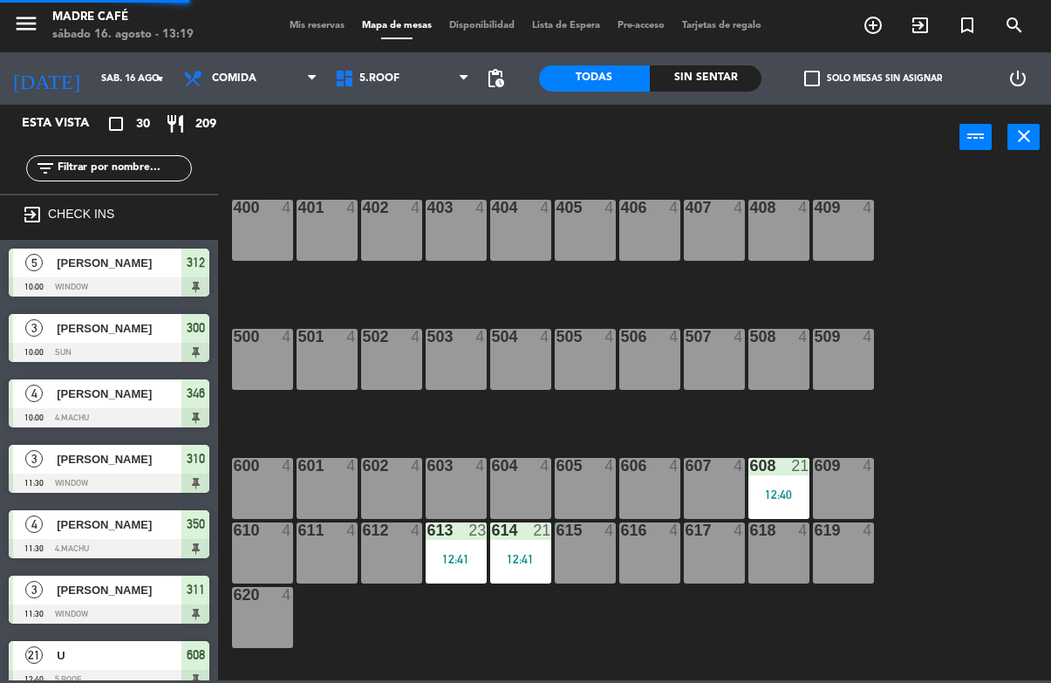
click at [960, 240] on div "400 4 401 4 402 4 403 4 404 4 405 4 406 4 407 4 408 4 409 4 500 4 501 4 502 4 5…" at bounding box center [639, 424] width 822 height 512
click at [446, 562] on div "12:41" at bounding box center [455, 559] width 61 height 12
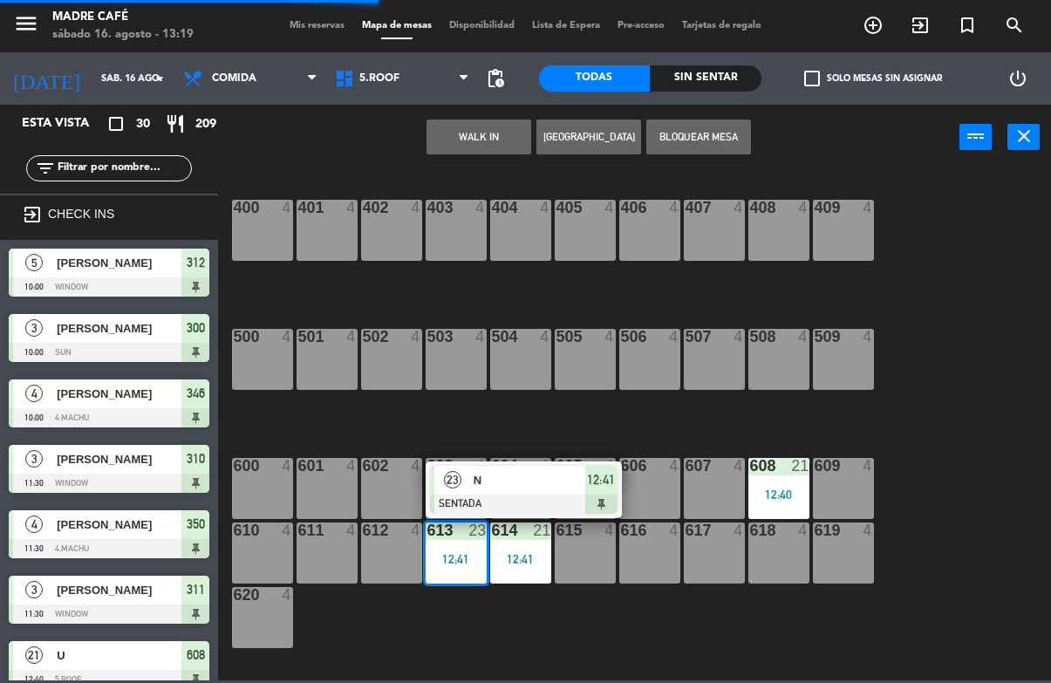
click at [600, 490] on span "12:41" at bounding box center [601, 479] width 28 height 21
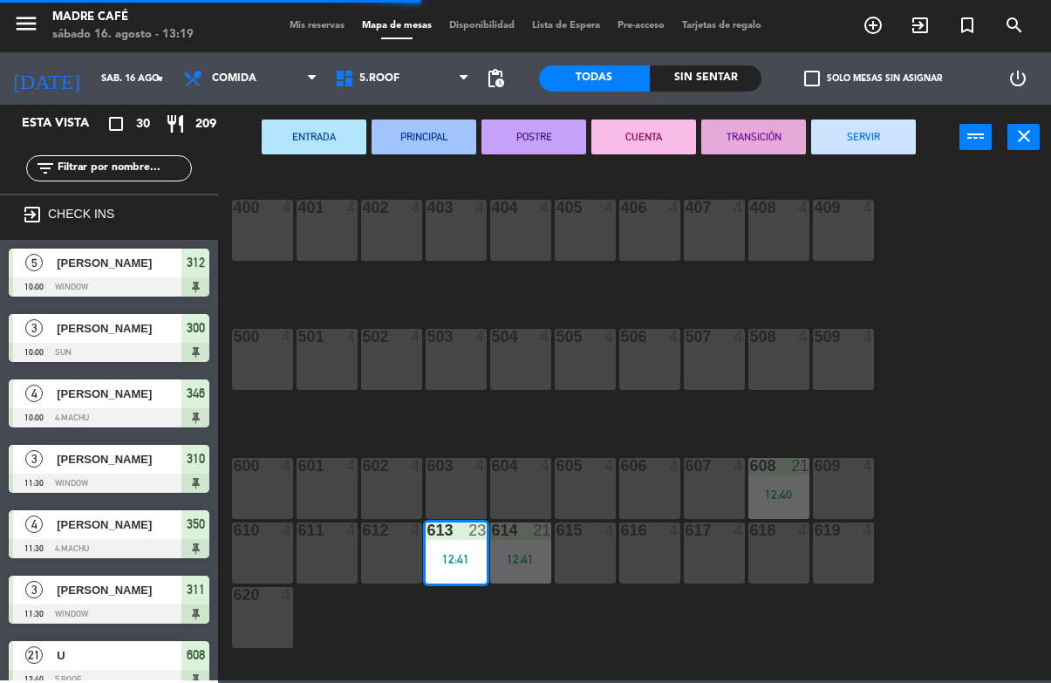
click at [875, 146] on button "SERVIR" at bounding box center [863, 136] width 105 height 35
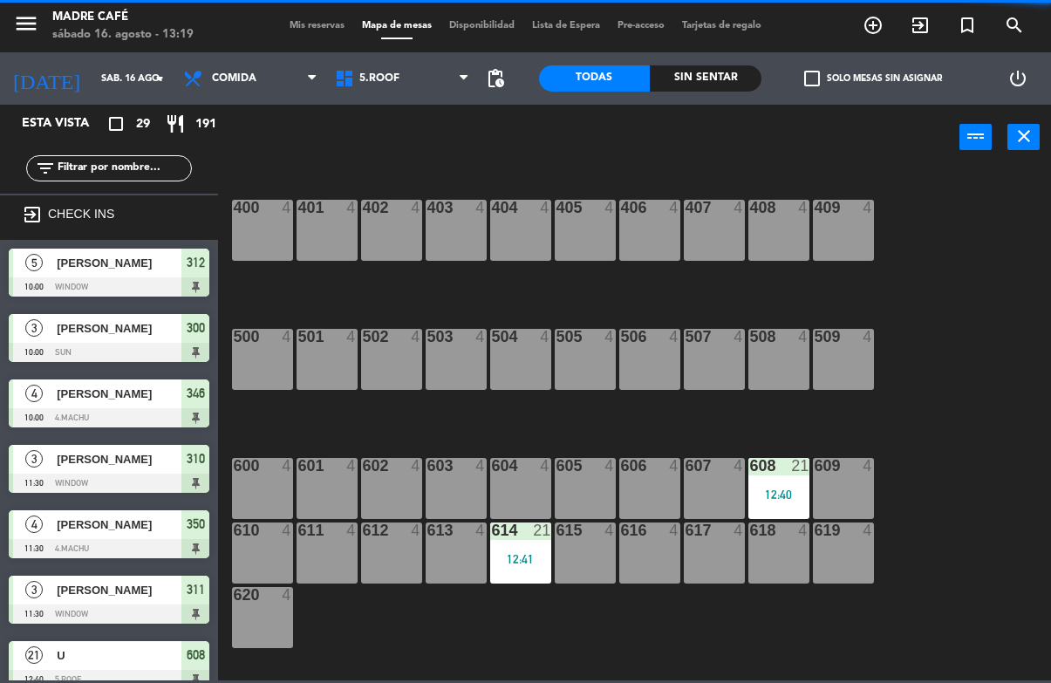
click at [519, 557] on div "12:41" at bounding box center [520, 559] width 61 height 12
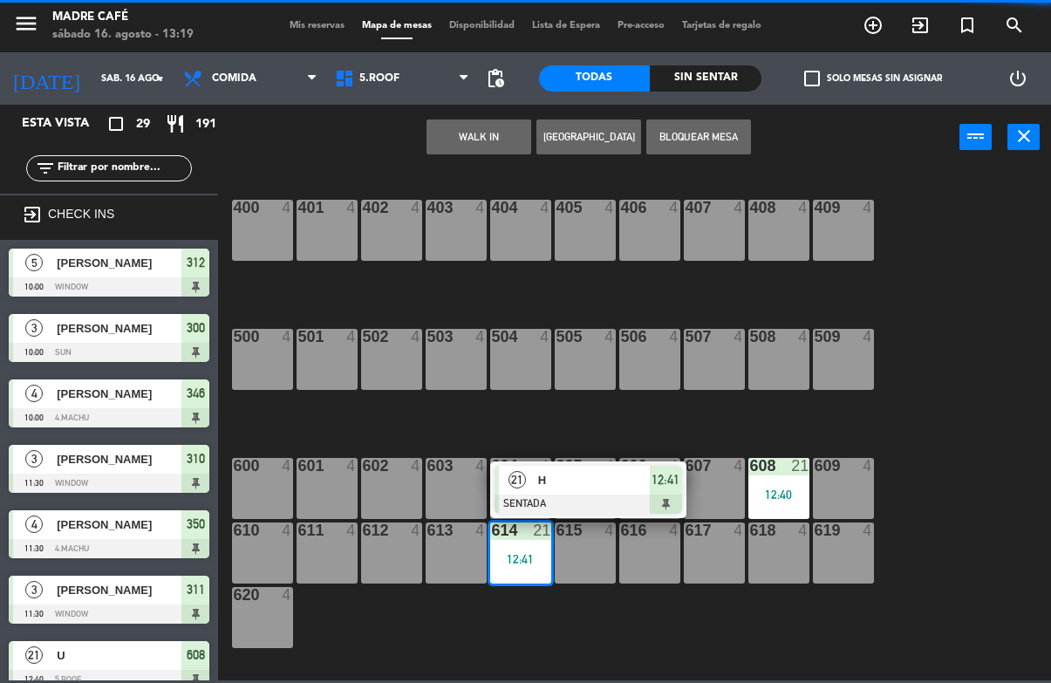
click at [632, 490] on div "H" at bounding box center [592, 480] width 113 height 29
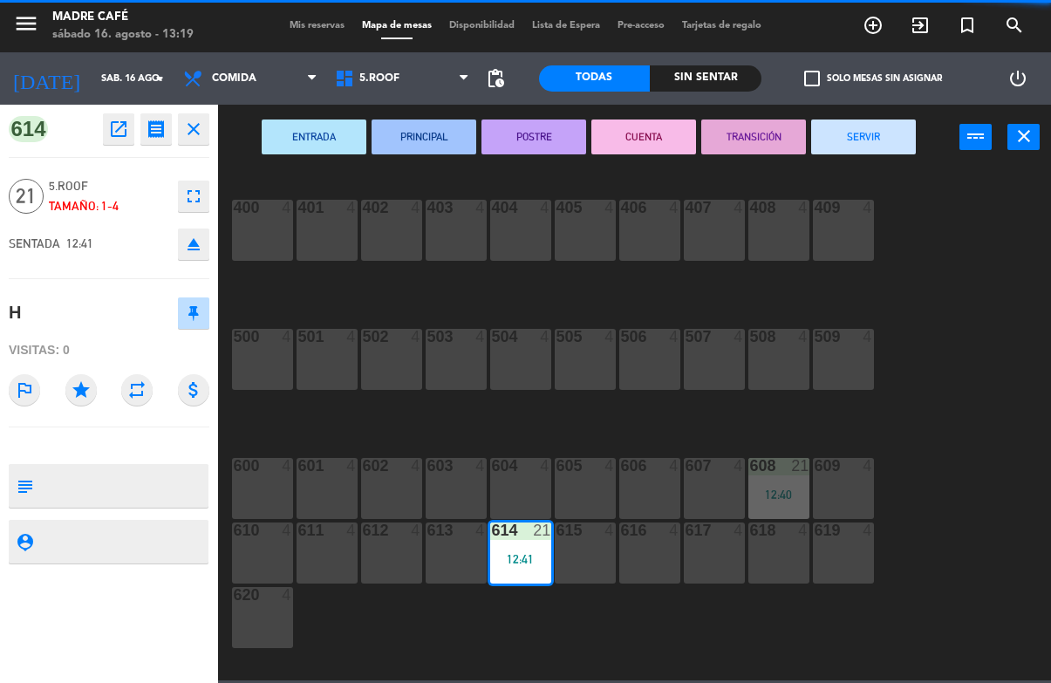
click at [880, 139] on button "SERVIR" at bounding box center [863, 136] width 105 height 35
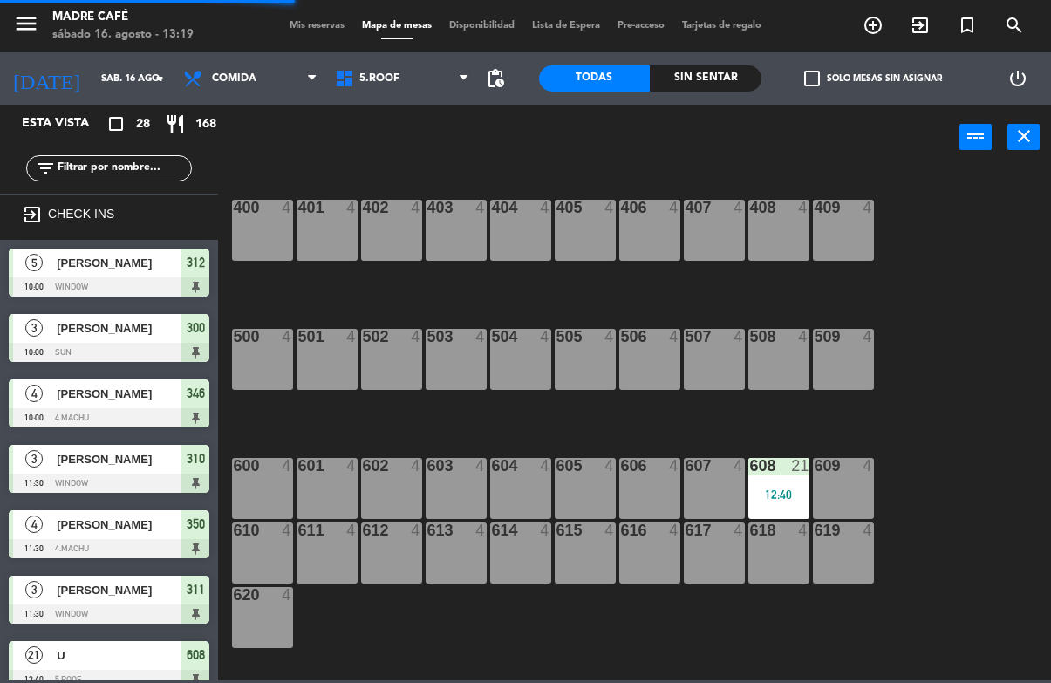
click at [785, 485] on div "608 21 12:40" at bounding box center [778, 488] width 61 height 61
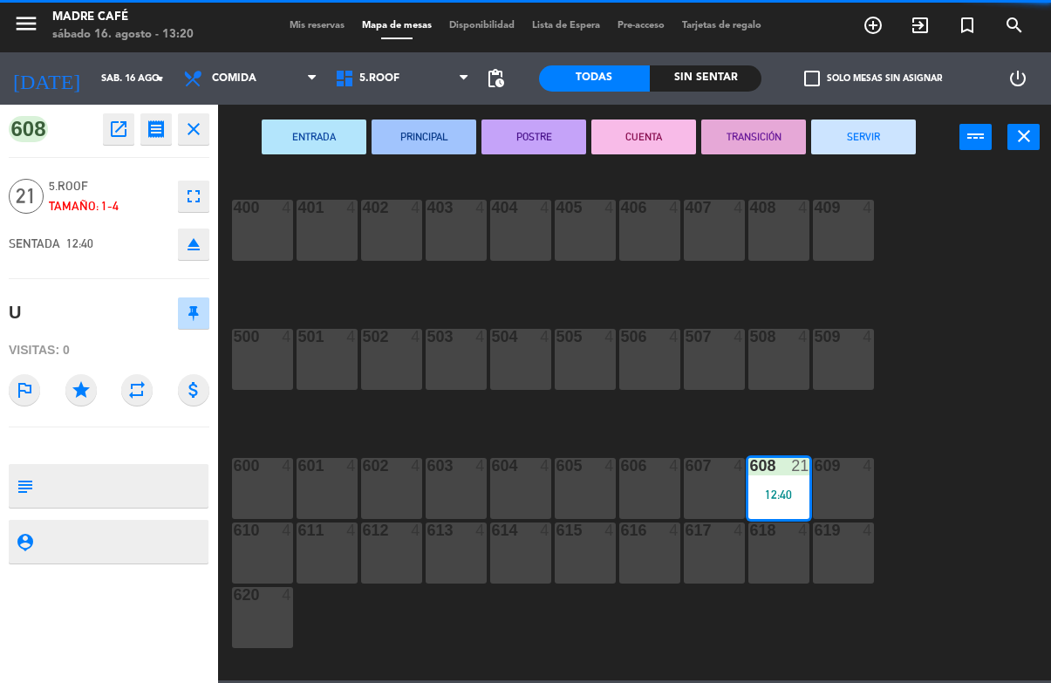
click at [885, 140] on button "SERVIR" at bounding box center [863, 136] width 105 height 35
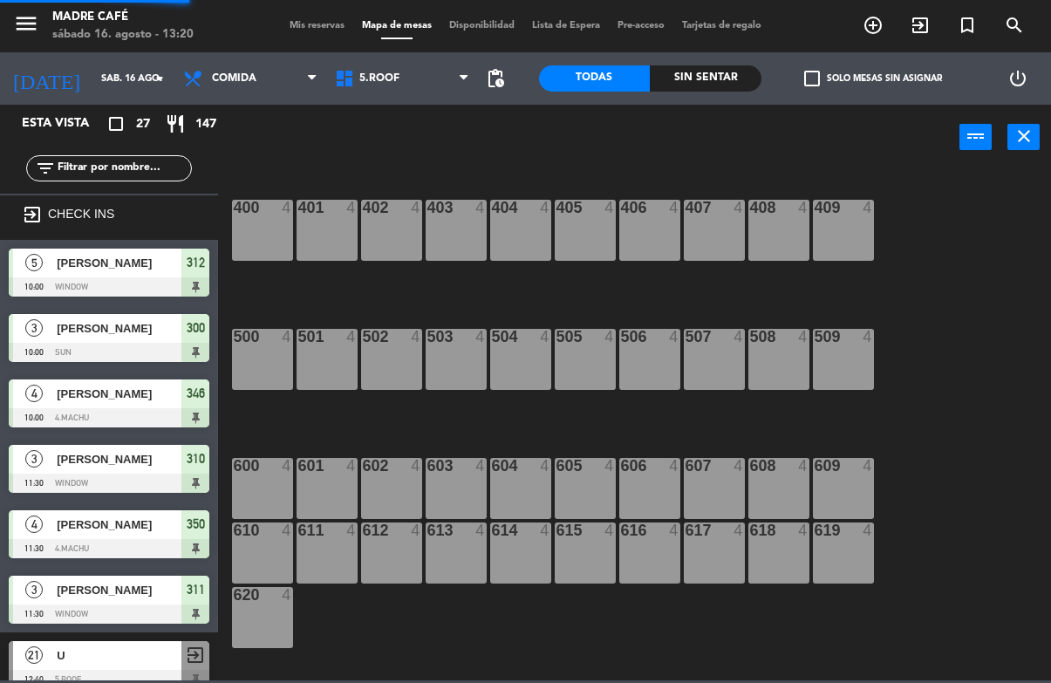
click at [963, 251] on div "400 4 401 4 402 4 403 4 404 4 405 4 406 4 407 4 408 4 409 4 500 4 501 4 502 4 5…" at bounding box center [639, 424] width 822 height 512
click at [969, 397] on div "400 4 401 4 402 4 403 4 404 4 405 4 406 4 407 4 408 4 409 4 500 4 501 4 502 4 5…" at bounding box center [639, 424] width 822 height 512
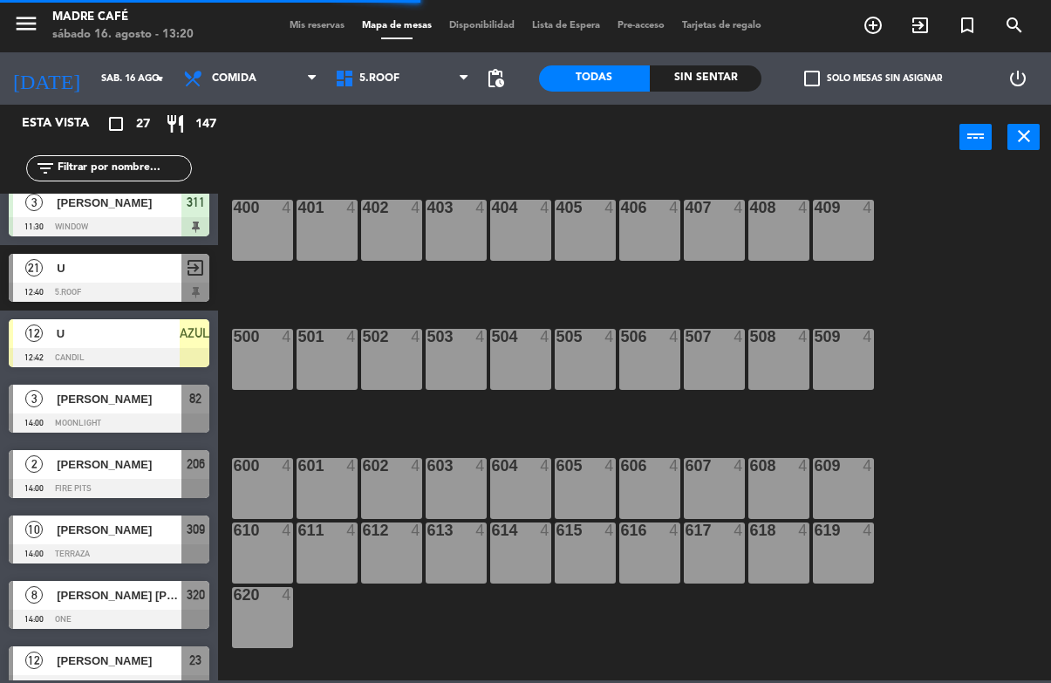
scroll to position [396, 0]
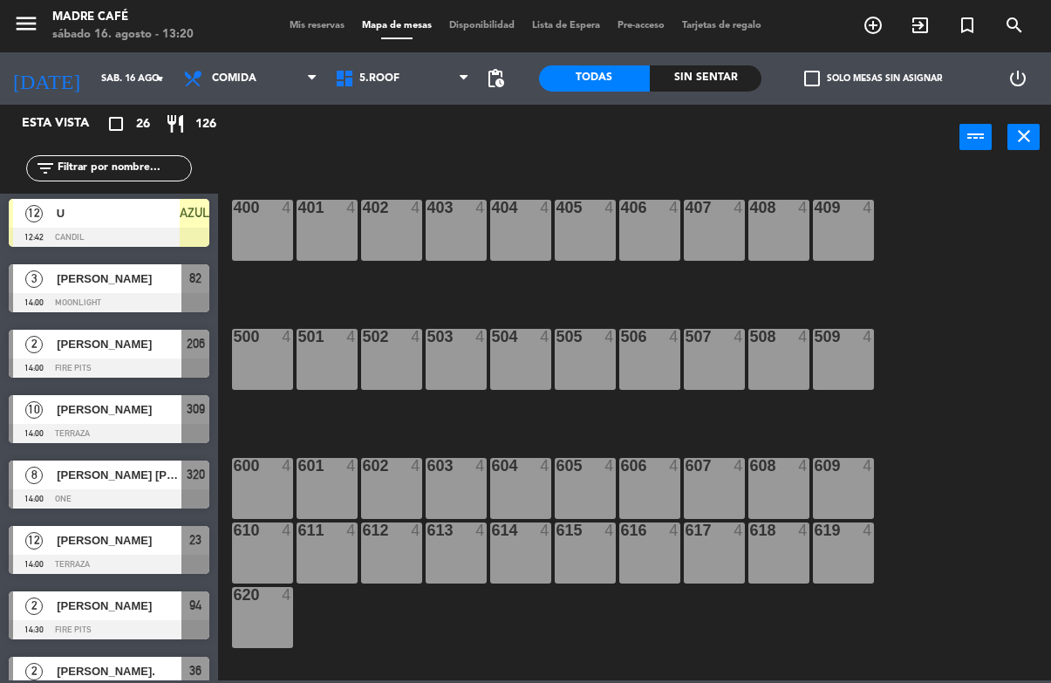
click at [402, 78] on span "5.Roof" at bounding box center [402, 78] width 152 height 38
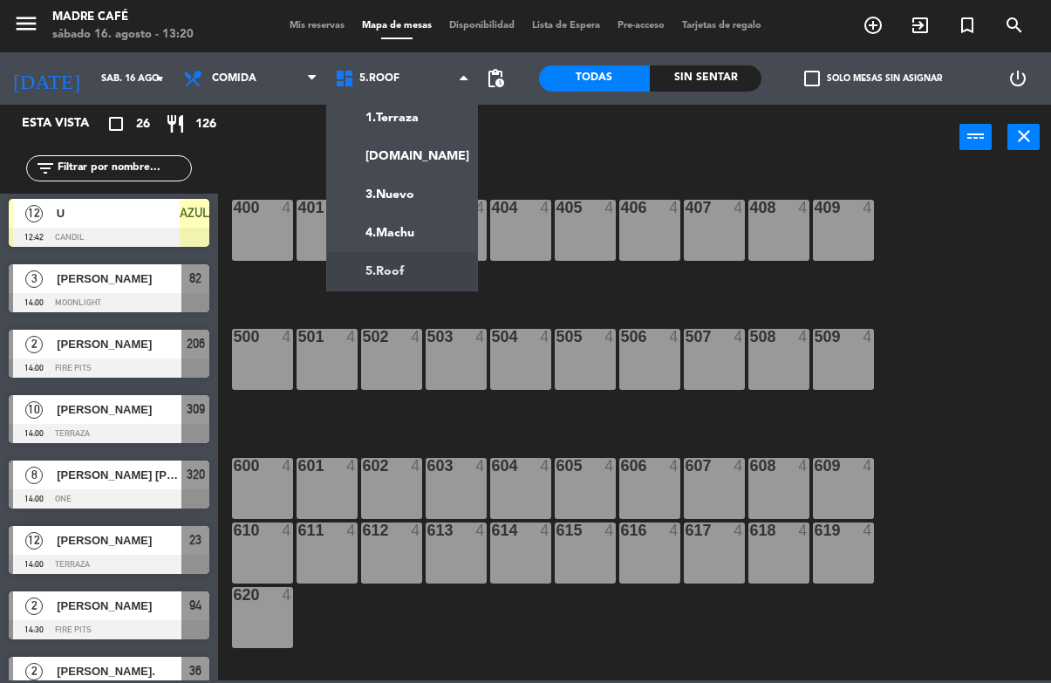
click at [423, 153] on ng-component "menu Madre Café sábado 16. agosto - 13:20 Mis reservas Mapa de mesas Disponibil…" at bounding box center [525, 340] width 1051 height 680
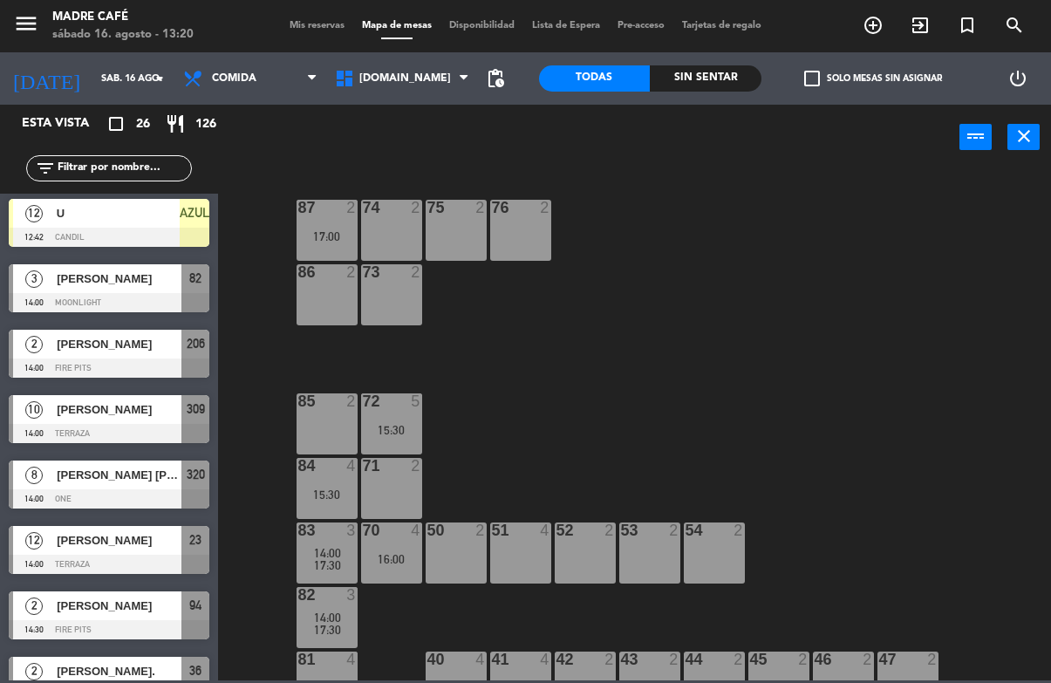
click at [385, 88] on span "[DOMAIN_NAME]" at bounding box center [402, 78] width 152 height 38
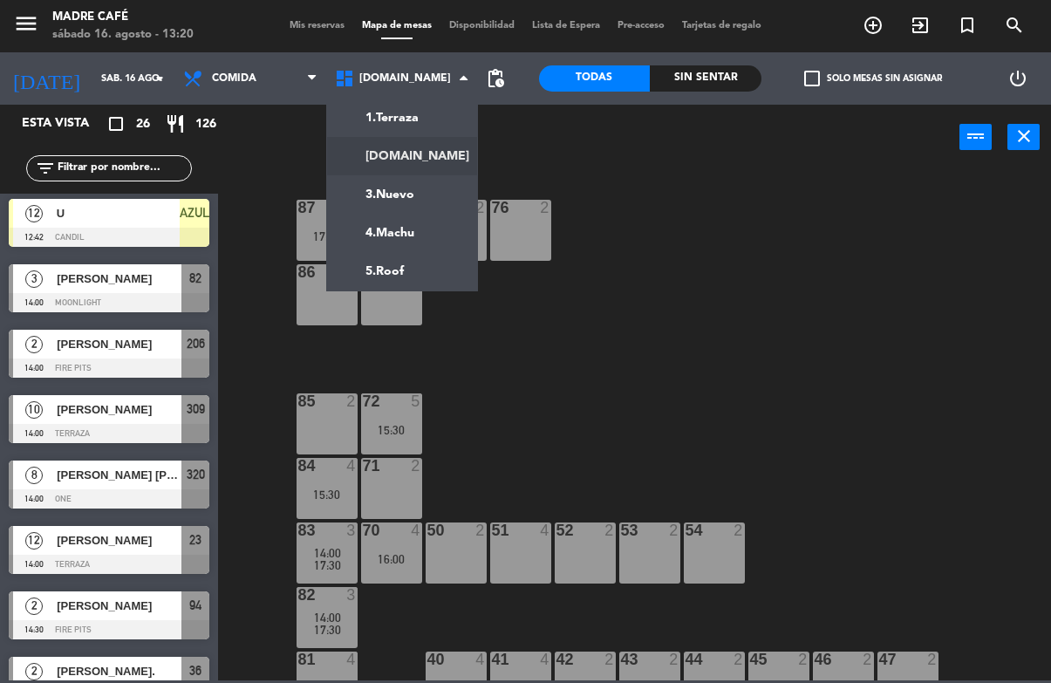
click at [432, 191] on ng-component "menu Madre Café sábado 16. agosto - 13:20 Mis reservas Mapa de mesas Disponibil…" at bounding box center [525, 340] width 1051 height 680
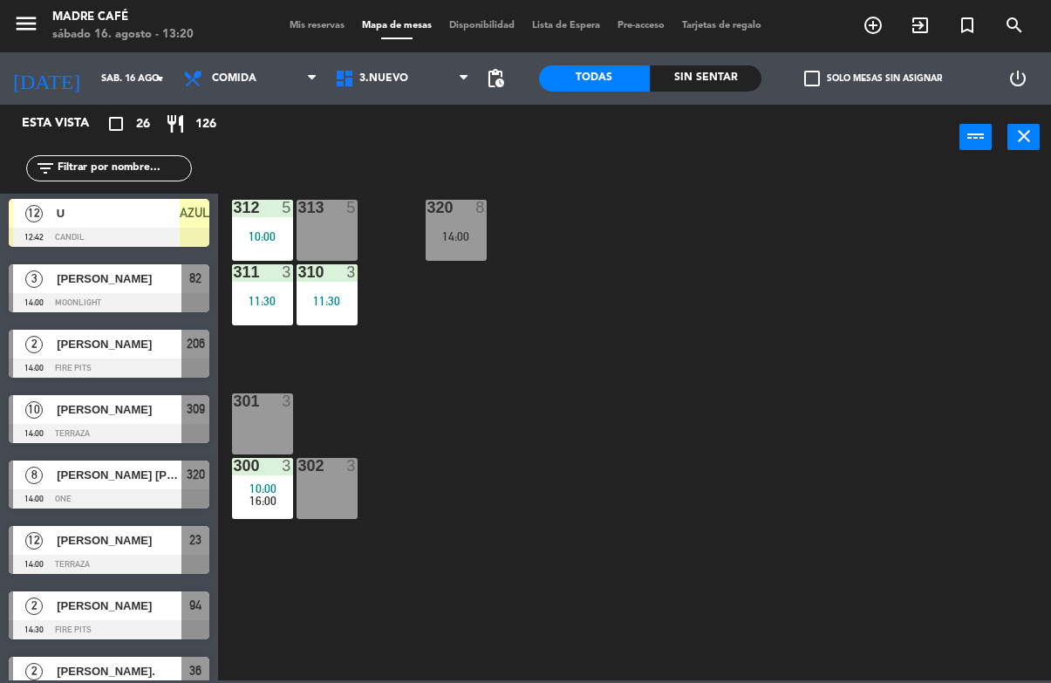
click at [252, 505] on span "16:00" at bounding box center [262, 501] width 27 height 14
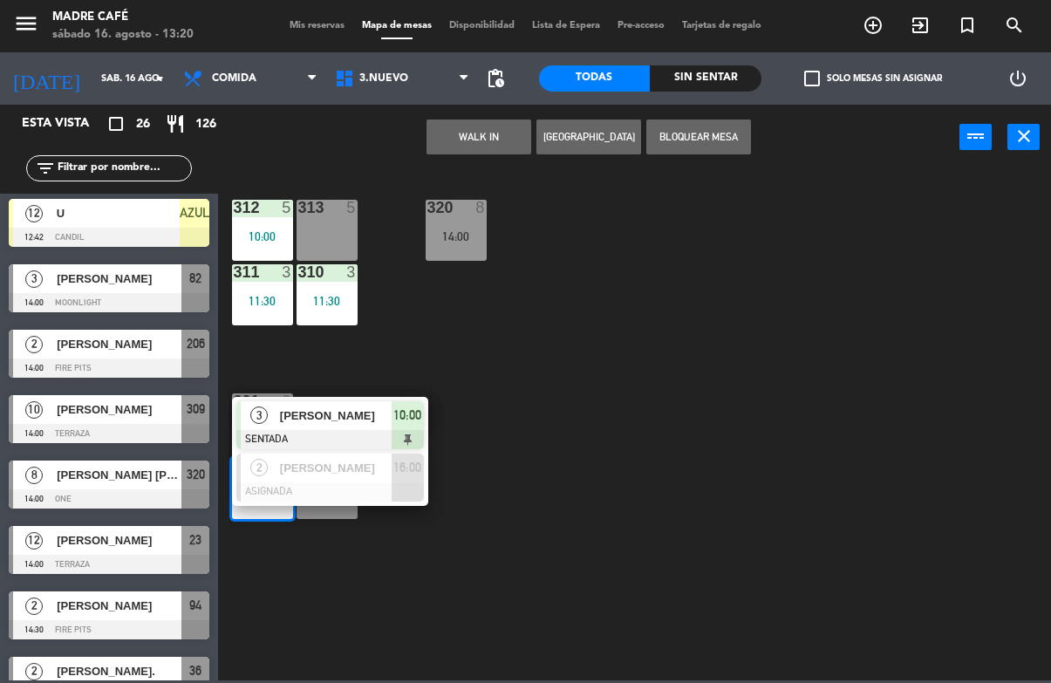
click at [399, 435] on div at bounding box center [329, 439] width 187 height 19
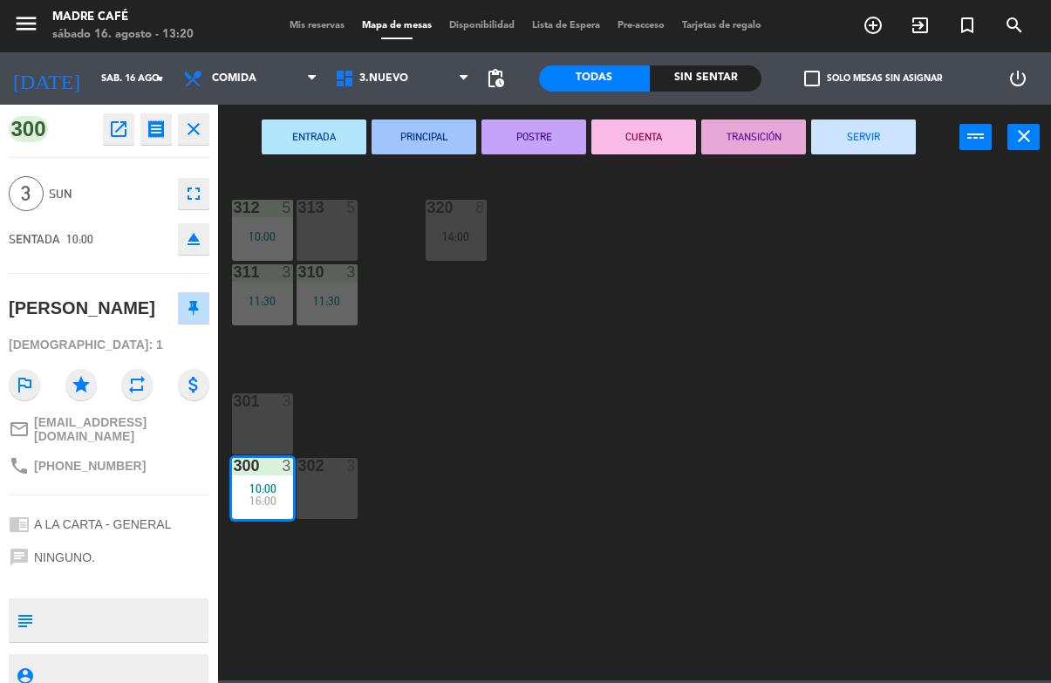
click at [861, 152] on button "SERVIR" at bounding box center [863, 136] width 105 height 35
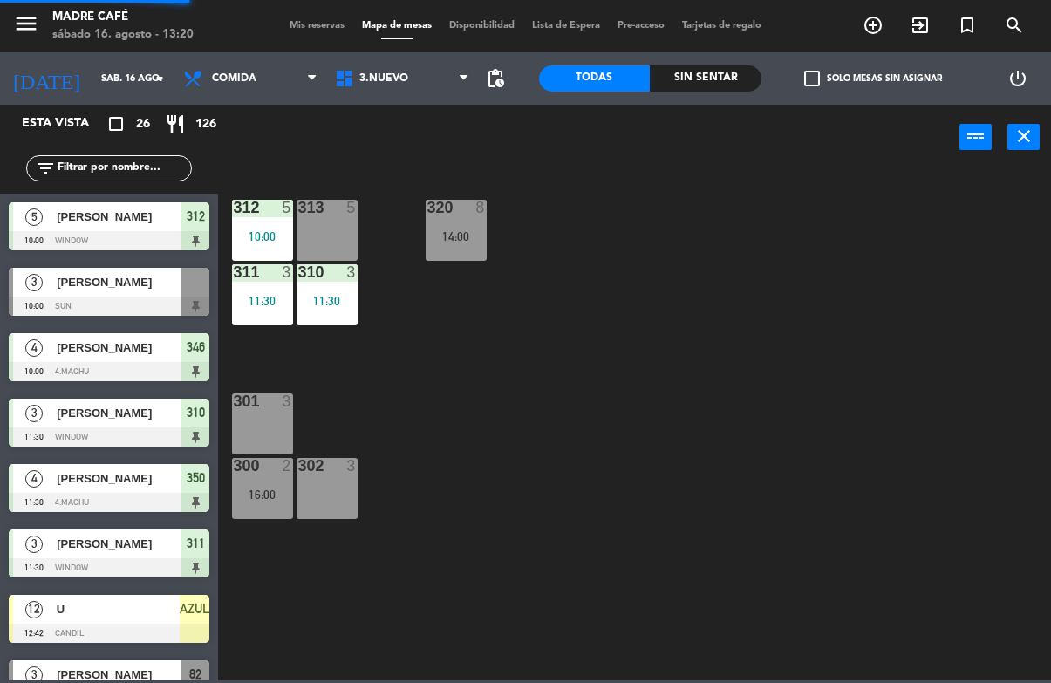
click at [907, 243] on div "312 5 10:00 313 5 320 8 14:00 311 3 11:30 310 3 11:30 301 3 300 2 16:00 302 3" at bounding box center [639, 424] width 822 height 512
click at [336, 302] on div "11:30" at bounding box center [326, 301] width 61 height 12
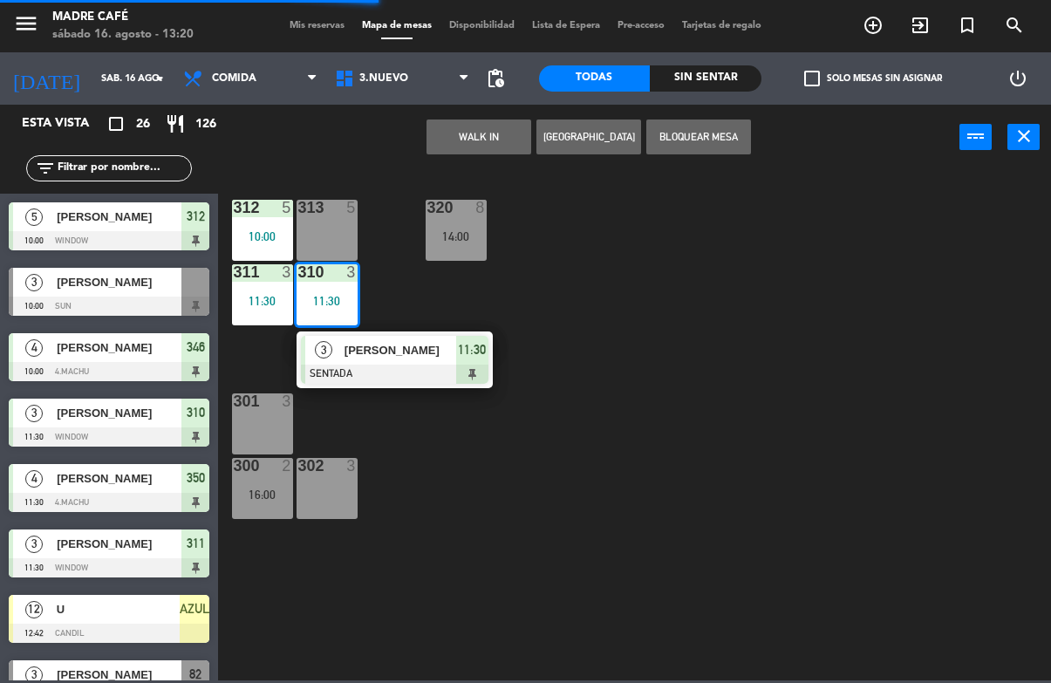
click at [468, 364] on div at bounding box center [394, 373] width 187 height 19
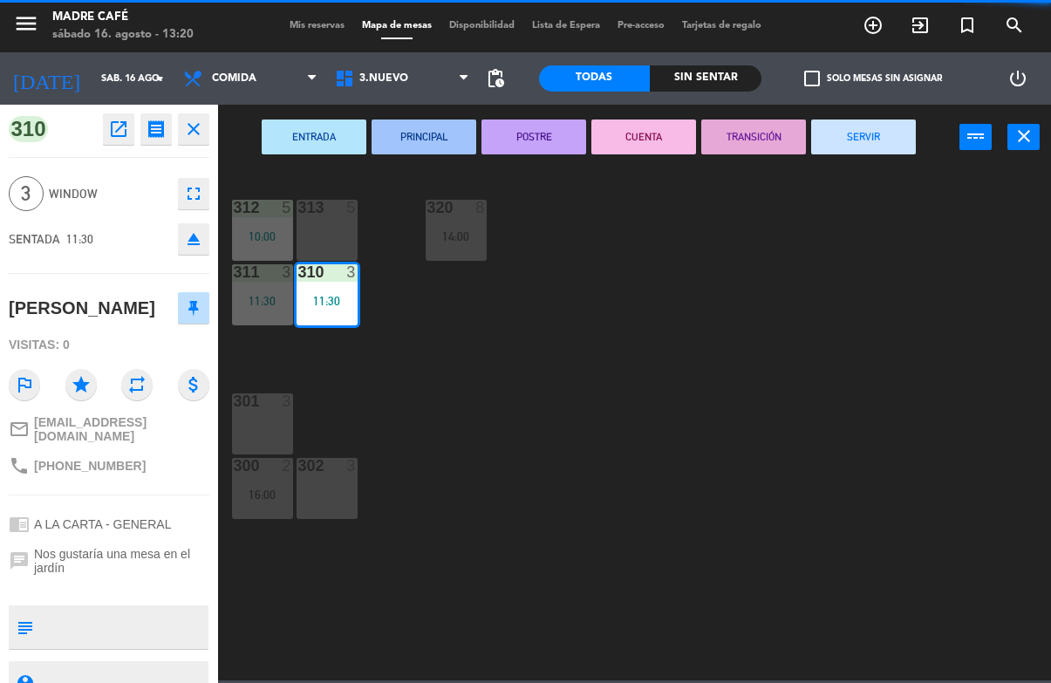
click at [860, 145] on button "SERVIR" at bounding box center [863, 136] width 105 height 35
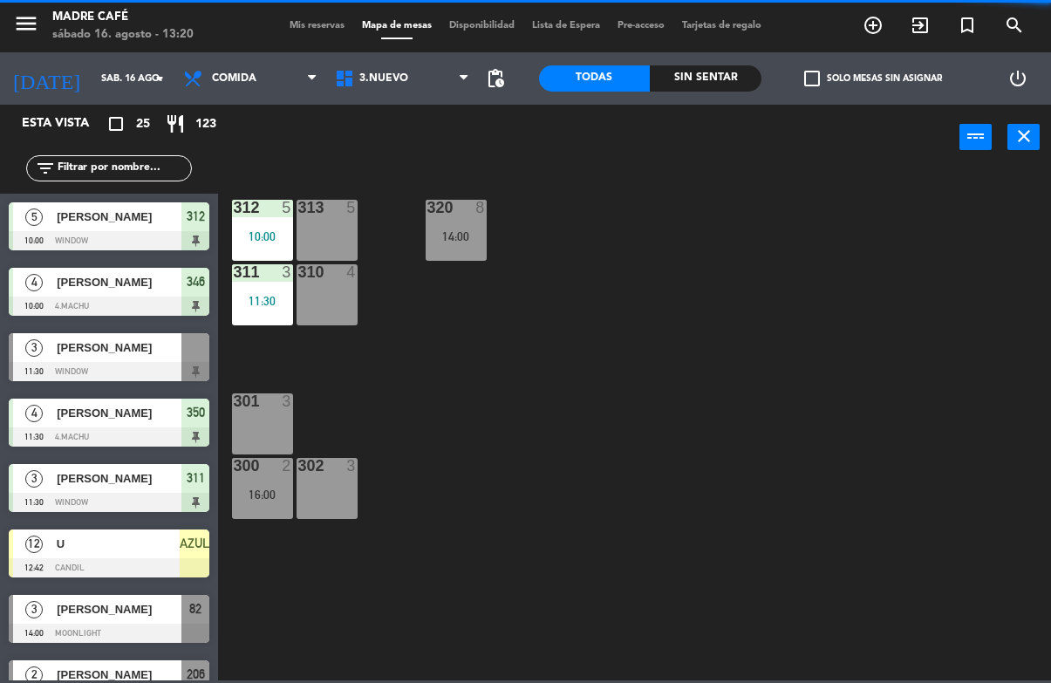
click at [820, 255] on div "312 5 10:00 313 5 320 8 14:00 311 3 11:30 310 4 301 3 300 2 16:00 302 3" at bounding box center [639, 424] width 822 height 512
click at [276, 230] on div "10:00" at bounding box center [262, 236] width 61 height 12
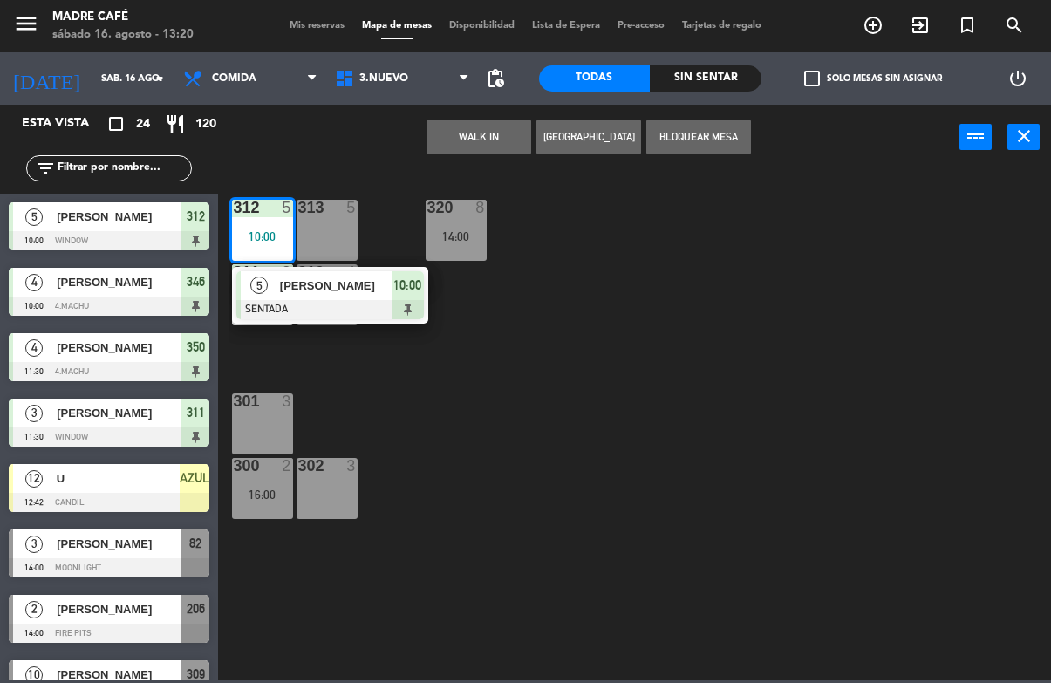
click at [408, 291] on span "10:00" at bounding box center [407, 285] width 28 height 21
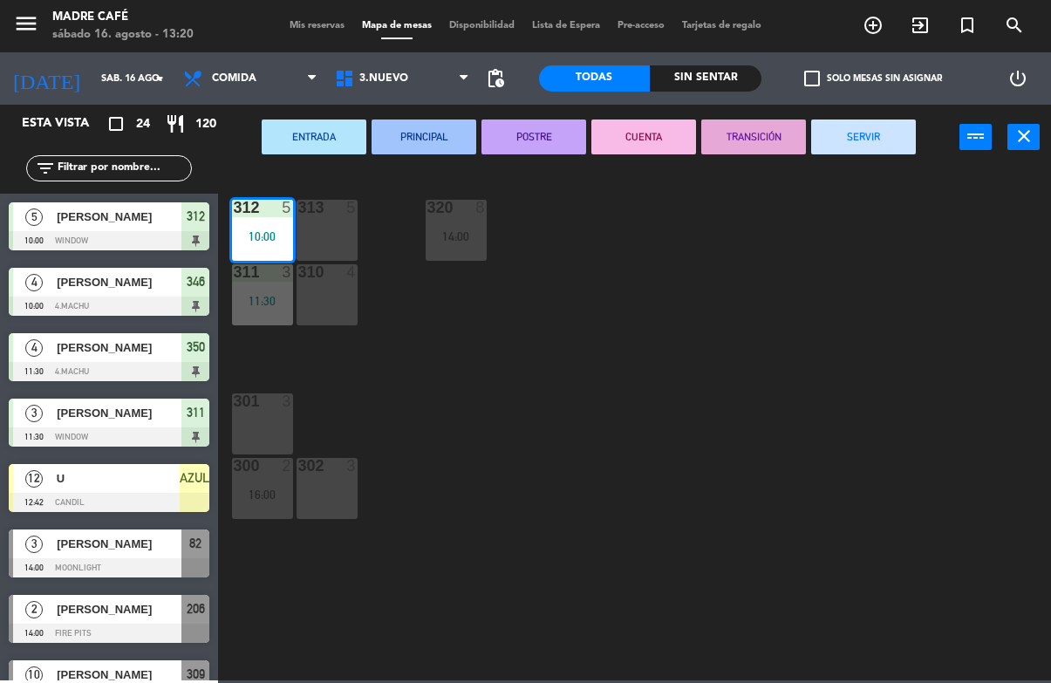
click at [874, 143] on button "SERVIR" at bounding box center [863, 136] width 105 height 35
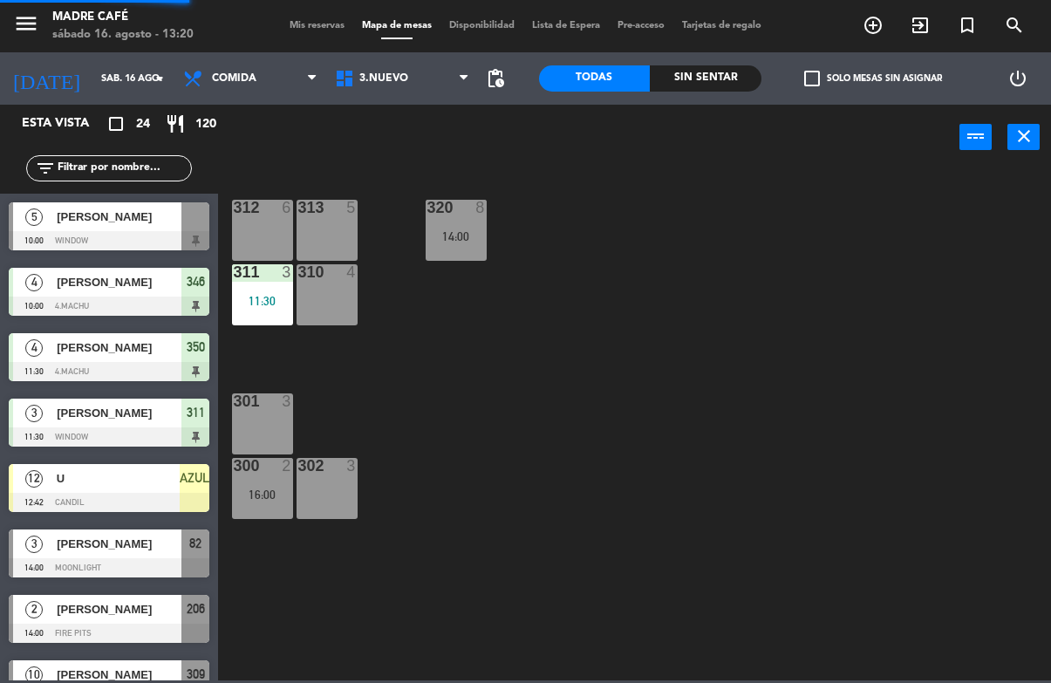
click at [890, 278] on div "312 6 313 5 320 8 14:00 311 3 11:30 310 4 301 3 300 2 16:00 302 3" at bounding box center [639, 424] width 822 height 512
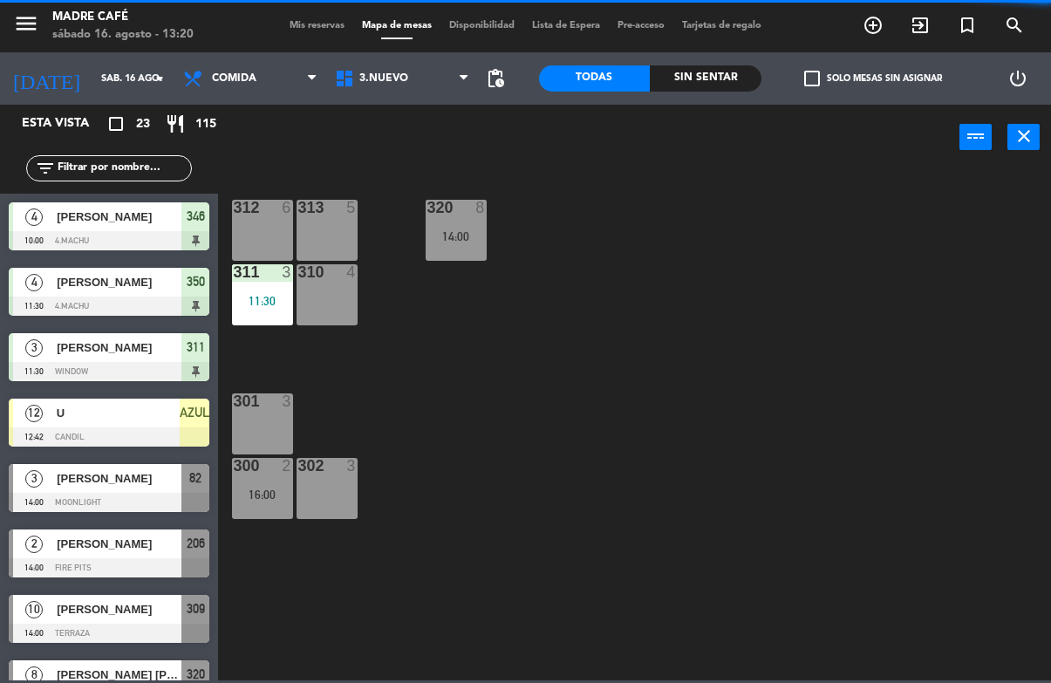
click at [257, 319] on div "311 3 11:30" at bounding box center [262, 294] width 61 height 61
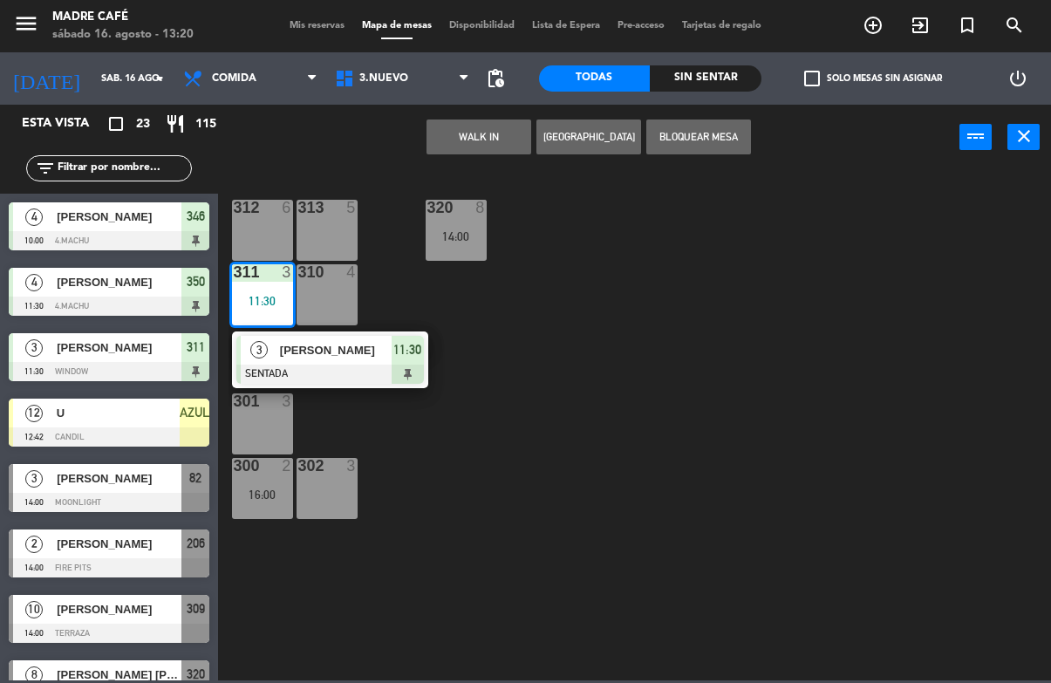
click at [398, 359] on span "11:30" at bounding box center [407, 349] width 28 height 21
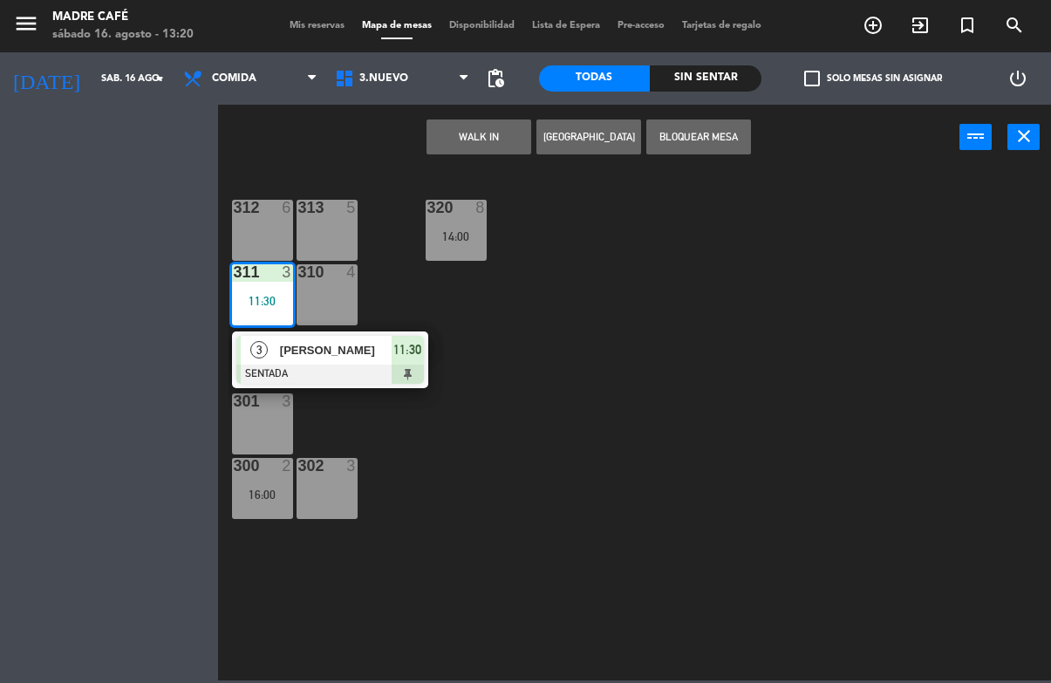
click at [960, 159] on div "WALK IN Crear Reserva Bloquear Mesa power_input close" at bounding box center [634, 138] width 833 height 66
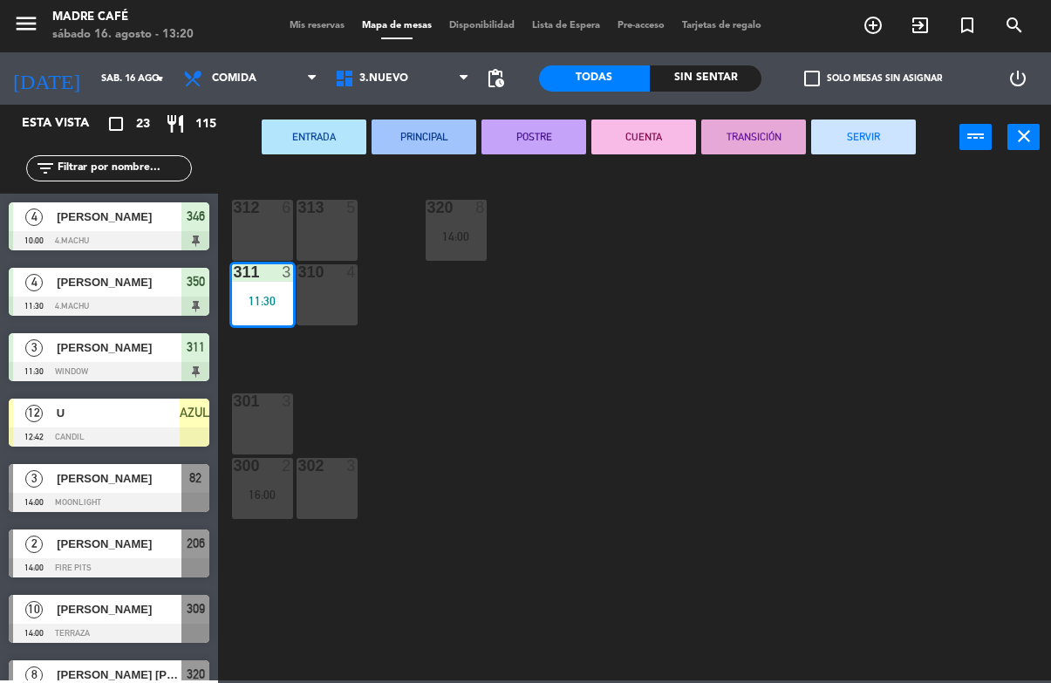
click at [870, 147] on button "SERVIR" at bounding box center [863, 136] width 105 height 35
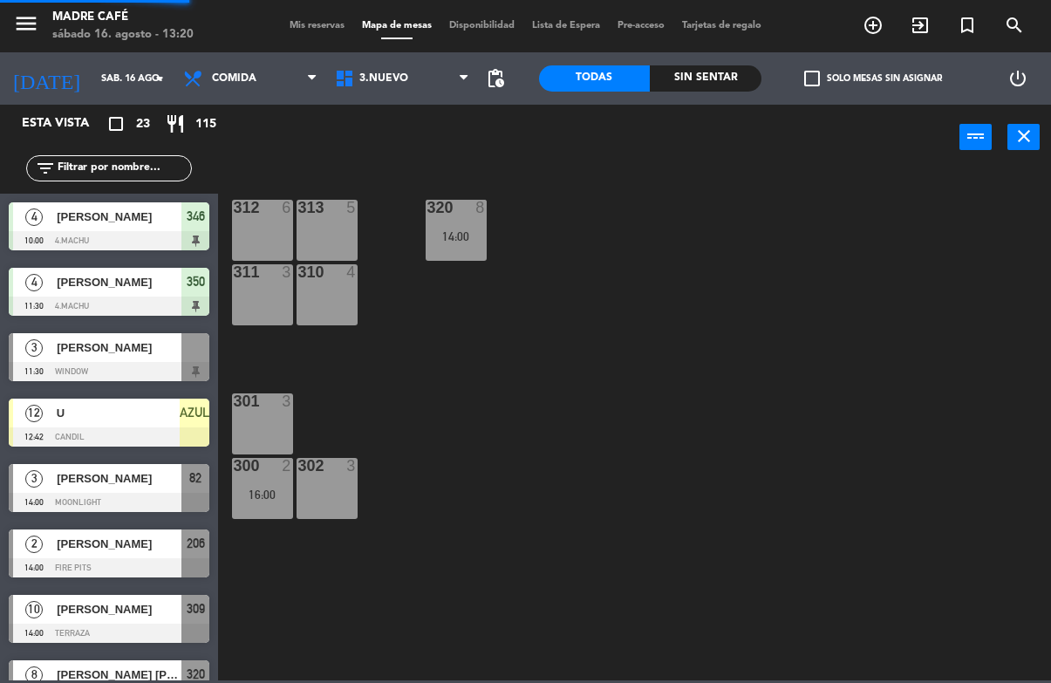
click at [897, 256] on div "312 6 313 5 320 8 14:00 311 3 310 4 301 3 300 2 16:00 302 3" at bounding box center [639, 424] width 822 height 512
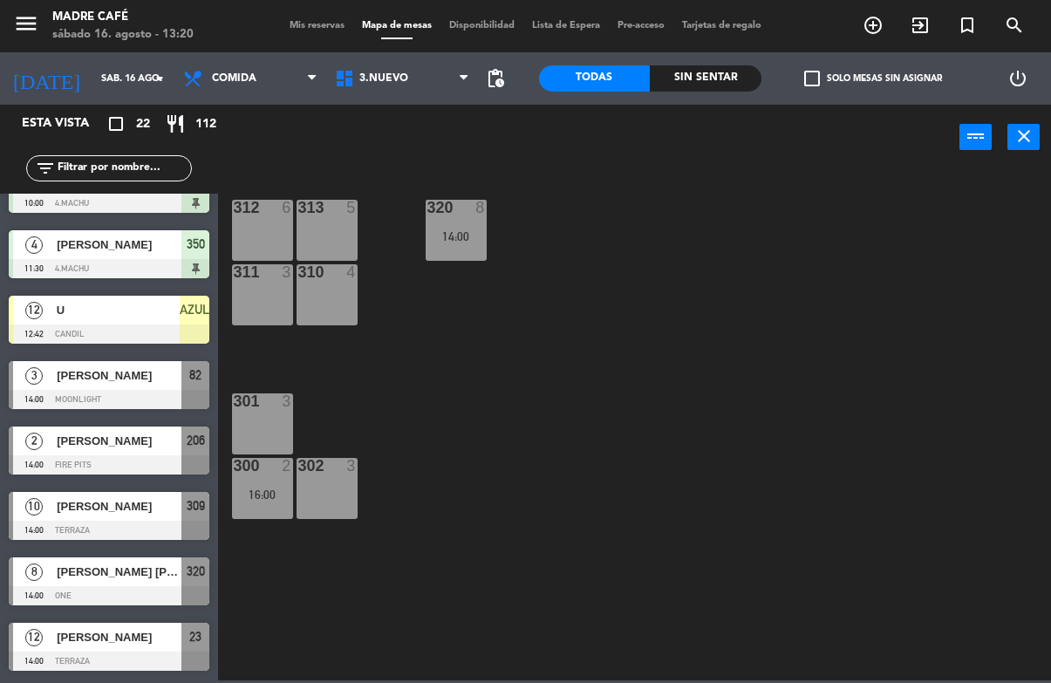
scroll to position [58, 0]
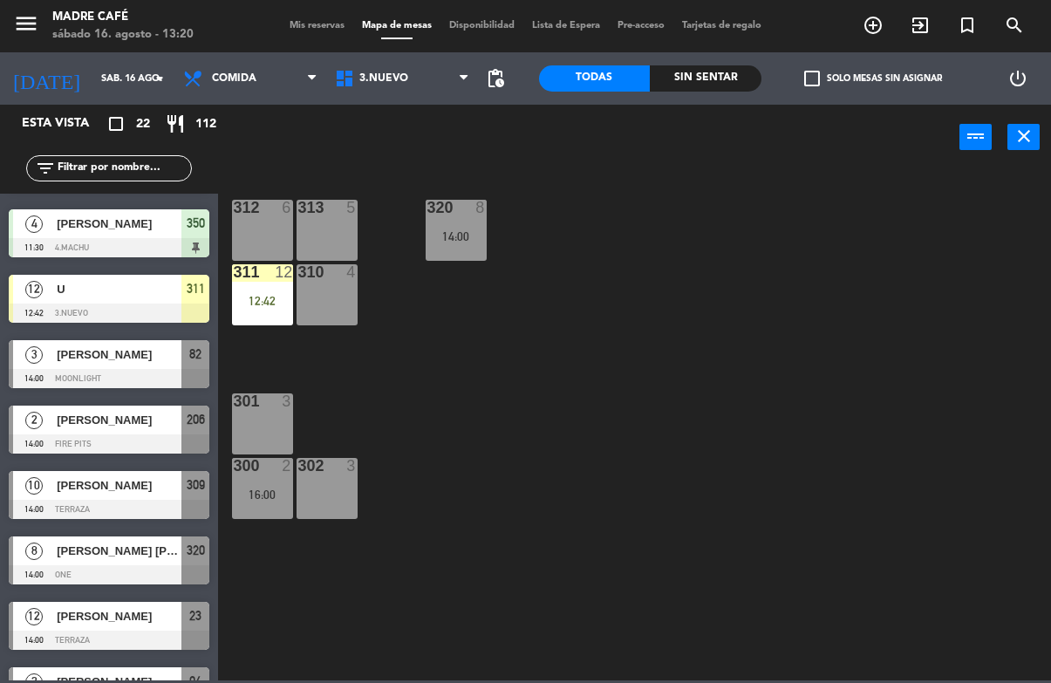
click at [266, 295] on div "12:42" at bounding box center [262, 301] width 61 height 12
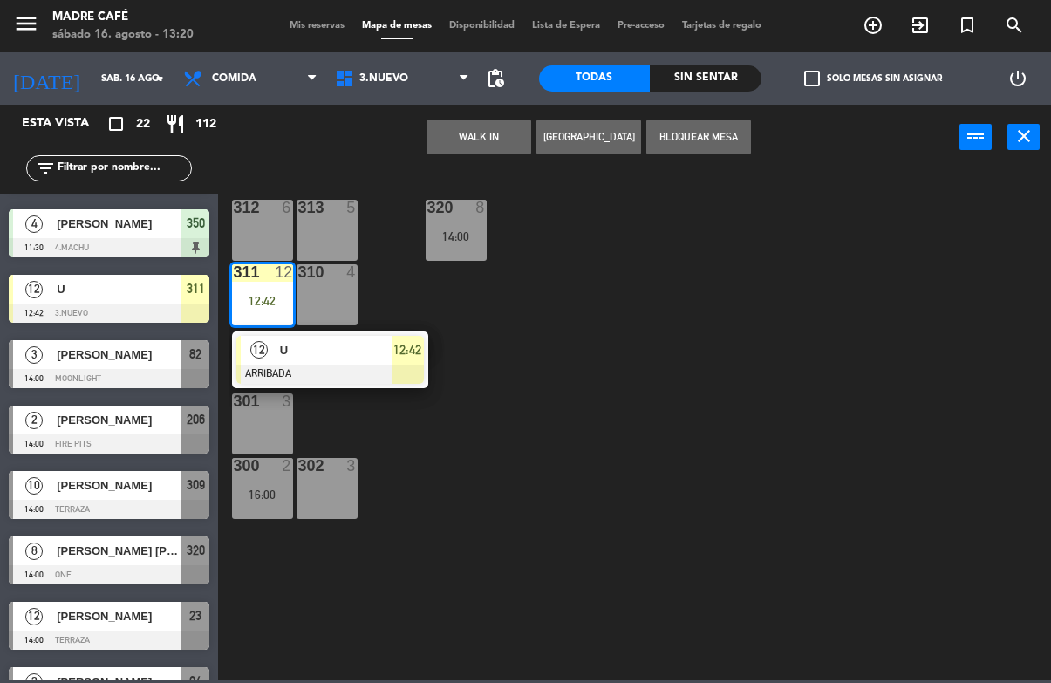
click at [369, 376] on div at bounding box center [329, 373] width 187 height 19
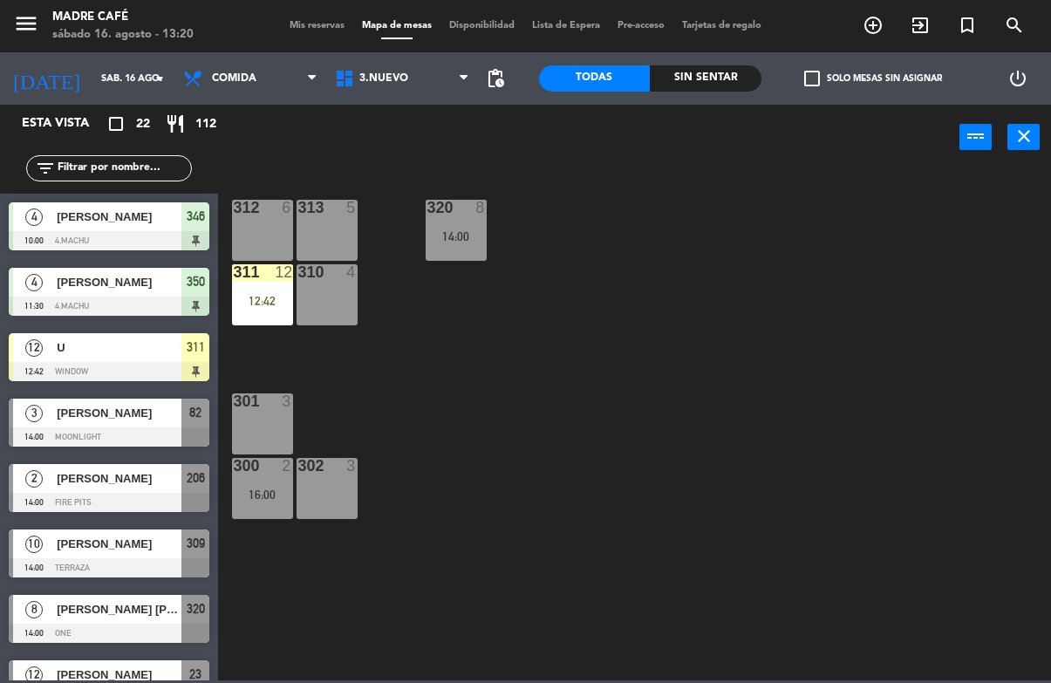
click at [254, 322] on div "311 12 12:42" at bounding box center [262, 294] width 61 height 61
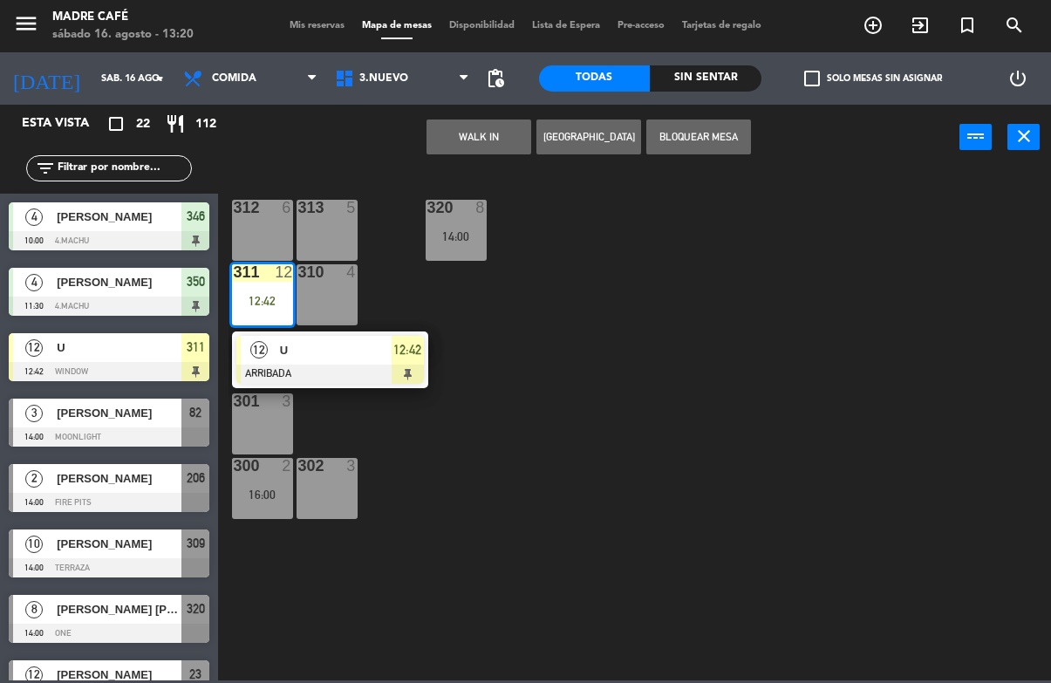
click at [401, 344] on span "12:42" at bounding box center [407, 349] width 28 height 21
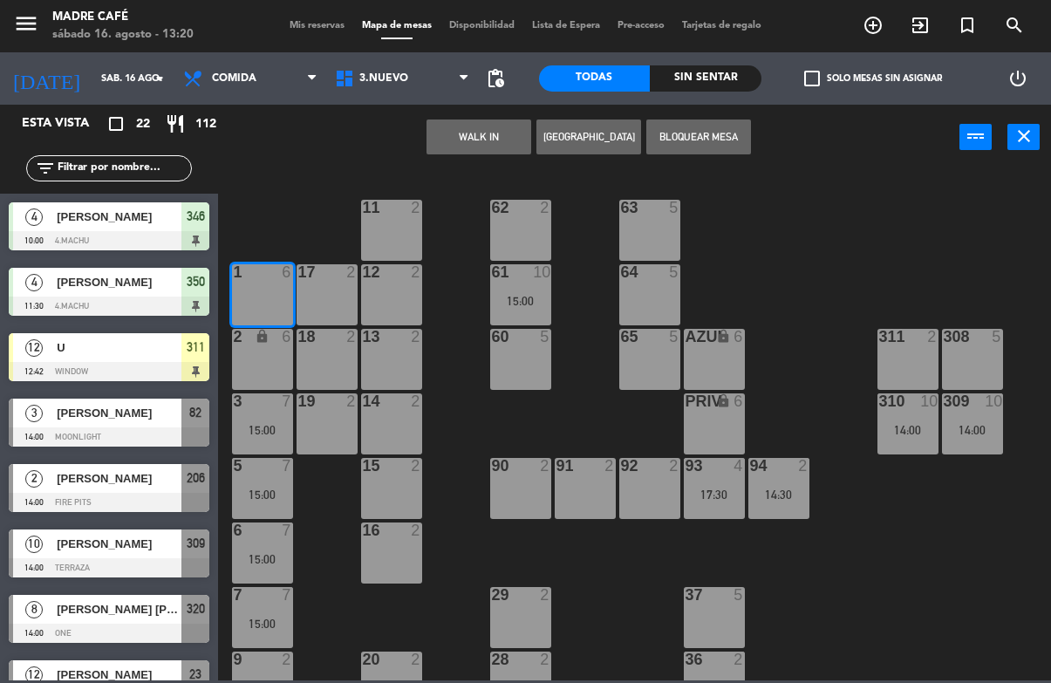
click at [266, 316] on div "1 6" at bounding box center [262, 294] width 61 height 61
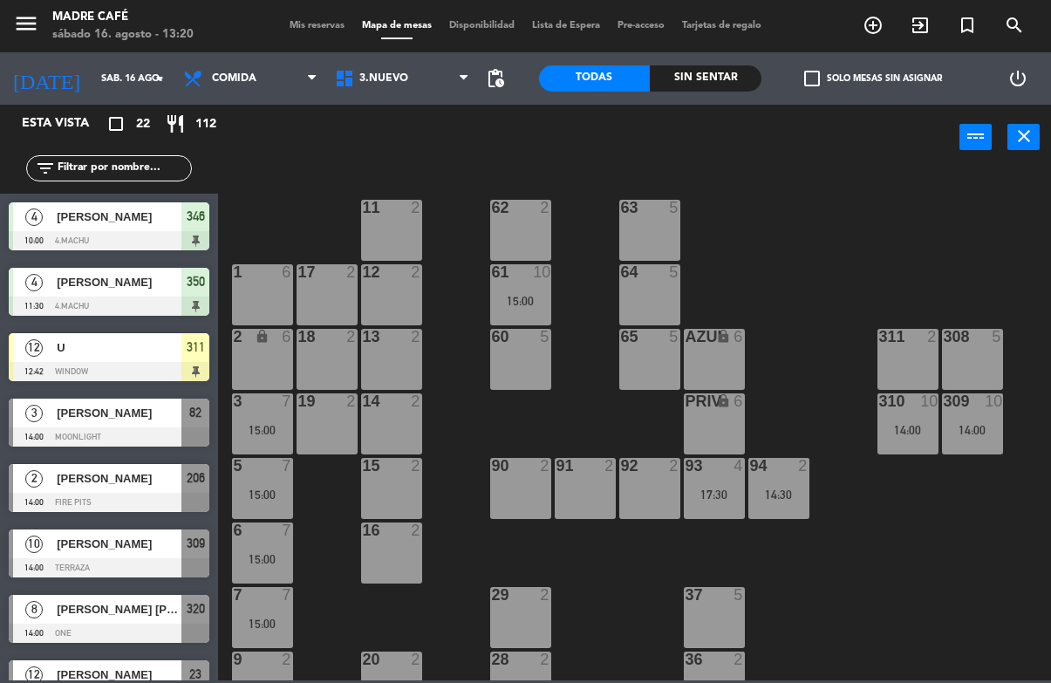
click at [191, 365] on div at bounding box center [109, 371] width 201 height 19
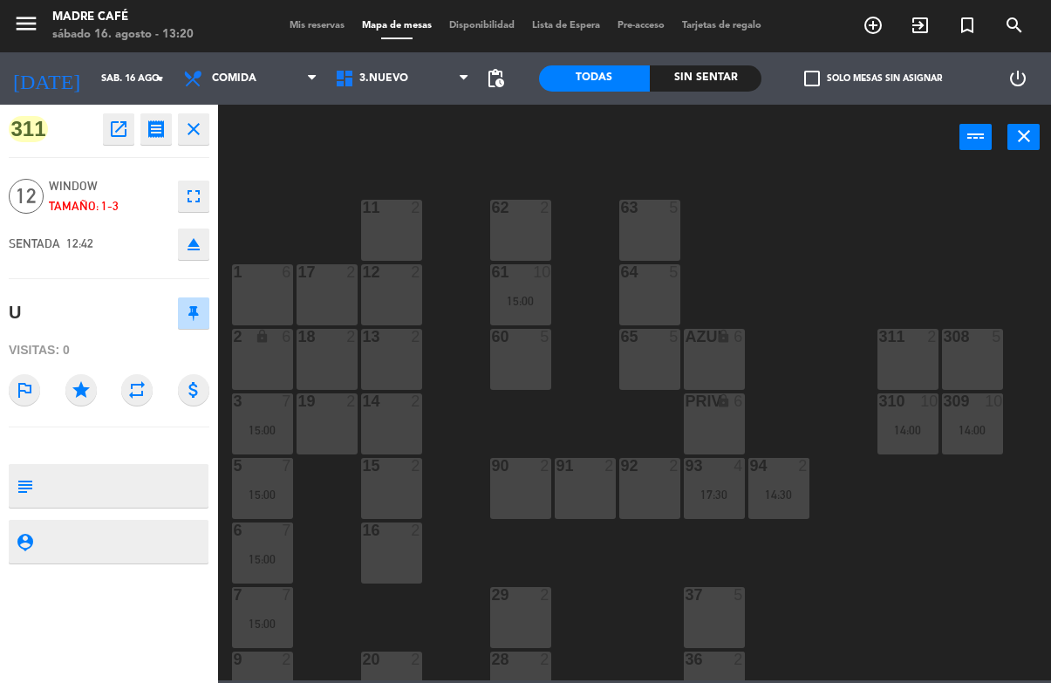
click at [909, 416] on div "310 10 14:00" at bounding box center [907, 423] width 61 height 61
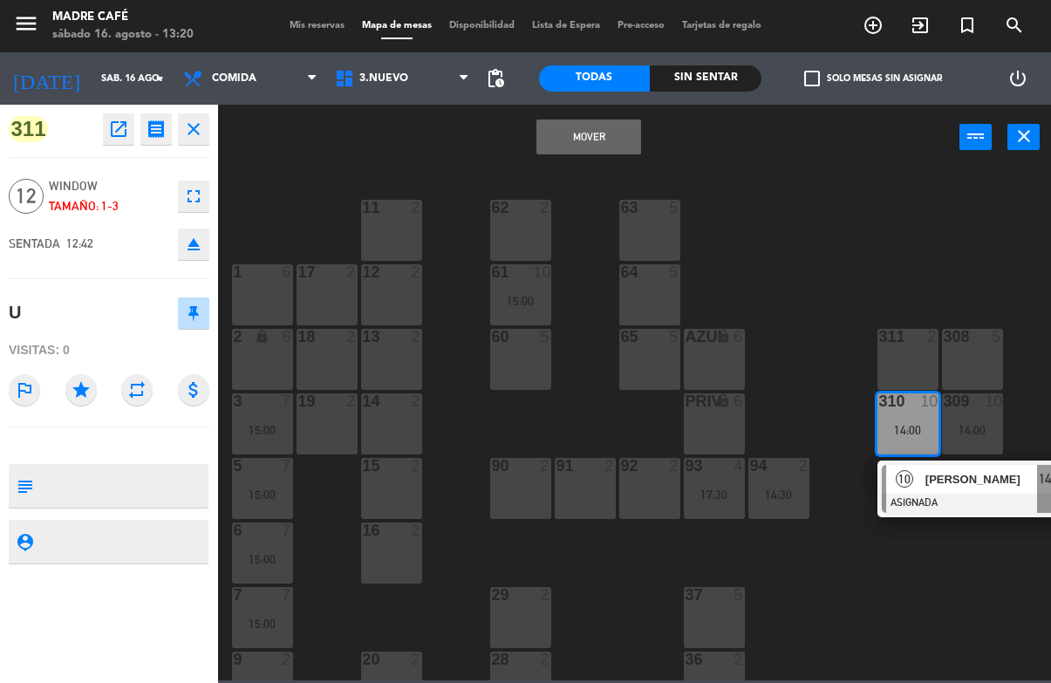
click at [960, 496] on div at bounding box center [975, 503] width 187 height 19
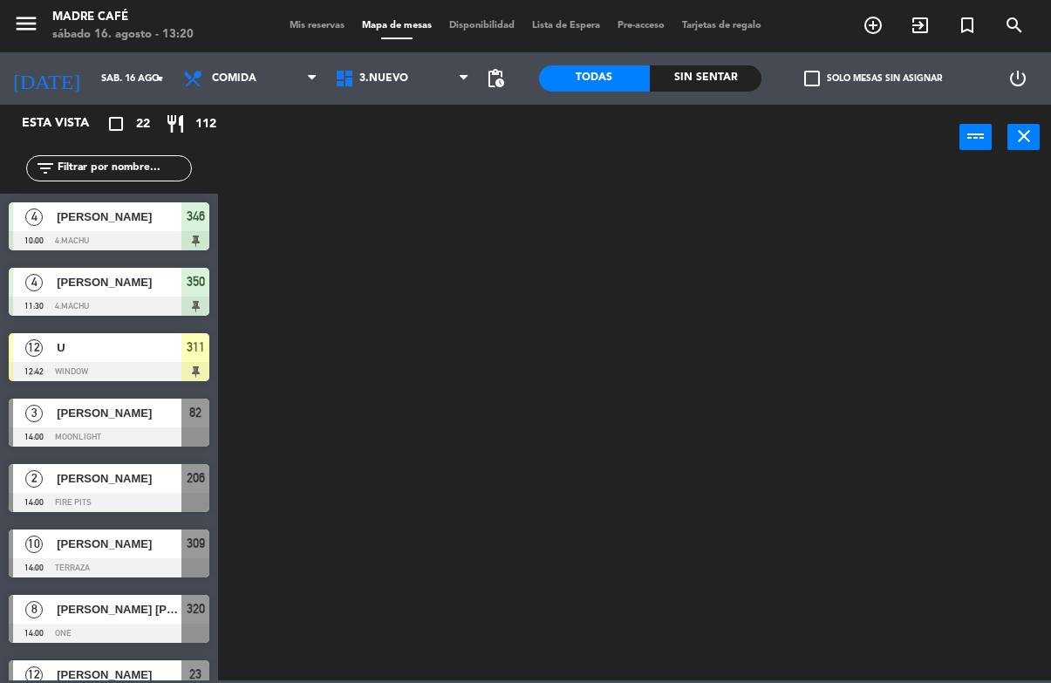
click at [181, 348] on div "311" at bounding box center [195, 347] width 28 height 29
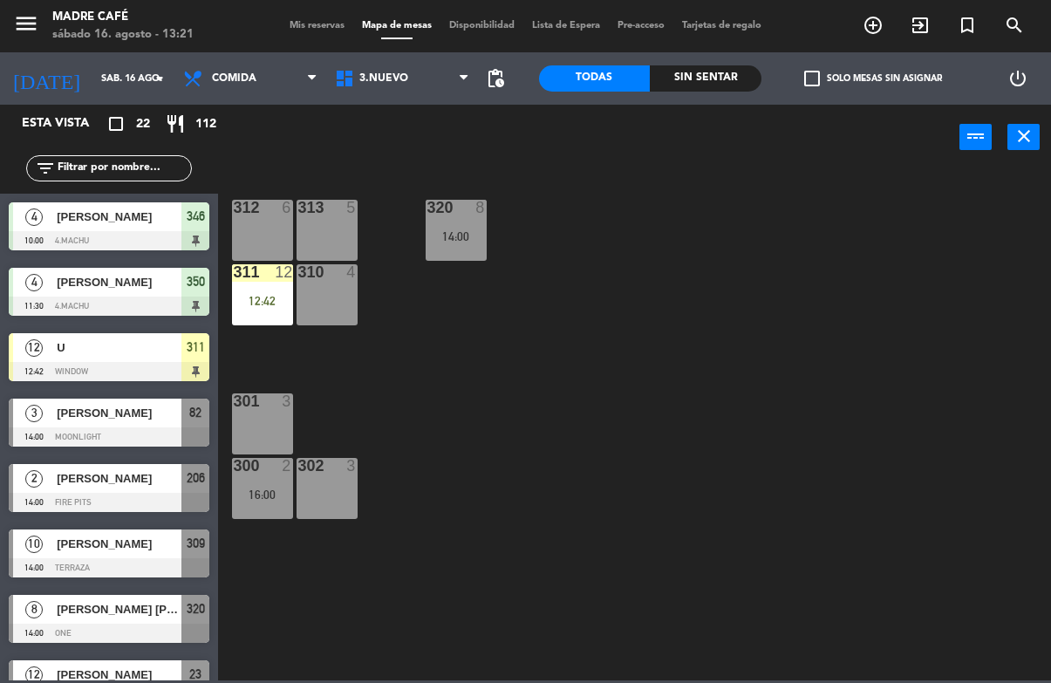
click at [262, 307] on div "12:42" at bounding box center [262, 301] width 61 height 12
click at [393, 387] on div "312 6 313 5 320 8 14:00 311 12 12:42 310 4 301 3 300 2 16:00 302 3" at bounding box center [639, 424] width 822 height 512
click at [575, 403] on div "312 6 313 5 320 8 14:00 311 12 12:42 310 4 301 3 300 2 16:00 302 3" at bounding box center [639, 424] width 822 height 512
click at [267, 287] on div "311 12 12:42" at bounding box center [262, 294] width 61 height 61
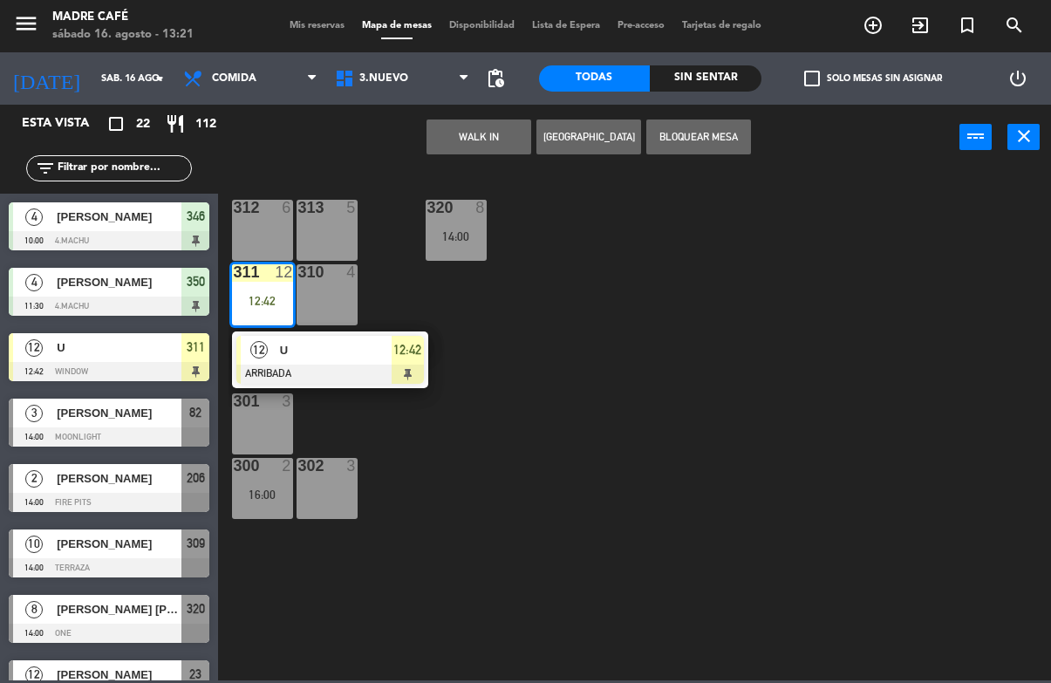
click at [413, 354] on span "12:42" at bounding box center [407, 349] width 28 height 21
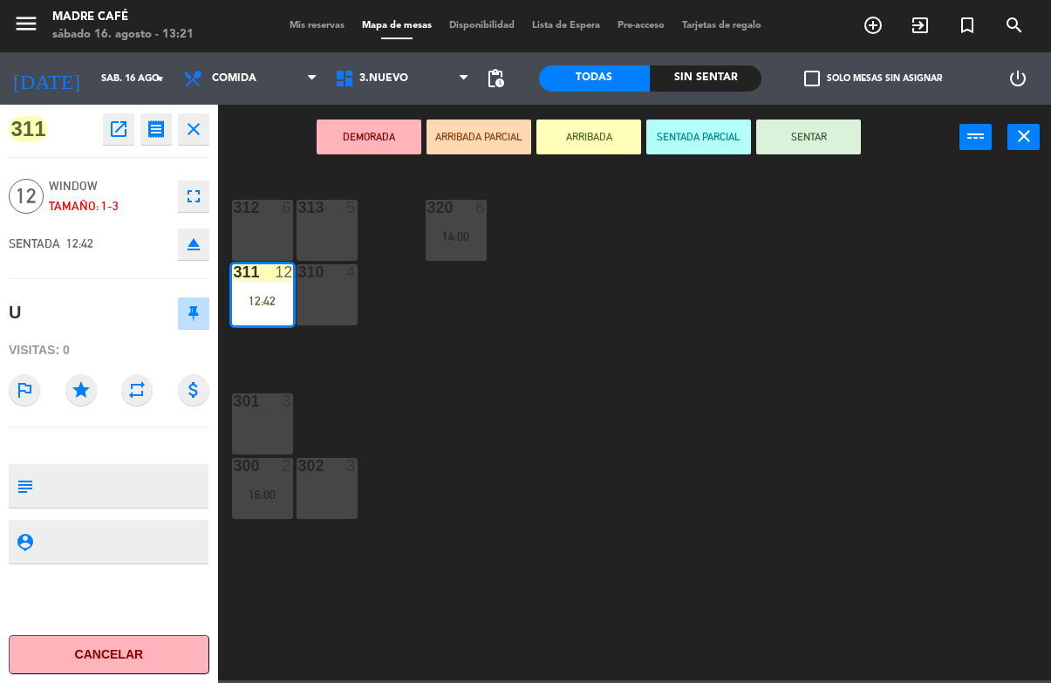
click at [822, 139] on button "SENTAR" at bounding box center [808, 136] width 105 height 35
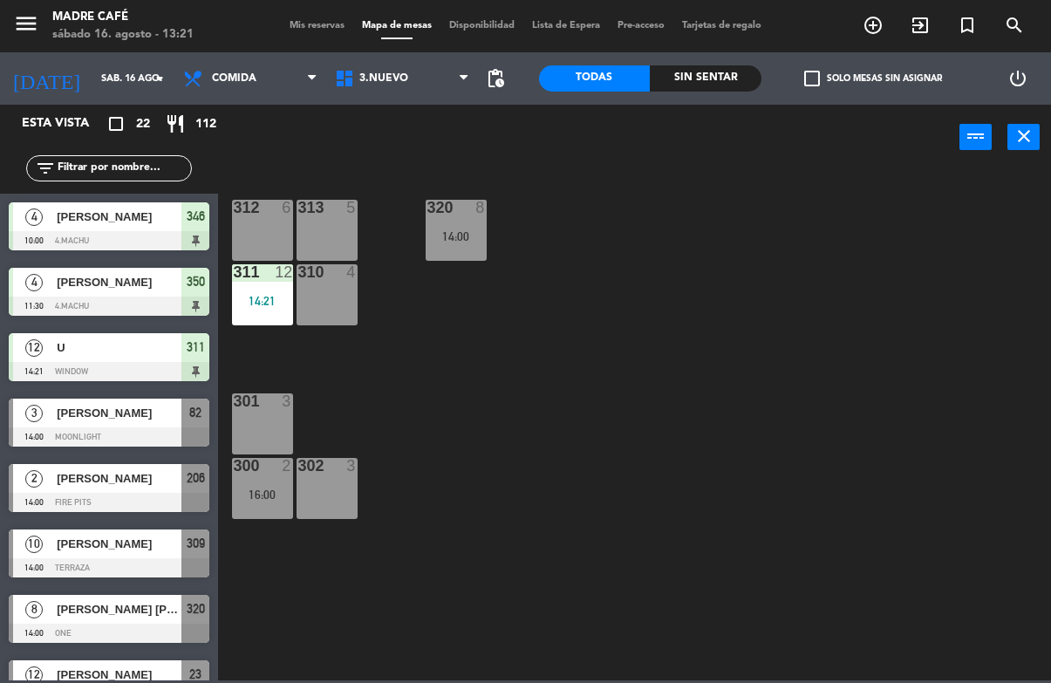
click at [868, 228] on div "312 6 313 5 320 8 14:00 311 12 14:21 310 4 301 3 300 2 16:00 302 3" at bounding box center [639, 424] width 822 height 512
click at [264, 302] on div "14:21" at bounding box center [262, 301] width 61 height 12
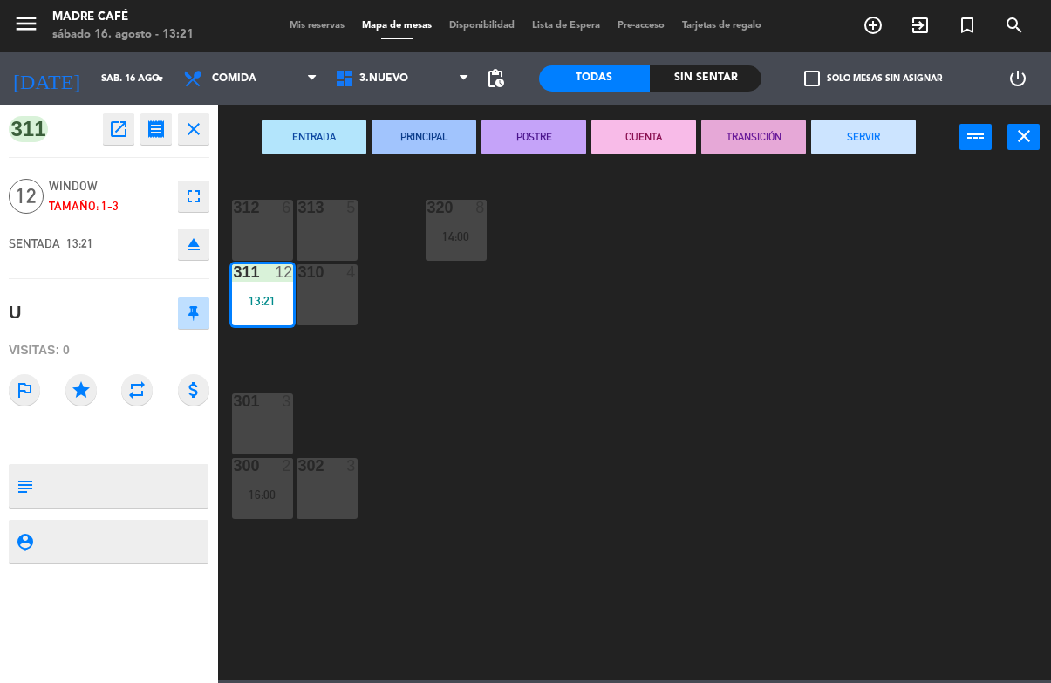
click at [870, 132] on button "SERVIR" at bounding box center [863, 136] width 105 height 35
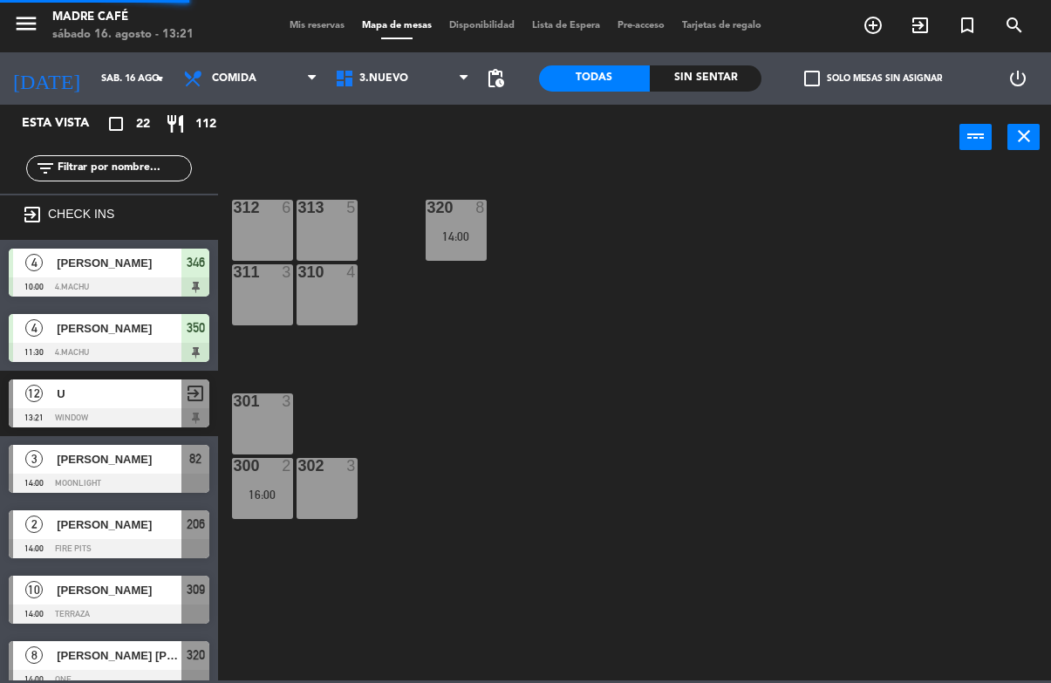
click at [930, 261] on div "312 6 313 5 320 8 14:00 311 3 310 4 301 3 300 2 16:00 302 3" at bounding box center [639, 424] width 822 height 512
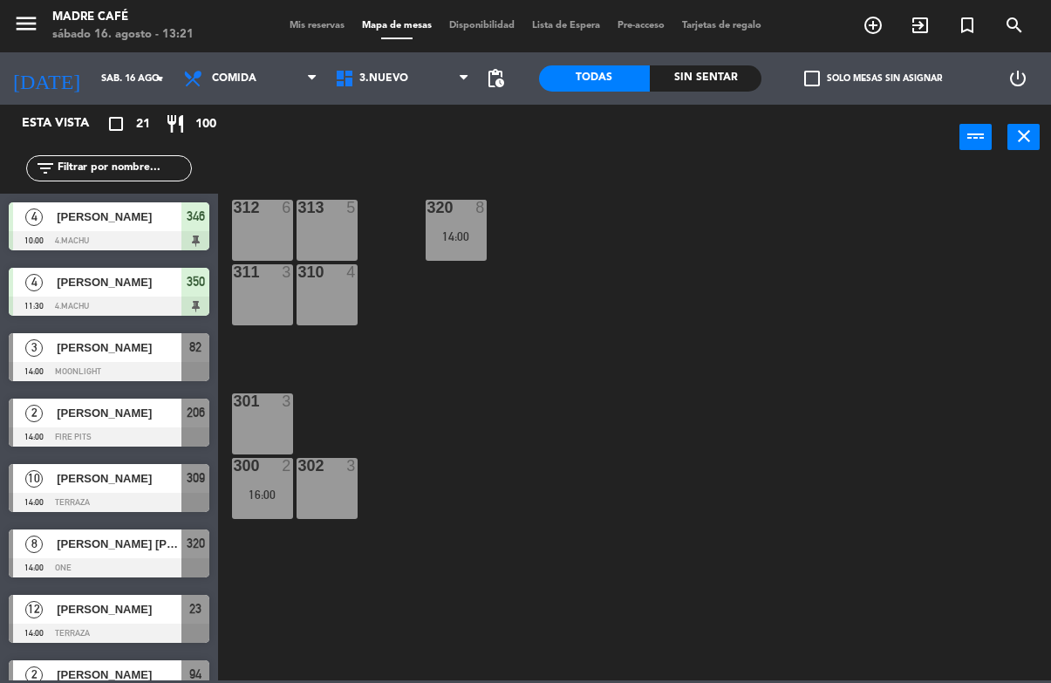
click at [196, 293] on div "350" at bounding box center [195, 282] width 28 height 29
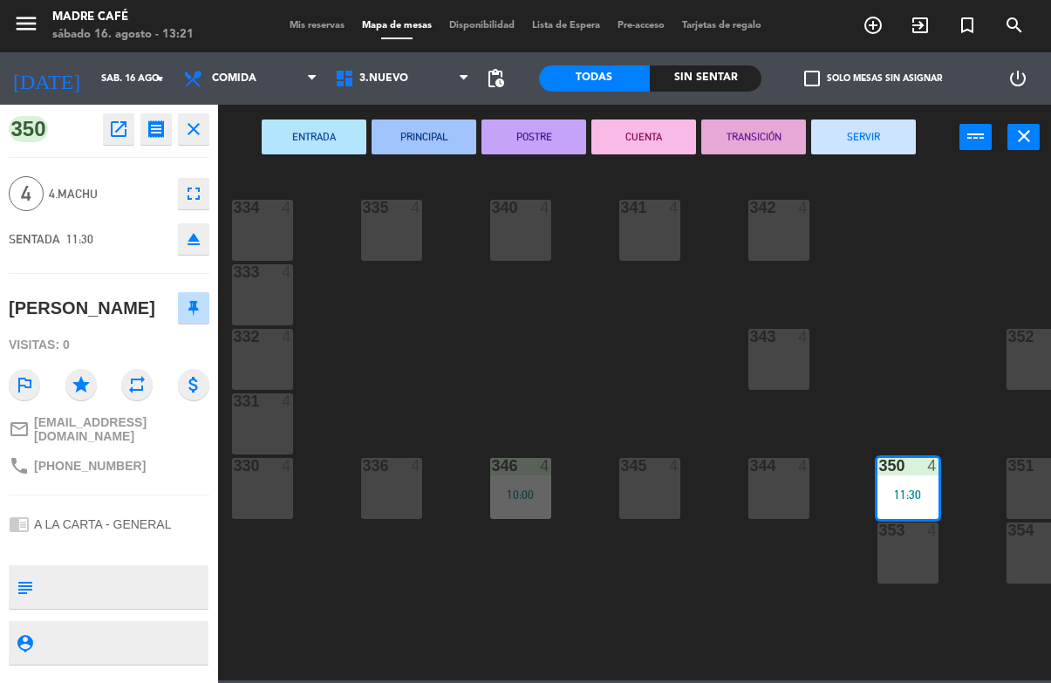
click at [862, 132] on button "SERVIR" at bounding box center [863, 136] width 105 height 35
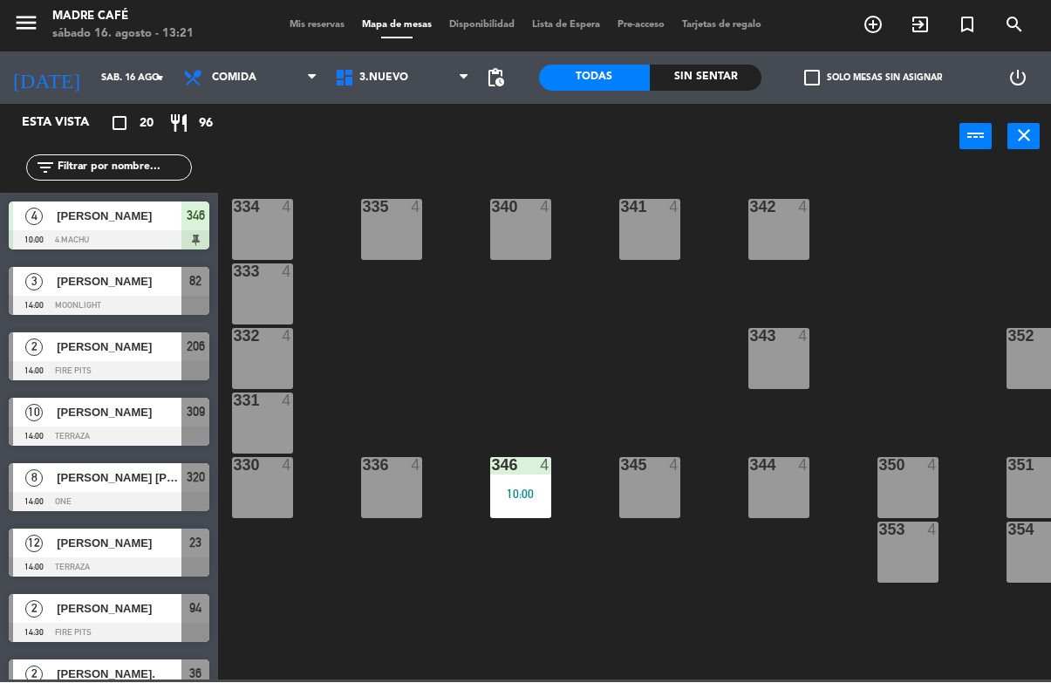
scroll to position [0, 0]
click at [398, 222] on div "335 4 10:00" at bounding box center [391, 230] width 61 height 61
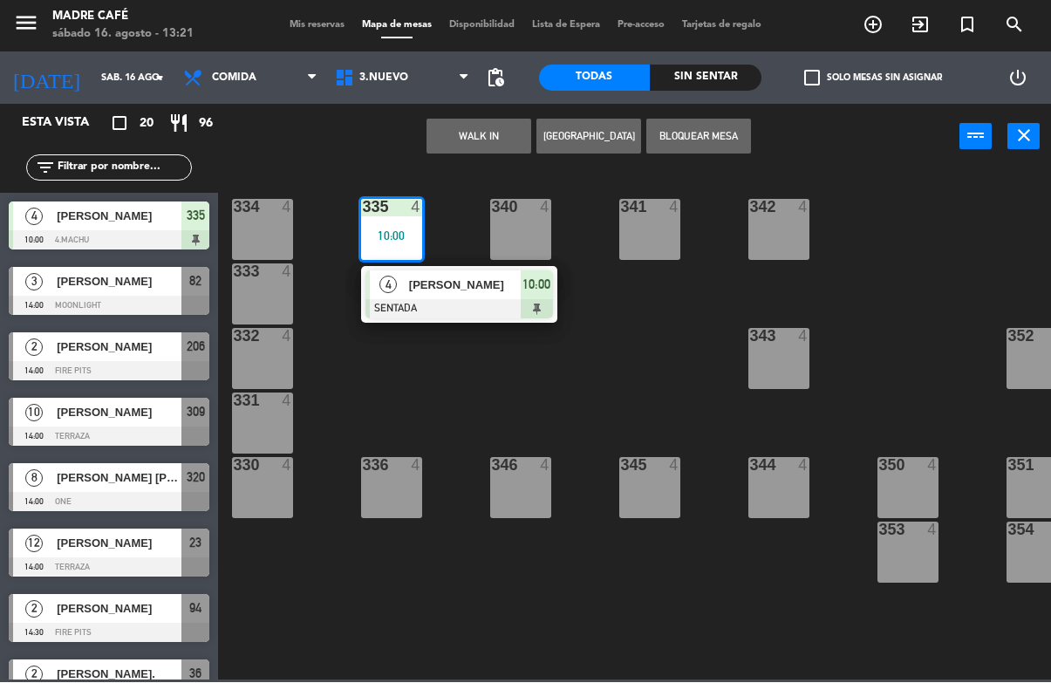
click at [532, 292] on span "10:00" at bounding box center [536, 285] width 28 height 21
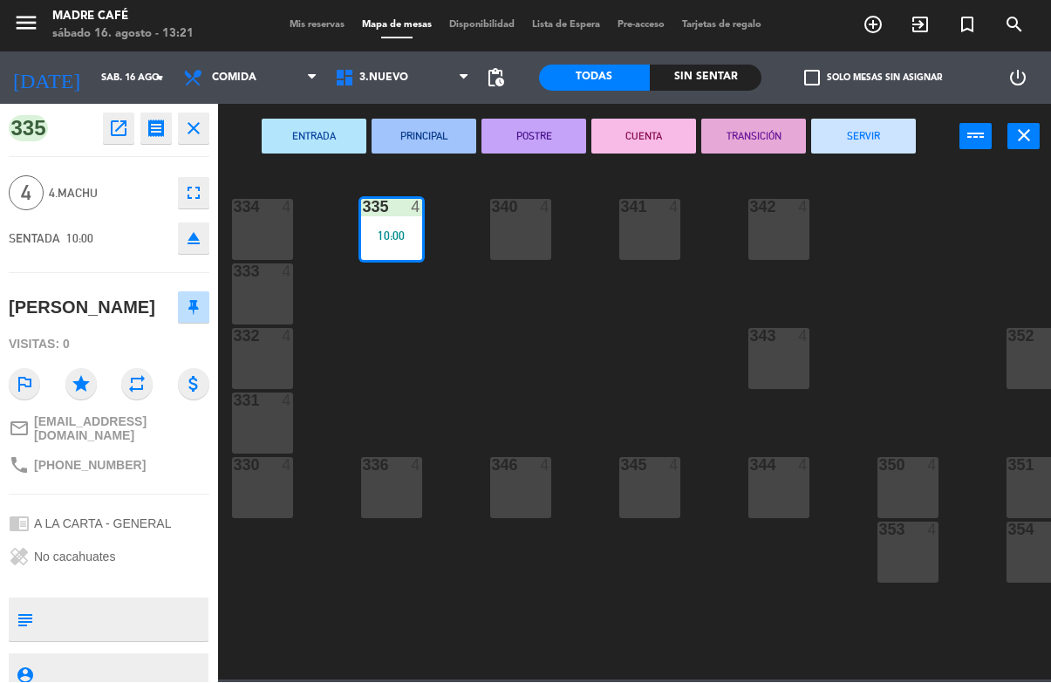
click at [888, 137] on button "SERVIR" at bounding box center [863, 136] width 105 height 35
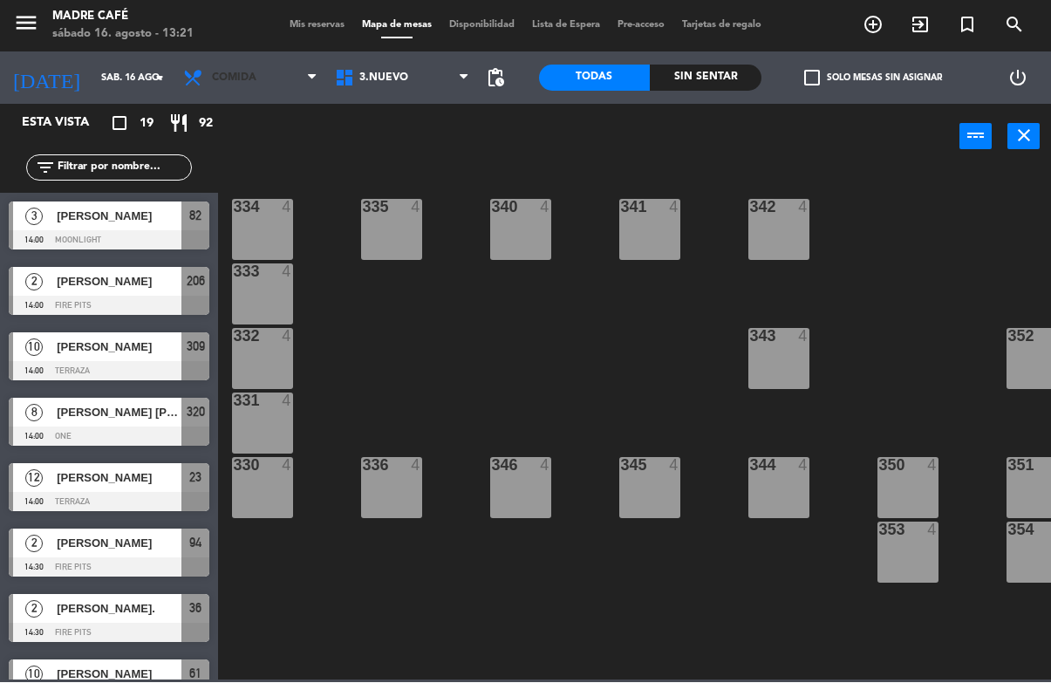
click at [226, 72] on span "Comida" at bounding box center [234, 78] width 44 height 12
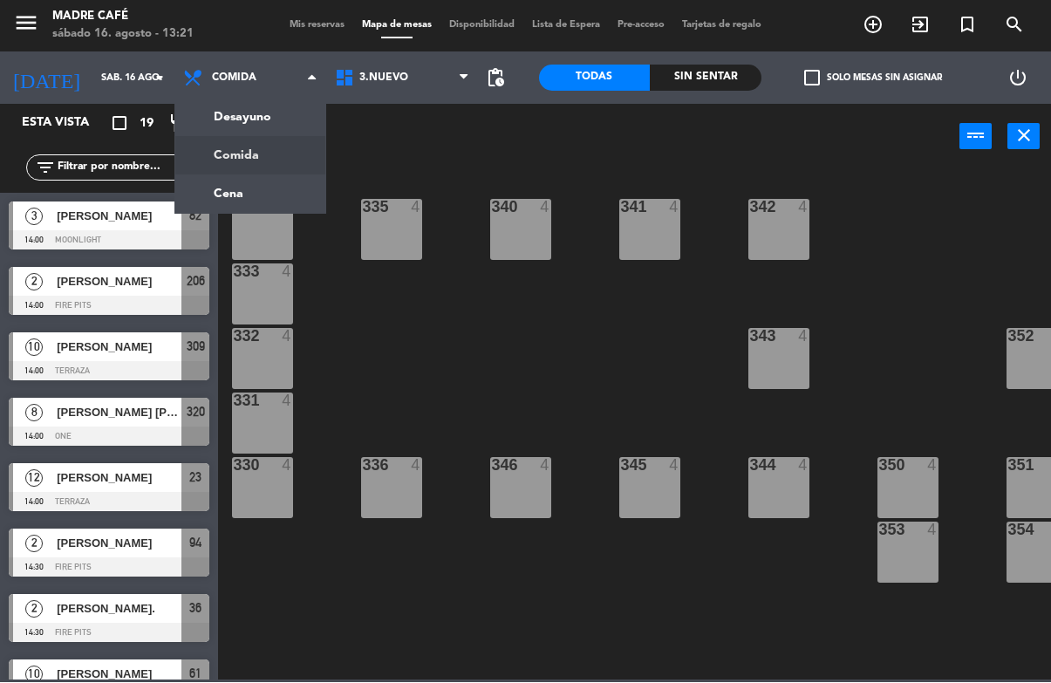
click at [294, 119] on ng-component "menu Madre Café sábado 16. agosto - 13:21 Mis reservas Mapa de mesas Disponibil…" at bounding box center [525, 340] width 1051 height 680
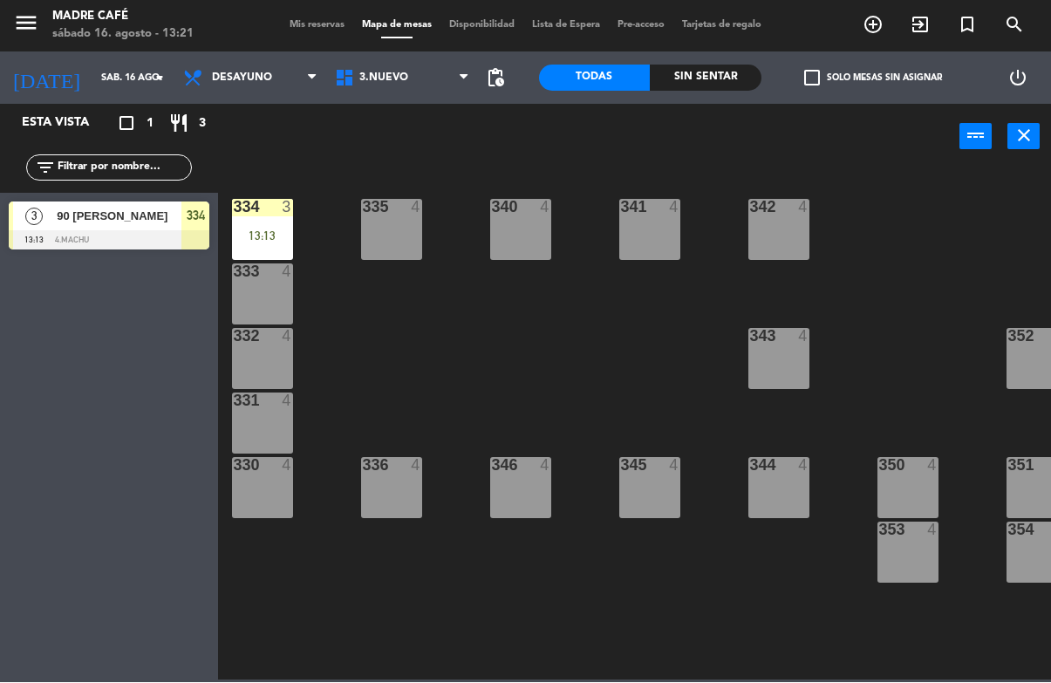
click at [256, 239] on div "13:13" at bounding box center [262, 236] width 61 height 12
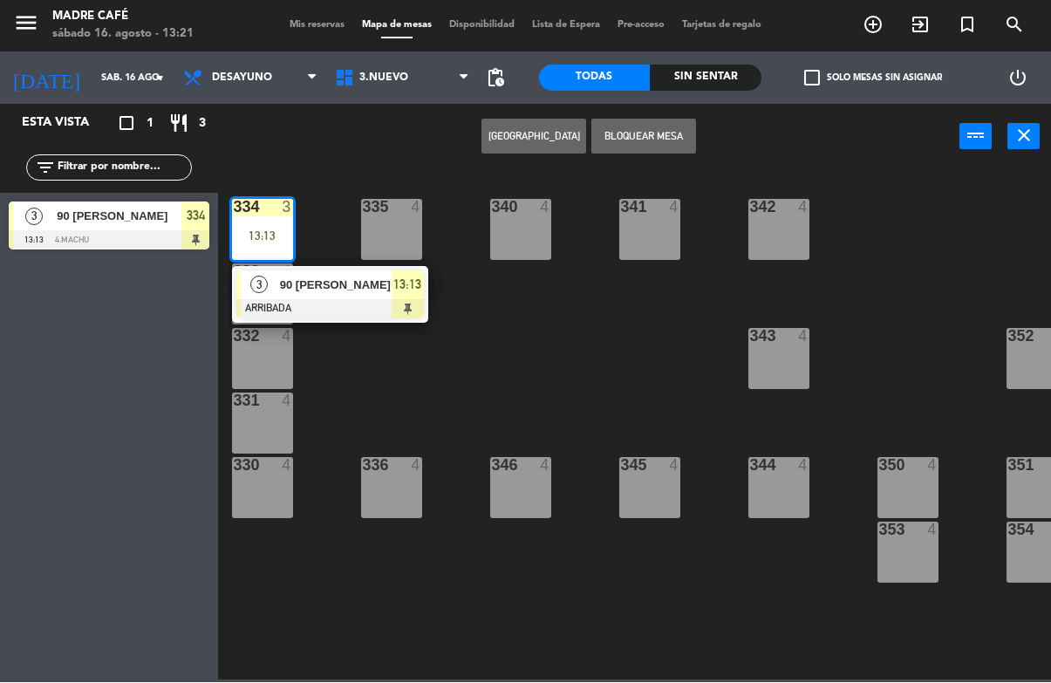
click at [396, 286] on span "13:13" at bounding box center [407, 285] width 28 height 21
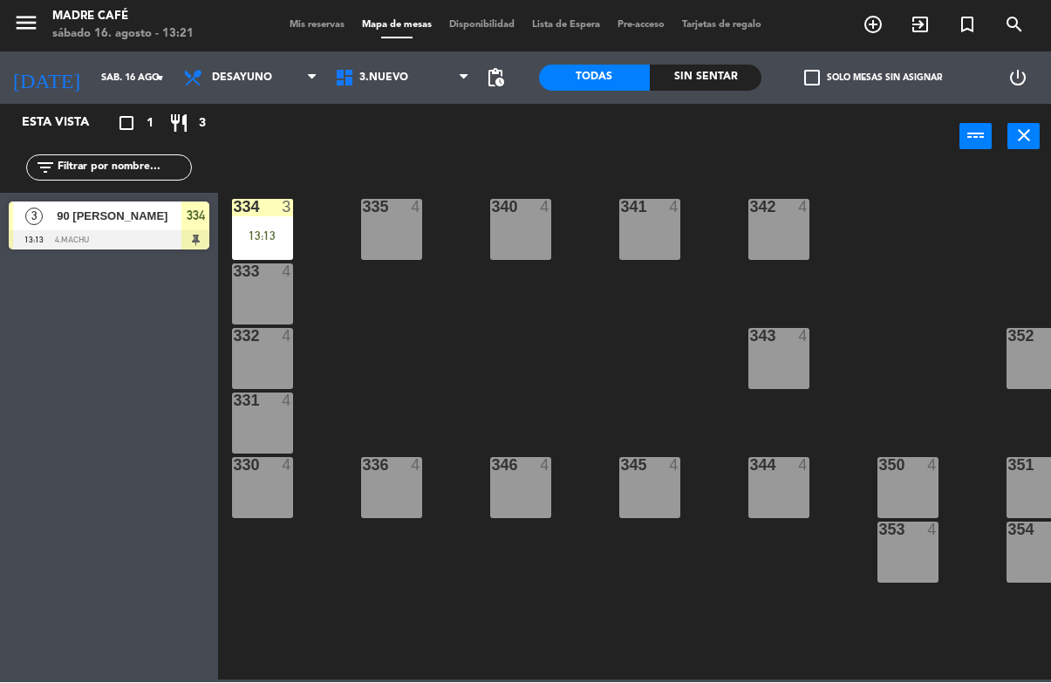
click at [580, 126] on div "power_input close" at bounding box center [588, 138] width 741 height 66
click at [389, 94] on span "3.Nuevo" at bounding box center [402, 78] width 152 height 38
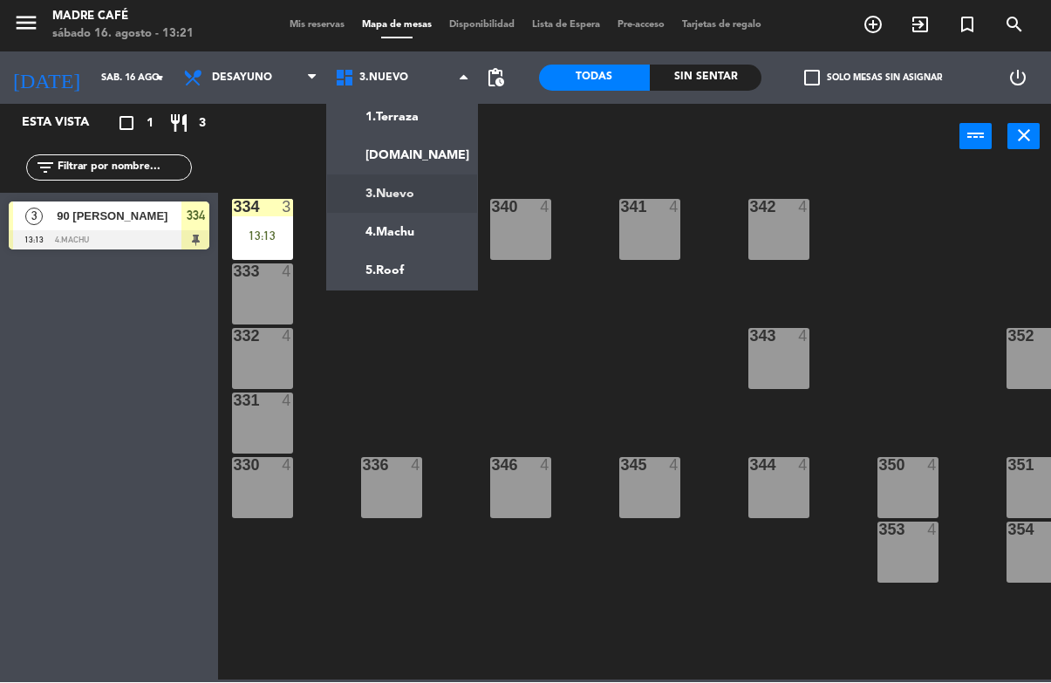
click at [455, 113] on ng-component "menu Madre Café sábado 16. agosto - 13:21 Mis reservas Mapa de mesas Disponibil…" at bounding box center [525, 340] width 1051 height 680
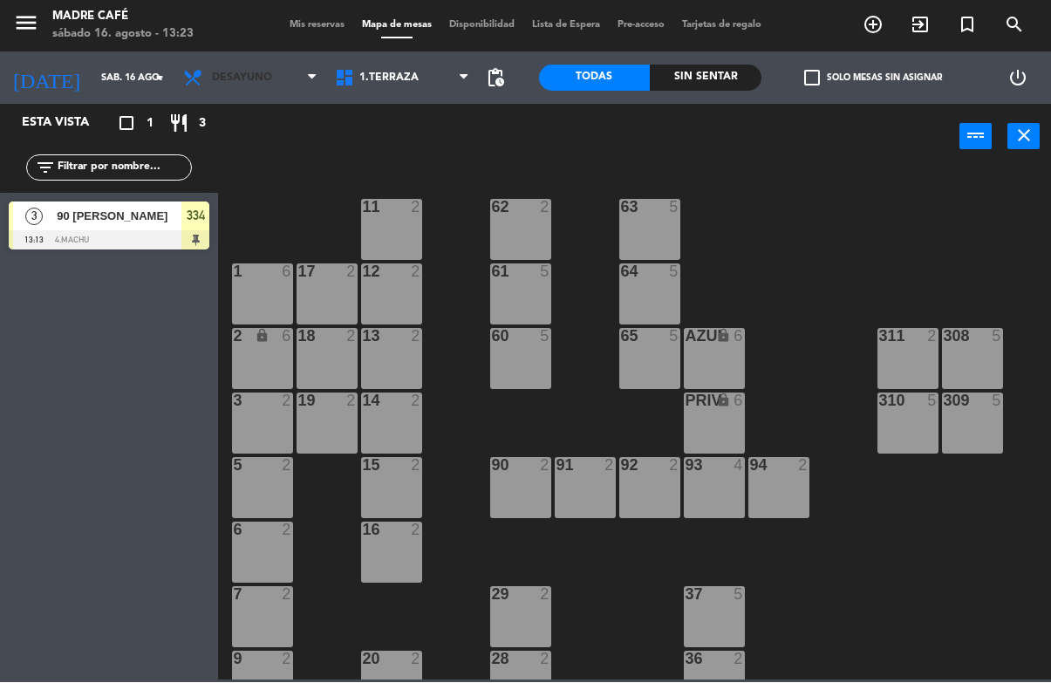
click at [276, 71] on span "Desayuno" at bounding box center [250, 78] width 152 height 38
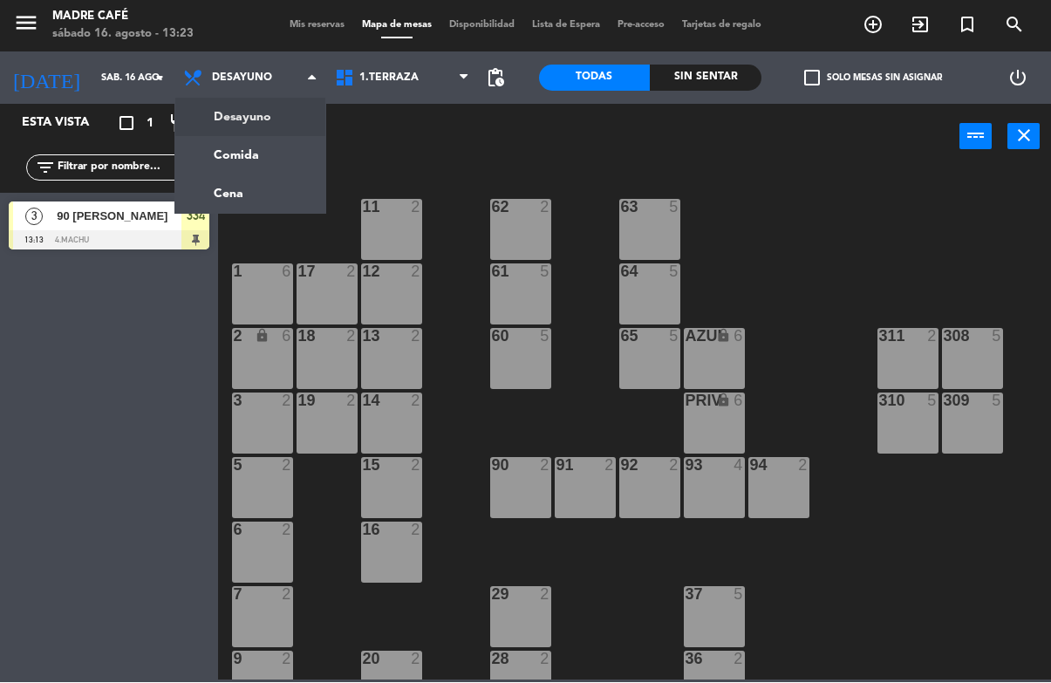
click at [281, 162] on ng-component "menu Madre Café sábado 16. agosto - 13:23 Mis reservas Mapa de mesas Disponibil…" at bounding box center [525, 340] width 1051 height 680
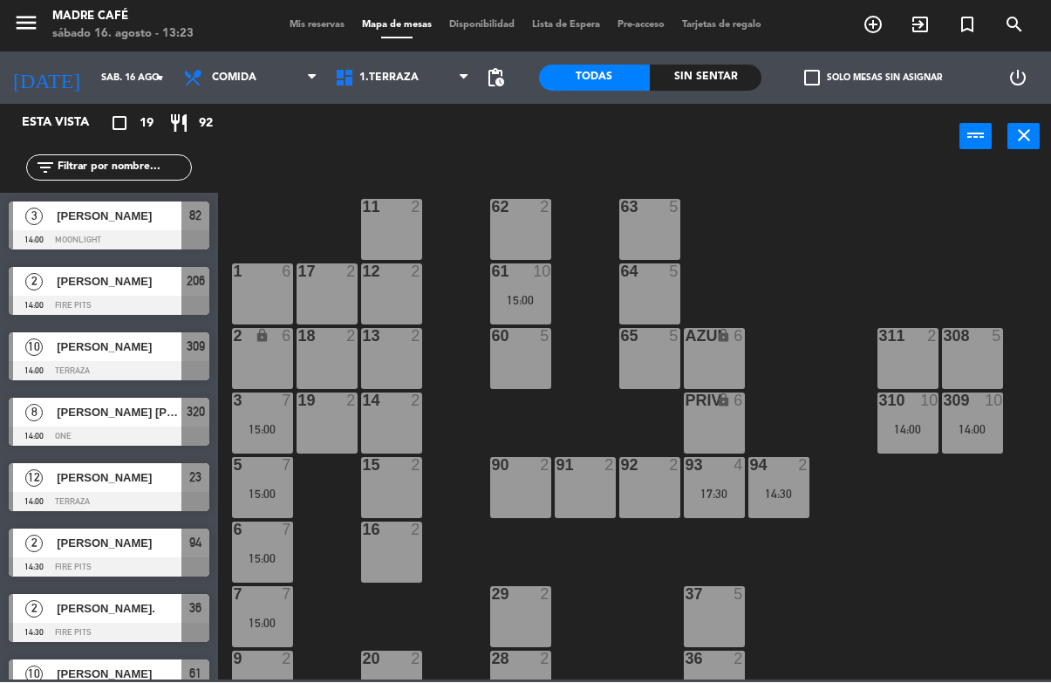
click at [112, 354] on span "[PERSON_NAME]" at bounding box center [119, 347] width 125 height 18
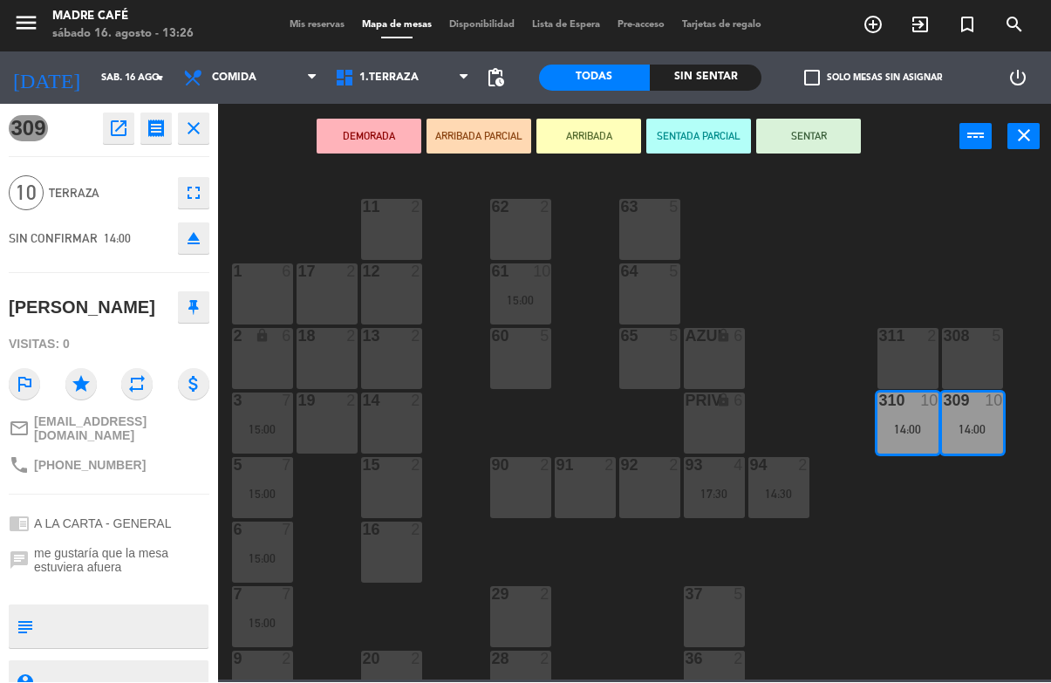
click at [208, 118] on button "close" at bounding box center [193, 128] width 31 height 31
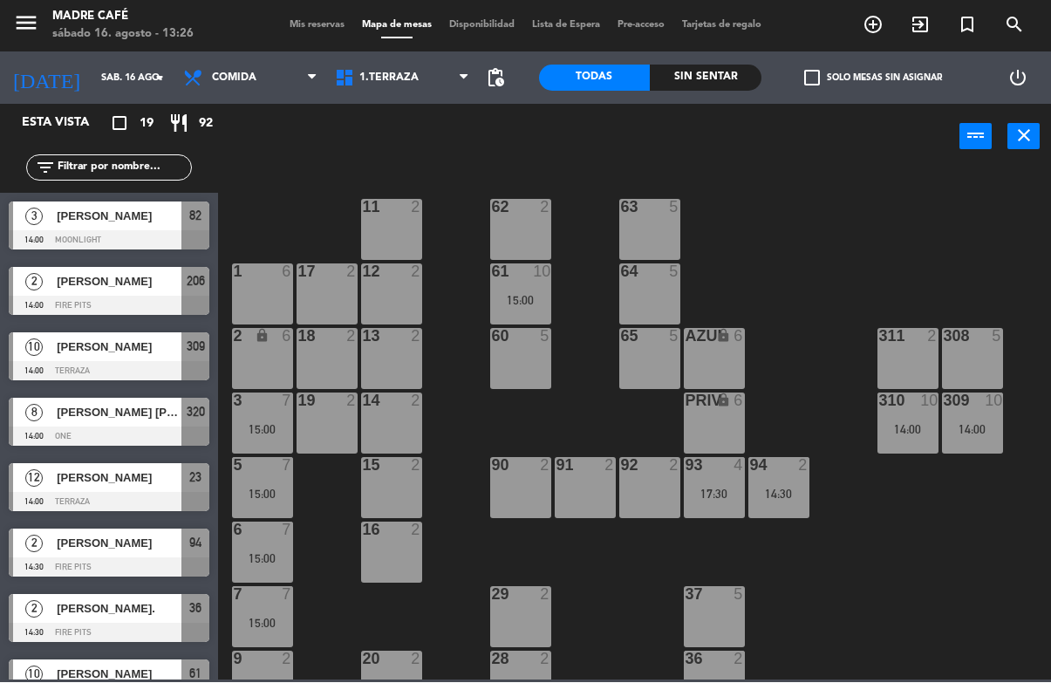
click at [146, 423] on div "[PERSON_NAME] [PERSON_NAME]" at bounding box center [118, 412] width 126 height 29
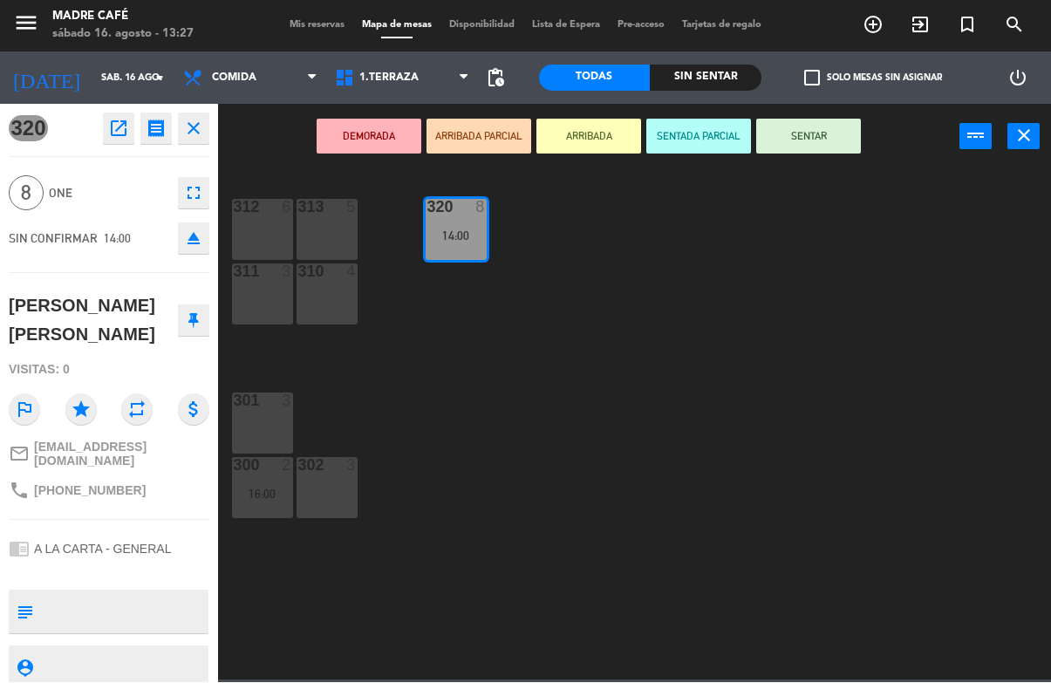
click at [208, 129] on button "close" at bounding box center [193, 128] width 31 height 31
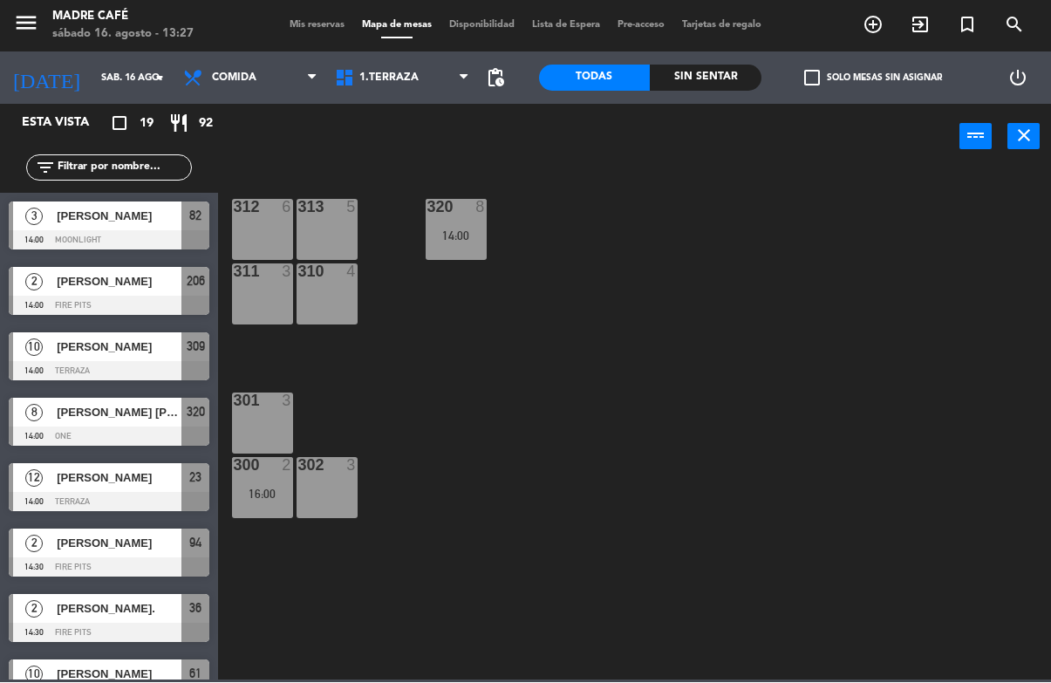
click at [195, 128] on div "crop_square 19 restaurant 92" at bounding box center [168, 123] width 84 height 21
click at [156, 489] on div "Vanessa Ramos Carrillo" at bounding box center [118, 478] width 126 height 29
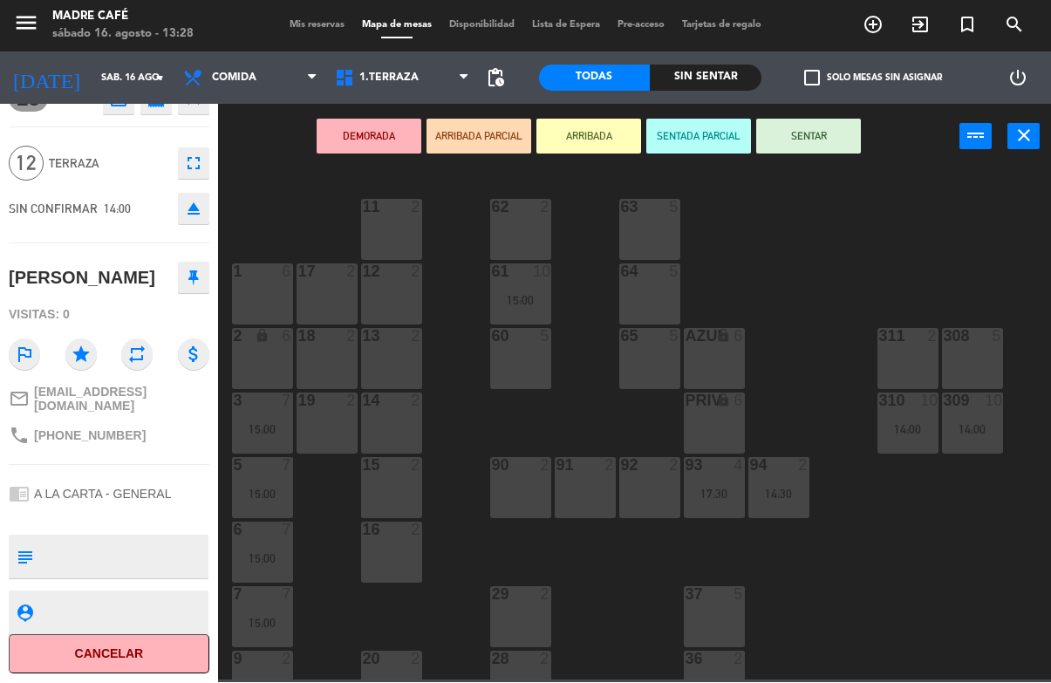
scroll to position [46, 0]
click at [167, 667] on button "Cancelar" at bounding box center [109, 654] width 201 height 39
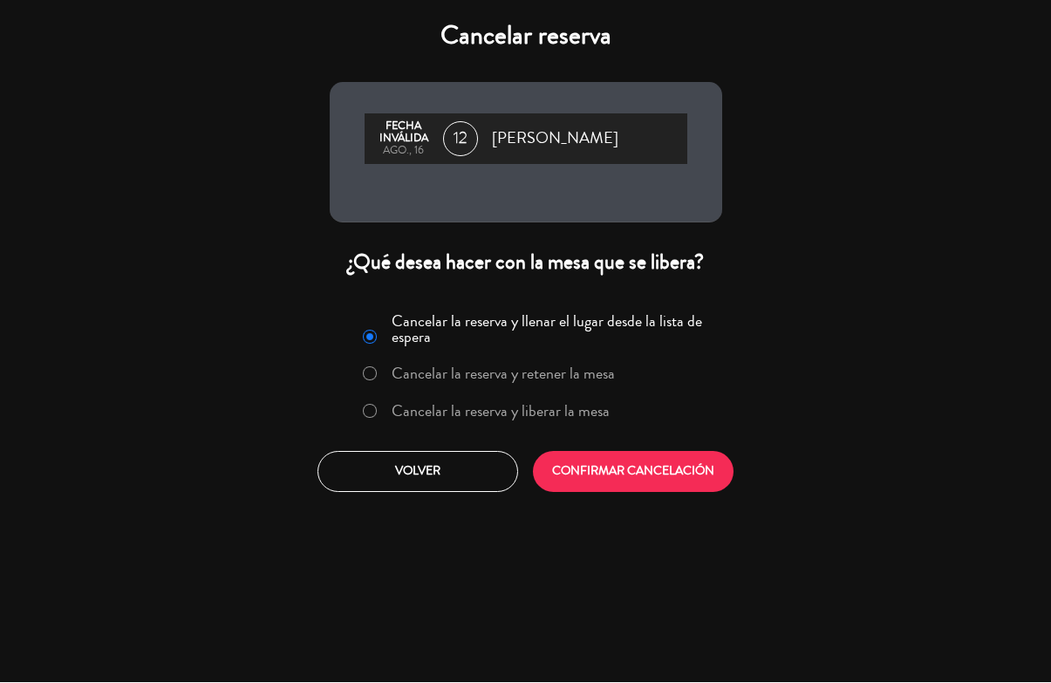
click at [528, 419] on label "Cancelar la reserva y liberar la mesa" at bounding box center [500, 412] width 218 height 16
click at [604, 465] on button "CONFIRMAR CANCELACIÓN" at bounding box center [633, 472] width 201 height 41
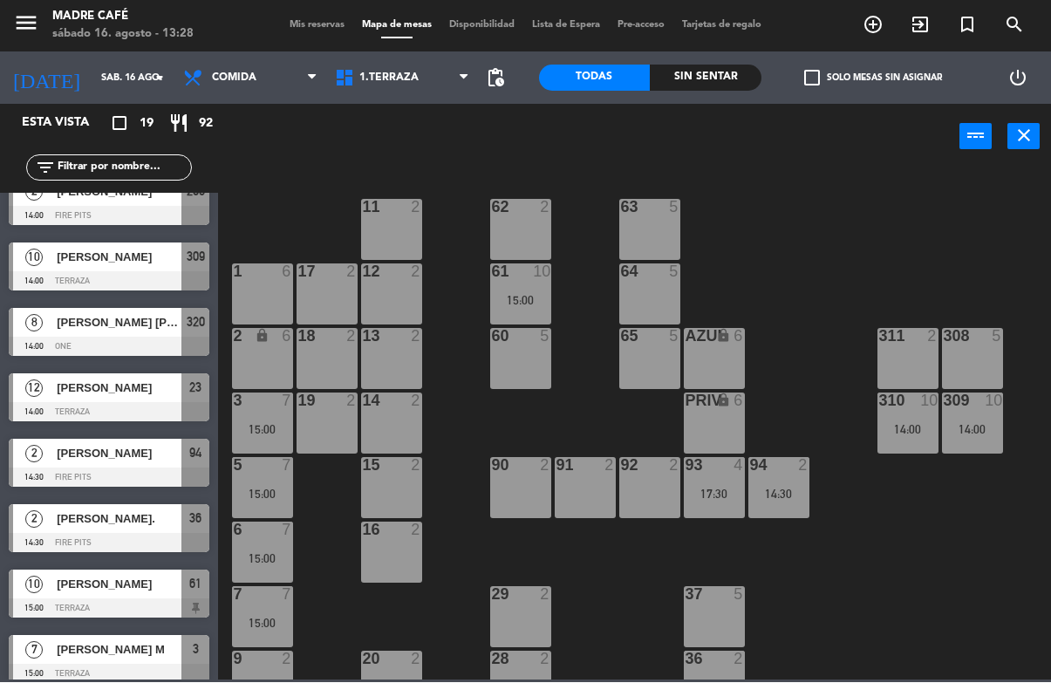
scroll to position [101, 0]
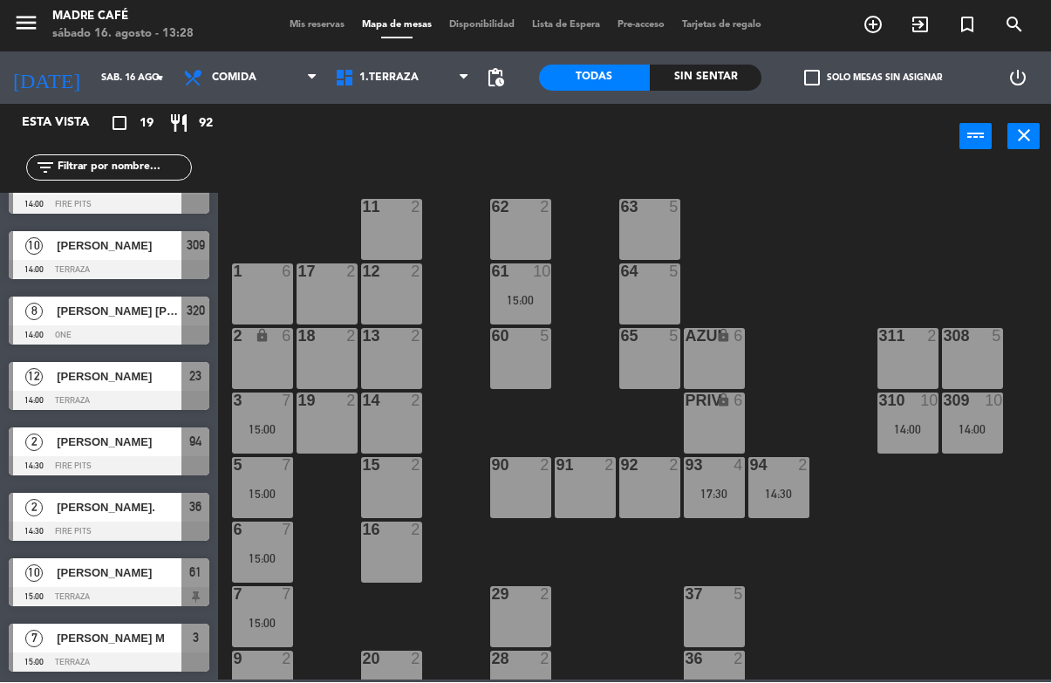
click at [133, 580] on span "[PERSON_NAME]" at bounding box center [119, 573] width 125 height 18
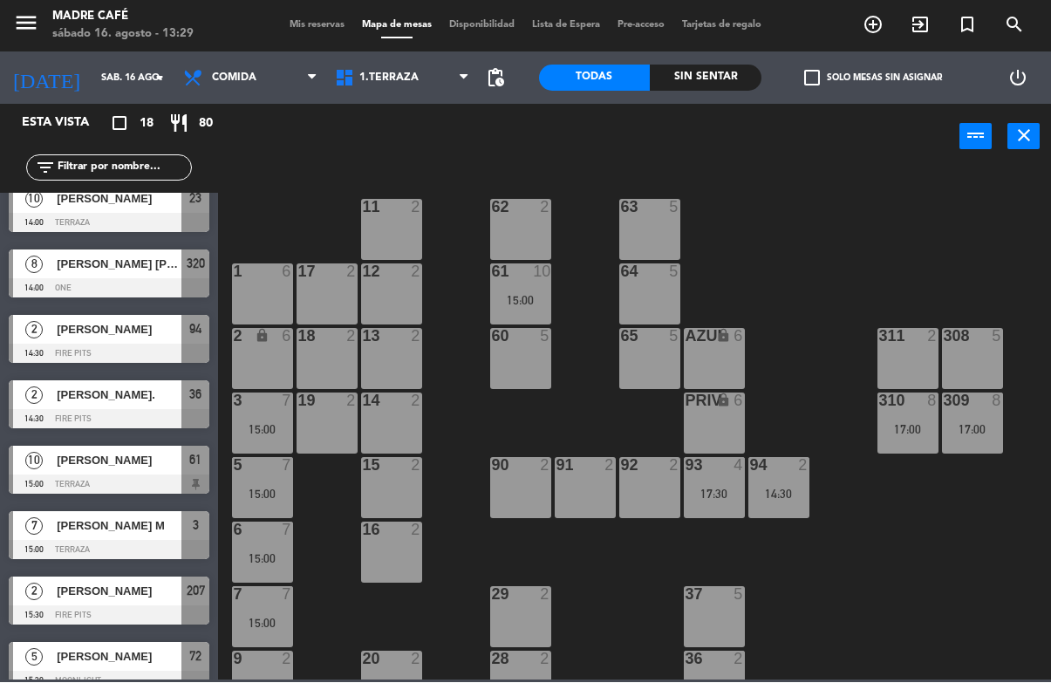
scroll to position [157, 0]
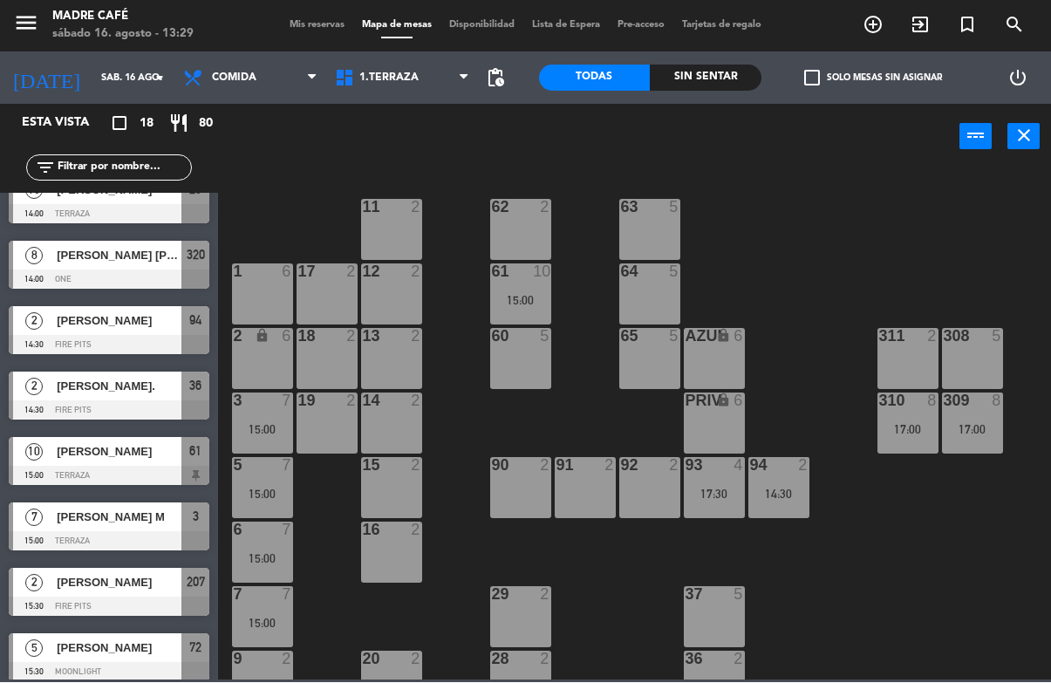
click at [162, 457] on span "[PERSON_NAME]" at bounding box center [119, 452] width 125 height 18
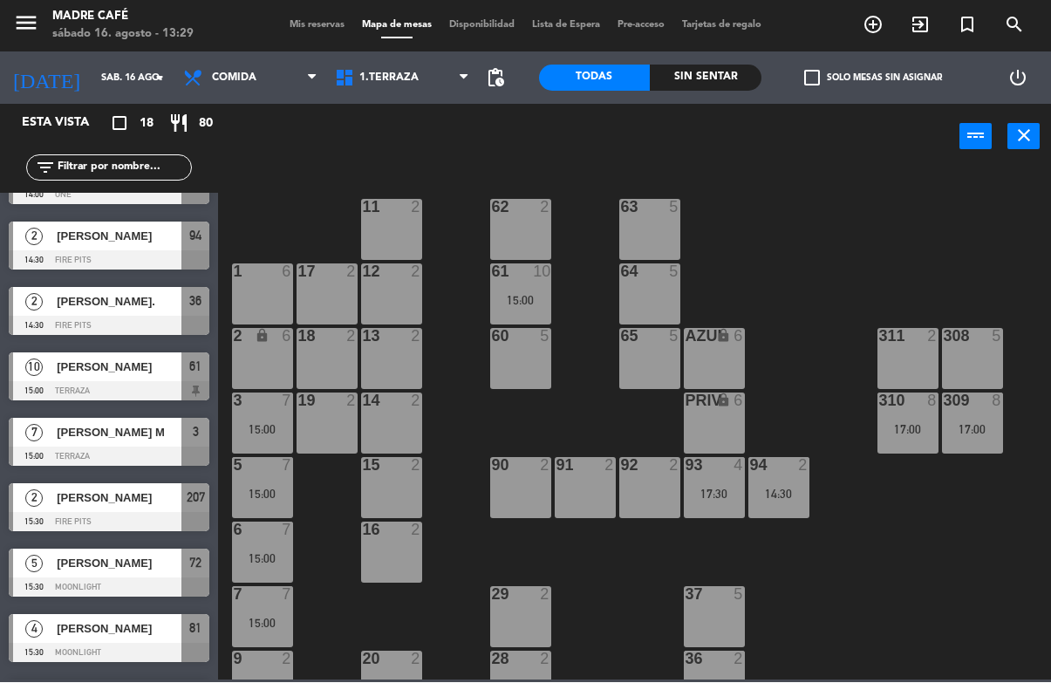
scroll to position [242, 0]
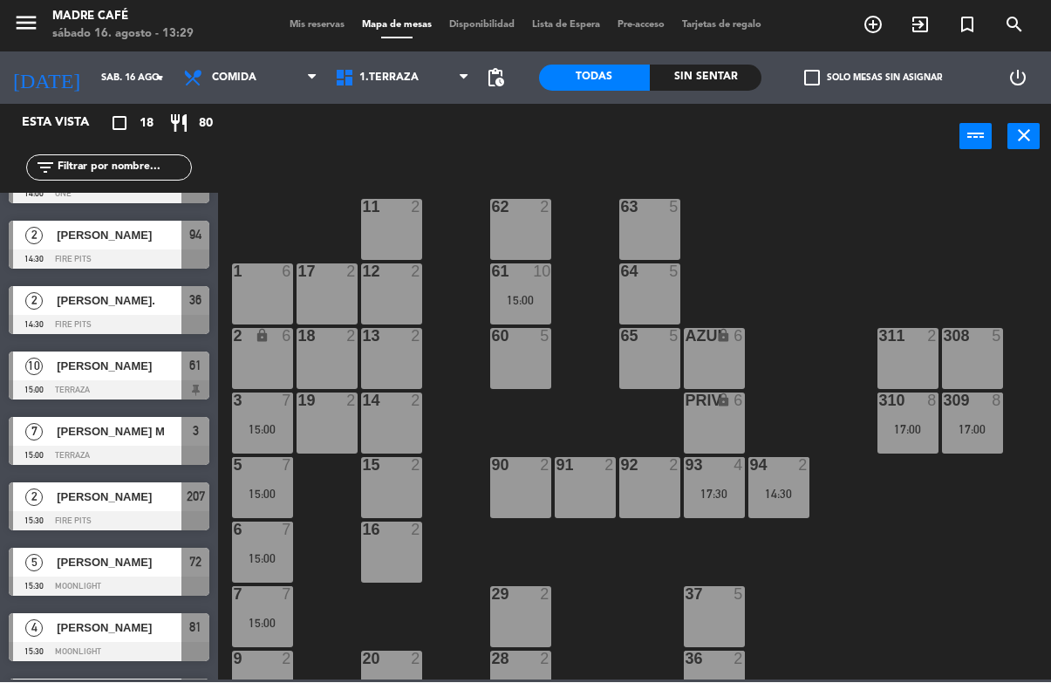
click at [158, 446] on div at bounding box center [109, 455] width 201 height 19
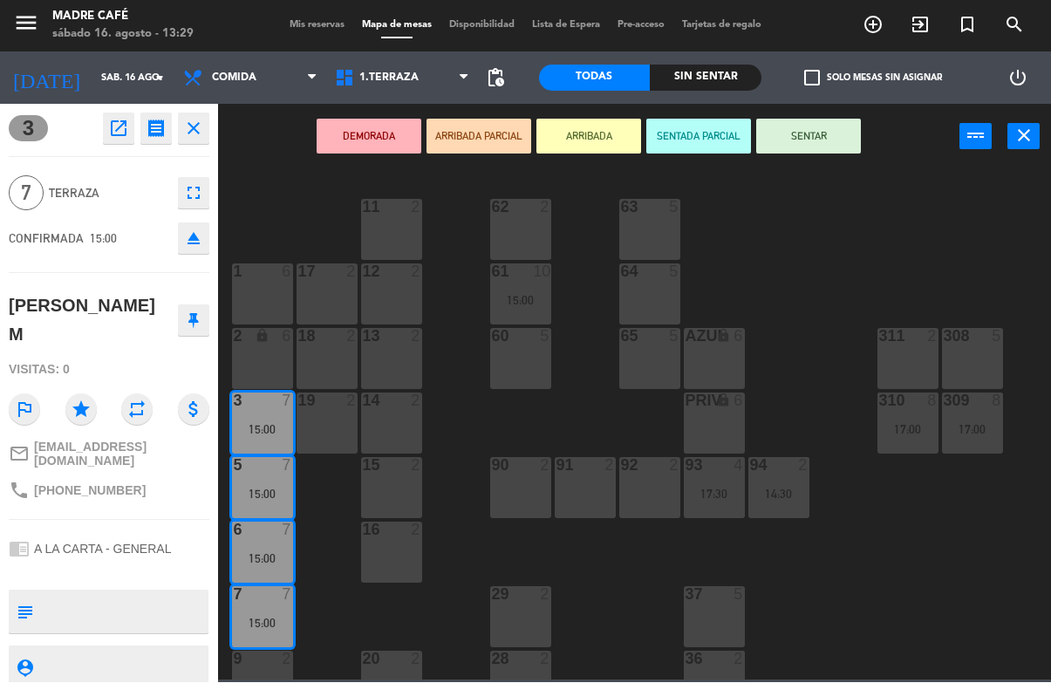
click at [133, 130] on button "open_in_new" at bounding box center [118, 128] width 31 height 31
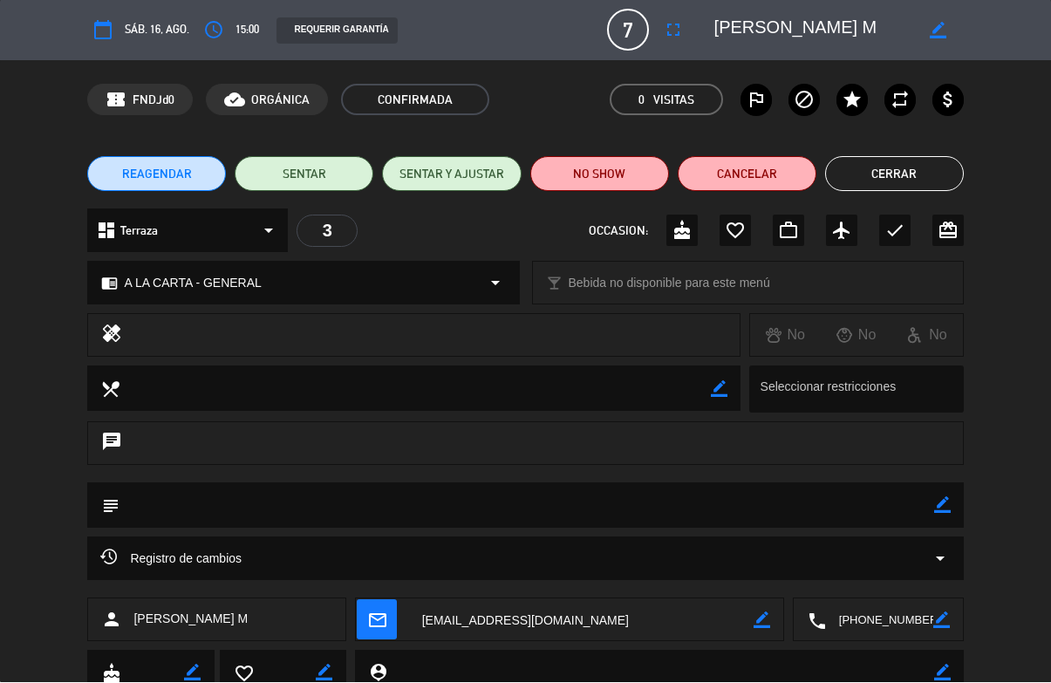
click at [664, 35] on icon "fullscreen" at bounding box center [673, 30] width 21 height 21
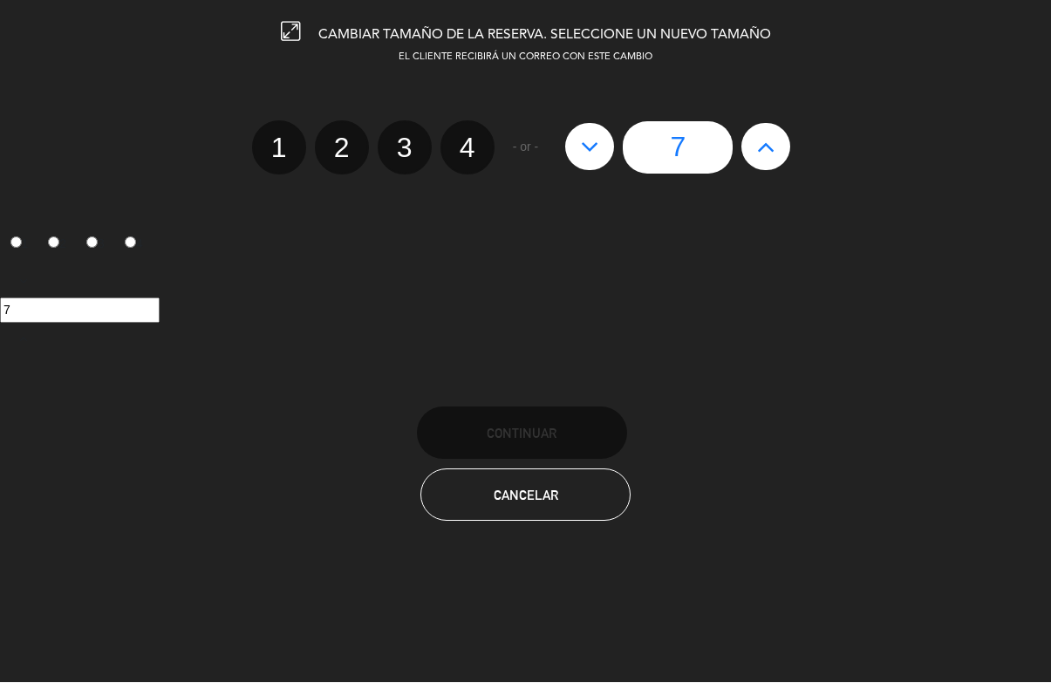
click at [766, 160] on button at bounding box center [765, 147] width 49 height 47
type input "8"
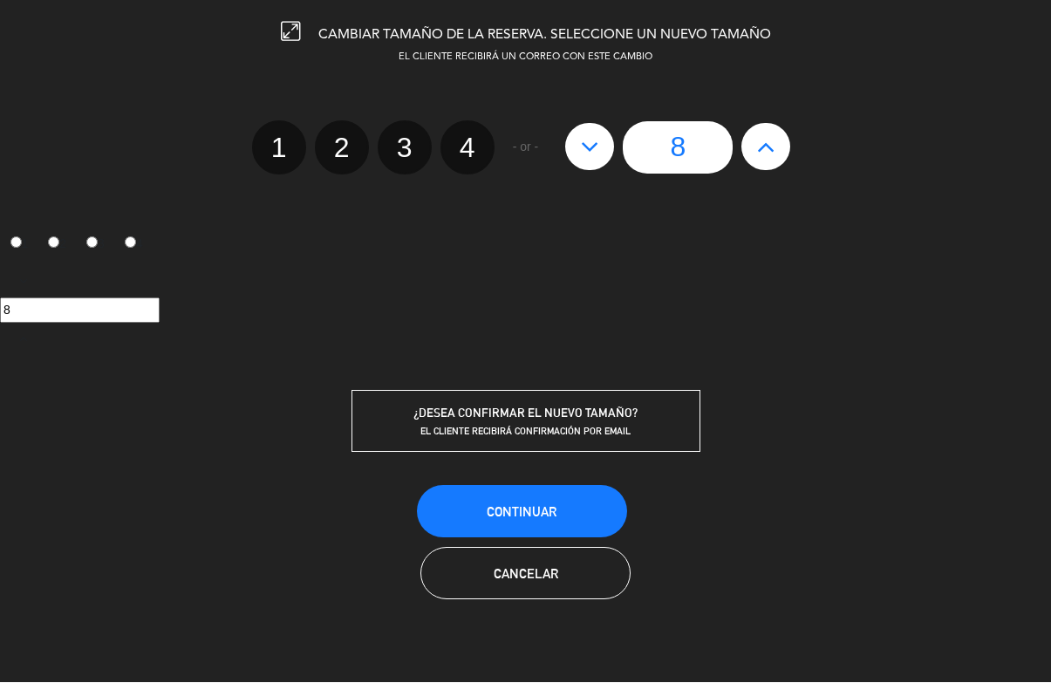
click at [590, 512] on button "Continuar" at bounding box center [522, 512] width 210 height 52
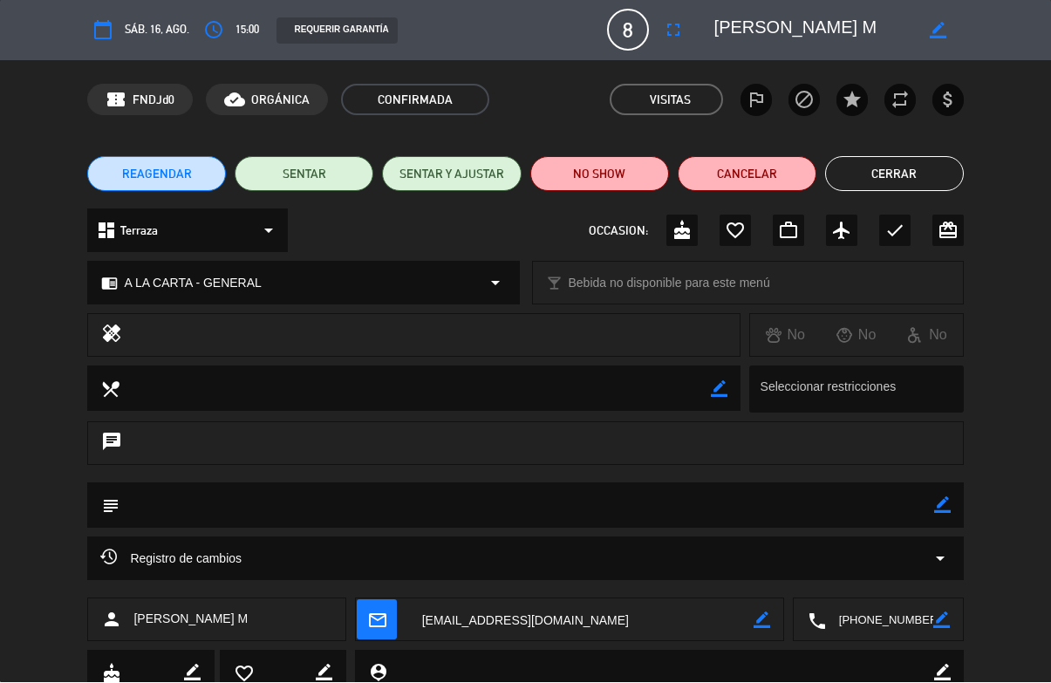
click at [897, 168] on button "Cerrar" at bounding box center [894, 174] width 139 height 35
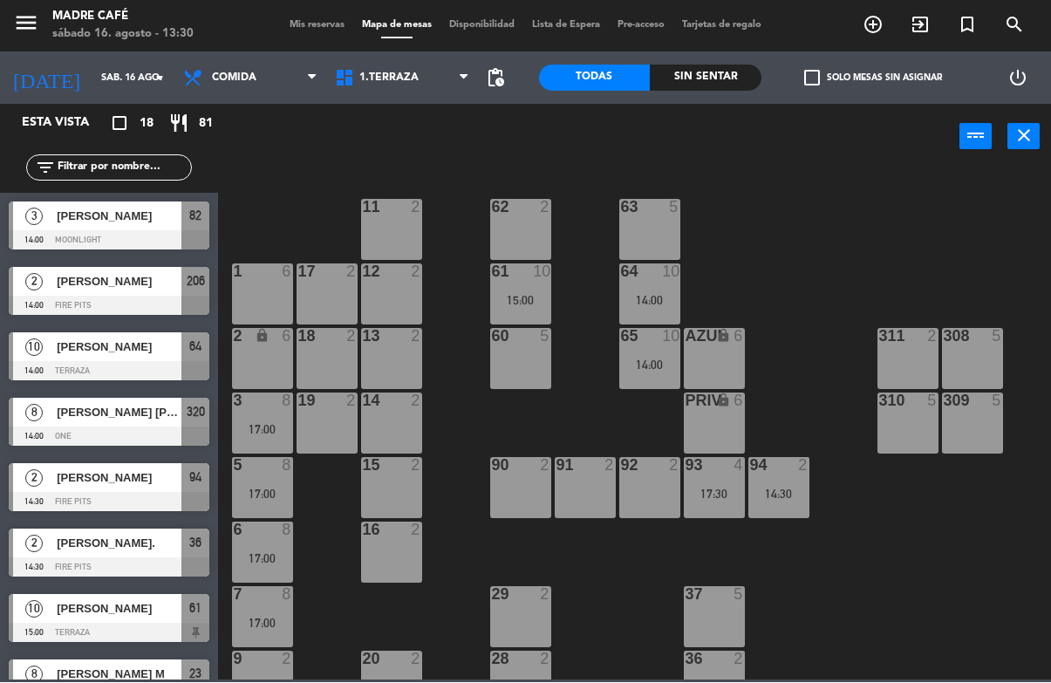
scroll to position [0, 0]
click at [143, 370] on div at bounding box center [109, 371] width 201 height 19
select select "lunch"
select select
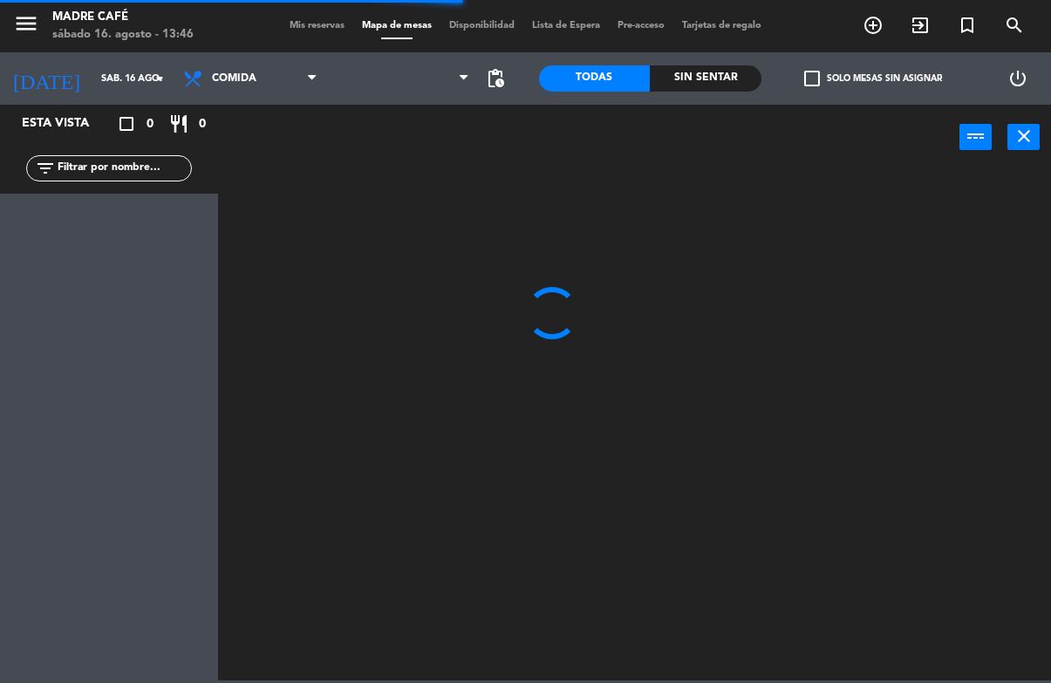
click at [132, 196] on div "Esta vista crop_square 0 restaurant 0 filter_list" at bounding box center [109, 394] width 218 height 578
click at [126, 167] on input "text" at bounding box center [123, 168] width 135 height 19
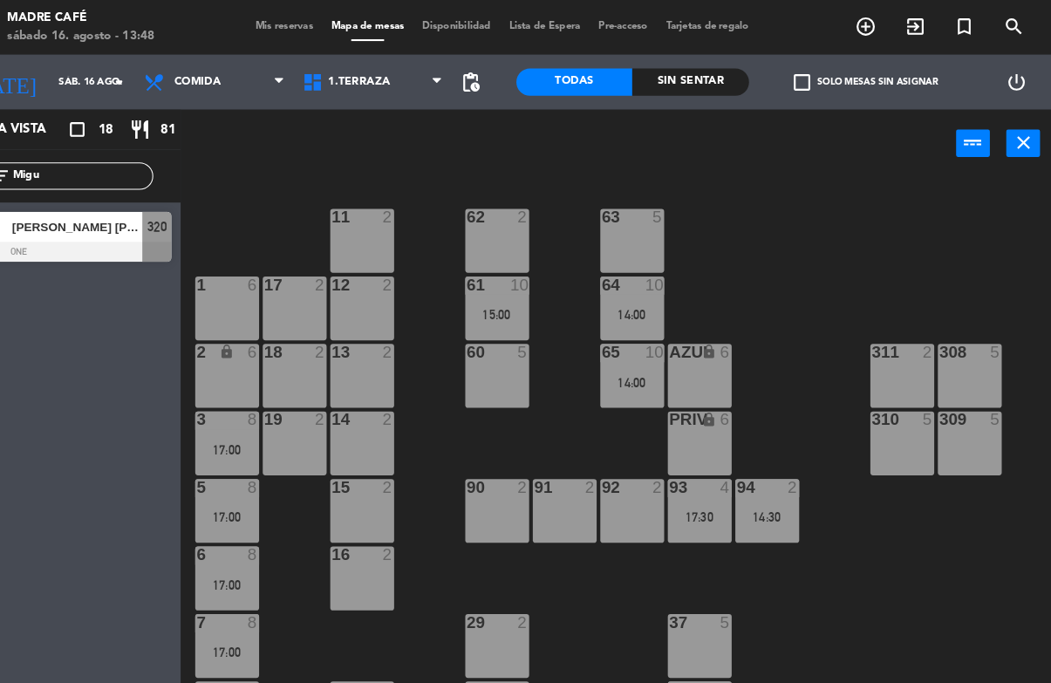
click at [95, 178] on input "Migu" at bounding box center [123, 168] width 135 height 19
type input "M"
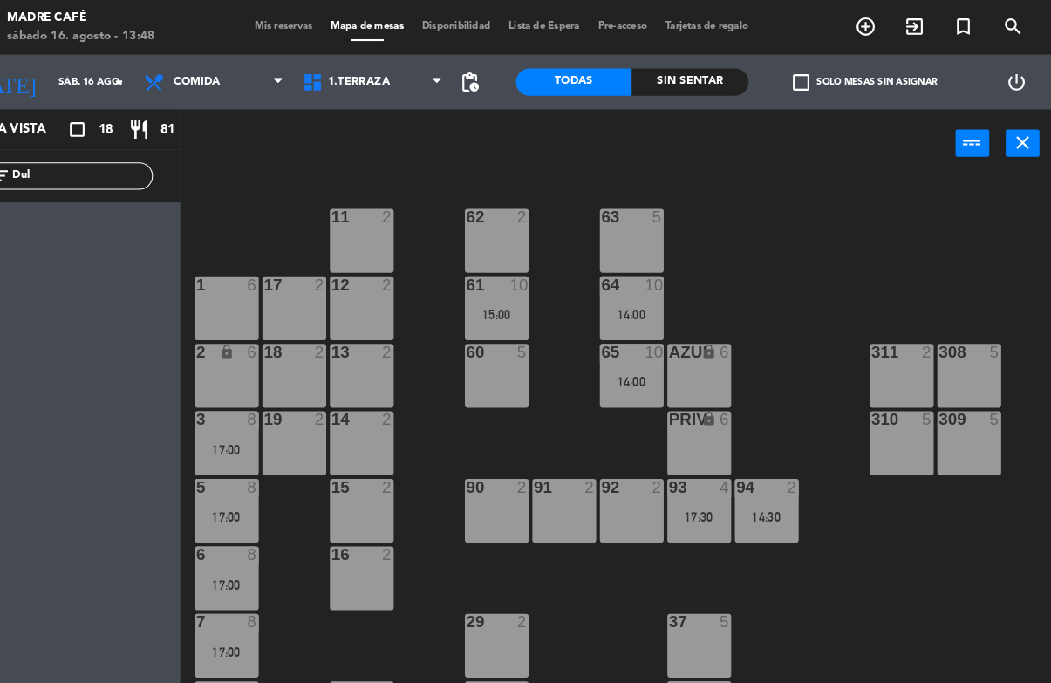
type input "Dul"
click at [898, 187] on div "11 2 63 5 62 2 12 2 1 6 61 10 15:00 64 10 14:00 17 2 13 2 2 lock 6 60 5 65 10 1…" at bounding box center [639, 424] width 822 height 512
